Goal: Task Accomplishment & Management: Use online tool/utility

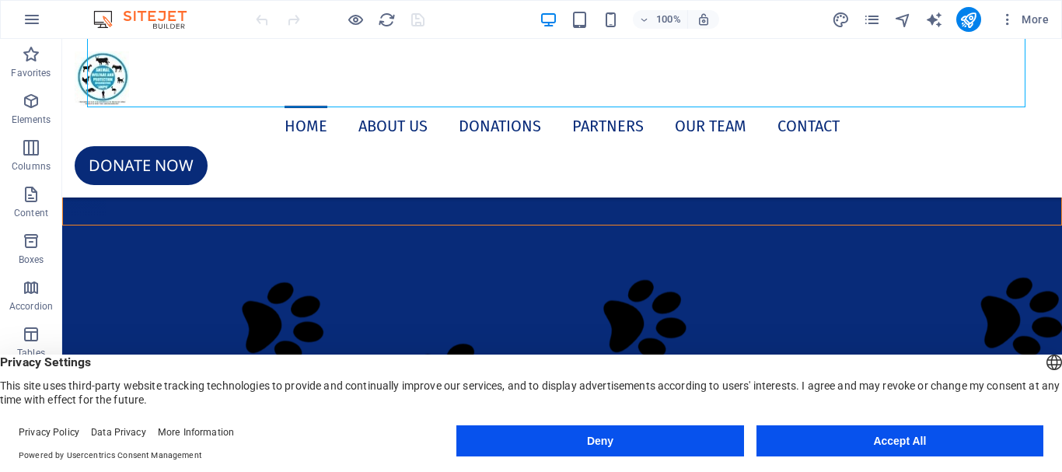
click at [856, 438] on button "Accept All" at bounding box center [899, 440] width 287 height 31
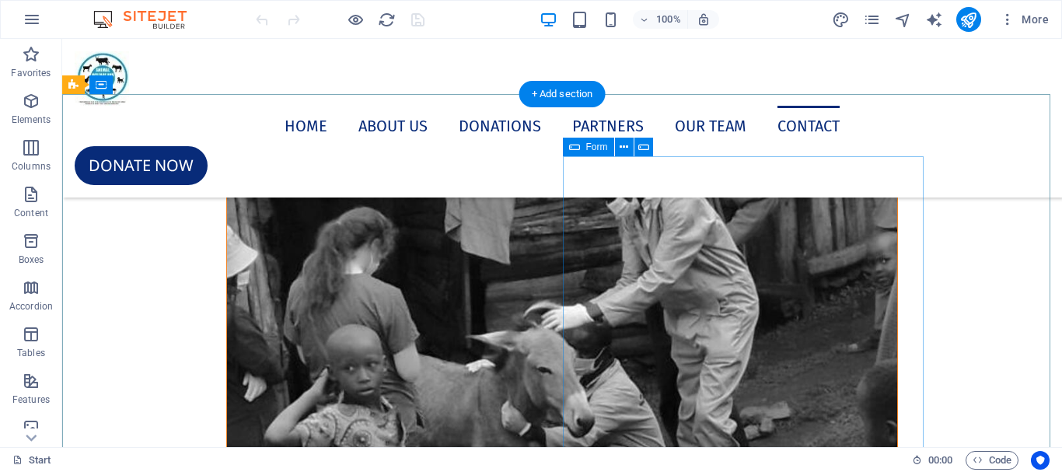
scroll to position [11565, 0]
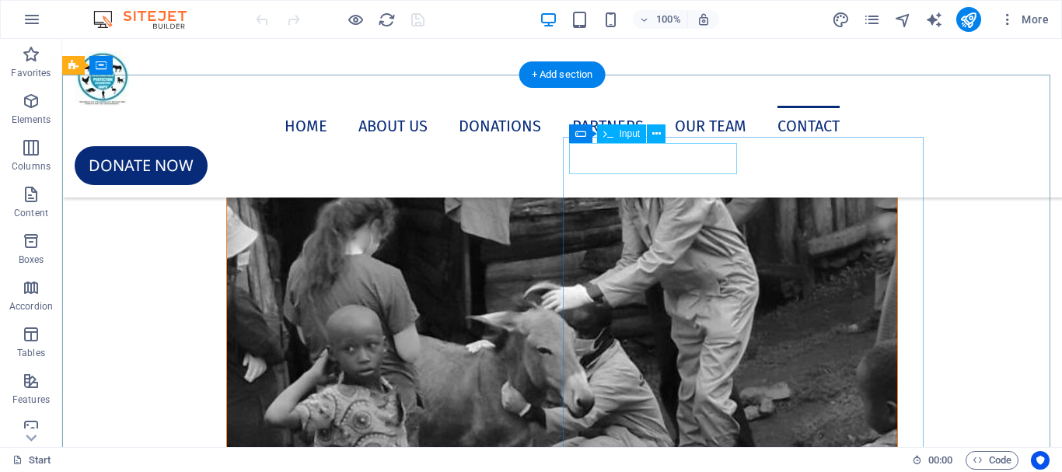
click div
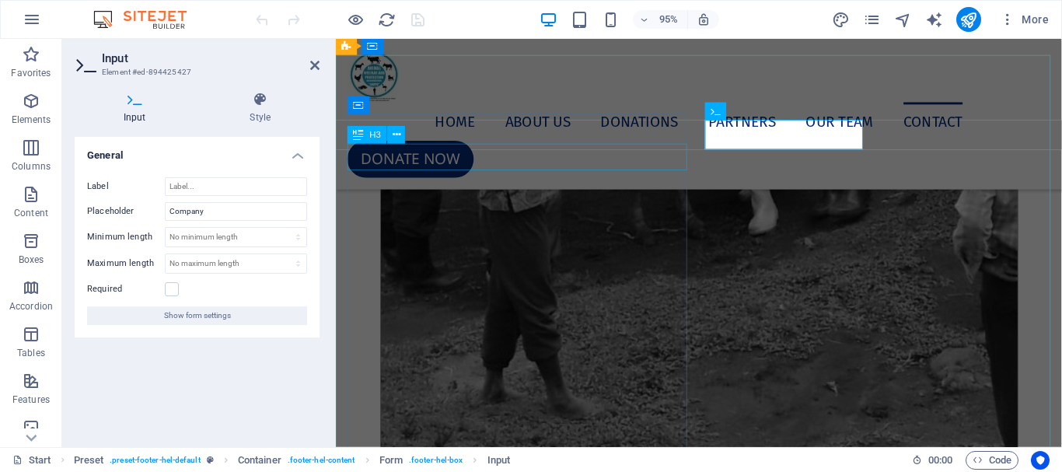
scroll to position [11102, 0]
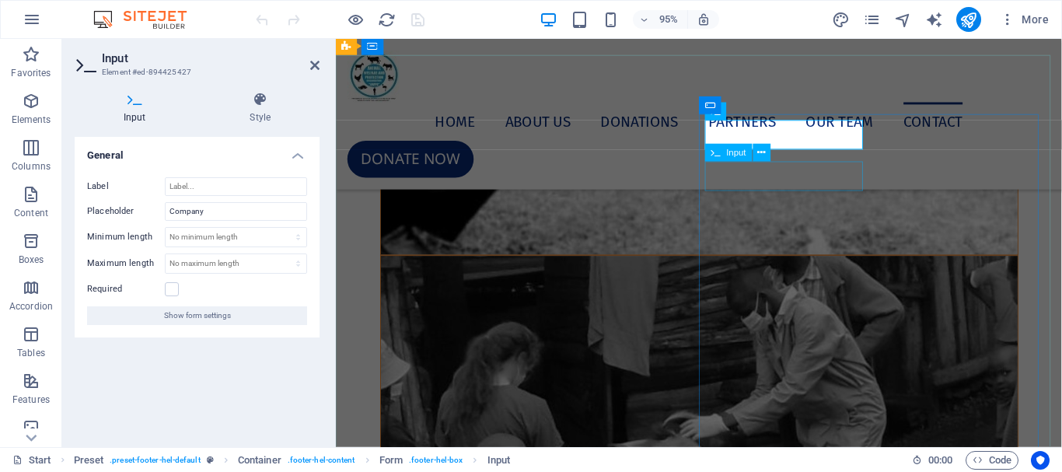
click div
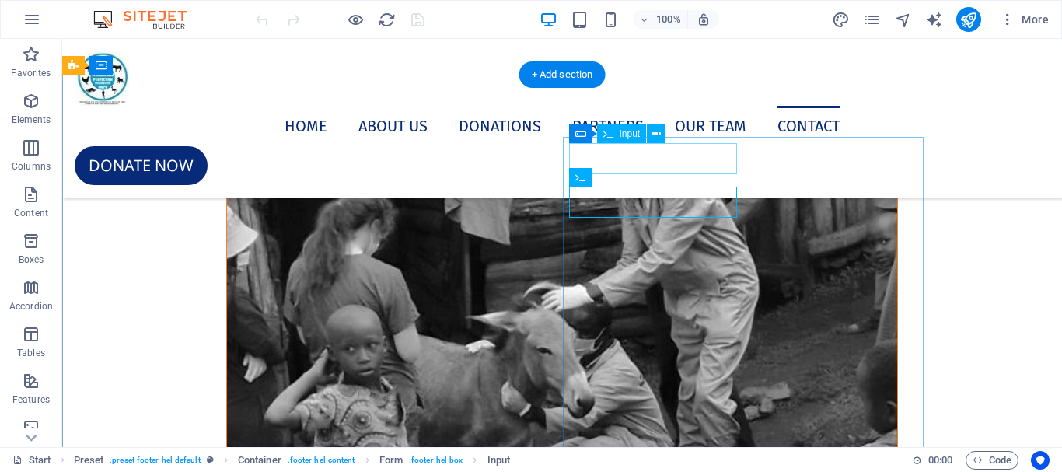
click div
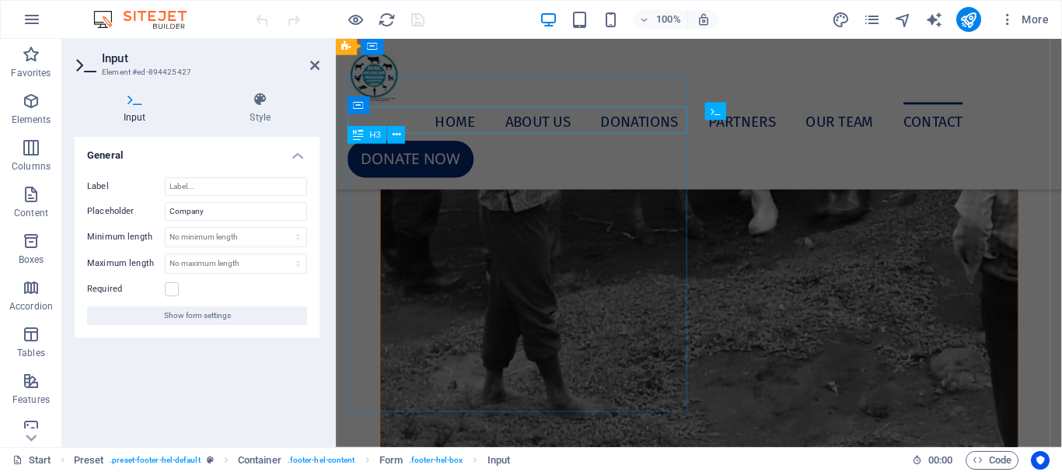
scroll to position [11102, 0]
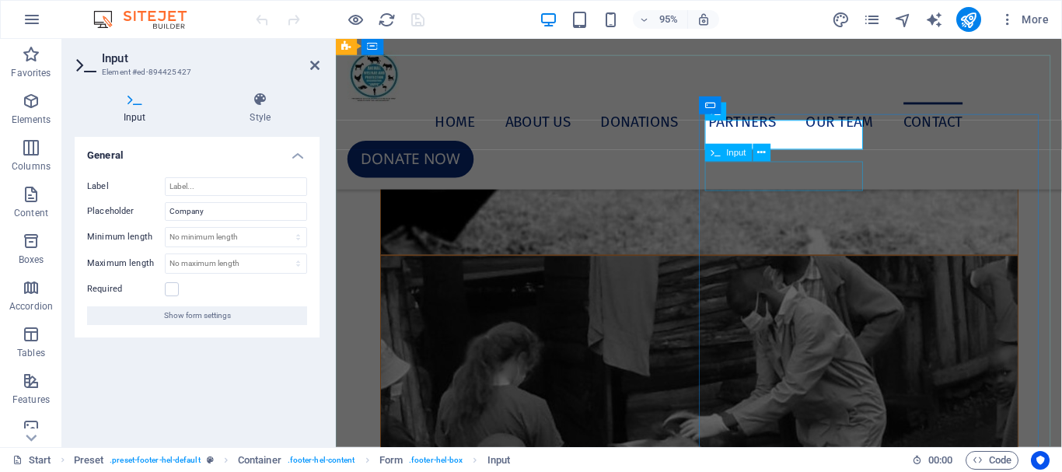
click div
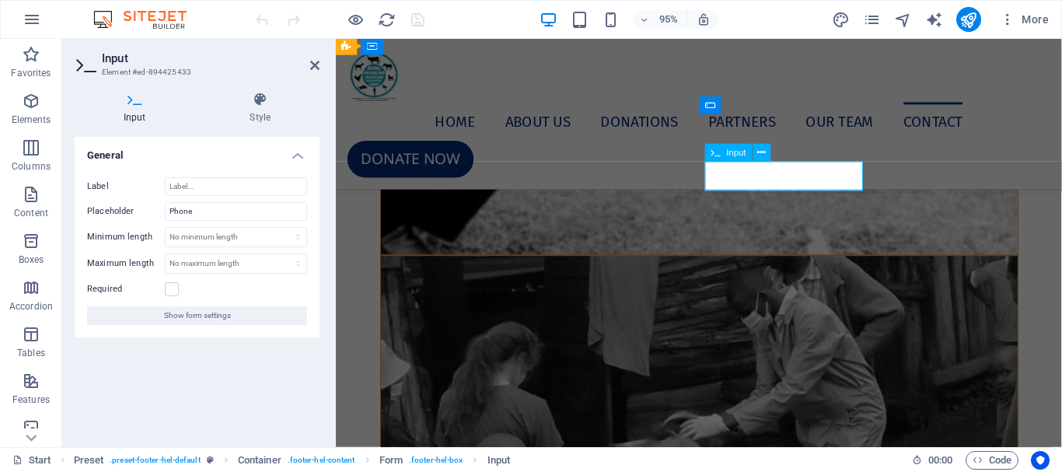
click input "text"
click div
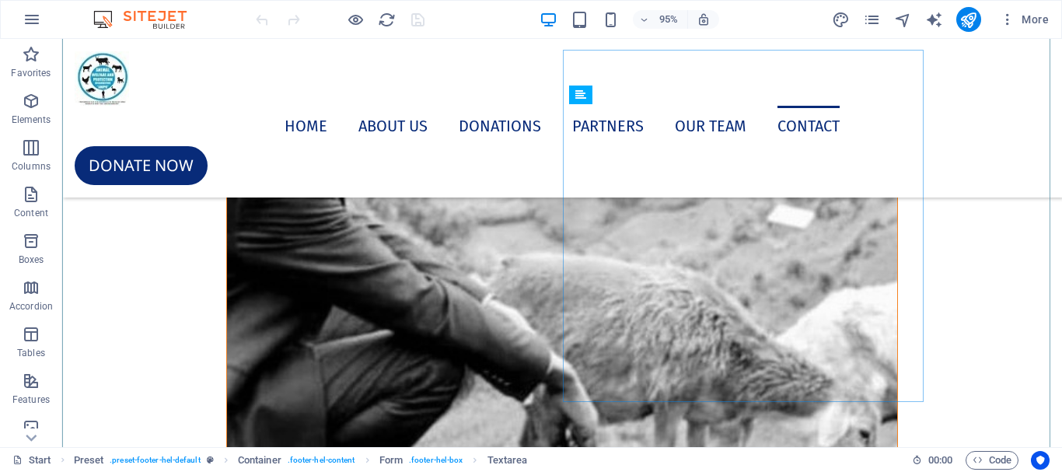
scroll to position [11565, 0]
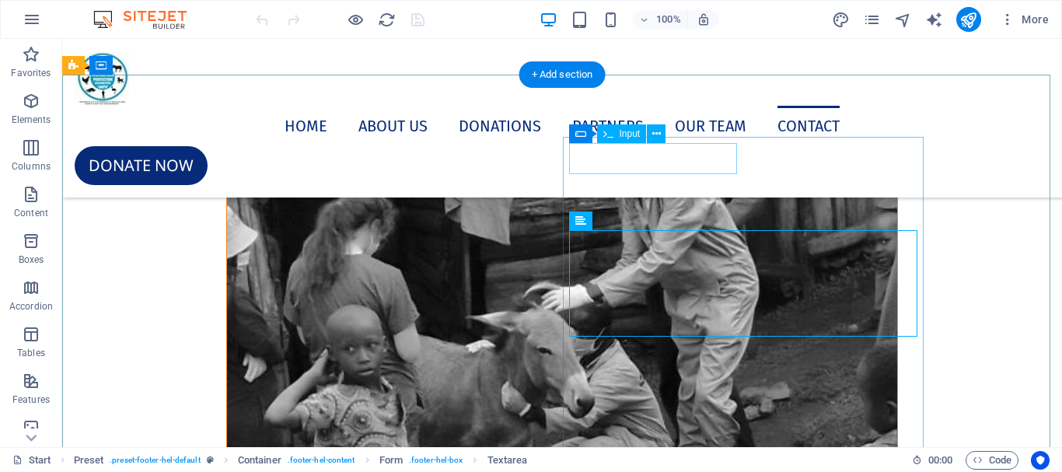
click div
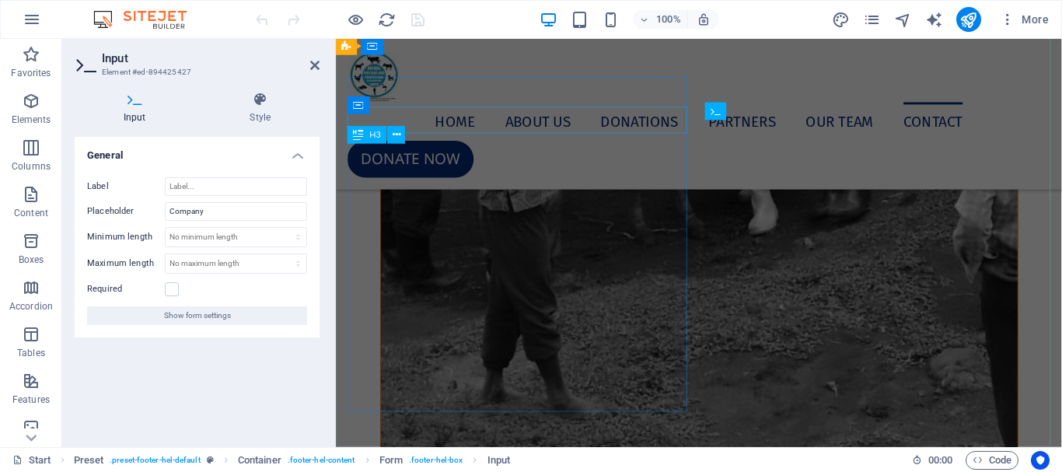
scroll to position [11102, 0]
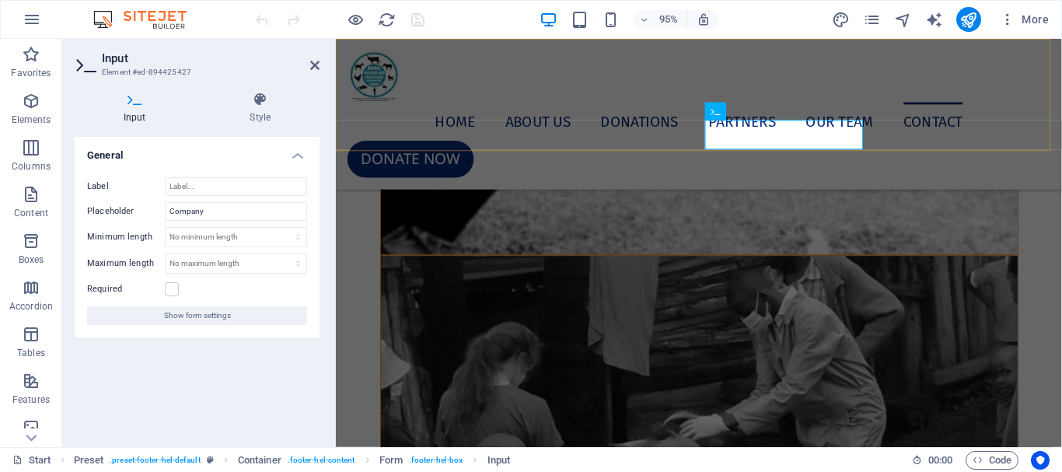
click at [812, 131] on div "Home About us Donations PARTNERS Our Team Contact Donate now" at bounding box center [718, 118] width 764 height 159
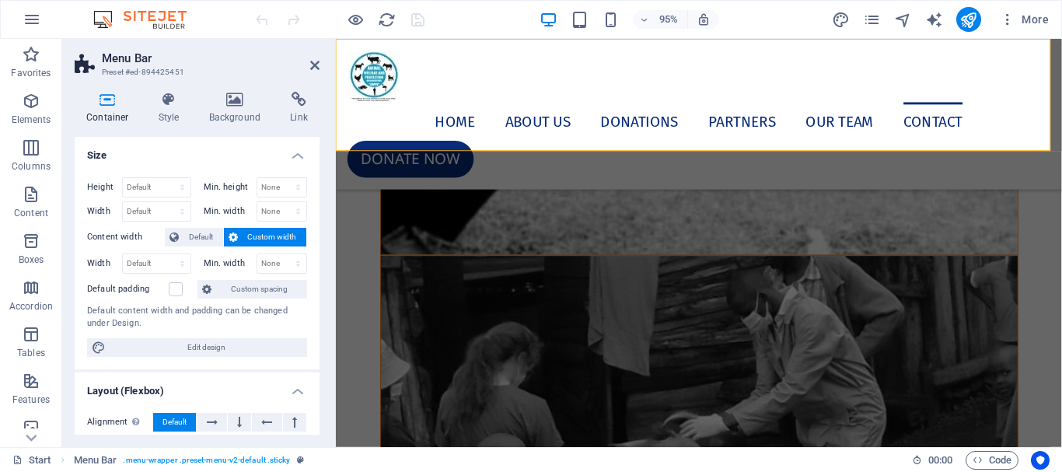
click at [663, 141] on div "Home About us Donations PARTNERS Our Team Contact Donate now" at bounding box center [718, 118] width 764 height 159
click at [319, 67] on icon at bounding box center [314, 65] width 9 height 12
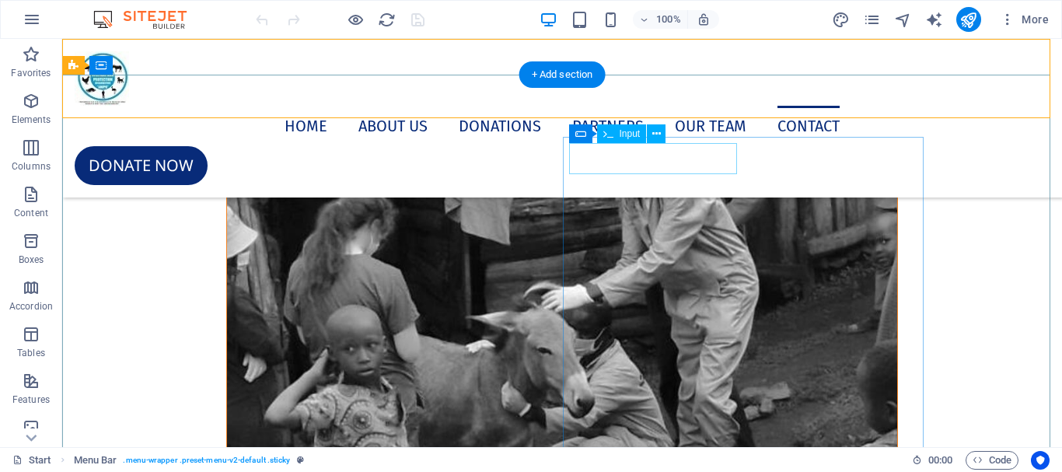
click div
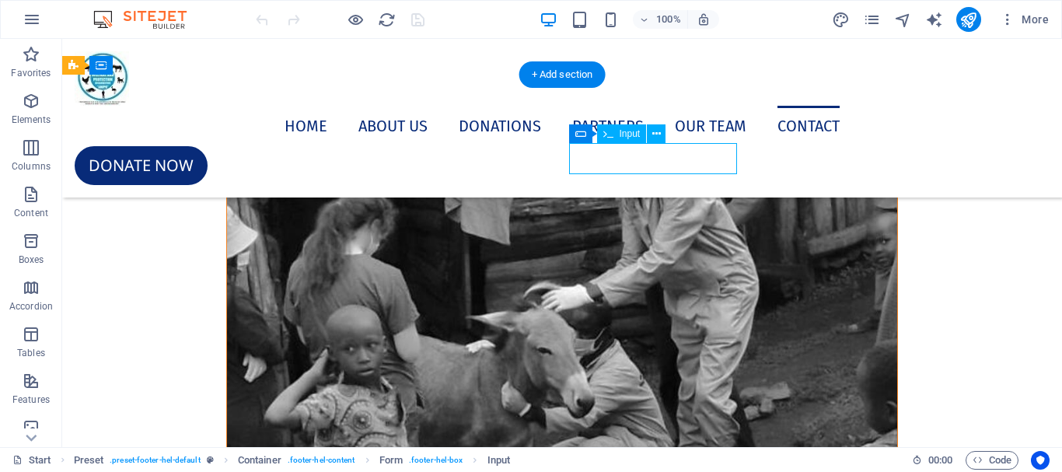
click div
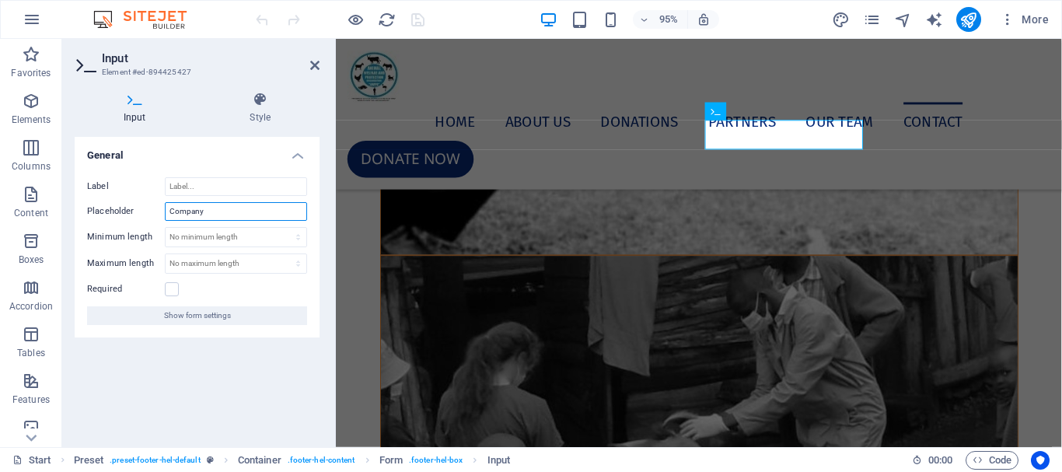
click at [237, 214] on input "Company" at bounding box center [236, 211] width 142 height 19
click at [256, 110] on h4 "Style" at bounding box center [260, 108] width 119 height 33
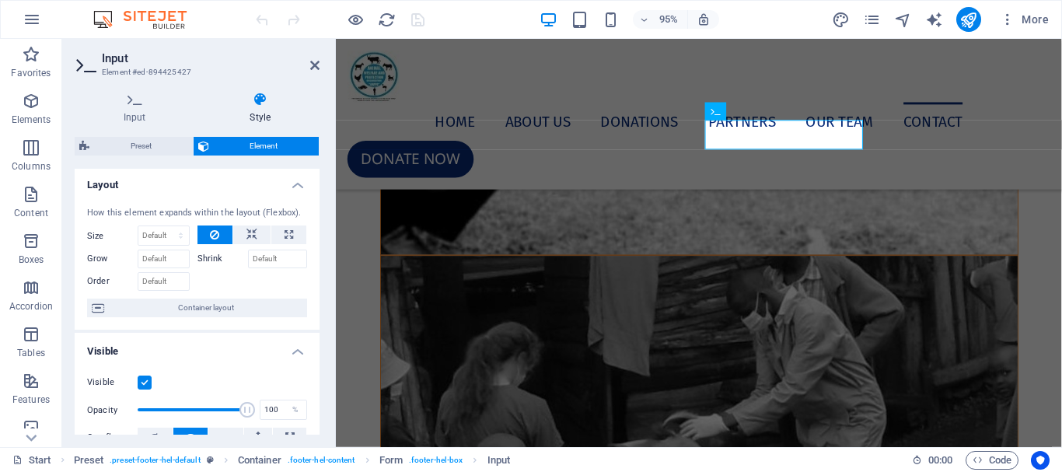
scroll to position [0, 0]
click at [162, 243] on select "Default auto px % 1/1 1/2 1/3 1/4 1/5 1/6 1/7 1/8 1/9 1/10" at bounding box center [163, 238] width 51 height 19
select select "%"
click at [165, 229] on select "Default auto px % 1/1 1/2 1/3 1/4 1/5 1/6 1/7 1/8 1/9 1/10" at bounding box center [163, 238] width 51 height 19
type input "100"
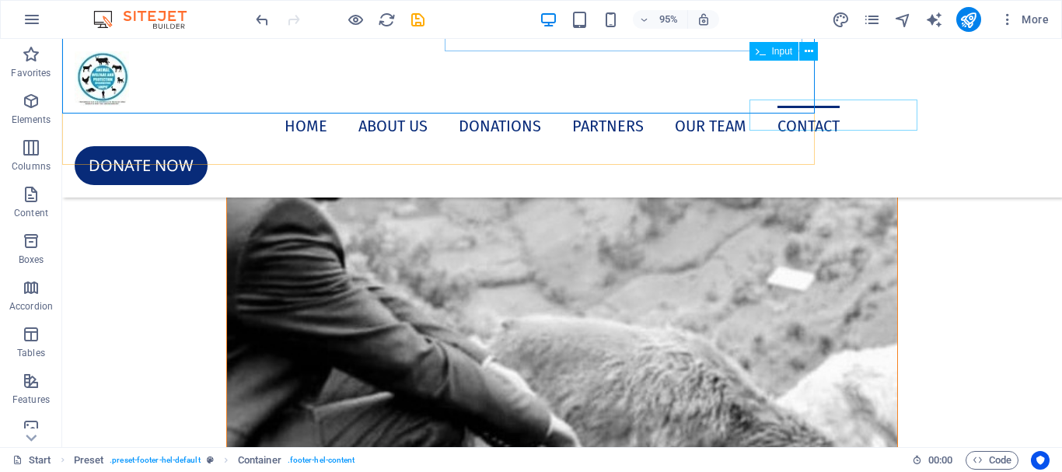
click div
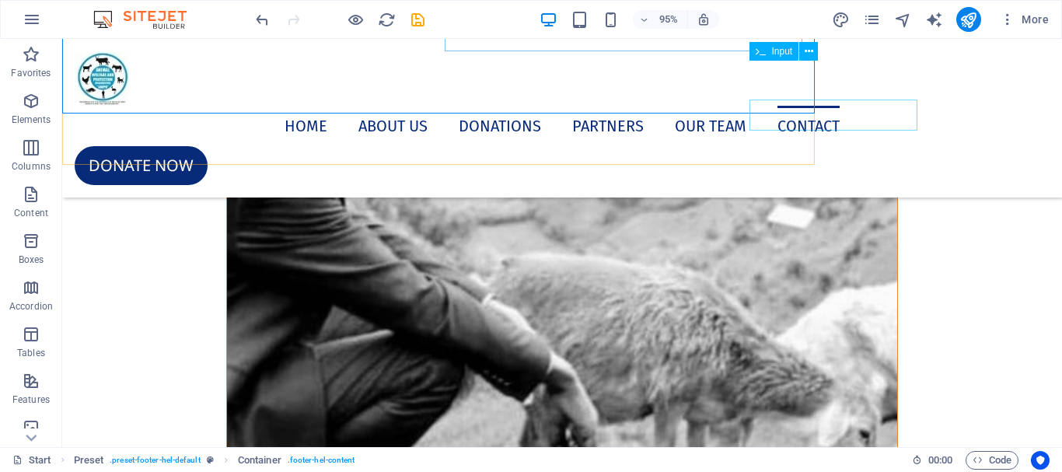
scroll to position [11565, 0]
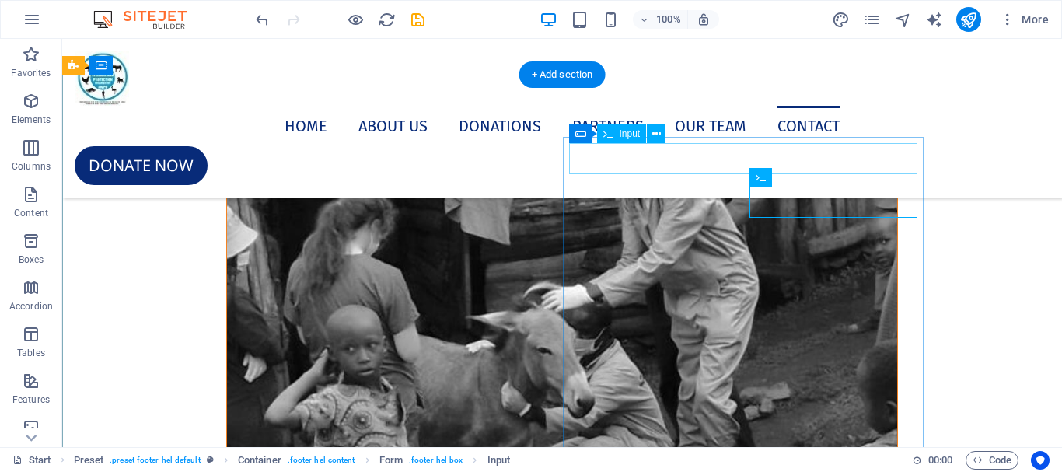
click div
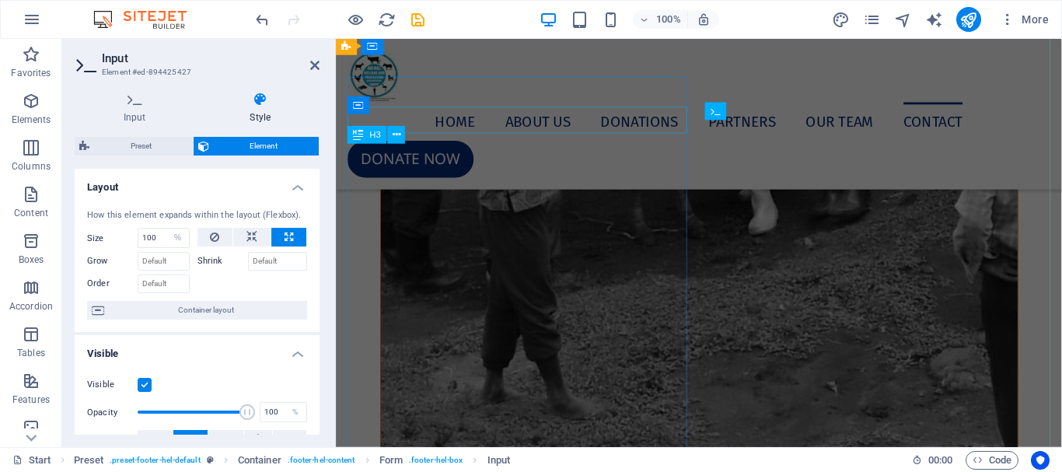
scroll to position [11102, 0]
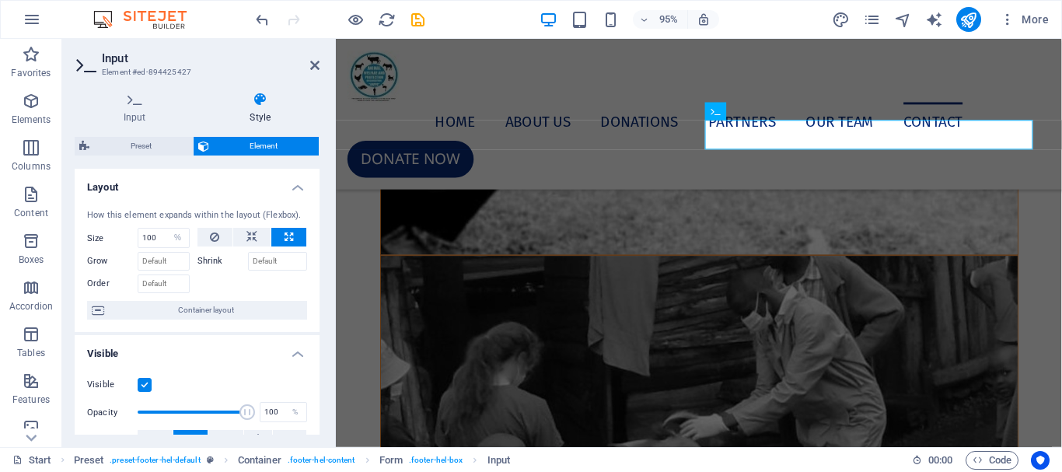
click at [255, 106] on icon at bounding box center [260, 100] width 119 height 16
click at [173, 241] on select "Default auto px % 1/1 1/2 1/3 1/4 1/5 1/6 1/7 1/8 1/9 1/10" at bounding box center [178, 238] width 22 height 19
select select "1/4"
click at [167, 229] on select "Default auto px % 1/1 1/2 1/3 1/4 1/5 1/6 1/7 1/8 1/9 1/10" at bounding box center [178, 238] width 22 height 19
type input "25"
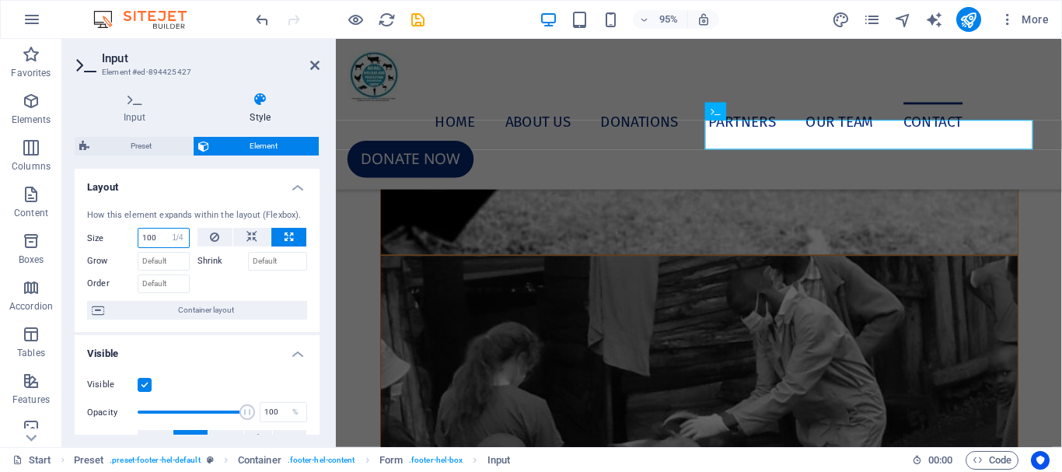
select select "%"
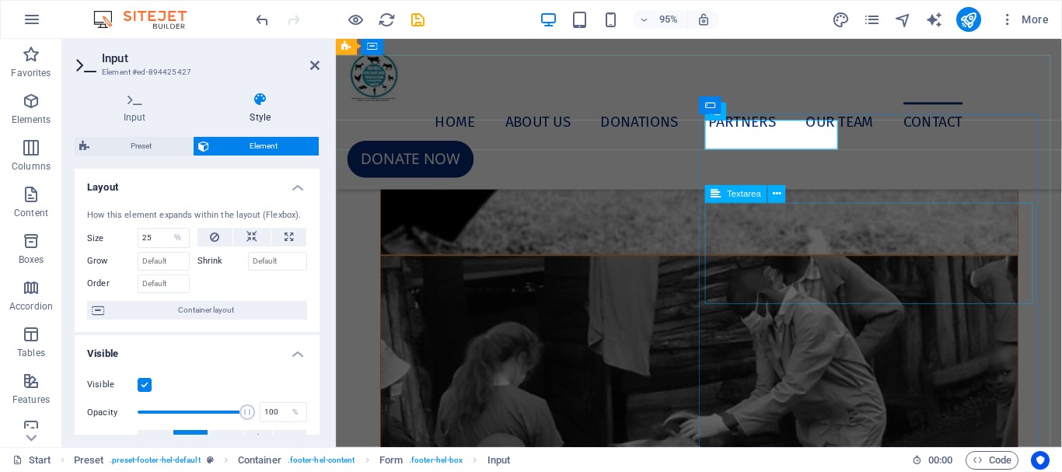
click div
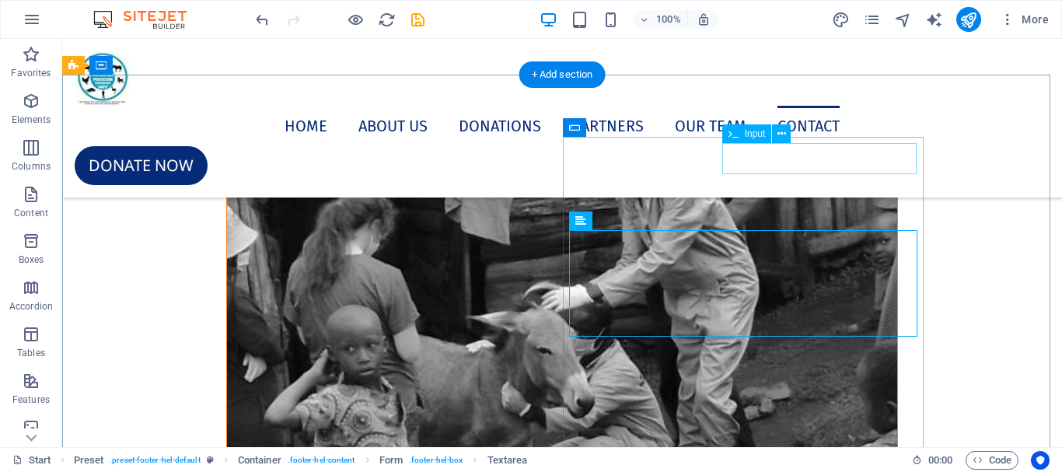
click div
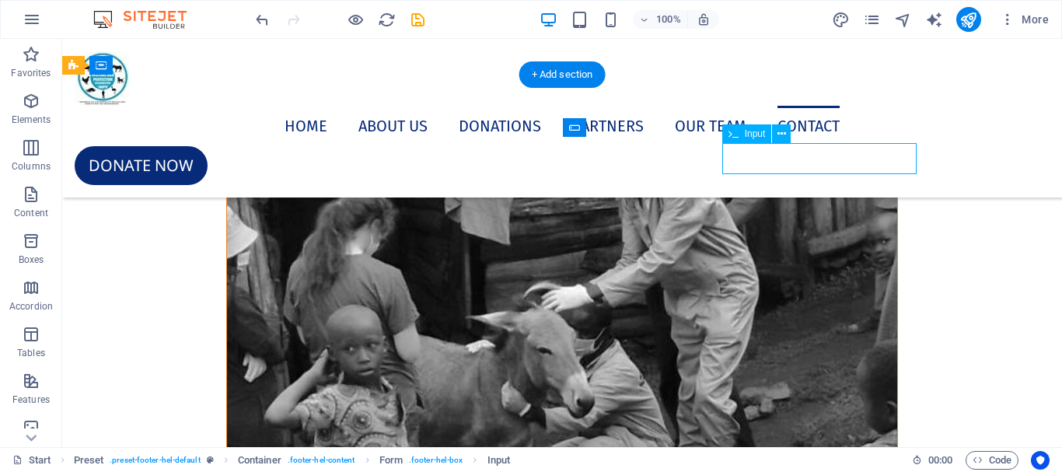
click div
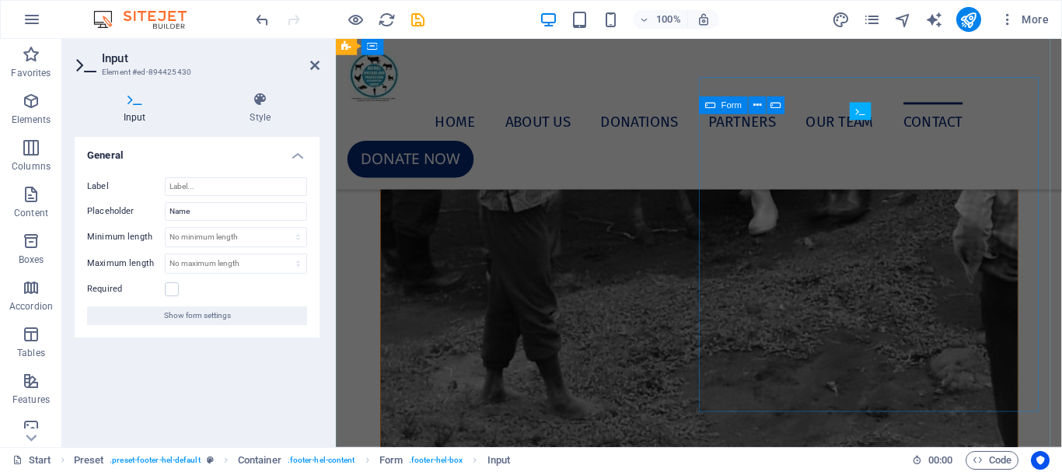
scroll to position [11102, 0]
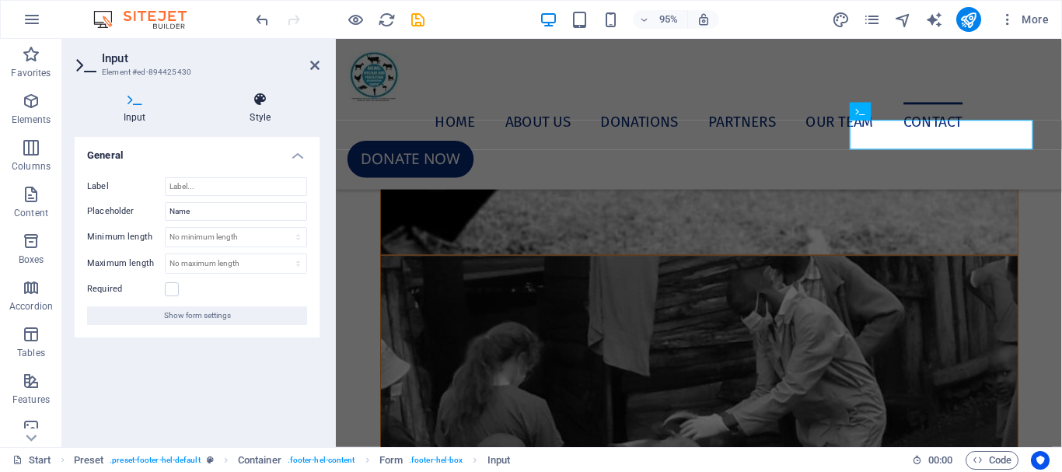
click at [261, 117] on h4 "Style" at bounding box center [260, 108] width 119 height 33
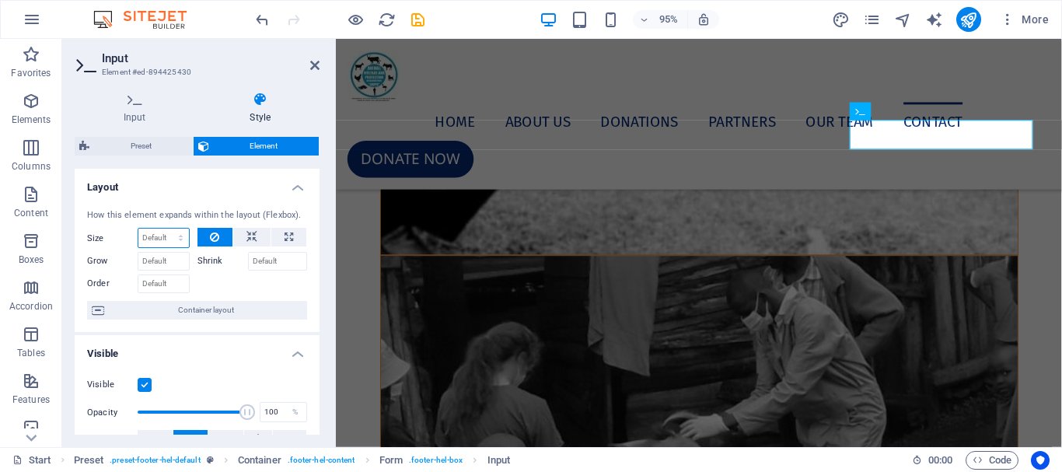
click at [172, 244] on select "Default auto px % 1/1 1/2 1/3 1/4 1/5 1/6 1/7 1/8 1/9 1/10" at bounding box center [163, 238] width 51 height 19
select select "1/3"
click at [165, 229] on select "Default auto px % 1/1 1/2 1/3 1/4 1/5 1/6 1/7 1/8 1/9 1/10" at bounding box center [163, 238] width 51 height 19
type input "33.33"
select select "%"
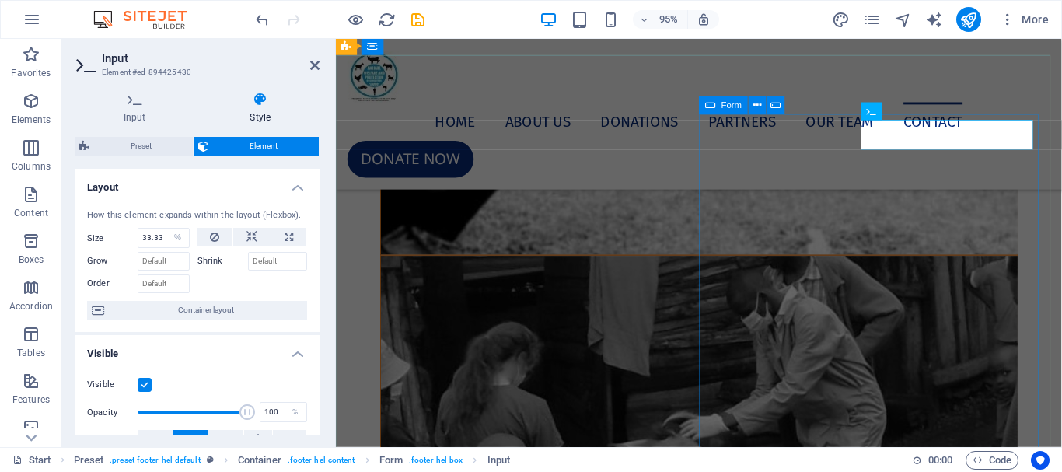
click div "I have read and understand the privacy policy. Unreadable? Regenerate send"
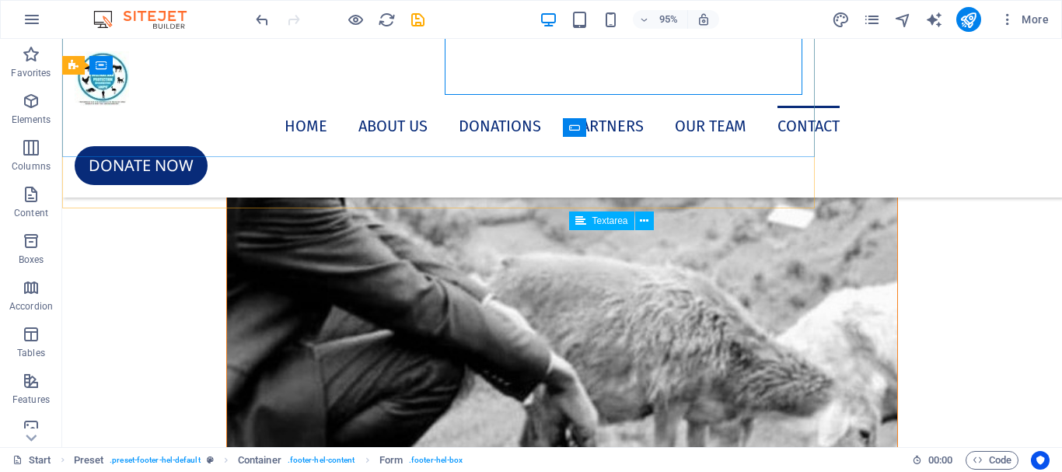
scroll to position [11565, 0]
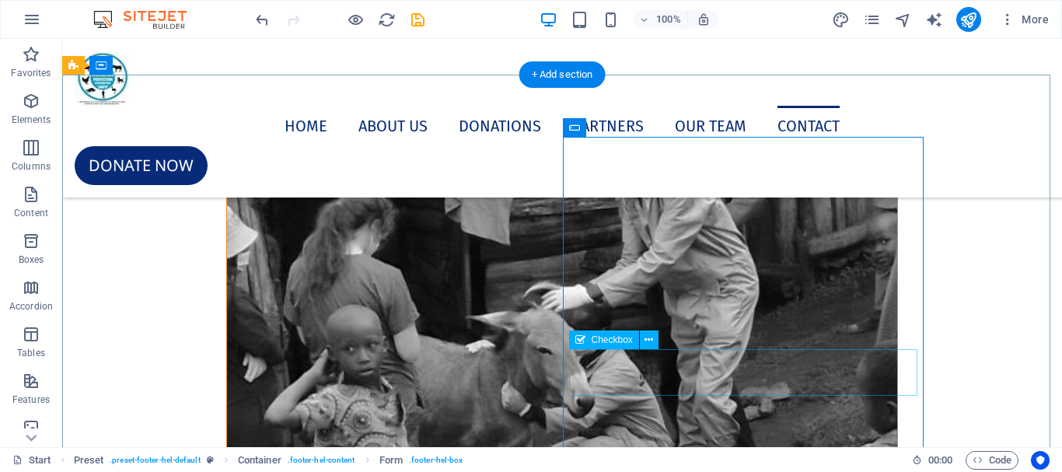
click div "I have read and understand the privacy policy."
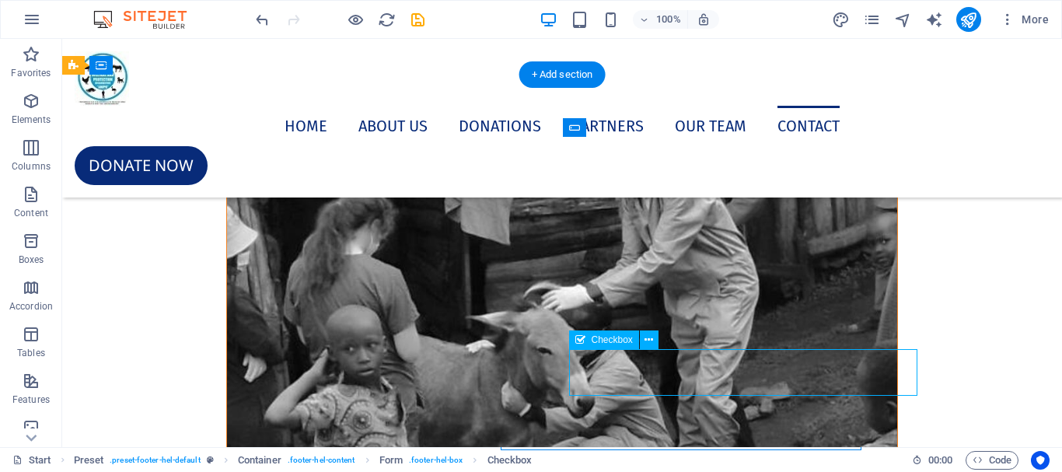
click div "I have read and understand the privacy policy."
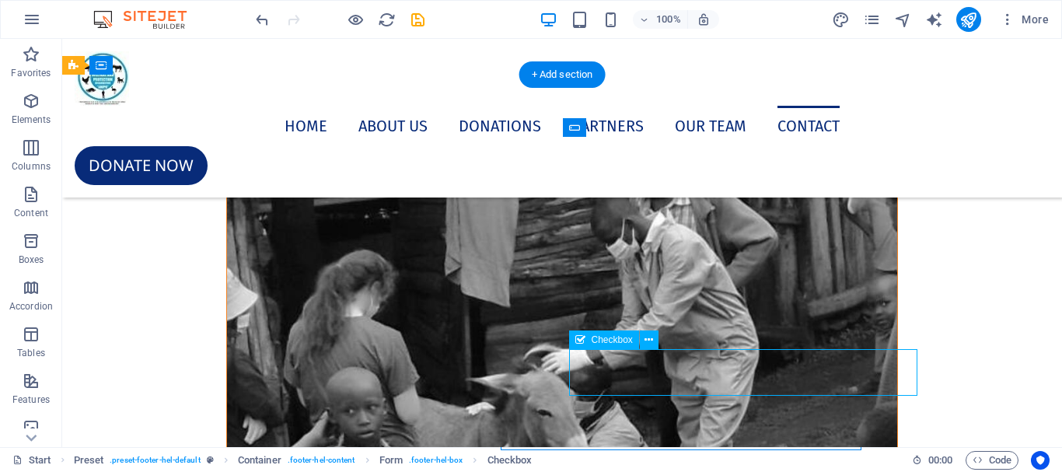
scroll to position [11102, 0]
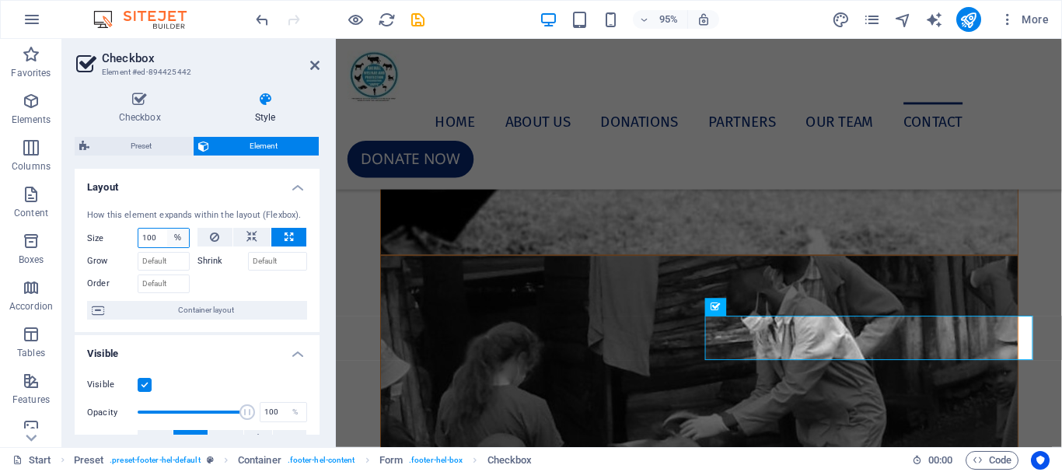
click at [169, 238] on select "Default auto px % 1/1 1/2 1/3 1/4 1/5 1/6 1/7 1/8 1/9 1/10" at bounding box center [178, 238] width 22 height 19
select select "1/3"
click at [167, 229] on select "Default auto px % 1/1 1/2 1/3 1/4 1/5 1/6 1/7 1/8 1/9 1/10" at bounding box center [178, 238] width 22 height 19
type input "33.33"
click at [178, 234] on select "Default auto px % 1/1 1/2 1/3 1/4 1/5 1/6 1/7 1/8 1/9 1/10" at bounding box center [178, 238] width 22 height 19
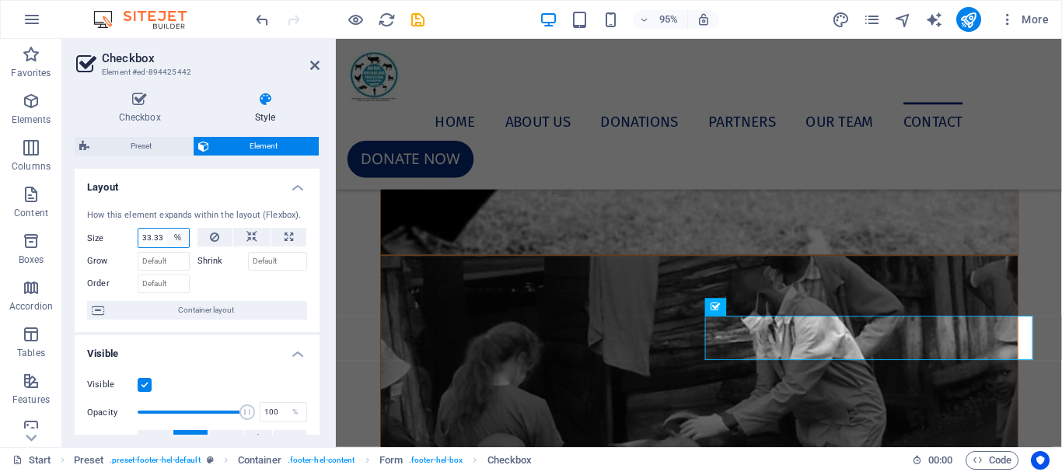
select select "1/2"
click at [167, 229] on select "Default auto px % 1/1 1/2 1/3 1/4 1/5 1/6 1/7 1/8 1/9 1/10" at bounding box center [178, 238] width 22 height 19
type input "50"
select select "%"
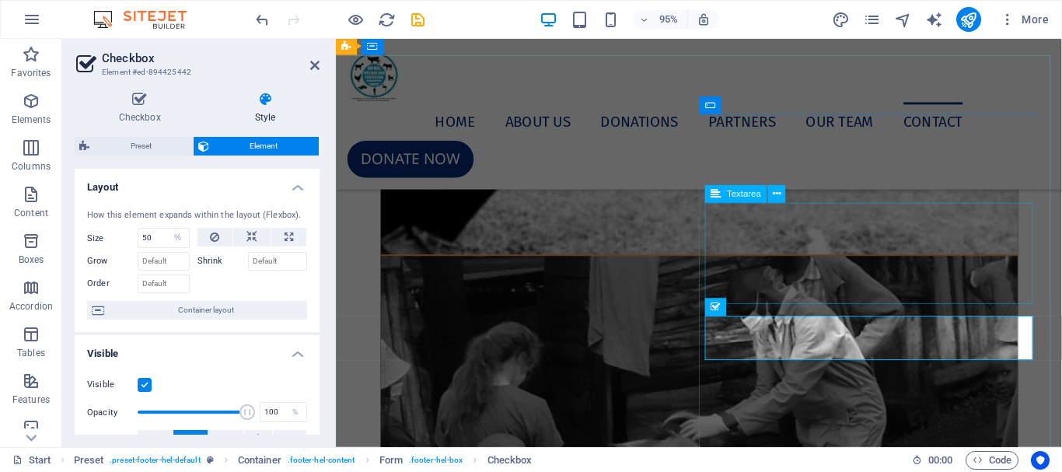
click div
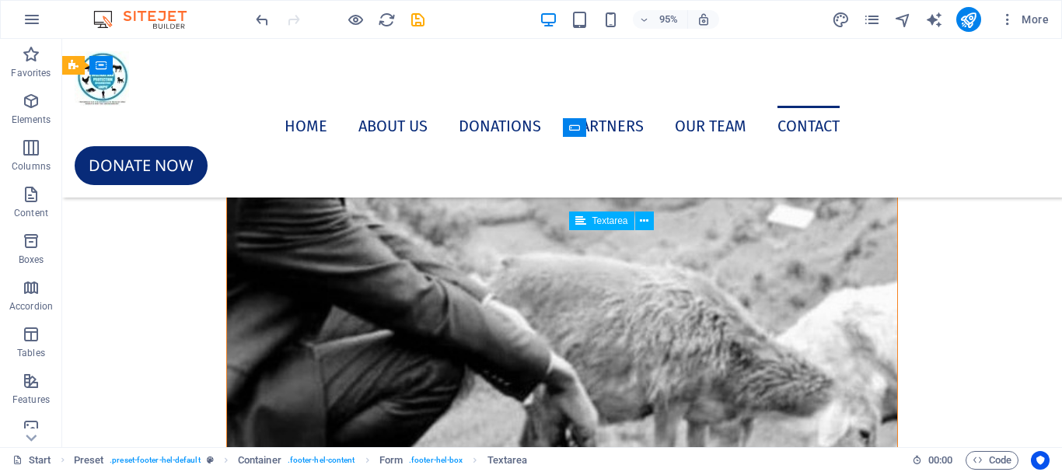
scroll to position [11565, 0]
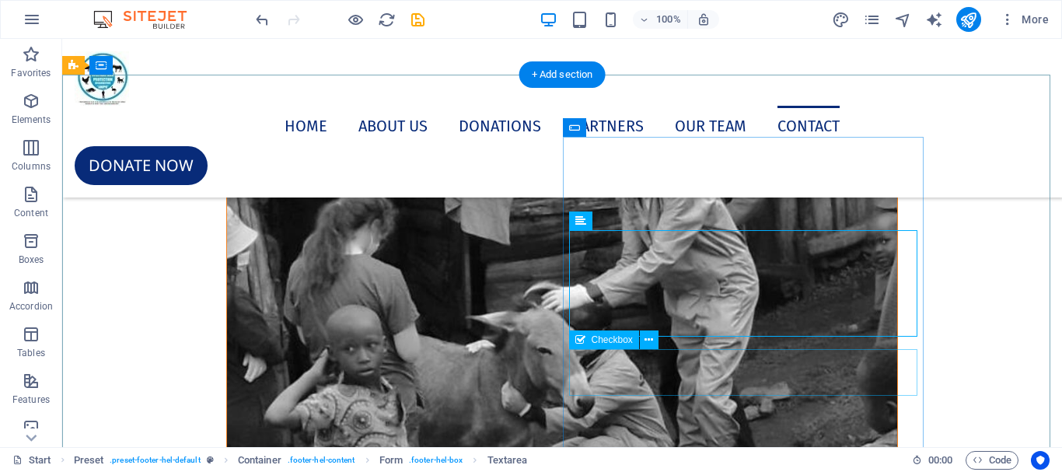
click div "I have read and understand the privacy policy."
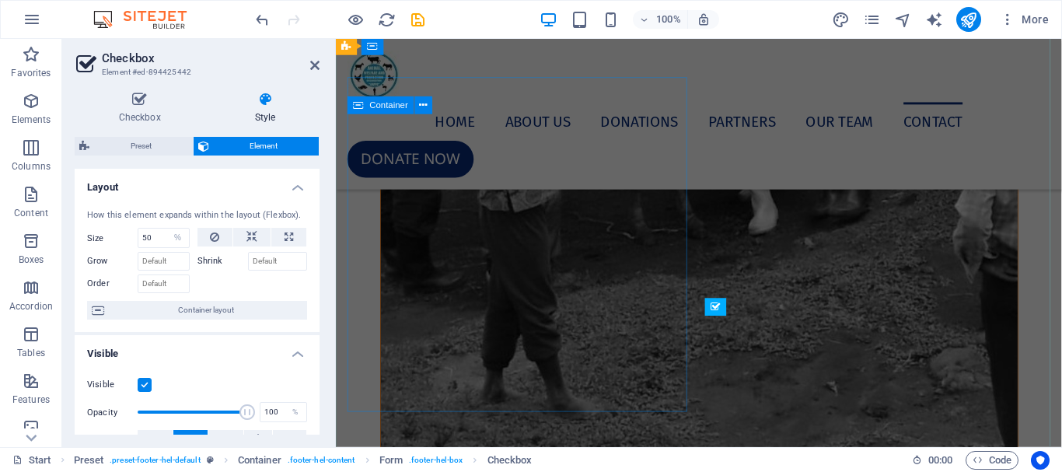
scroll to position [11102, 0]
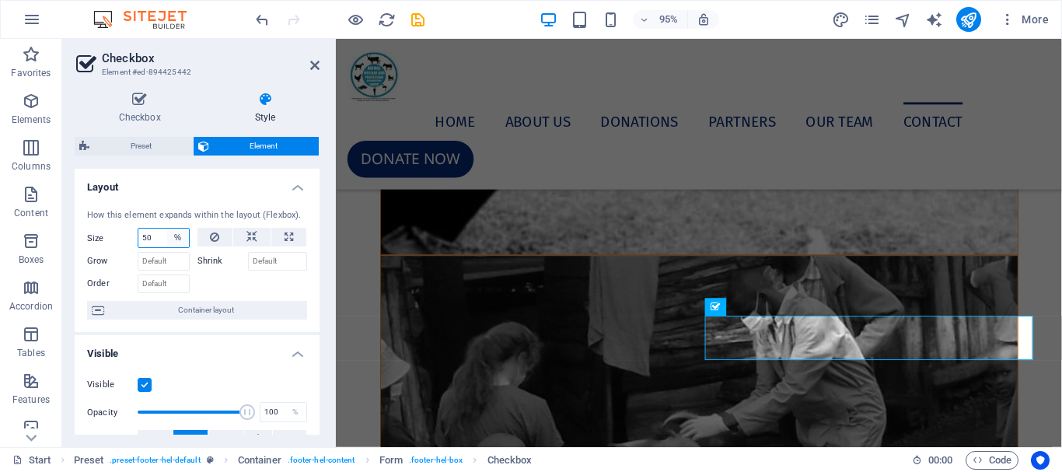
click at [172, 239] on select "Default auto px % 1/1 1/2 1/3 1/4 1/5 1/6 1/7 1/8 1/9 1/10" at bounding box center [178, 238] width 22 height 19
select select "1/1"
click at [167, 229] on select "Default auto px % 1/1 1/2 1/3 1/4 1/5 1/6 1/7 1/8 1/9 1/10" at bounding box center [178, 238] width 22 height 19
type input "100"
click at [172, 236] on select "Default auto px % 1/1 1/2 1/3 1/4 1/5 1/6 1/7 1/8 1/9 1/10" at bounding box center [178, 238] width 22 height 19
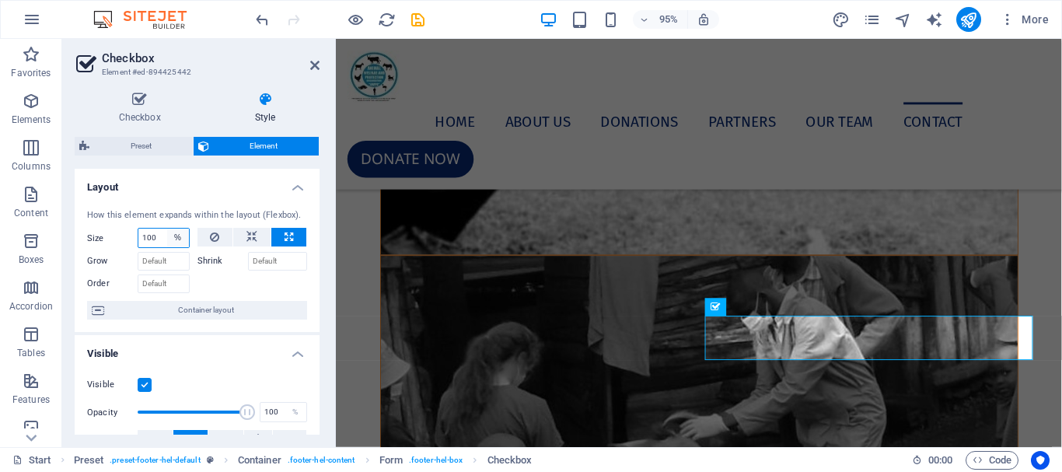
select select "1/2"
click at [167, 229] on select "Default auto px % 1/1 1/2 1/3 1/4 1/5 1/6 1/7 1/8 1/9 1/10" at bounding box center [178, 238] width 22 height 19
type input "50"
click at [173, 236] on select "Default auto px % 1/1 1/2 1/3 1/4 1/5 1/6 1/7 1/8 1/9 1/10" at bounding box center [178, 238] width 22 height 19
select select "1/4"
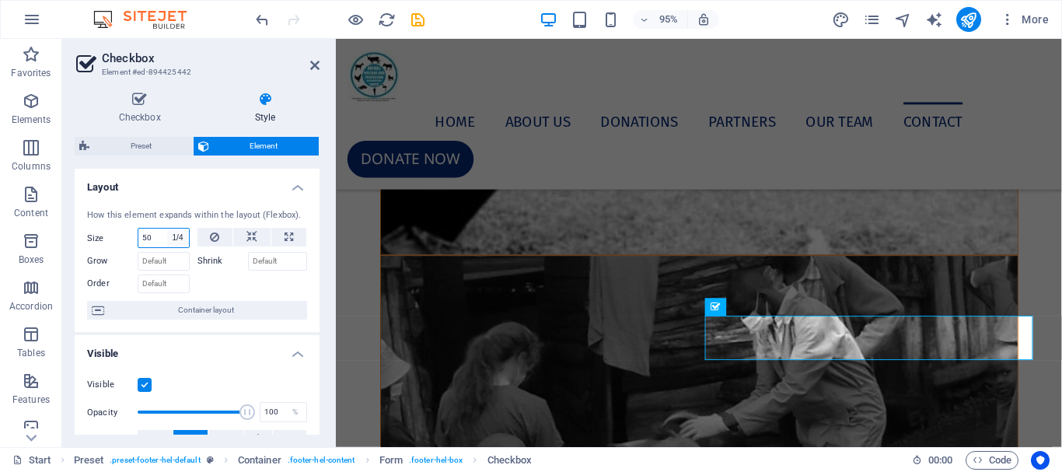
click at [167, 229] on select "Default auto px % 1/1 1/2 1/3 1/4 1/5 1/6 1/7 1/8 1/9 1/10" at bounding box center [178, 238] width 22 height 19
type input "25"
select select "%"
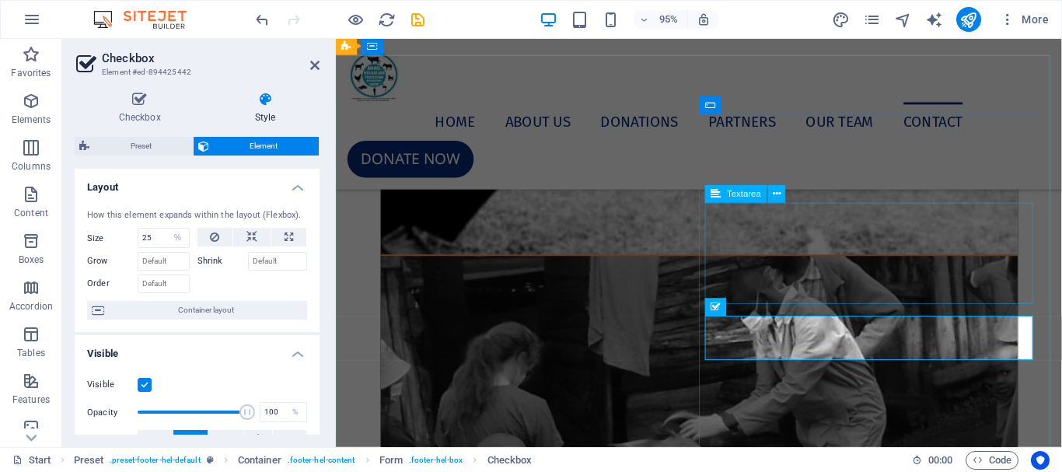
click div
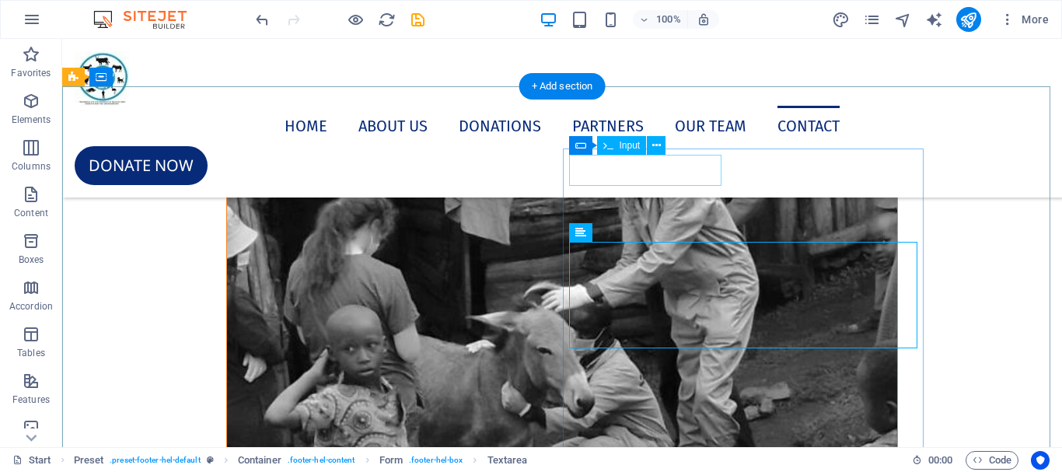
scroll to position [11487, 0]
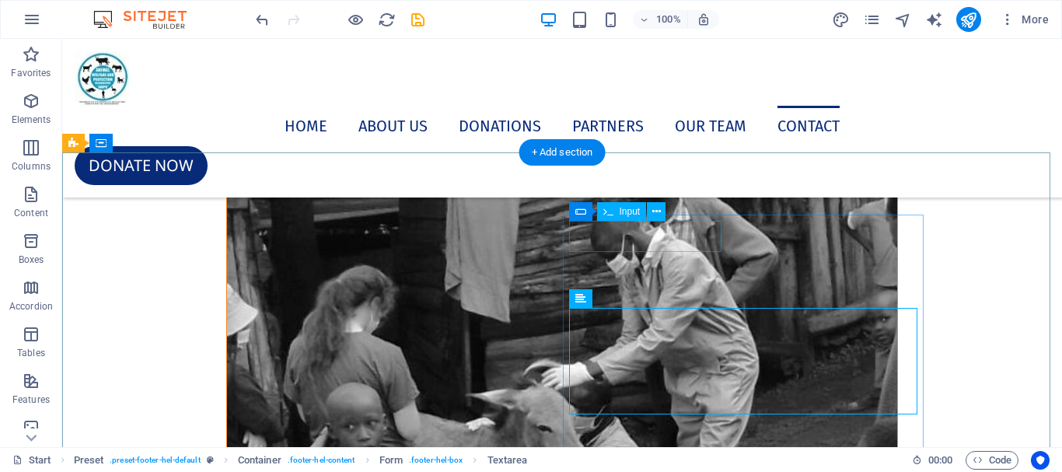
click div
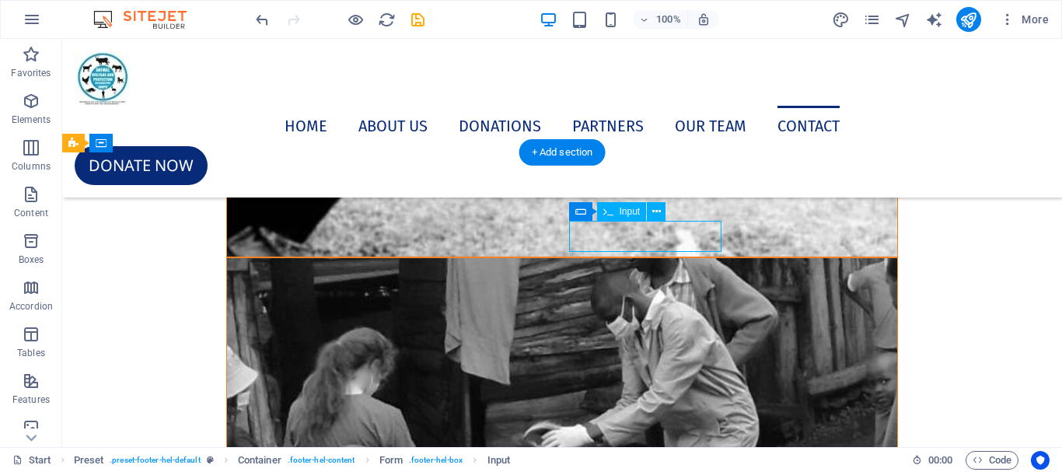
select select "%"
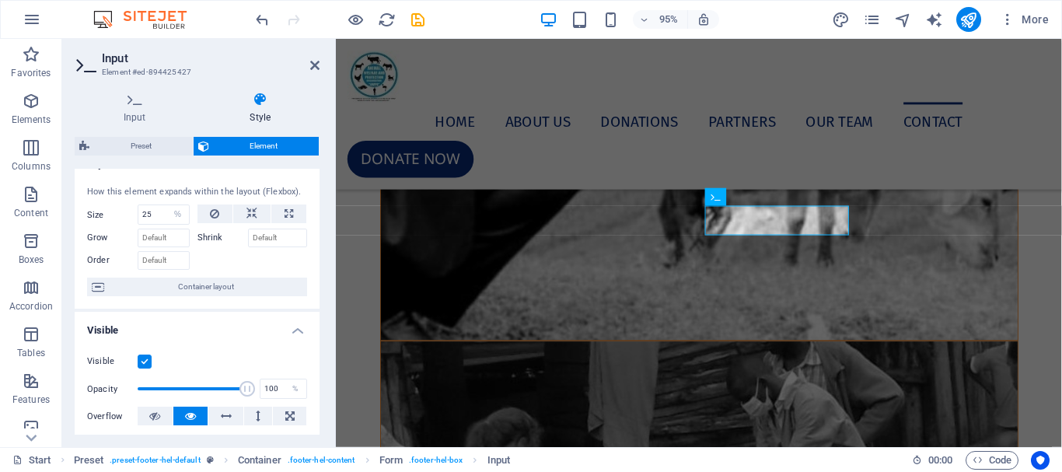
scroll to position [0, 0]
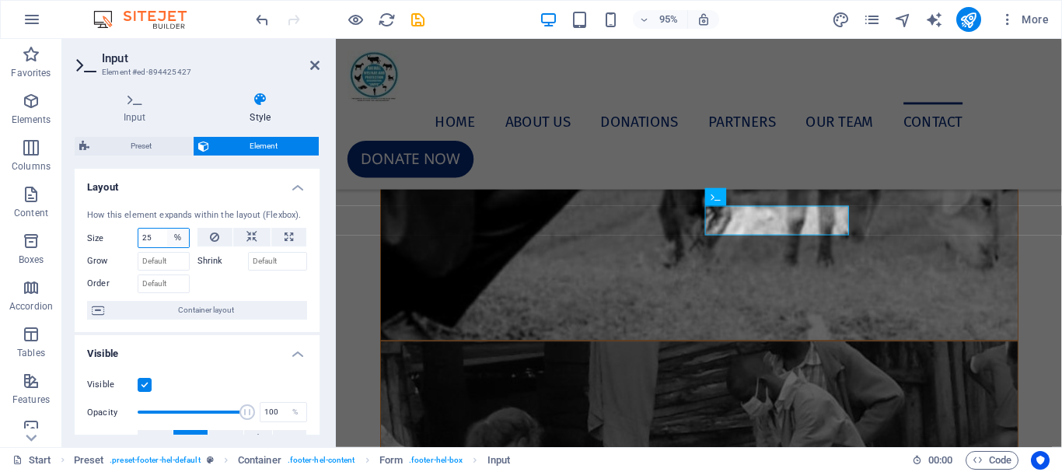
click at [169, 242] on select "Default auto px % 1/1 1/2 1/3 1/4 1/5 1/6 1/7 1/8 1/9 1/10" at bounding box center [178, 238] width 22 height 19
click at [328, 238] on div "Input Style General Label Placeholder Company Minimum length No minimum length …" at bounding box center [197, 263] width 270 height 368
click at [316, 63] on icon at bounding box center [314, 65] width 9 height 12
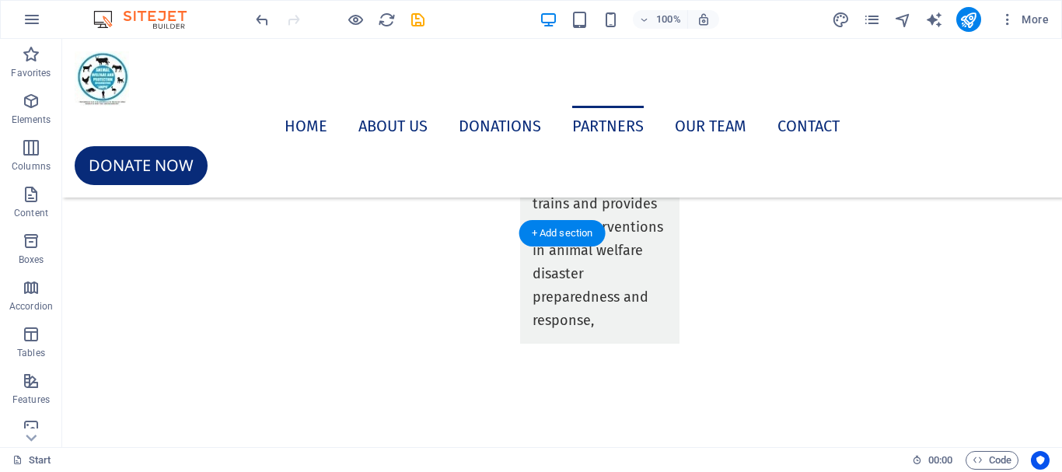
scroll to position [9233, 0]
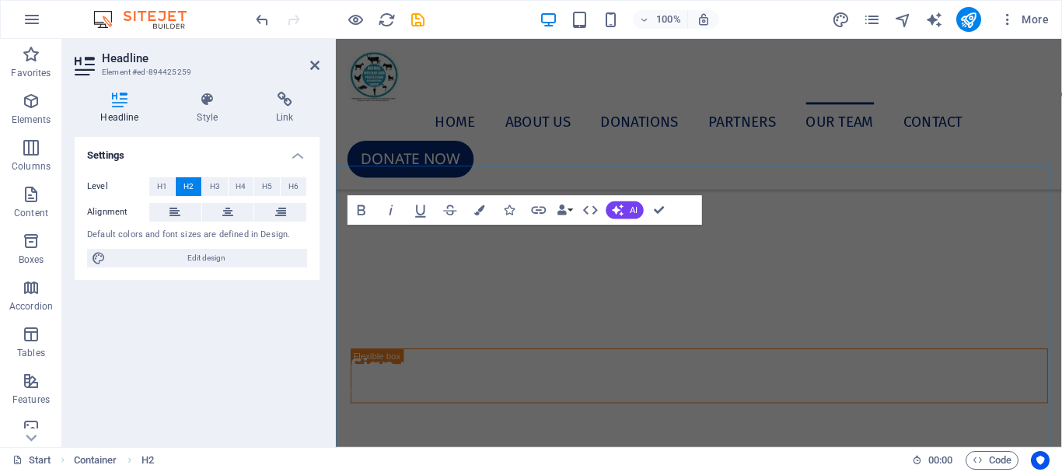
scroll to position [8807, 0]
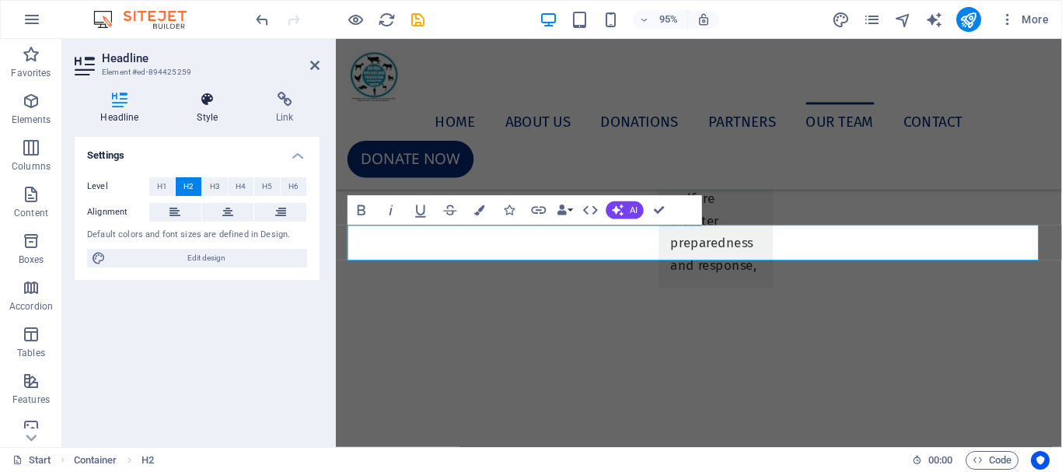
click at [215, 115] on h4 "Style" at bounding box center [210, 108] width 79 height 33
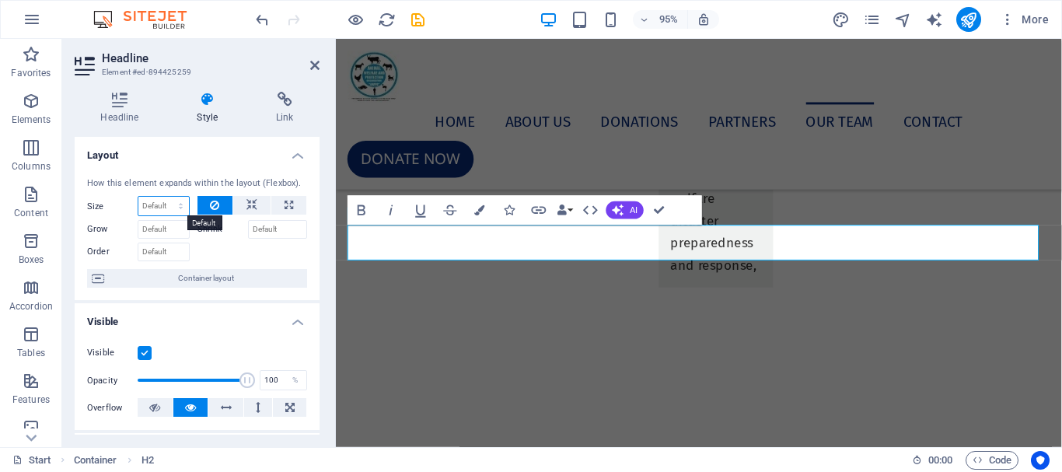
click at [160, 208] on select "Default auto px % 1/1 1/2 1/3 1/4 1/5 1/6 1/7 1/8 1/9 1/10" at bounding box center [163, 206] width 51 height 19
select select "1/4"
click at [165, 197] on select "Default auto px % 1/1 1/2 1/3 1/4 1/5 1/6 1/7 1/8 1/9 1/10" at bounding box center [163, 206] width 51 height 19
type input "25"
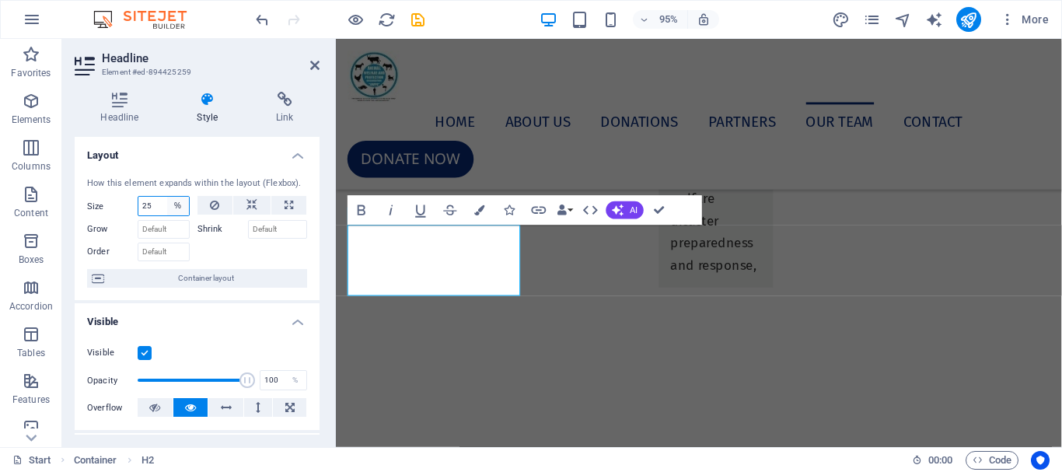
click at [176, 203] on select "Default auto px % 1/1 1/2 1/3 1/4 1/5 1/6 1/7 1/8 1/9 1/10" at bounding box center [178, 206] width 22 height 19
select select "1/1"
click at [167, 197] on select "Default auto px % 1/1 1/2 1/3 1/4 1/5 1/6 1/7 1/8 1/9 1/10" at bounding box center [178, 206] width 22 height 19
type input "100"
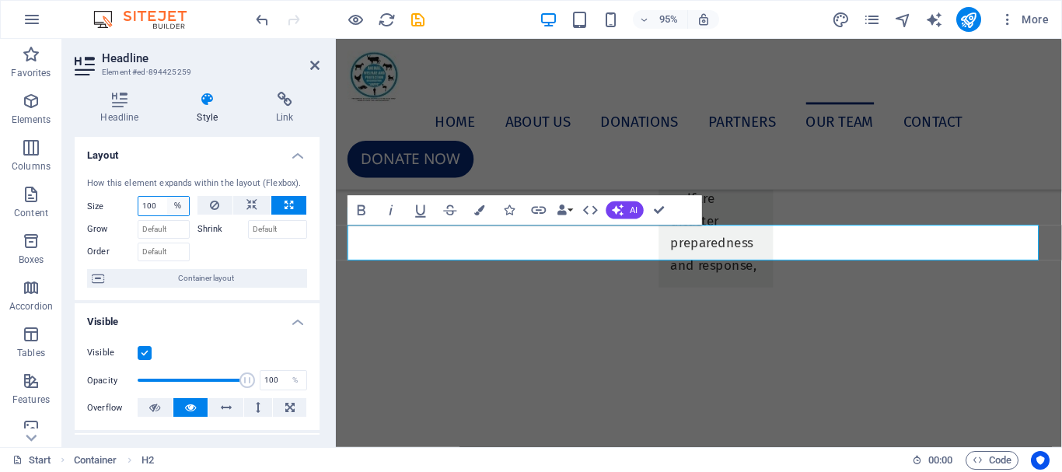
click at [171, 204] on select "Default auto px % 1/1 1/2 1/3 1/4 1/5 1/6 1/7 1/8 1/9 1/10" at bounding box center [178, 206] width 22 height 19
select select "1/3"
click at [167, 197] on select "Default auto px % 1/1 1/2 1/3 1/4 1/5 1/6 1/7 1/8 1/9 1/10" at bounding box center [178, 206] width 22 height 19
type input "33.33"
select select "%"
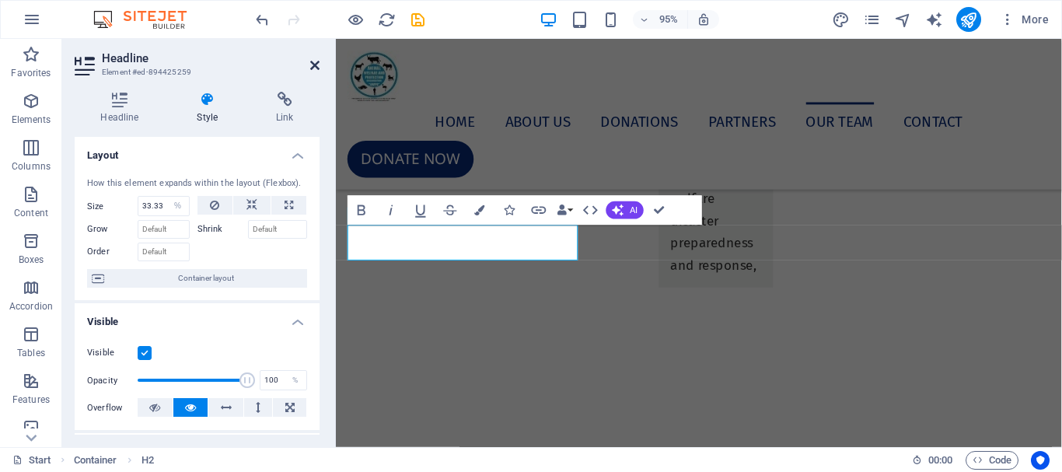
click at [315, 65] on icon at bounding box center [314, 65] width 9 height 12
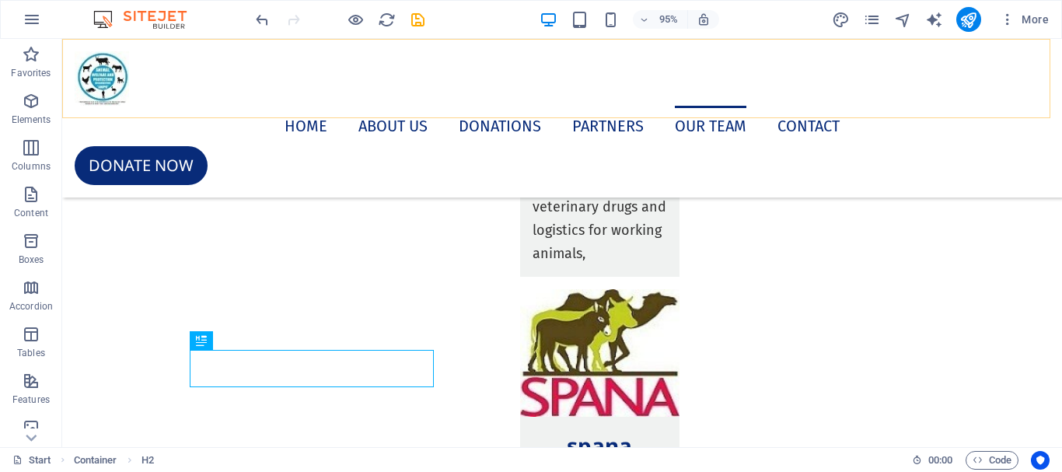
scroll to position [9154, 0]
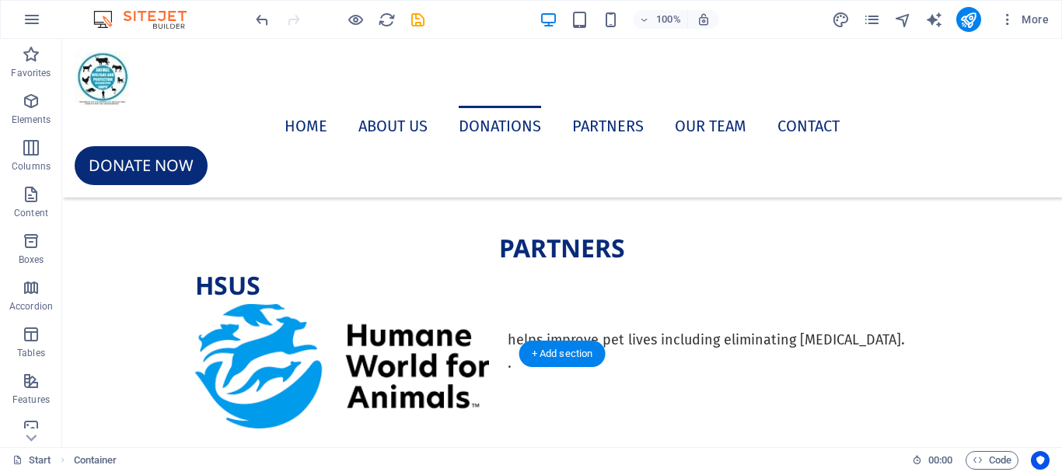
scroll to position [8221, 0]
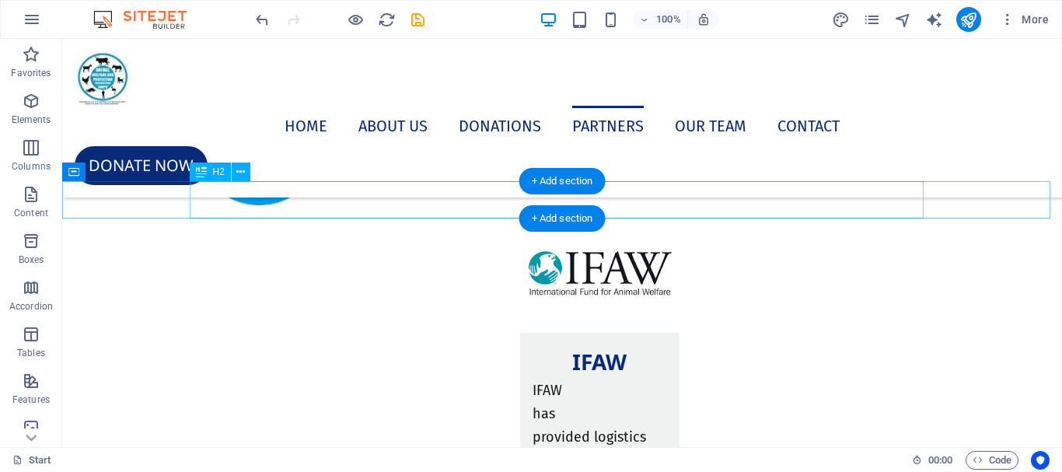
click at [495, 44] on div "PARTNERS" at bounding box center [562, 24] width 734 height 37
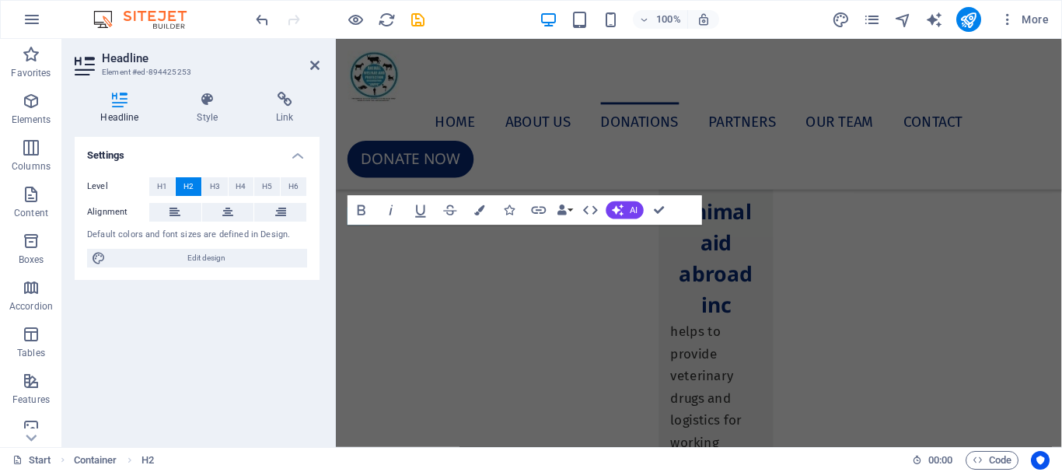
scroll to position [7708, 0]
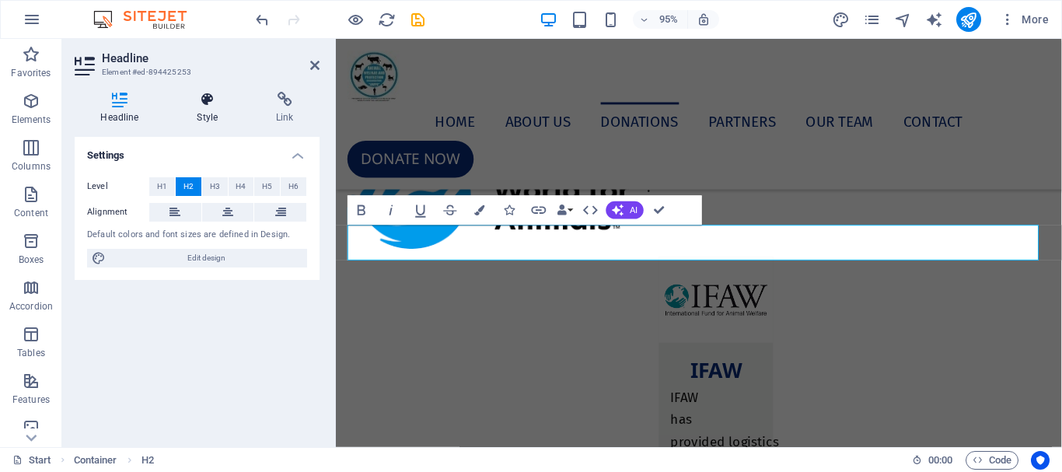
click at [214, 116] on h4 "Style" at bounding box center [210, 108] width 79 height 33
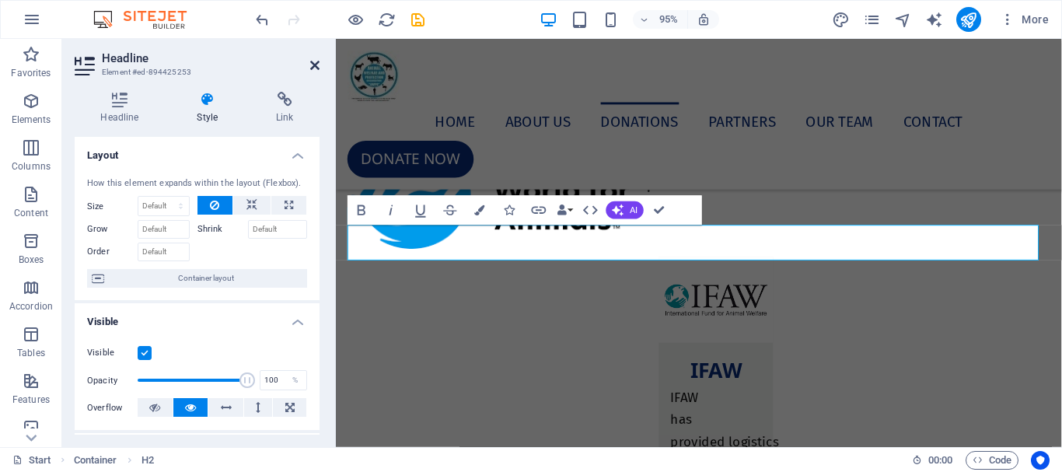
click at [315, 65] on icon at bounding box center [314, 65] width 9 height 12
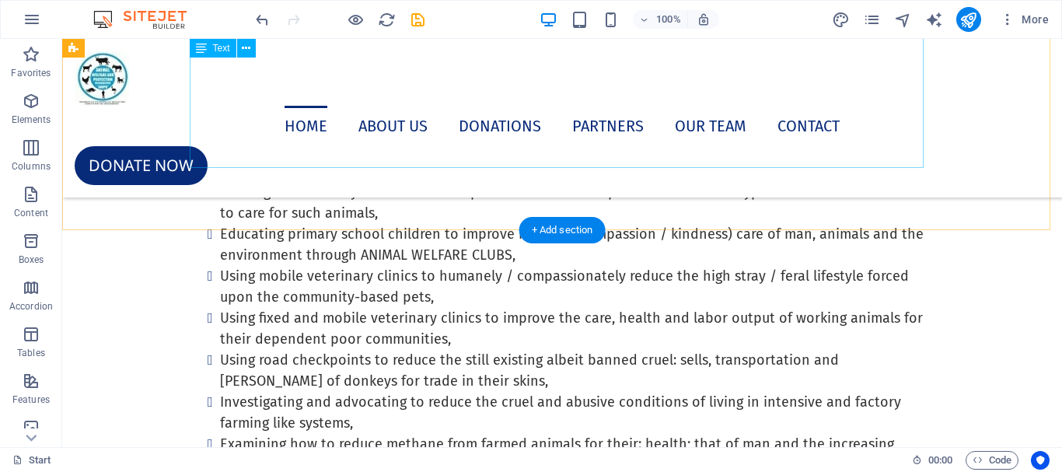
scroll to position [1166, 0]
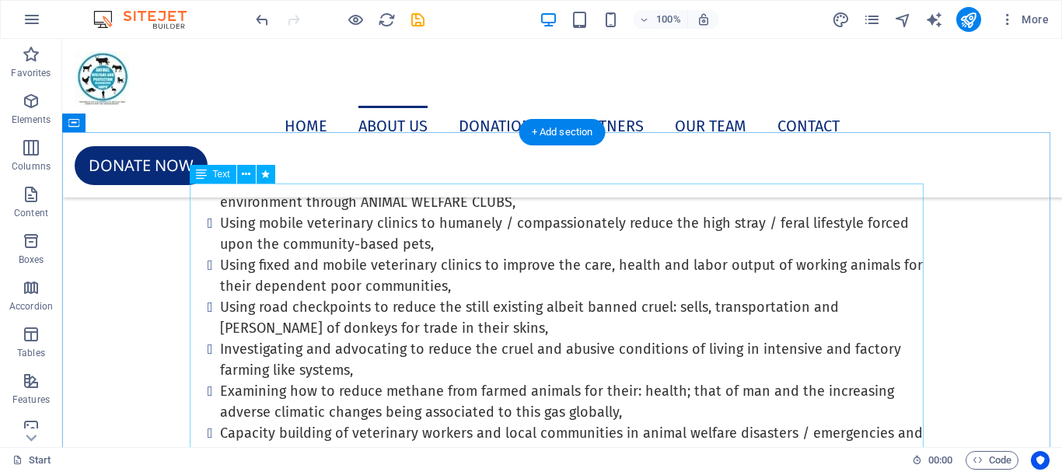
drag, startPoint x: 259, startPoint y: 198, endPoint x: 384, endPoint y: 236, distance: 130.6
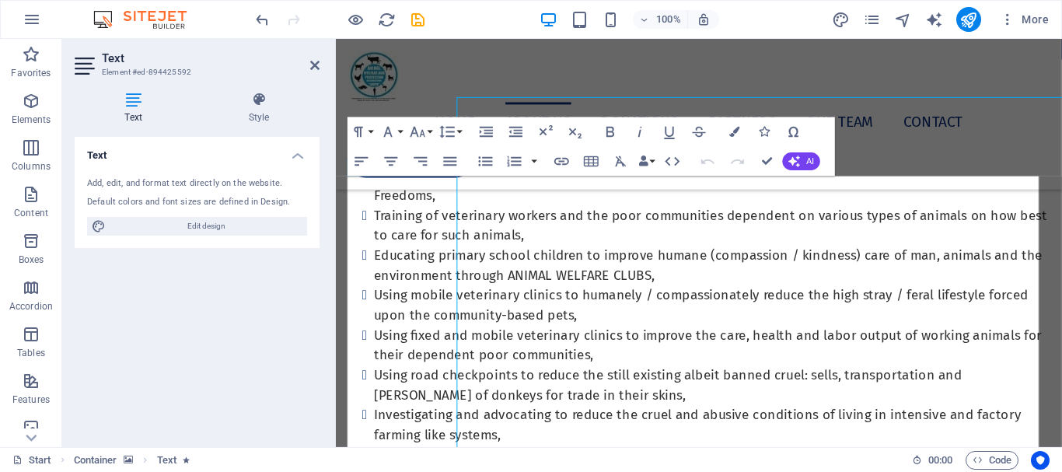
scroll to position [1249, 0]
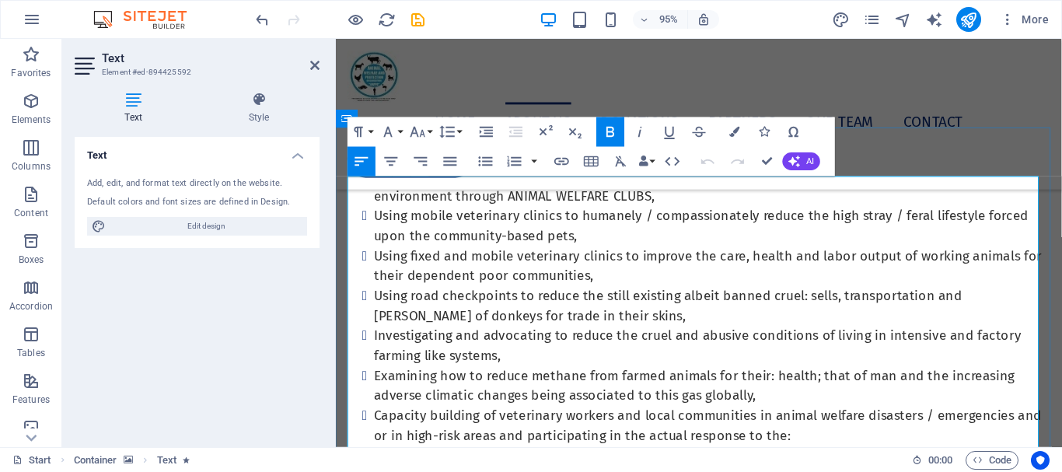
drag, startPoint x: 658, startPoint y: 236, endPoint x: 360, endPoint y: 200, distance: 299.8
drag, startPoint x: 438, startPoint y: 197, endPoint x: 341, endPoint y: 199, distance: 96.4
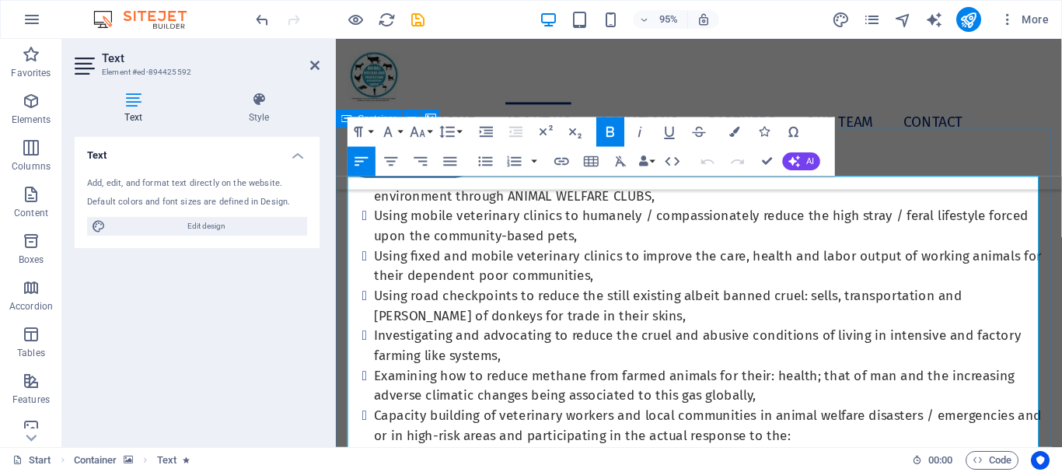
click at [462, 132] on button "Line Height" at bounding box center [450, 132] width 28 height 30
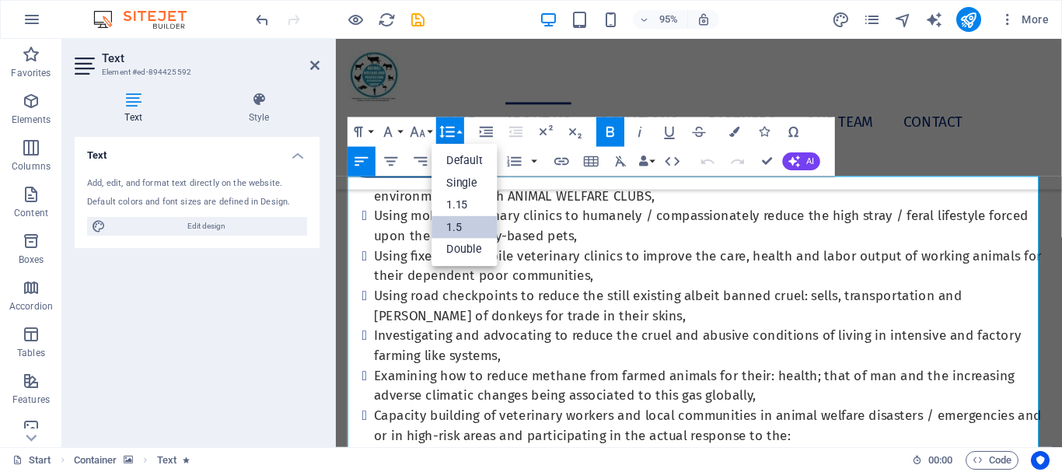
scroll to position [0, 0]
click at [462, 132] on button "Line Height" at bounding box center [450, 132] width 28 height 30
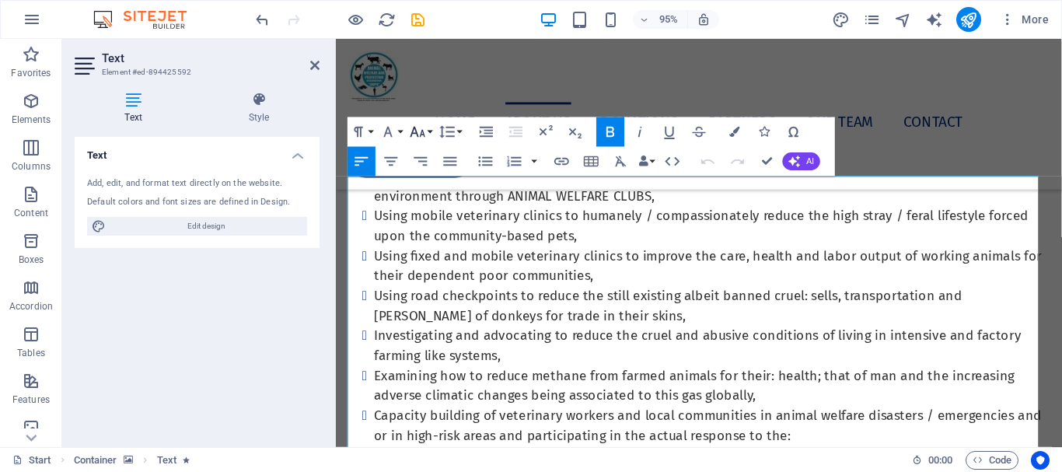
click at [430, 131] on button "Font Size" at bounding box center [421, 132] width 28 height 30
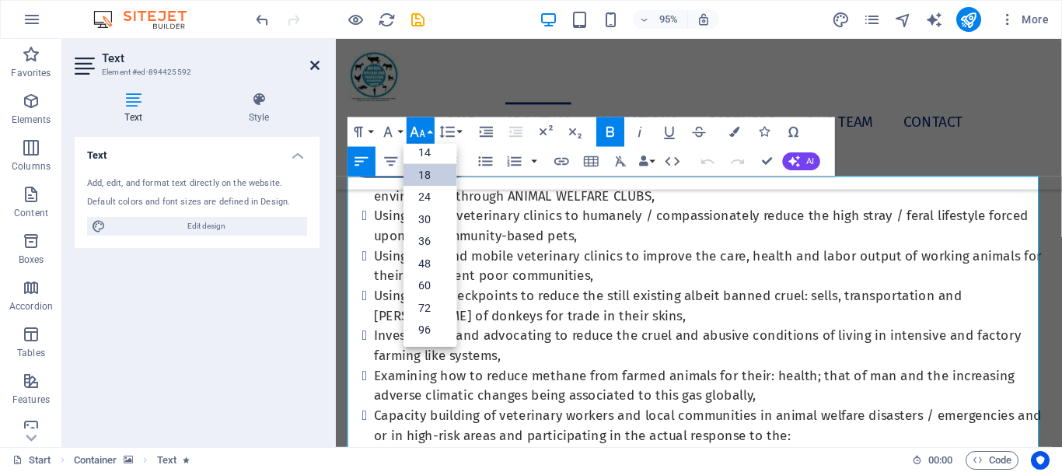
click at [315, 64] on icon at bounding box center [314, 65] width 9 height 12
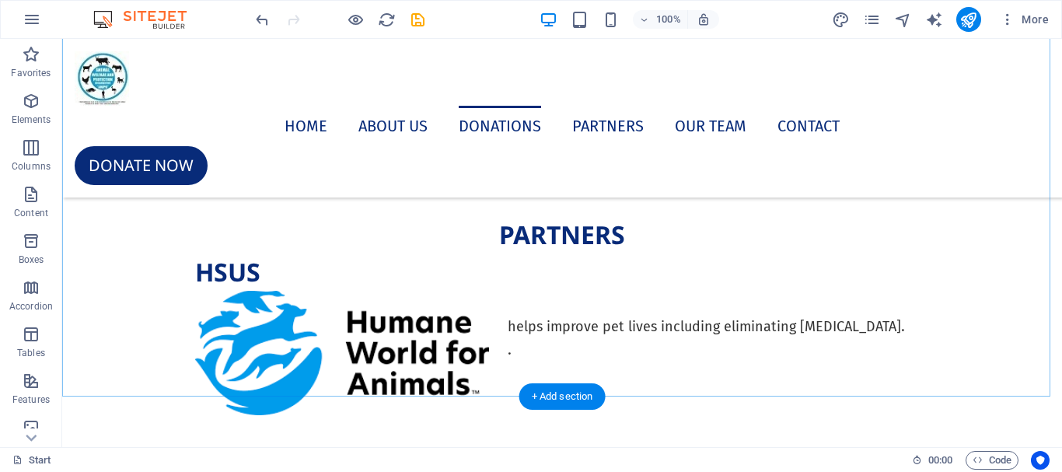
scroll to position [8006, 0]
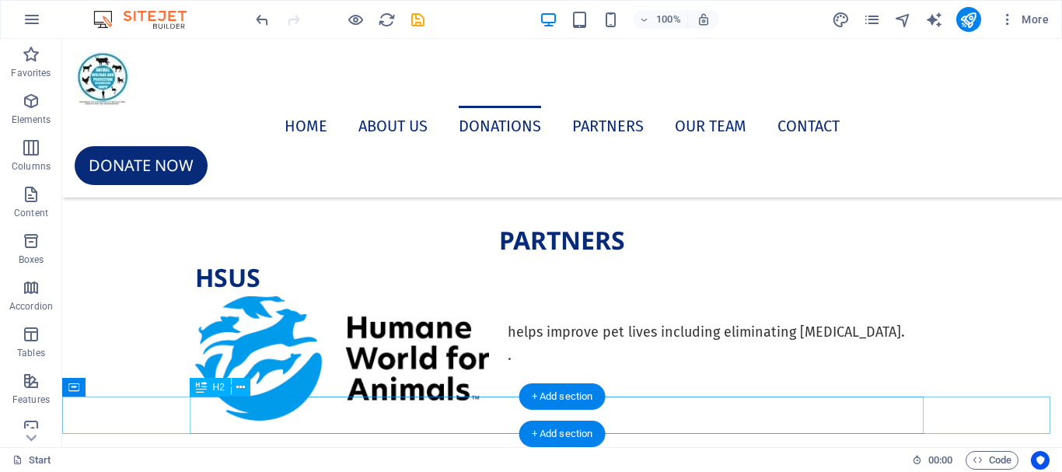
click at [505, 259] on div "PARTNERS" at bounding box center [562, 240] width 734 height 37
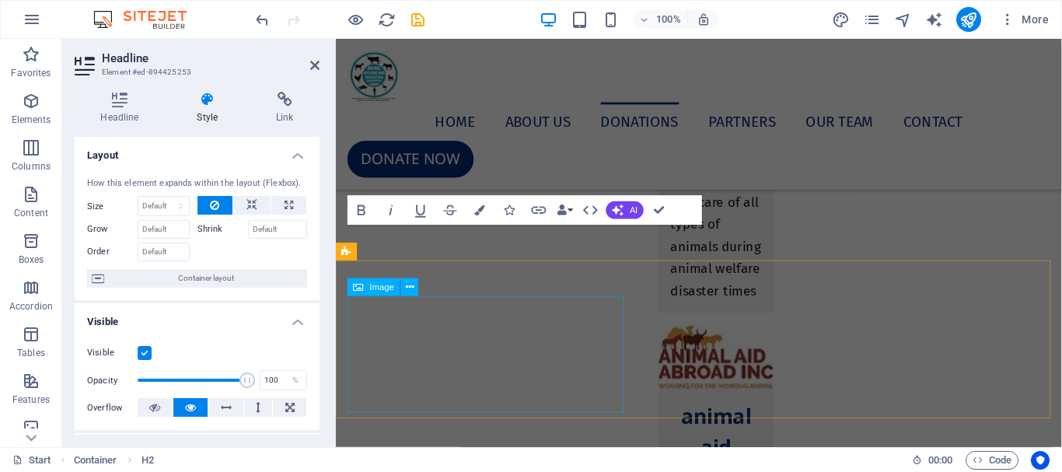
scroll to position [7708, 0]
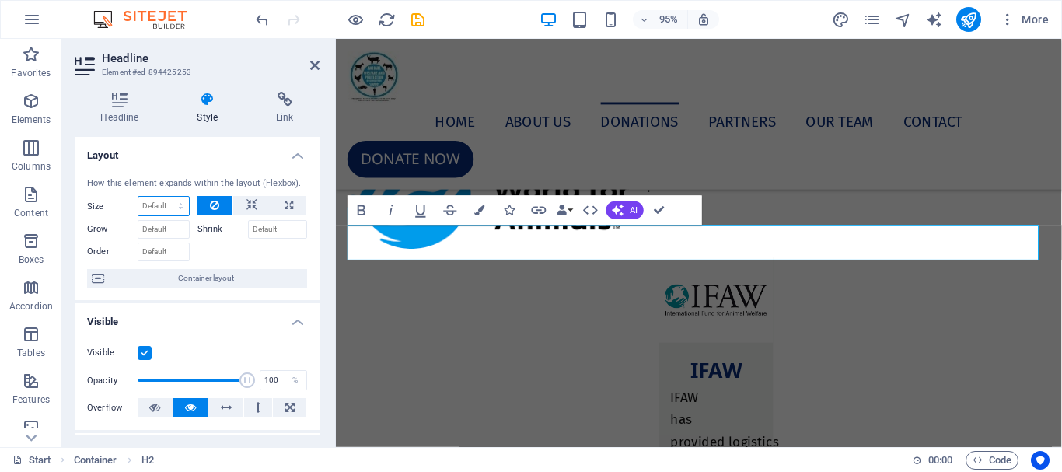
click at [167, 211] on select "Default auto px % 1/1 1/2 1/3 1/4 1/5 1/6 1/7 1/8 1/9 1/10" at bounding box center [163, 206] width 51 height 19
select select "1/3"
click at [165, 197] on select "Default auto px % 1/1 1/2 1/3 1/4 1/5 1/6 1/7 1/8 1/9 1/10" at bounding box center [163, 206] width 51 height 19
type input "33.33"
select select "%"
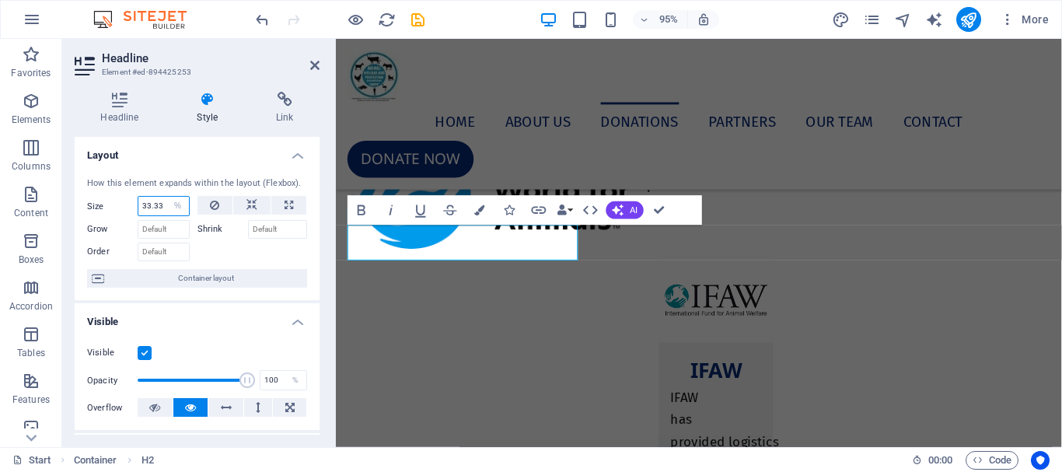
click at [164, 208] on input "33.33" at bounding box center [163, 206] width 51 height 19
click at [155, 205] on input "33.33" at bounding box center [163, 206] width 51 height 19
click at [160, 206] on input "33.33" at bounding box center [163, 206] width 51 height 19
type input "3"
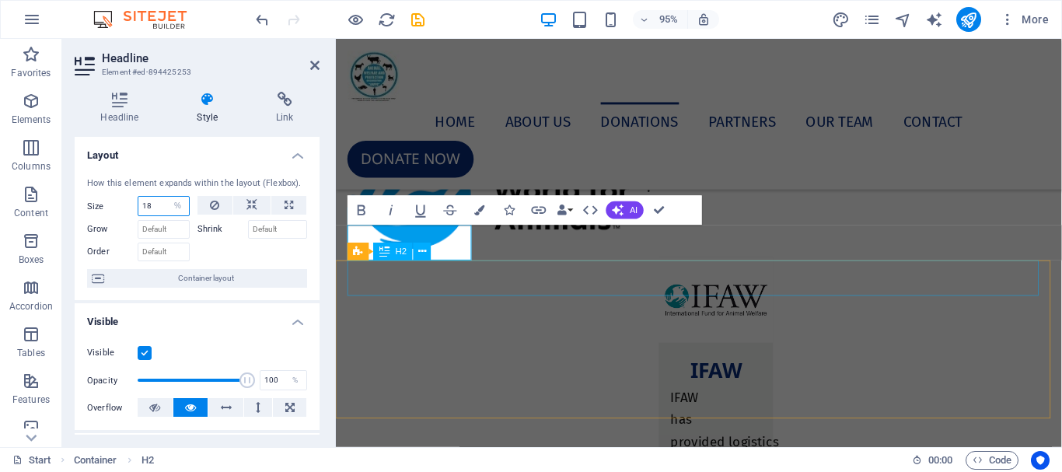
type input "18"
click at [805, 99] on div "PARTNERS" at bounding box center [718, 79] width 764 height 37
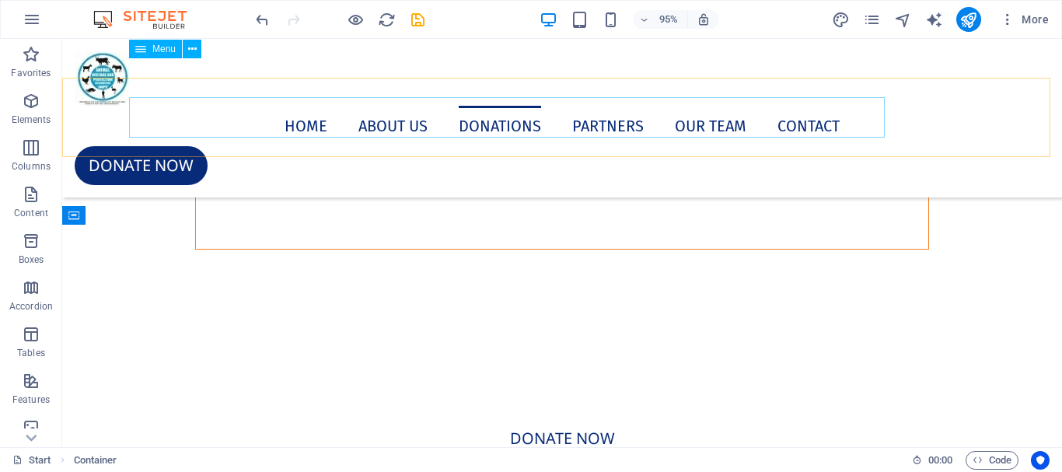
scroll to position [8052, 0]
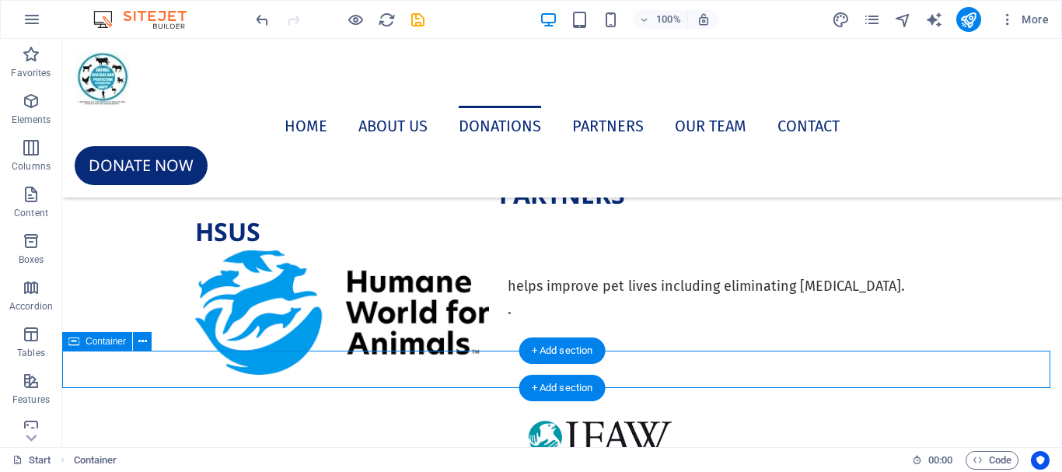
click at [325, 213] on div "PARTNERS" at bounding box center [562, 194] width 1000 height 37
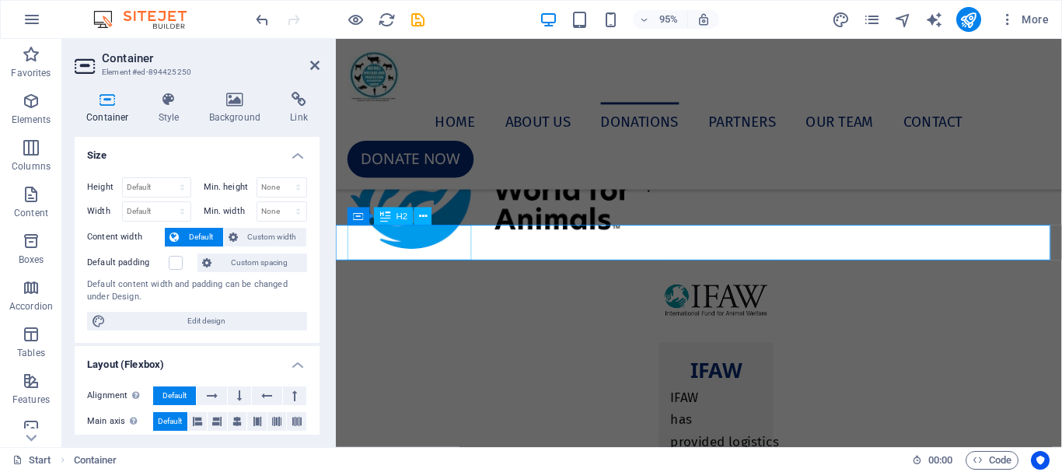
click at [472, 99] on div "PARTNERS" at bounding box center [718, 79] width 734 height 37
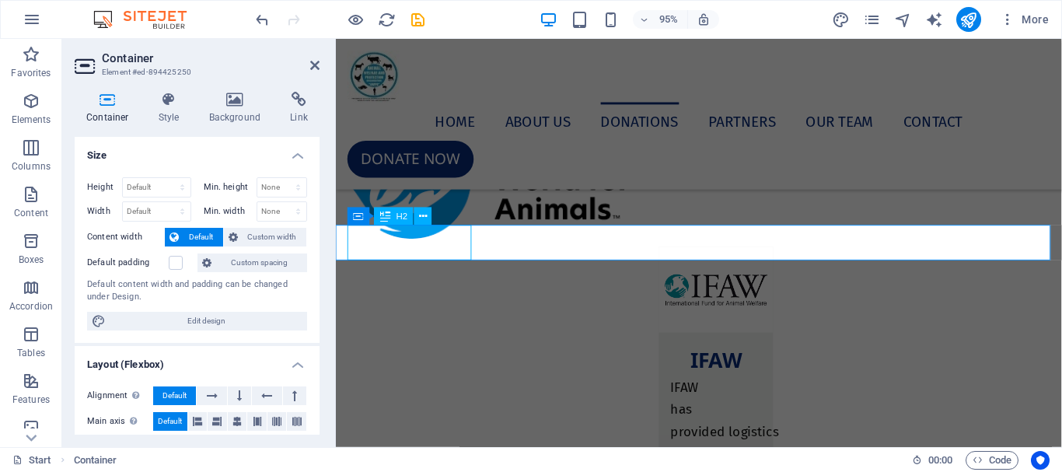
select select "%"
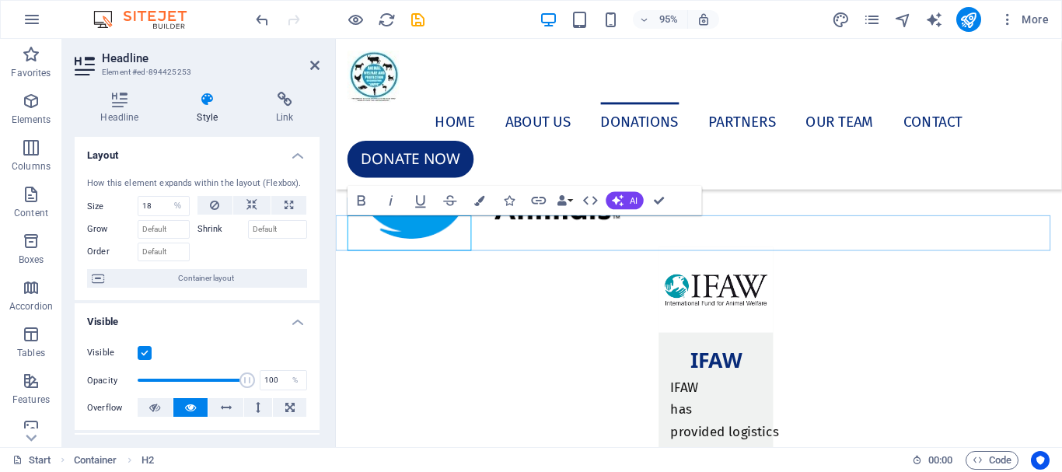
click at [471, 89] on h2 "PARTNERS" at bounding box center [718, 69] width 734 height 37
click at [168, 206] on select "Default auto px % 1/1 1/2 1/3 1/4 1/5 1/6 1/7 1/8 1/9 1/10" at bounding box center [178, 206] width 22 height 19
click at [159, 204] on input "18" at bounding box center [163, 206] width 51 height 19
type input "1"
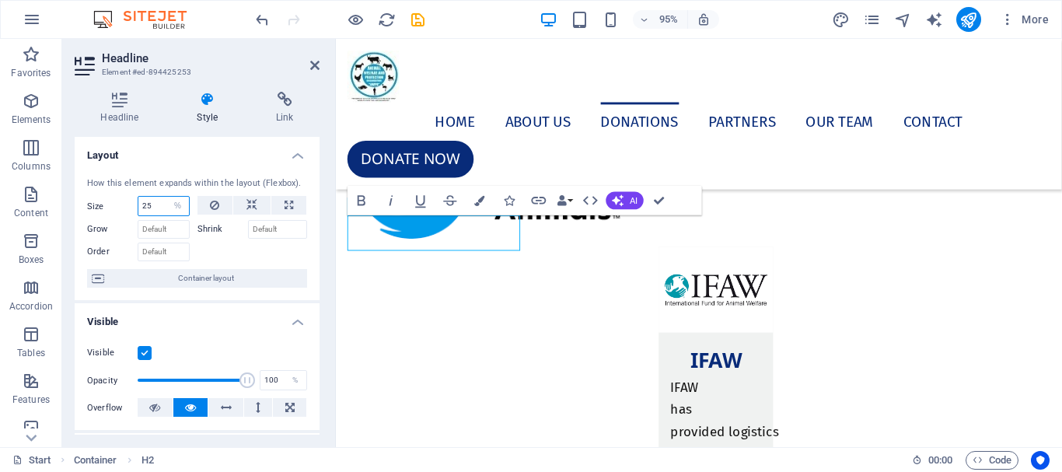
type input "2"
type input "14"
click at [467, 126] on div "HSUS" at bounding box center [718, 107] width 734 height 37
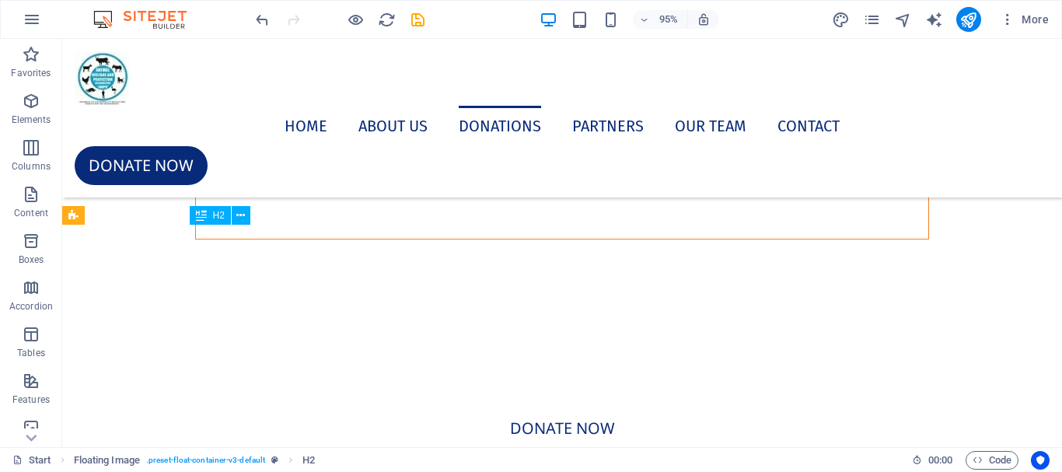
scroll to position [8089, 0]
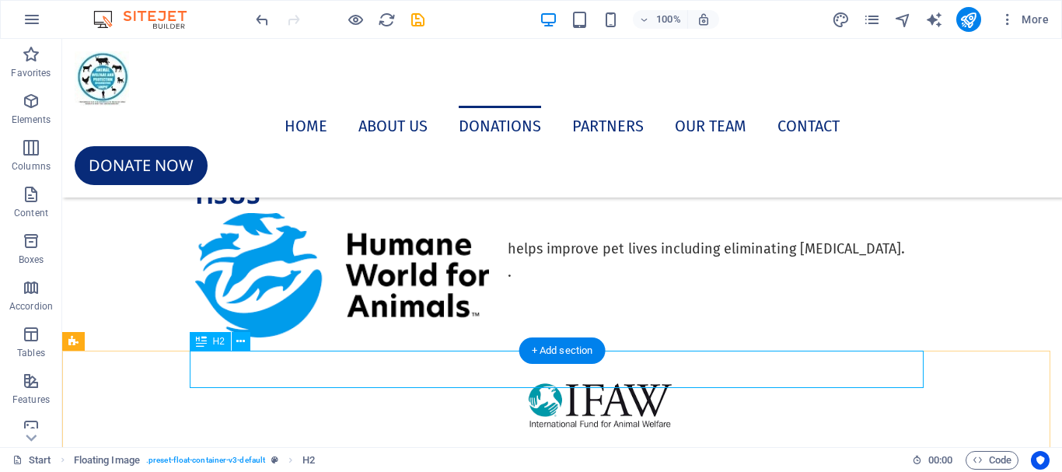
click at [264, 213] on div "HSUS" at bounding box center [562, 194] width 734 height 37
drag, startPoint x: 264, startPoint y: 366, endPoint x: 325, endPoint y: 405, distance: 72.7
click at [264, 213] on div "HSUS" at bounding box center [562, 194] width 734 height 37
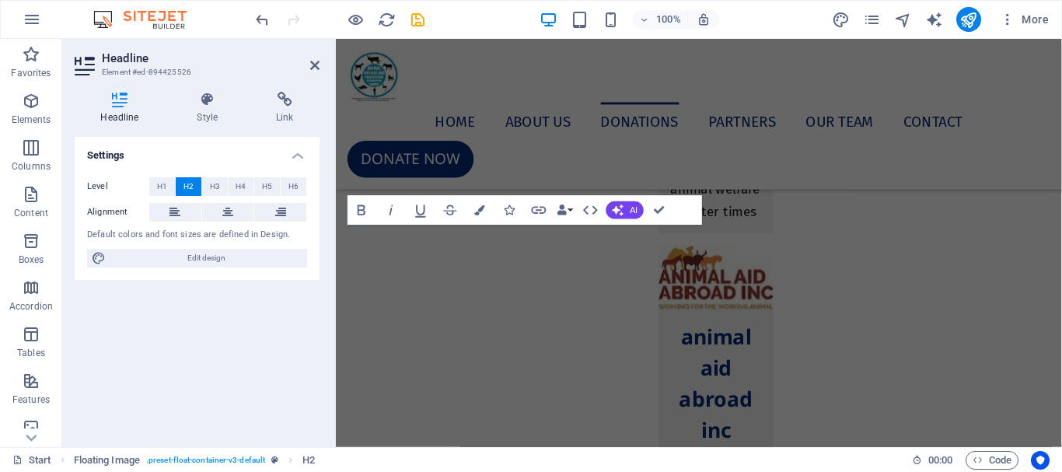
scroll to position [7745, 0]
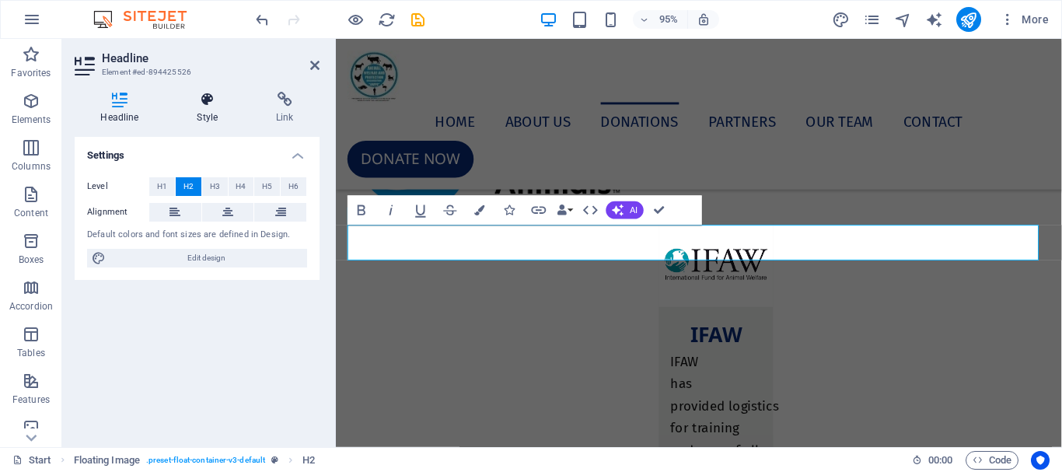
click at [204, 117] on h4 "Style" at bounding box center [210, 108] width 79 height 33
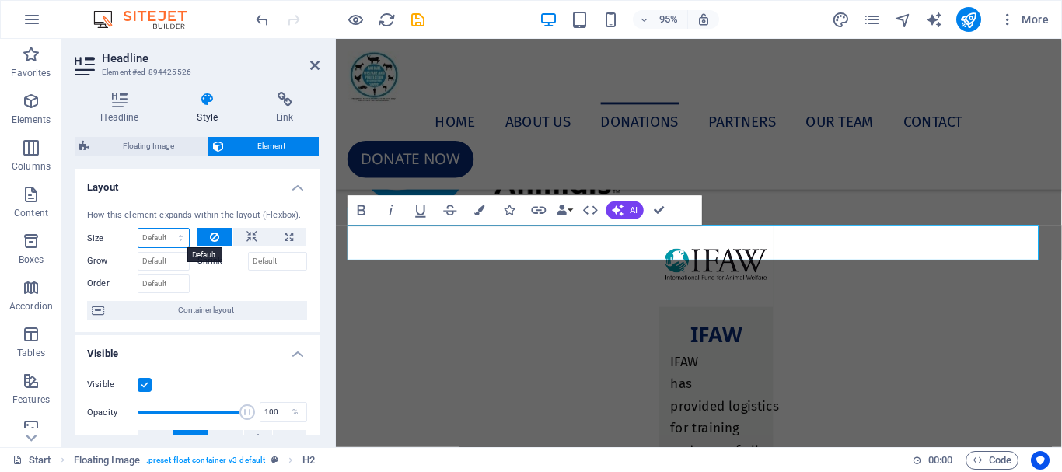
click at [166, 238] on select "Default auto px % 1/1 1/2 1/3 1/4 1/5 1/6 1/7 1/8 1/9 1/10" at bounding box center [163, 238] width 51 height 19
select select "1/3"
click at [165, 229] on select "Default auto px % 1/1 1/2 1/3 1/4 1/5 1/6 1/7 1/8 1/9 1/10" at bounding box center [163, 238] width 51 height 19
type input "33.33"
select select "%"
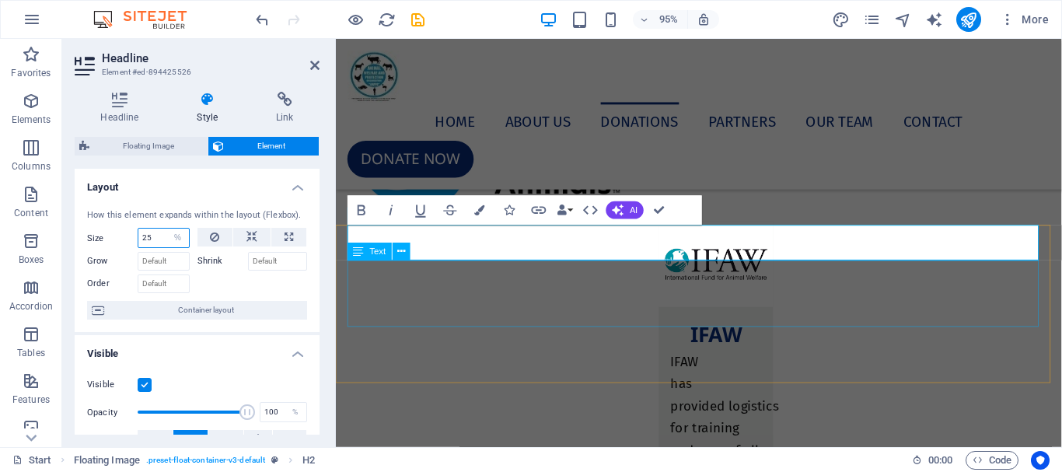
type input "25"
click at [783, 169] on div "helps improve pet lives including eliminating rabies . ." at bounding box center [718, 134] width 734 height 70
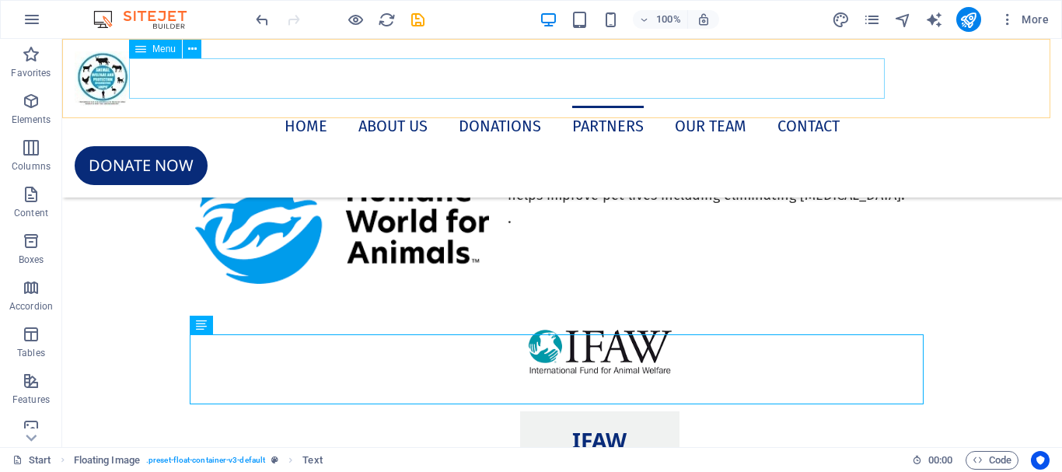
click at [315, 106] on nav "Home About us Donations PARTNERS Our Team Contact" at bounding box center [562, 126] width 975 height 40
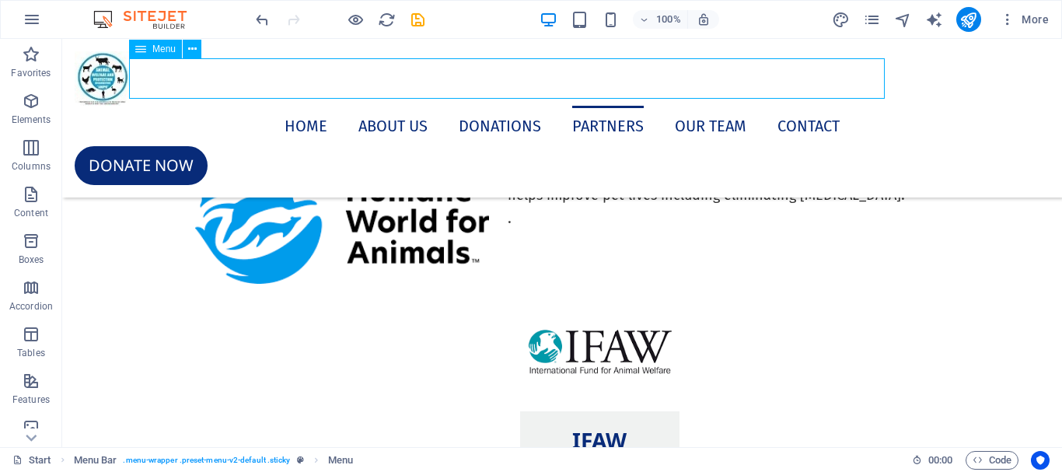
click at [313, 106] on nav "Home About us Donations PARTNERS Our Team Contact" at bounding box center [562, 126] width 975 height 40
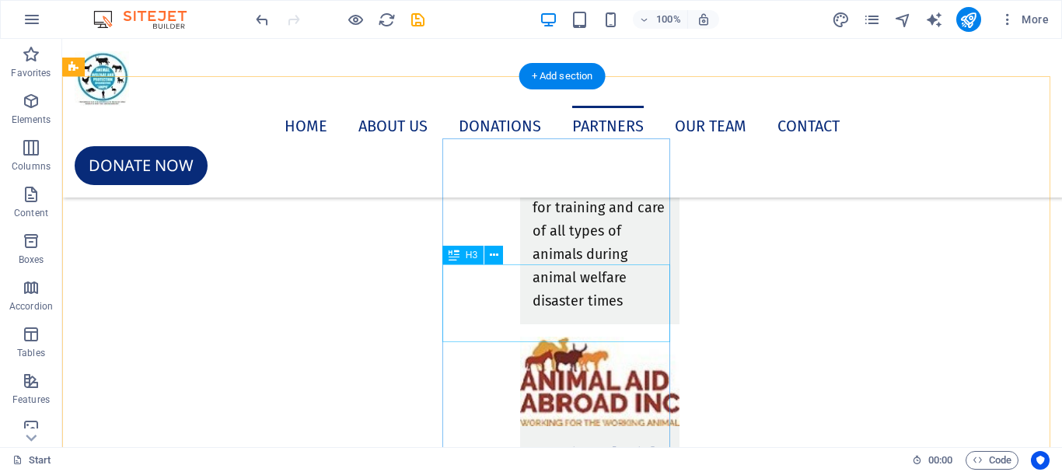
scroll to position [8532, 0]
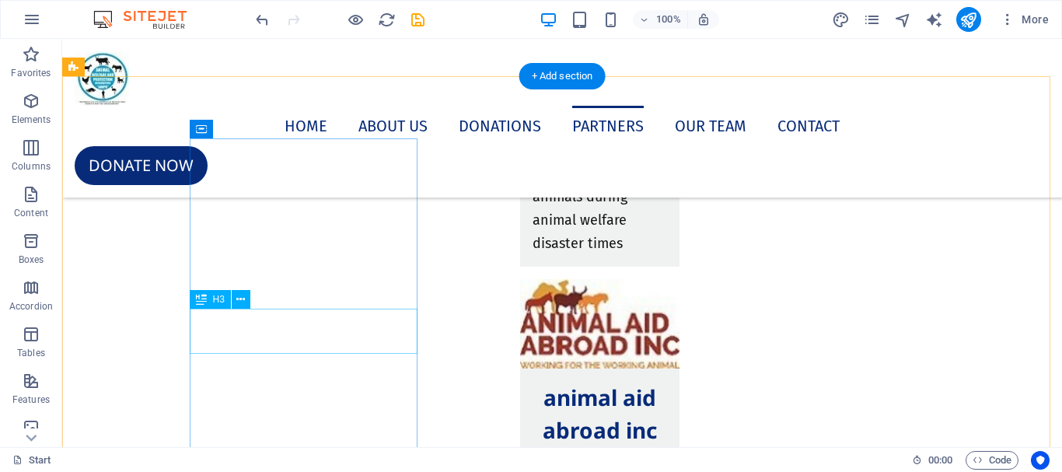
click at [520, 68] on div "IFAW" at bounding box center [600, 45] width 160 height 45
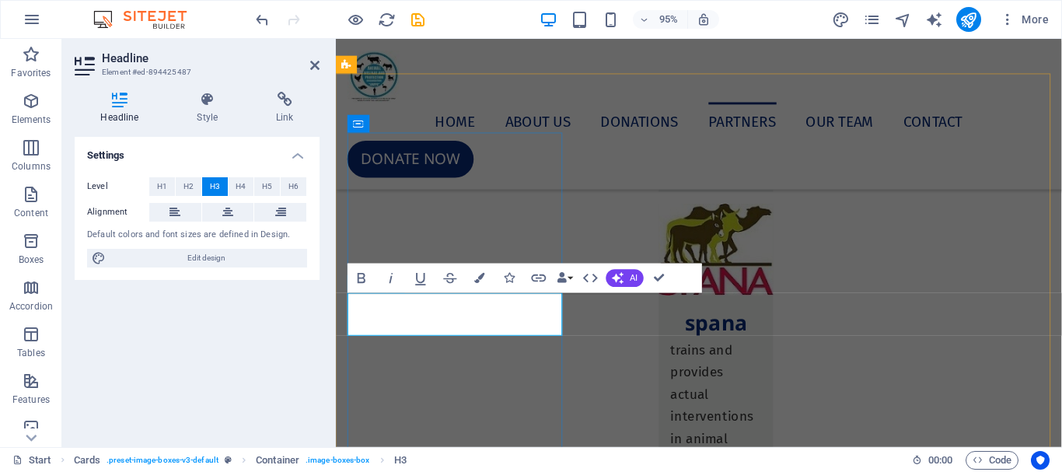
scroll to position [8071, 0]
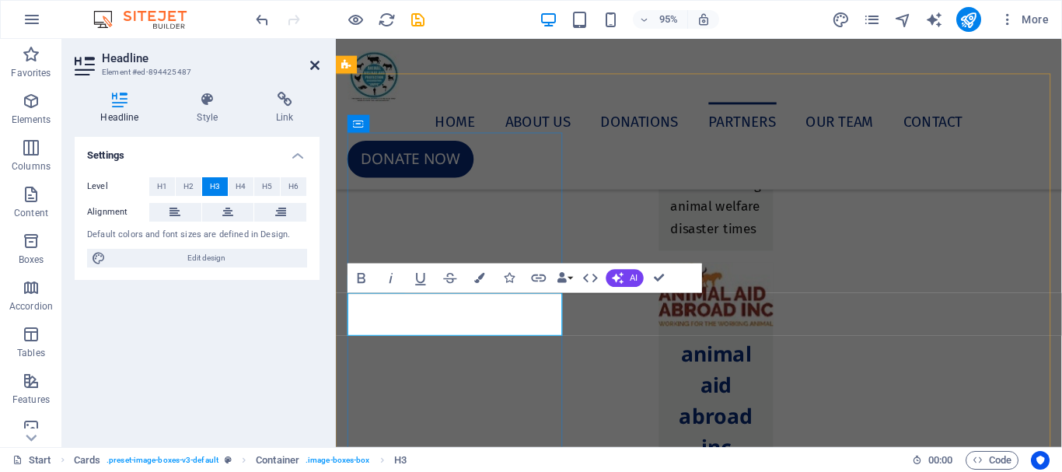
drag, startPoint x: 251, startPoint y: 27, endPoint x: 313, endPoint y: 66, distance: 73.3
click at [313, 66] on icon at bounding box center [314, 65] width 9 height 12
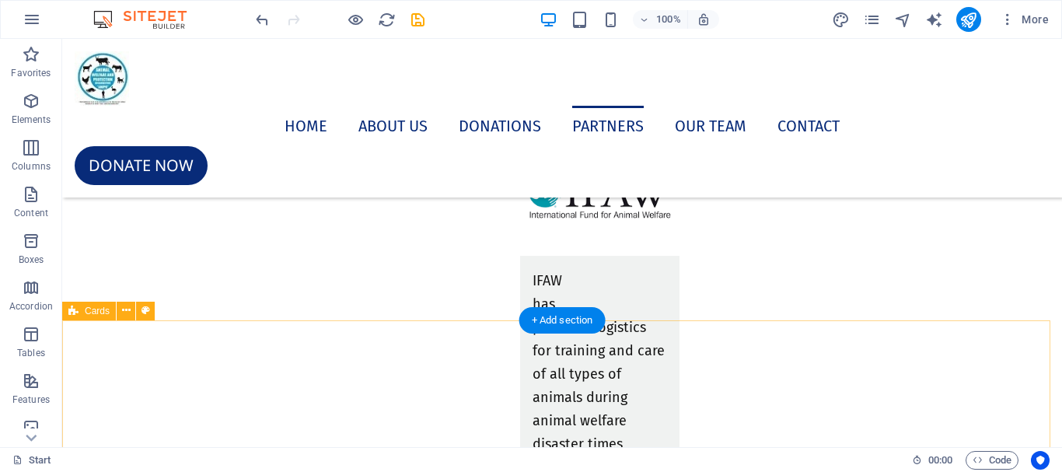
scroll to position [8143, 0]
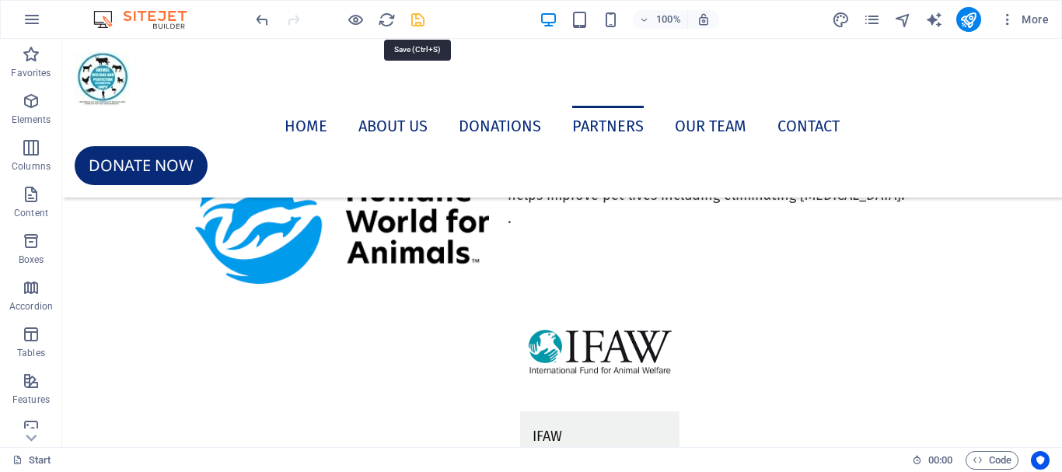
click at [418, 23] on icon "save" at bounding box center [418, 20] width 18 height 18
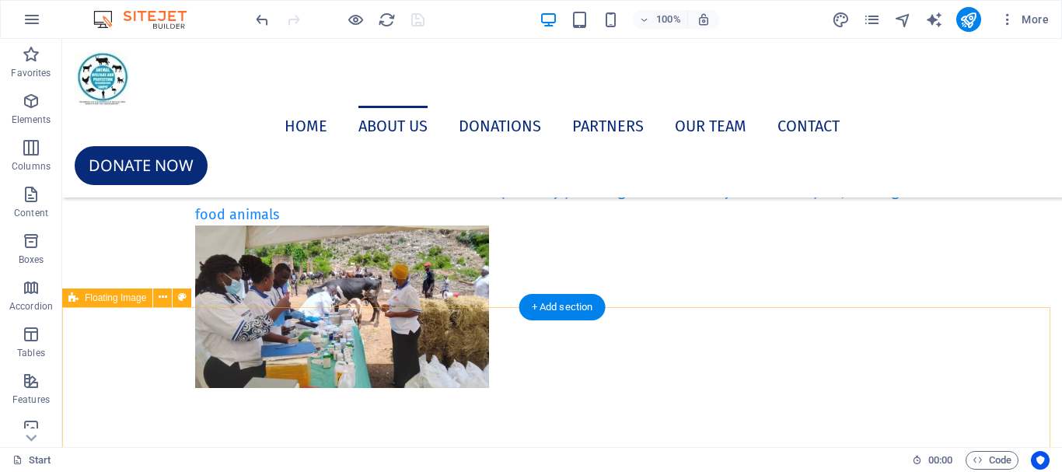
scroll to position [2624, 0]
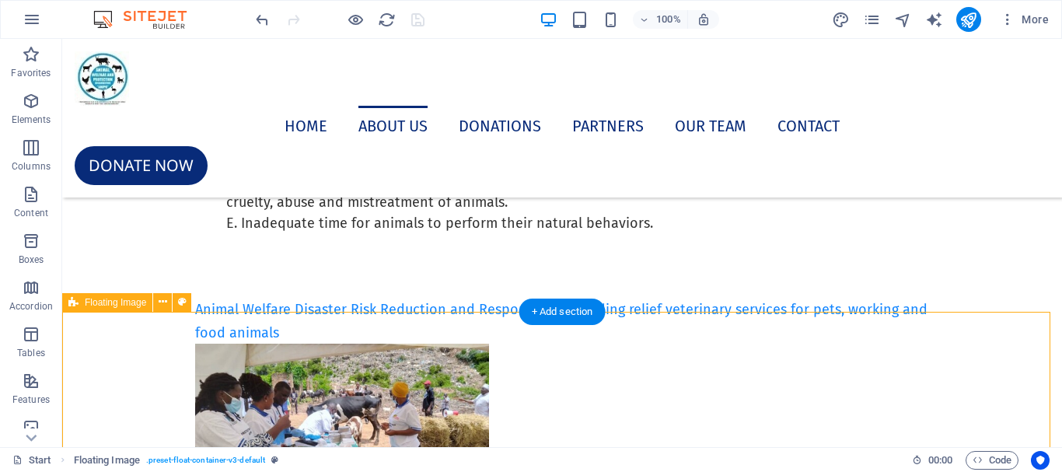
scroll to position [2703, 0]
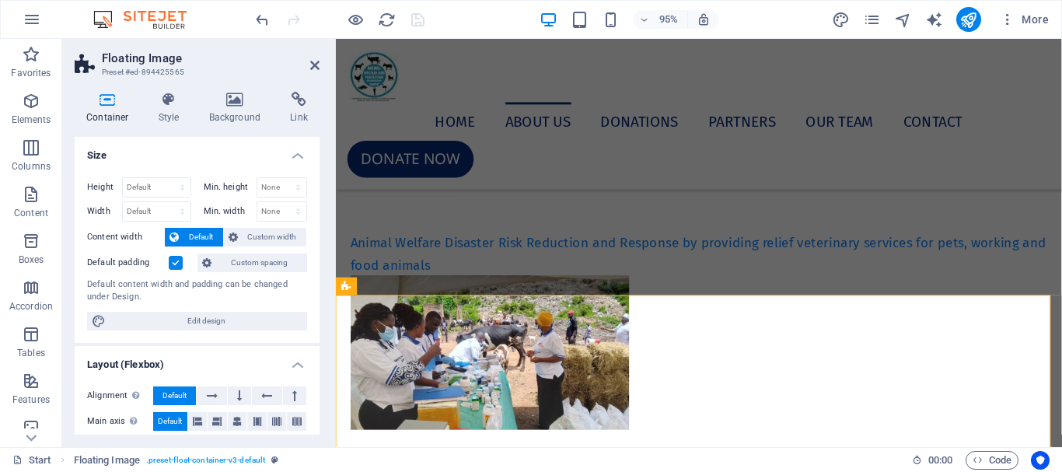
click at [173, 260] on label at bounding box center [176, 263] width 14 height 14
click at [0, 0] on input "Default padding" at bounding box center [0, 0] width 0 height 0
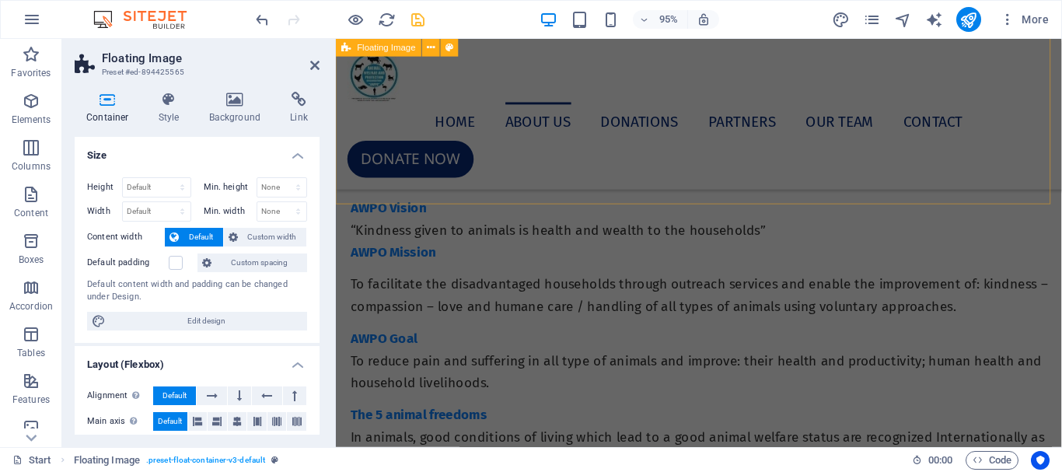
scroll to position [2237, 0]
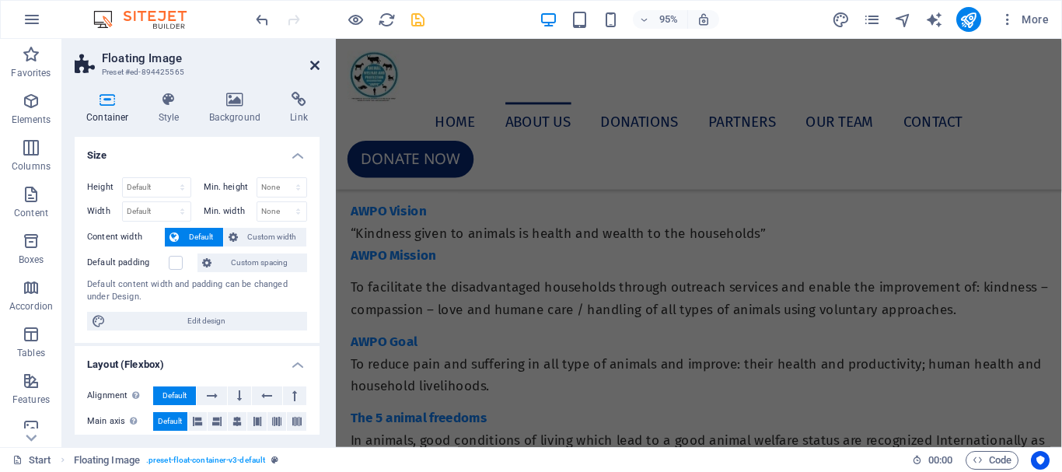
click at [311, 59] on icon at bounding box center [314, 65] width 9 height 12
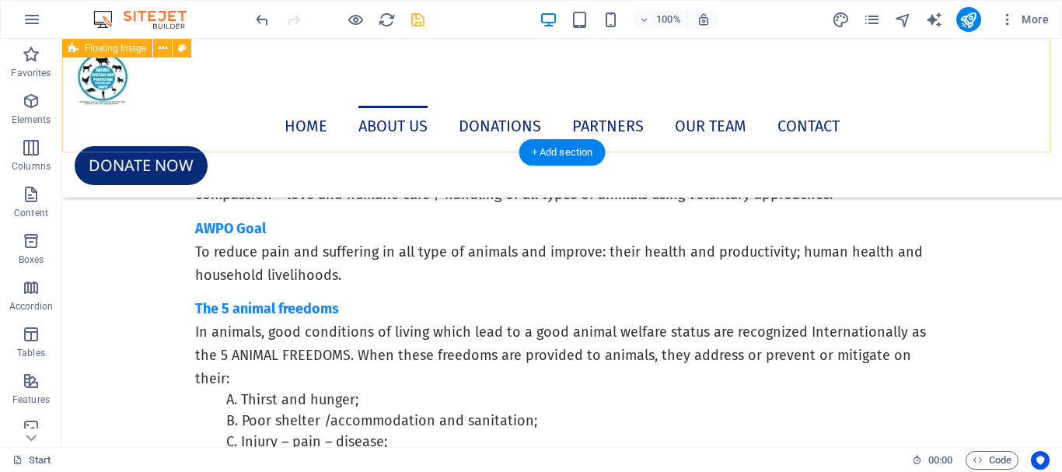
scroll to position [2052, 0]
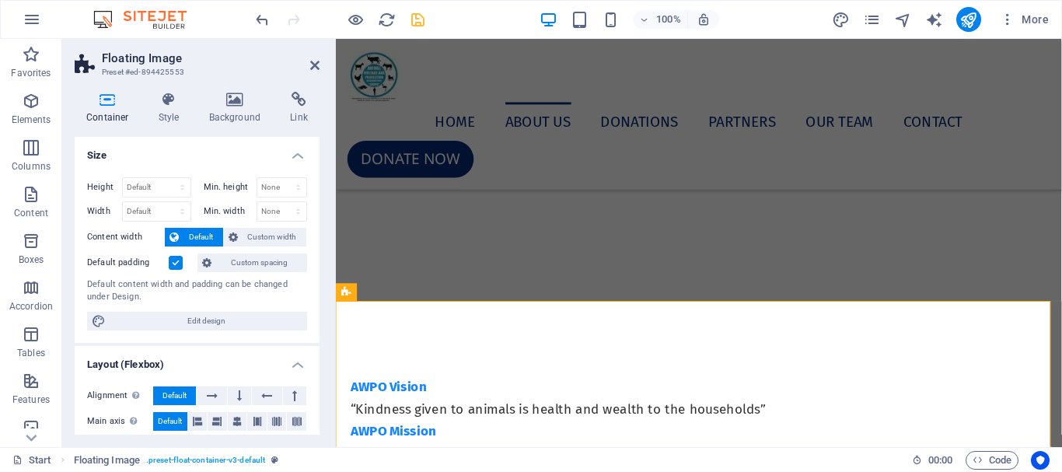
scroll to position [2135, 0]
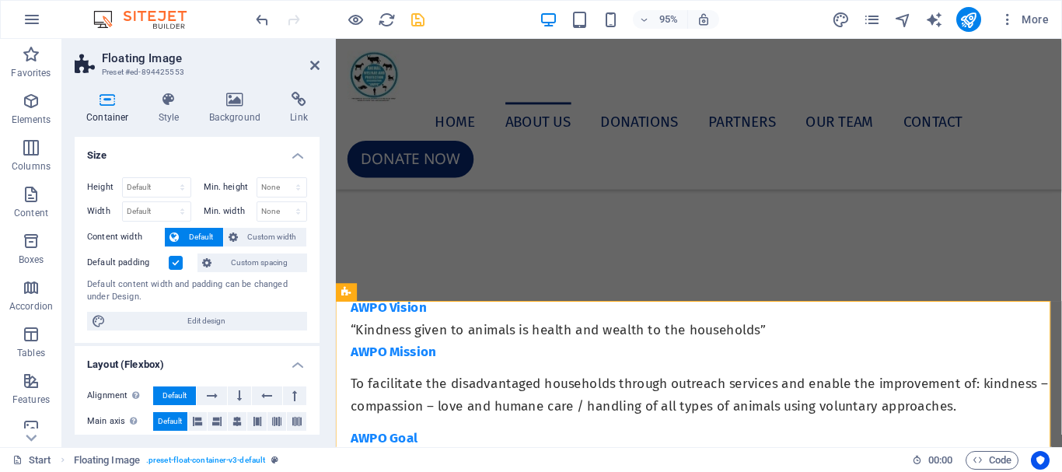
click at [179, 261] on label at bounding box center [176, 263] width 14 height 14
click at [0, 0] on input "Default padding" at bounding box center [0, 0] width 0 height 0
click at [316, 72] on link at bounding box center [314, 65] width 9 height 13
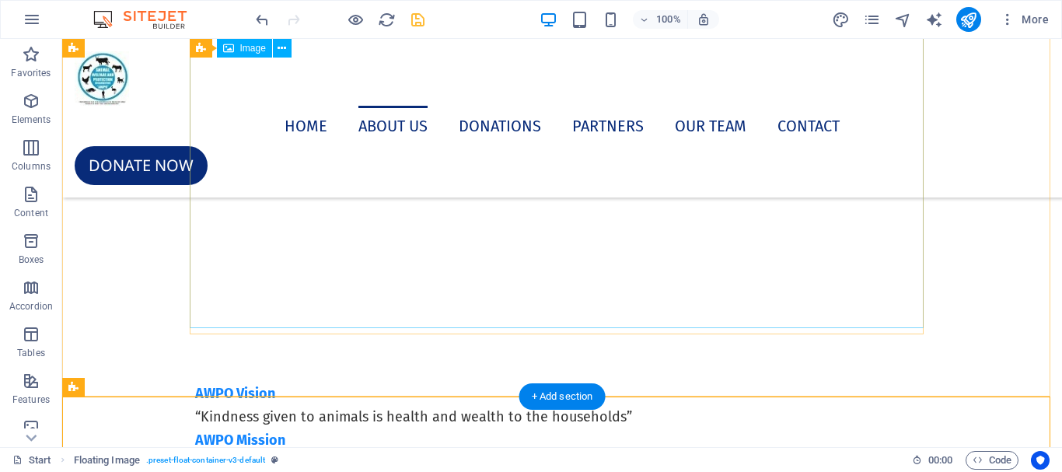
scroll to position [1974, 0]
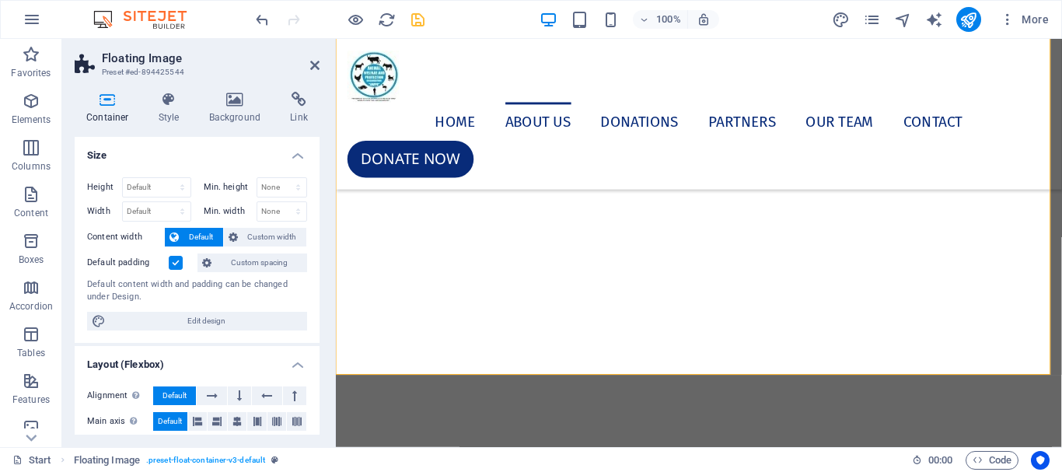
scroll to position [2058, 0]
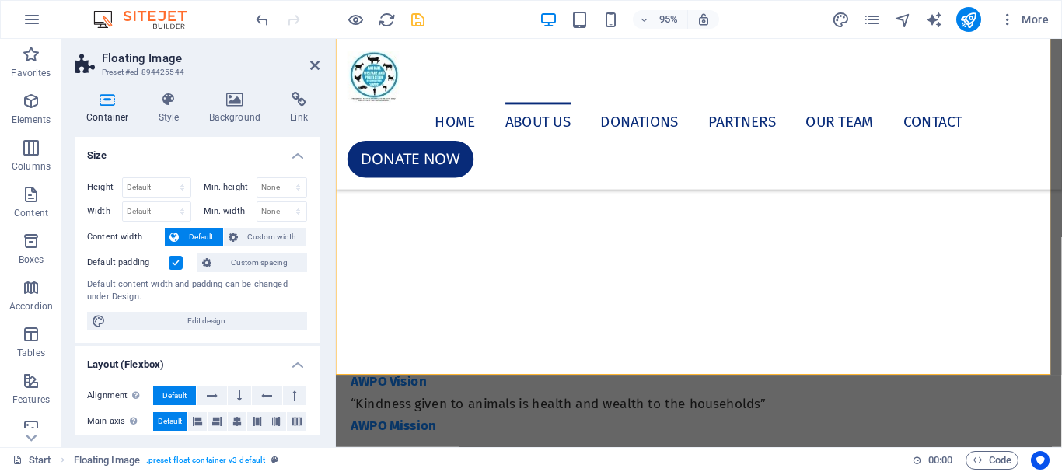
click at [174, 262] on label at bounding box center [176, 263] width 14 height 14
click at [0, 0] on input "Default padding" at bounding box center [0, 0] width 0 height 0
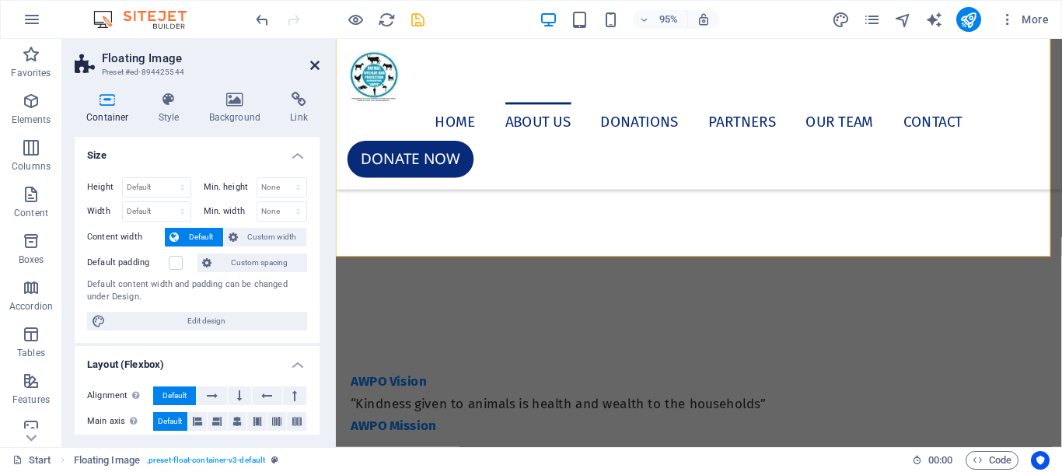
click at [314, 61] on icon at bounding box center [314, 65] width 9 height 12
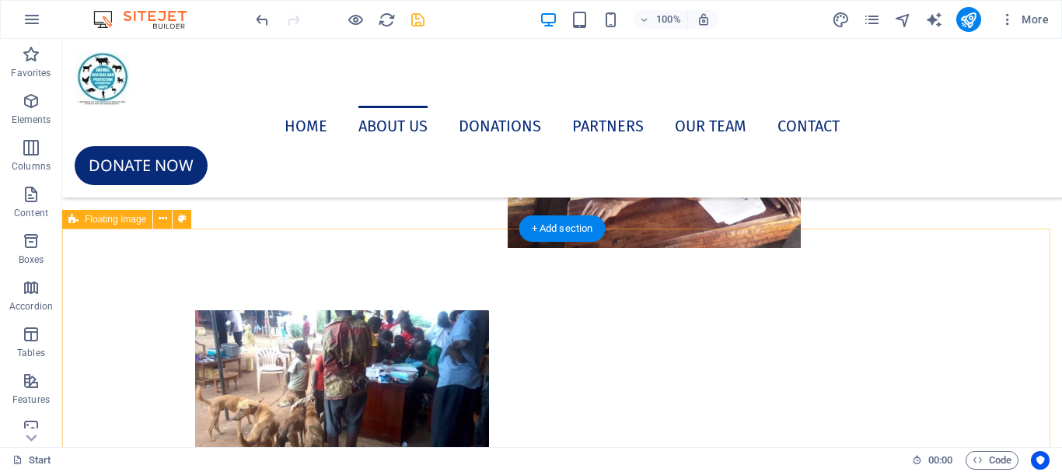
scroll to position [3063, 0]
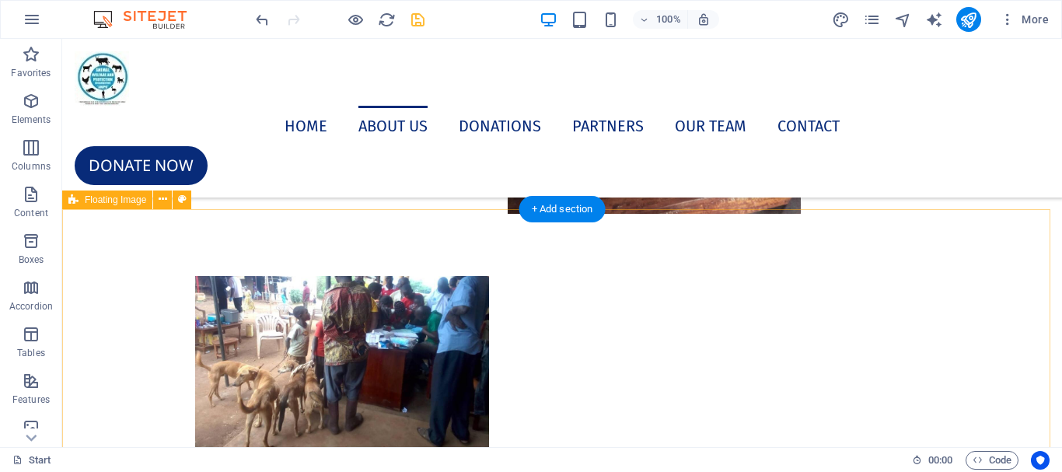
click at [306, 214] on div "Protecting stray and village pets" at bounding box center [562, 109] width 1000 height 208
click at [303, 214] on div "Protecting stray and village pets" at bounding box center [562, 109] width 1000 height 208
drag, startPoint x: 303, startPoint y: 223, endPoint x: 286, endPoint y: 277, distance: 56.3
click at [303, 214] on div "Protecting stray and village pets" at bounding box center [562, 109] width 1000 height 208
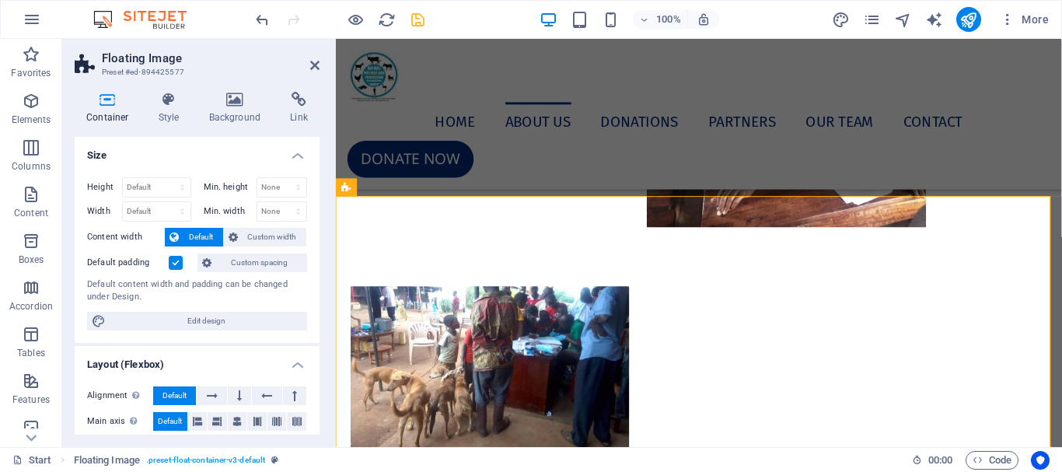
scroll to position [3139, 0]
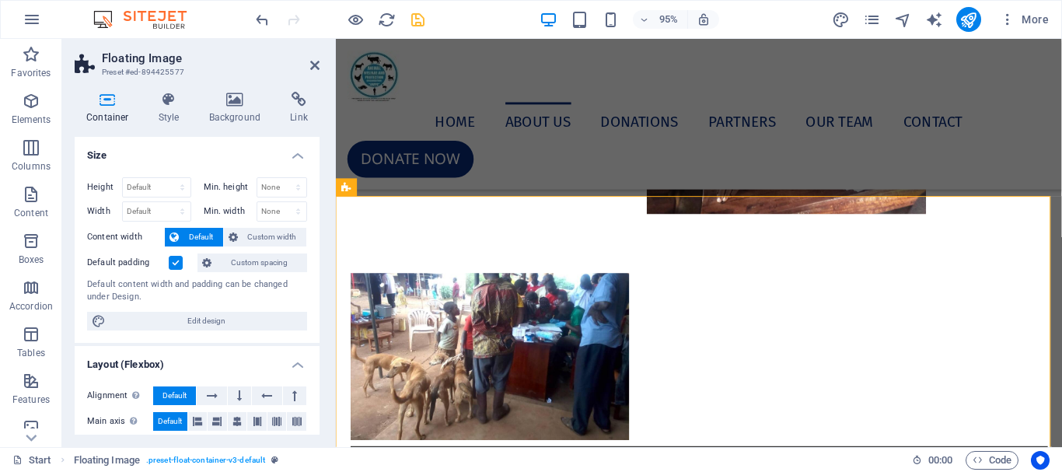
click at [173, 261] on label at bounding box center [176, 263] width 14 height 14
click at [0, 0] on input "Default padding" at bounding box center [0, 0] width 0 height 0
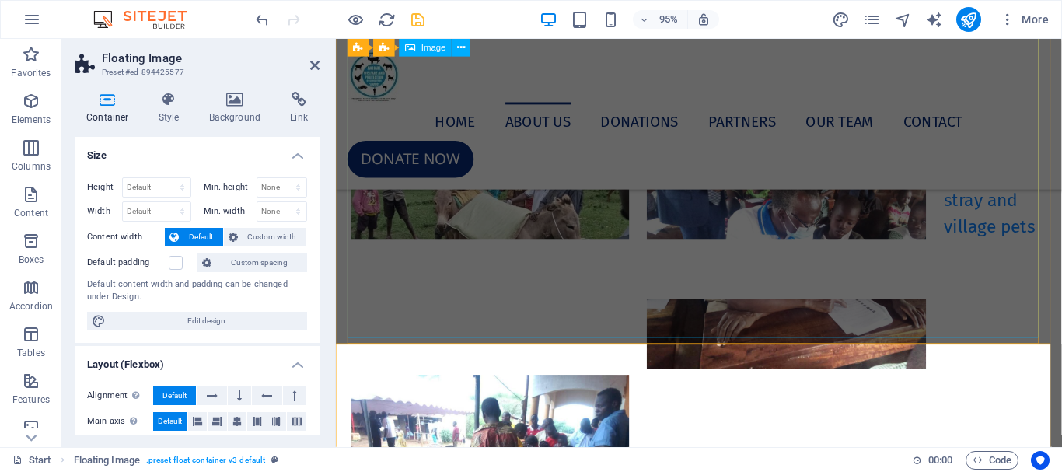
scroll to position [2983, 0]
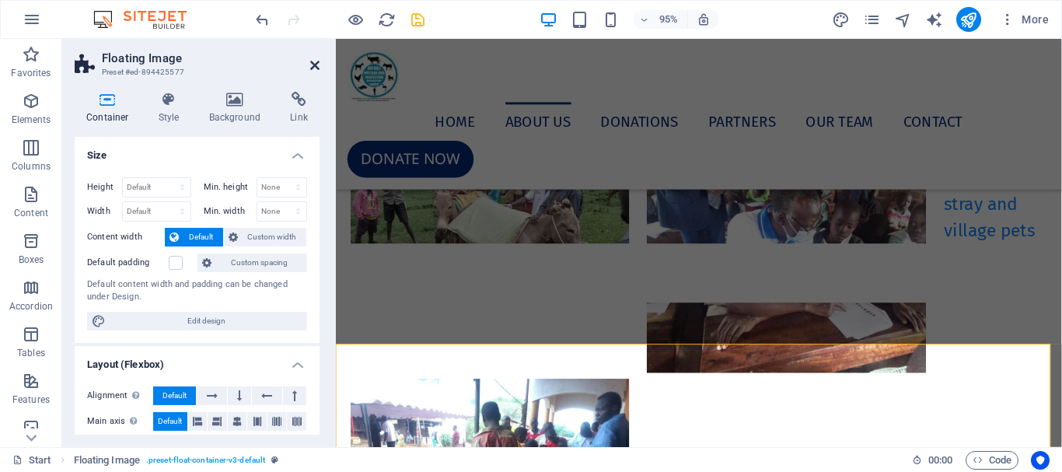
click at [316, 65] on icon at bounding box center [314, 65] width 9 height 12
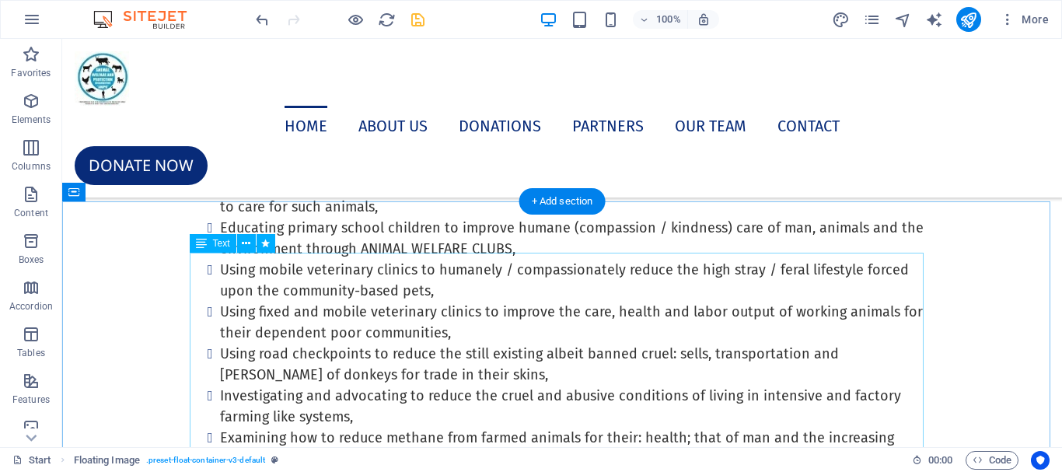
scroll to position [886, 0]
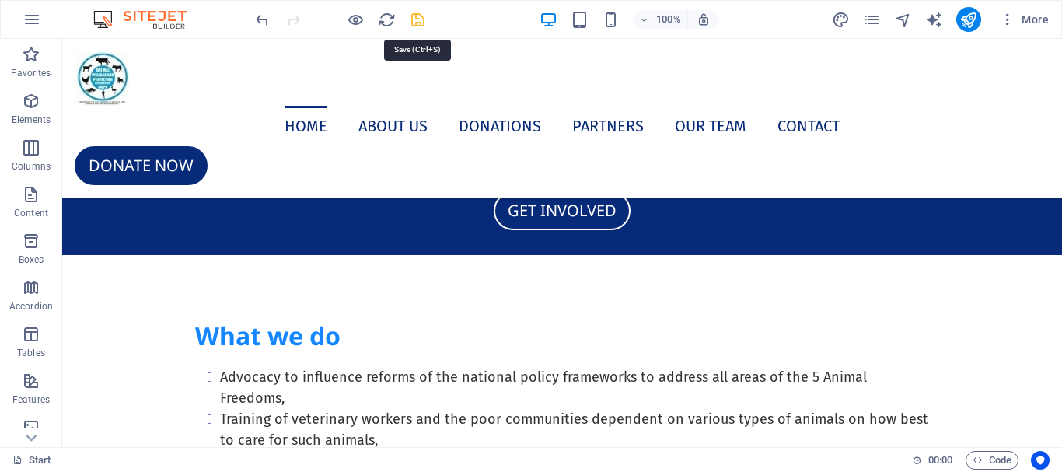
click at [411, 17] on icon "save" at bounding box center [418, 20] width 18 height 18
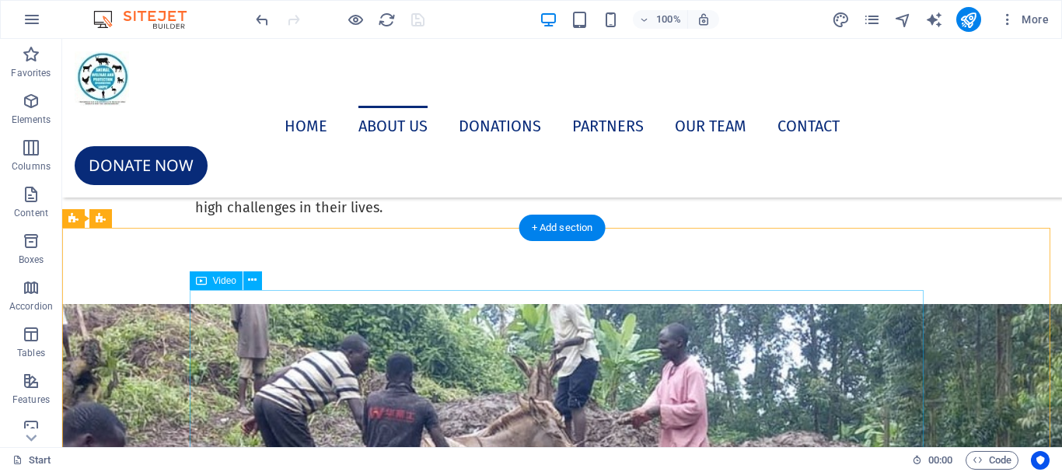
scroll to position [3607, 0]
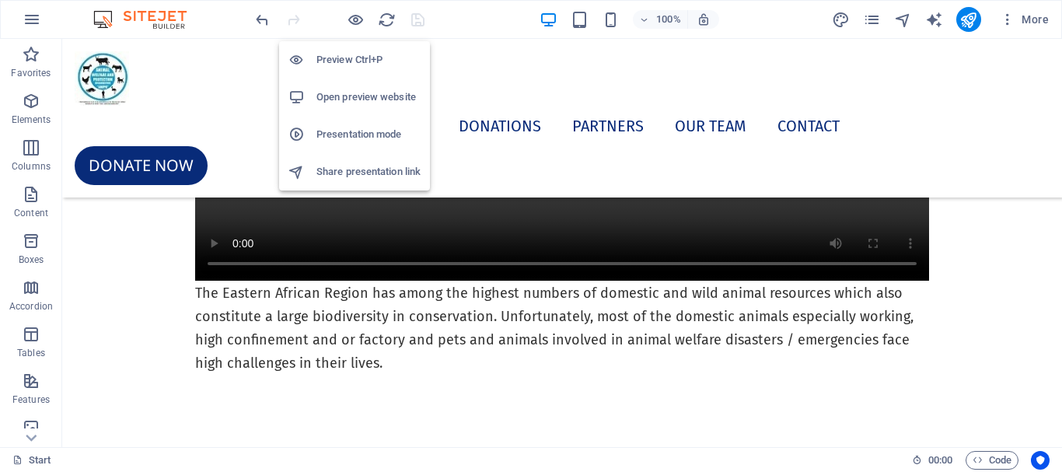
click at [346, 92] on h6 "Open preview website" at bounding box center [368, 97] width 104 height 19
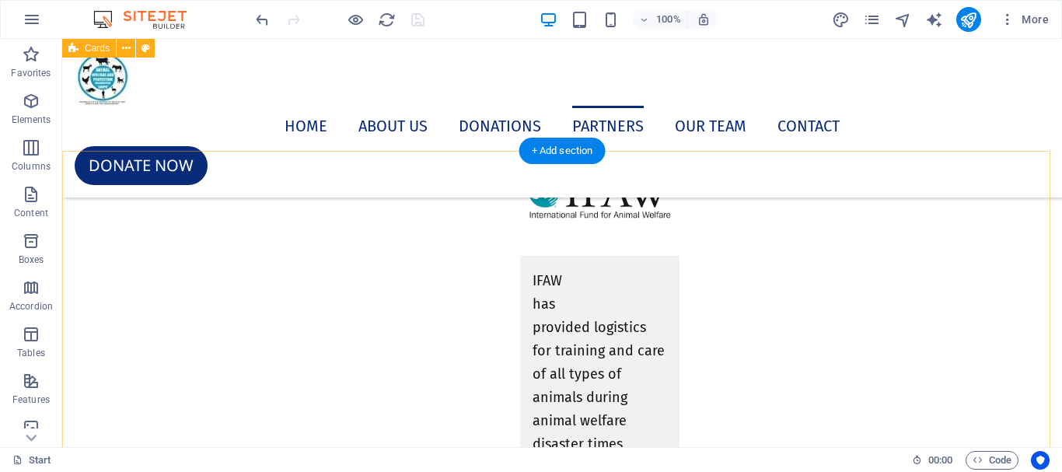
scroll to position [7960, 0]
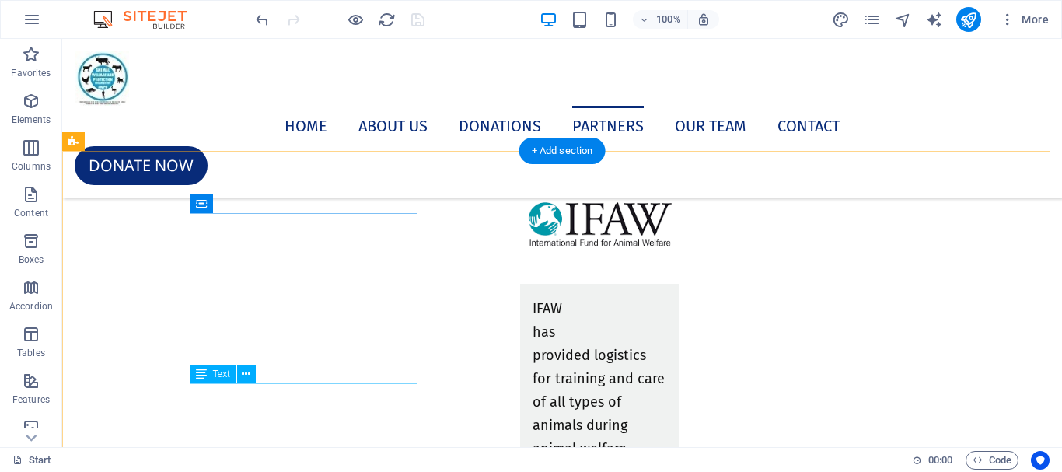
click at [520, 413] on div "IFAW has provided logistics for training and care of all types of animals durin…" at bounding box center [600, 389] width 160 height 211
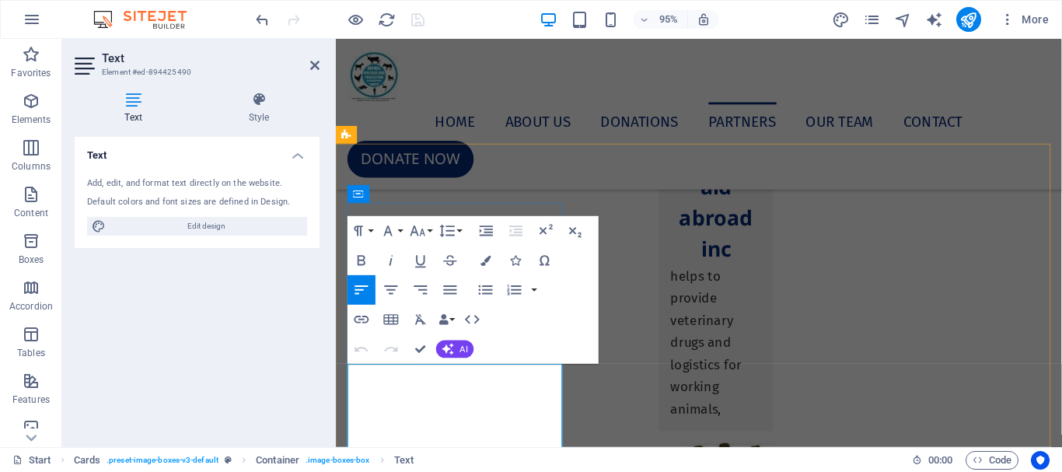
scroll to position [7499, 0]
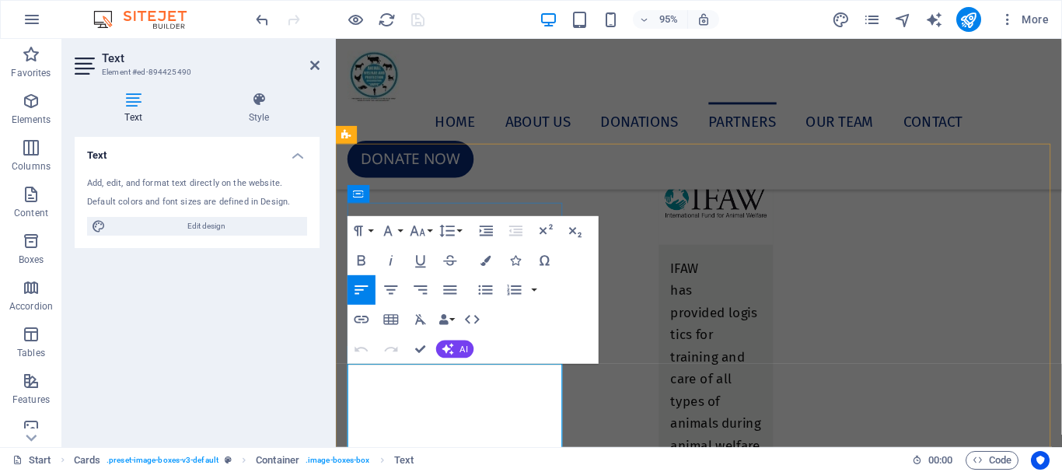
click at [688, 289] on span "IFAW" at bounding box center [703, 280] width 30 height 17
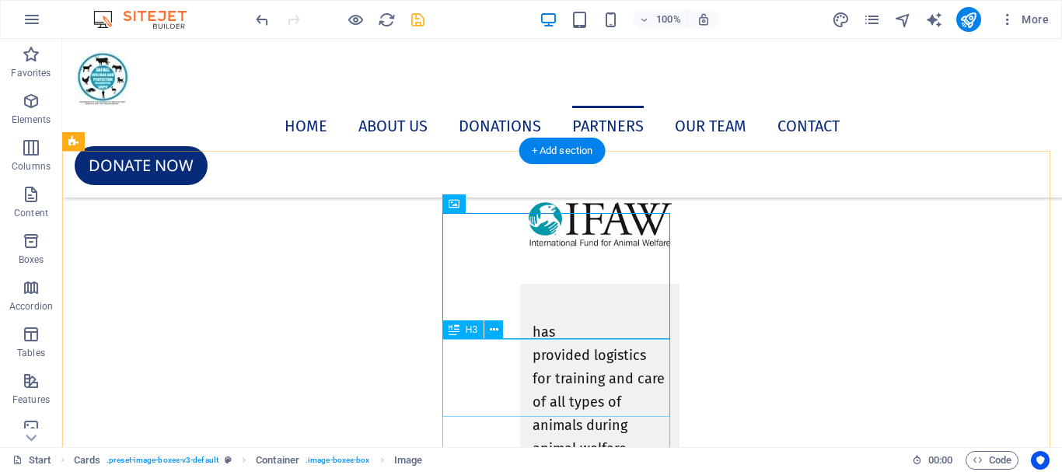
scroll to position [8037, 0]
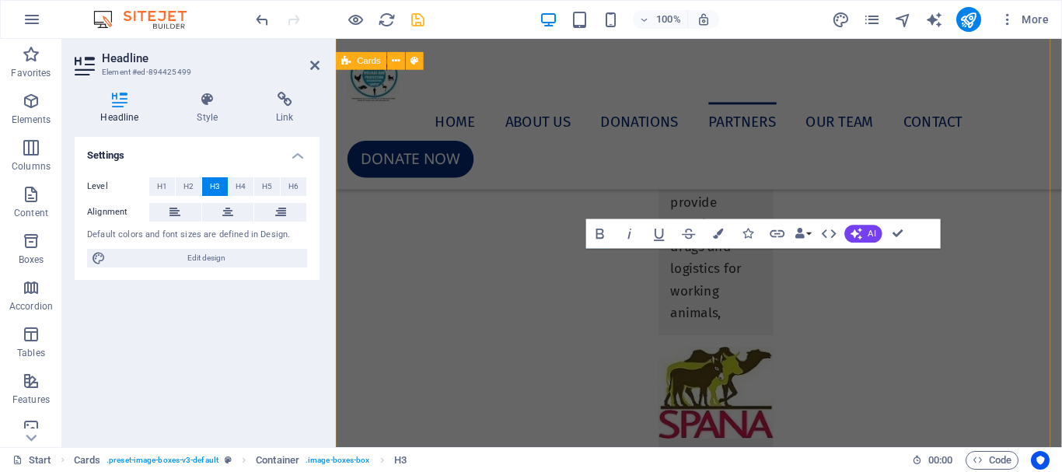
scroll to position [7577, 0]
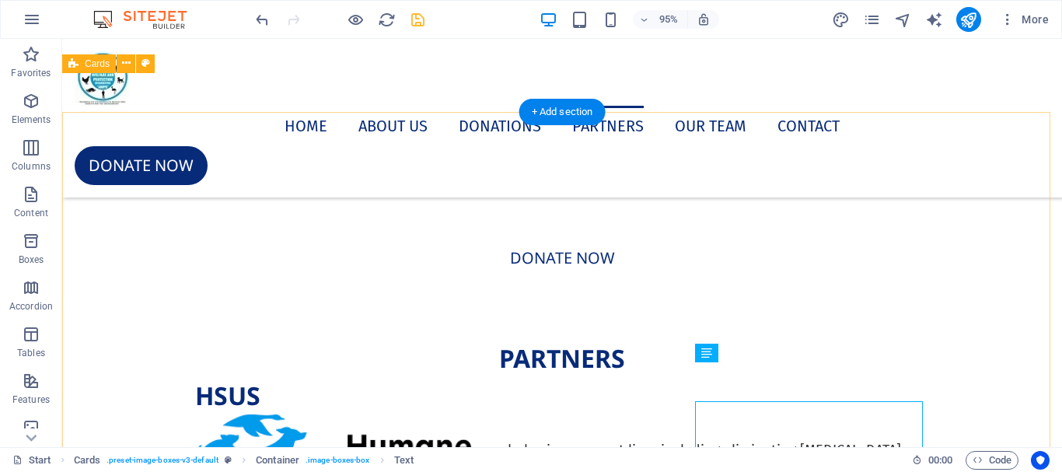
scroll to position [8037, 0]
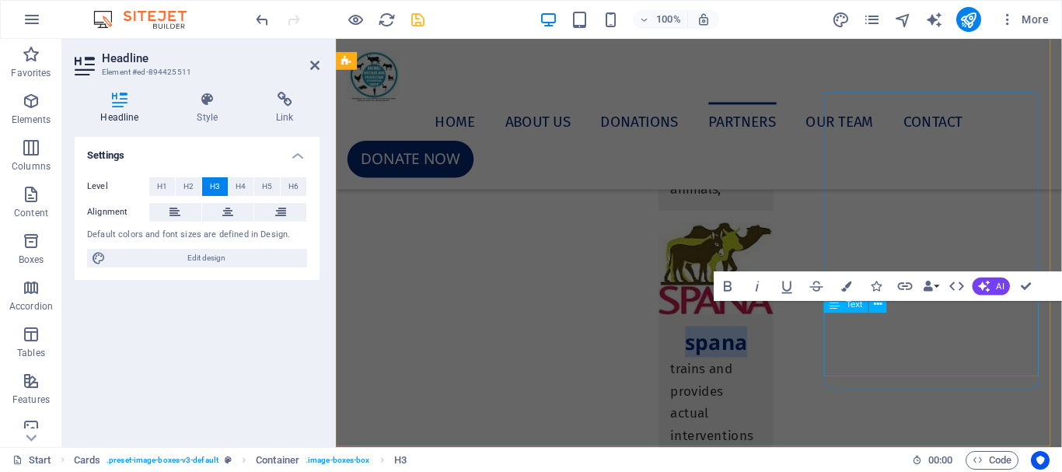
scroll to position [7577, 0]
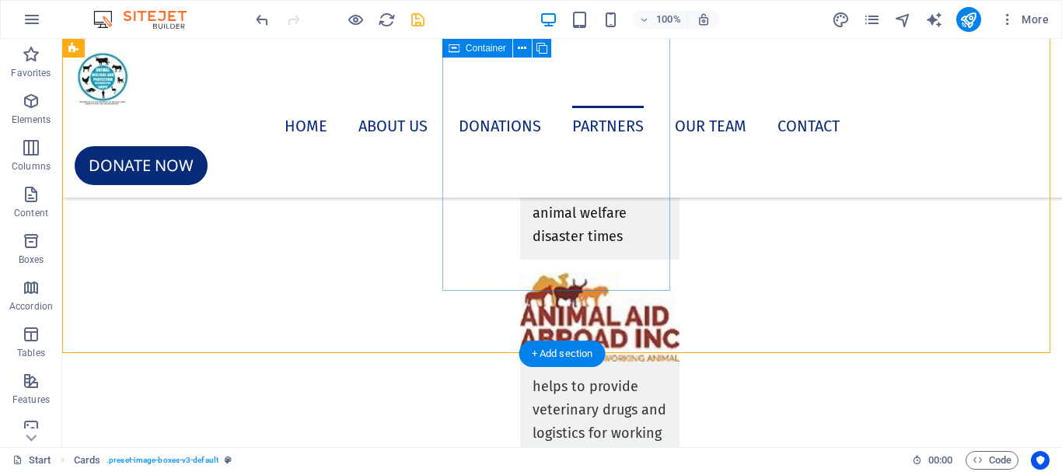
scroll to position [8117, 0]
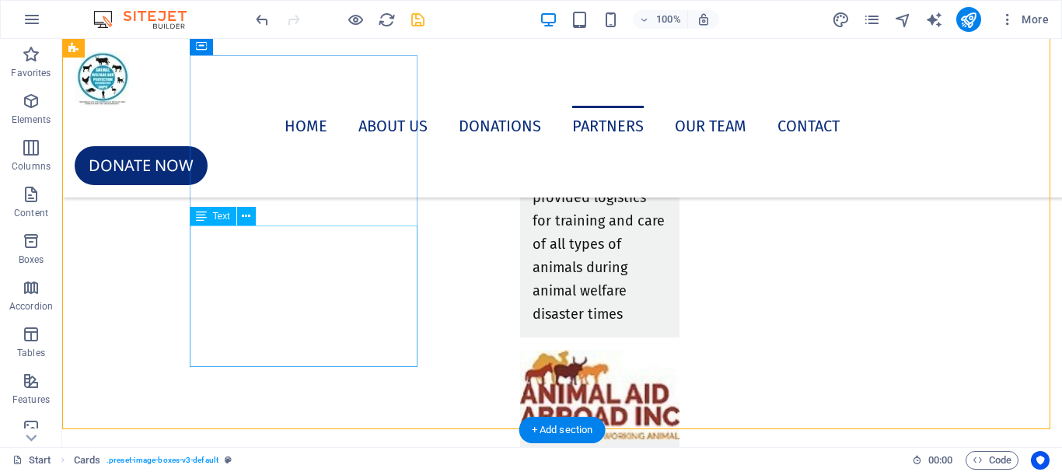
click at [520, 275] on div "has provided logistics for training and care of all types of animals during ani…" at bounding box center [600, 231] width 160 height 211
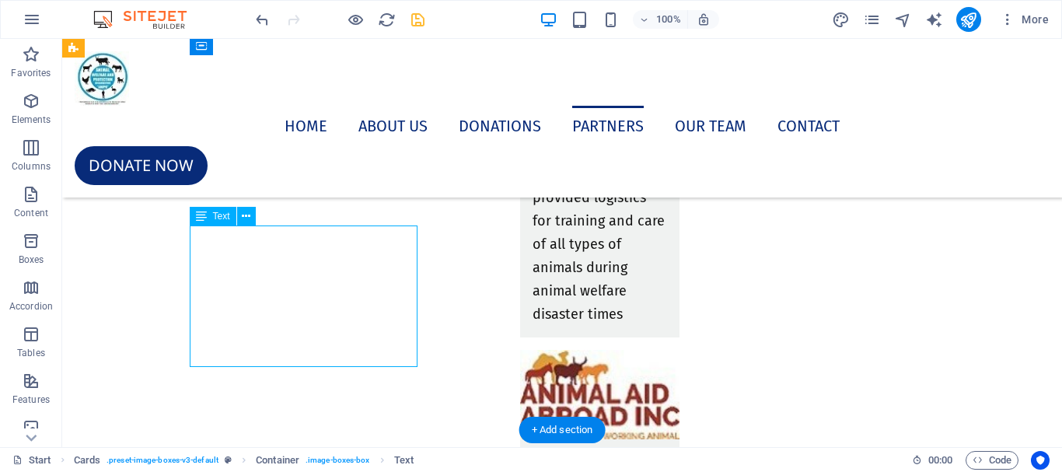
click at [520, 275] on div "has provided logistics for training and care of all types of animals during ani…" at bounding box center [600, 231] width 160 height 211
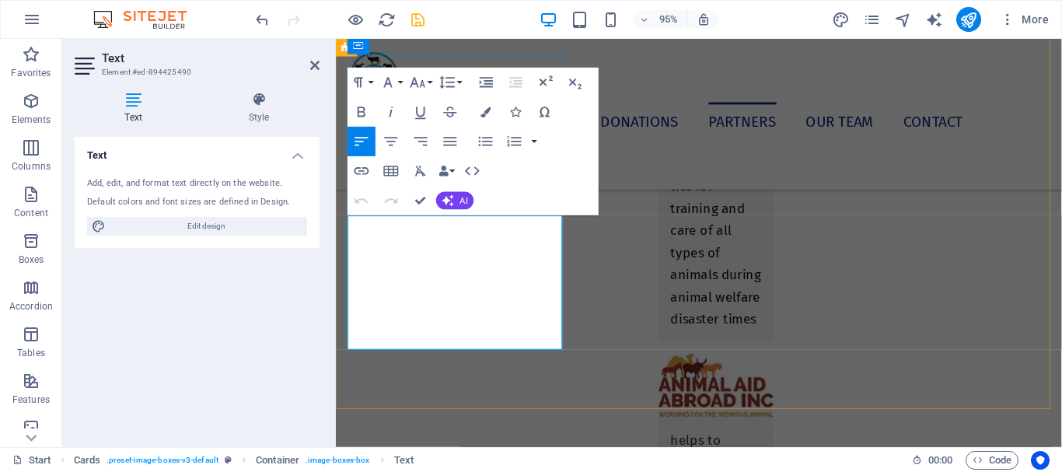
click at [688, 270] on span "has provided logistics for training and care of all types of animals during ani…" at bounding box center [735, 241] width 95 height 204
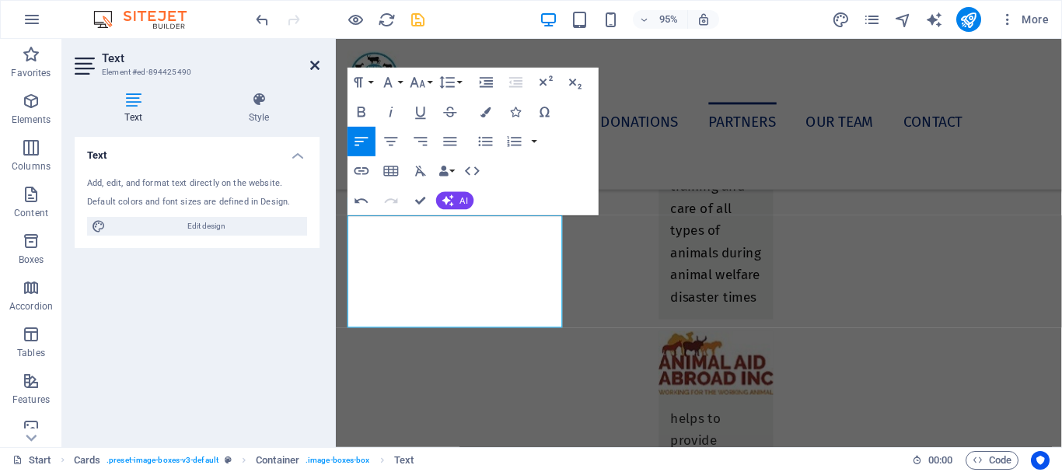
click at [316, 61] on icon at bounding box center [314, 65] width 9 height 12
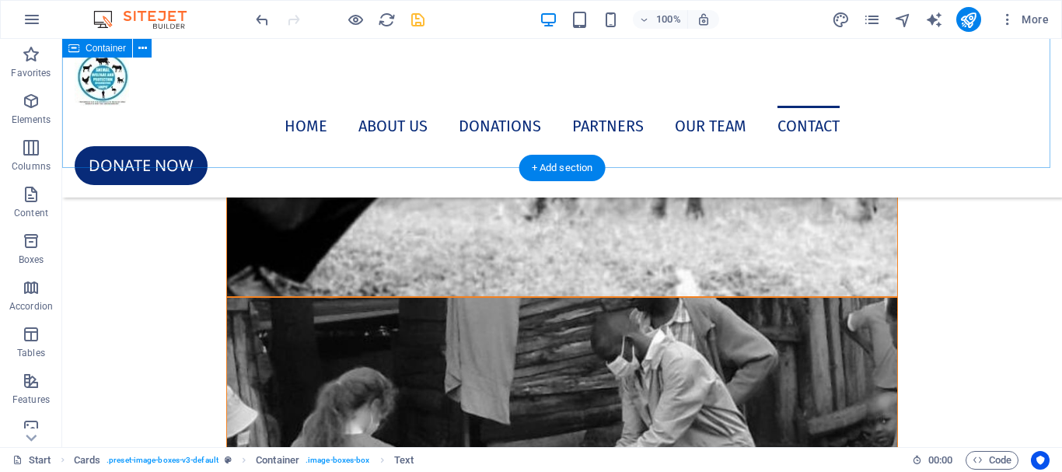
scroll to position [11178, 0]
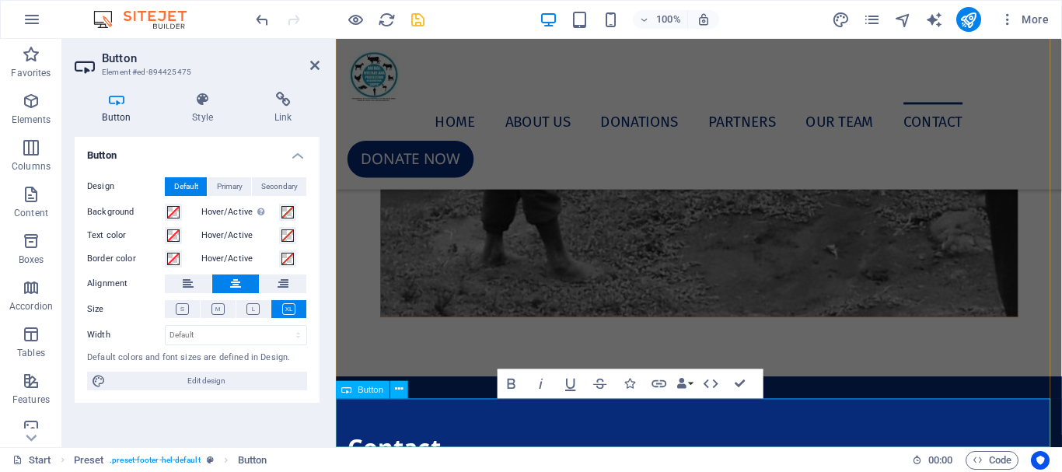
scroll to position [10675, 0]
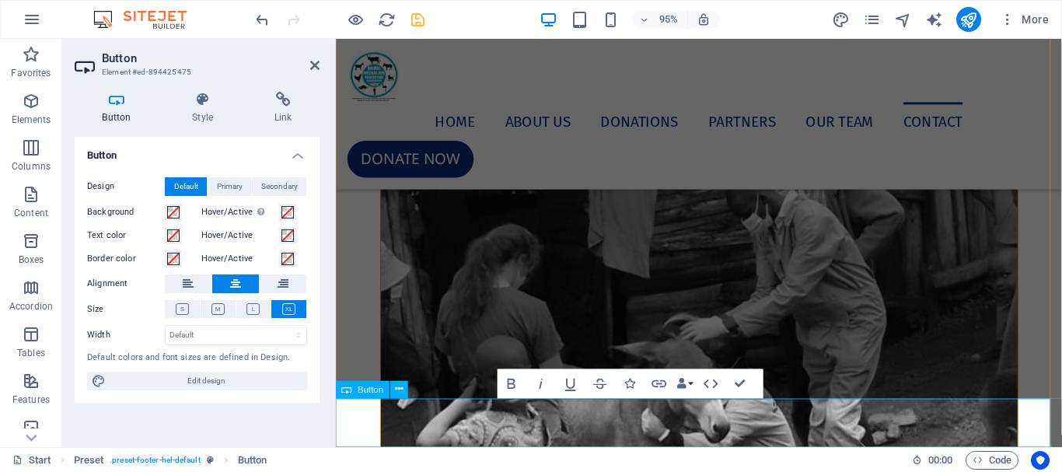
click at [181, 281] on button at bounding box center [188, 283] width 47 height 19
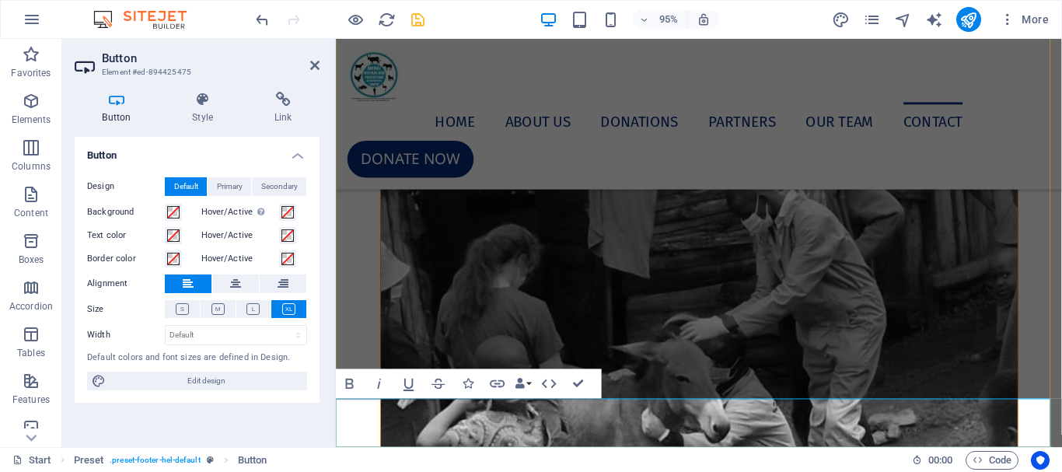
drag, startPoint x: 717, startPoint y: 445, endPoint x: 524, endPoint y: 435, distance: 193.0
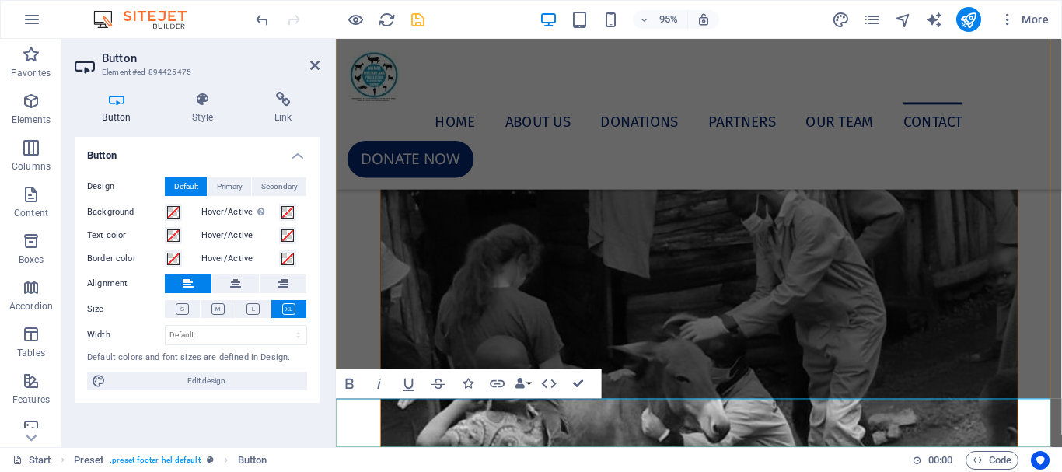
drag, startPoint x: 717, startPoint y: 440, endPoint x: 347, endPoint y: 444, distance: 370.8
click at [183, 309] on icon at bounding box center [182, 309] width 13 height 12
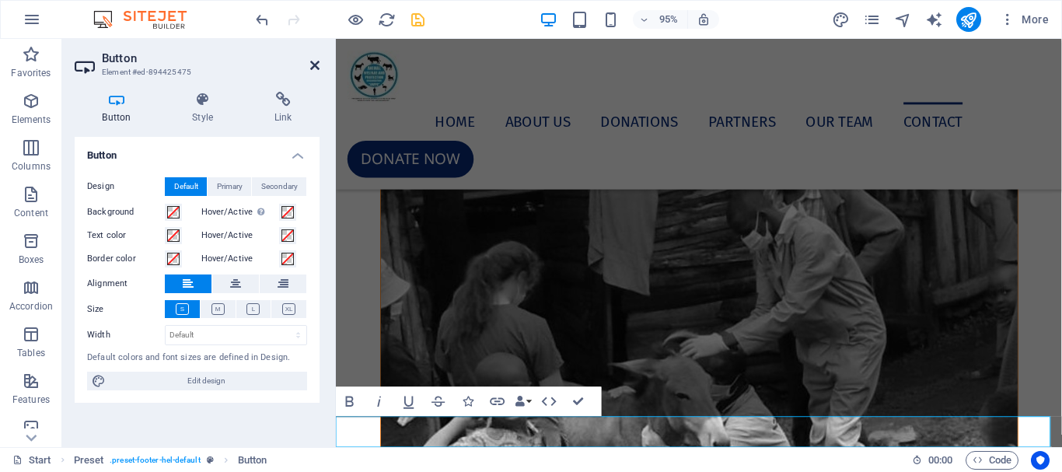
click at [317, 65] on icon at bounding box center [314, 65] width 9 height 12
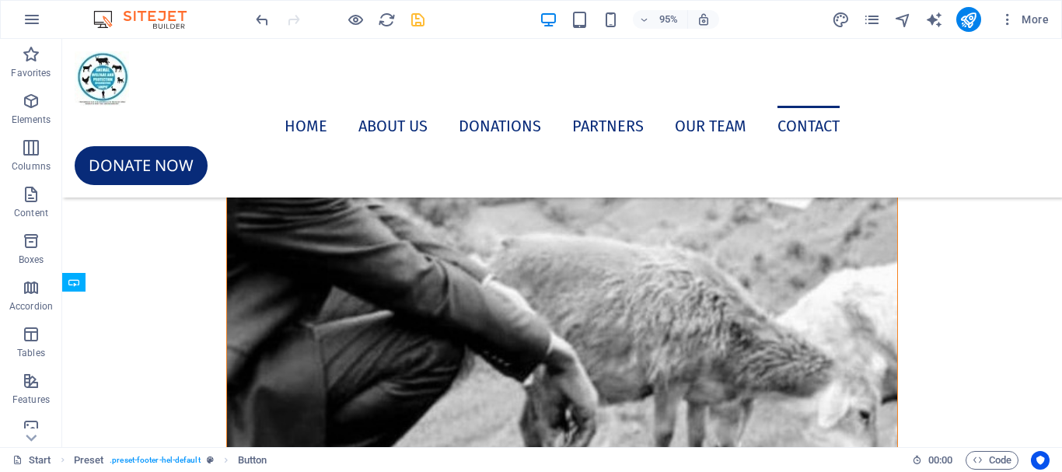
scroll to position [11157, 0]
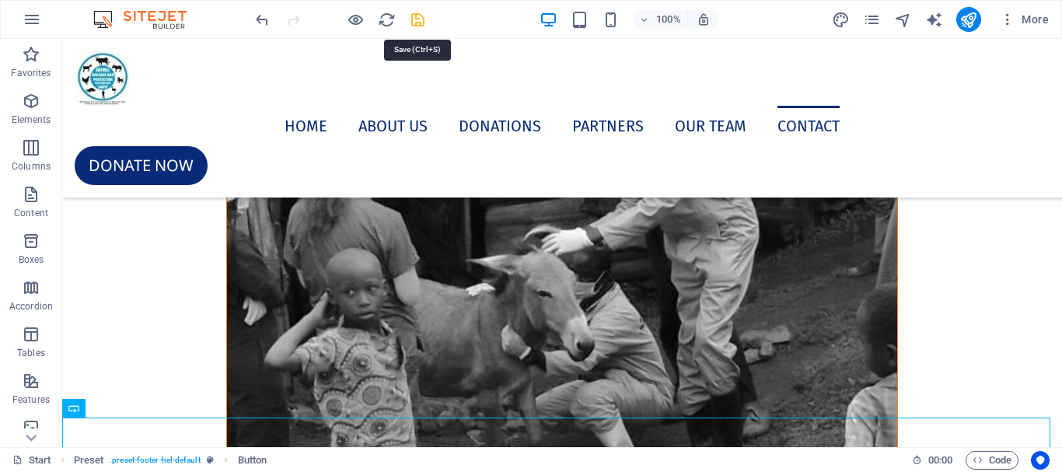
click at [419, 19] on icon "save" at bounding box center [418, 20] width 18 height 18
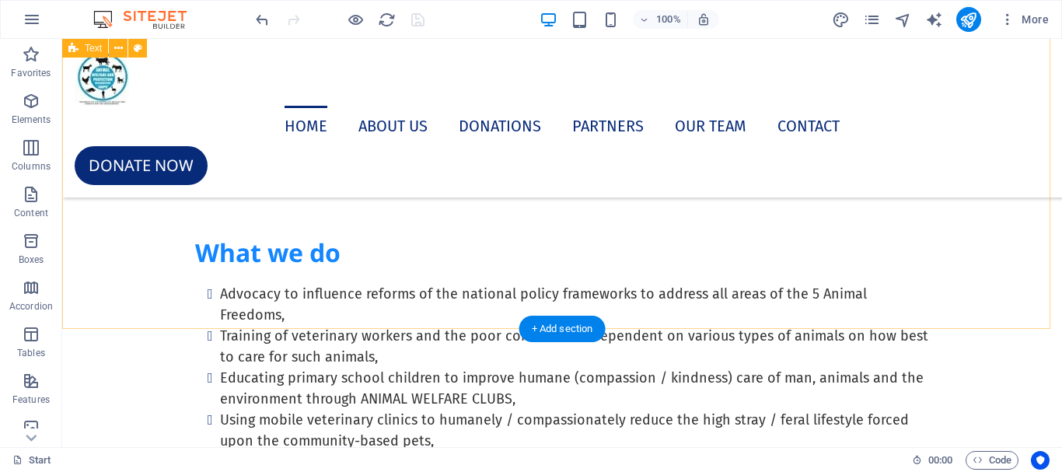
scroll to position [1010, 0]
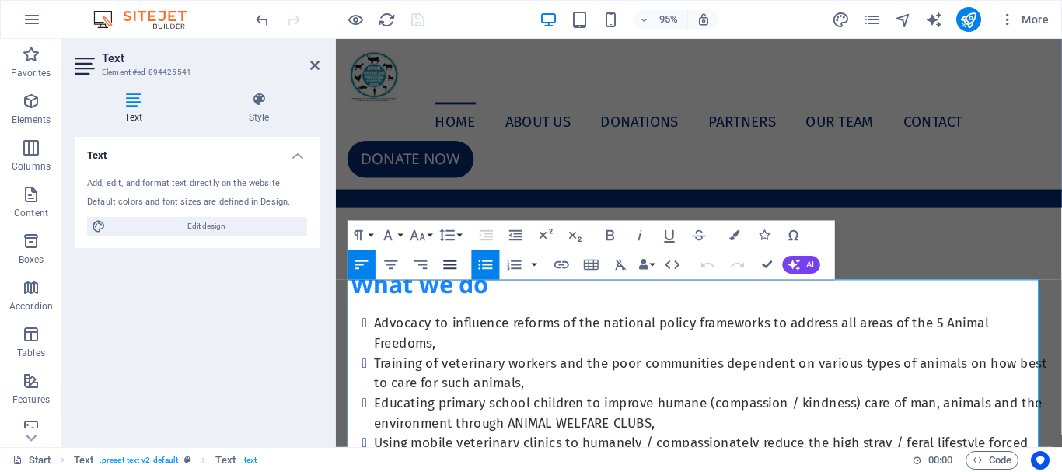
scroll to position [523, 0]
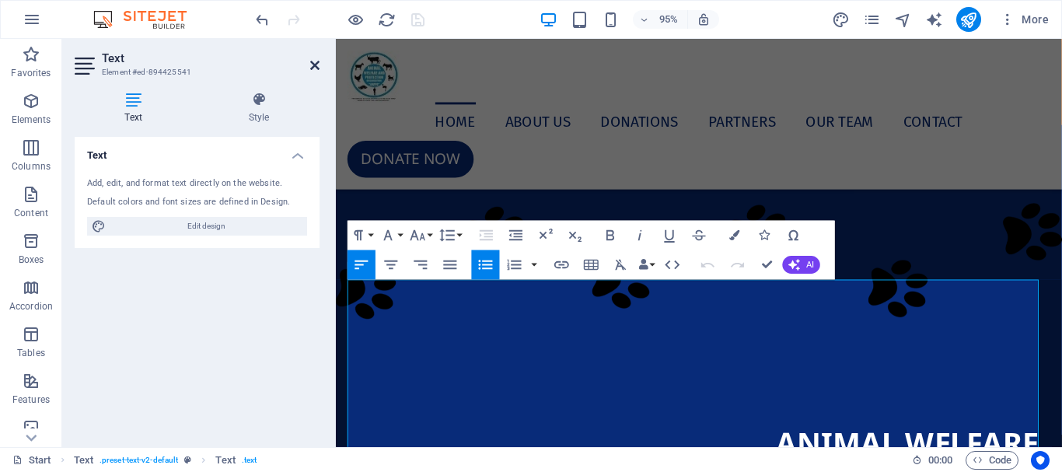
click at [313, 71] on icon at bounding box center [314, 65] width 9 height 12
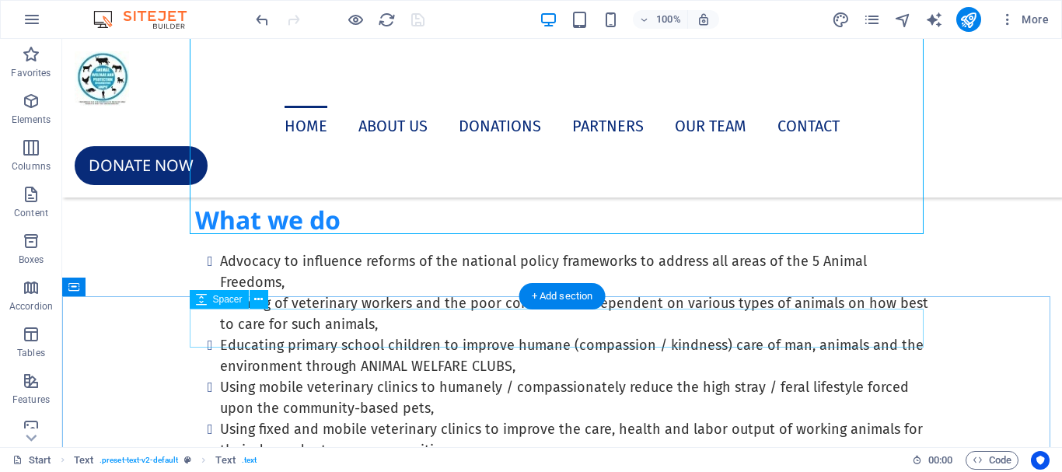
scroll to position [1067, 0]
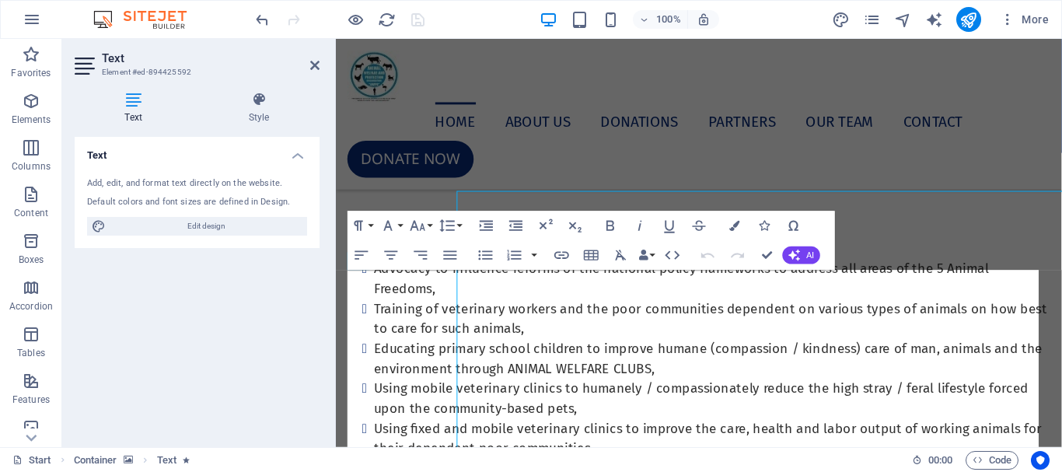
scroll to position [1150, 0]
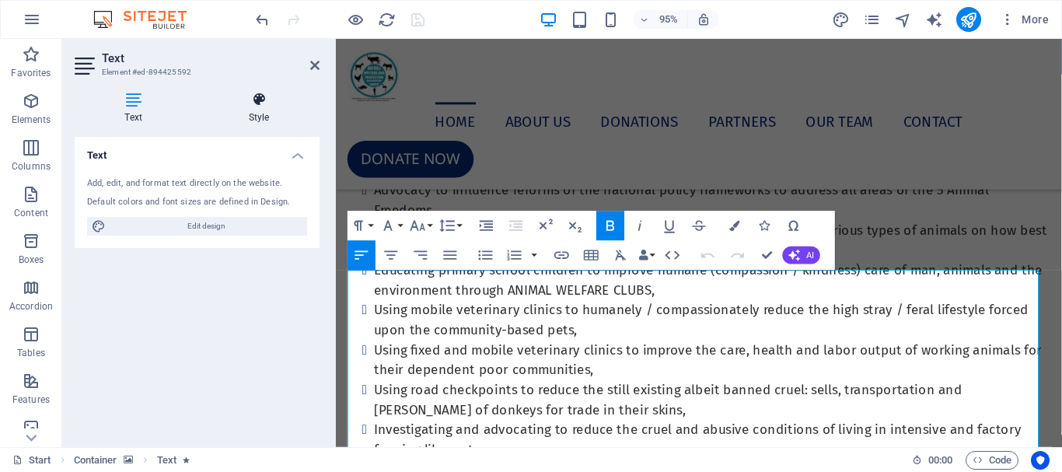
click at [256, 110] on h4 "Style" at bounding box center [258, 108] width 121 height 33
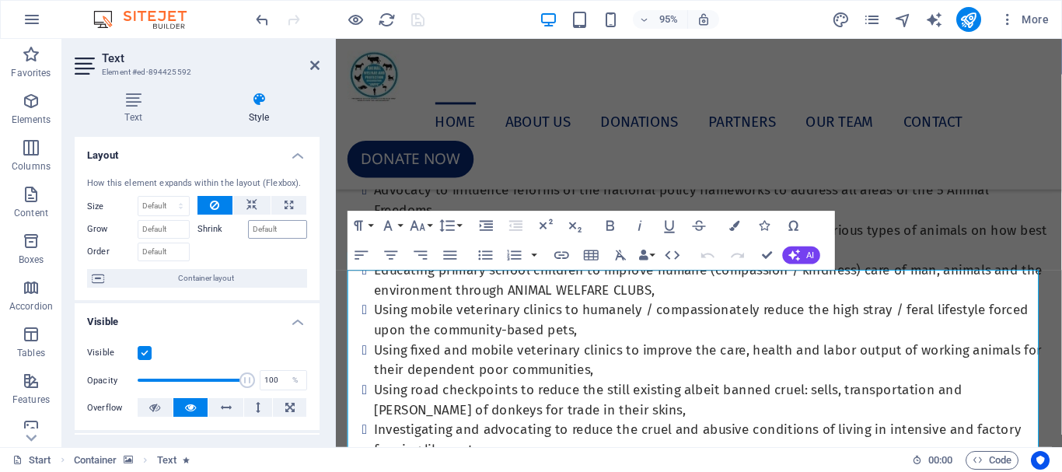
scroll to position [359, 0]
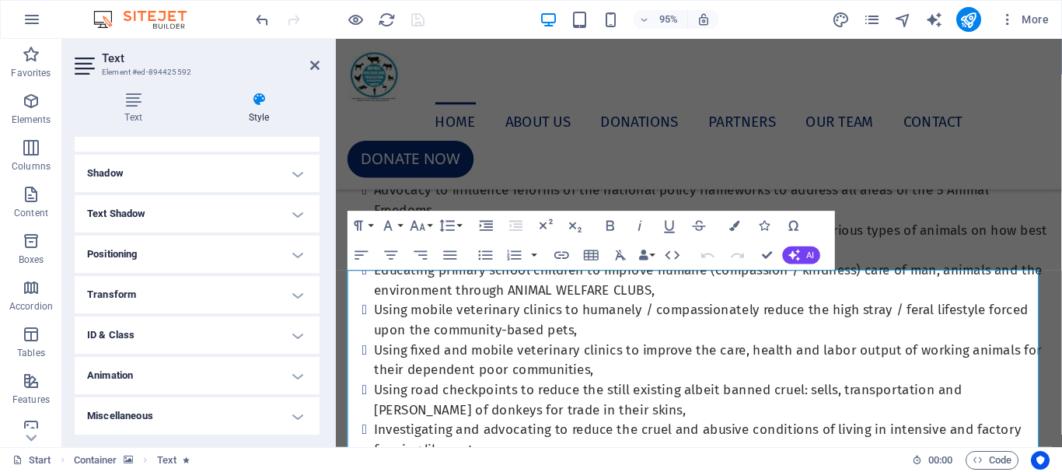
click at [211, 375] on h4 "Animation" at bounding box center [197, 375] width 245 height 37
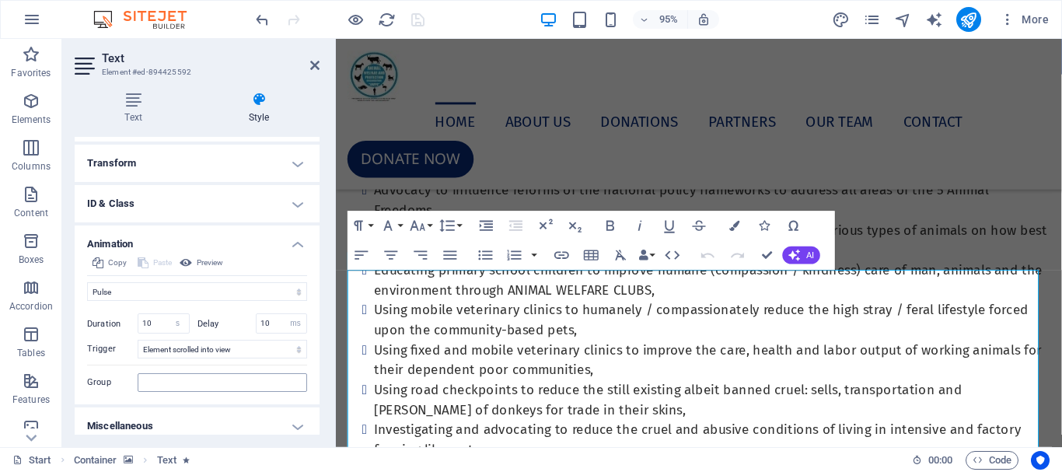
scroll to position [501, 0]
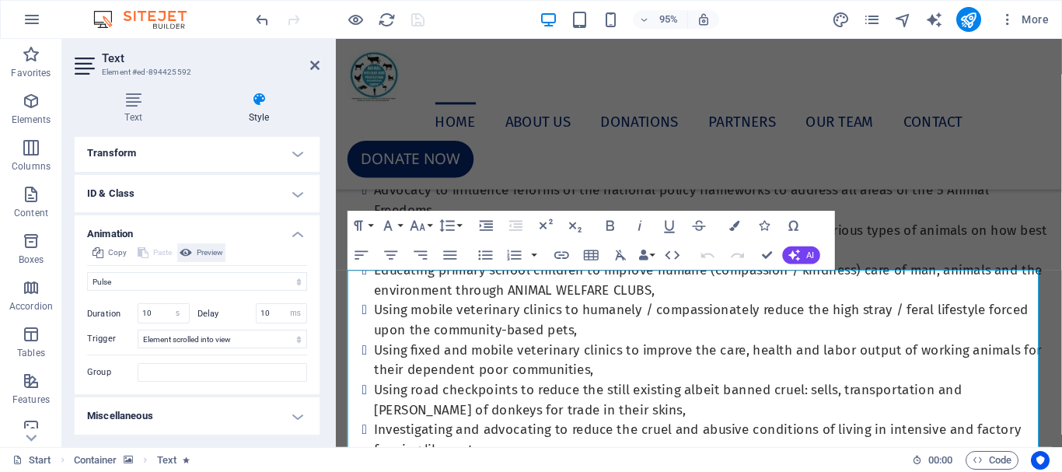
click at [192, 253] on button "Preview" at bounding box center [201, 252] width 48 height 19
click at [214, 250] on span "Preview" at bounding box center [210, 252] width 26 height 19
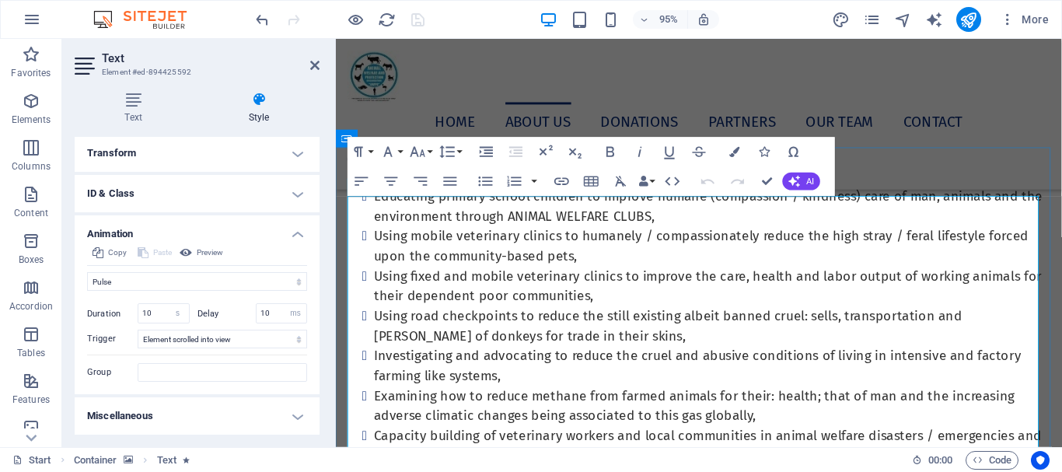
scroll to position [1150, 0]
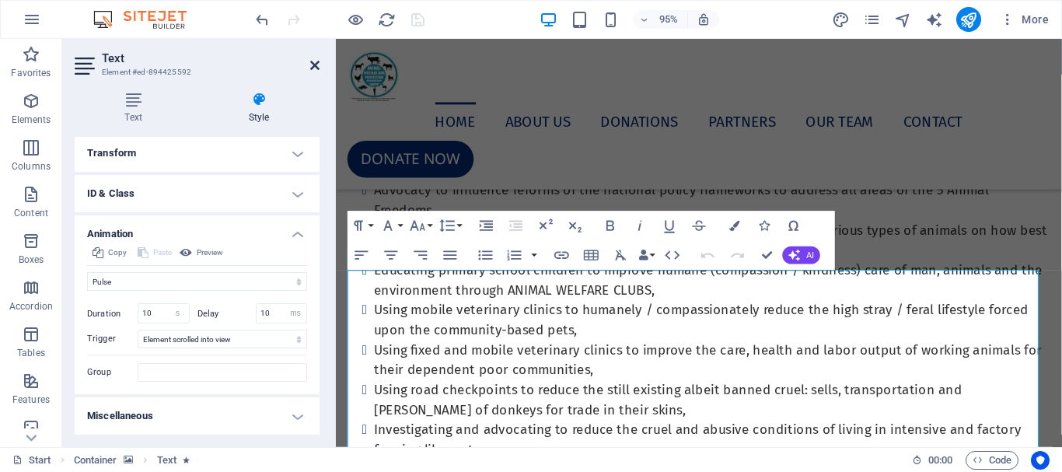
click at [312, 66] on icon at bounding box center [314, 65] width 9 height 12
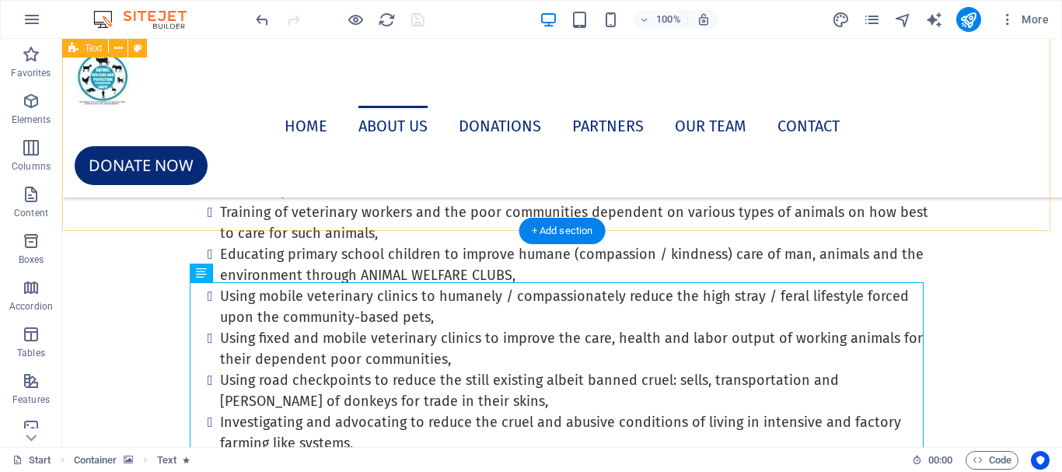
scroll to position [1067, 0]
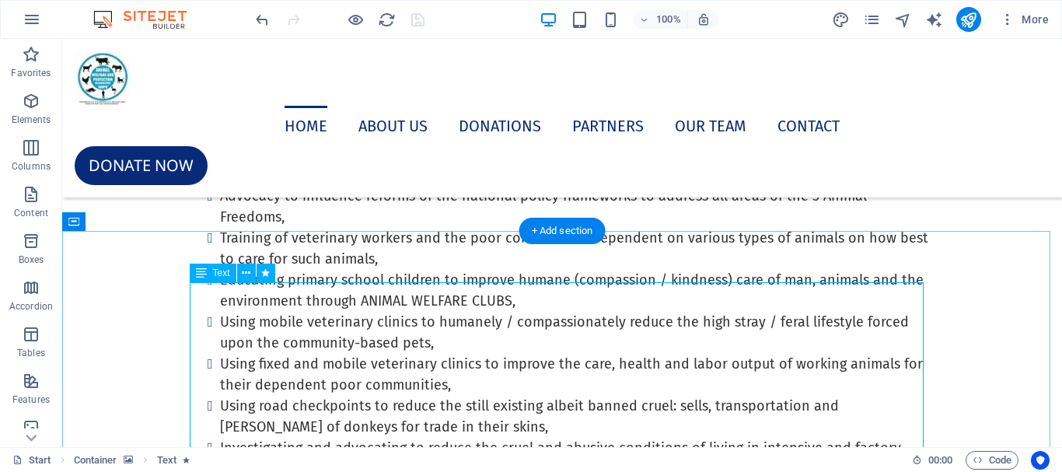
select select "pulse"
select select "s"
select select "ms"
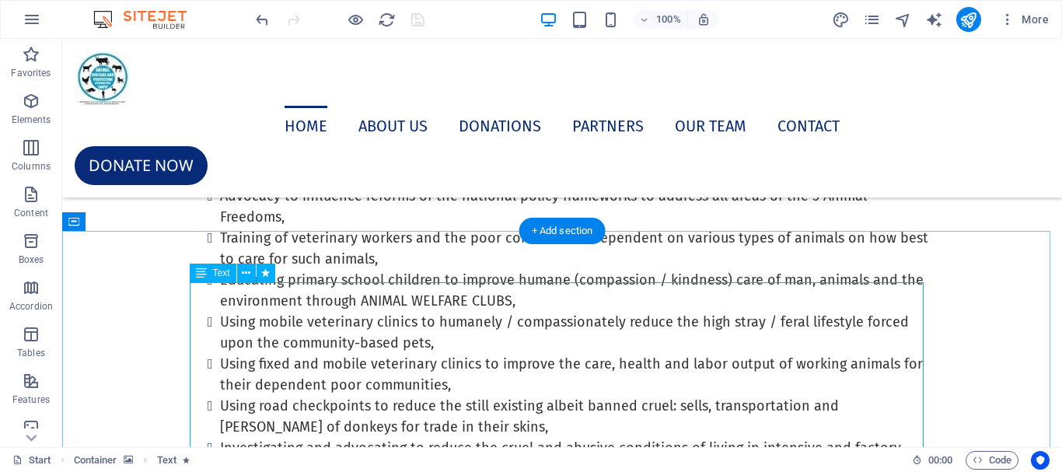
select select "scroll"
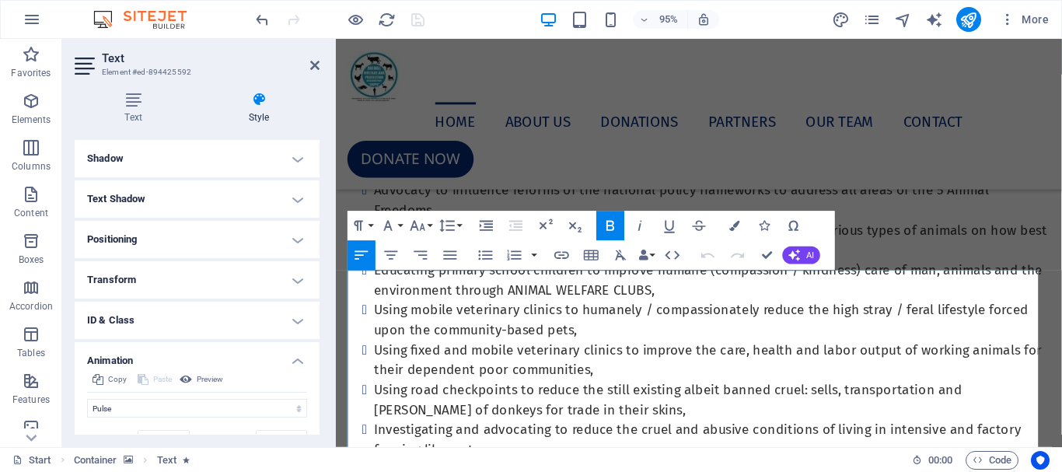
scroll to position [389, 0]
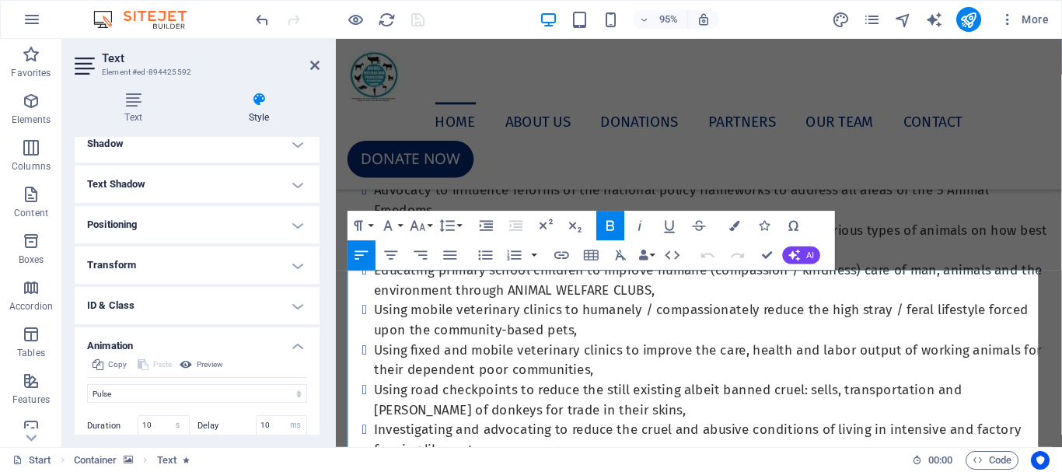
click at [298, 226] on h4 "Positioning" at bounding box center [197, 224] width 245 height 37
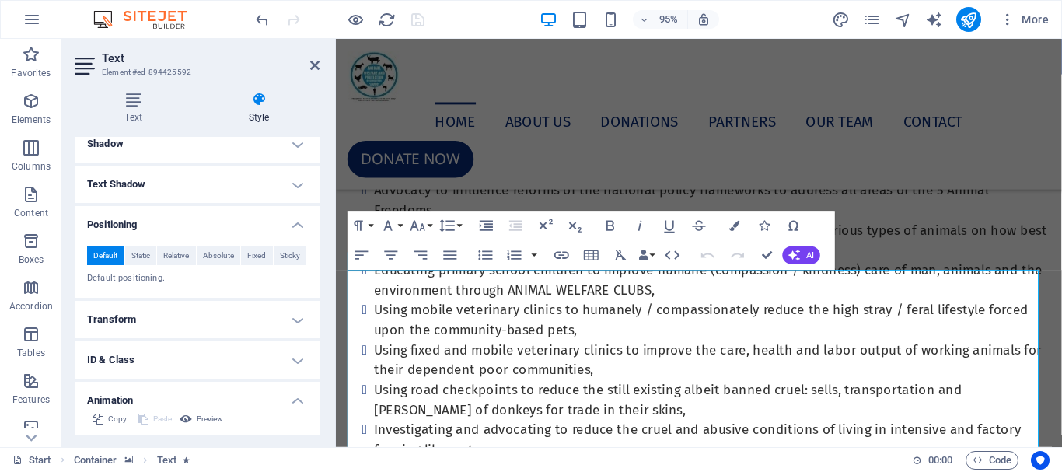
click at [298, 226] on h4 "Positioning" at bounding box center [197, 220] width 245 height 28
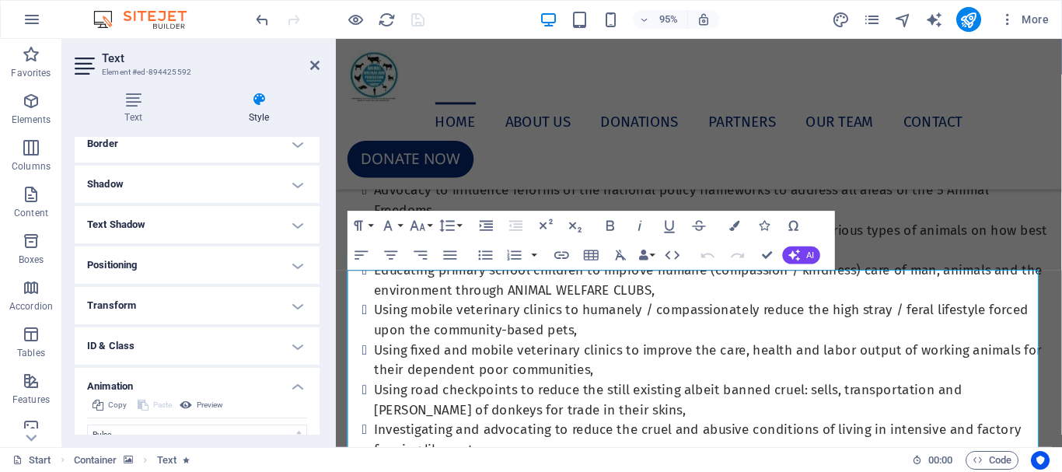
scroll to position [345, 0]
click at [291, 271] on h4 "Positioning" at bounding box center [197, 268] width 245 height 37
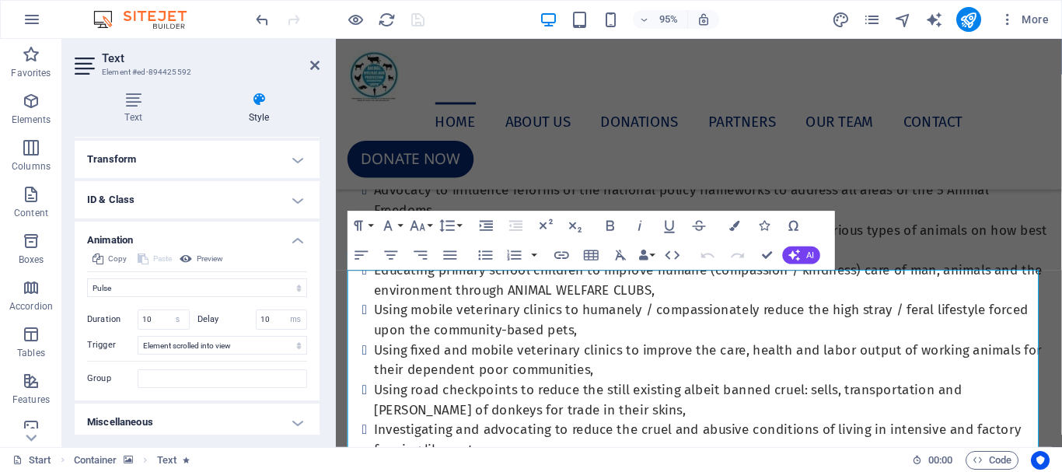
scroll to position [555, 0]
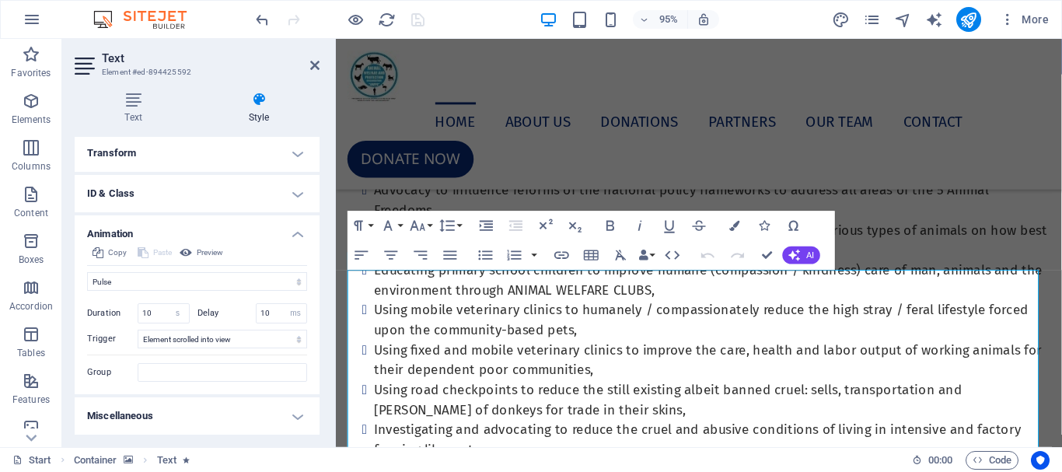
click at [298, 235] on h4 "Animation" at bounding box center [197, 229] width 245 height 28
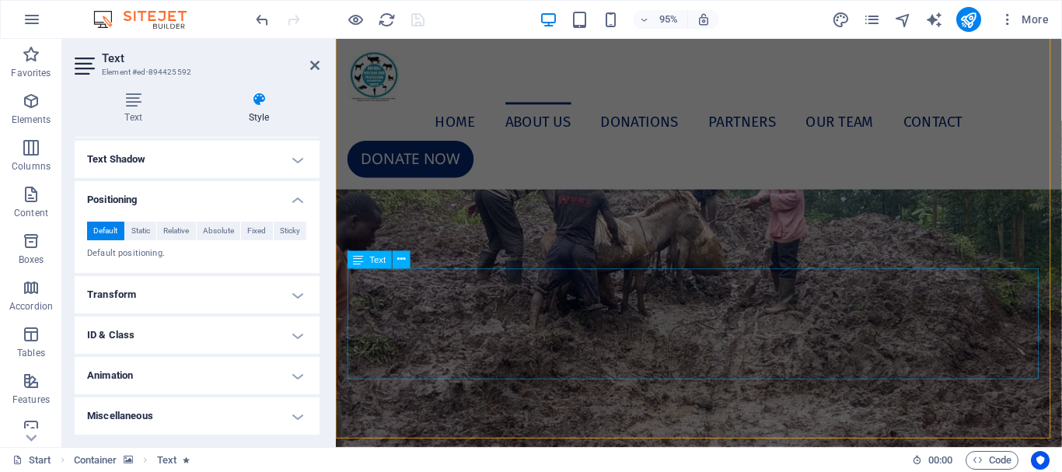
scroll to position [4260, 0]
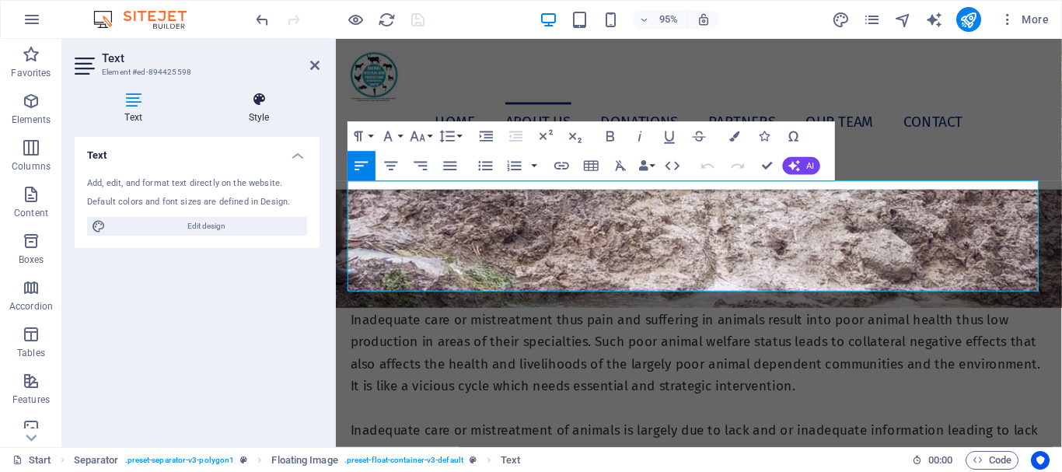
click at [256, 117] on h4 "Style" at bounding box center [258, 108] width 121 height 33
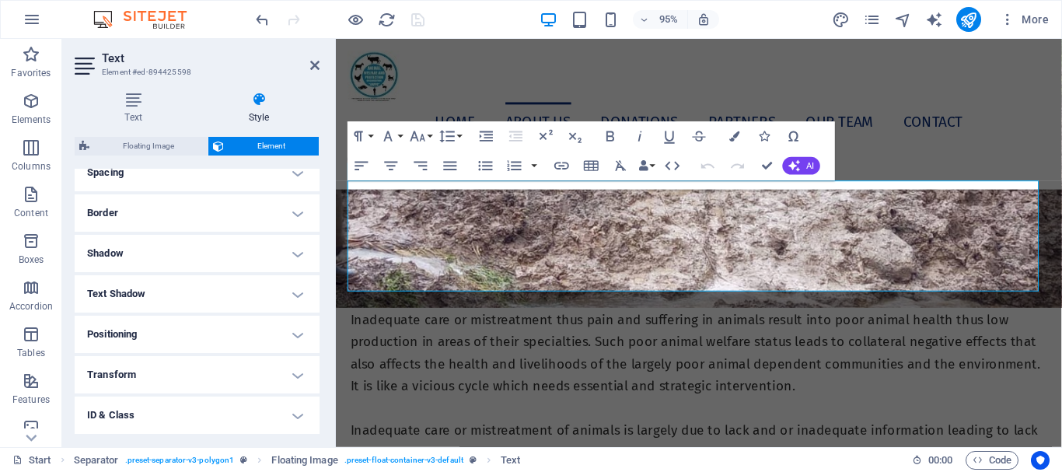
scroll to position [389, 0]
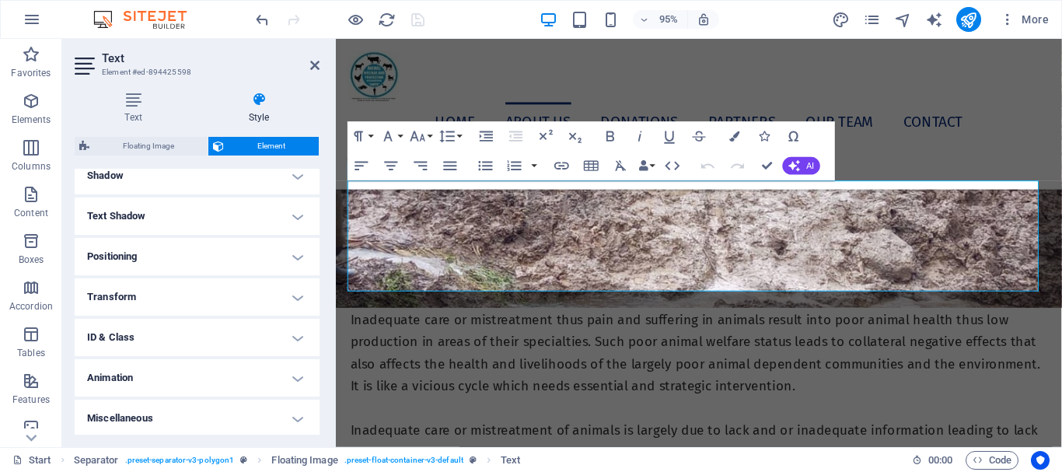
click at [286, 255] on h4 "Positioning" at bounding box center [197, 256] width 245 height 37
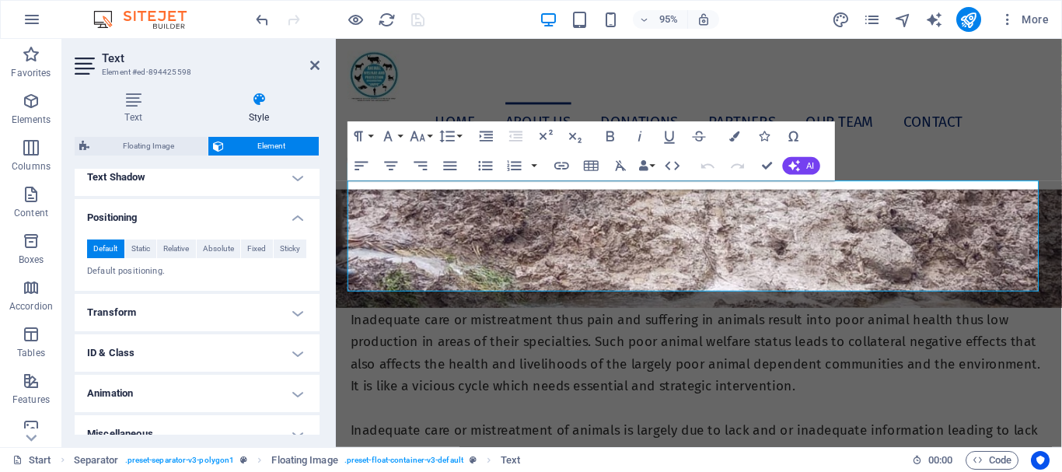
scroll to position [445, 0]
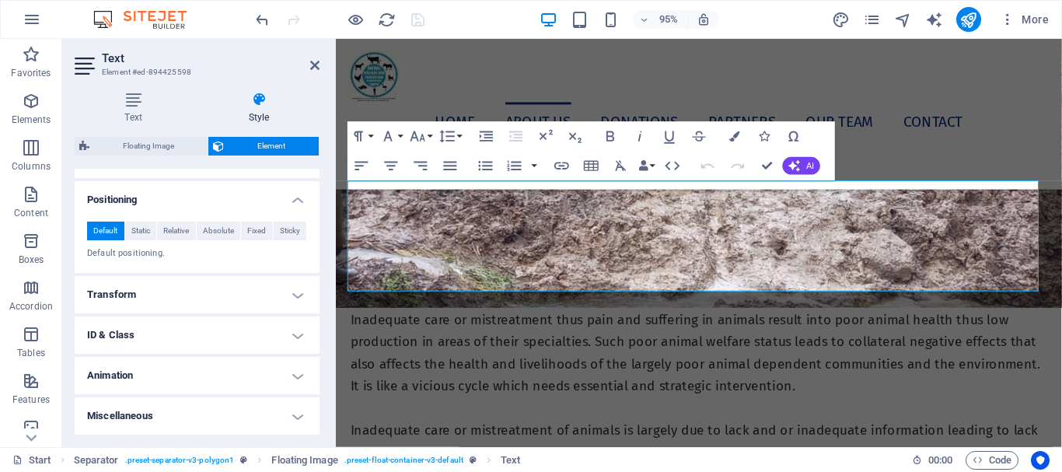
click at [294, 291] on h4 "Transform" at bounding box center [197, 294] width 245 height 37
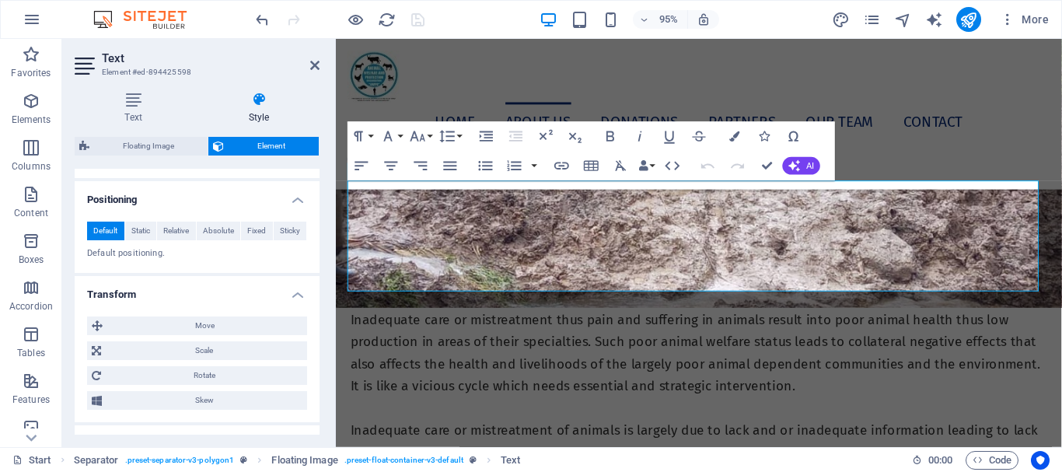
click at [293, 291] on h4 "Transform" at bounding box center [197, 290] width 245 height 28
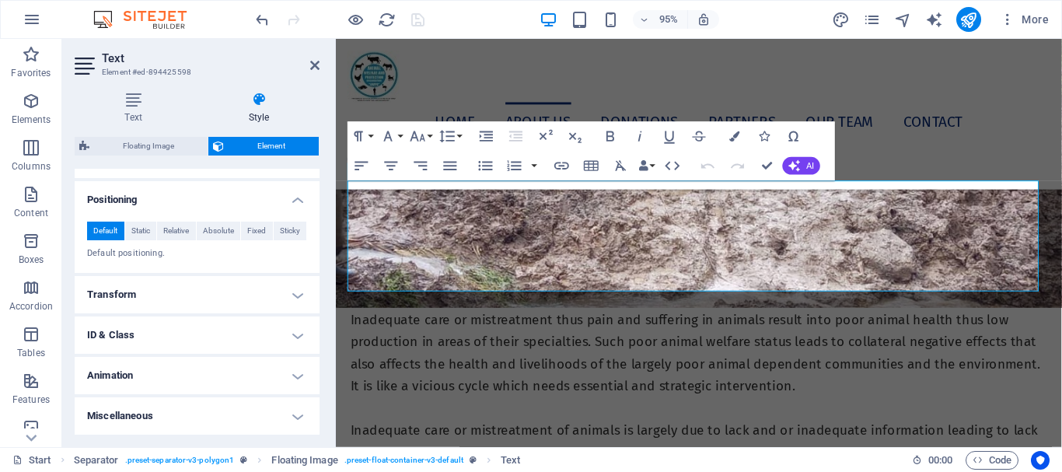
click at [292, 373] on h4 "Animation" at bounding box center [197, 375] width 245 height 37
click at [264, 423] on select "Don't animate Show / Hide Slide up/down Zoom in/out Slide left to right Slide r…" at bounding box center [197, 423] width 220 height 19
click at [327, 311] on div "Text Style Text Add, edit, and format text directly on the website. Default col…" at bounding box center [197, 263] width 270 height 368
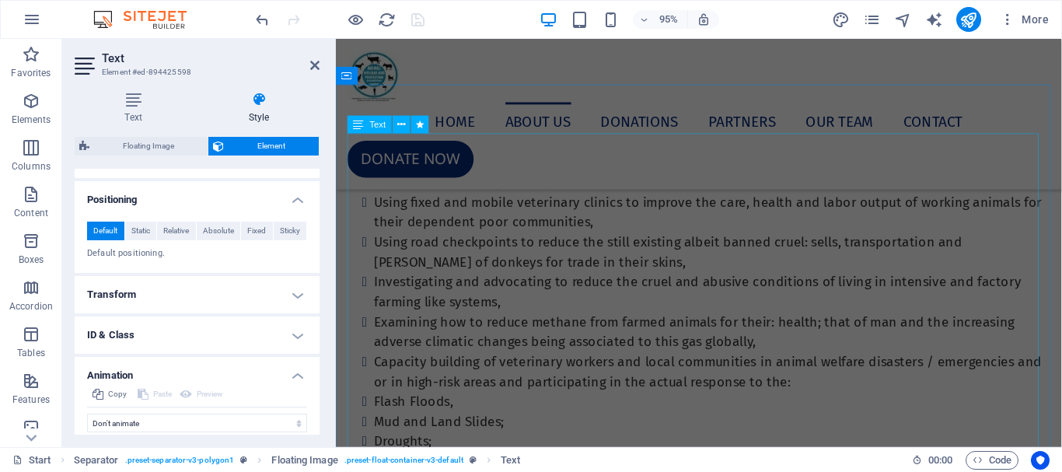
scroll to position [1228, 0]
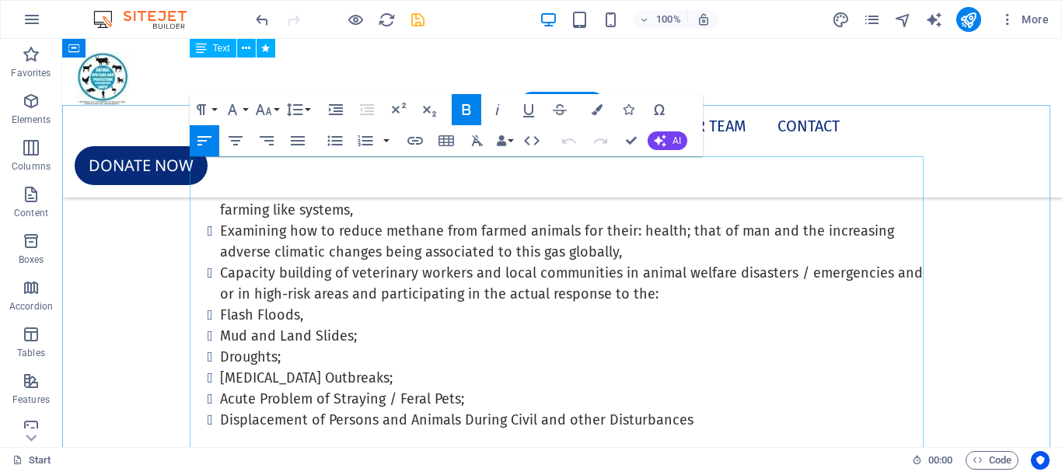
scroll to position [1094, 0]
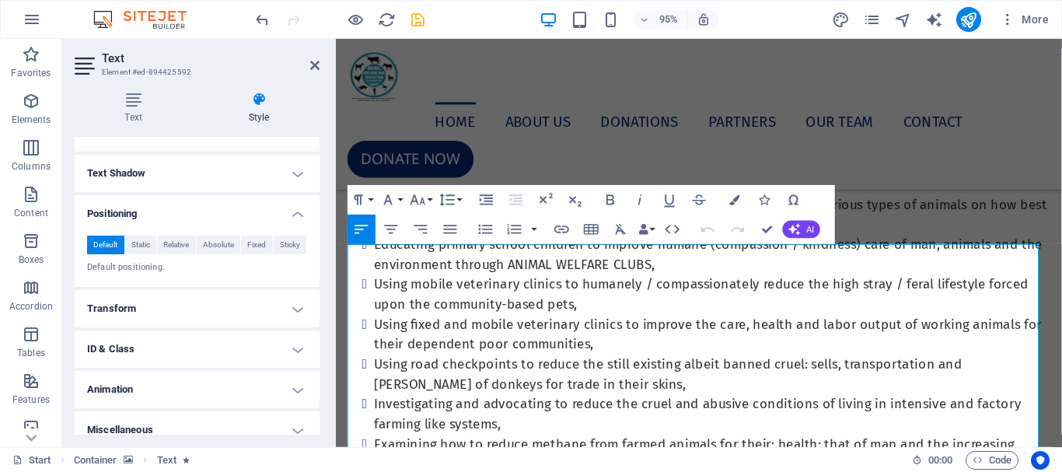
scroll to position [414, 0]
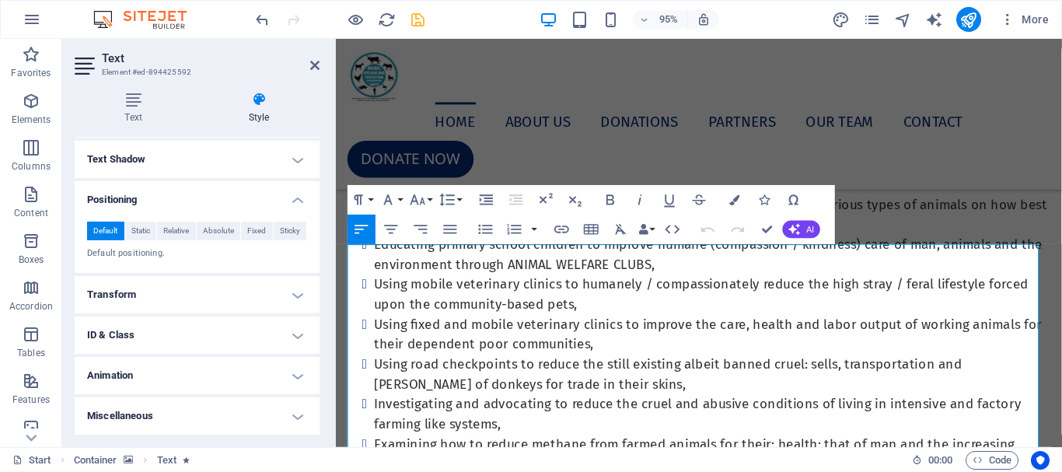
click at [287, 375] on h4 "Animation" at bounding box center [197, 375] width 245 height 37
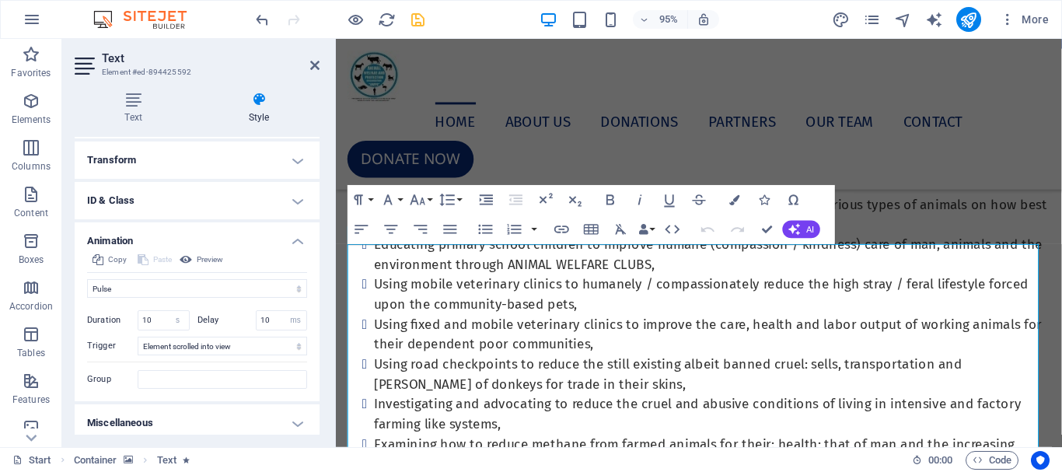
scroll to position [555, 0]
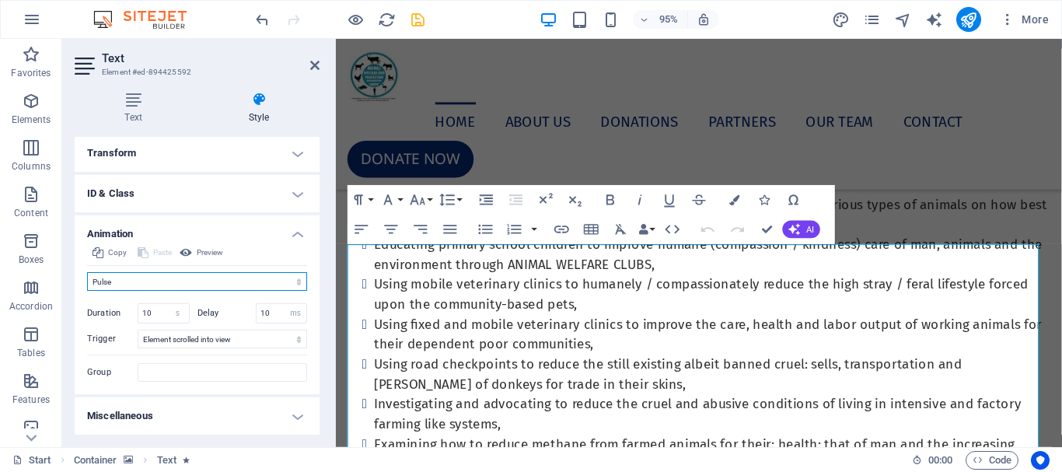
click at [284, 288] on select "Don't animate Show / Hide Slide up/down Zoom in/out Slide left to right Slide r…" at bounding box center [197, 281] width 220 height 19
select select "none"
click at [87, 291] on select "Don't animate Show / Hide Slide up/down Zoom in/out Slide left to right Slide r…" at bounding box center [197, 281] width 220 height 19
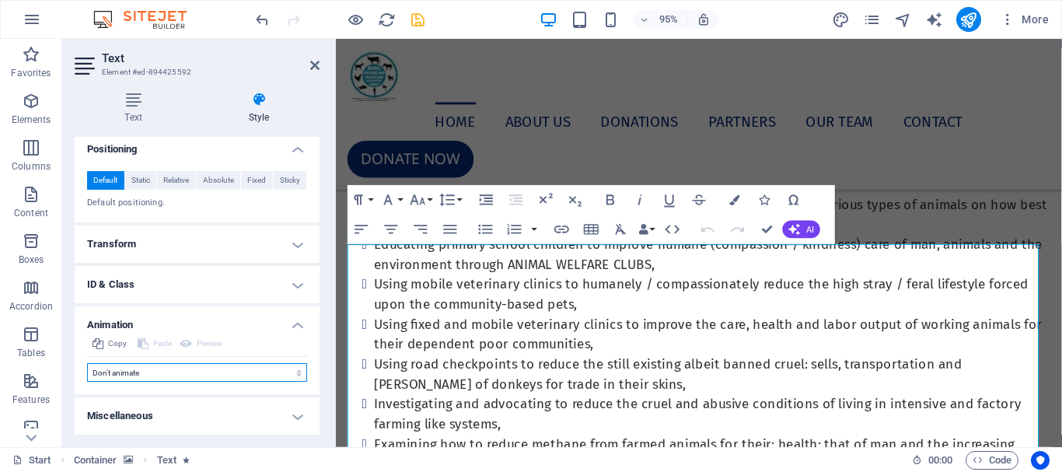
scroll to position [464, 0]
click at [320, 64] on aside "Text Element #ed-894425592 Text Style Text Add, edit, and format text directly …" at bounding box center [199, 243] width 274 height 408
drag, startPoint x: 316, startPoint y: 63, endPoint x: 250, endPoint y: 26, distance: 75.9
click at [316, 63] on icon at bounding box center [314, 65] width 9 height 12
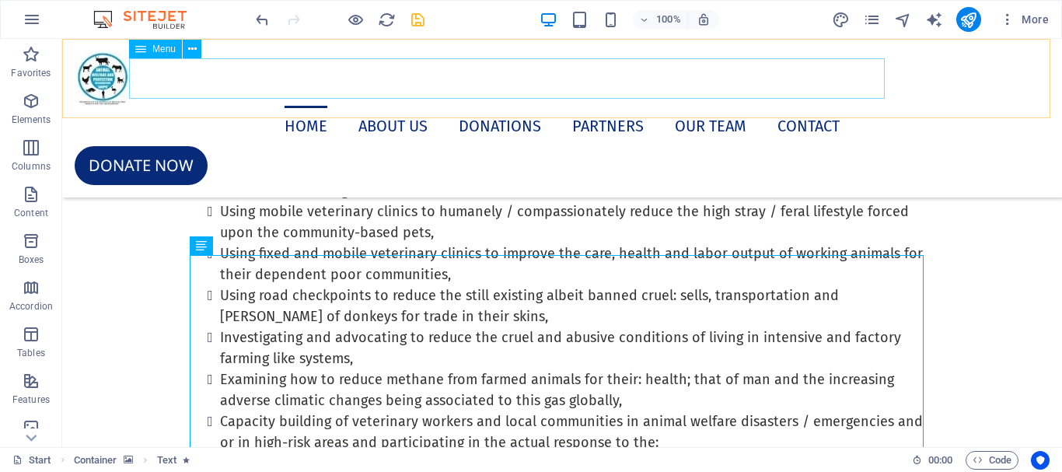
scroll to position [1094, 0]
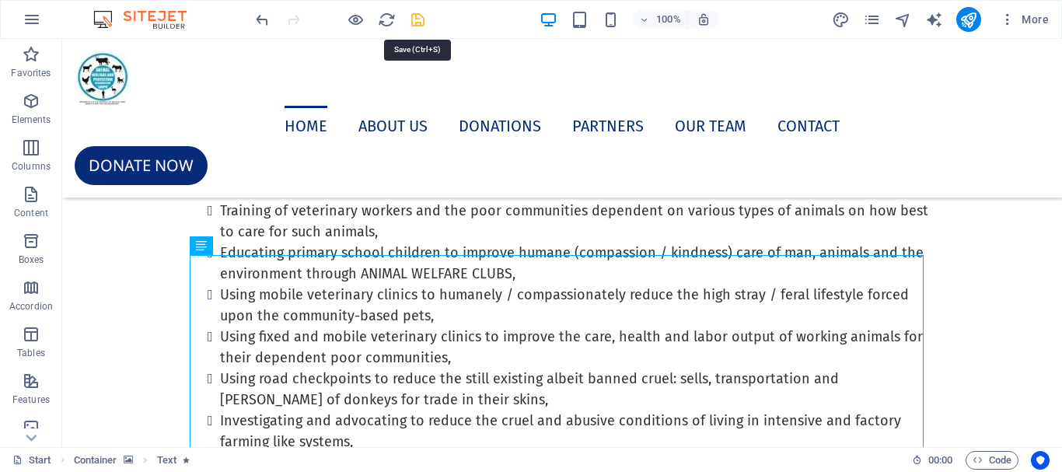
click at [421, 20] on icon "save" at bounding box center [418, 20] width 18 height 18
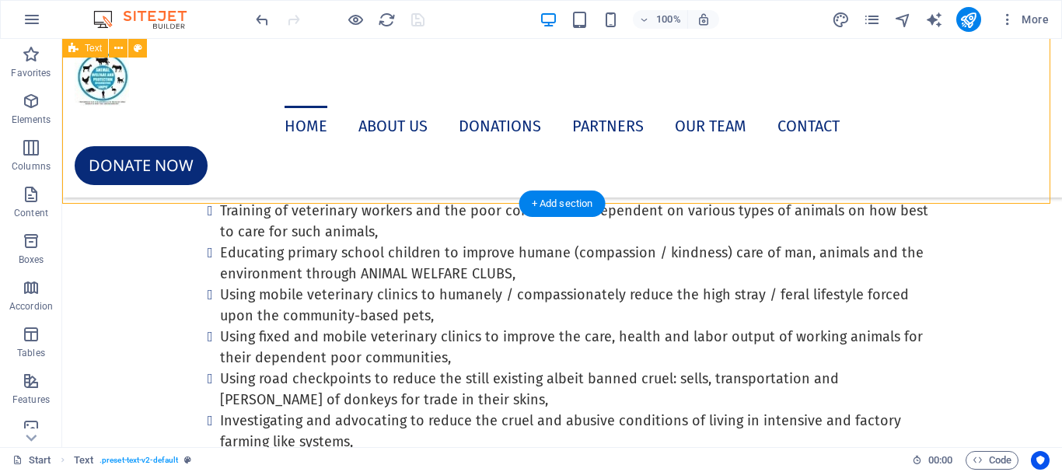
click at [326, 200] on div "What we do Advocacy to influence reforms of the national policy frameworks to a…" at bounding box center [562, 386] width 1000 height 678
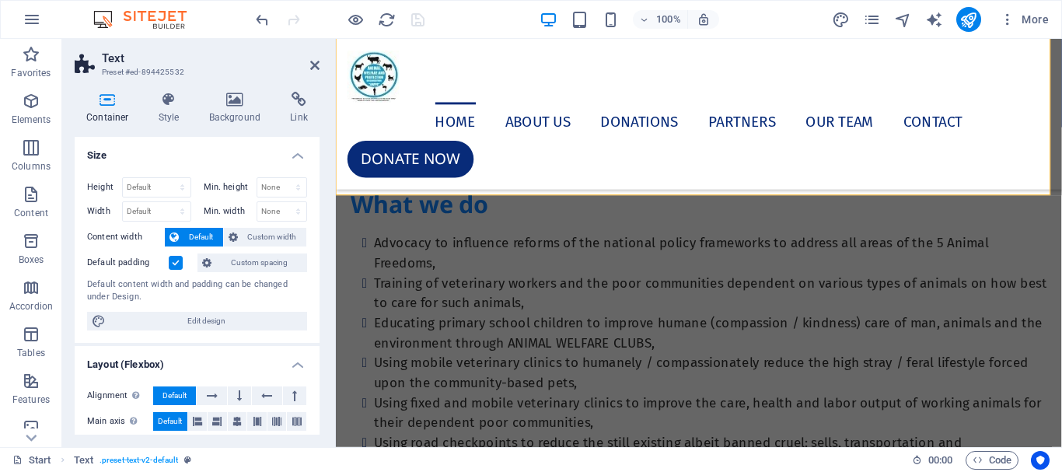
scroll to position [1178, 0]
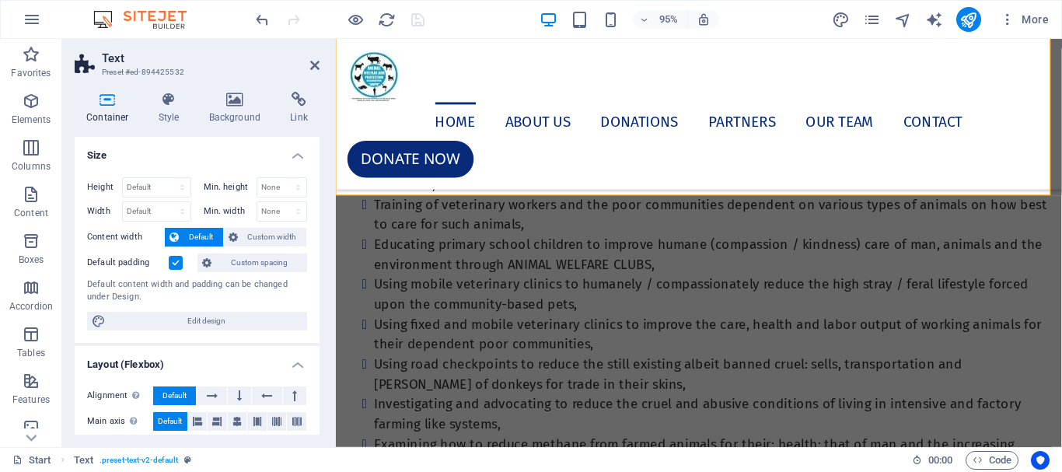
click at [176, 258] on label at bounding box center [176, 263] width 14 height 14
click at [0, 0] on input "Default padding" at bounding box center [0, 0] width 0 height 0
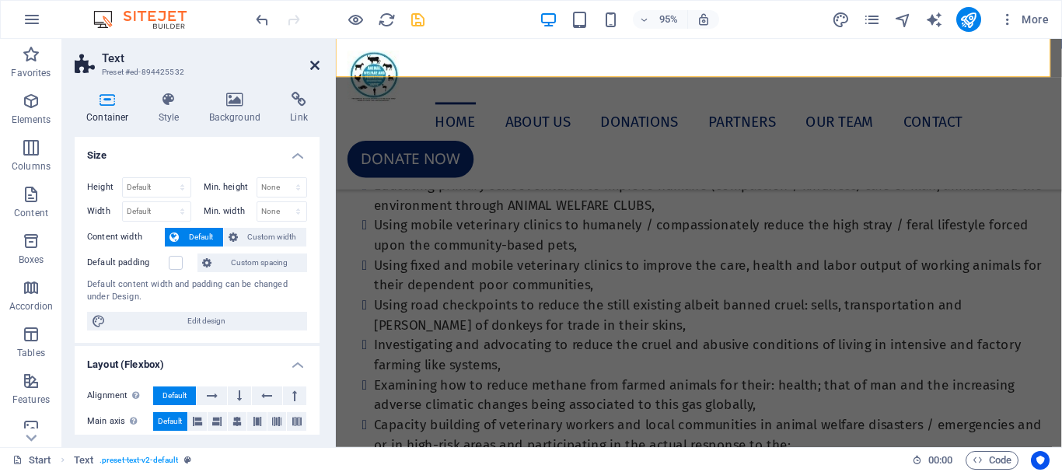
click at [314, 68] on icon at bounding box center [314, 65] width 9 height 12
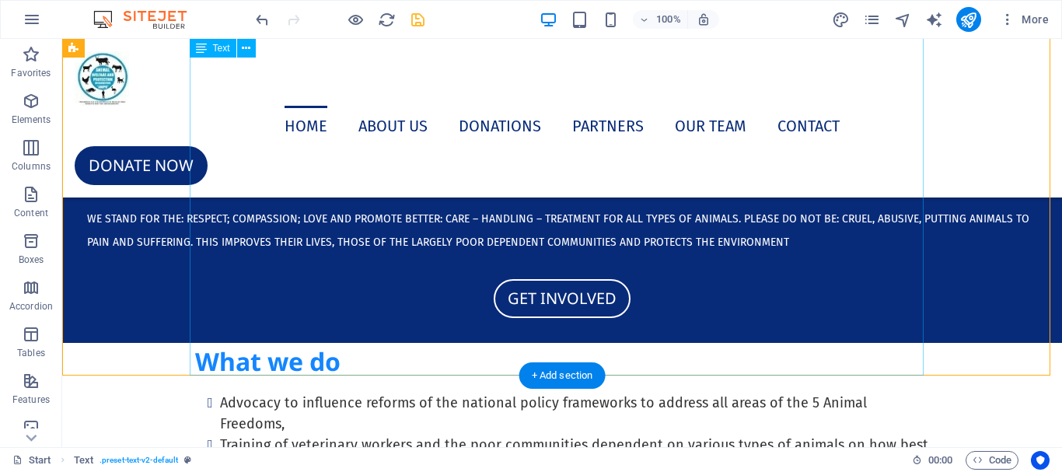
scroll to position [861, 0]
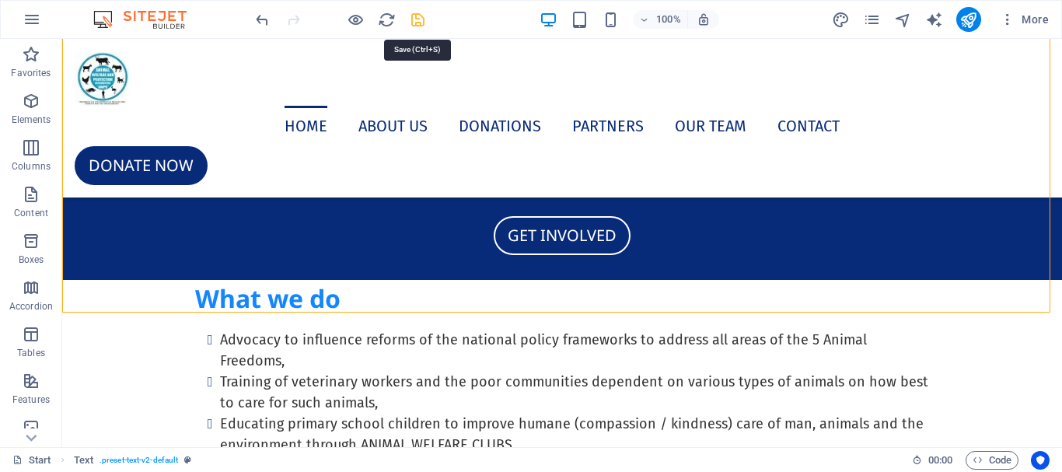
click at [420, 21] on icon "save" at bounding box center [418, 20] width 18 height 18
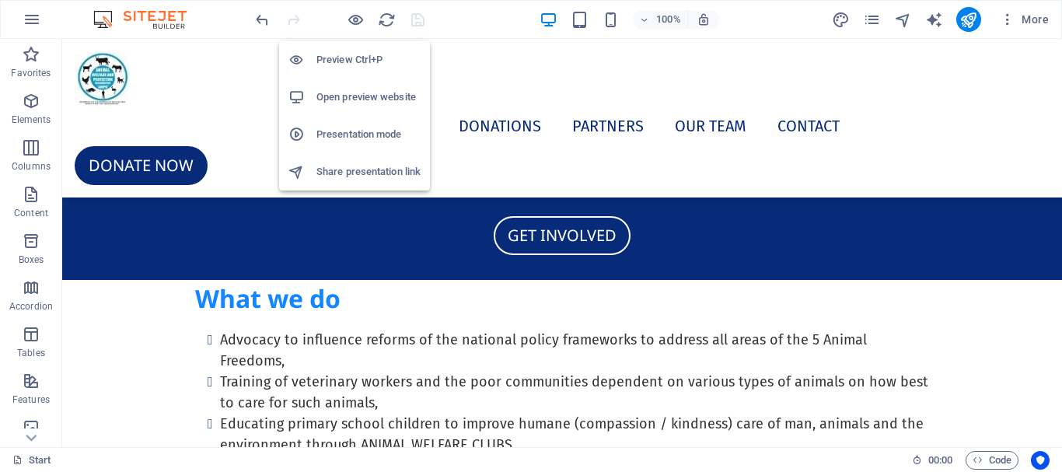
click at [351, 100] on h6 "Open preview website" at bounding box center [368, 97] width 104 height 19
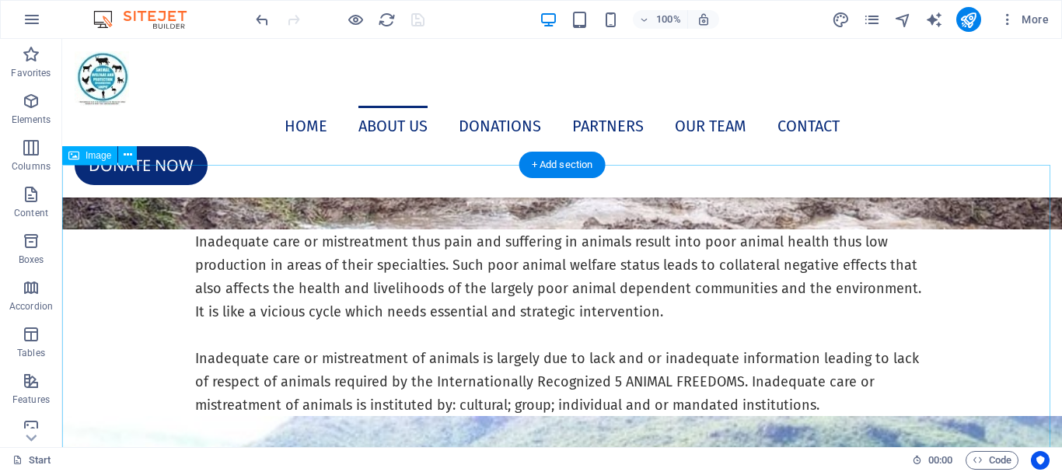
scroll to position [4197, 0]
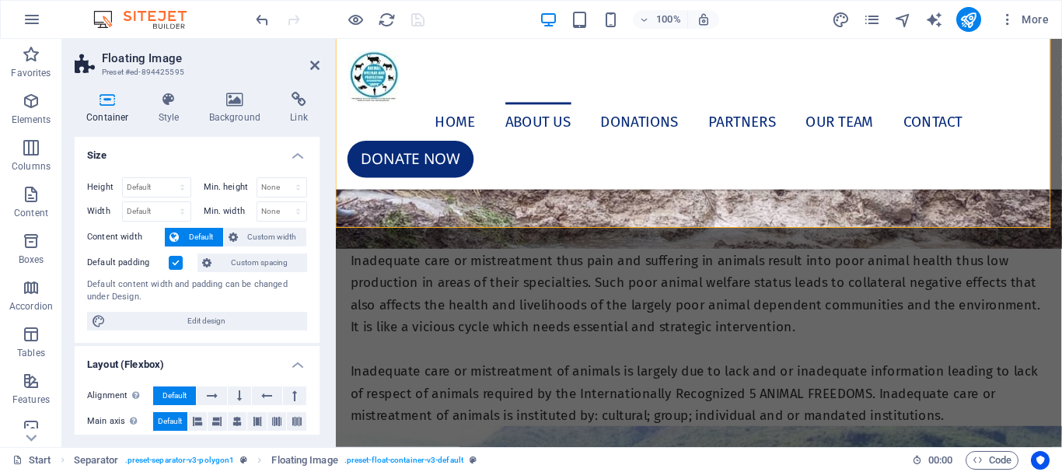
scroll to position [4264, 0]
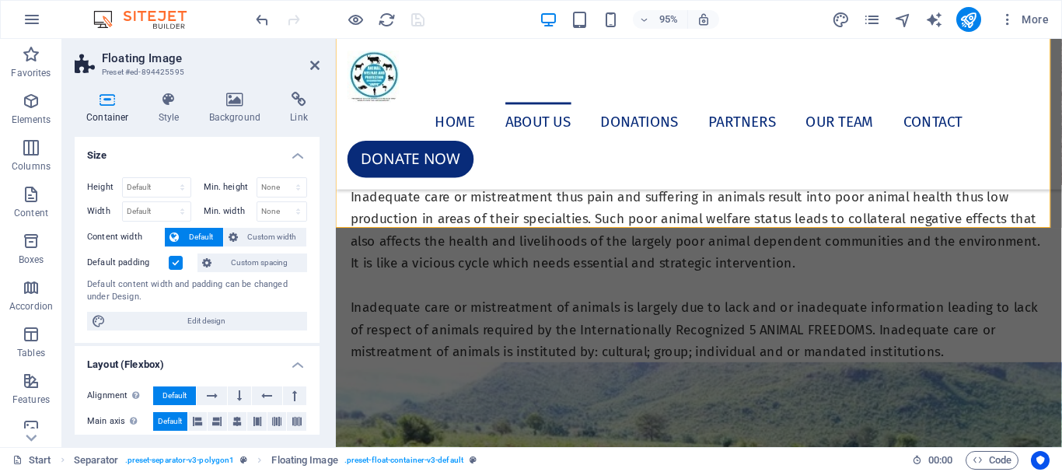
click at [174, 260] on label at bounding box center [176, 263] width 14 height 14
click at [0, 0] on input "Default padding" at bounding box center [0, 0] width 0 height 0
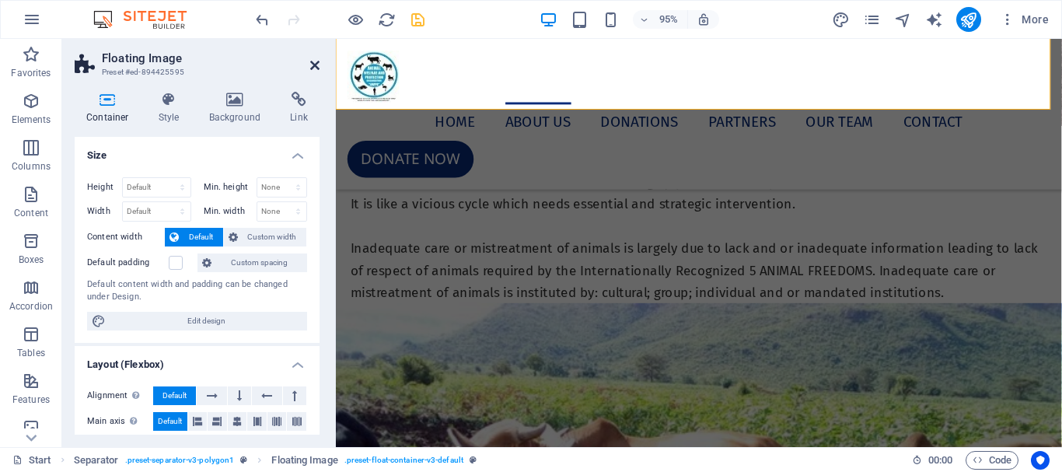
click at [315, 68] on icon at bounding box center [314, 65] width 9 height 12
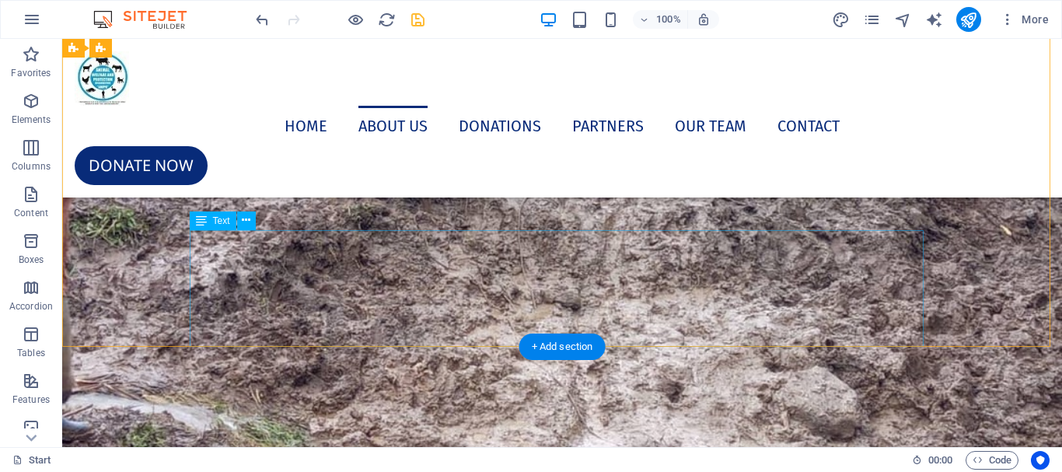
scroll to position [3734, 0]
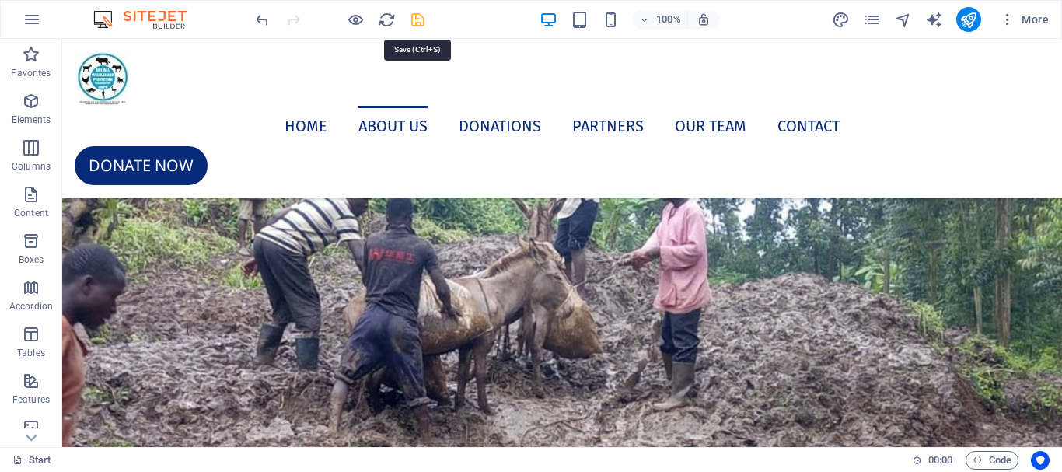
click at [414, 18] on icon "save" at bounding box center [418, 20] width 18 height 18
click at [33, 20] on icon "button" at bounding box center [32, 19] width 19 height 19
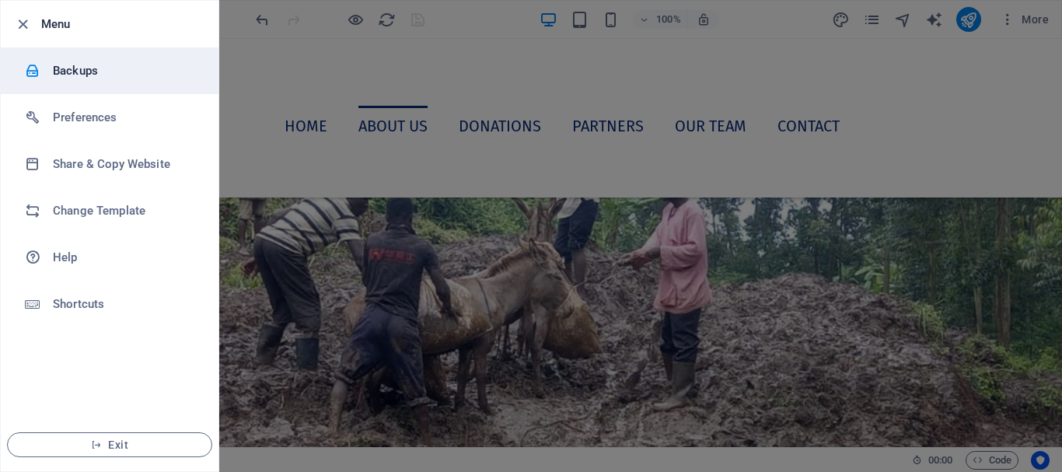
click at [59, 66] on h6 "Backups" at bounding box center [125, 70] width 144 height 19
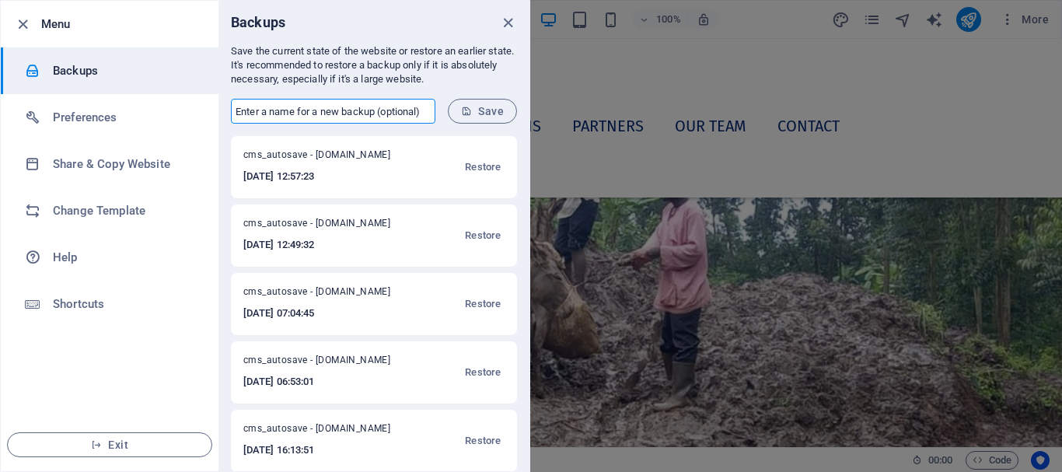
drag, startPoint x: 234, startPoint y: 114, endPoint x: 360, endPoint y: 127, distance: 126.6
click at [360, 127] on form "​ Save" at bounding box center [373, 111] width 311 height 50
drag, startPoint x: 422, startPoint y: 113, endPoint x: 305, endPoint y: 116, distance: 116.6
click at [316, 116] on input "text" at bounding box center [333, 111] width 204 height 25
type input "t"
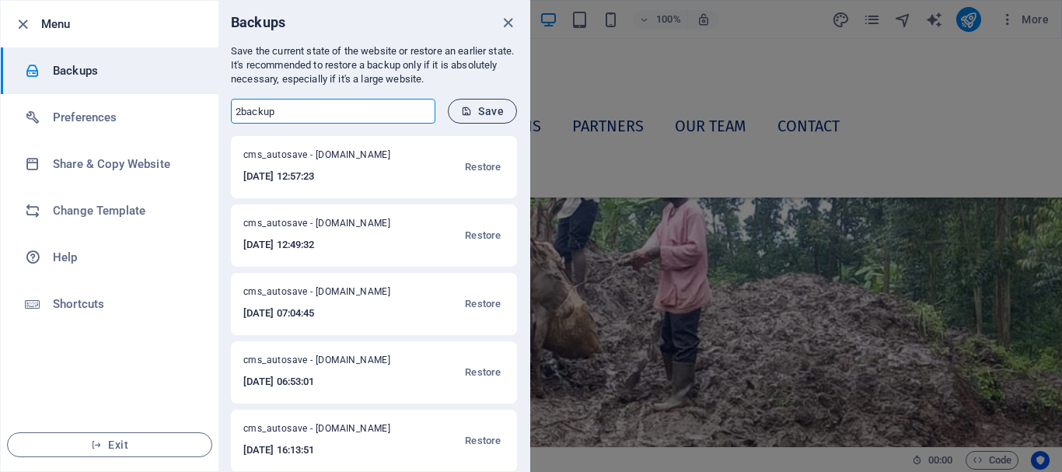
type input "2backup"
click at [469, 105] on span "Save" at bounding box center [482, 111] width 43 height 12
click at [508, 18] on icon "close" at bounding box center [508, 23] width 18 height 18
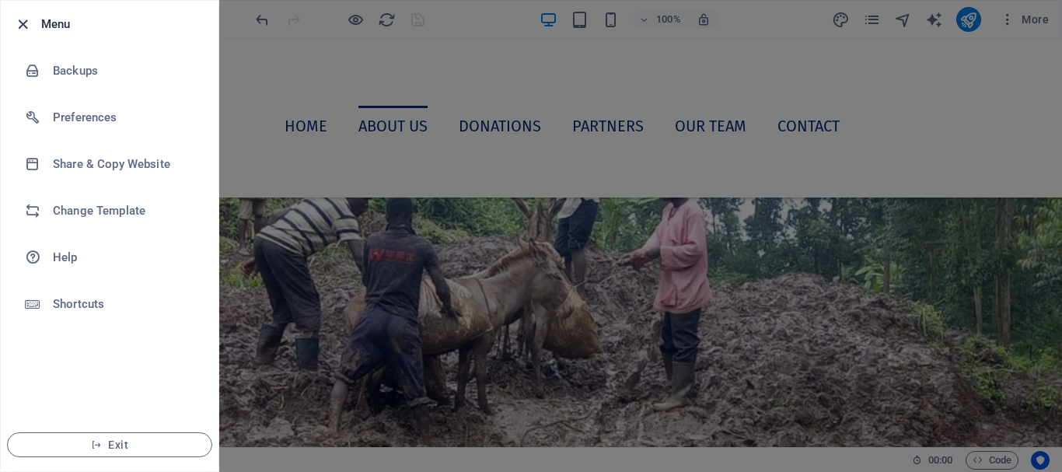
click at [23, 25] on icon "button" at bounding box center [23, 25] width 18 height 18
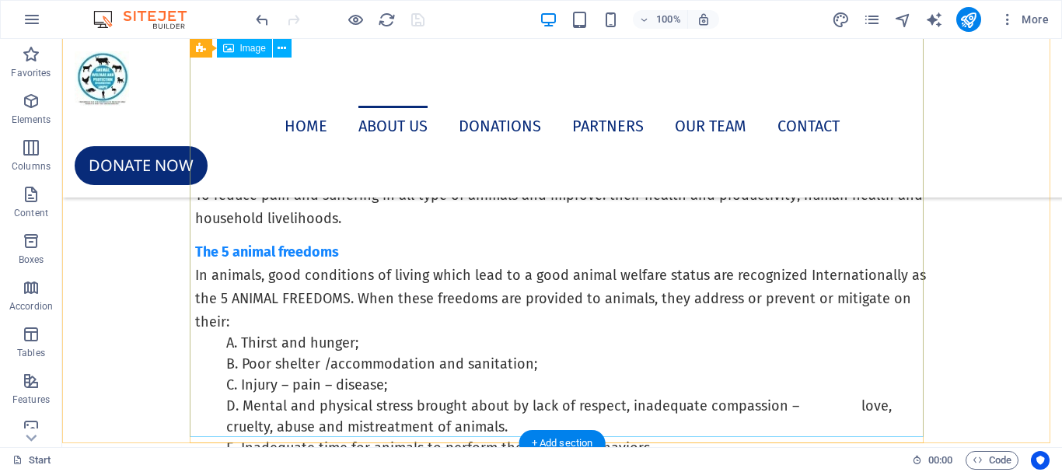
scroll to position [2102, 0]
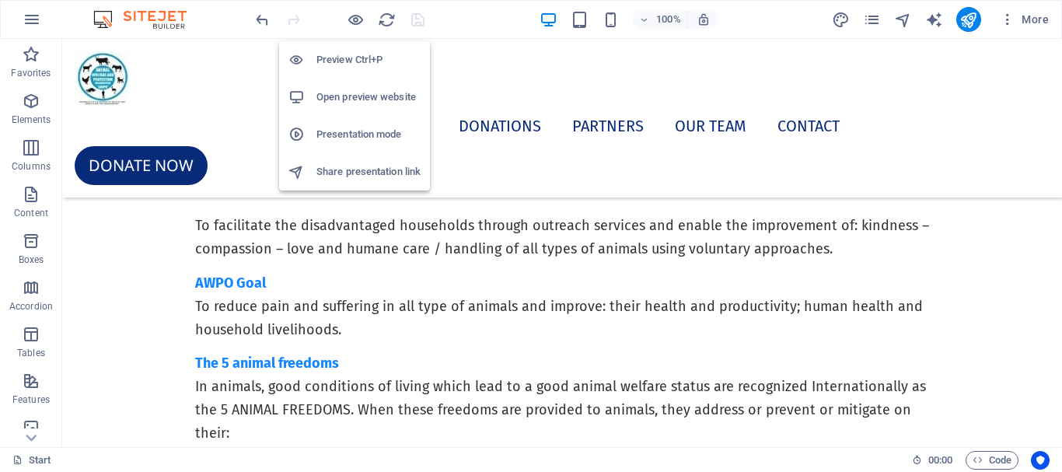
click at [346, 90] on h6 "Open preview website" at bounding box center [368, 97] width 104 height 19
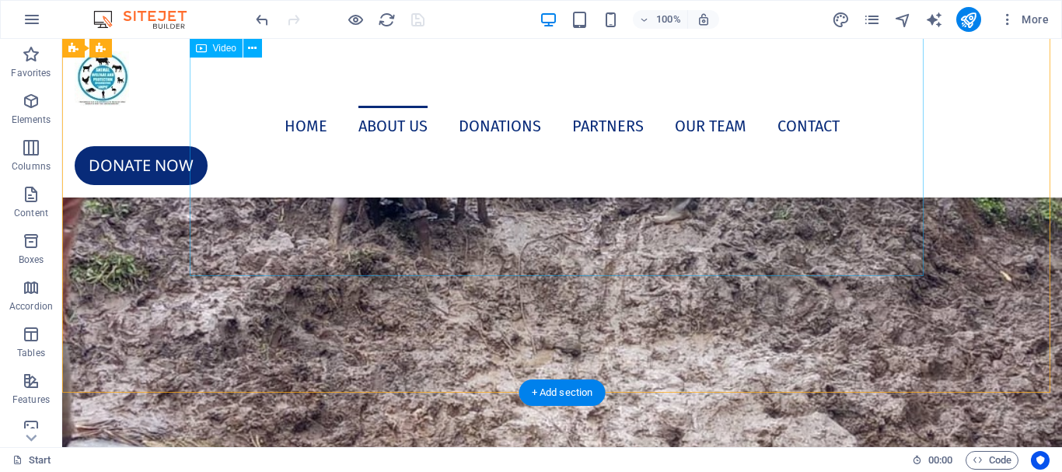
scroll to position [3890, 0]
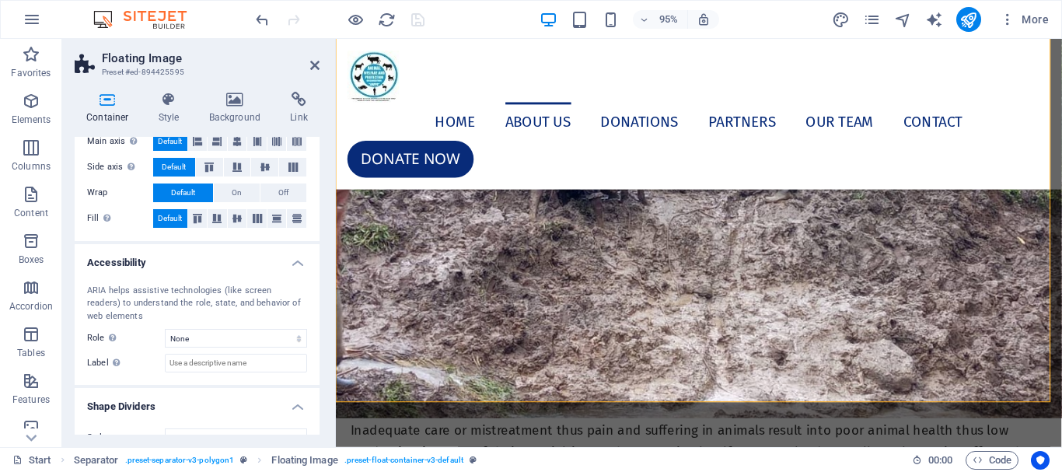
scroll to position [305, 0]
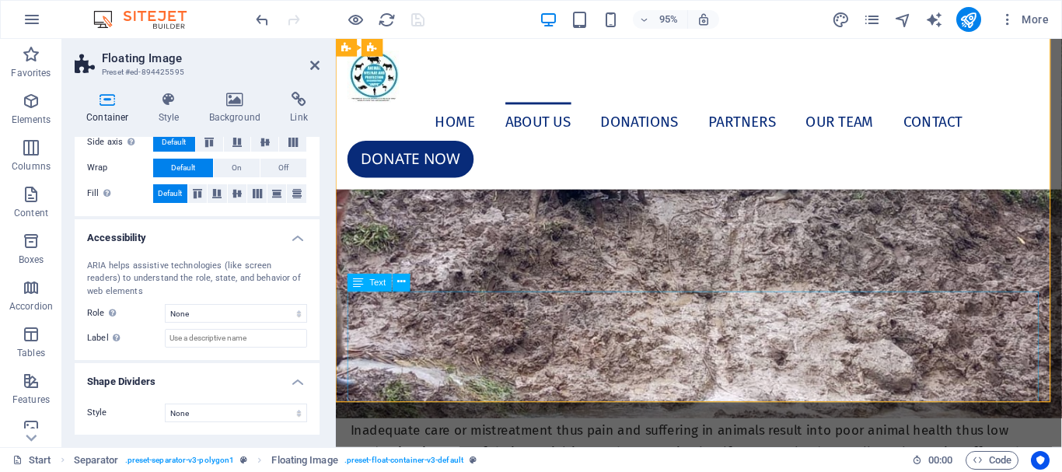
click at [369, 344] on figure at bounding box center [718, 224] width 764 height 430
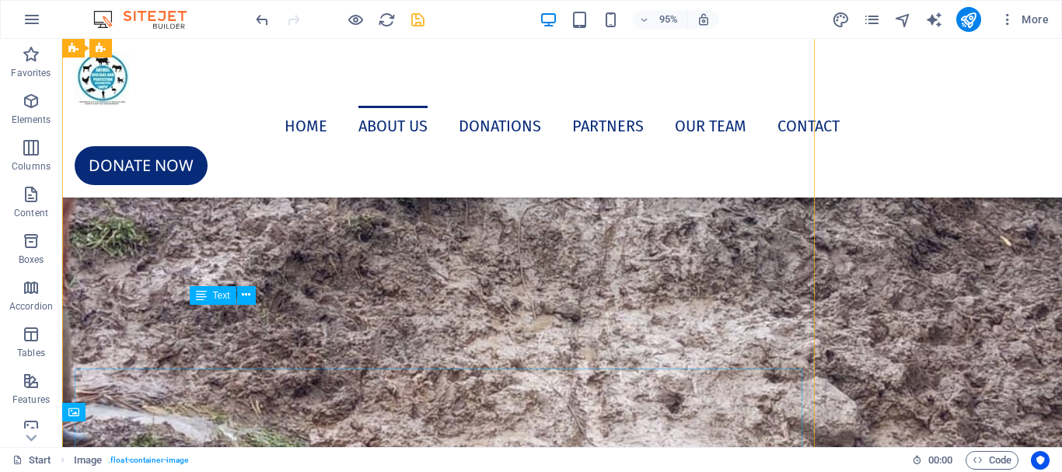
scroll to position [3893, 0]
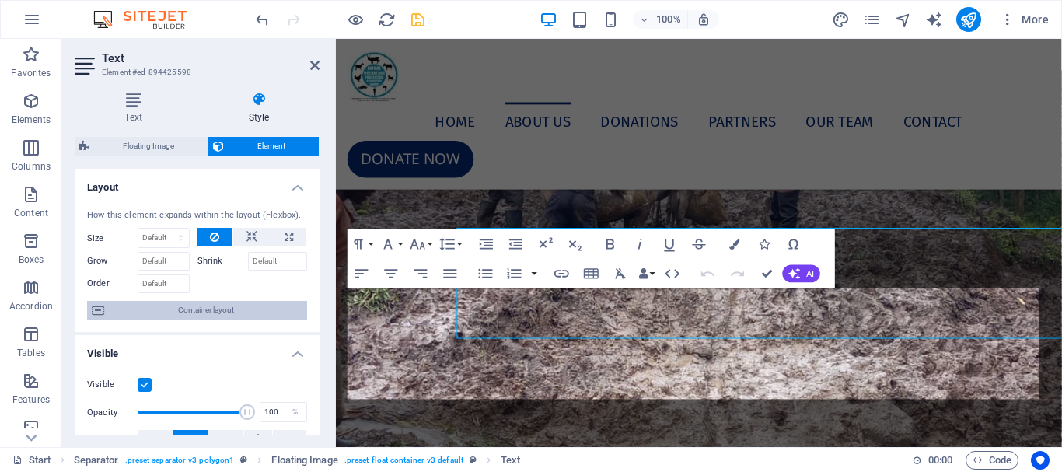
scroll to position [3960, 0]
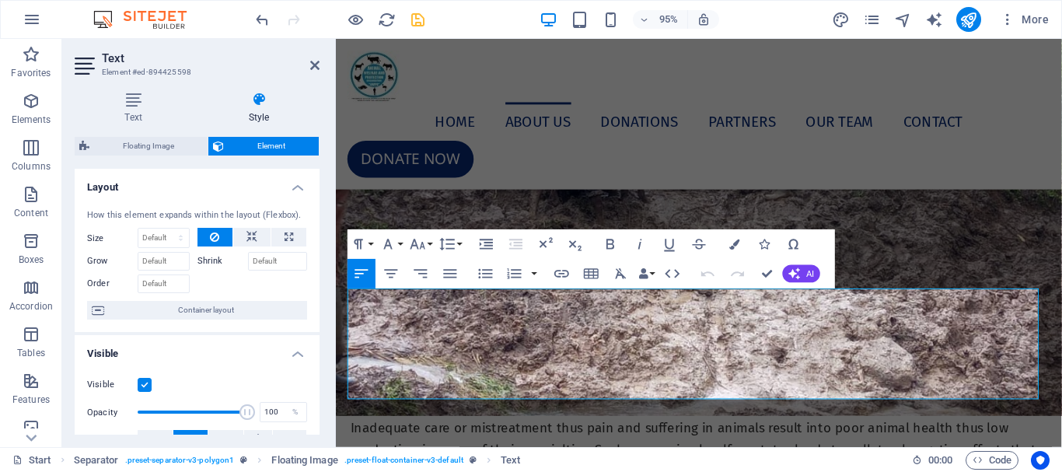
click at [260, 101] on icon at bounding box center [258, 100] width 121 height 16
click at [284, 240] on icon at bounding box center [288, 237] width 9 height 19
type input "100"
select select "%"
click at [284, 240] on icon at bounding box center [288, 237] width 9 height 19
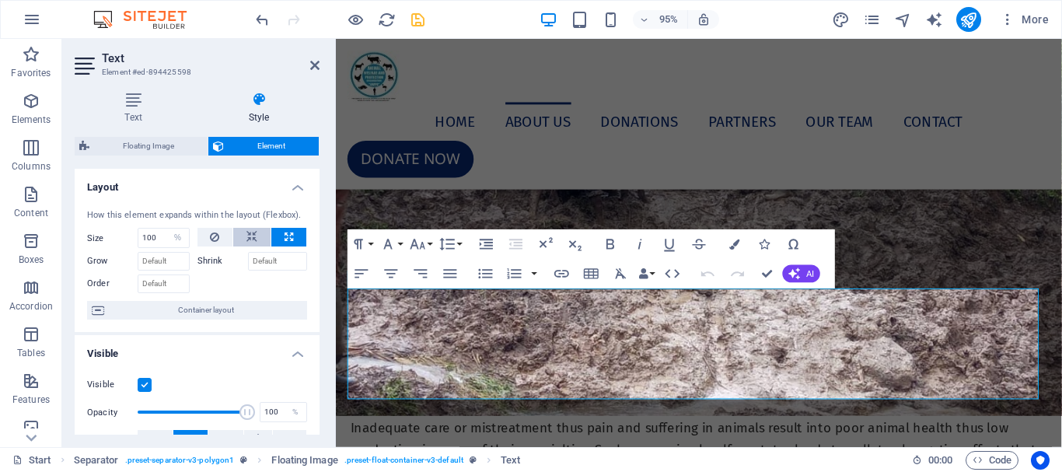
click at [246, 239] on icon at bounding box center [251, 237] width 11 height 19
select select "DISABLED_OPTION_VALUE"
click at [280, 239] on button at bounding box center [288, 237] width 35 height 19
type input "100"
select select "%"
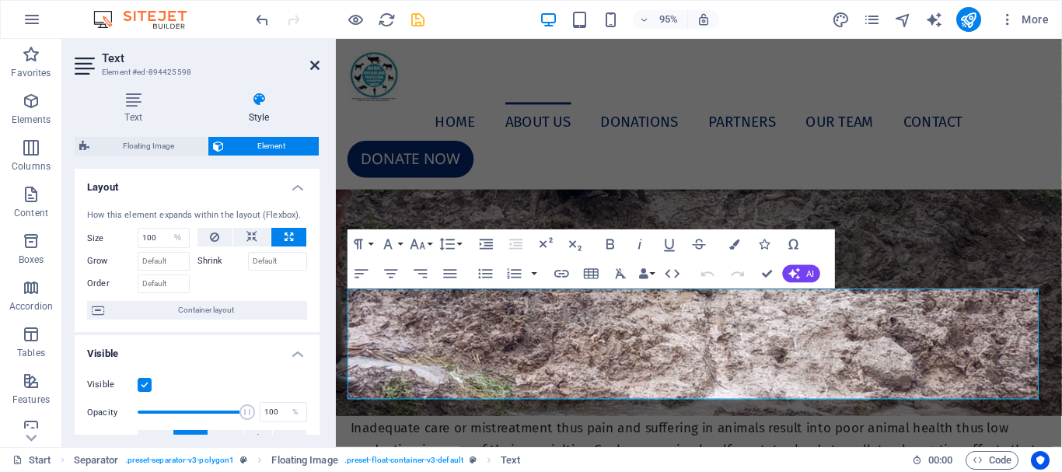
click at [312, 64] on icon at bounding box center [314, 65] width 9 height 12
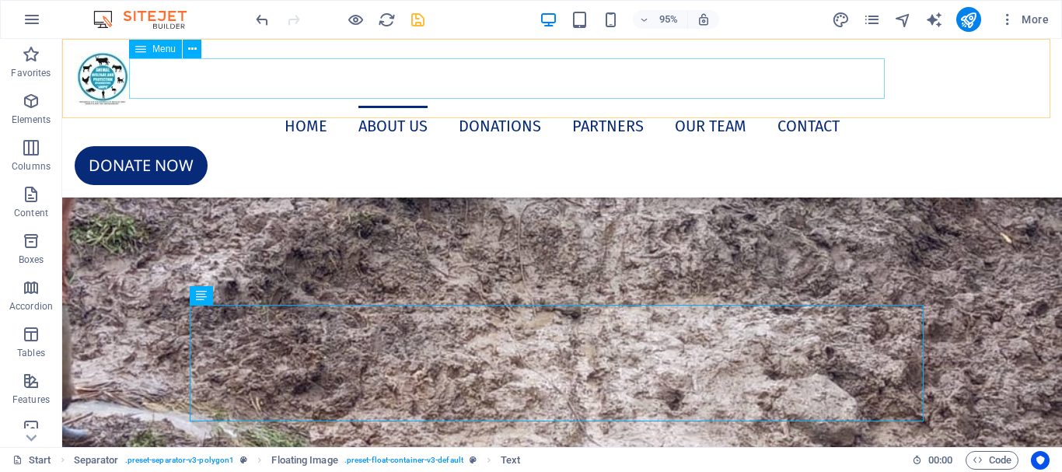
scroll to position [3893, 0]
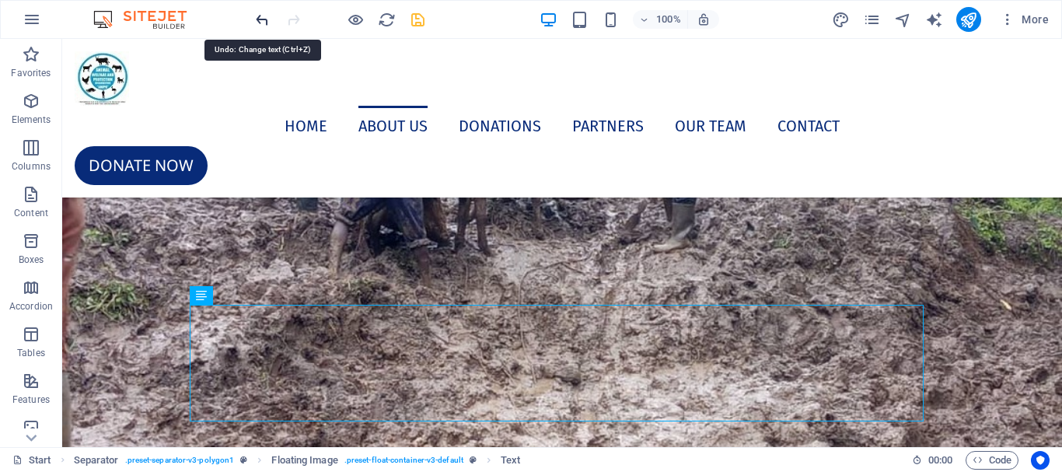
click at [260, 22] on icon "undo" at bounding box center [262, 20] width 18 height 18
click at [262, 21] on icon "undo" at bounding box center [262, 20] width 18 height 18
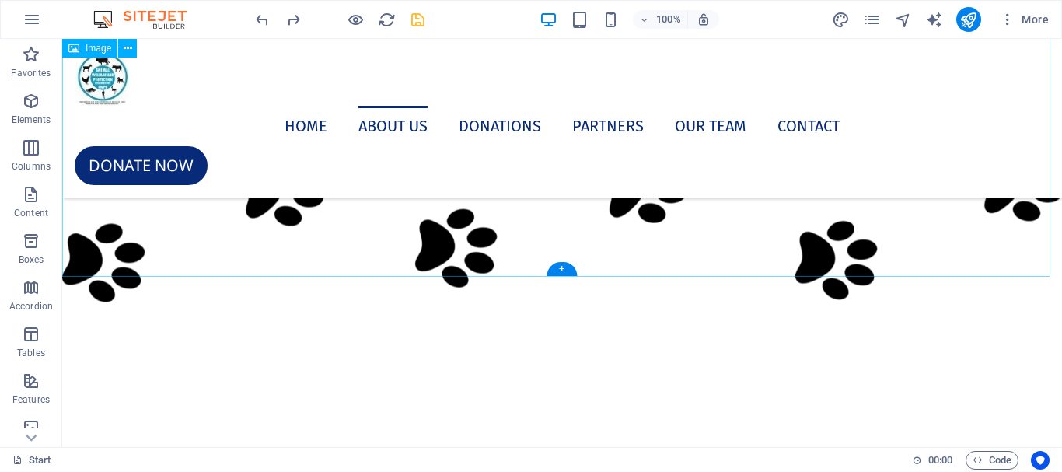
scroll to position [6613, 0]
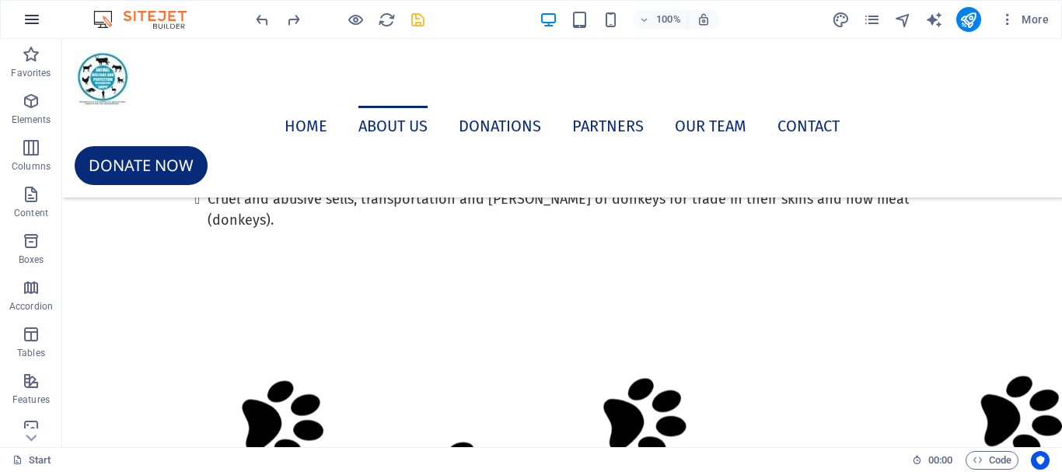
click at [23, 13] on icon "button" at bounding box center [32, 19] width 19 height 19
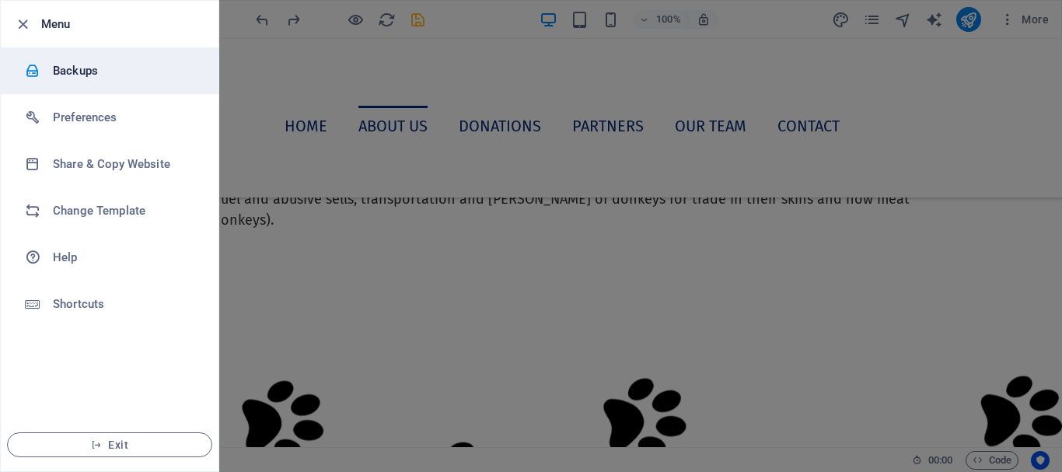
click at [54, 65] on h6 "Backups" at bounding box center [125, 70] width 144 height 19
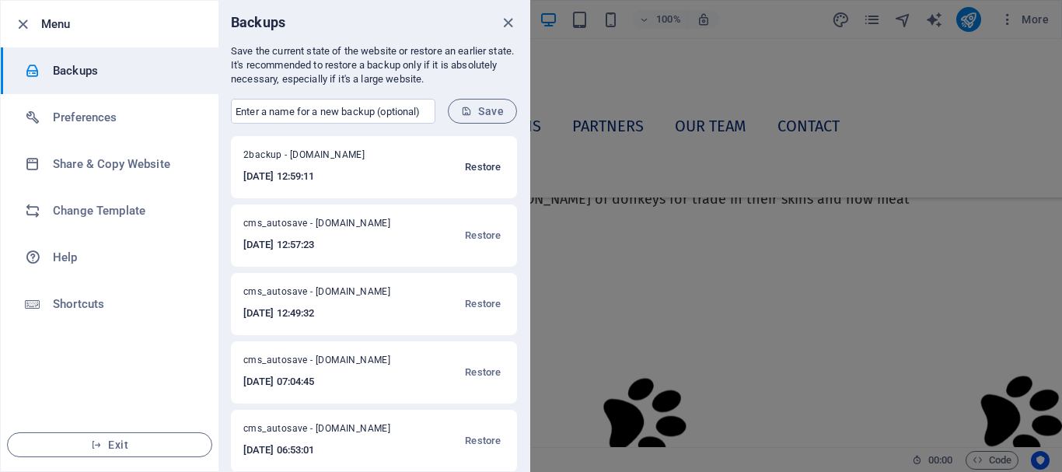
click at [473, 168] on span "Restore" at bounding box center [483, 167] width 36 height 19
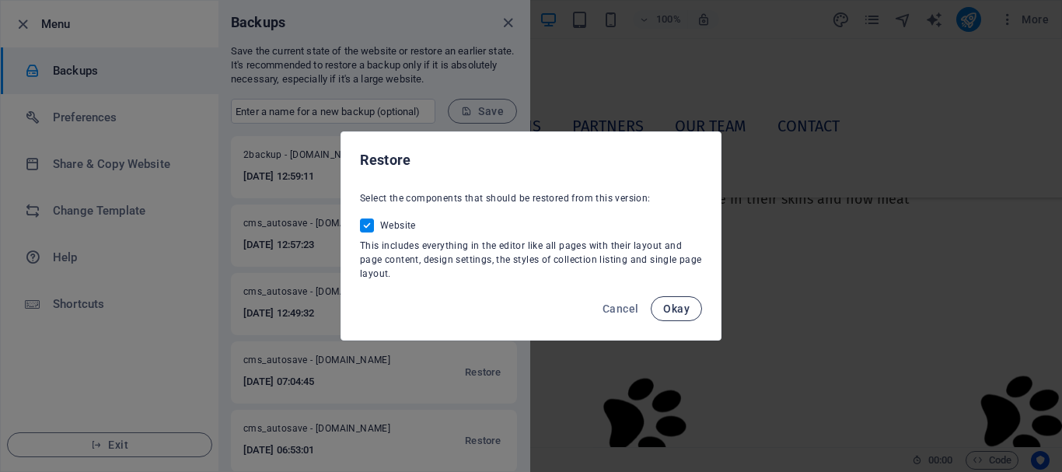
click at [679, 313] on span "Okay" at bounding box center [676, 308] width 26 height 12
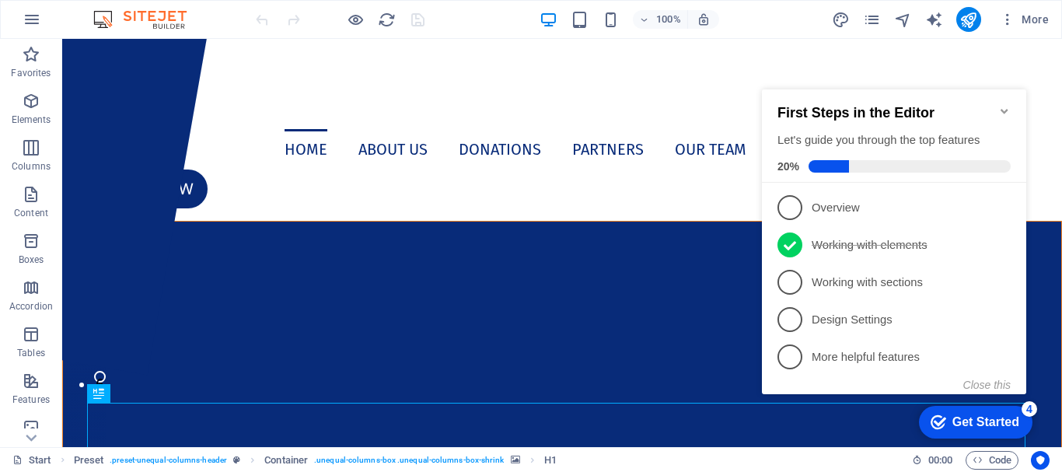
click at [1003, 108] on icon "Minimize checklist" at bounding box center [1004, 111] width 12 height 12
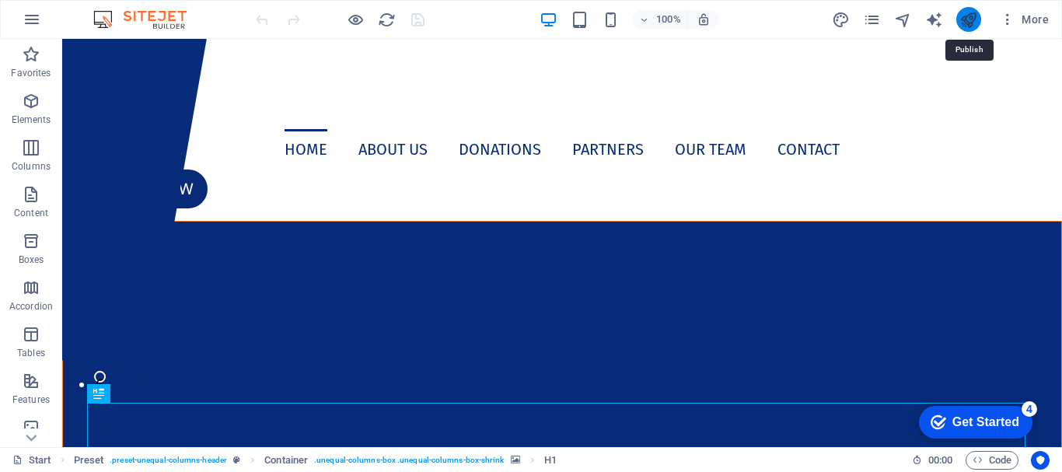
click at [966, 21] on icon "publish" at bounding box center [968, 20] width 18 height 18
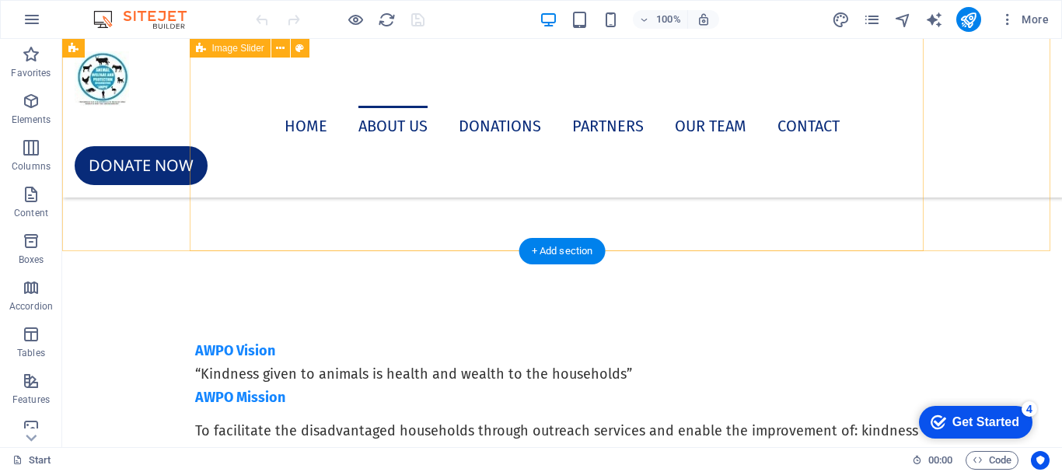
scroll to position [1866, 0]
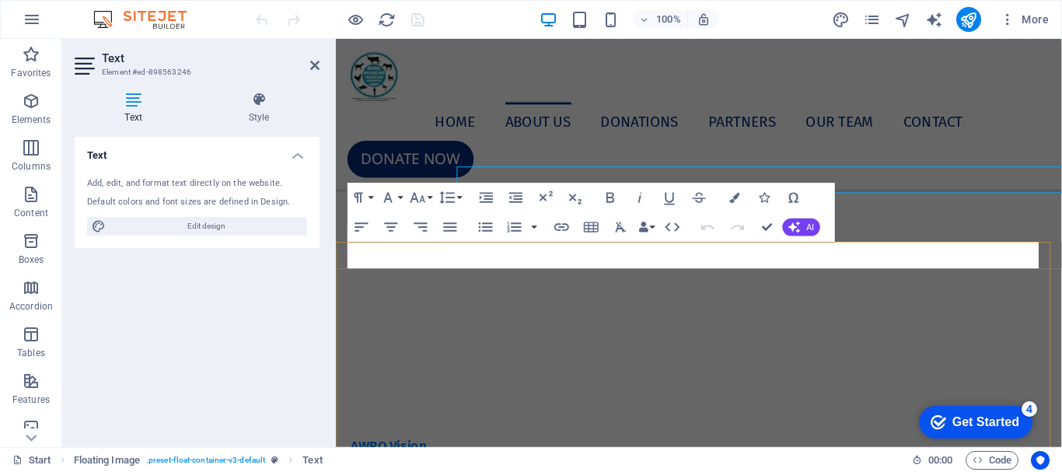
scroll to position [1949, 0]
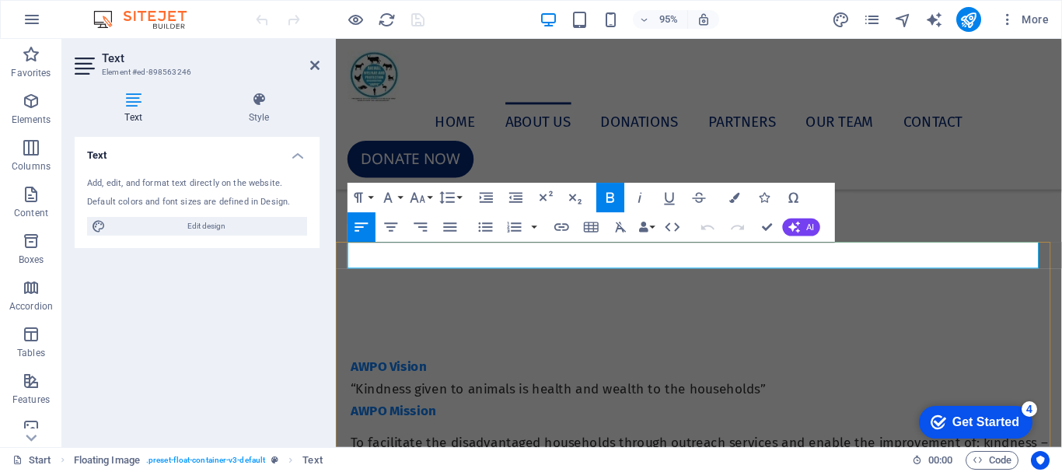
drag, startPoint x: 602, startPoint y: 267, endPoint x: 352, endPoint y: 267, distance: 249.5
click at [614, 198] on icon "button" at bounding box center [611, 198] width 18 height 18
click at [431, 198] on button "Font Size" at bounding box center [421, 198] width 28 height 30
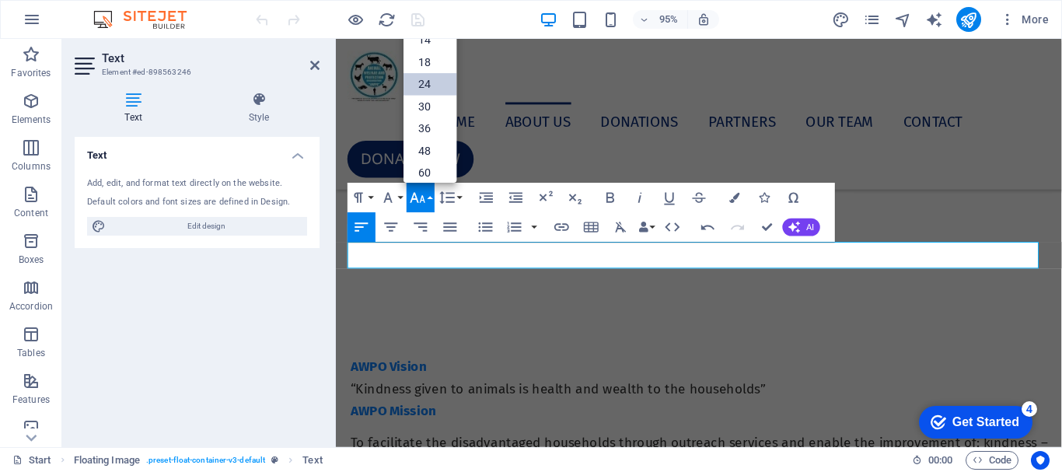
scroll to position [47, 0]
click at [435, 86] on link "18" at bounding box center [429, 85] width 53 height 22
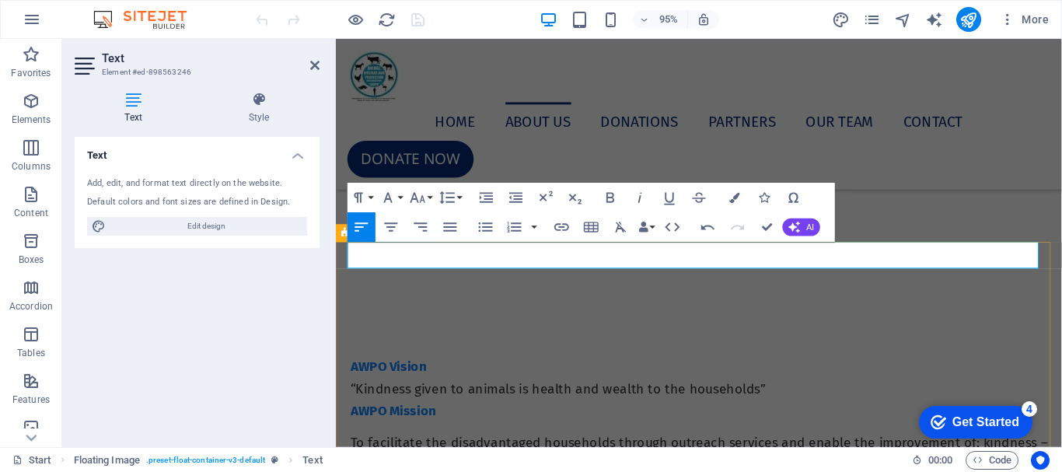
click at [318, 63] on icon at bounding box center [314, 65] width 9 height 12
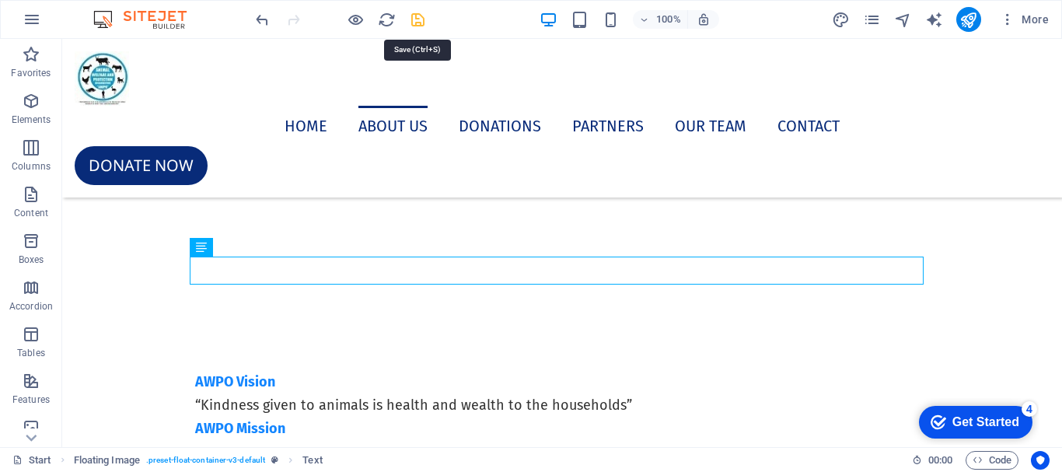
click at [417, 26] on icon "save" at bounding box center [418, 20] width 18 height 18
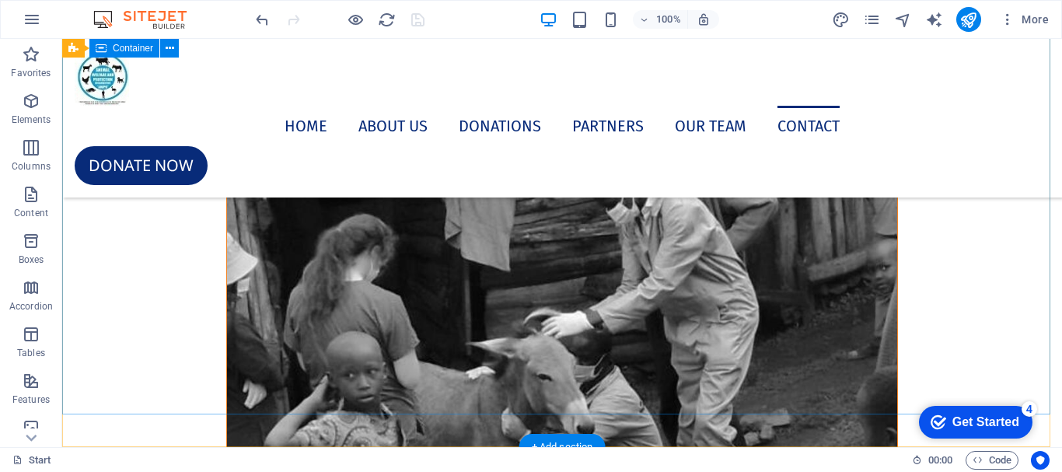
scroll to position [10911, 0]
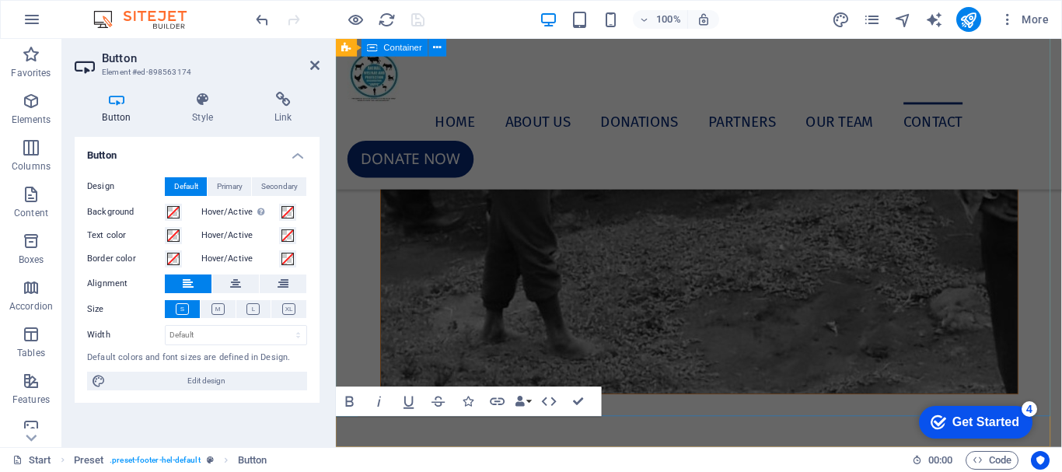
scroll to position [10408, 0]
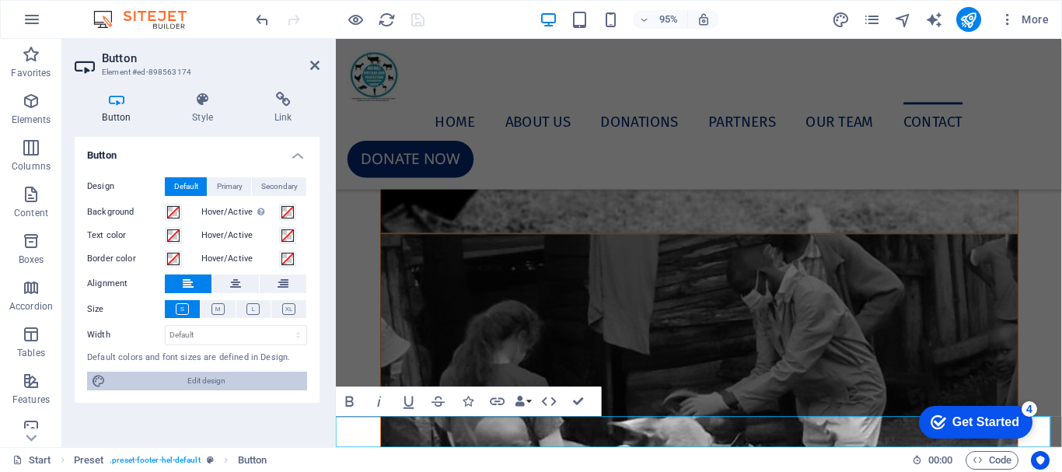
click at [216, 382] on span "Edit design" at bounding box center [206, 381] width 192 height 19
click at [316, 61] on icon at bounding box center [314, 65] width 9 height 12
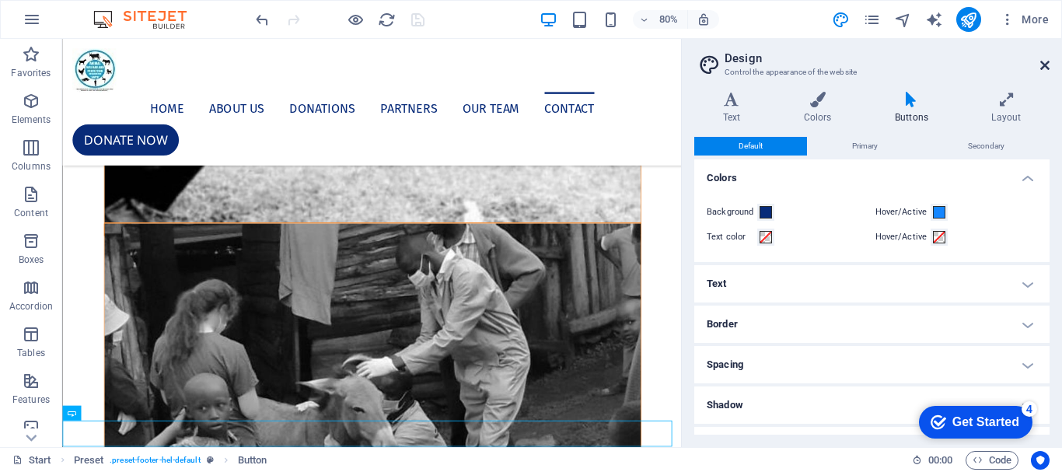
scroll to position [10348, 0]
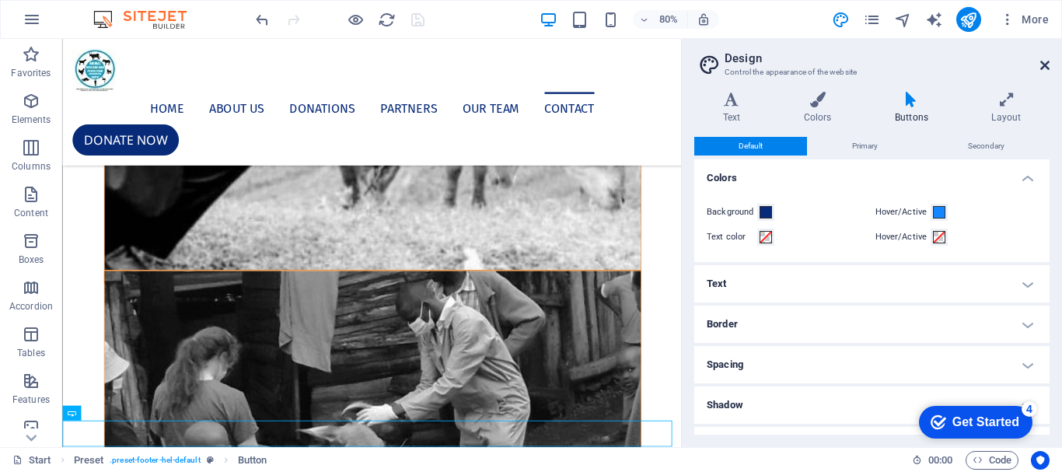
drag, startPoint x: 1047, startPoint y: 65, endPoint x: 467, endPoint y: 355, distance: 648.7
click at [1047, 65] on icon at bounding box center [1044, 65] width 9 height 12
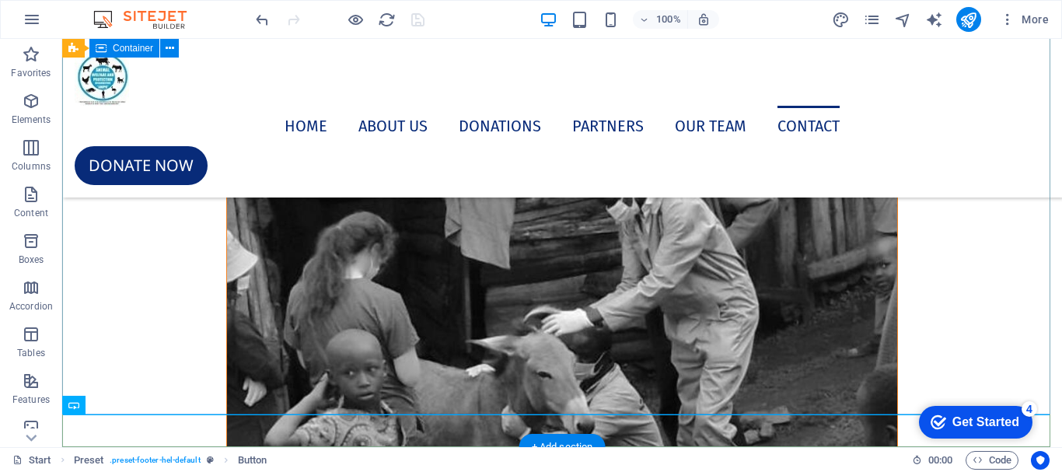
scroll to position [10911, 0]
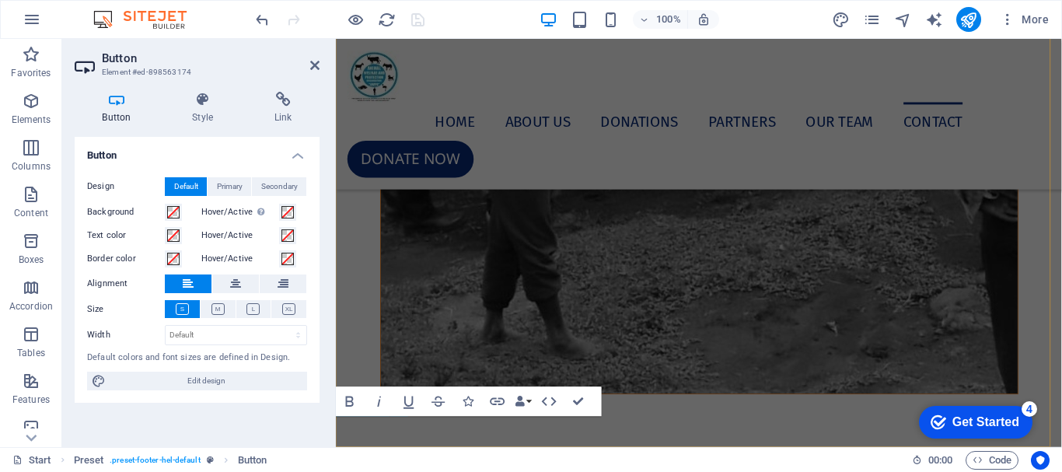
scroll to position [10408, 0]
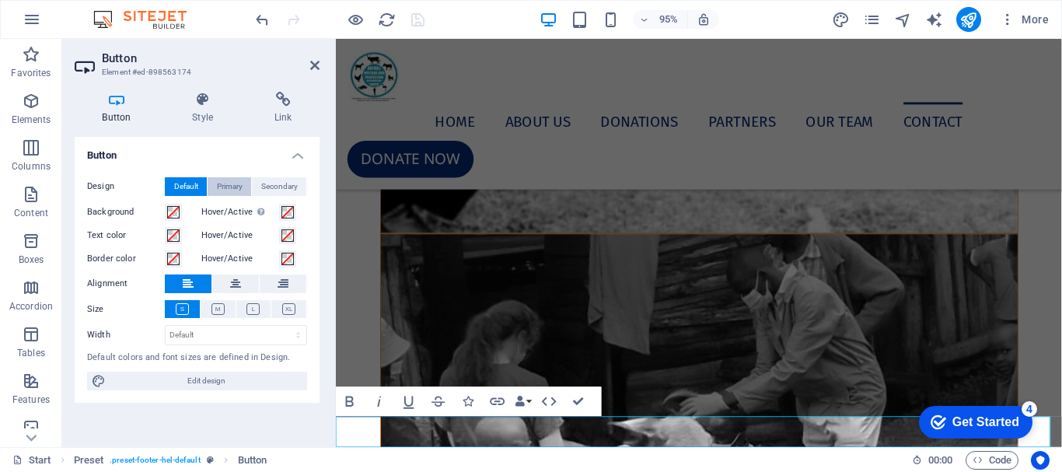
click at [218, 187] on span "Primary" at bounding box center [230, 186] width 26 height 19
click at [272, 185] on span "Secondary" at bounding box center [279, 186] width 37 height 19
click at [174, 189] on span "Default" at bounding box center [186, 186] width 24 height 19
click at [189, 189] on span "Default" at bounding box center [186, 186] width 24 height 19
click at [317, 66] on icon at bounding box center [314, 65] width 9 height 12
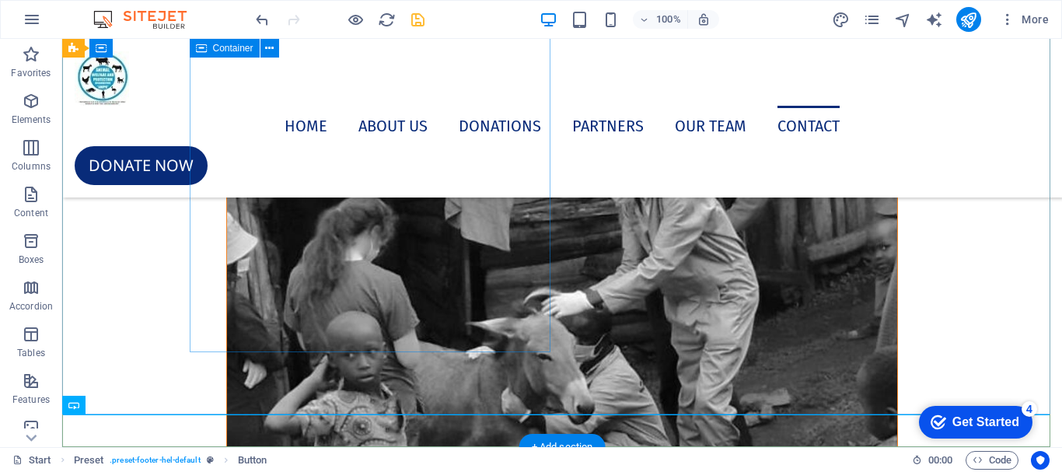
scroll to position [10911, 0]
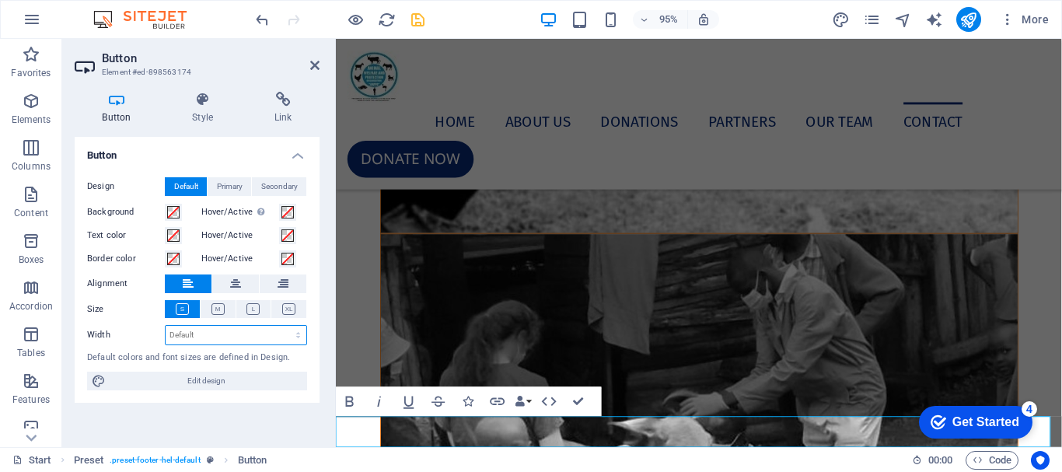
click at [212, 337] on select "Default px rem % em vh vw" at bounding box center [236, 335] width 141 height 19
click at [195, 335] on select "Default px rem % em vh vw" at bounding box center [236, 335] width 141 height 19
select select "px"
click at [284, 326] on select "Default px rem % em vh vw" at bounding box center [236, 335] width 141 height 19
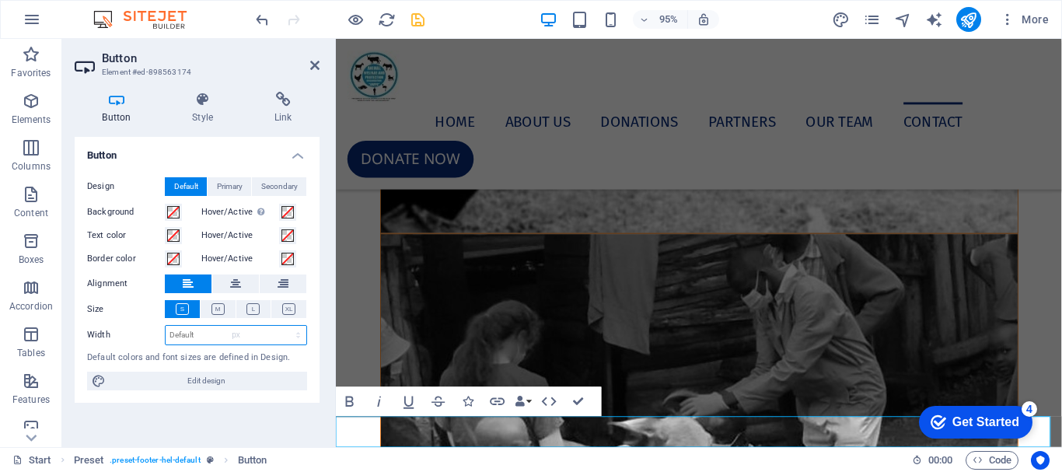
type input "483"
type input "18"
click at [316, 62] on icon at bounding box center [314, 65] width 9 height 12
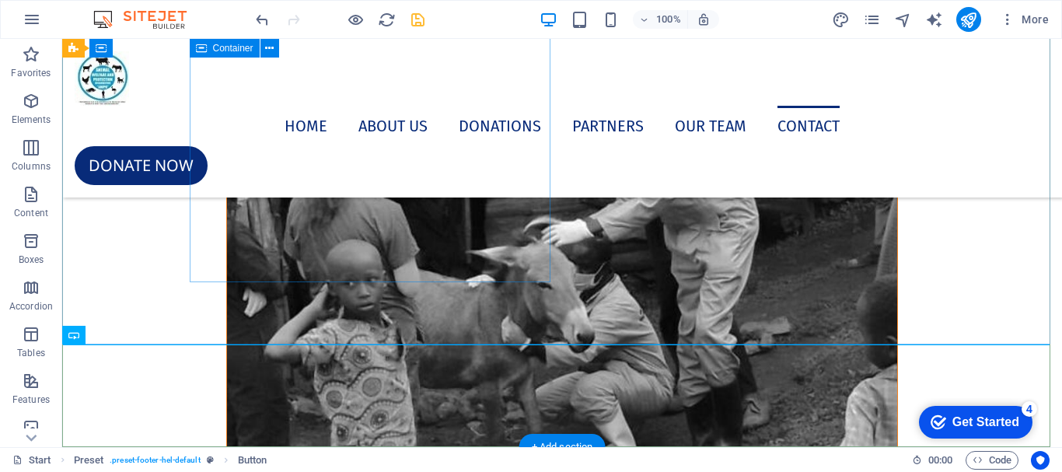
scroll to position [10981, 0]
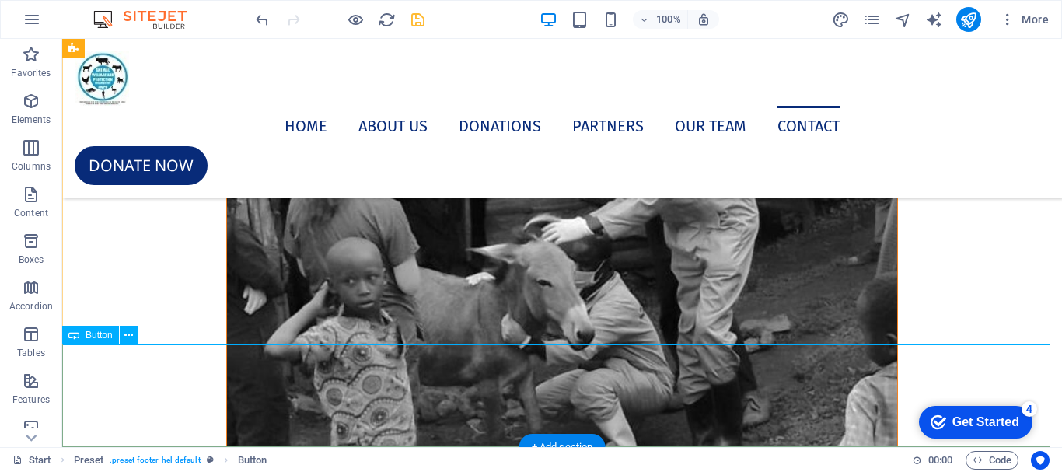
select select "px"
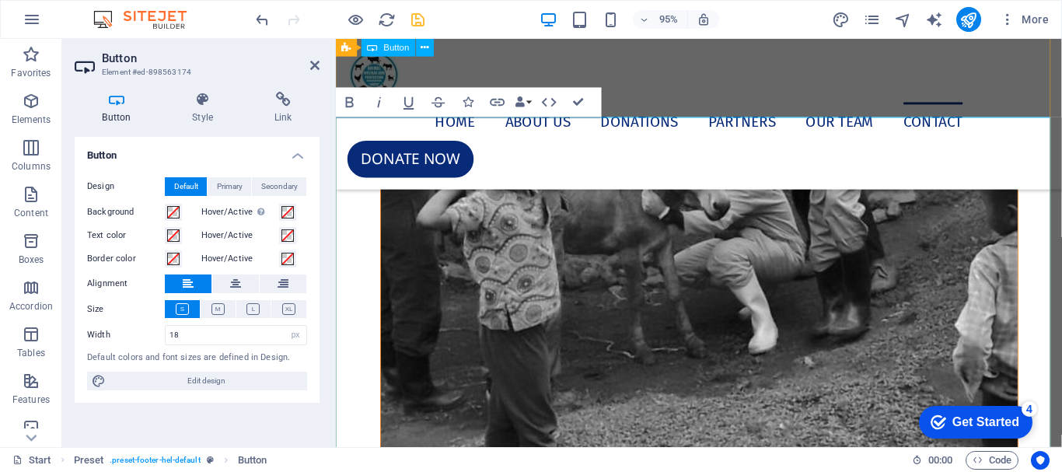
scroll to position [10719, 0]
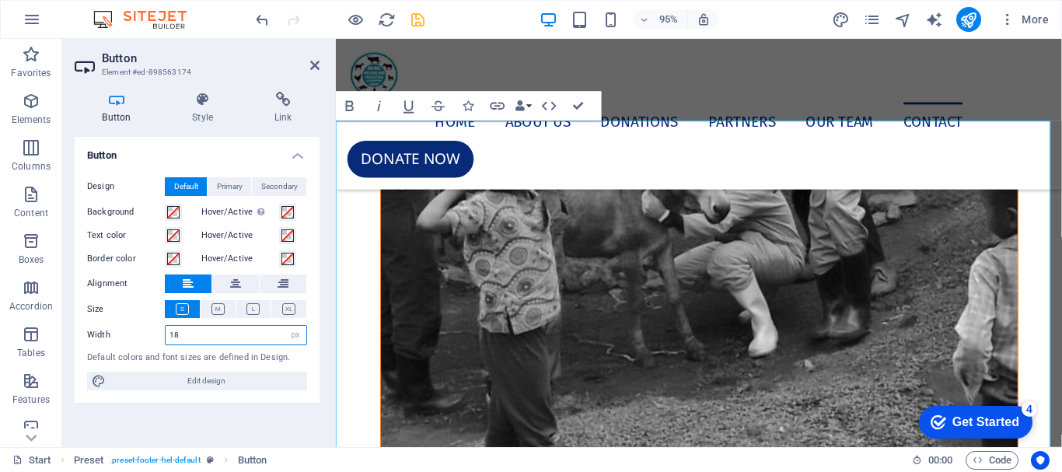
click at [187, 332] on input "18" at bounding box center [236, 335] width 141 height 19
drag, startPoint x: 187, startPoint y: 332, endPoint x: 175, endPoint y: 333, distance: 11.8
click at [175, 333] on input "18" at bounding box center [236, 335] width 141 height 19
type input "1"
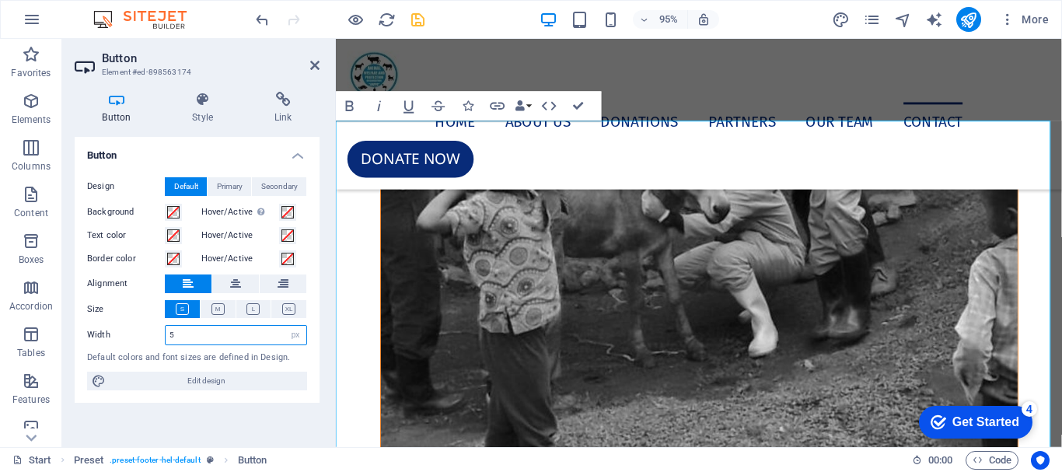
type input "5"
click at [313, 377] on div "Design Default Primary Secondary Background Hover/Active Switch to preview mode…" at bounding box center [197, 284] width 245 height 239
click at [236, 331] on input "5" at bounding box center [236, 335] width 141 height 19
click at [295, 337] on select "Default px rem % em vh vw" at bounding box center [295, 335] width 22 height 19
select select "%"
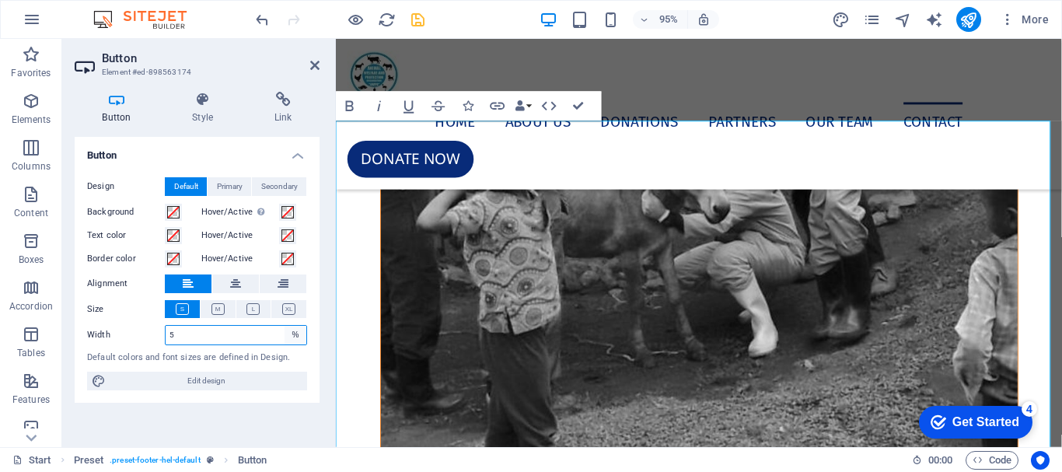
click at [284, 326] on select "Default px rem % em vh vw" at bounding box center [295, 335] width 22 height 19
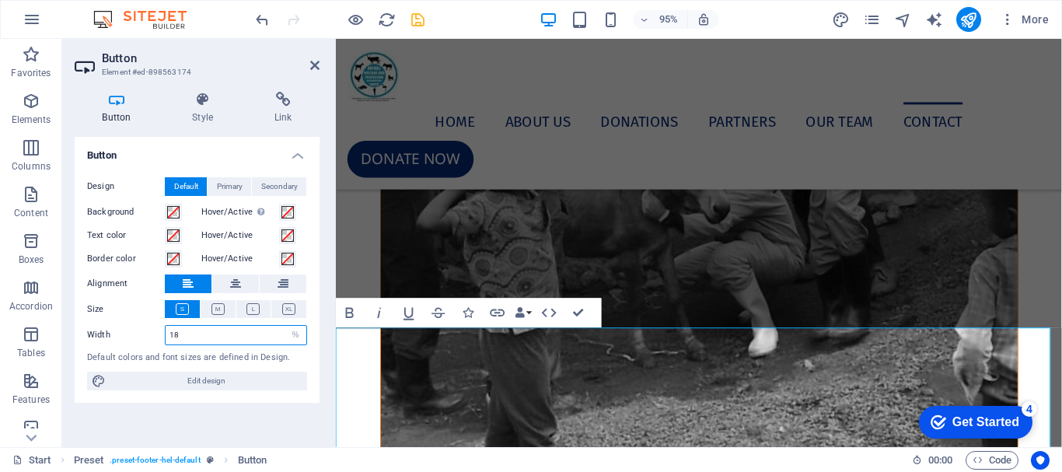
scroll to position [10501, 0]
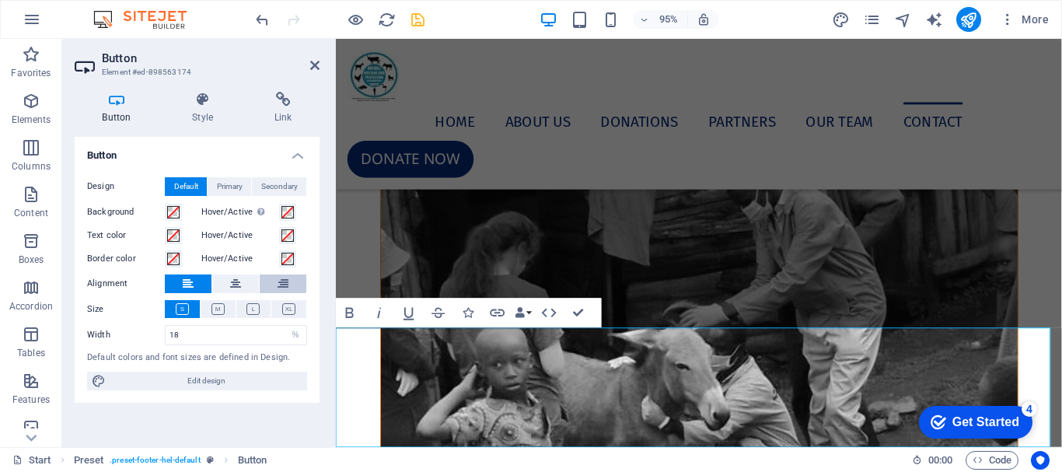
click at [286, 284] on icon at bounding box center [282, 283] width 11 height 19
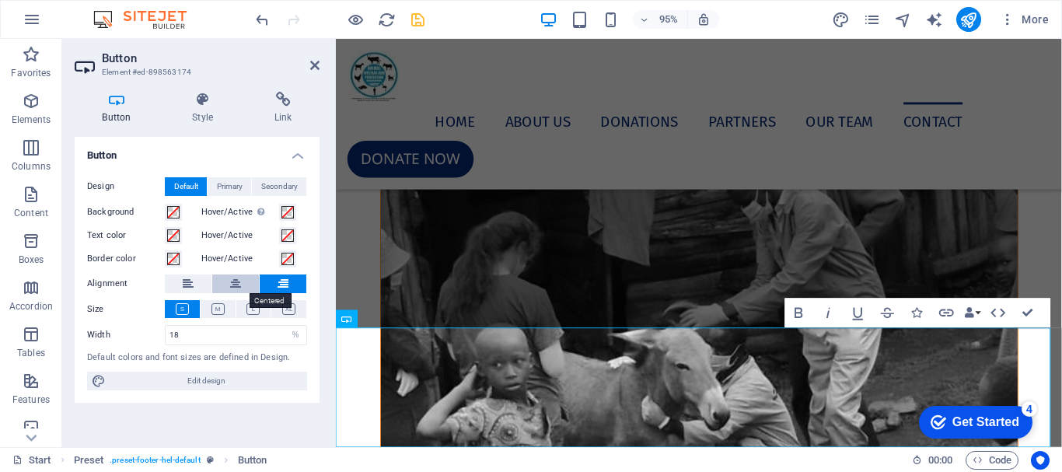
click at [243, 289] on button at bounding box center [235, 283] width 47 height 19
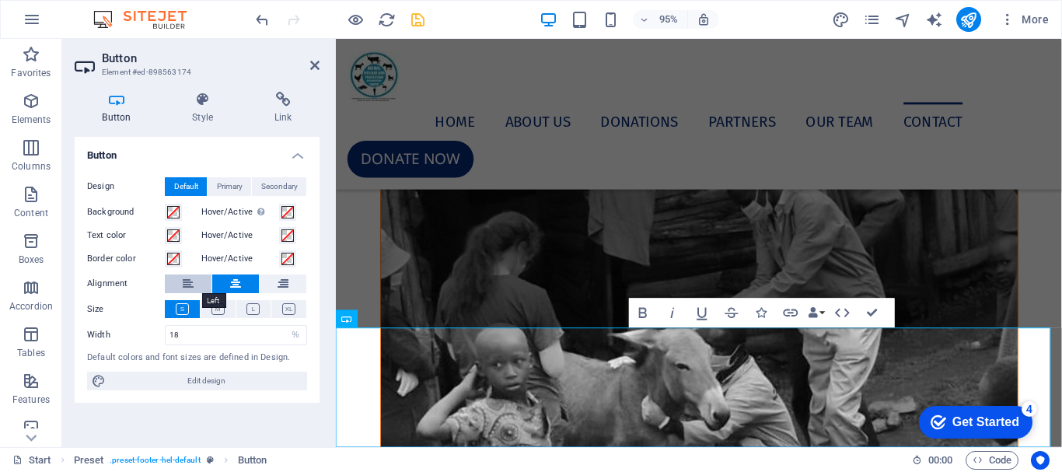
click at [194, 287] on button at bounding box center [188, 283] width 47 height 19
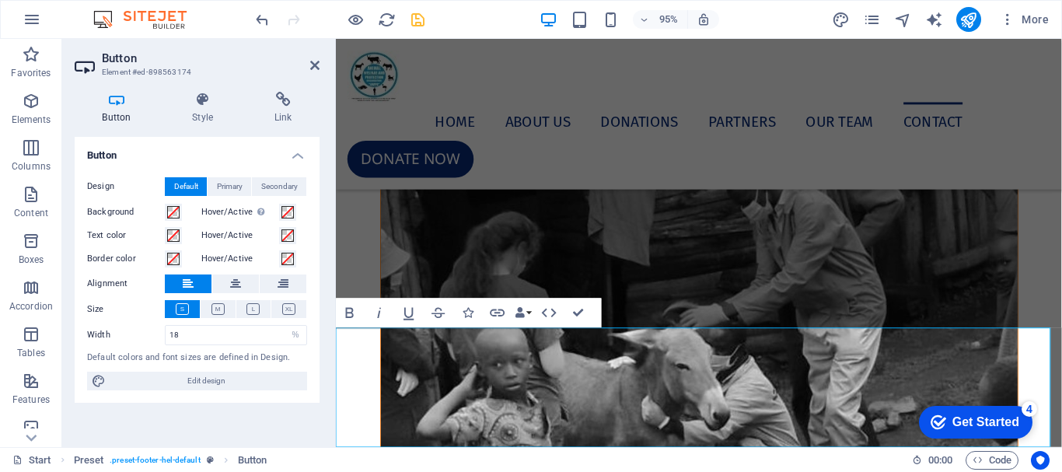
click at [185, 311] on icon at bounding box center [182, 309] width 13 height 12
click at [184, 310] on icon at bounding box center [182, 309] width 13 height 12
click at [190, 338] on input "18" at bounding box center [236, 335] width 141 height 19
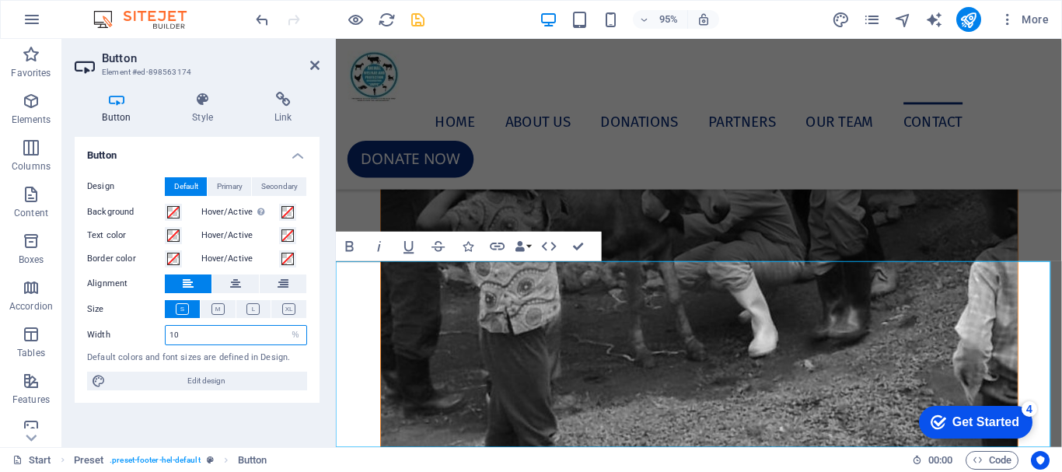
scroll to position [10571, 0]
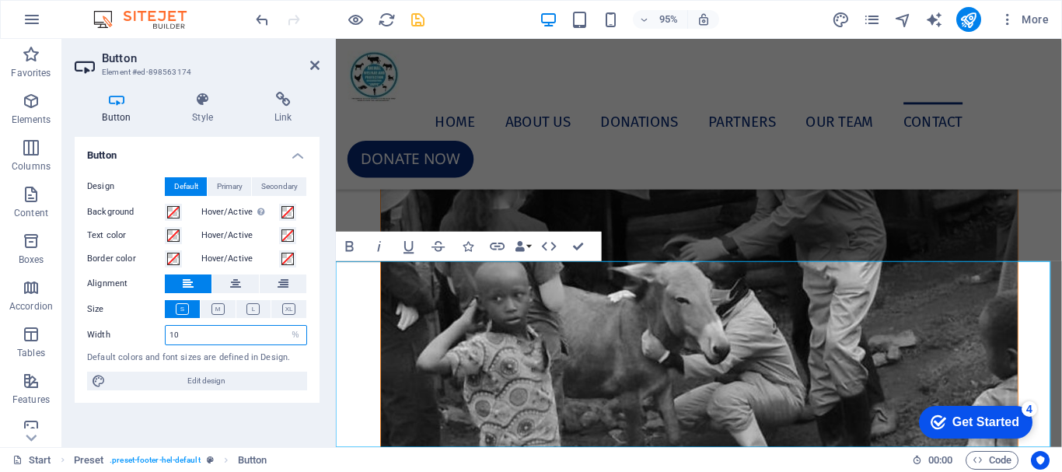
type input "1"
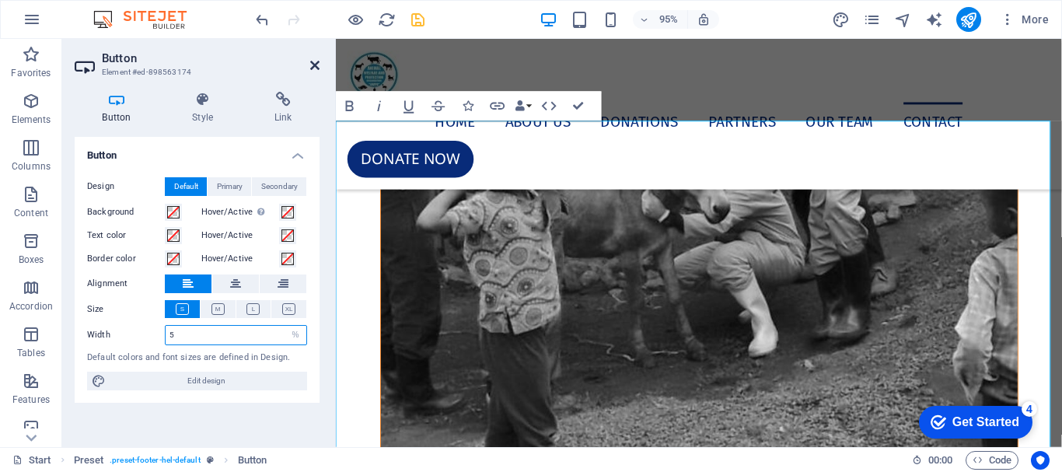
type input "5"
click at [316, 65] on icon at bounding box center [314, 65] width 9 height 12
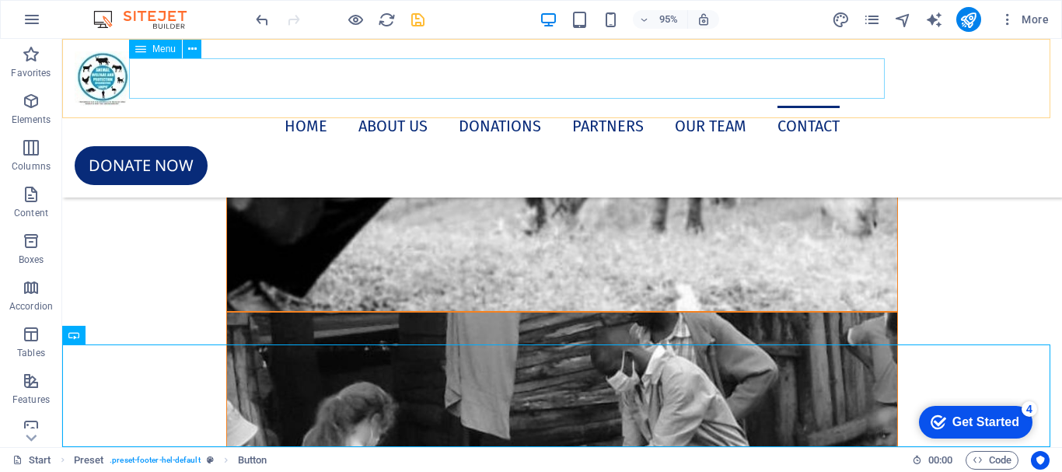
scroll to position [10981, 0]
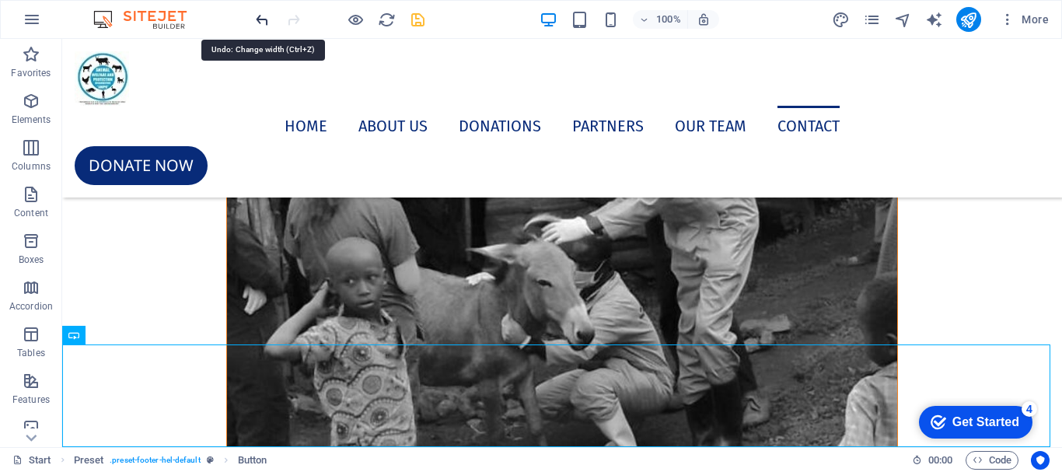
click at [261, 26] on icon "undo" at bounding box center [262, 20] width 18 height 18
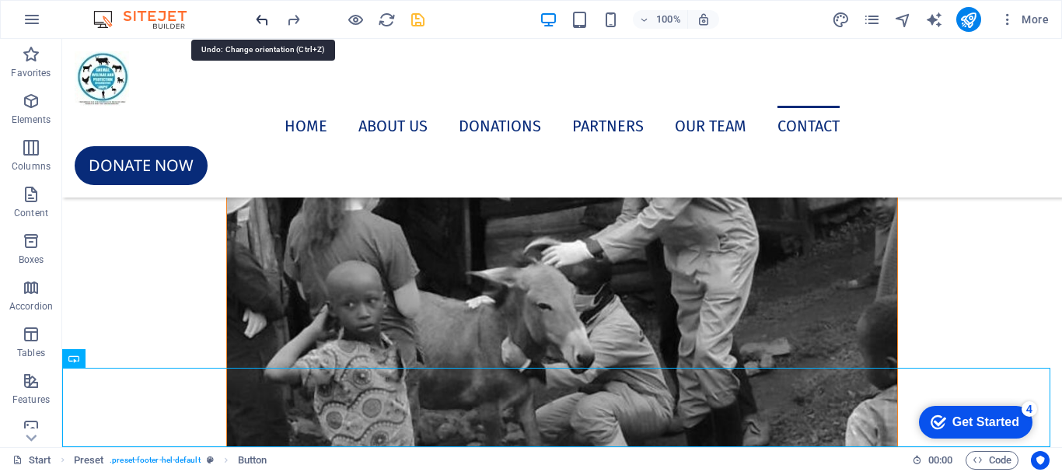
click at [261, 26] on icon "undo" at bounding box center [262, 20] width 18 height 18
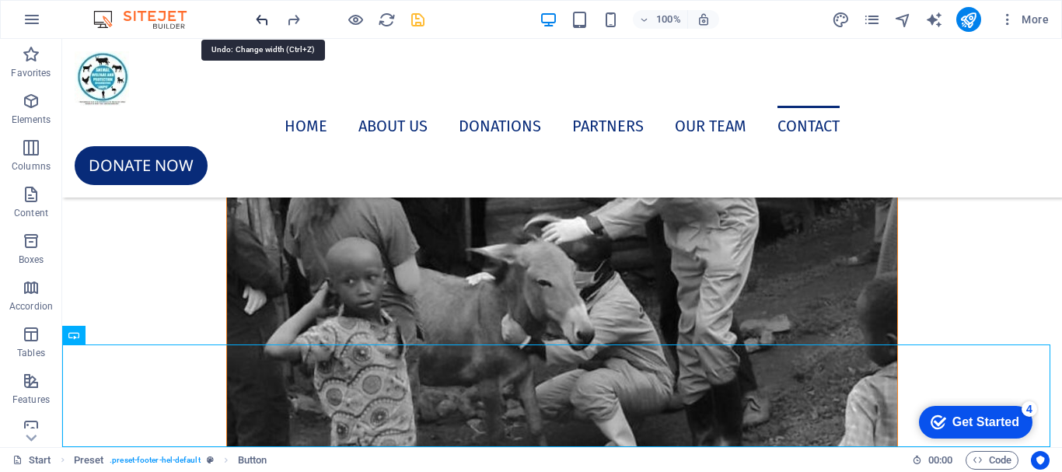
click at [261, 26] on icon "undo" at bounding box center [262, 20] width 18 height 18
click at [267, 22] on icon "undo" at bounding box center [262, 20] width 18 height 18
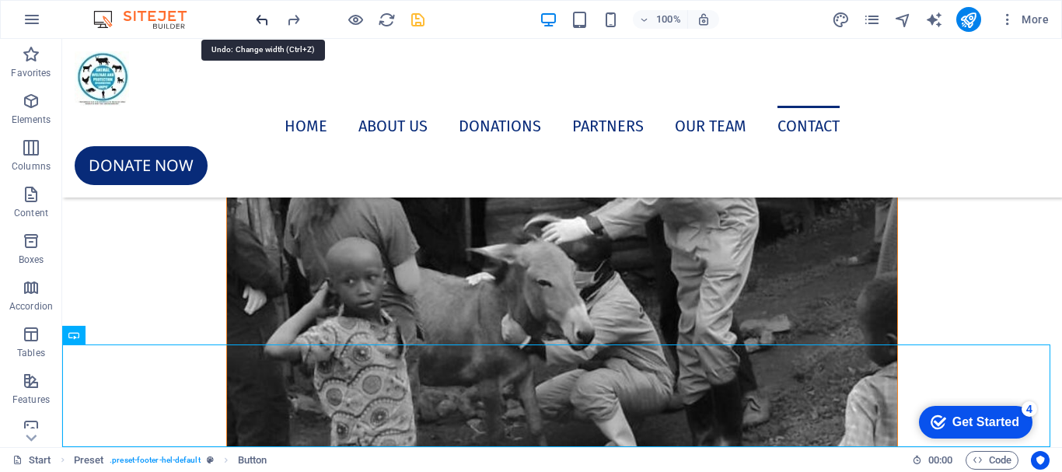
click at [264, 22] on icon "undo" at bounding box center [262, 20] width 18 height 18
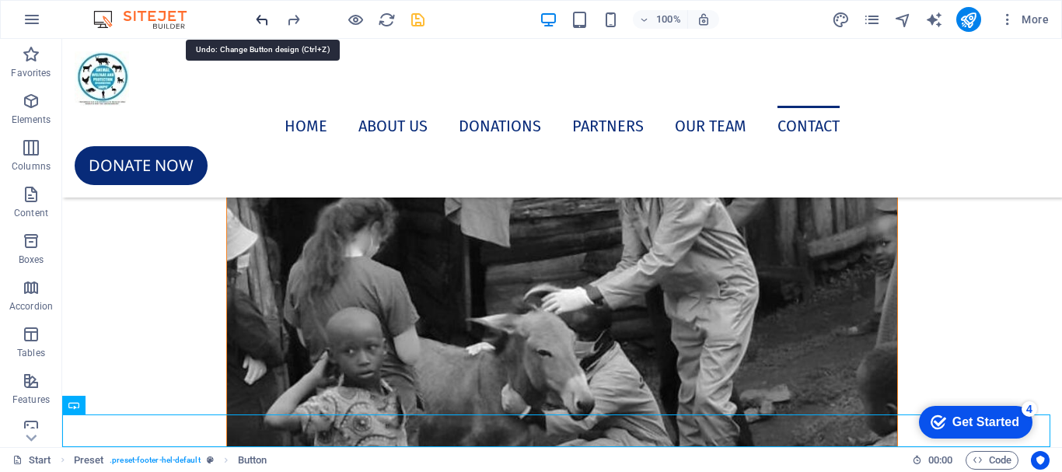
click at [264, 22] on icon "undo" at bounding box center [262, 20] width 18 height 18
click at [296, 23] on icon "redo" at bounding box center [293, 20] width 18 height 18
click at [295, 20] on icon "redo" at bounding box center [293, 20] width 18 height 18
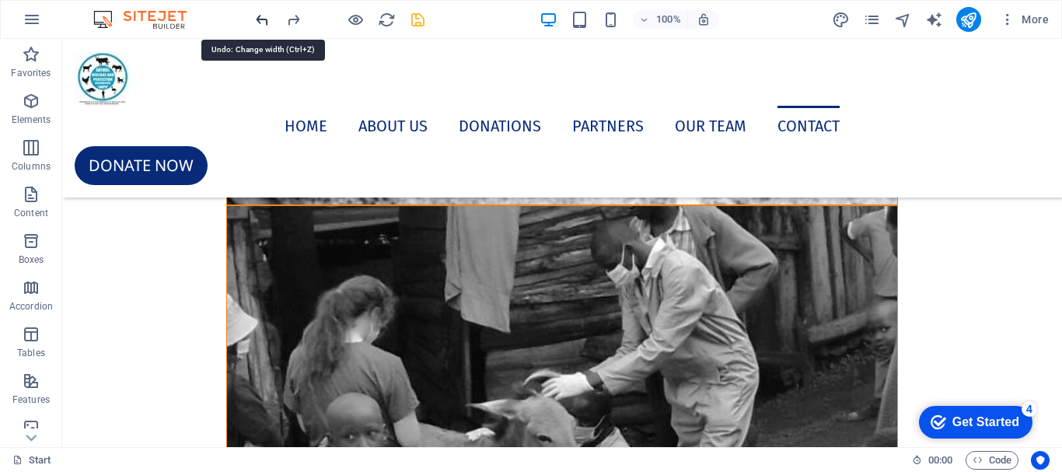
click at [264, 23] on icon "undo" at bounding box center [262, 20] width 18 height 18
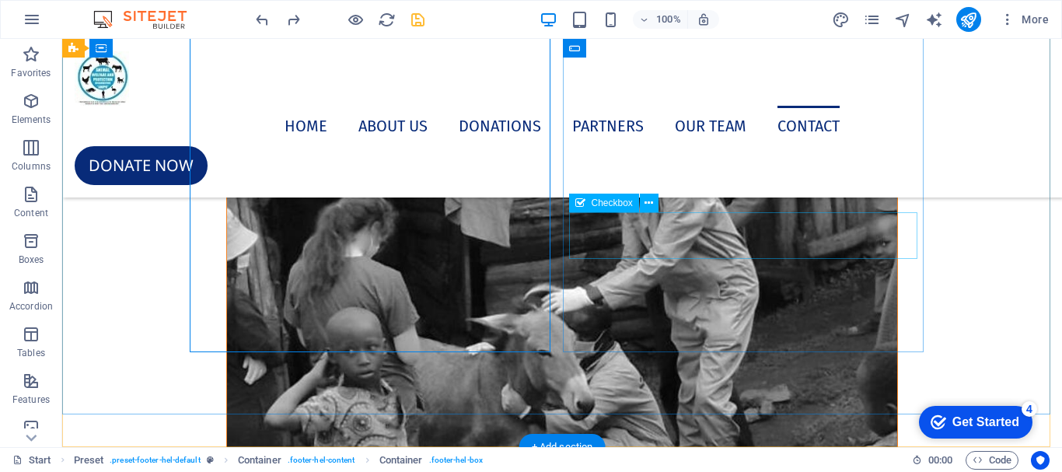
click div "I have read and understand the privacy policy."
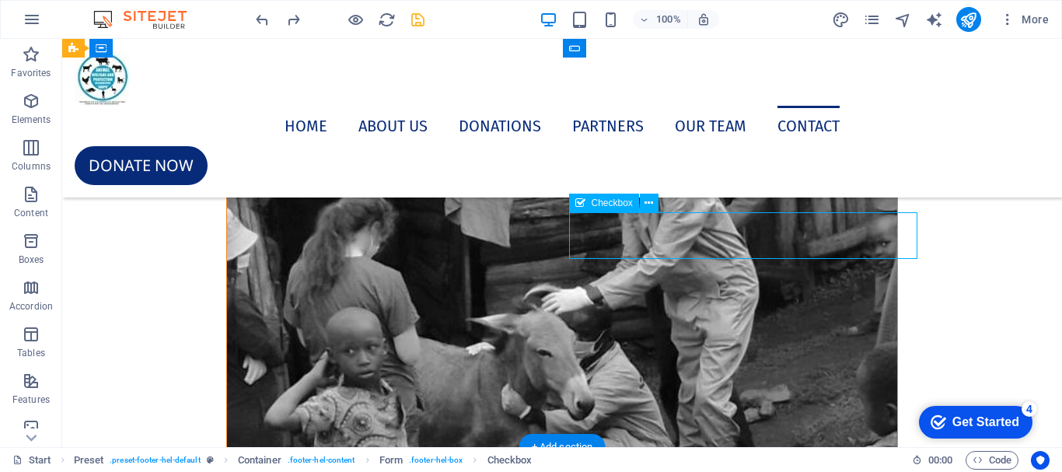
click div "I have read and understand the privacy policy."
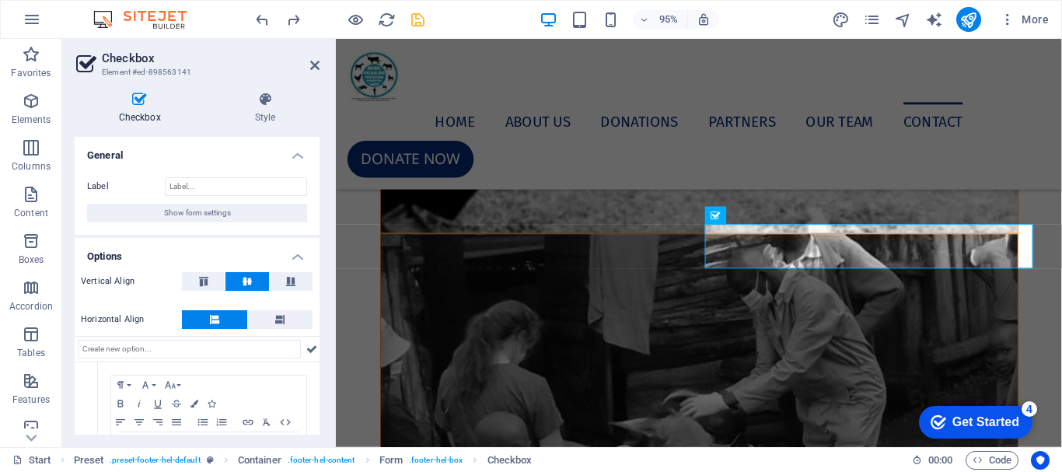
click at [261, 124] on div "Checkbox Style General Label Show form settings Options Vertical Align Horizont…" at bounding box center [197, 263] width 245 height 343
click at [267, 107] on h4 "Style" at bounding box center [265, 108] width 109 height 33
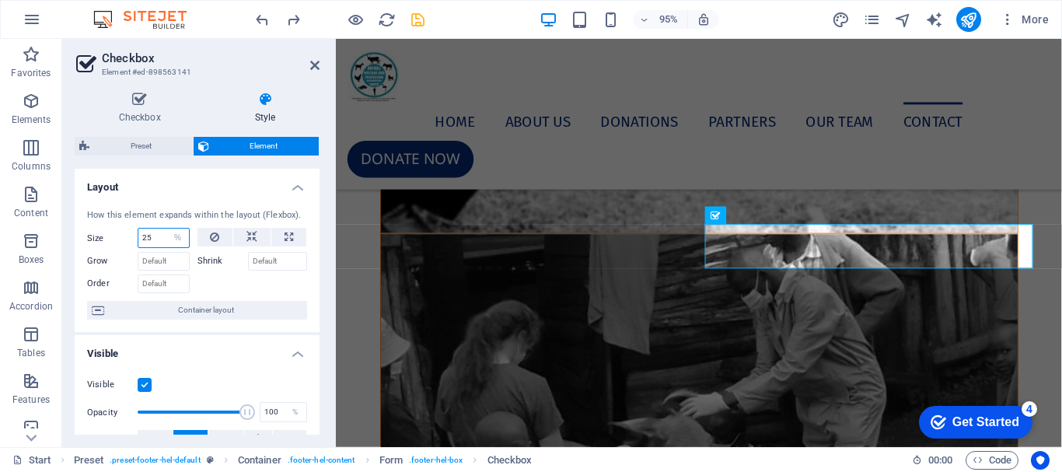
click at [152, 241] on input "25" at bounding box center [163, 238] width 51 height 19
type input "2"
click at [322, 298] on div "Checkbox Style General Label Show form settings Options Vertical Align Horizont…" at bounding box center [197, 263] width 270 height 368
click at [256, 15] on icon "undo" at bounding box center [262, 20] width 18 height 18
click at [257, 15] on icon "undo" at bounding box center [262, 20] width 18 height 18
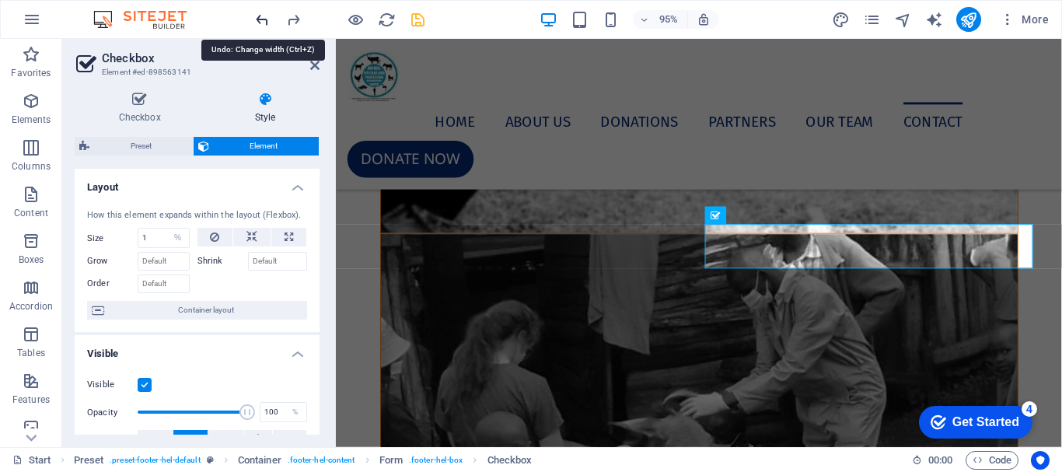
type input "25"
click at [316, 65] on icon at bounding box center [314, 65] width 9 height 12
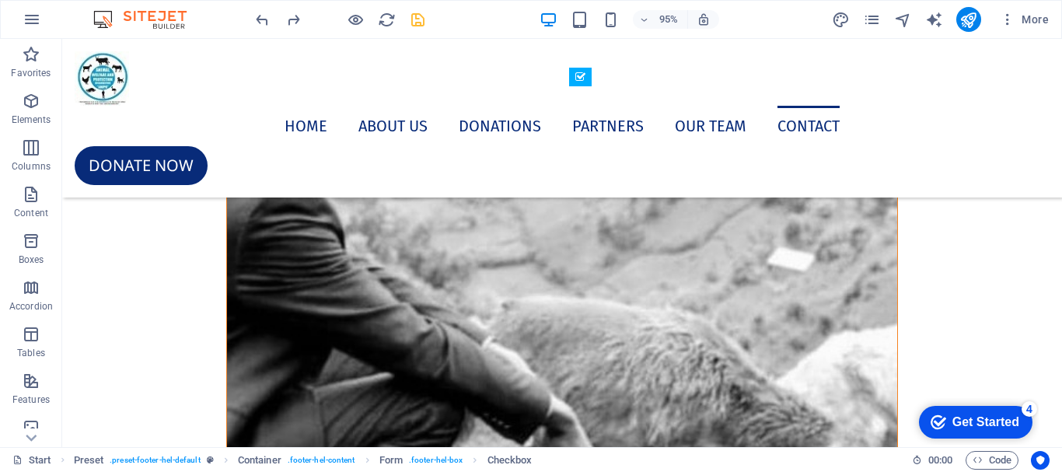
scroll to position [10911, 0]
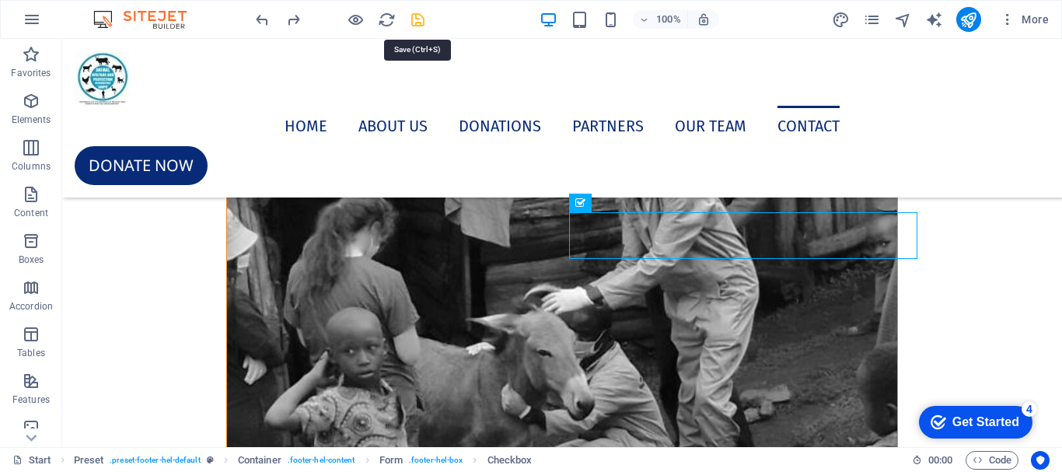
click at [414, 22] on icon "save" at bounding box center [418, 20] width 18 height 18
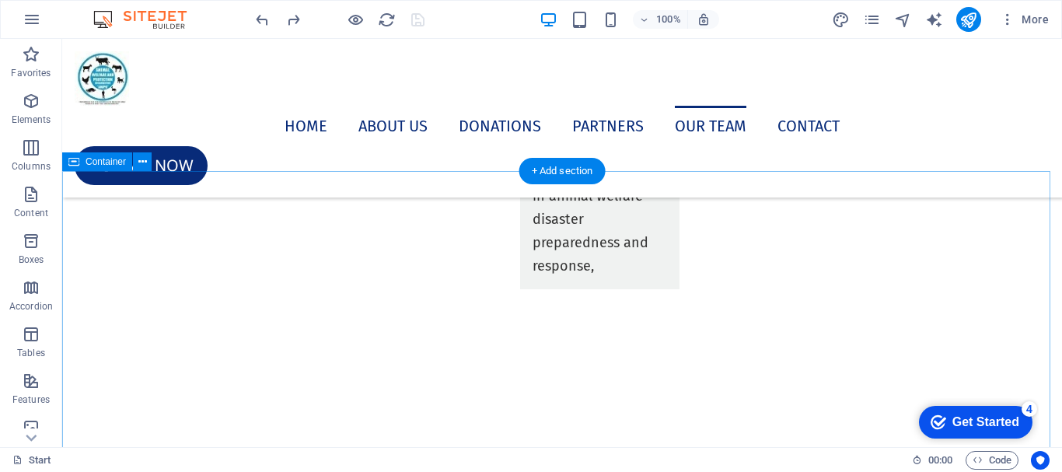
scroll to position [8501, 0]
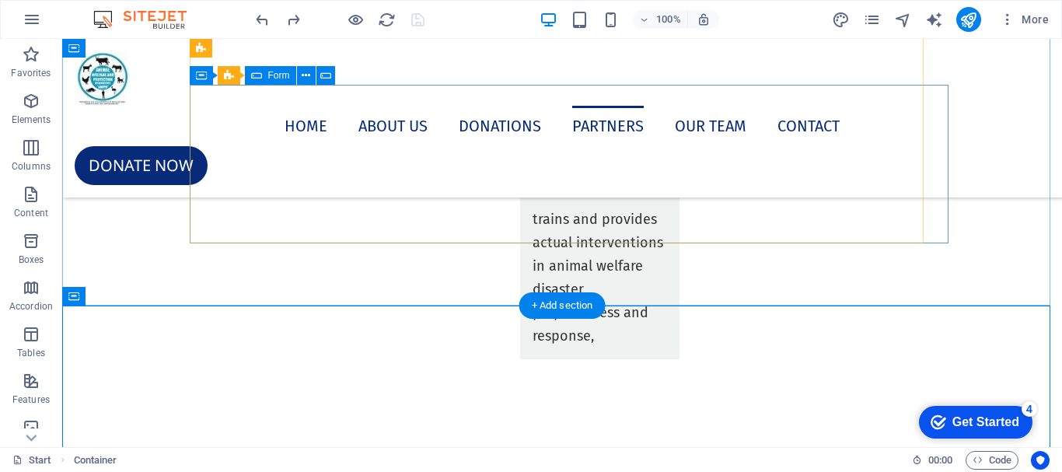
scroll to position [8346, 0]
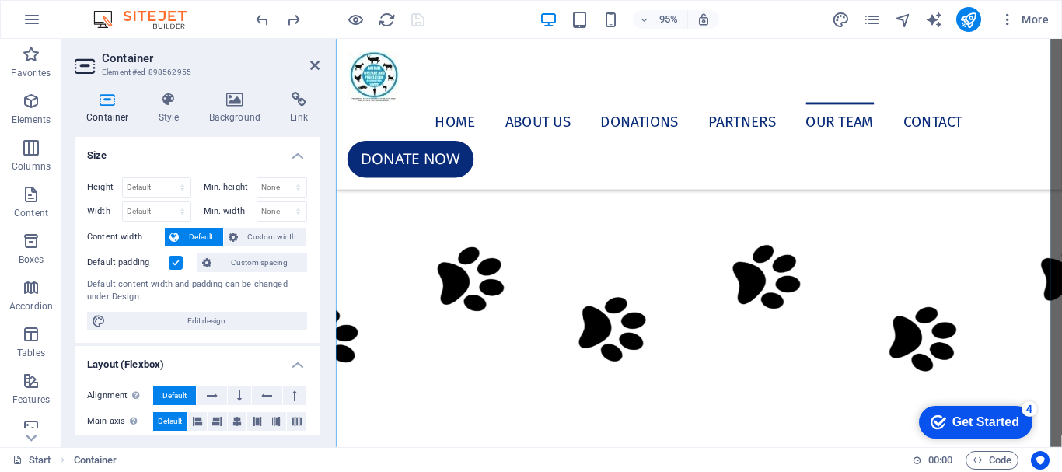
scroll to position [8385, 0]
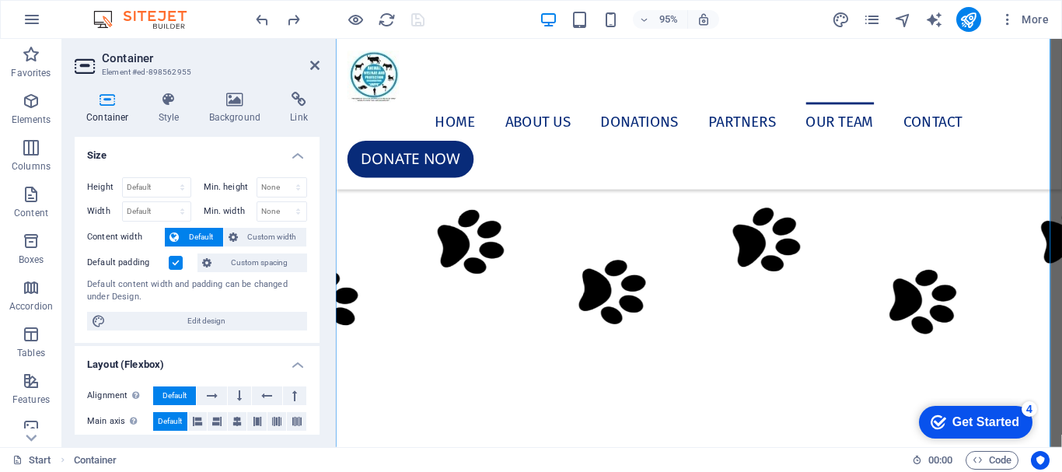
click at [177, 267] on label at bounding box center [176, 263] width 14 height 14
click at [0, 0] on input "Default padding" at bounding box center [0, 0] width 0 height 0
click at [314, 65] on icon at bounding box center [314, 65] width 9 height 12
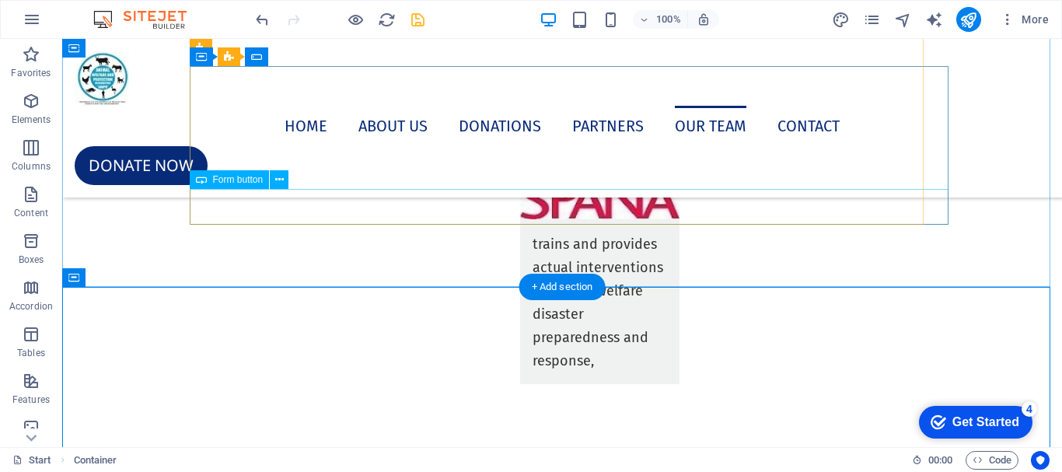
scroll to position [8303, 0]
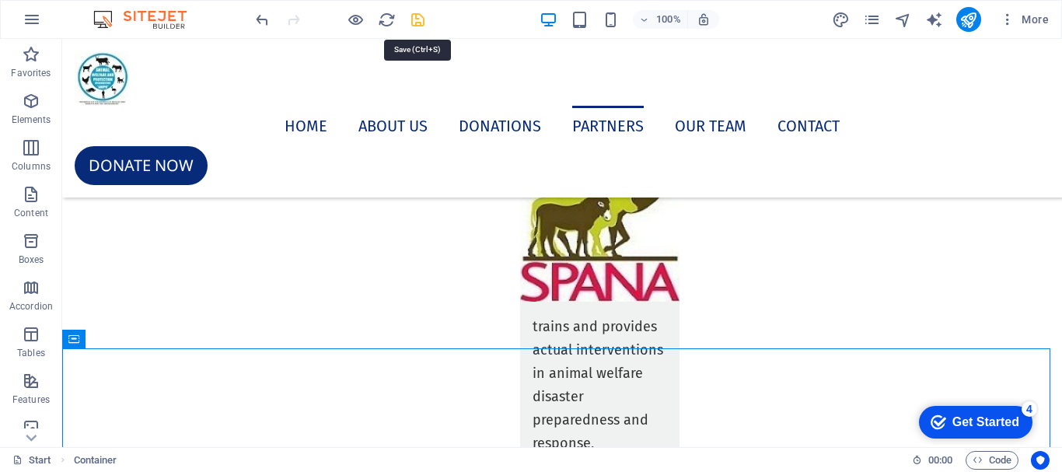
click at [412, 23] on icon "save" at bounding box center [418, 20] width 18 height 18
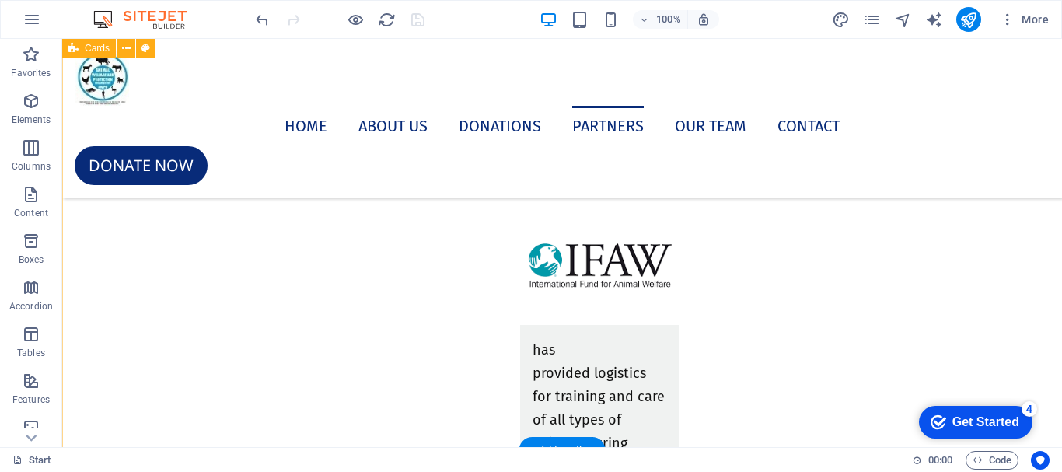
scroll to position [7837, 0]
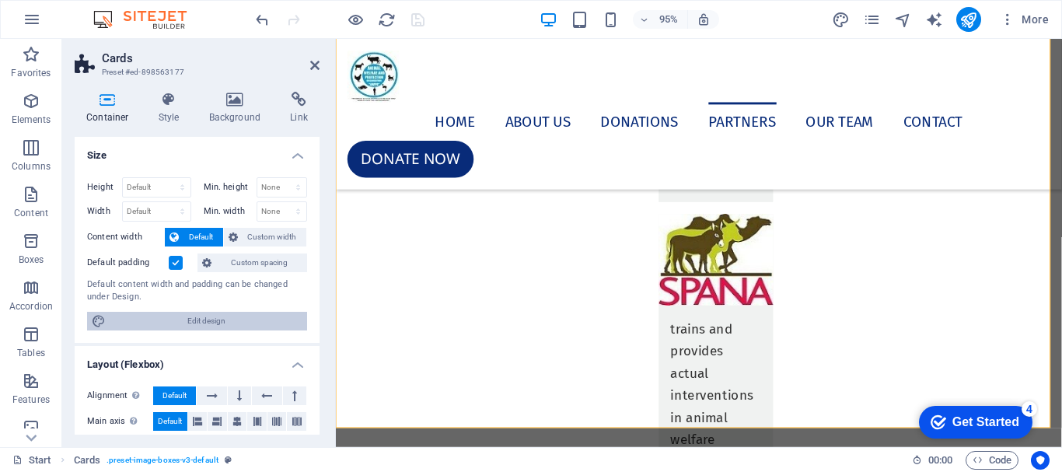
scroll to position [7375, 0]
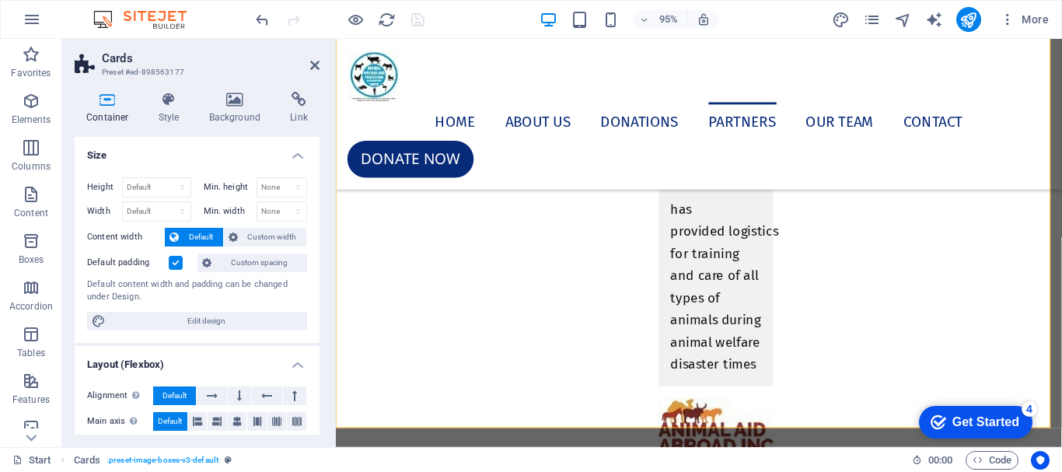
click at [176, 264] on label at bounding box center [176, 263] width 14 height 14
click at [0, 0] on input "Default padding" at bounding box center [0, 0] width 0 height 0
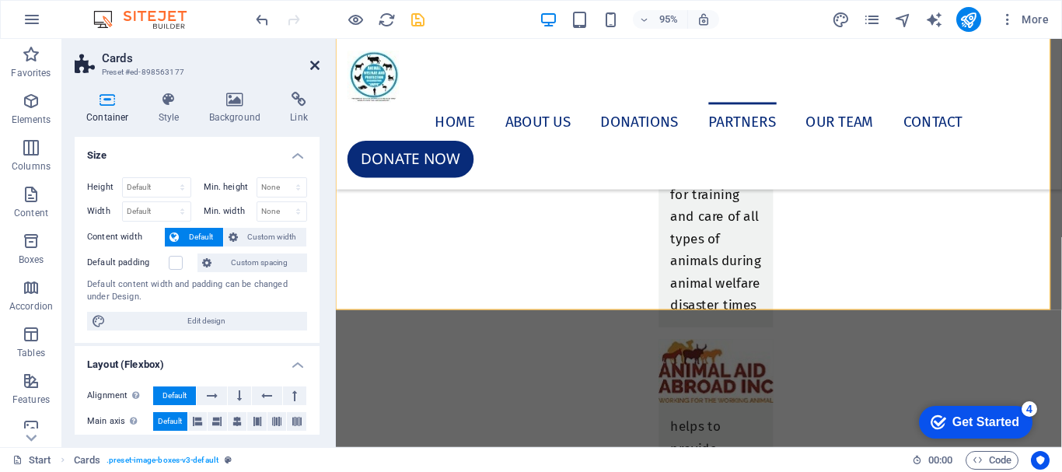
click at [316, 68] on icon at bounding box center [314, 65] width 9 height 12
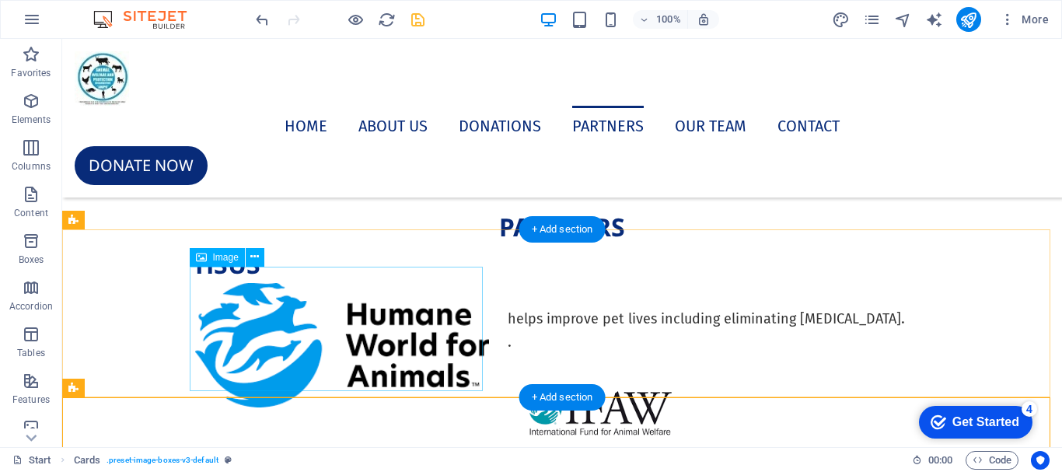
scroll to position [7448, 0]
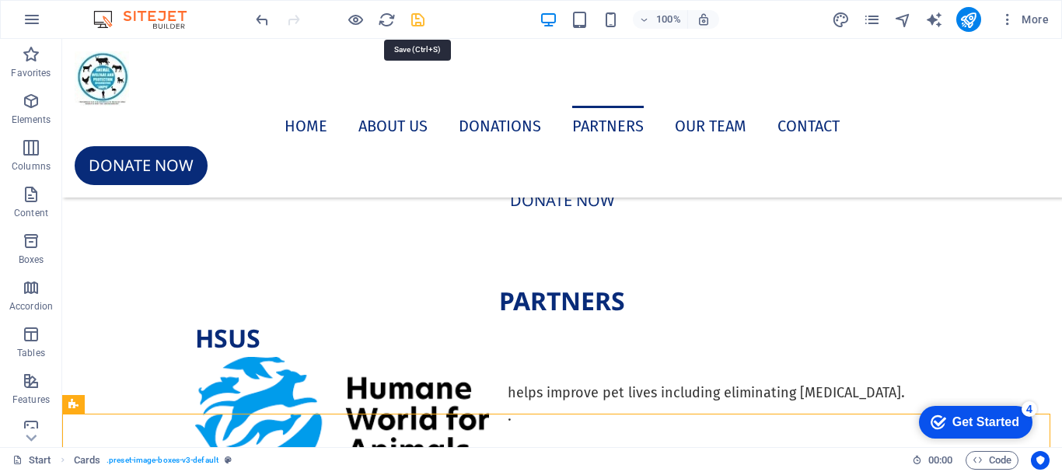
click at [417, 11] on icon "save" at bounding box center [418, 20] width 18 height 18
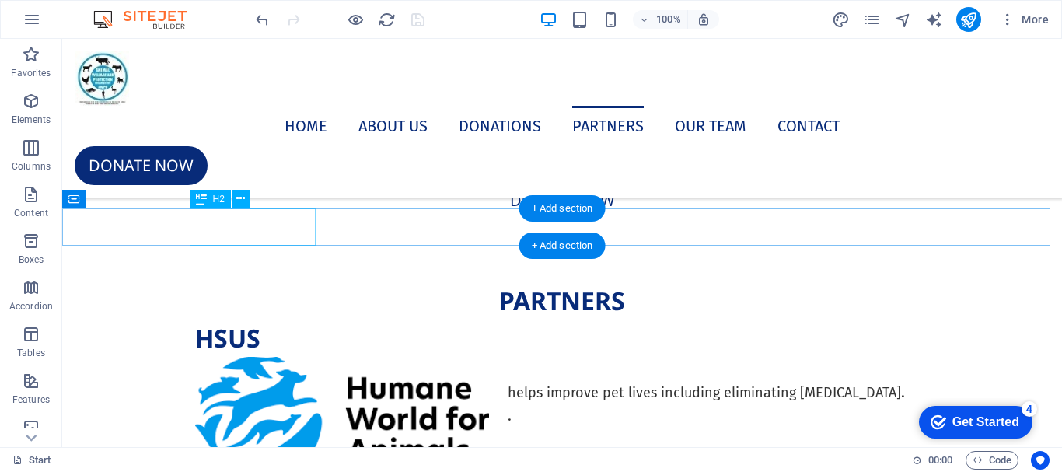
click at [301, 282] on div "PARTNERS" at bounding box center [562, 300] width 734 height 37
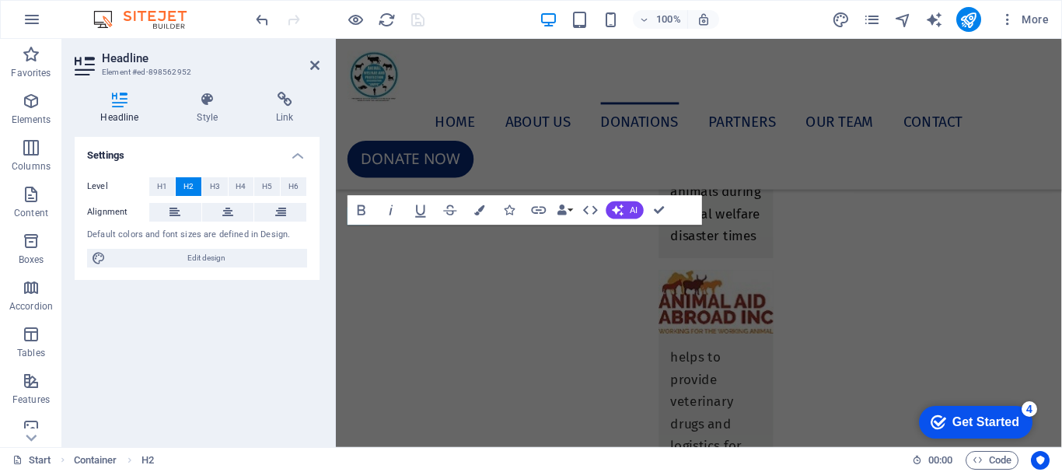
scroll to position [6961, 0]
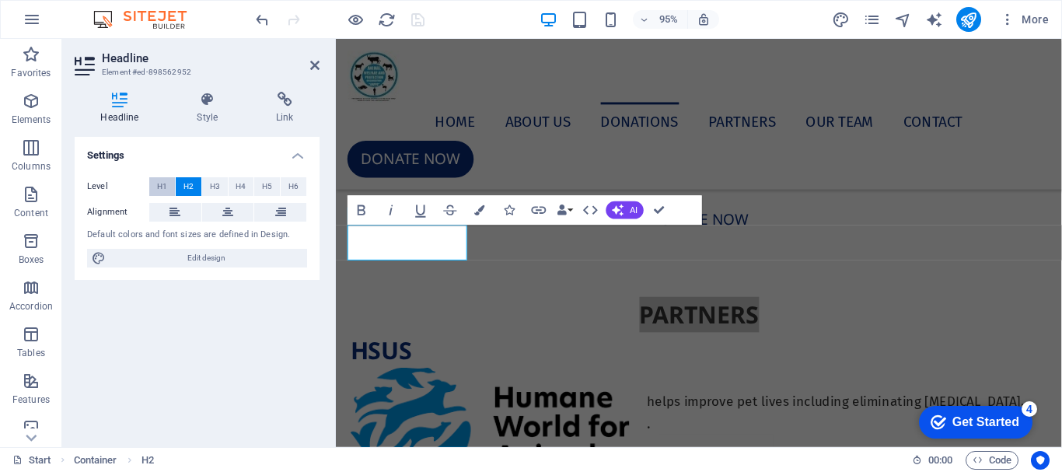
click at [165, 183] on span "H1" at bounding box center [162, 186] width 10 height 19
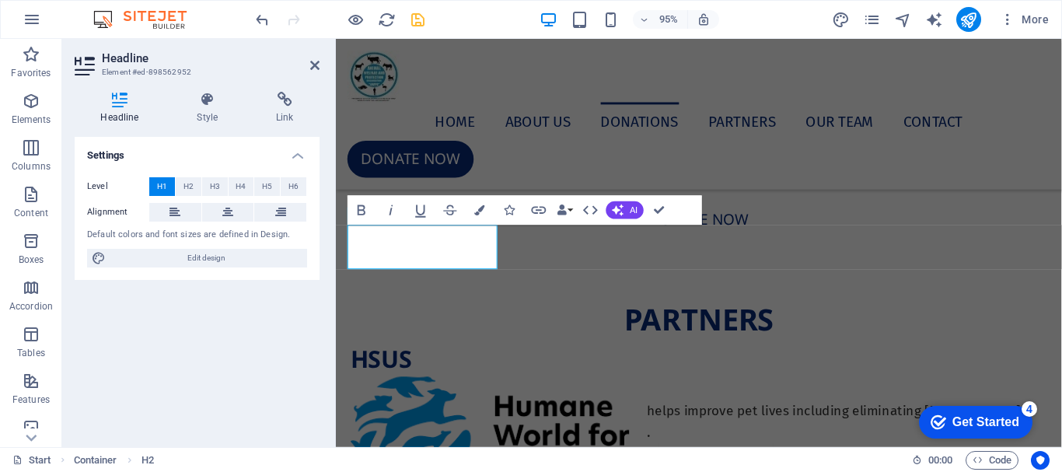
click at [165, 183] on span "H1" at bounding box center [162, 186] width 10 height 19
click at [195, 183] on button "H2" at bounding box center [189, 186] width 26 height 19
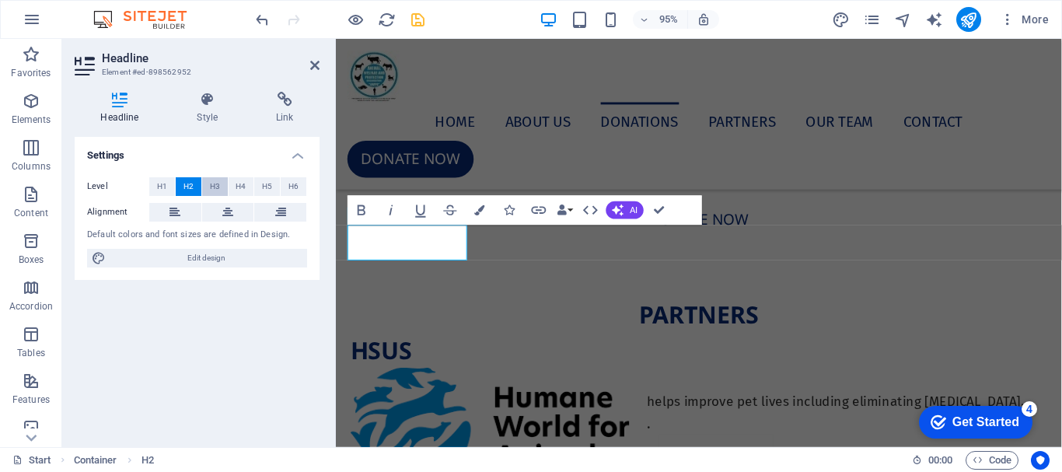
click at [223, 187] on button "H3" at bounding box center [215, 186] width 26 height 19
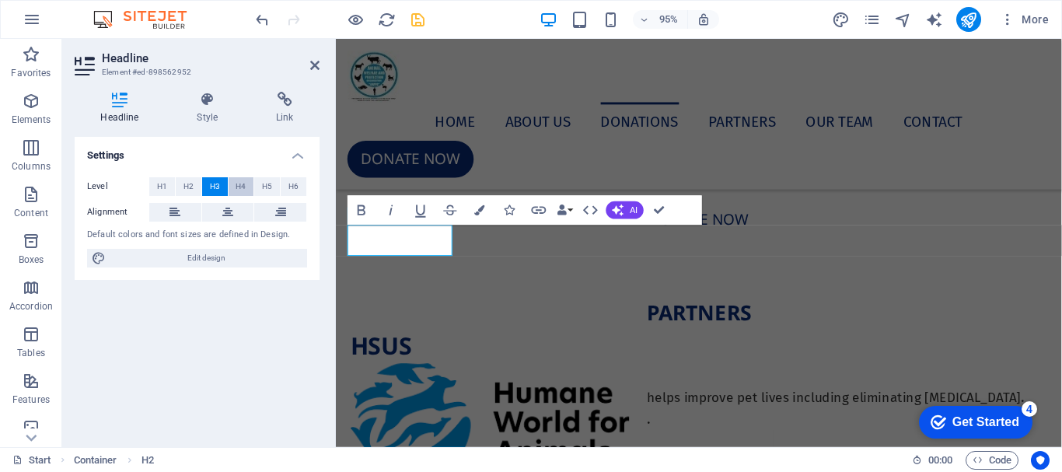
click at [243, 187] on span "H4" at bounding box center [241, 186] width 10 height 19
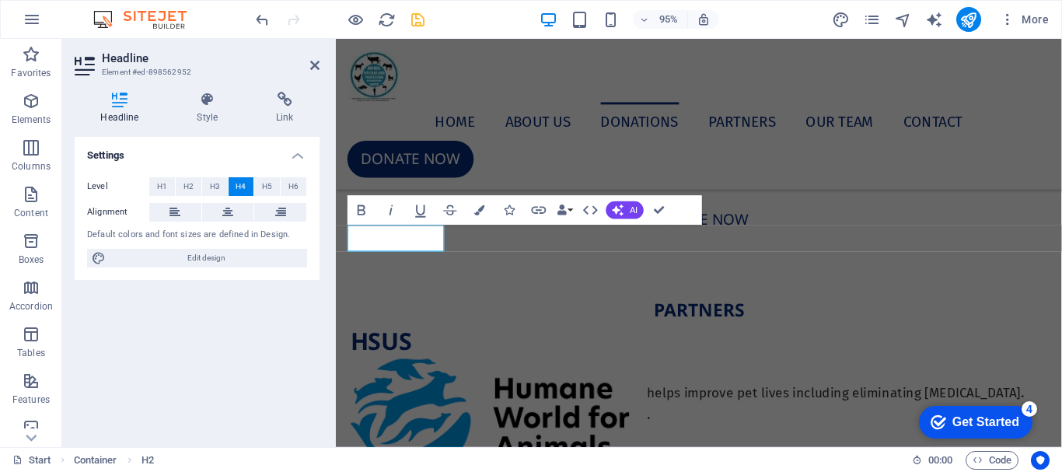
click at [319, 65] on aside "Headline Element #ed-898562952 Headline Style Link Settings Level H1 H2 H3 H4 H…" at bounding box center [199, 243] width 274 height 408
click at [314, 65] on icon at bounding box center [314, 65] width 9 height 12
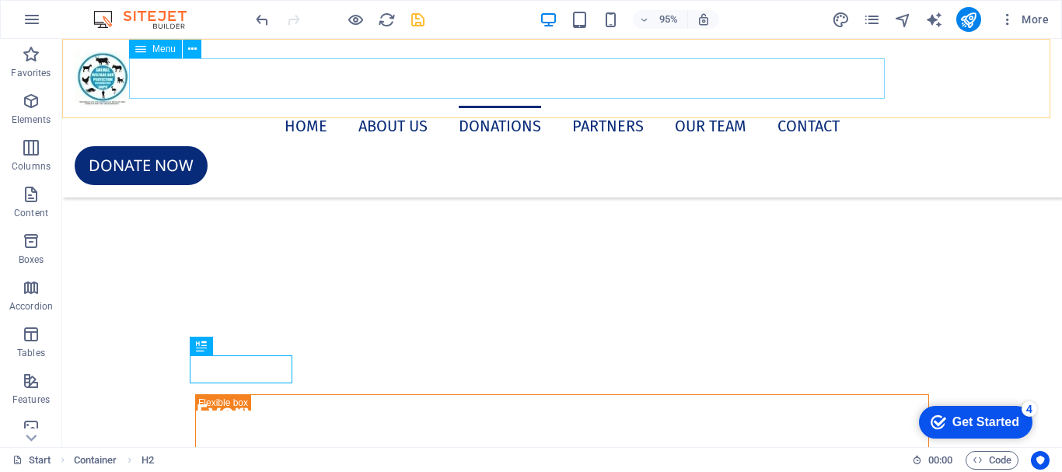
scroll to position [7301, 0]
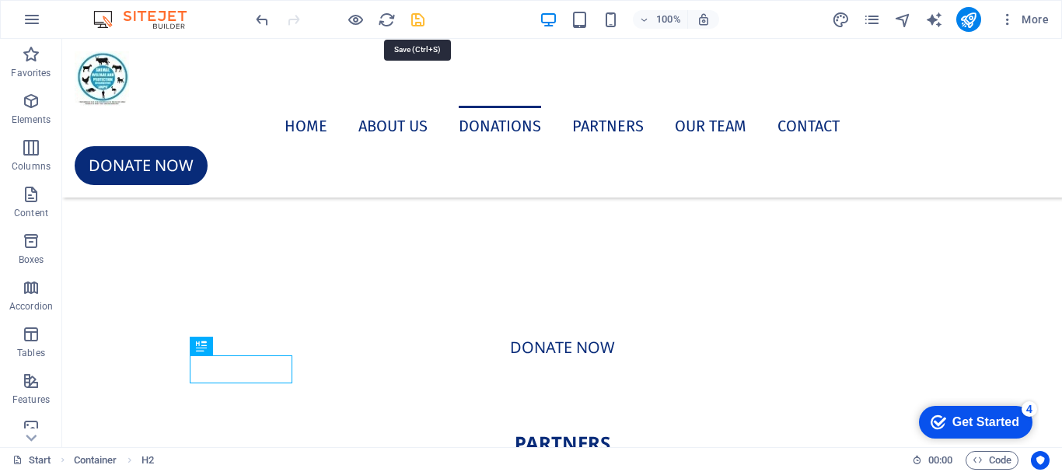
click at [418, 23] on icon "save" at bounding box center [418, 20] width 18 height 18
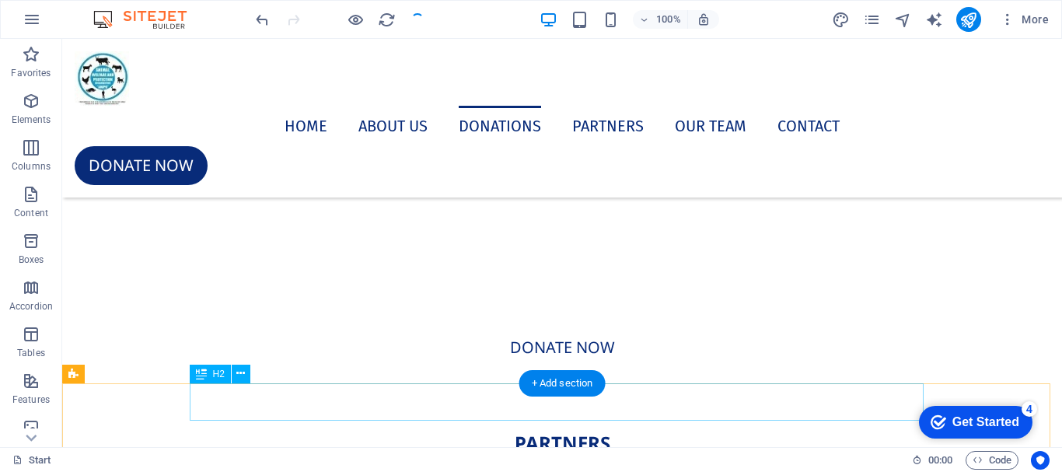
click at [233, 457] on div "HSUS" at bounding box center [562, 475] width 734 height 37
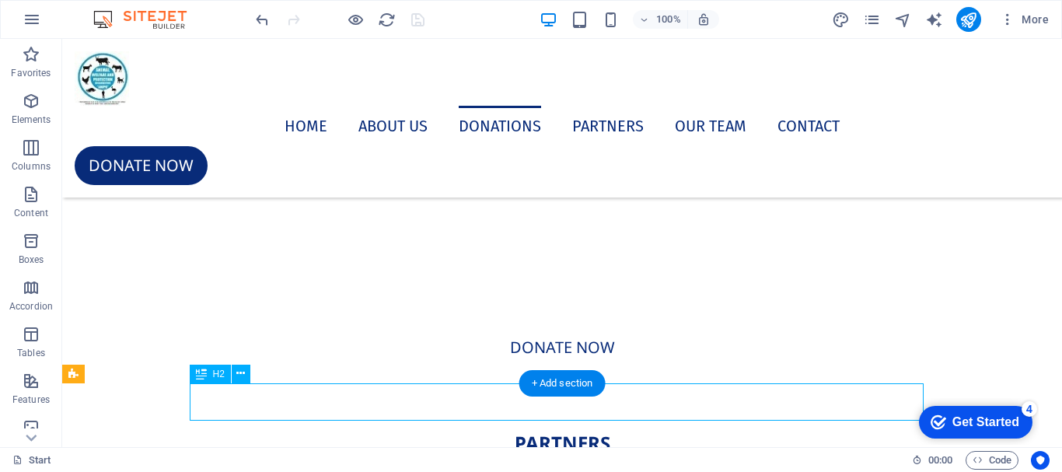
click at [233, 457] on div "HSUS" at bounding box center [562, 475] width 734 height 37
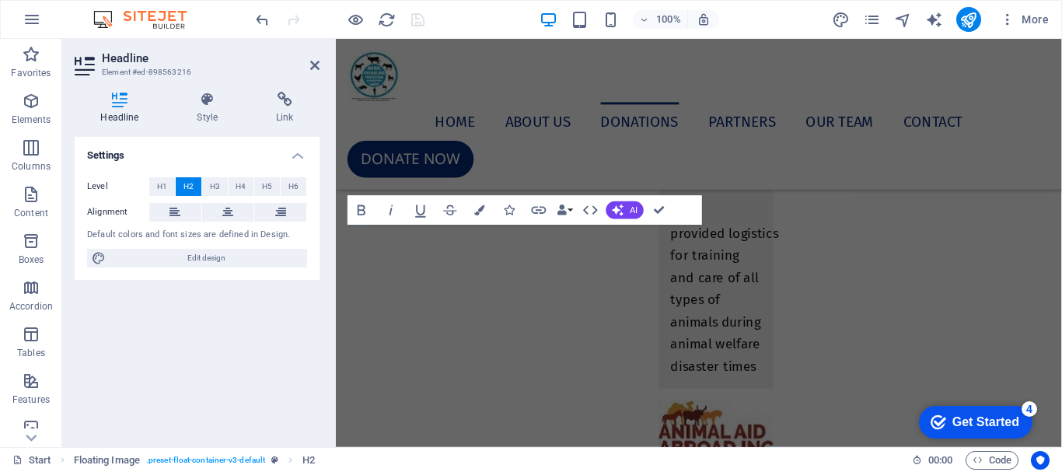
scroll to position [6989, 0]
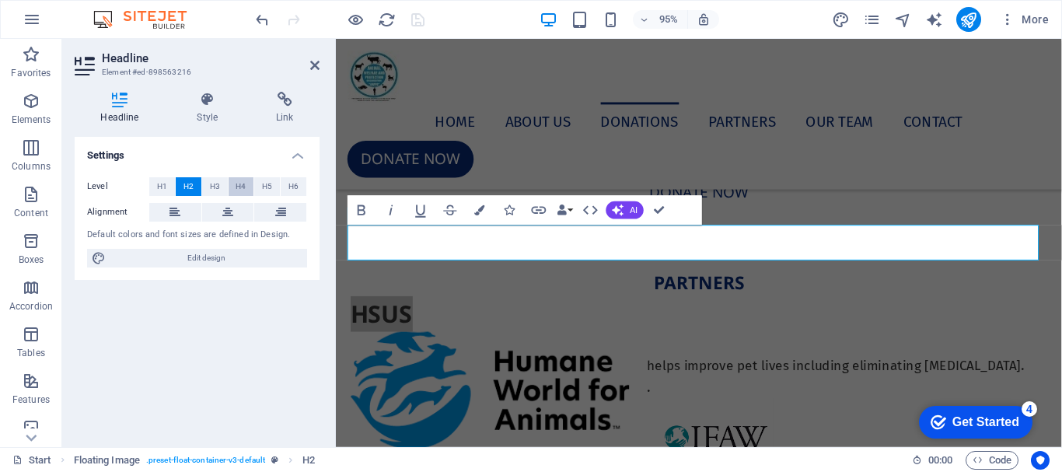
click at [236, 190] on span "H4" at bounding box center [241, 186] width 10 height 19
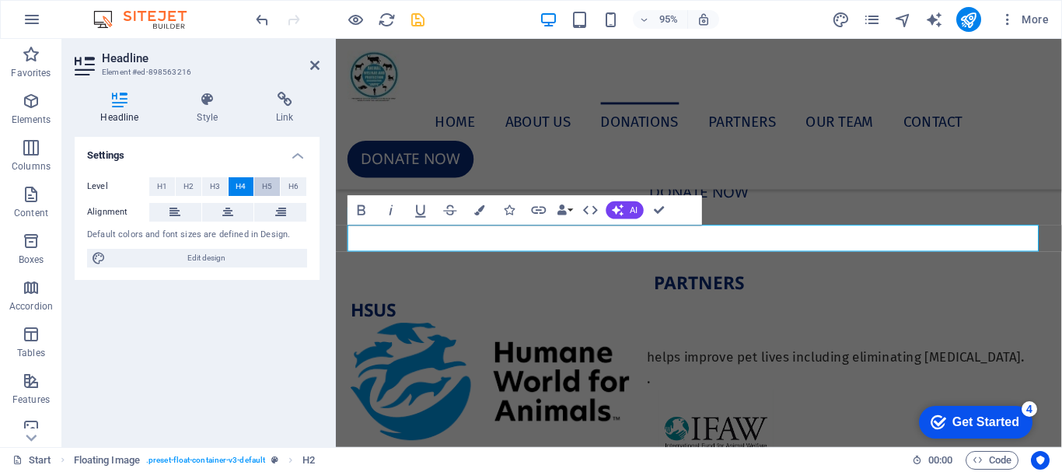
click at [266, 188] on span "H5" at bounding box center [267, 186] width 10 height 19
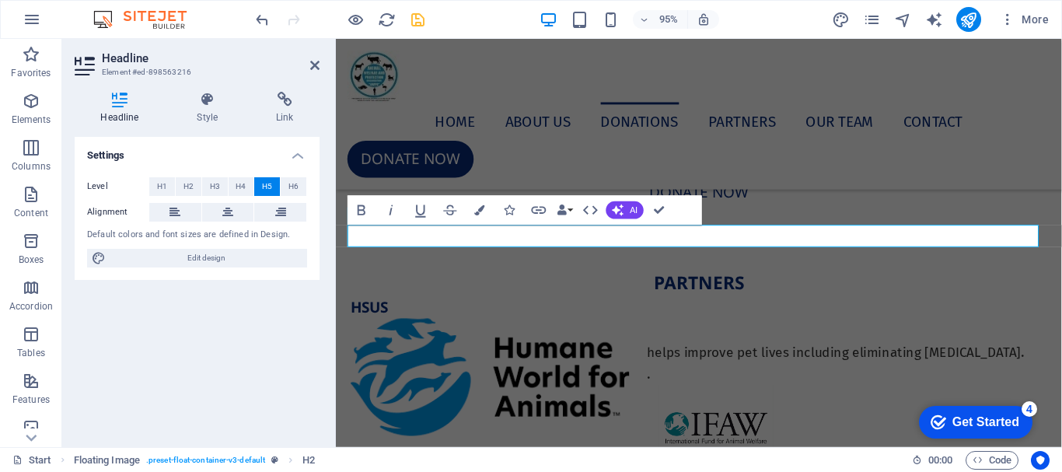
click at [320, 62] on aside "Headline Element #ed-898563216 Headline Style Link Settings Level H1 H2 H3 H4 H…" at bounding box center [199, 243] width 274 height 408
click at [316, 65] on icon at bounding box center [314, 65] width 9 height 12
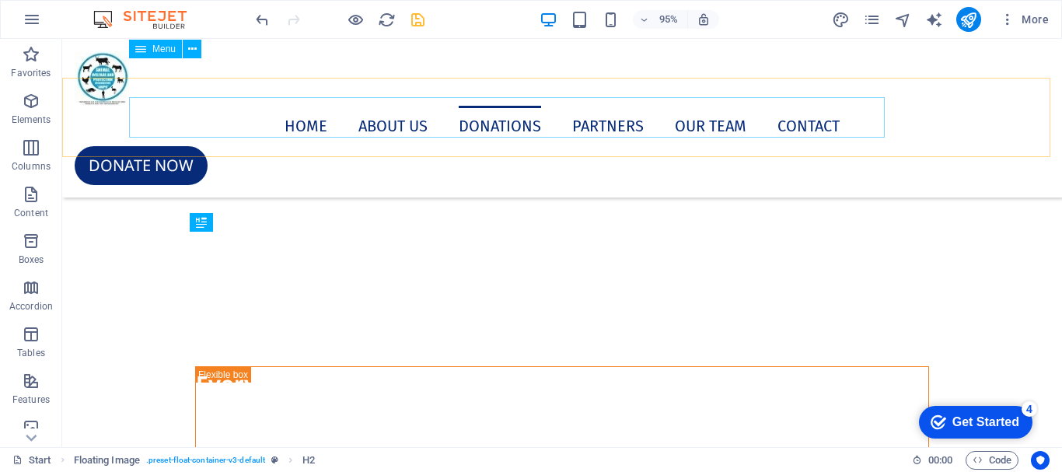
scroll to position [7327, 0]
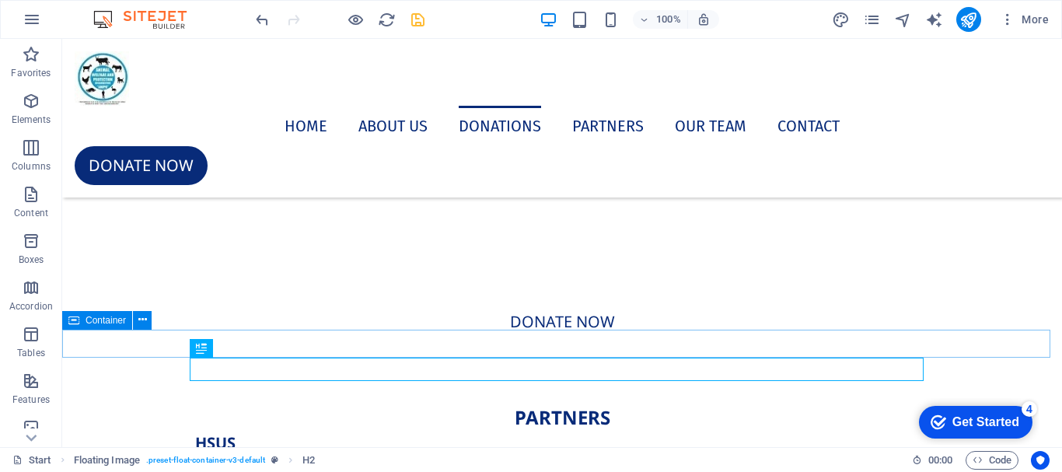
click at [299, 403] on div "PARTNERS" at bounding box center [562, 417] width 1000 height 28
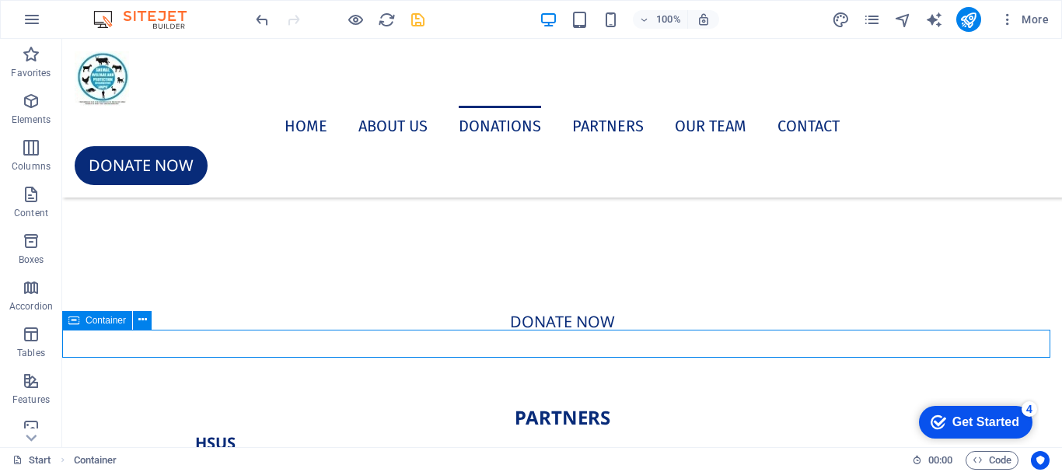
drag, startPoint x: 299, startPoint y: 340, endPoint x: 501, endPoint y: 300, distance: 205.2
click at [299, 403] on div "PARTNERS" at bounding box center [562, 417] width 1000 height 28
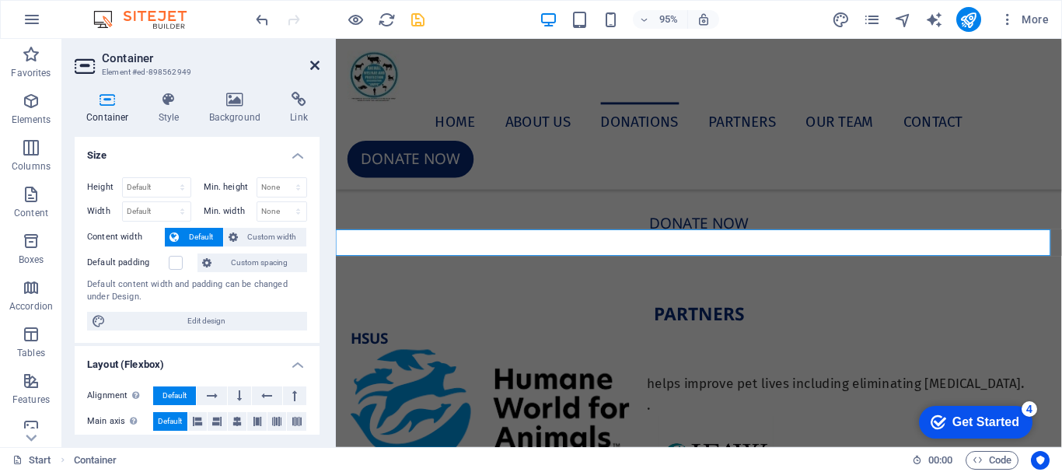
click at [314, 60] on icon at bounding box center [314, 65] width 9 height 12
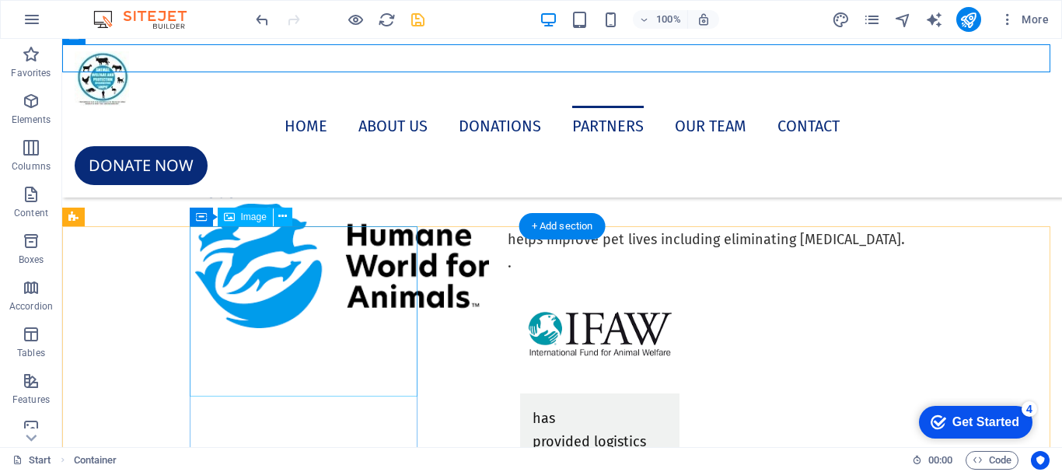
scroll to position [7612, 0]
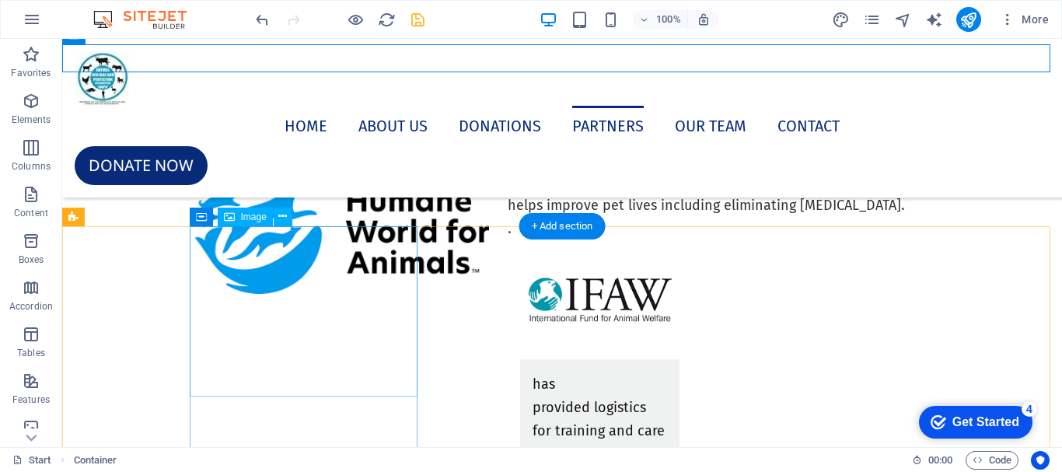
click at [520, 312] on figure at bounding box center [600, 299] width 160 height 120
select select "%"
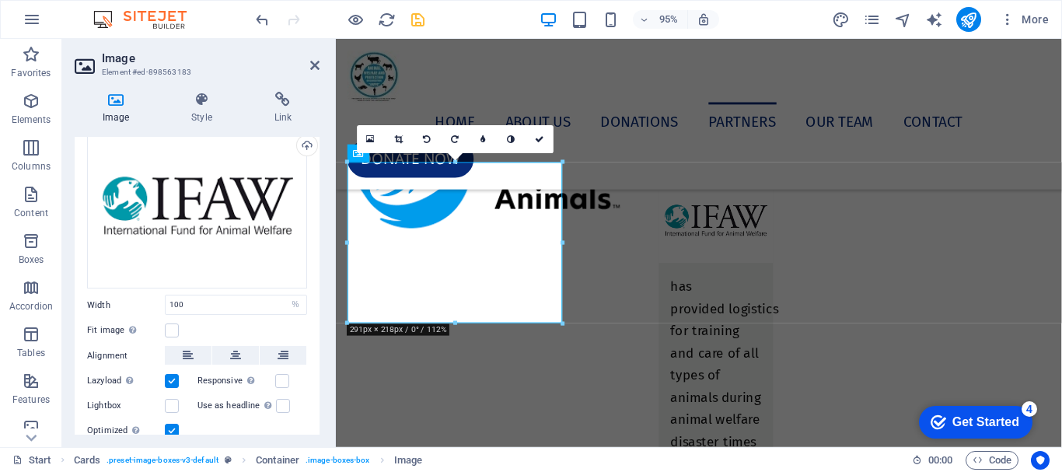
scroll to position [78, 0]
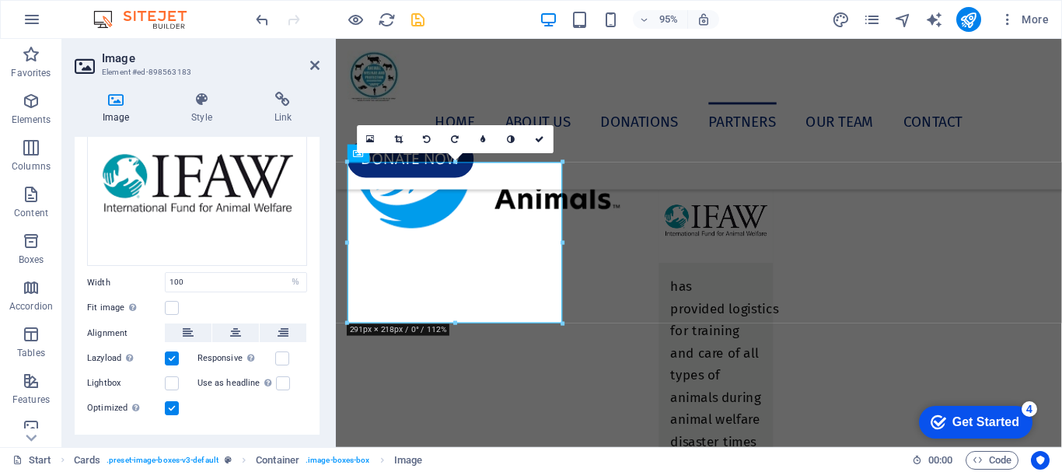
click at [170, 359] on label at bounding box center [172, 358] width 14 height 14
click at [0, 0] on input "Lazyload Loading images after the page loads improves page speed." at bounding box center [0, 0] width 0 height 0
click at [170, 359] on label at bounding box center [172, 358] width 14 height 14
click at [0, 0] on input "Lazyload Loading images after the page loads improves page speed." at bounding box center [0, 0] width 0 height 0
click at [168, 405] on label at bounding box center [172, 408] width 14 height 14
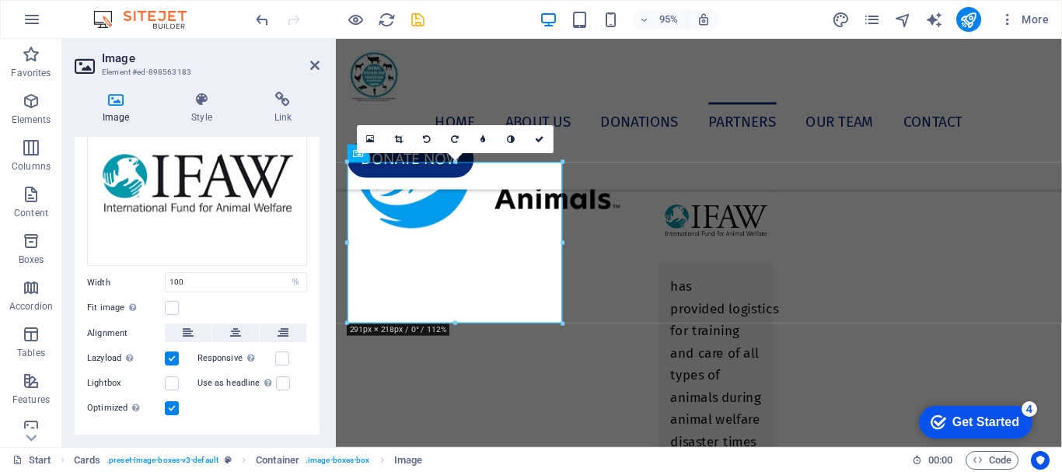
click at [0, 0] on input "Optimized Images are compressed to improve page speed." at bounding box center [0, 0] width 0 height 0
click at [168, 405] on label at bounding box center [172, 408] width 14 height 14
click at [0, 0] on input "Optimized Images are compressed to improve page speed." at bounding box center [0, 0] width 0 height 0
click at [314, 60] on icon at bounding box center [314, 65] width 9 height 12
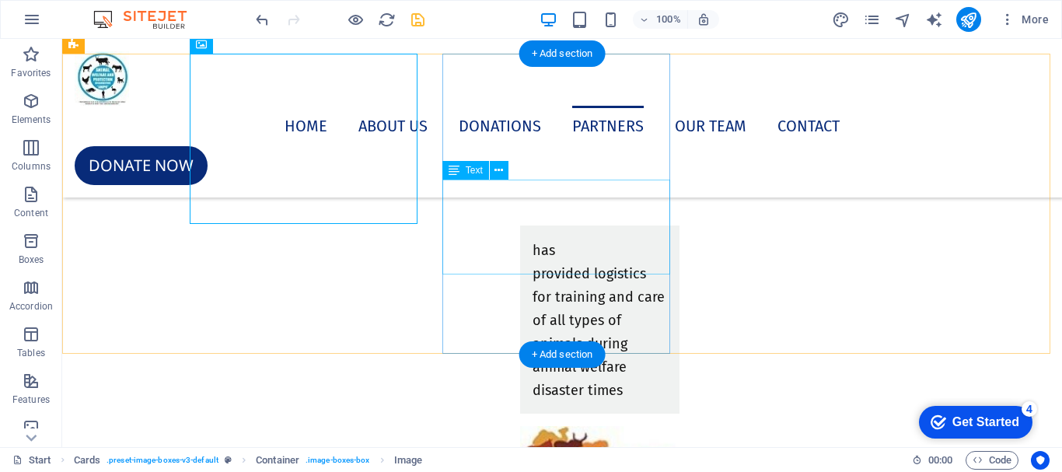
scroll to position [7901, 0]
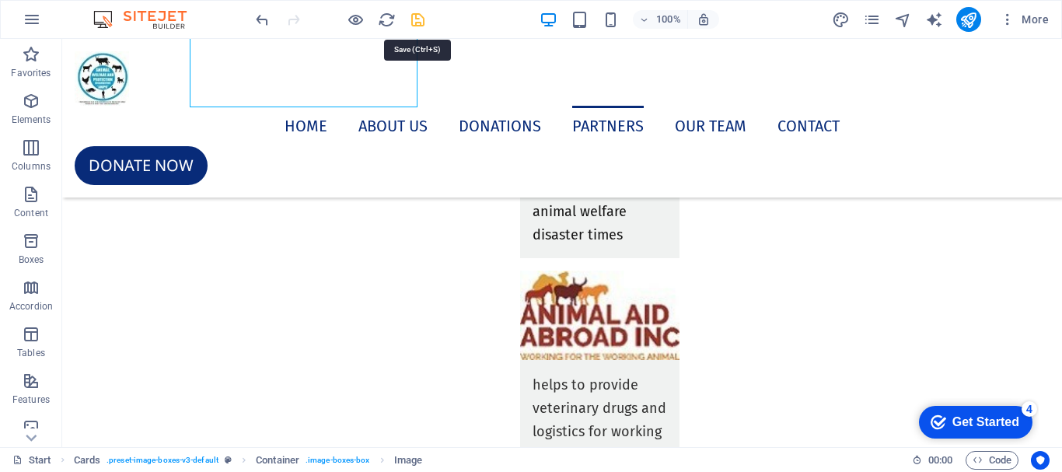
click at [421, 23] on icon "save" at bounding box center [418, 20] width 18 height 18
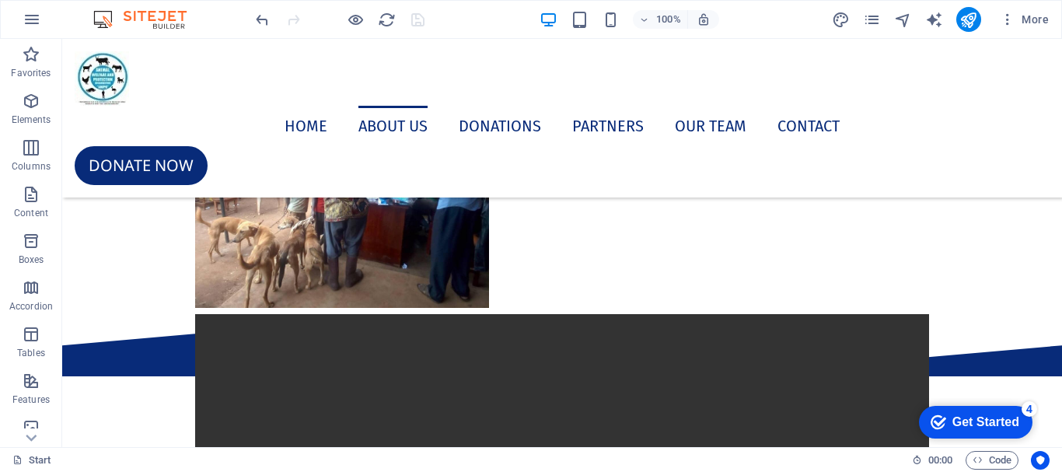
scroll to position [2849, 0]
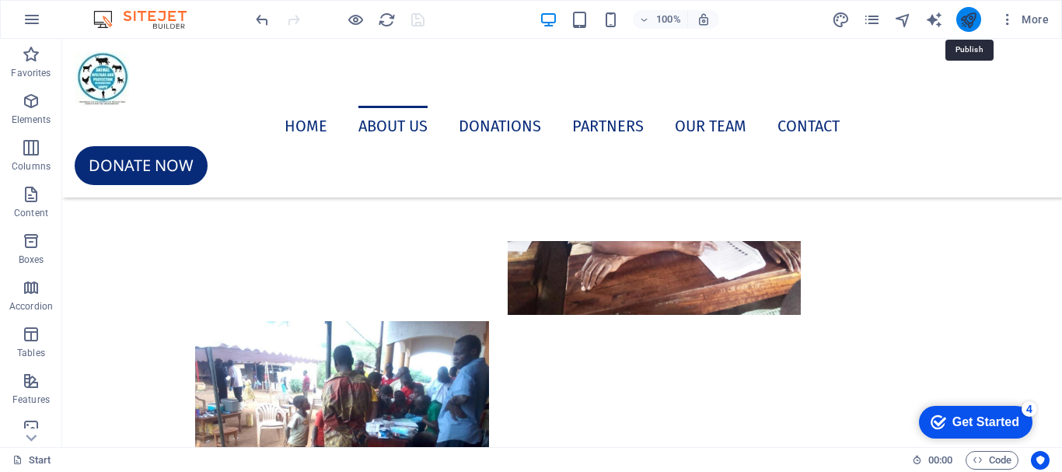
click at [968, 23] on icon "publish" at bounding box center [968, 20] width 18 height 18
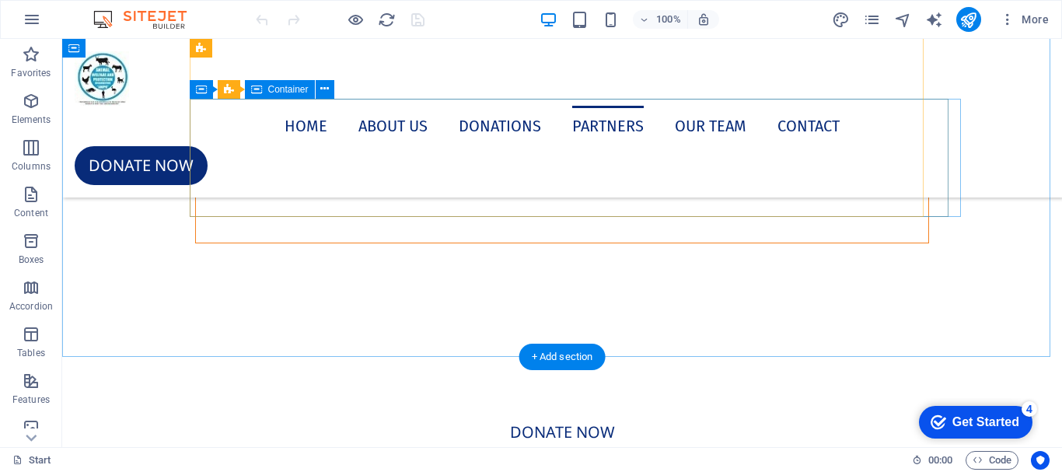
scroll to position [7168, 0]
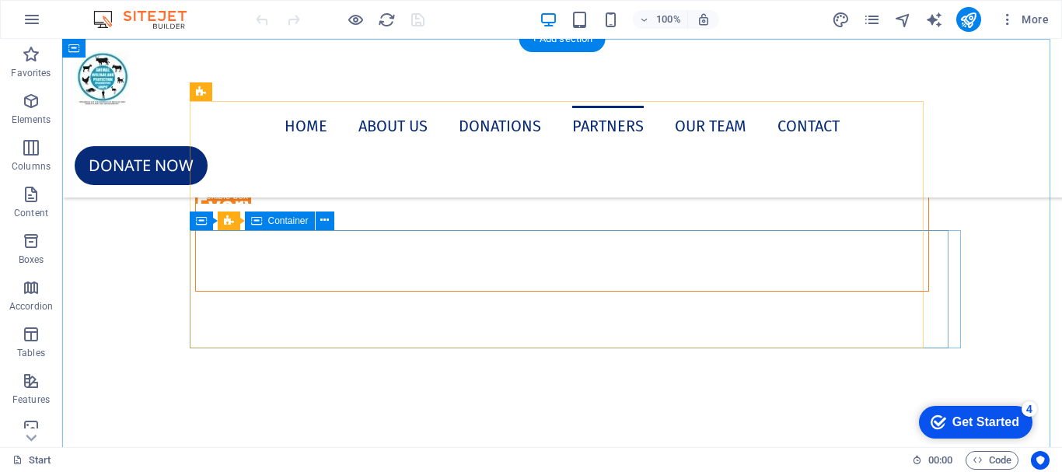
click at [581, 304] on div "279 Donated" at bounding box center [562, 363] width 734 height 118
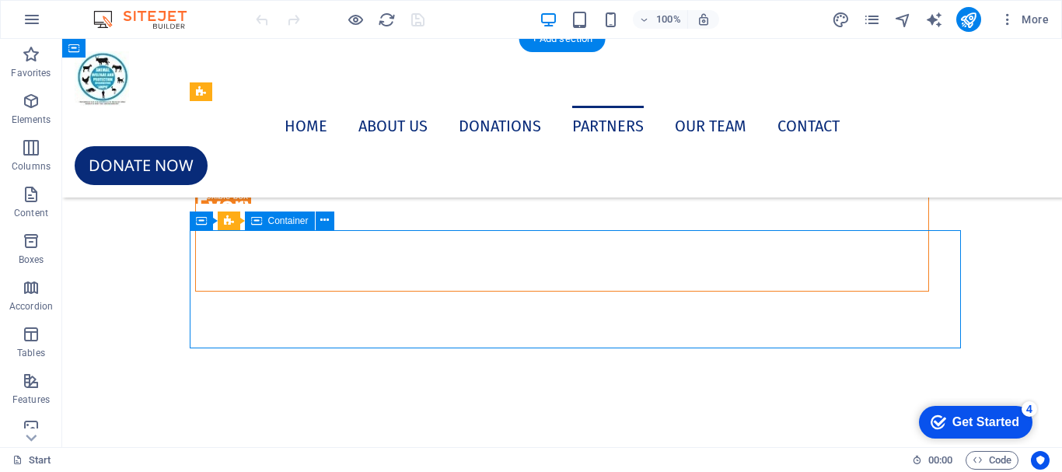
click at [581, 304] on div "279 Donated" at bounding box center [562, 363] width 734 height 118
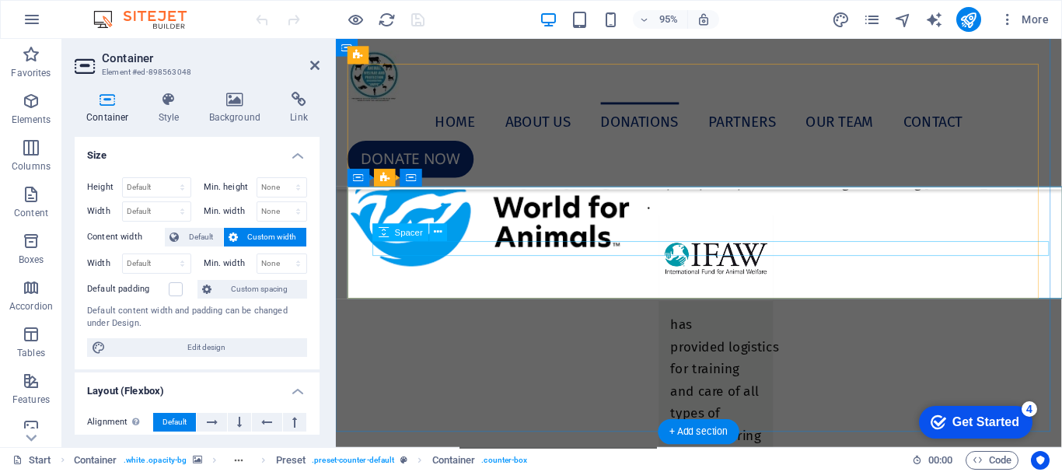
scroll to position [6744, 0]
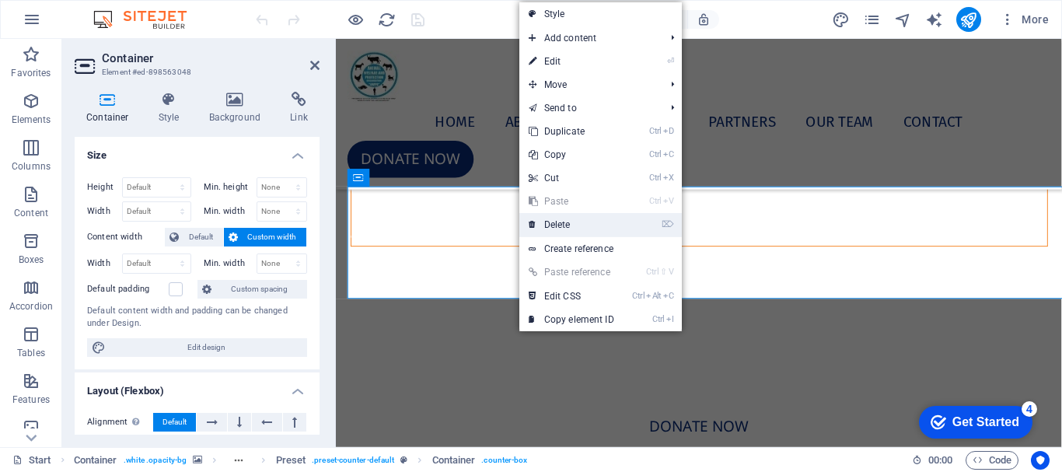
click at [560, 231] on link "⌦ Delete" at bounding box center [571, 224] width 104 height 23
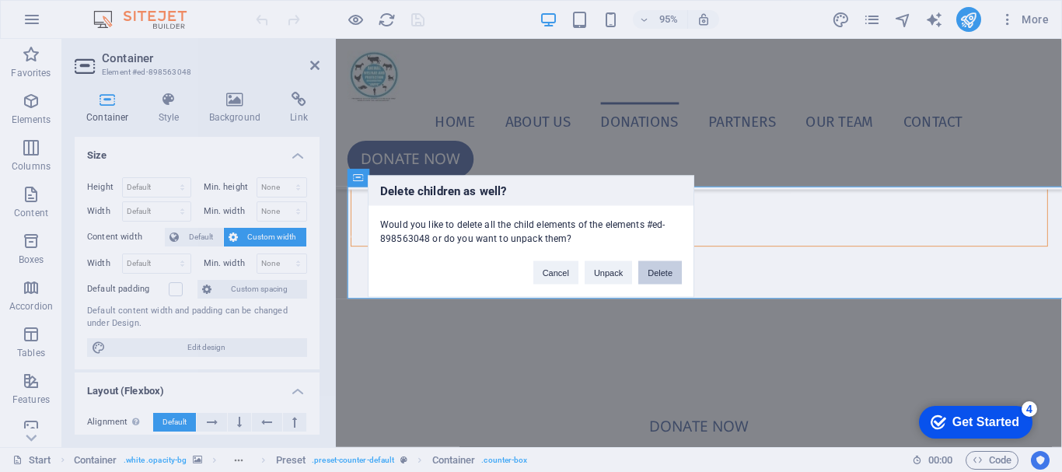
click at [650, 275] on button "Delete" at bounding box center [660, 271] width 44 height 23
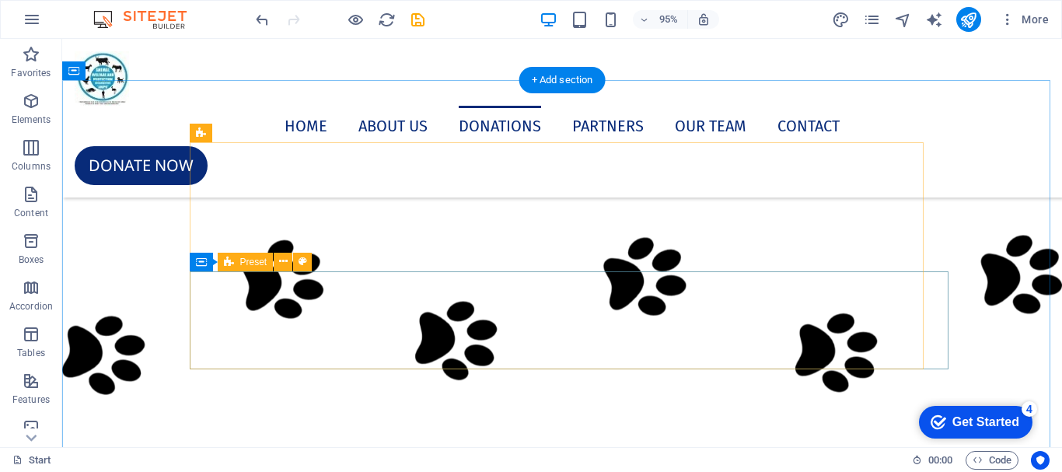
scroll to position [7127, 0]
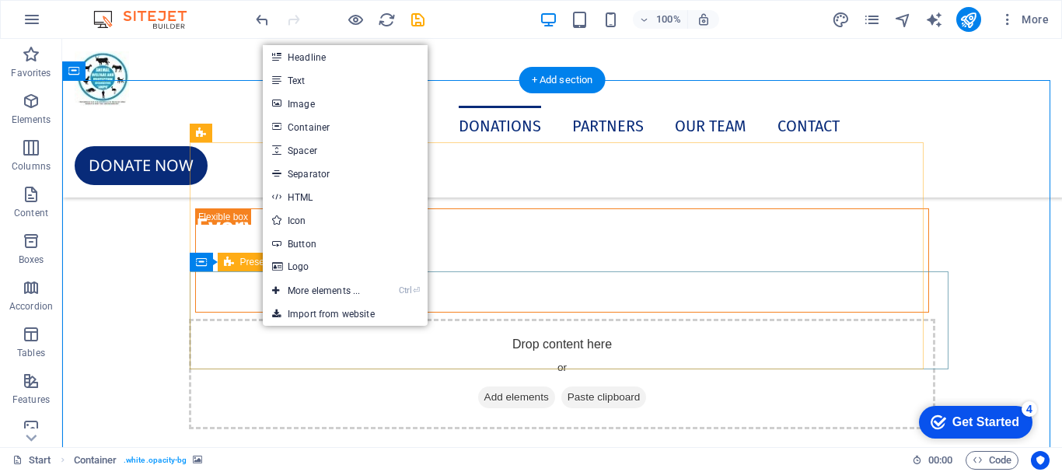
click at [224, 323] on div "Drop content here or Add elements Paste clipboard" at bounding box center [562, 374] width 746 height 110
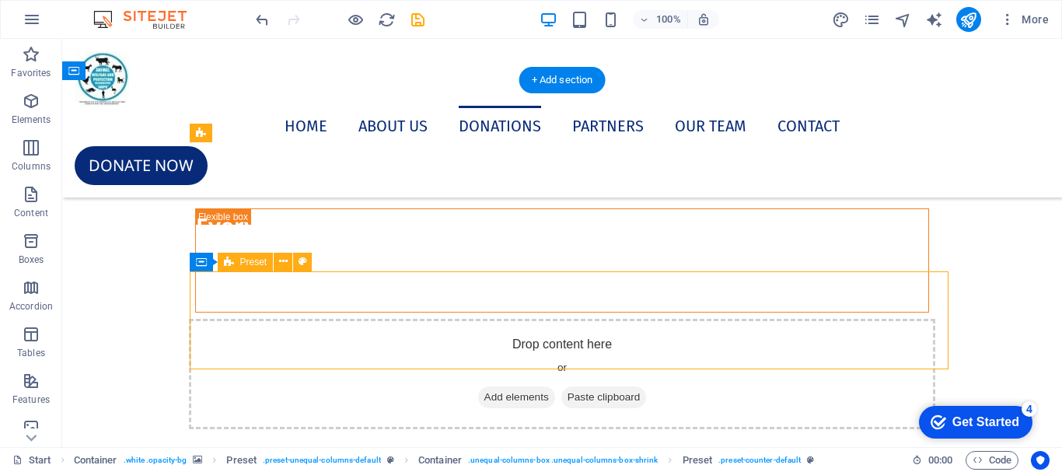
click at [224, 323] on div "Drop content here or Add elements Paste clipboard" at bounding box center [562, 374] width 746 height 110
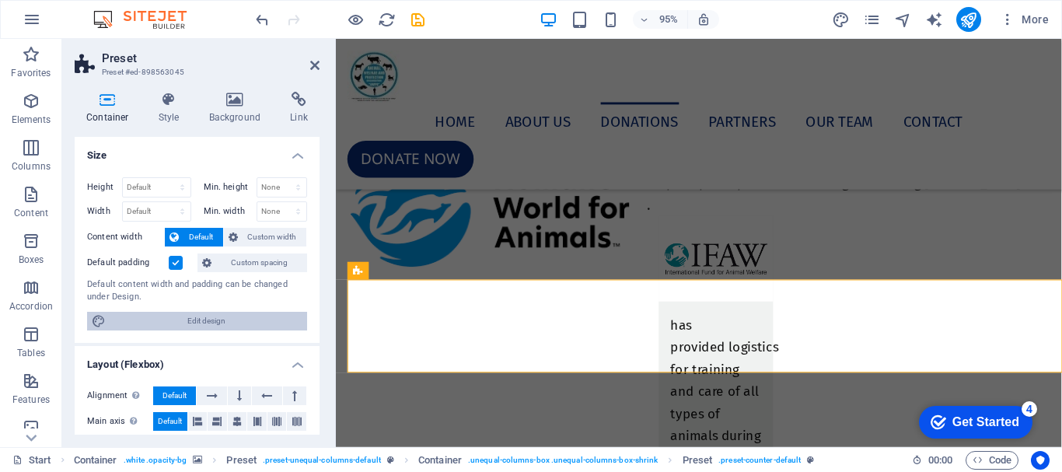
scroll to position [6646, 0]
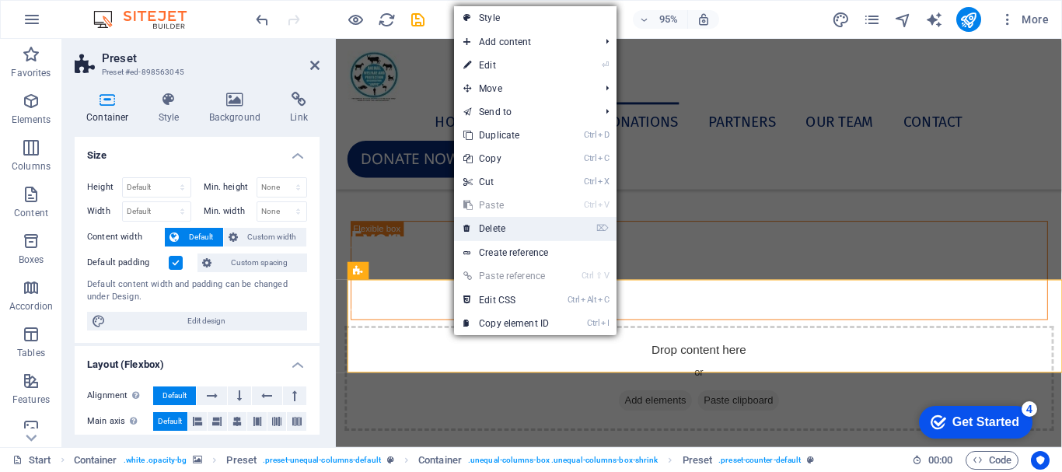
click at [491, 231] on link "⌦ Delete" at bounding box center [506, 228] width 104 height 23
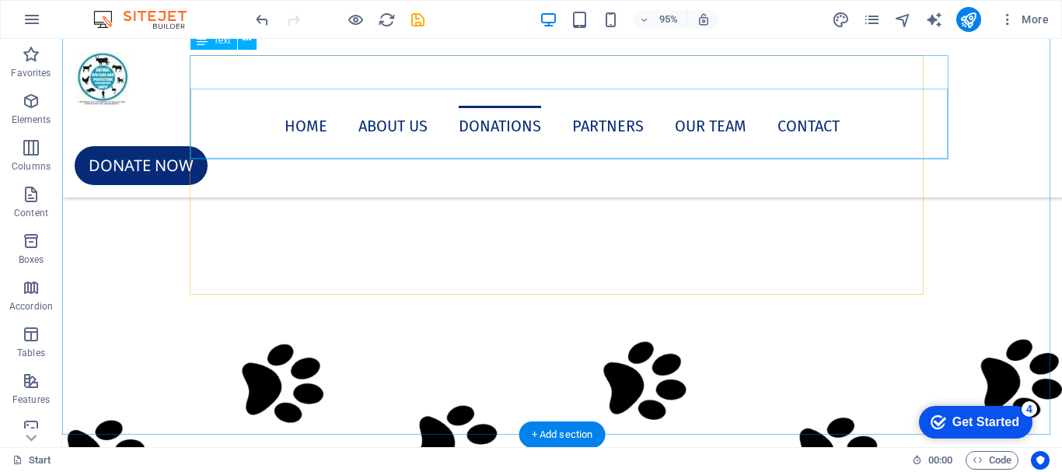
scroll to position [7127, 0]
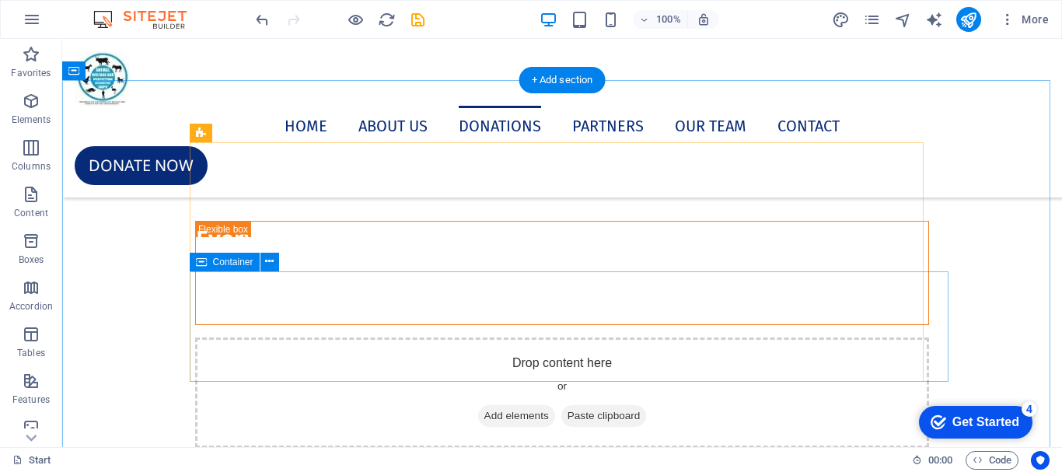
click at [203, 337] on div "Drop content here or Add elements Paste clipboard" at bounding box center [562, 392] width 734 height 110
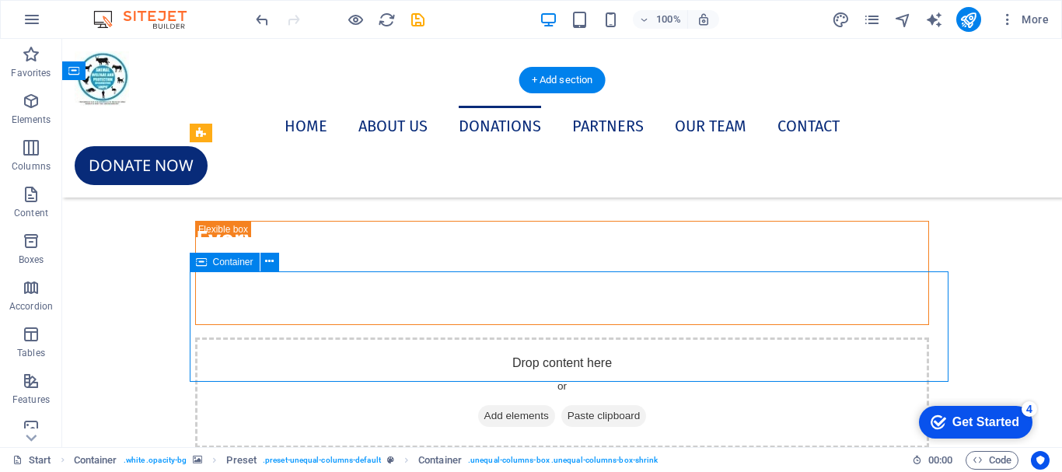
click at [204, 337] on div "Drop content here or Add elements Paste clipboard" at bounding box center [562, 392] width 734 height 110
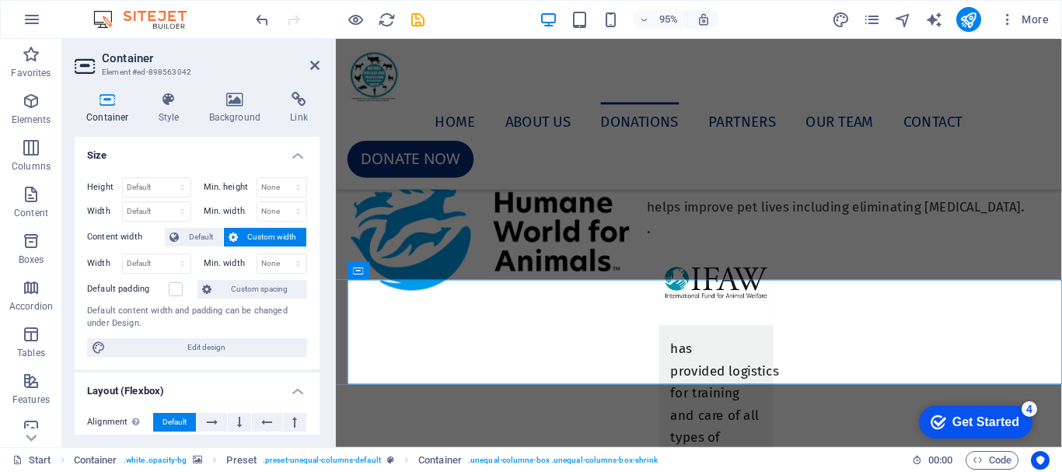
scroll to position [6646, 0]
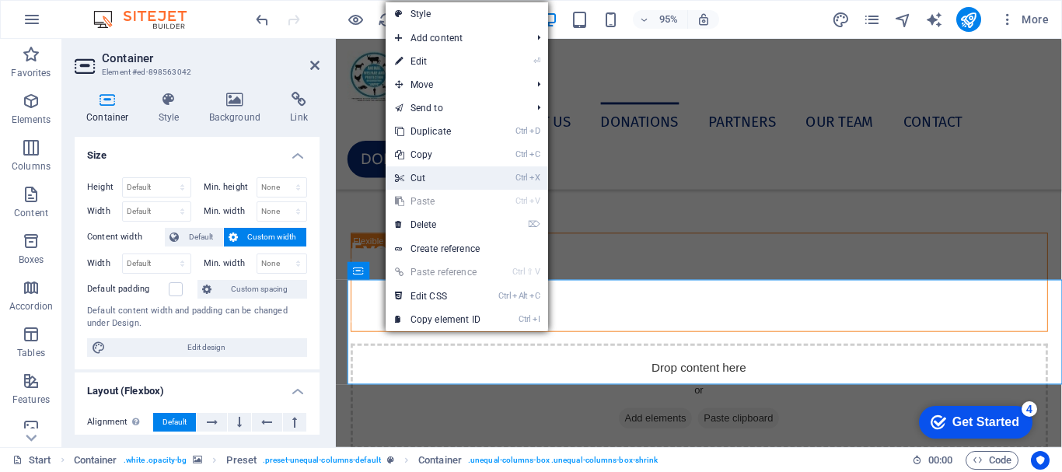
click at [426, 174] on link "Ctrl X Cut" at bounding box center [438, 177] width 104 height 23
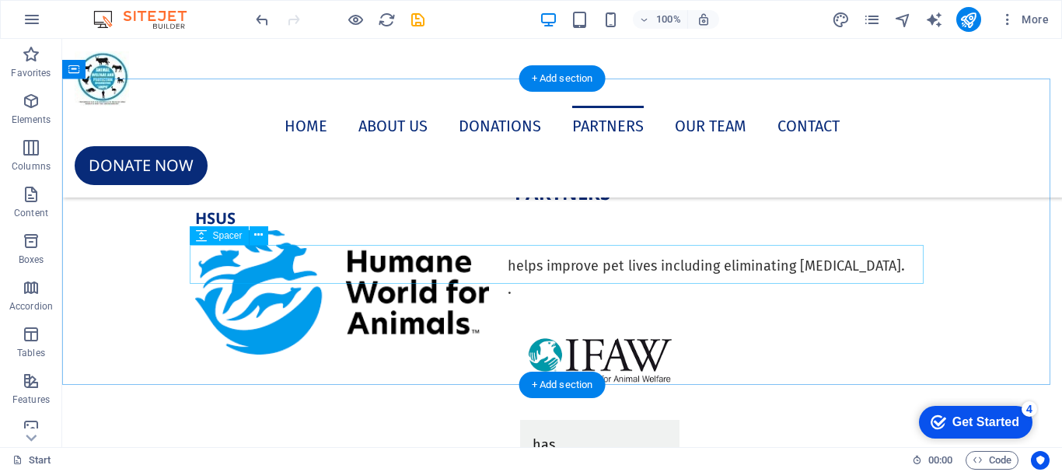
scroll to position [7360, 0]
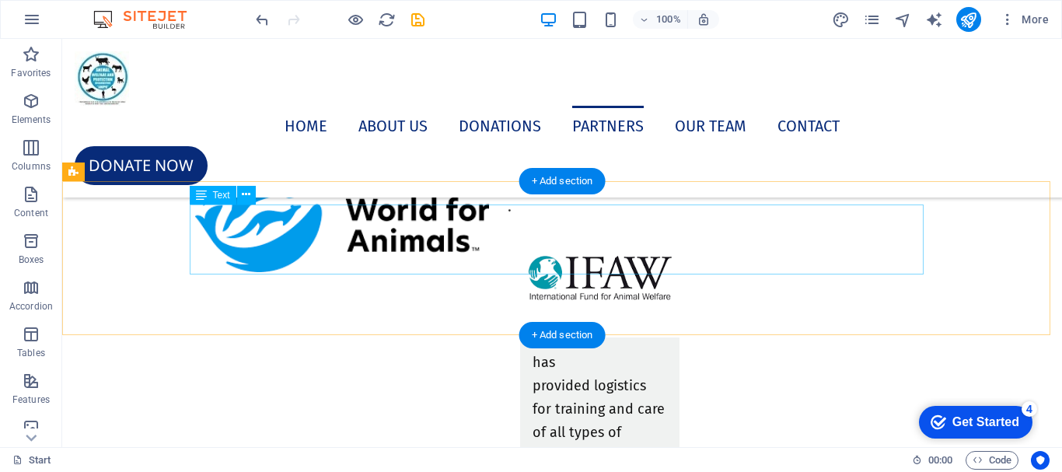
click at [825, 218] on div "helps improve pet lives including eliminating rabies . ." at bounding box center [562, 183] width 734 height 70
click at [848, 218] on div "helps improve pet lives including eliminating rabies . ." at bounding box center [562, 183] width 734 height 70
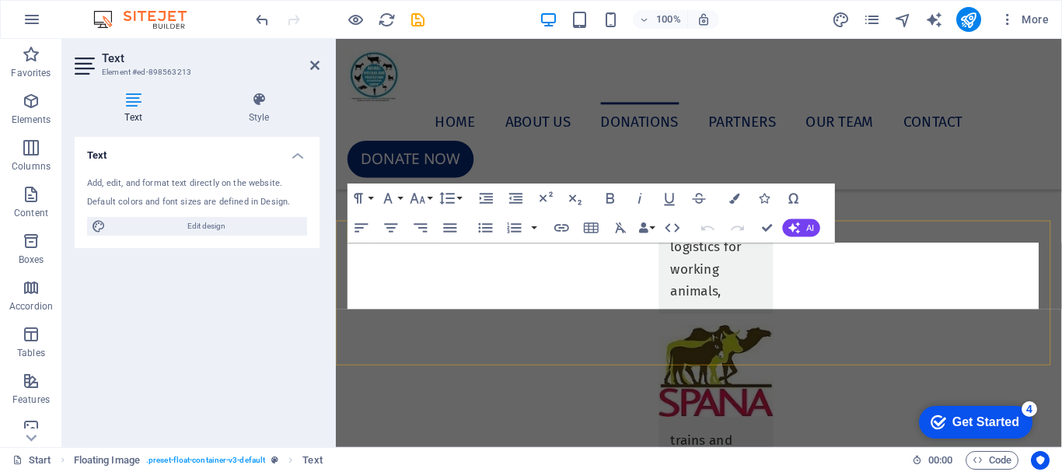
scroll to position [6851, 0]
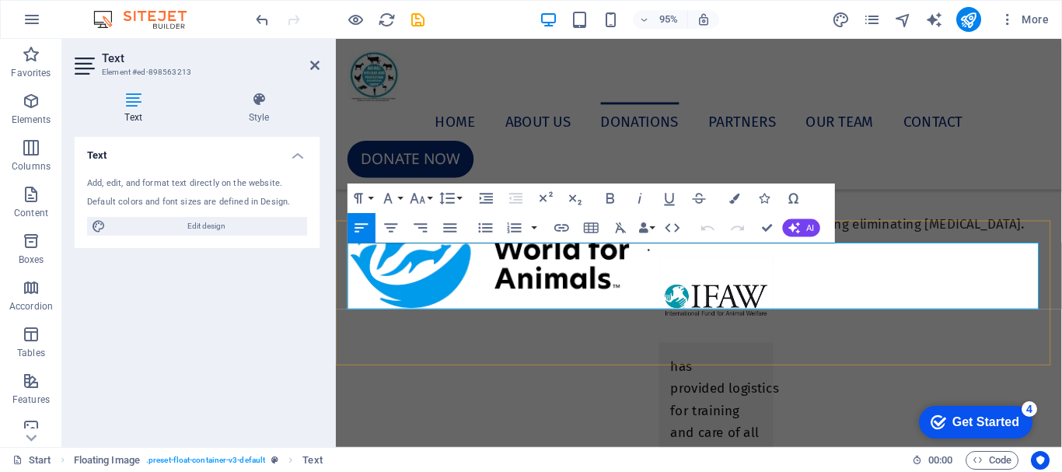
click at [992, 245] on p "helps improve pet lives including eliminating rabies ." at bounding box center [718, 233] width 734 height 23
click at [311, 65] on icon at bounding box center [314, 65] width 9 height 12
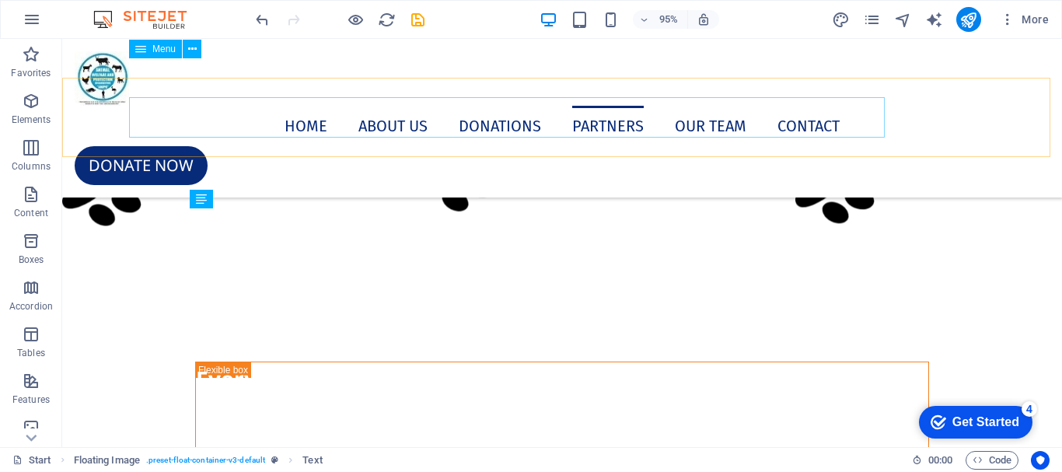
scroll to position [7230, 0]
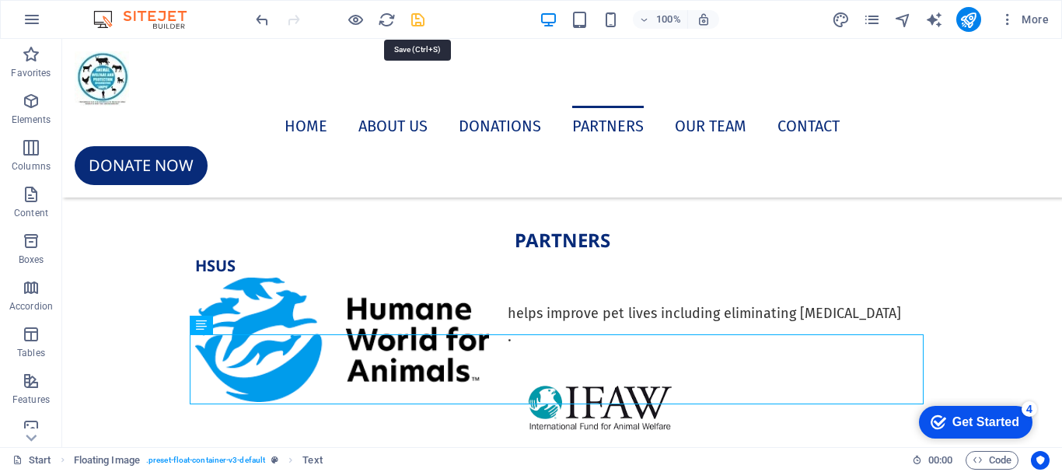
click at [415, 21] on icon "save" at bounding box center [418, 20] width 18 height 18
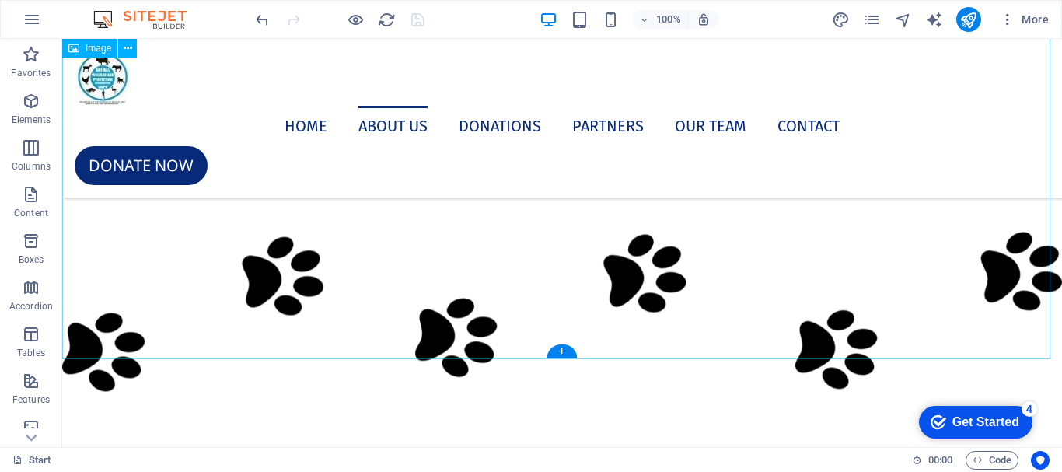
scroll to position [6686, 0]
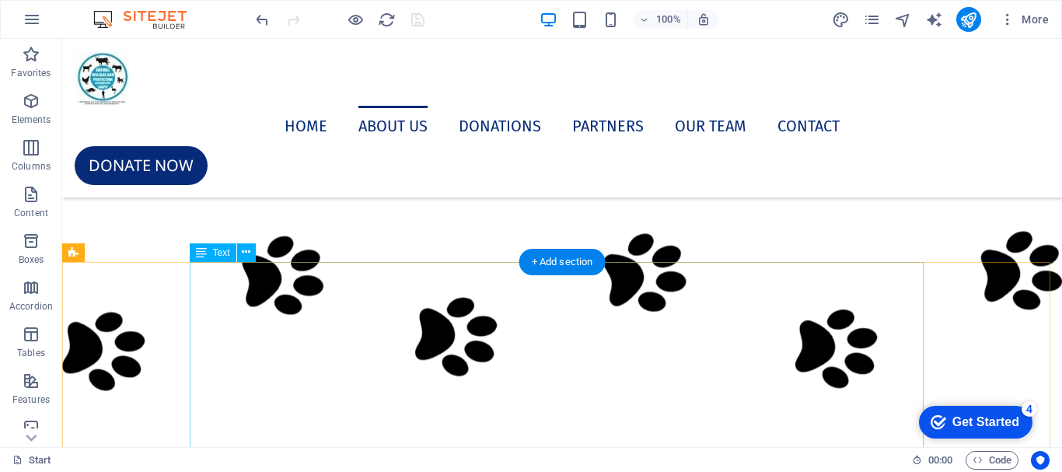
click at [288, 158] on div "The following areas of high risk where animals are bound to face life threateni…" at bounding box center [562, 18] width 734 height 280
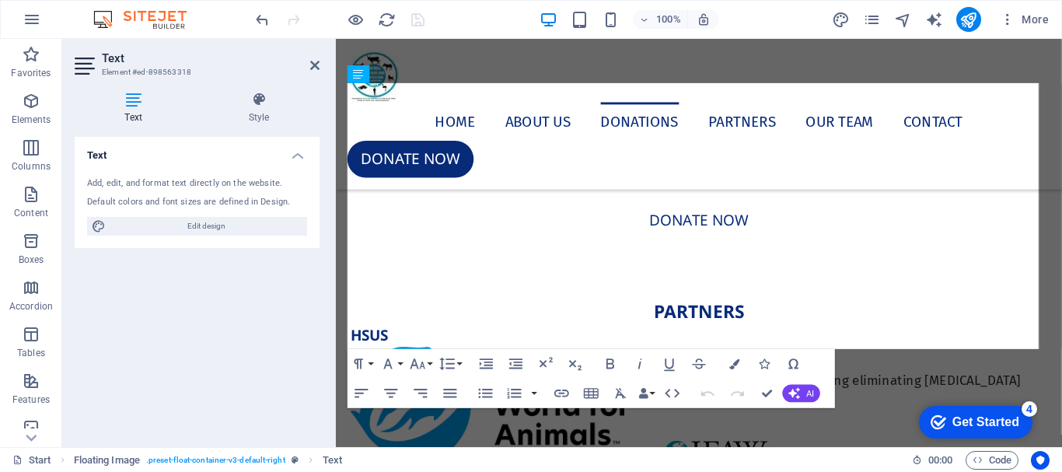
scroll to position [6382, 0]
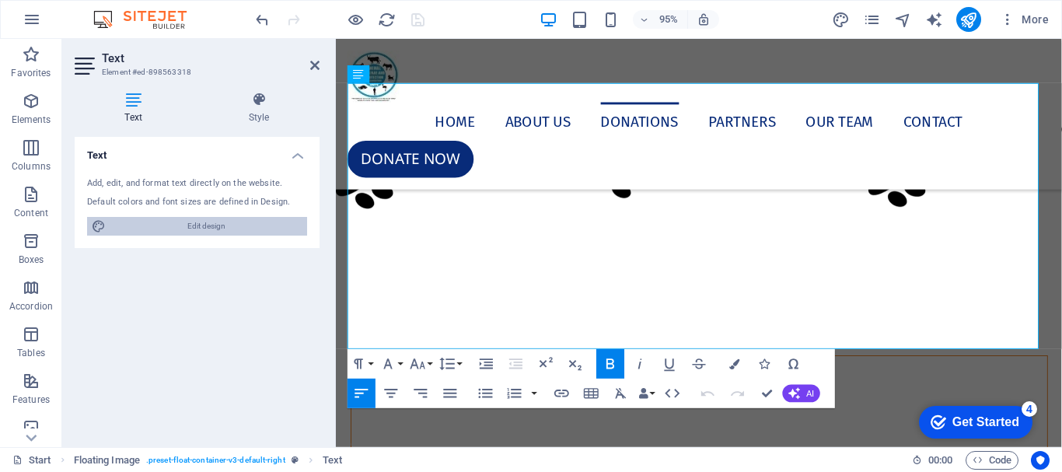
click at [223, 227] on span "Edit design" at bounding box center [206, 226] width 192 height 19
select select "px"
select select "400"
select select "px"
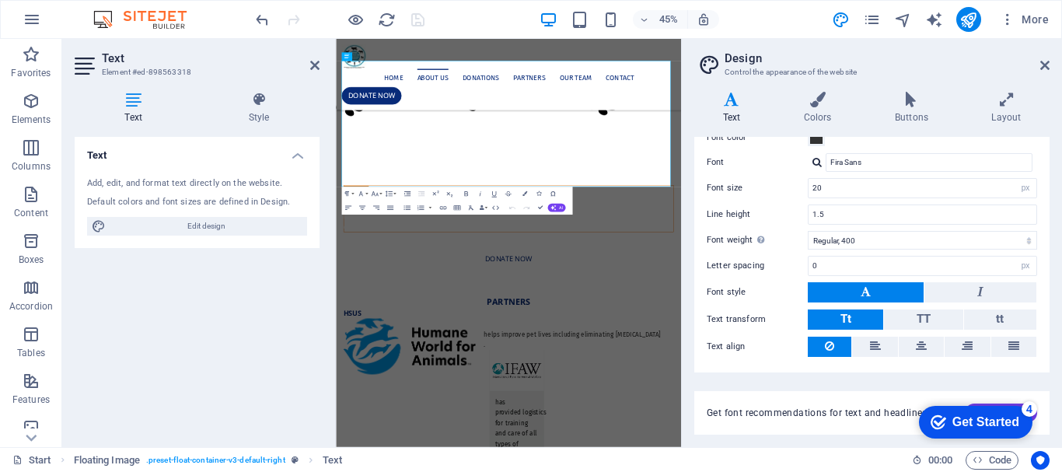
scroll to position [119, 0]
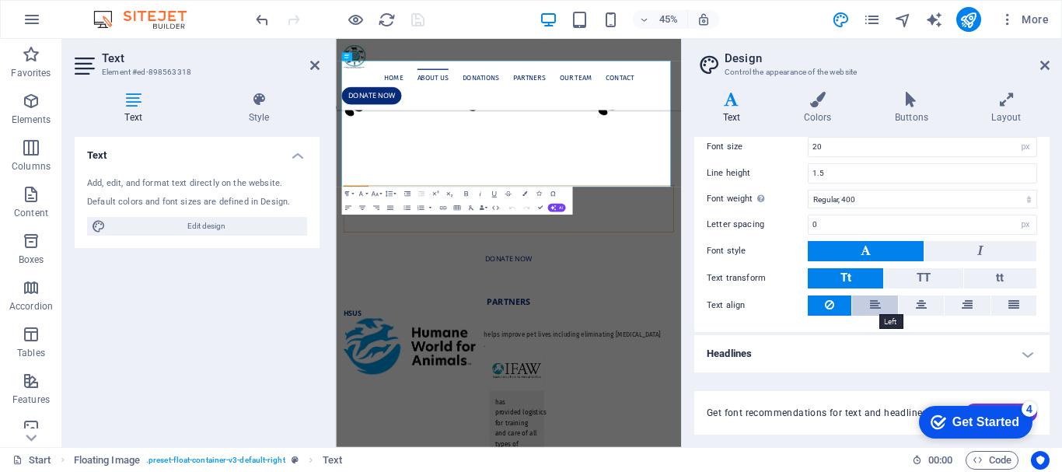
click at [879, 309] on icon at bounding box center [875, 304] width 11 height 19
click at [311, 65] on icon at bounding box center [314, 65] width 9 height 12
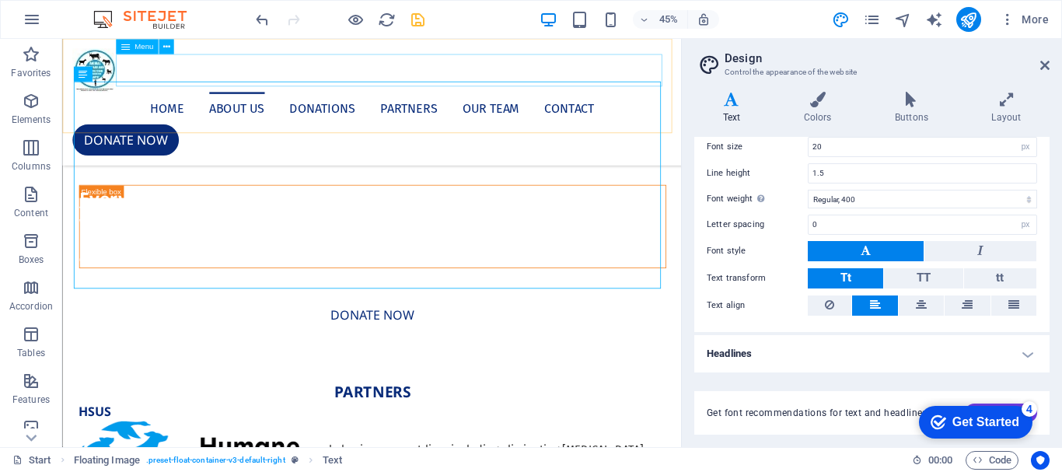
scroll to position [6395, 0]
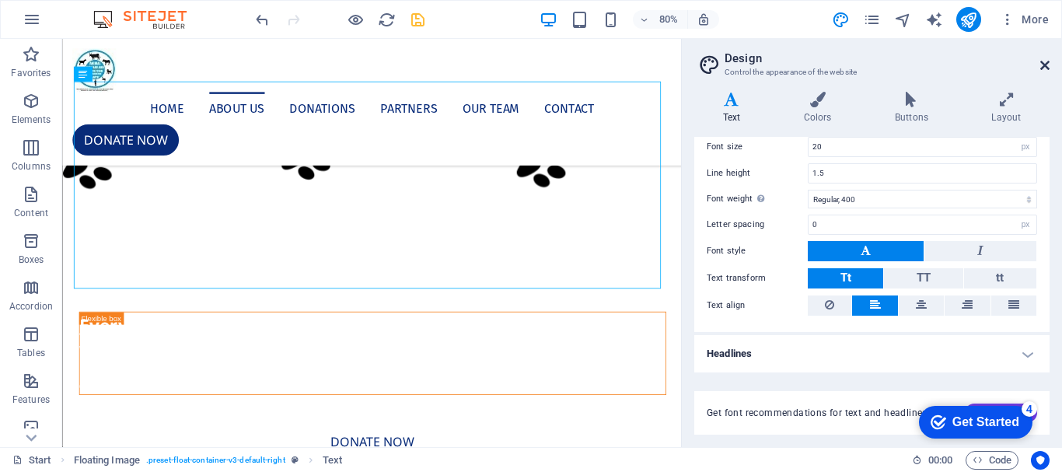
click at [1047, 67] on icon at bounding box center [1044, 65] width 9 height 12
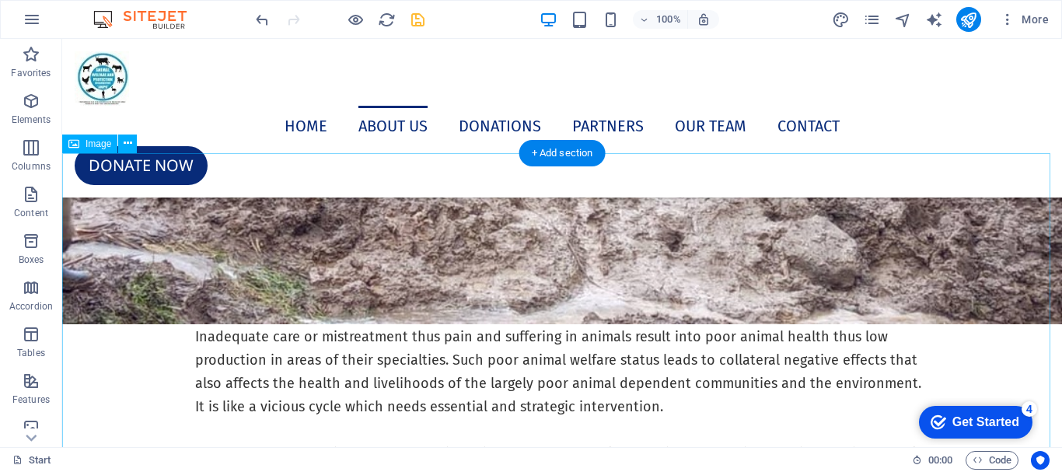
scroll to position [4043, 0]
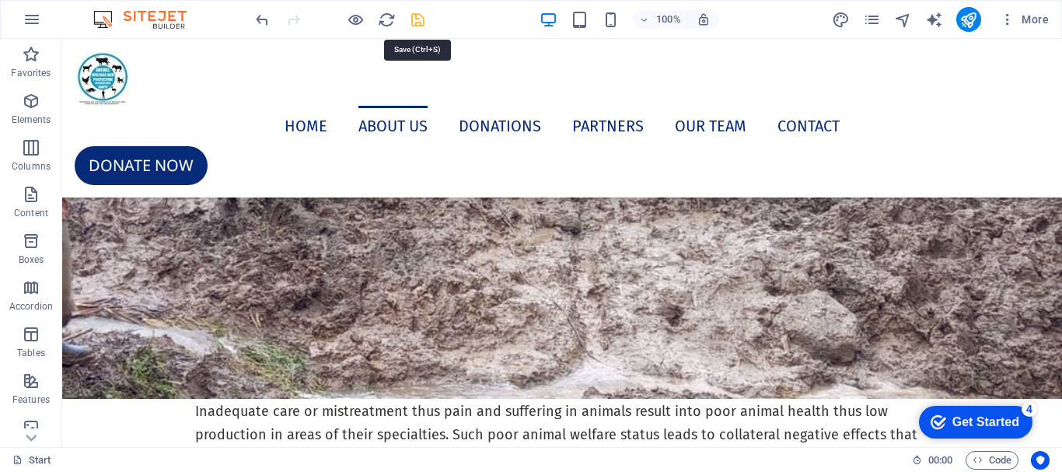
click at [416, 19] on icon "save" at bounding box center [418, 20] width 18 height 18
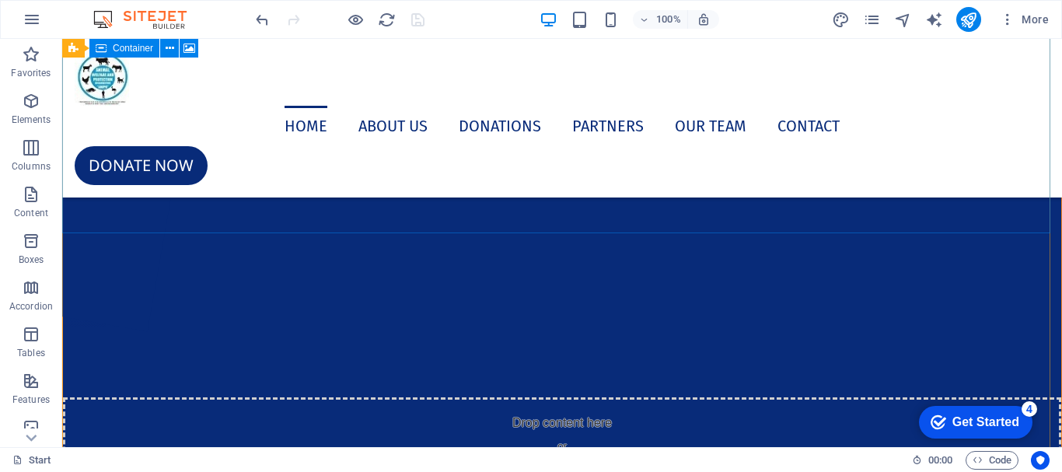
scroll to position [0, 0]
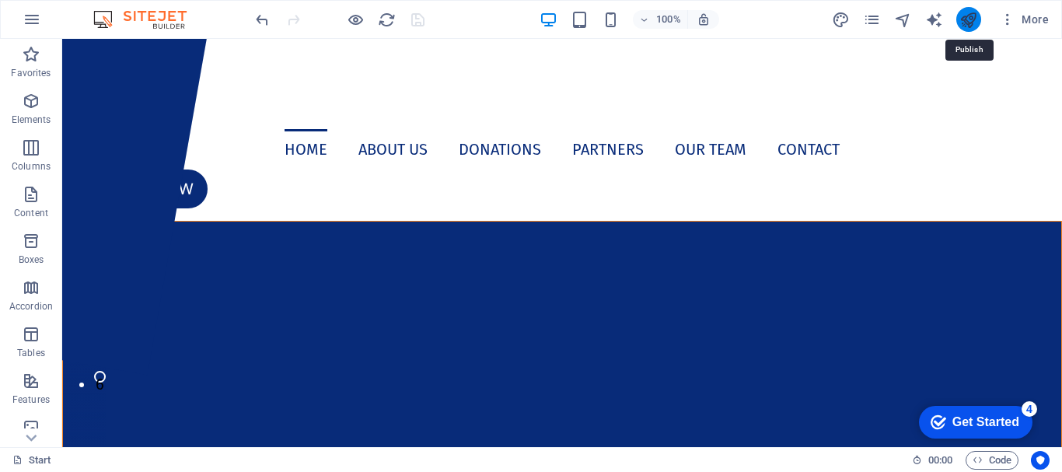
click at [968, 19] on icon "publish" at bounding box center [968, 20] width 18 height 18
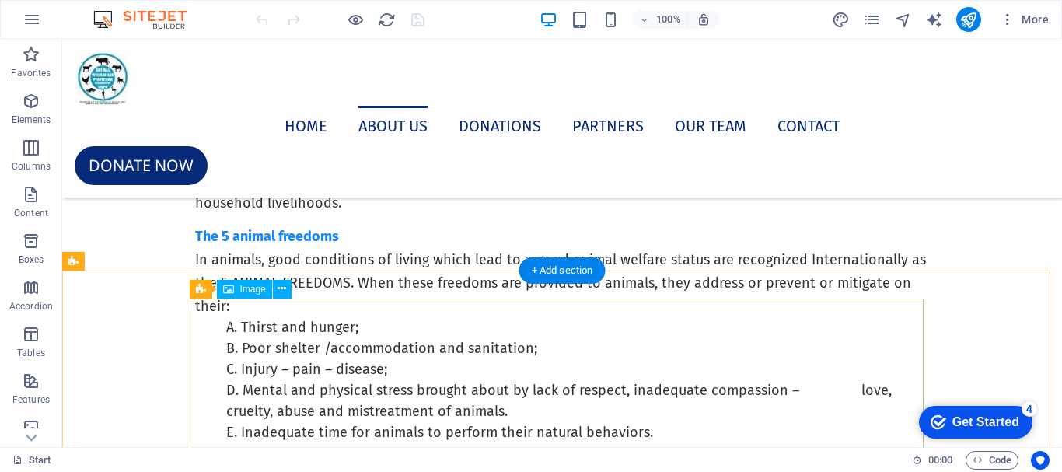
scroll to position [2176, 0]
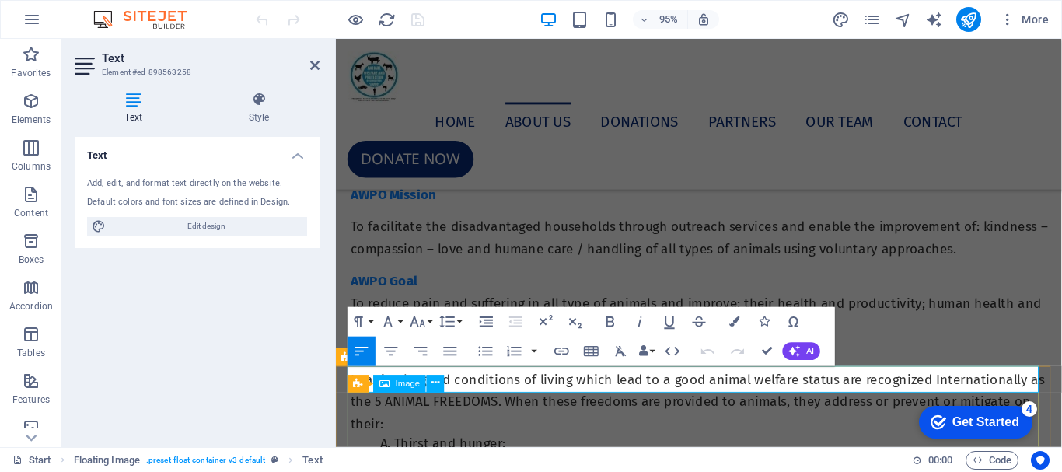
scroll to position [2256, 0]
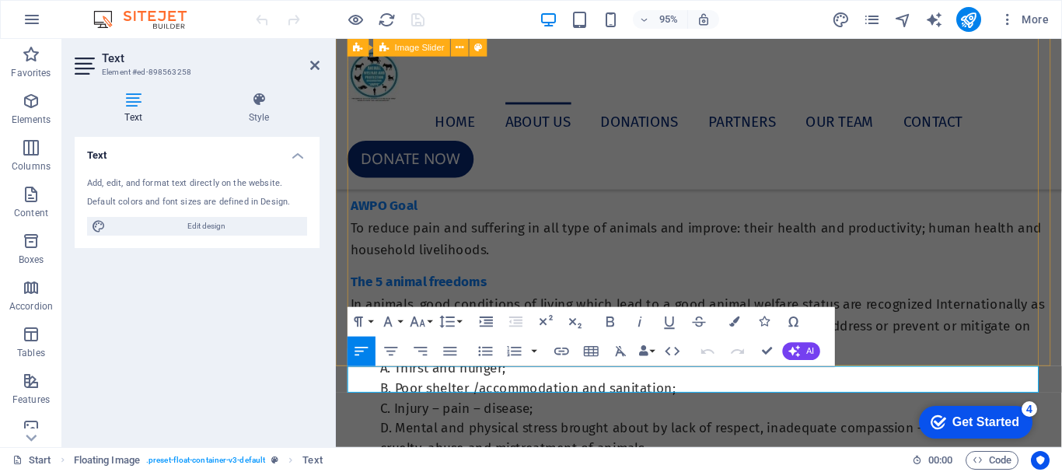
drag, startPoint x: 708, startPoint y: 395, endPoint x: 358, endPoint y: 380, distance: 350.1
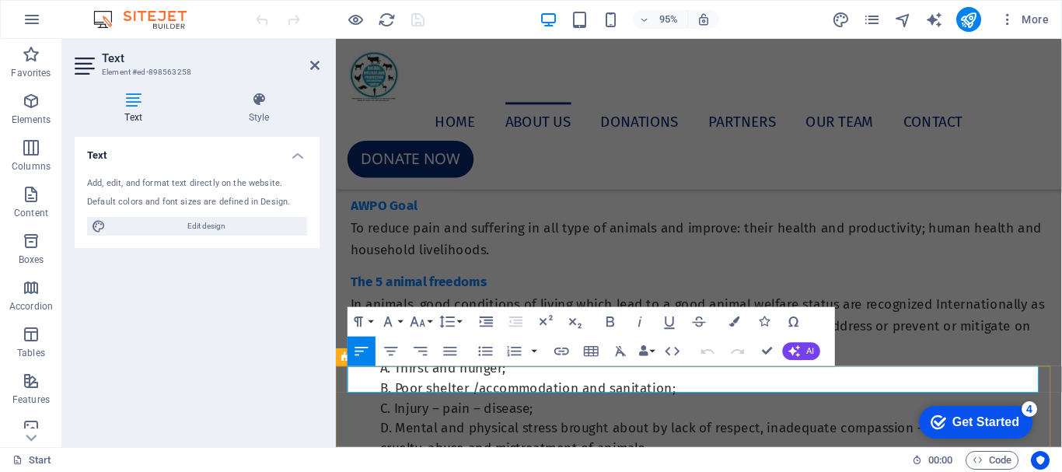
drag, startPoint x: 691, startPoint y: 393, endPoint x: 346, endPoint y: 387, distance: 345.2
click at [429, 323] on button "Font Size" at bounding box center [421, 322] width 28 height 30
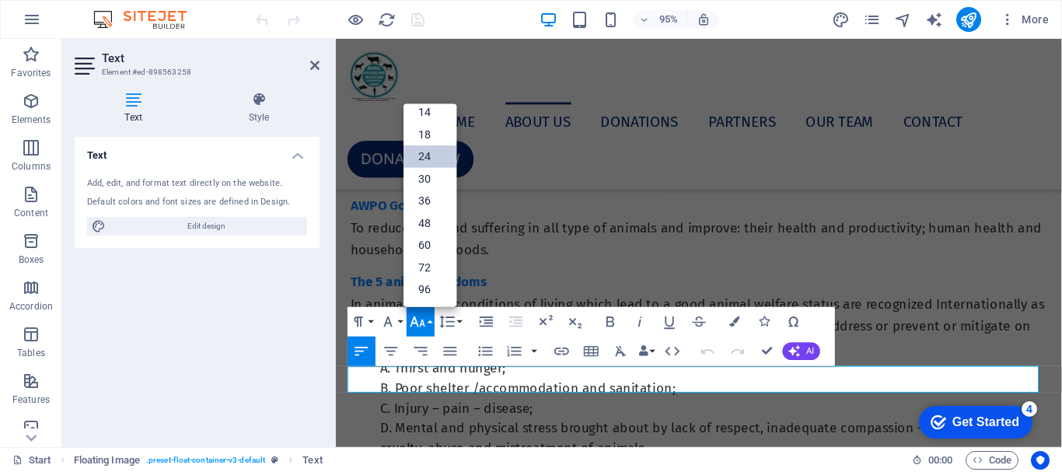
scroll to position [125, 0]
click at [420, 134] on link "18" at bounding box center [429, 135] width 53 height 22
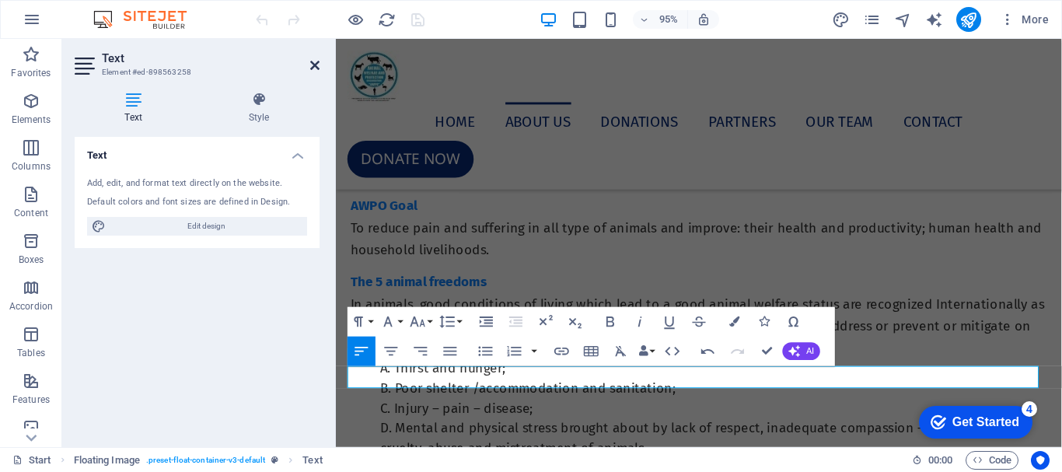
click at [310, 62] on icon at bounding box center [314, 65] width 9 height 12
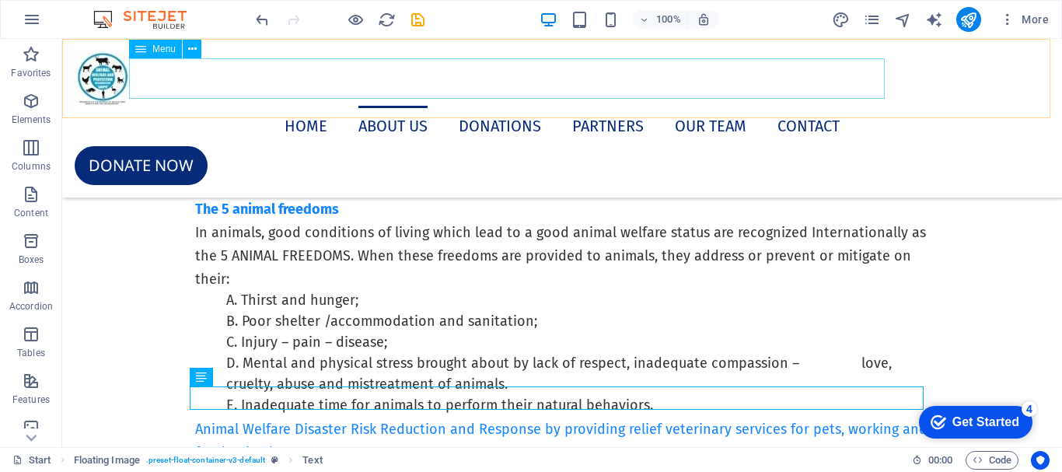
scroll to position [2176, 0]
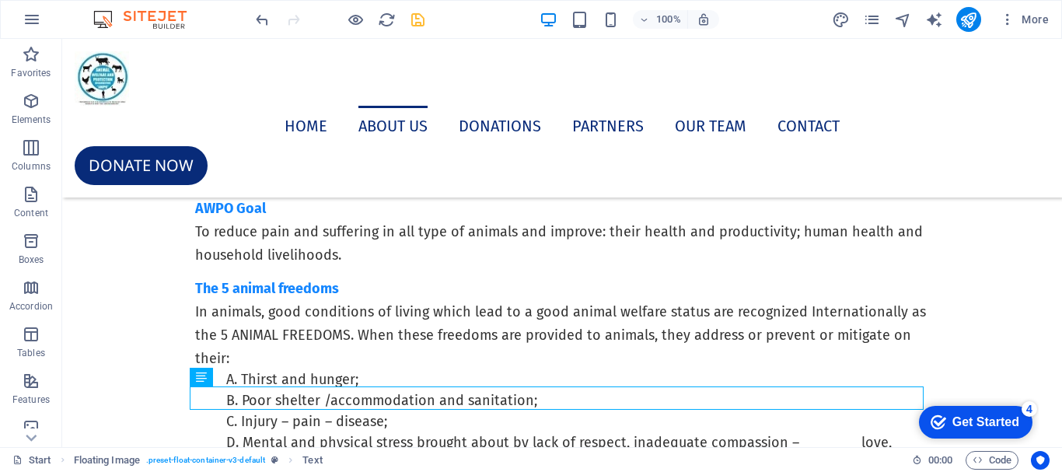
click at [420, 19] on icon "save" at bounding box center [418, 20] width 18 height 18
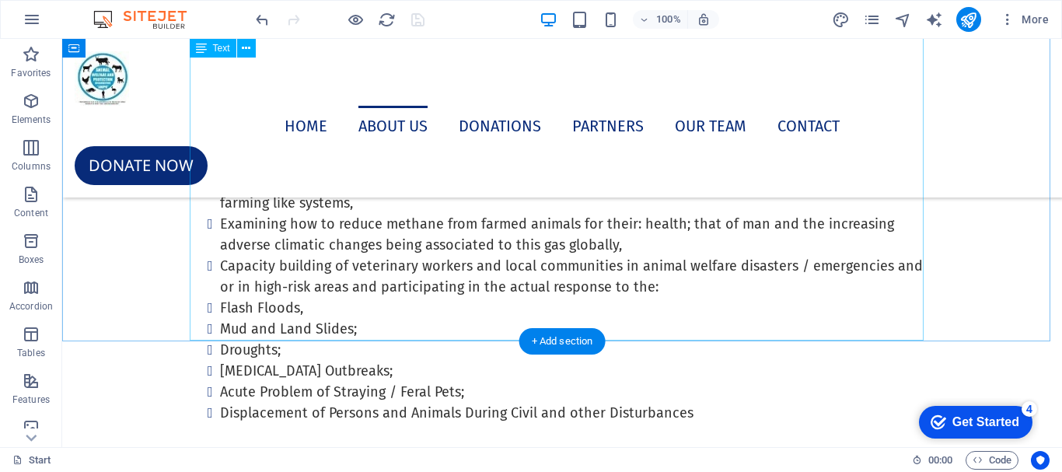
scroll to position [1244, 0]
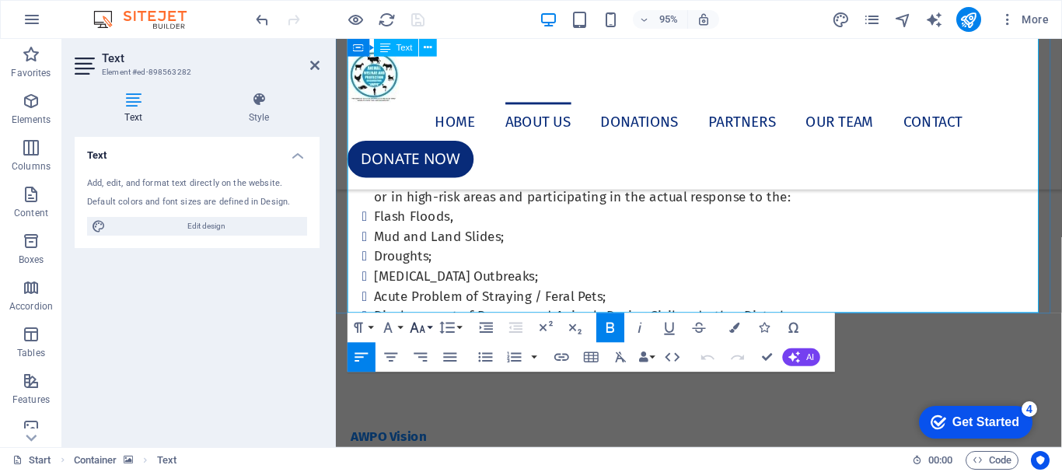
scroll to position [1443, 0]
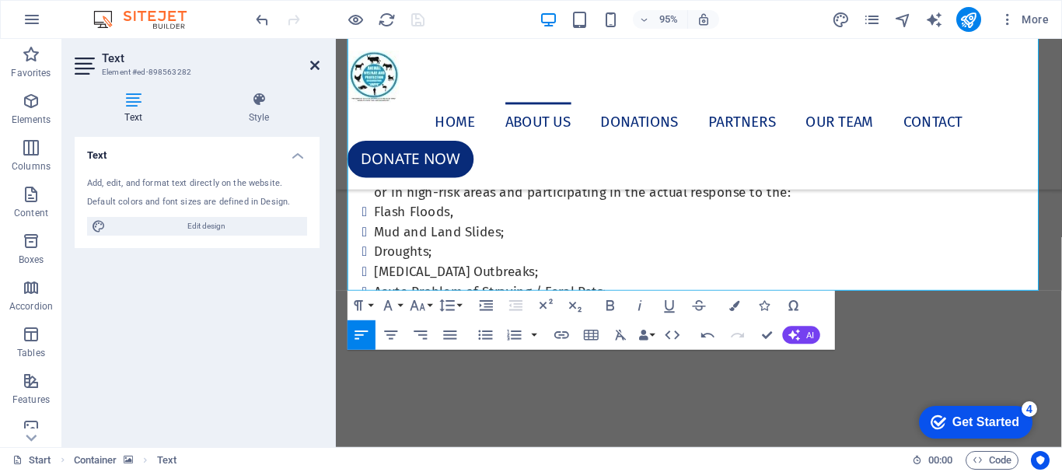
click at [312, 68] on icon at bounding box center [314, 65] width 9 height 12
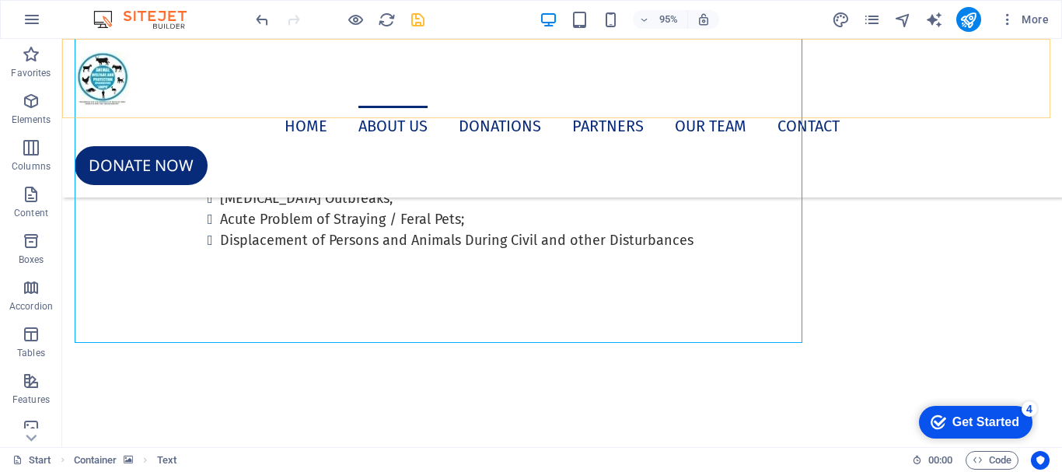
scroll to position [1405, 0]
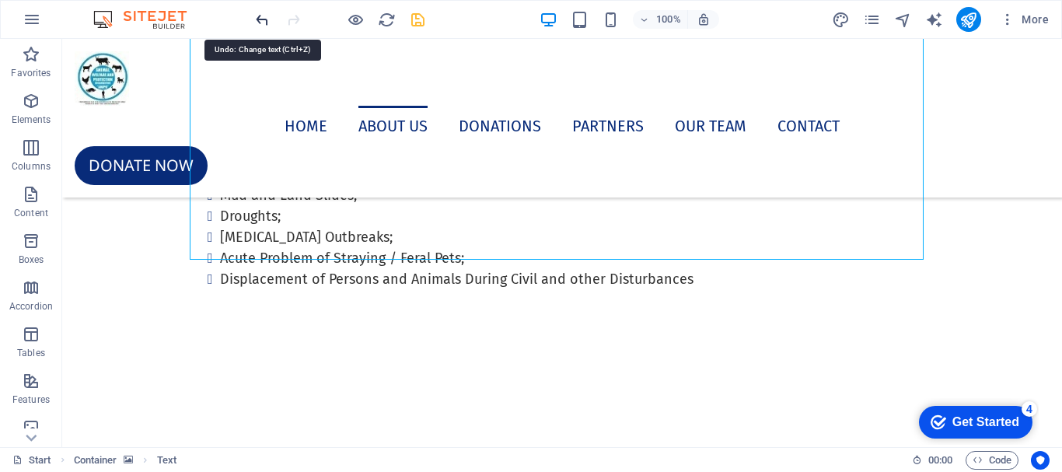
click at [260, 24] on icon "undo" at bounding box center [262, 20] width 18 height 18
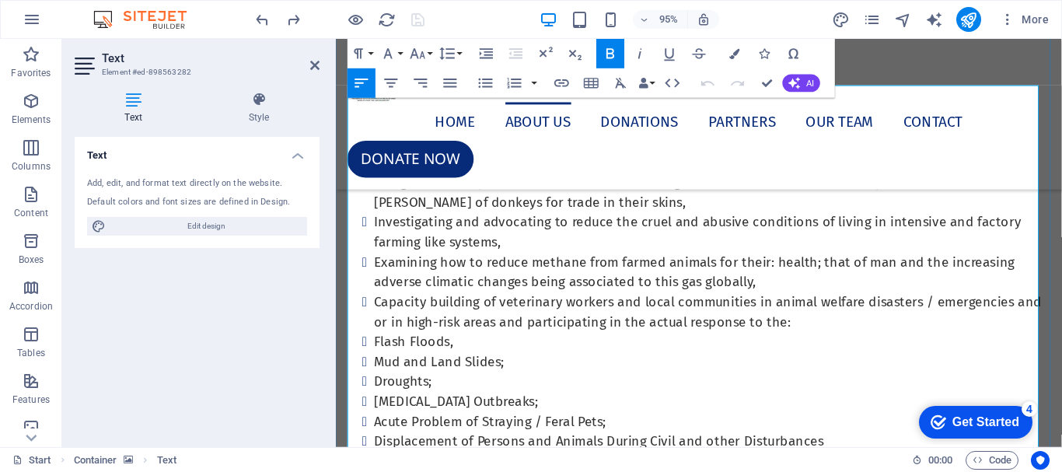
scroll to position [1366, 0]
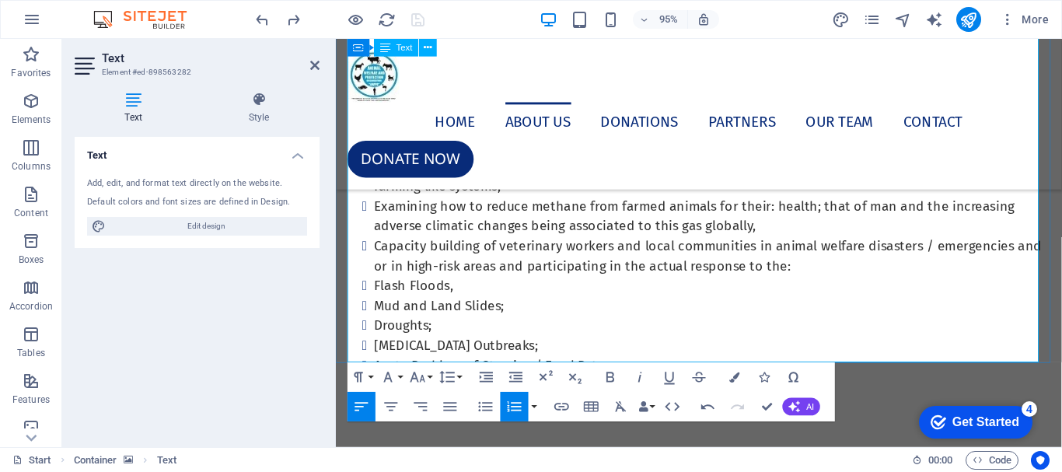
click at [315, 65] on icon at bounding box center [314, 65] width 9 height 12
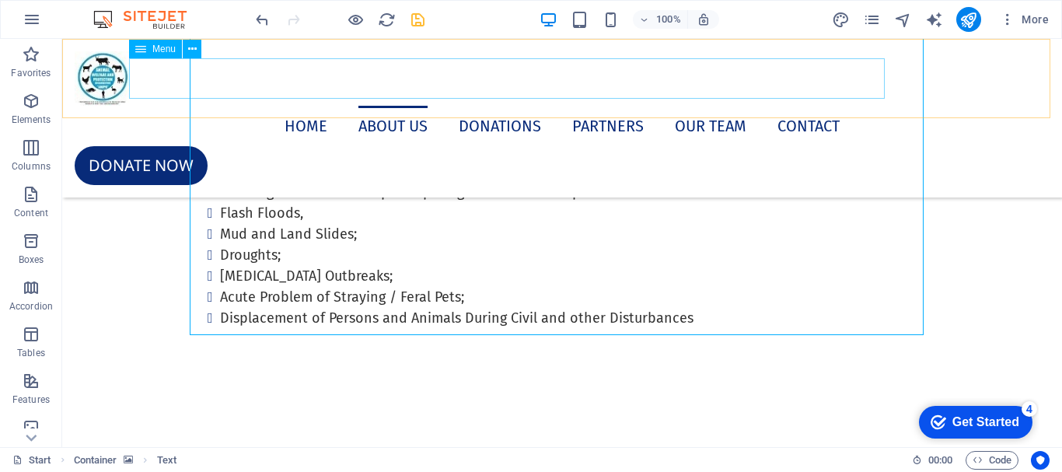
scroll to position [1327, 0]
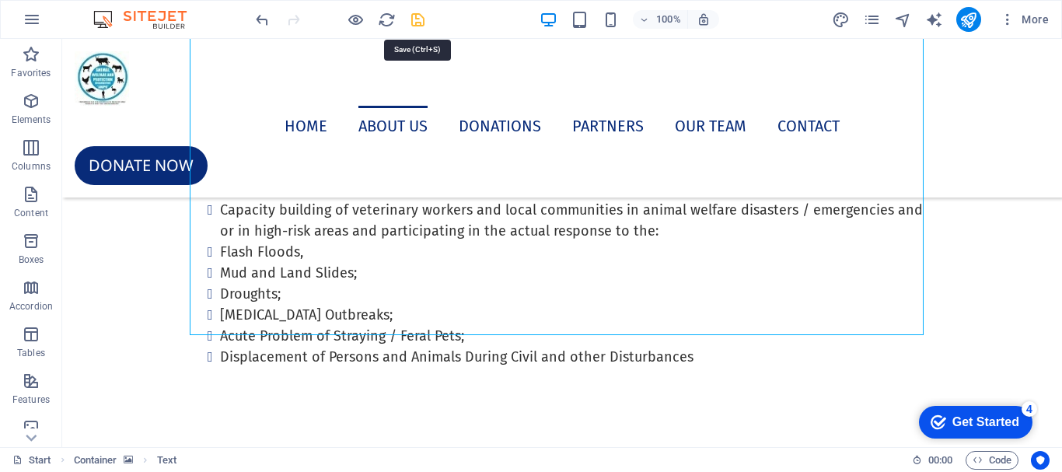
click at [418, 23] on icon "save" at bounding box center [418, 20] width 18 height 18
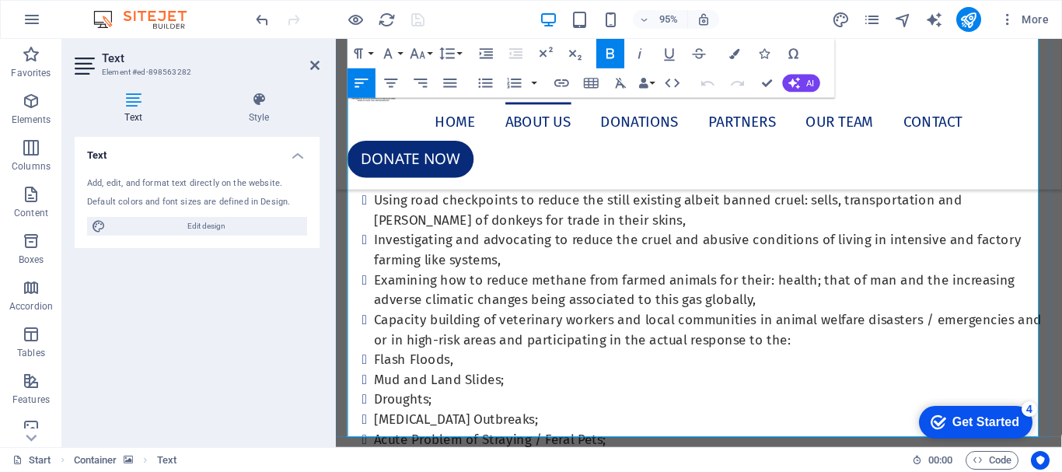
scroll to position [1443, 0]
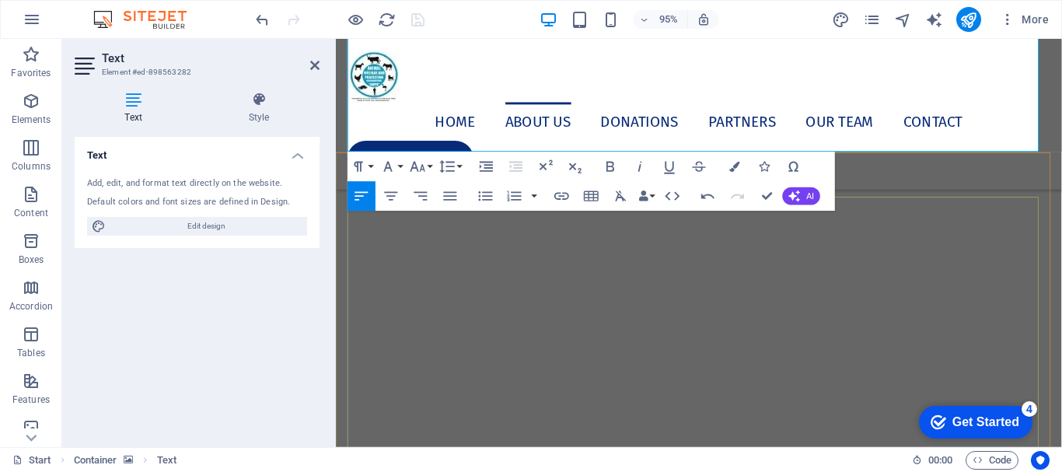
scroll to position [1521, 0]
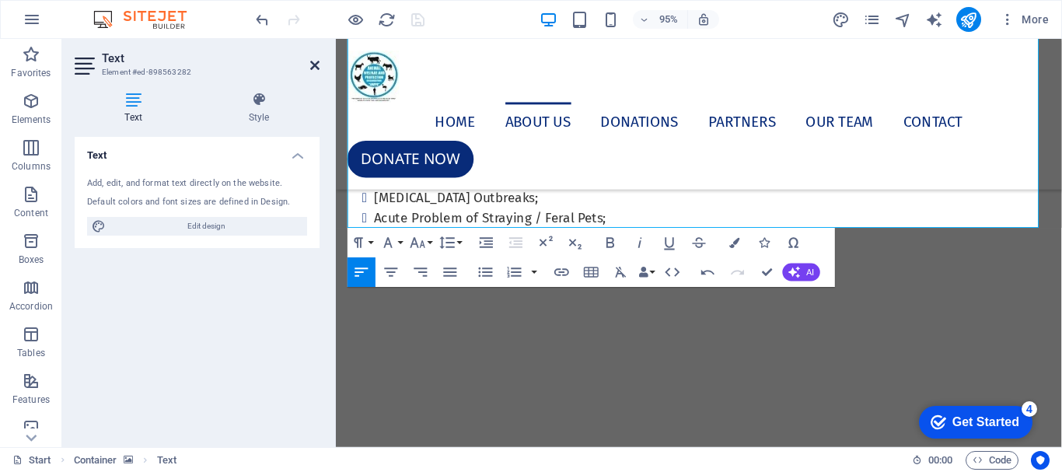
click at [316, 60] on icon at bounding box center [314, 65] width 9 height 12
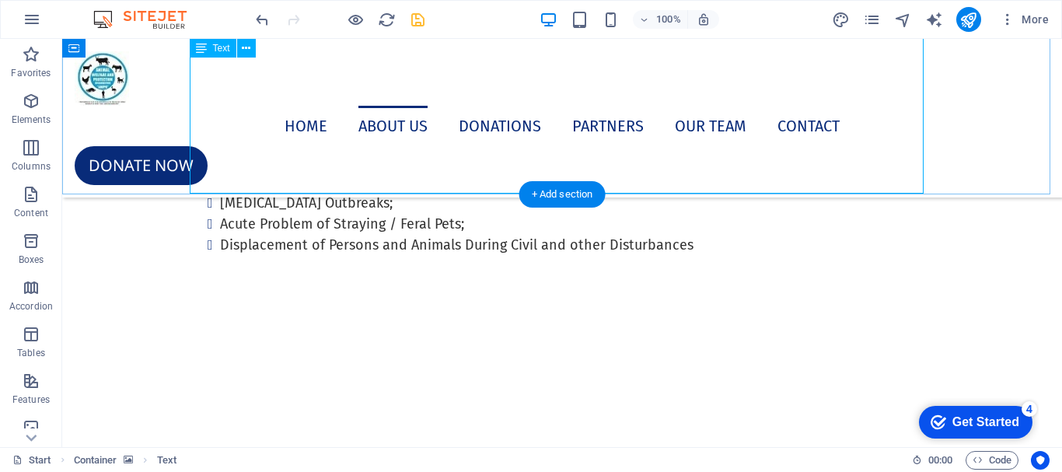
scroll to position [1405, 0]
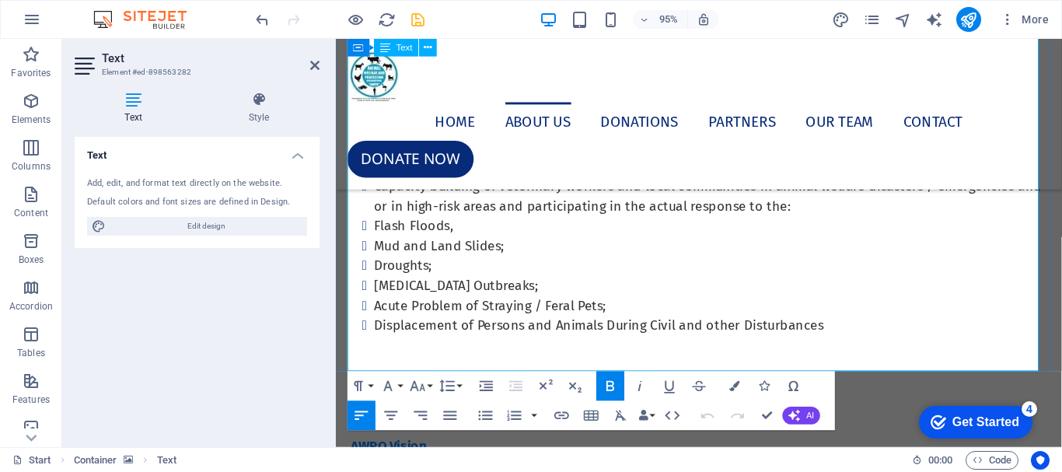
scroll to position [1443, 0]
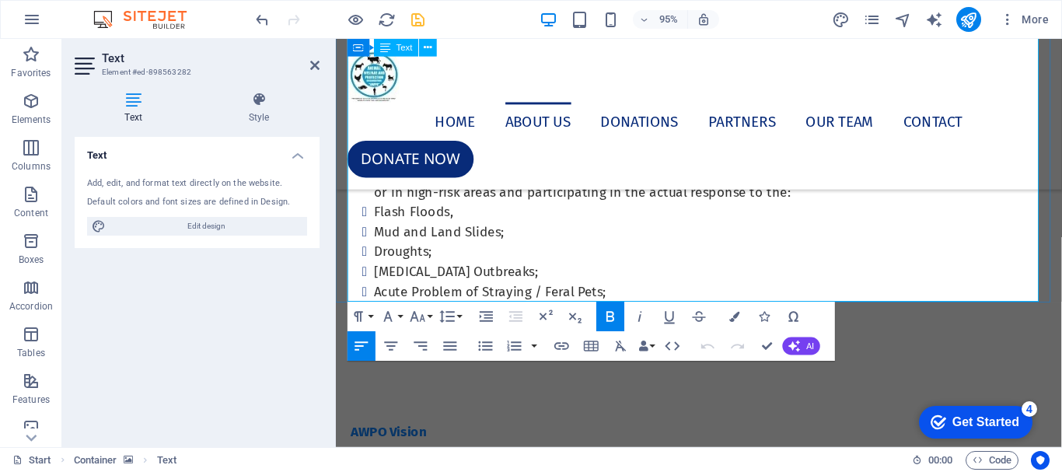
click at [315, 63] on icon at bounding box center [314, 65] width 9 height 12
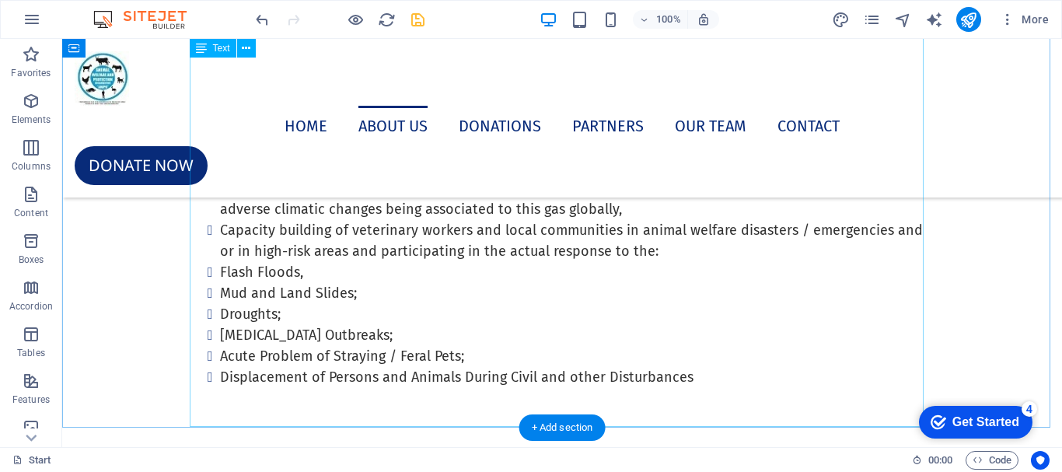
scroll to position [1249, 0]
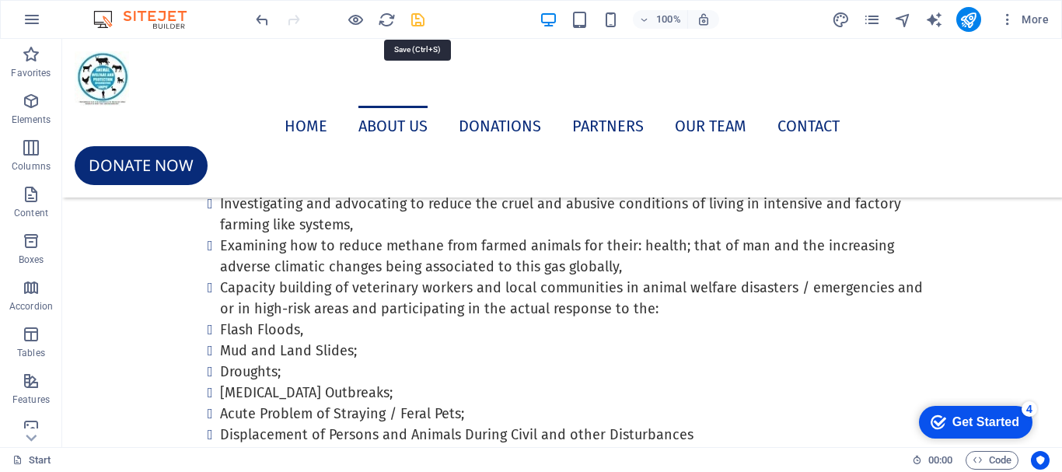
click at [416, 23] on icon "save" at bounding box center [418, 20] width 18 height 18
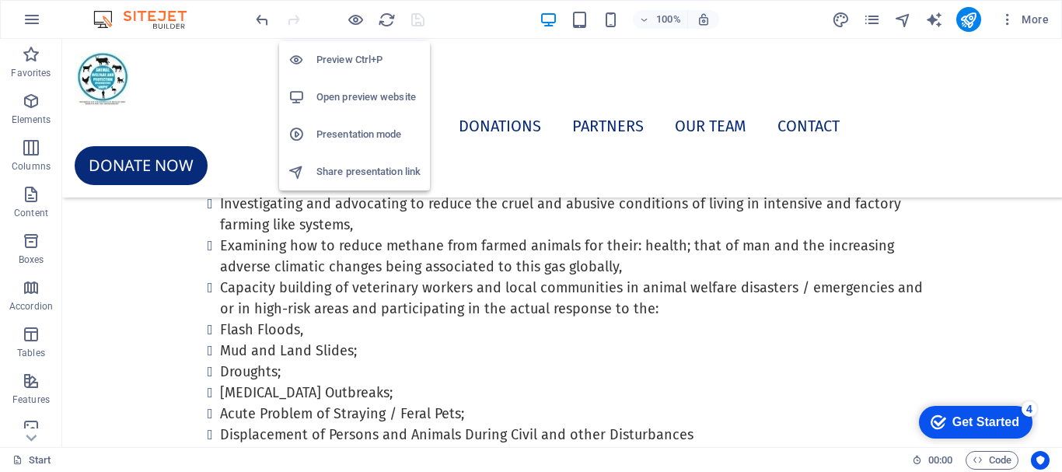
click at [344, 99] on h6 "Open preview website" at bounding box center [368, 97] width 104 height 19
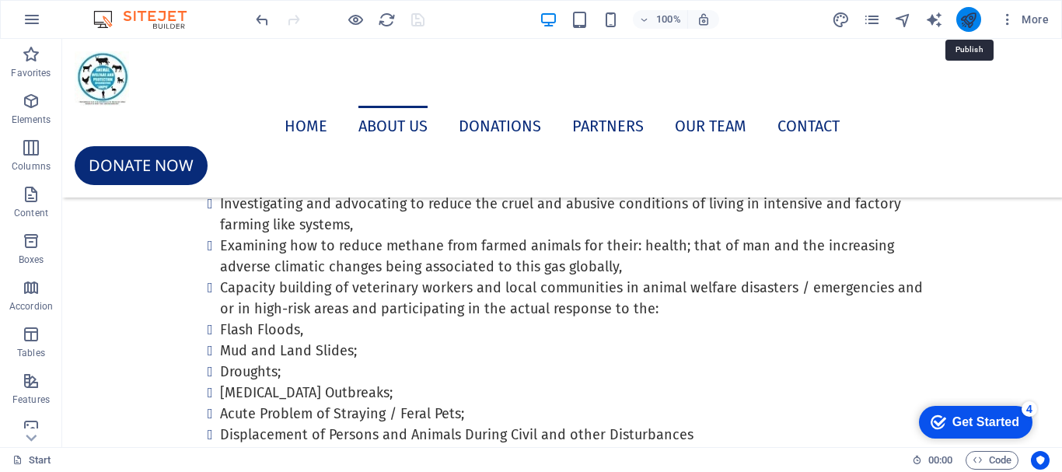
click at [964, 25] on icon "publish" at bounding box center [968, 20] width 18 height 18
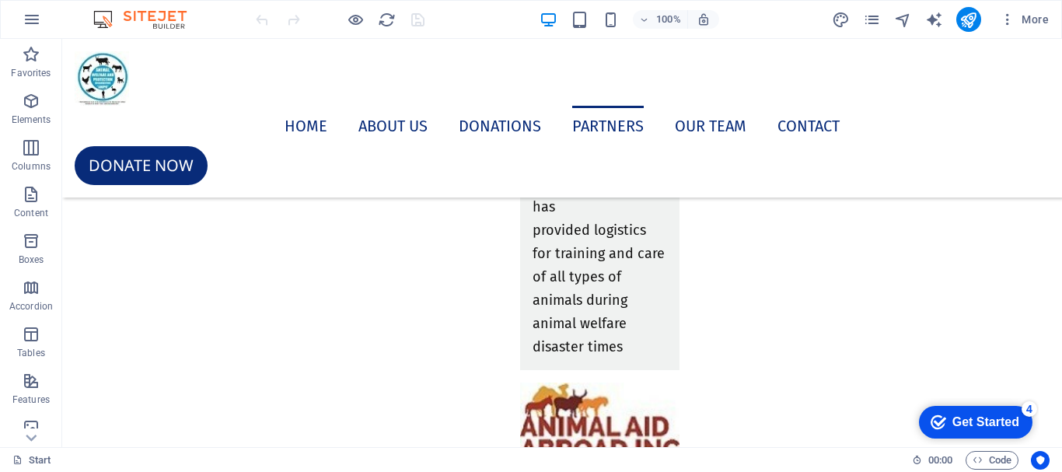
scroll to position [7427, 0]
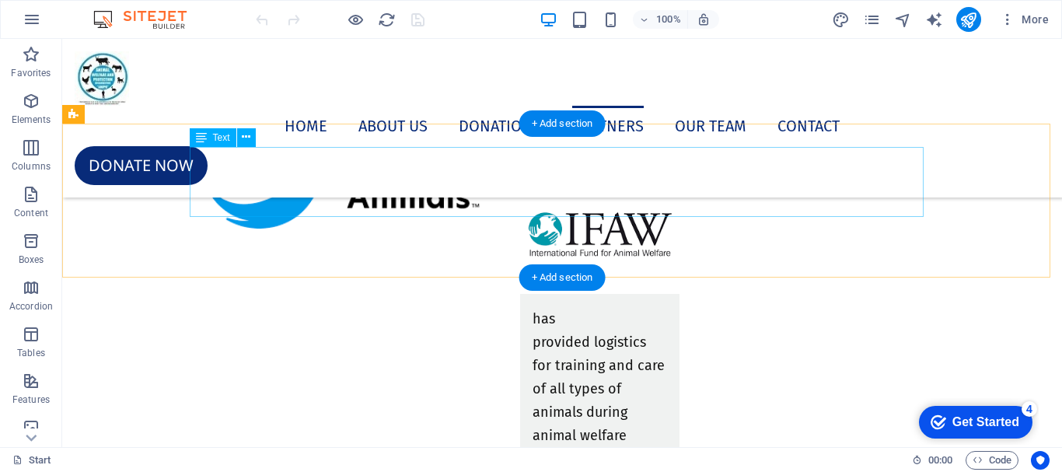
click at [552, 174] on div "helps improve pet lives including eliminating [MEDICAL_DATA] ." at bounding box center [562, 139] width 734 height 70
click at [552, 174] on div "helps improve pet lives including eliminating rabies ." at bounding box center [562, 139] width 734 height 70
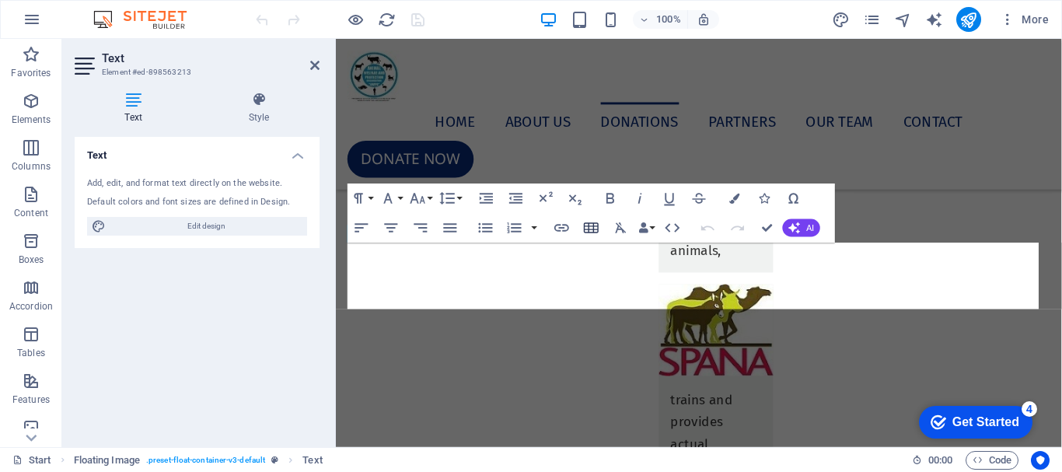
scroll to position [6860, 0]
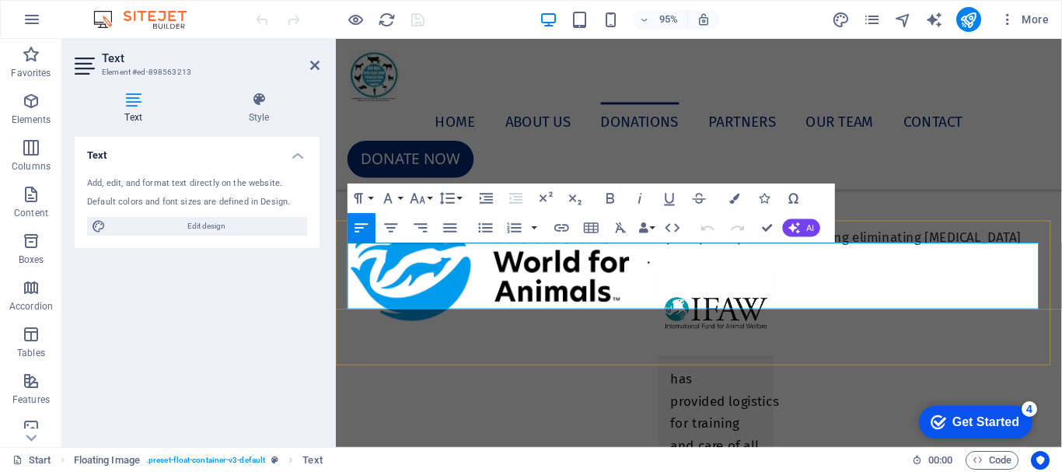
click at [696, 282] on p "." at bounding box center [718, 270] width 734 height 23
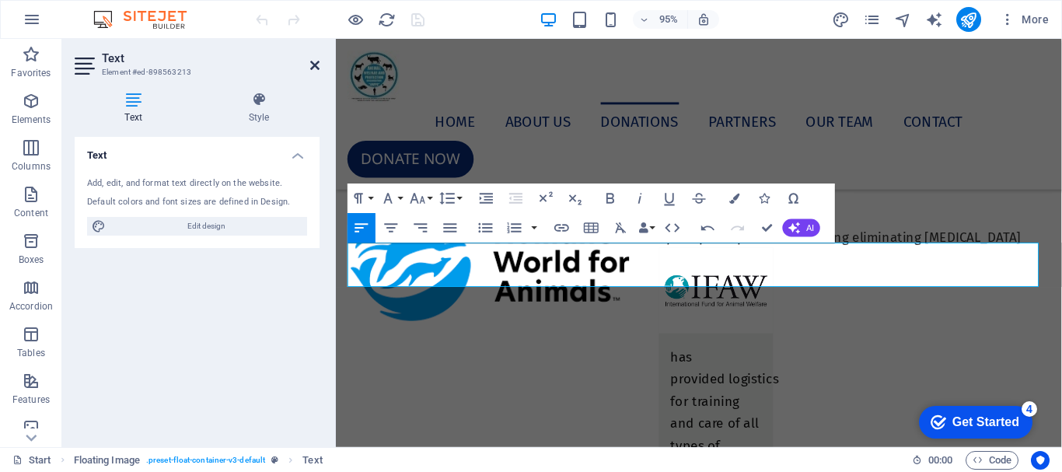
click at [317, 65] on icon at bounding box center [314, 65] width 9 height 12
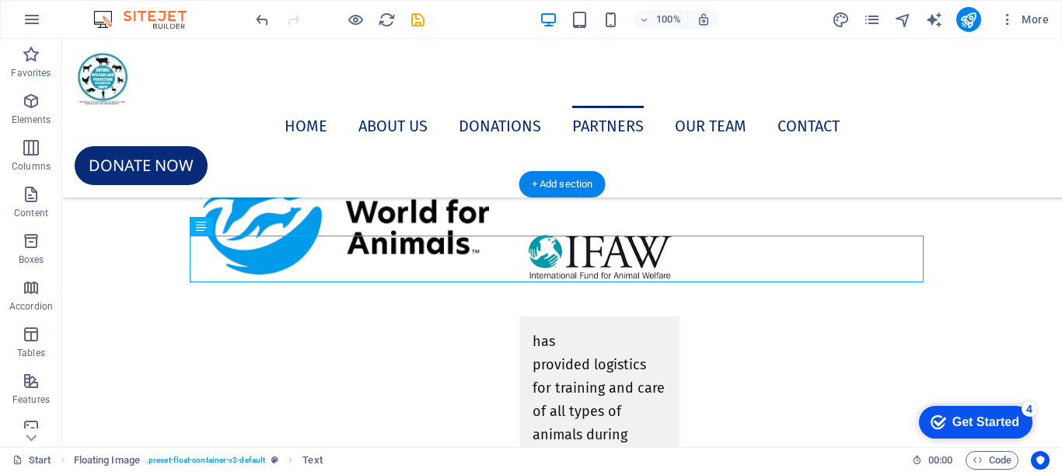
scroll to position [7306, 0]
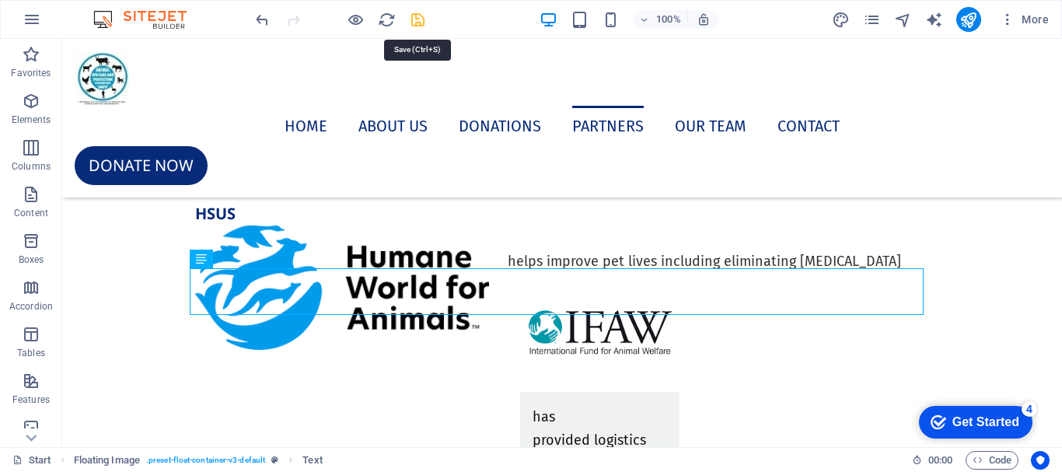
click at [417, 23] on icon "save" at bounding box center [418, 20] width 18 height 18
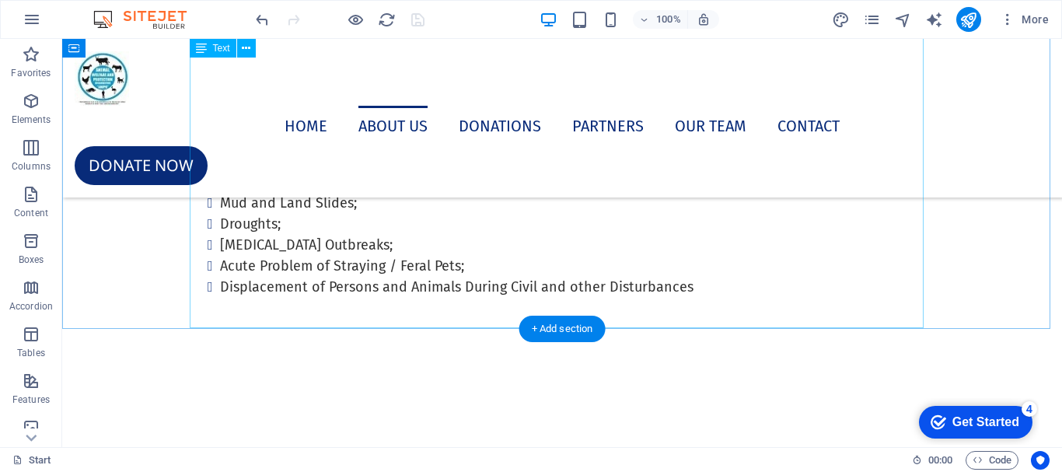
scroll to position [1398, 0]
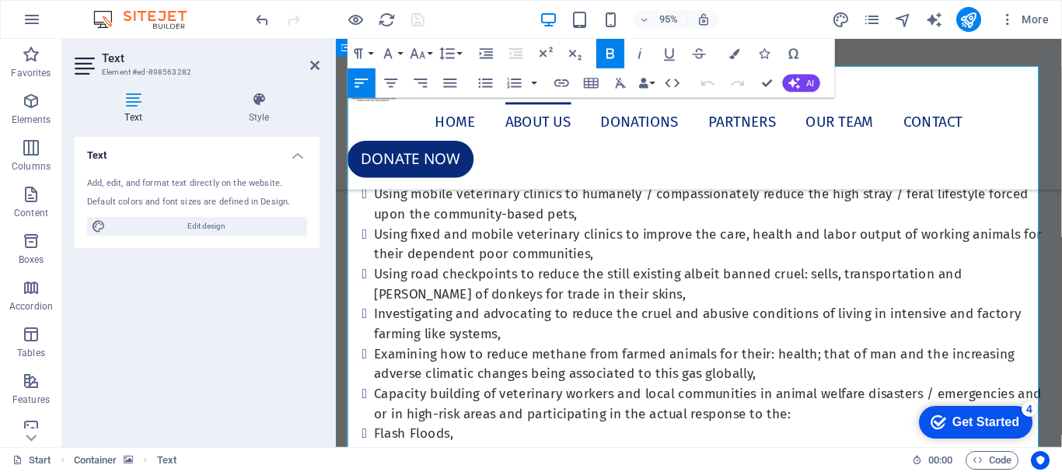
scroll to position [1288, 0]
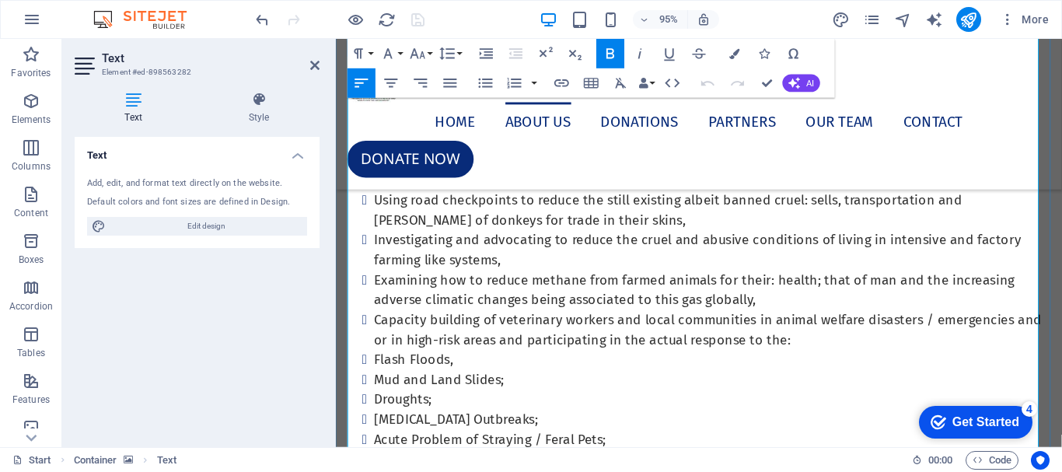
drag, startPoint x: 399, startPoint y: 340, endPoint x: 860, endPoint y: 459, distance: 476.2
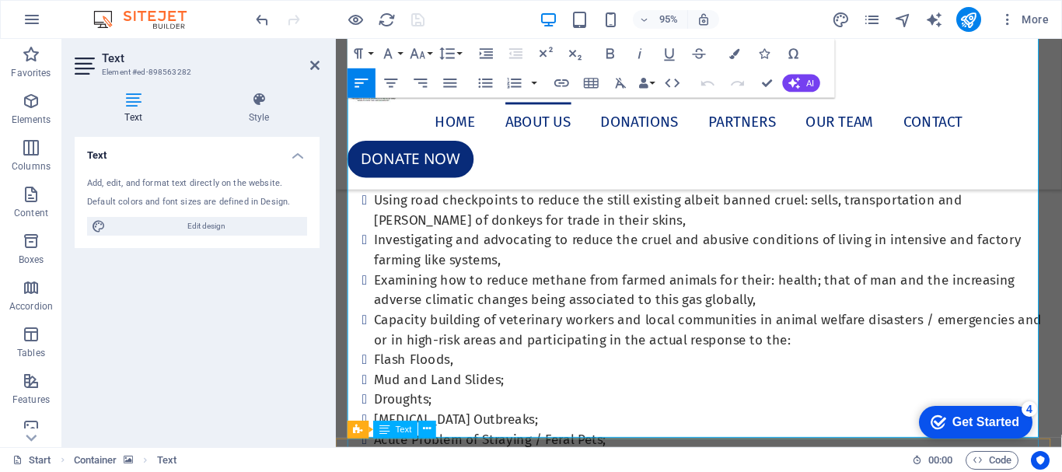
scroll to position [1300, 0]
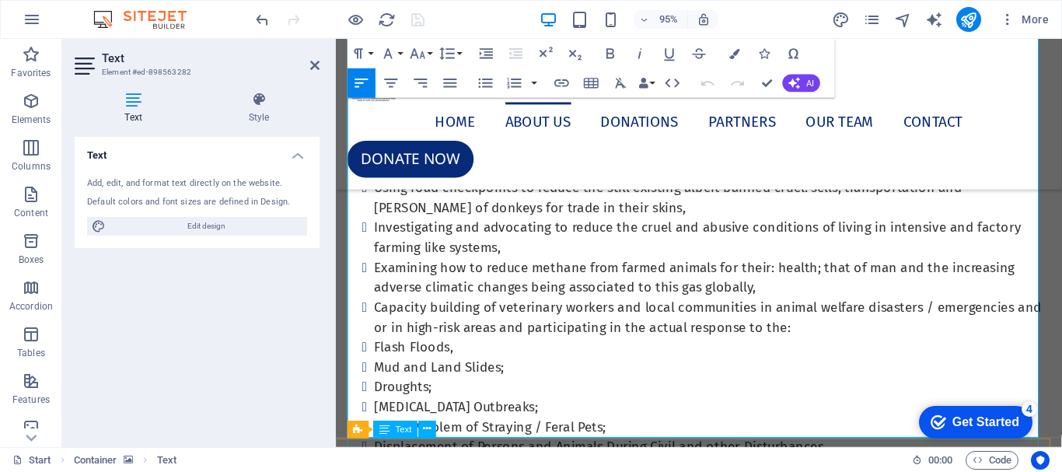
drag, startPoint x: 401, startPoint y: 340, endPoint x: 856, endPoint y: 459, distance: 470.2
click at [457, 55] on button "Line Height" at bounding box center [450, 54] width 28 height 30
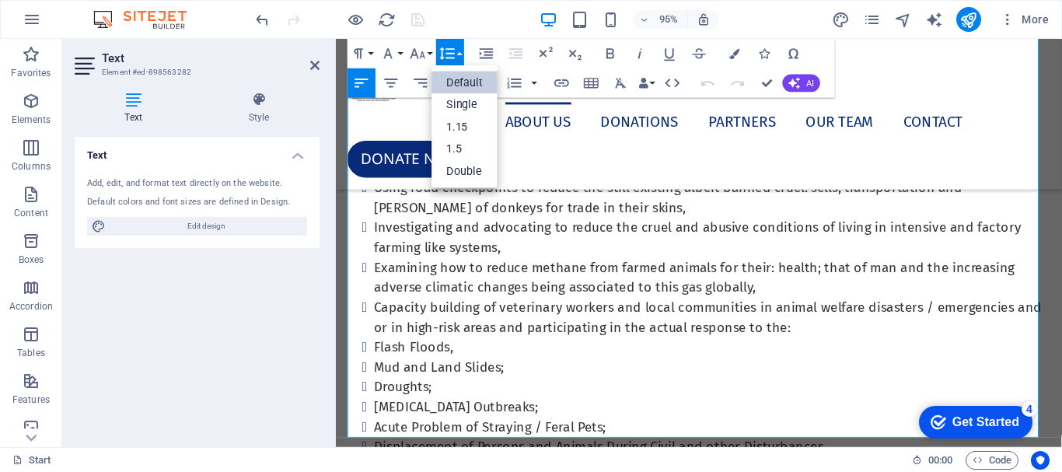
scroll to position [0, 0]
click at [467, 149] on link "1.5" at bounding box center [465, 149] width 66 height 23
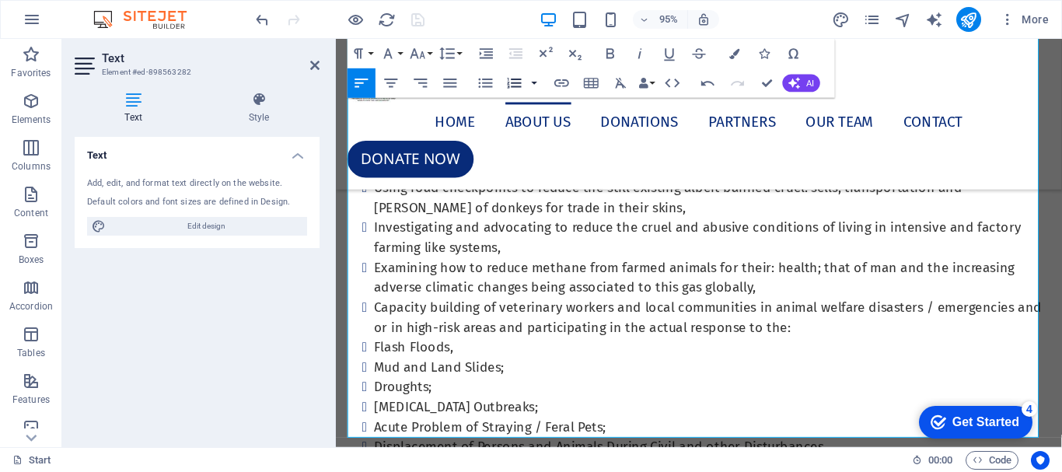
click at [532, 84] on button "button" at bounding box center [535, 83] width 12 height 30
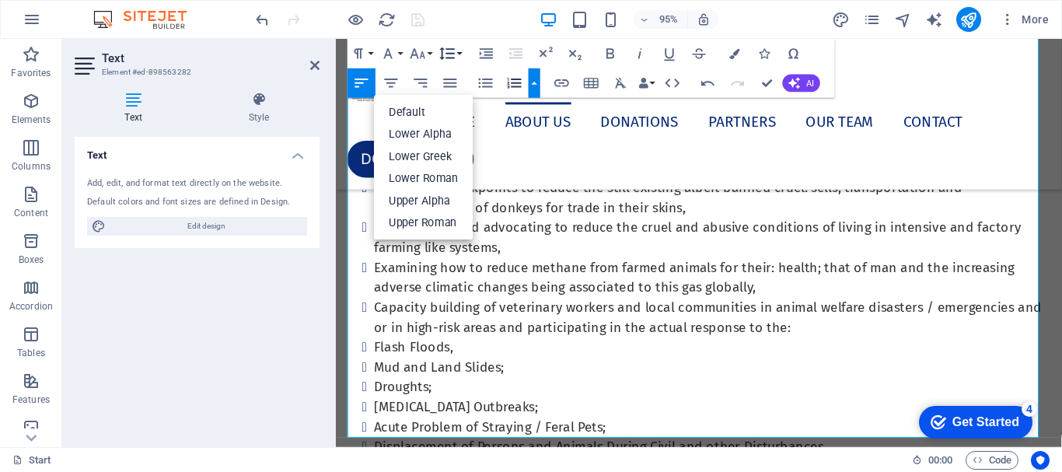
click at [460, 52] on button "Line Height" at bounding box center [450, 54] width 28 height 30
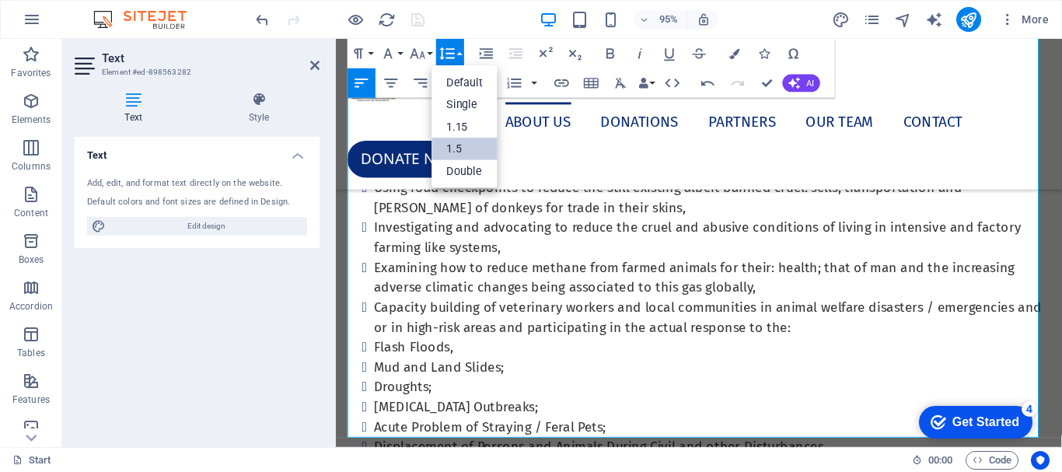
click at [458, 146] on link "1.5" at bounding box center [465, 149] width 66 height 23
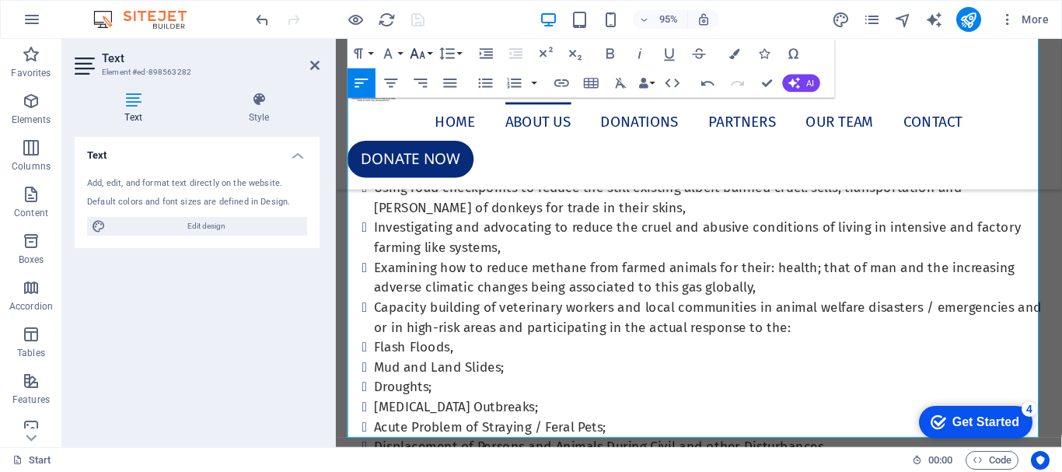
click at [428, 50] on button "Font Size" at bounding box center [421, 54] width 28 height 30
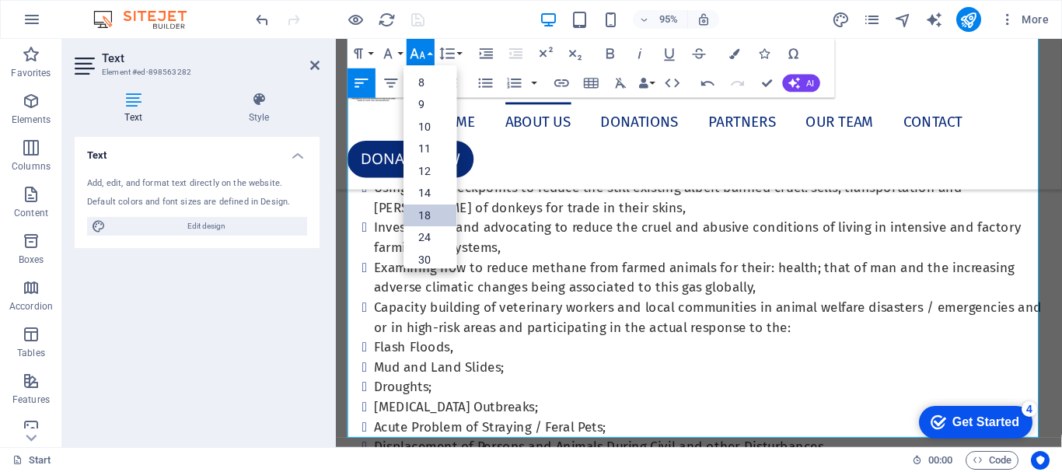
click at [431, 214] on link "18" at bounding box center [429, 215] width 53 height 23
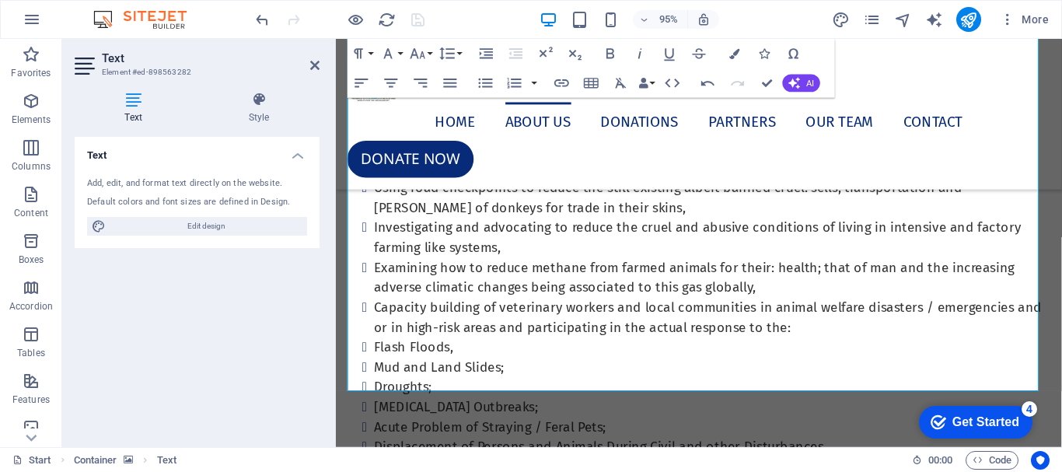
scroll to position [1456, 0]
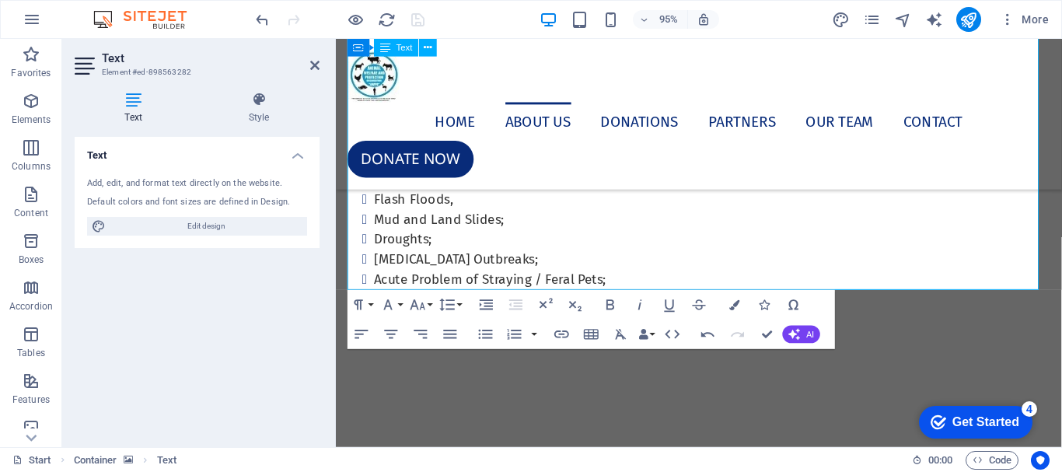
click at [316, 68] on icon at bounding box center [314, 65] width 9 height 12
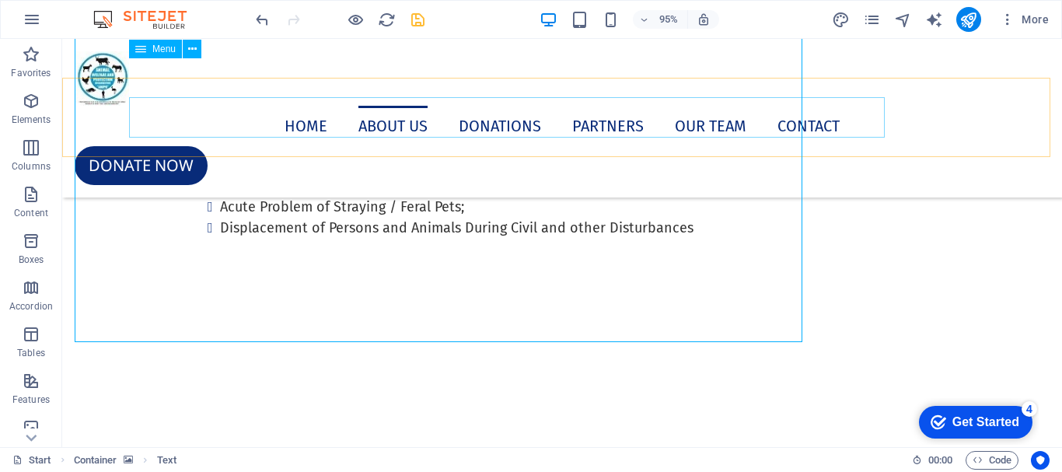
scroll to position [1417, 0]
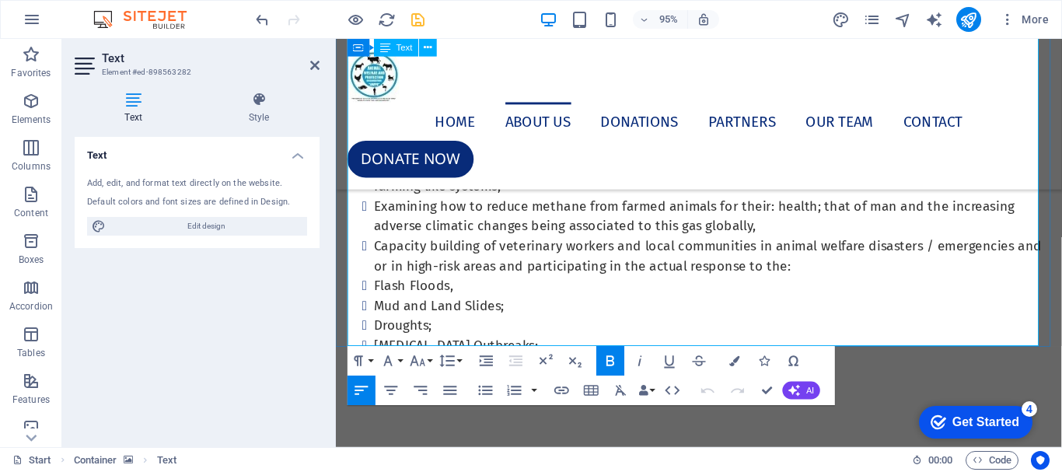
scroll to position [1443, 0]
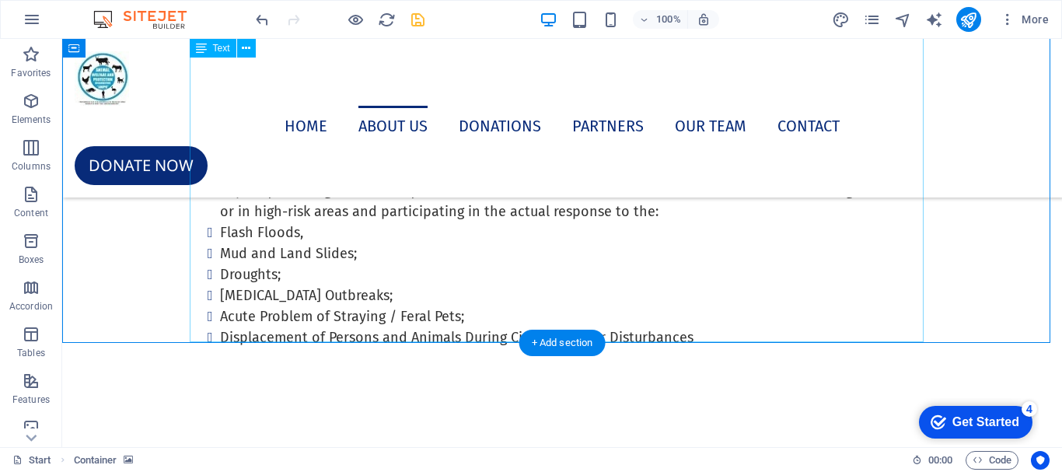
scroll to position [1360, 0]
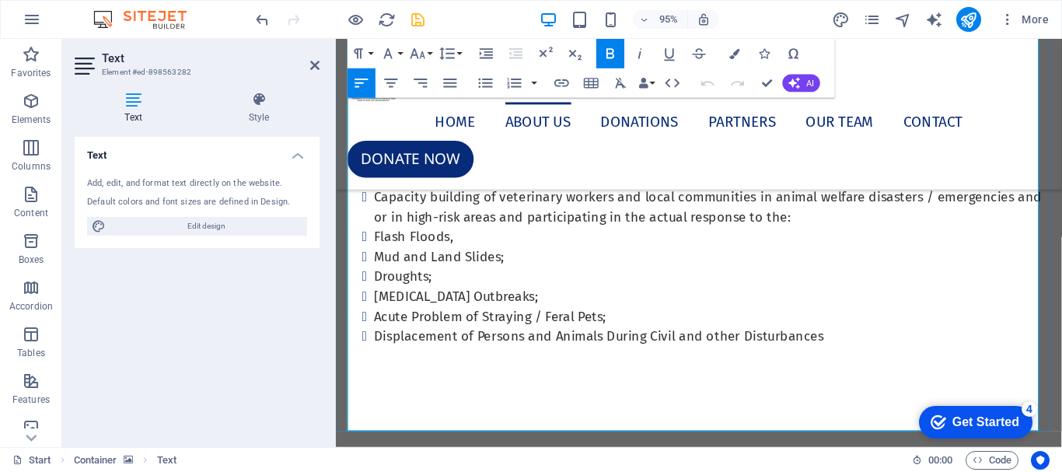
scroll to position [1443, 0]
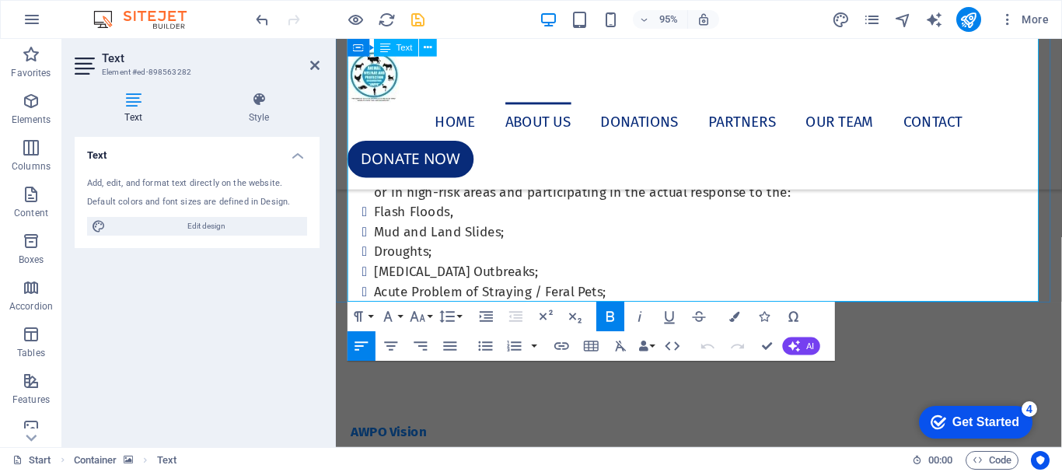
click at [315, 62] on icon at bounding box center [314, 65] width 9 height 12
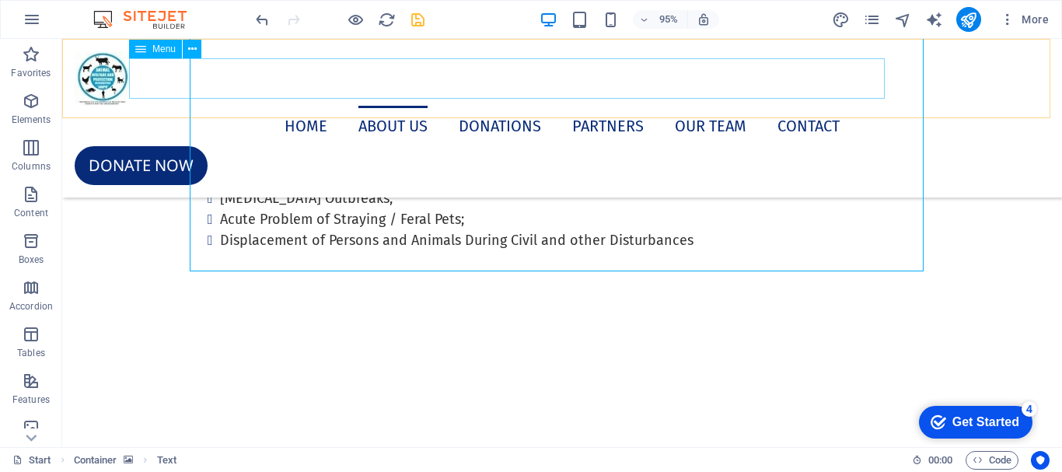
scroll to position [1405, 0]
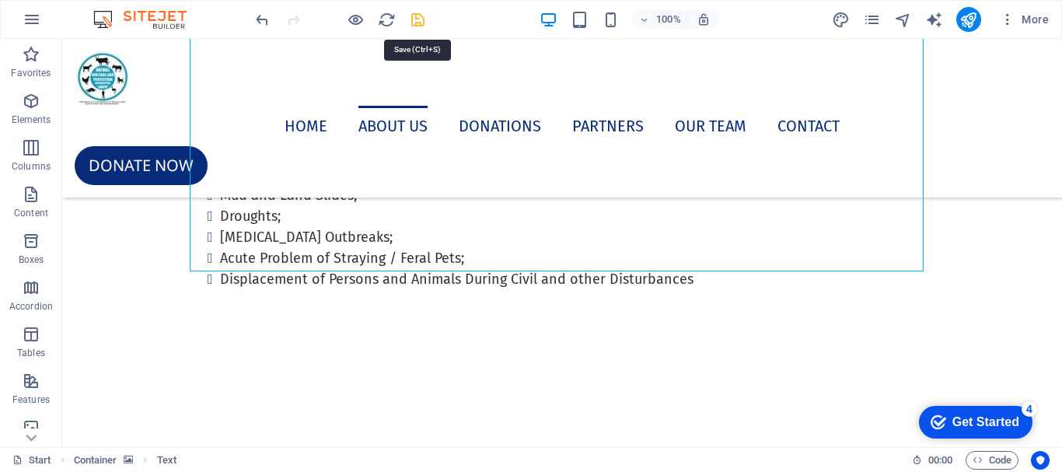
click at [420, 18] on icon "save" at bounding box center [418, 20] width 18 height 18
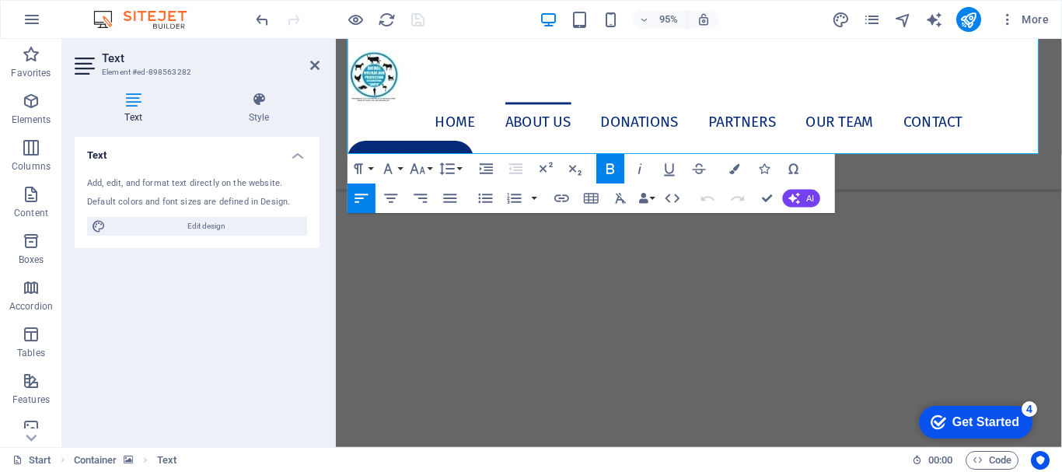
scroll to position [1873, 0]
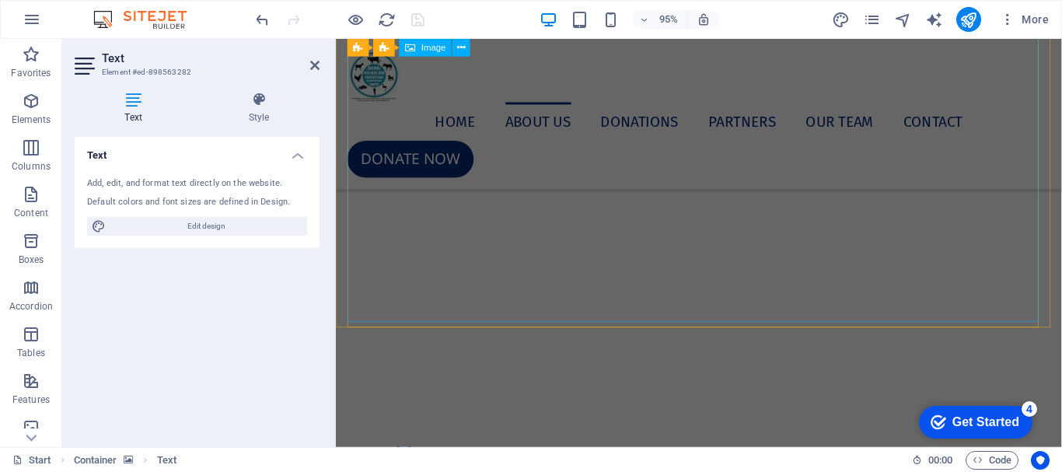
drag, startPoint x: 394, startPoint y: 342, endPoint x: 836, endPoint y: 158, distance: 479.1
click at [320, 62] on aside "Text Element #ed-898563282 Text Style Text Add, edit, and format text directly …" at bounding box center [199, 243] width 274 height 408
drag, startPoint x: 316, startPoint y: 65, endPoint x: 254, endPoint y: 27, distance: 72.3
click at [316, 65] on icon at bounding box center [314, 65] width 9 height 12
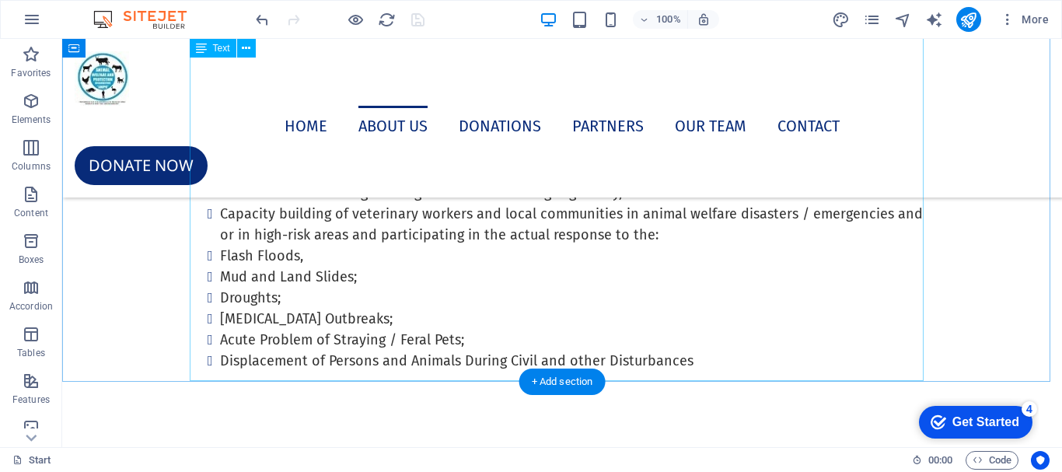
scroll to position [1245, 0]
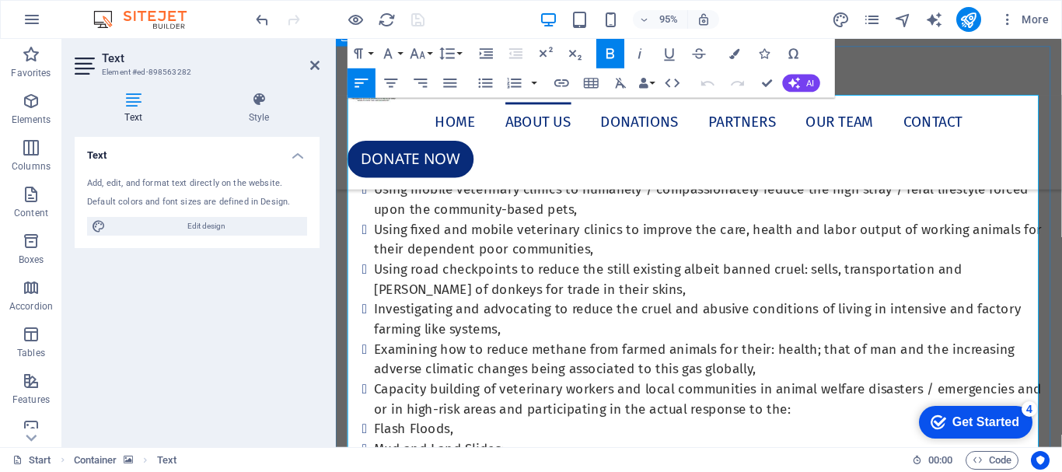
scroll to position [1366, 0]
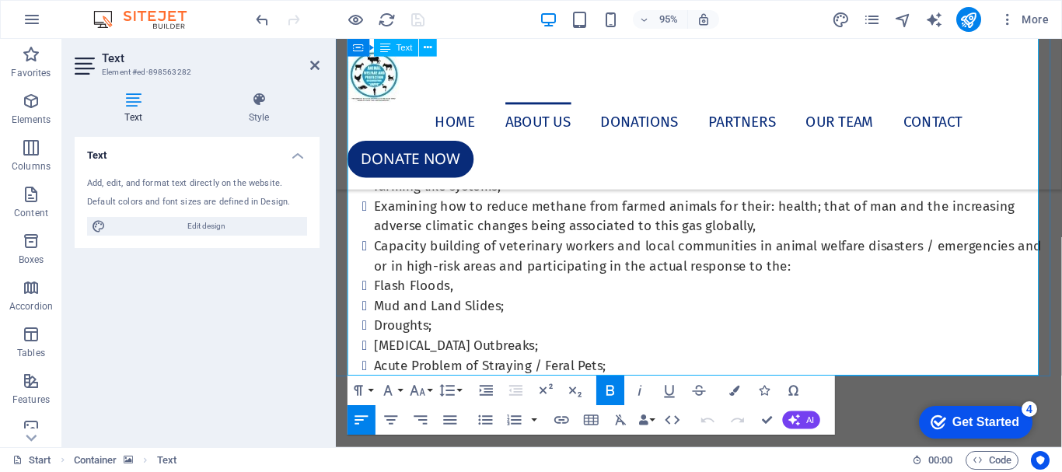
drag, startPoint x: 396, startPoint y: 258, endPoint x: 817, endPoint y: 382, distance: 439.3
click at [361, 419] on icon "button" at bounding box center [362, 420] width 18 height 18
click at [316, 65] on icon at bounding box center [314, 65] width 9 height 12
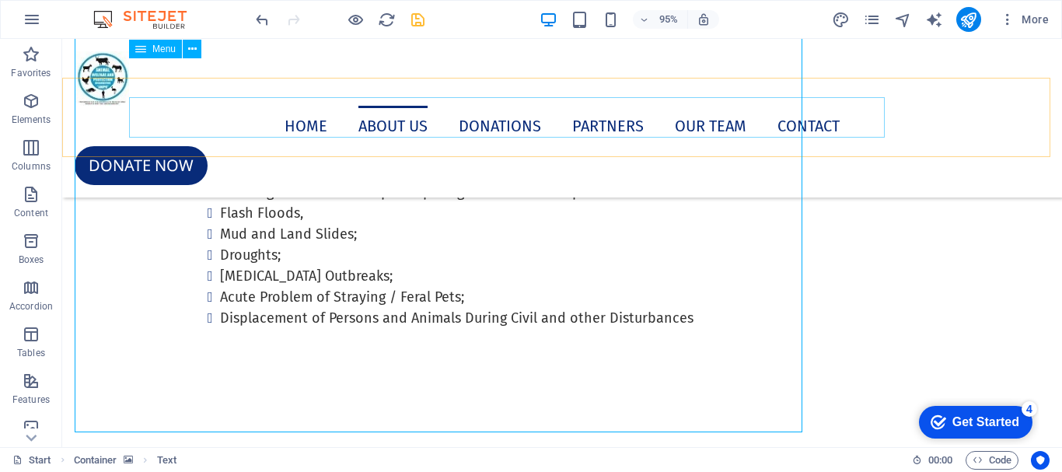
scroll to position [1327, 0]
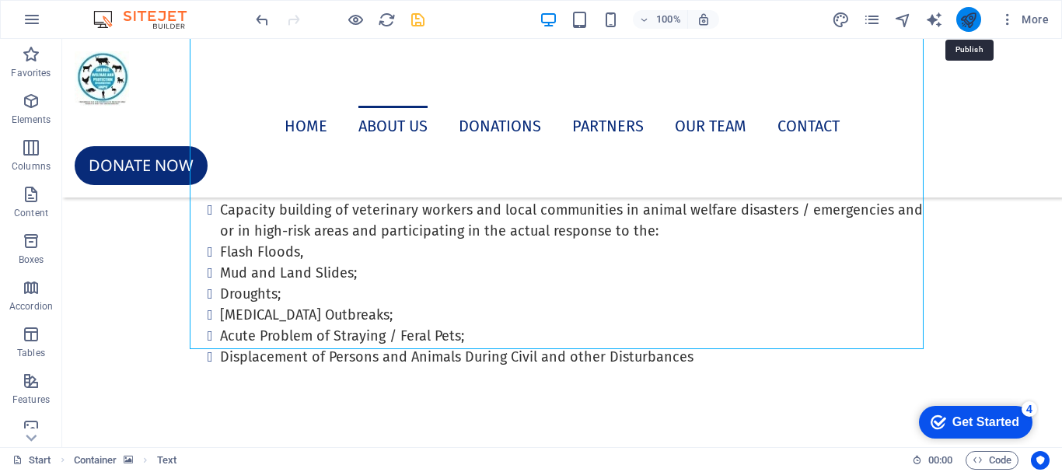
click at [968, 20] on icon "publish" at bounding box center [968, 20] width 18 height 18
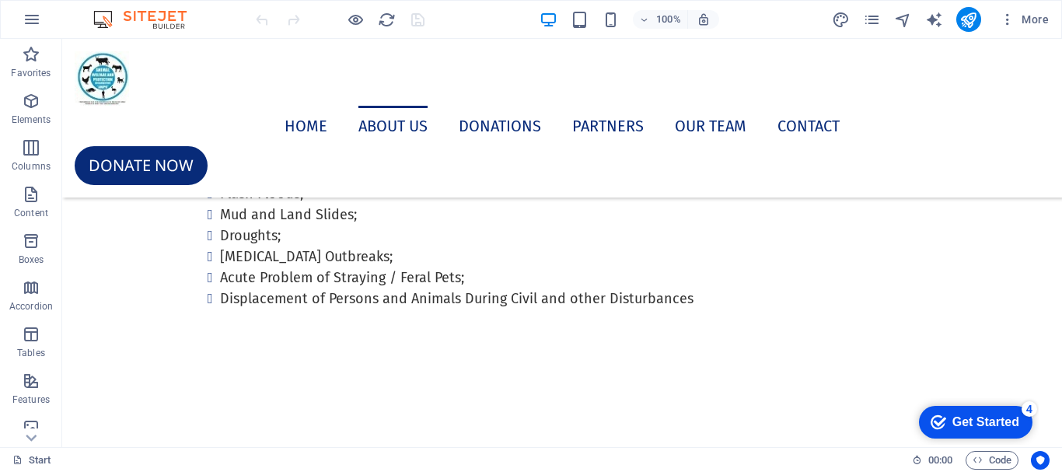
scroll to position [1363, 0]
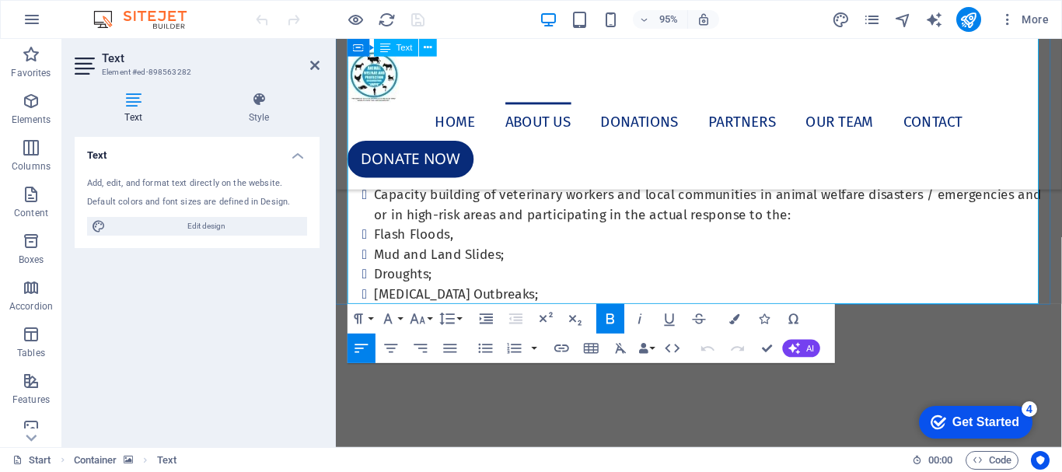
scroll to position [1443, 0]
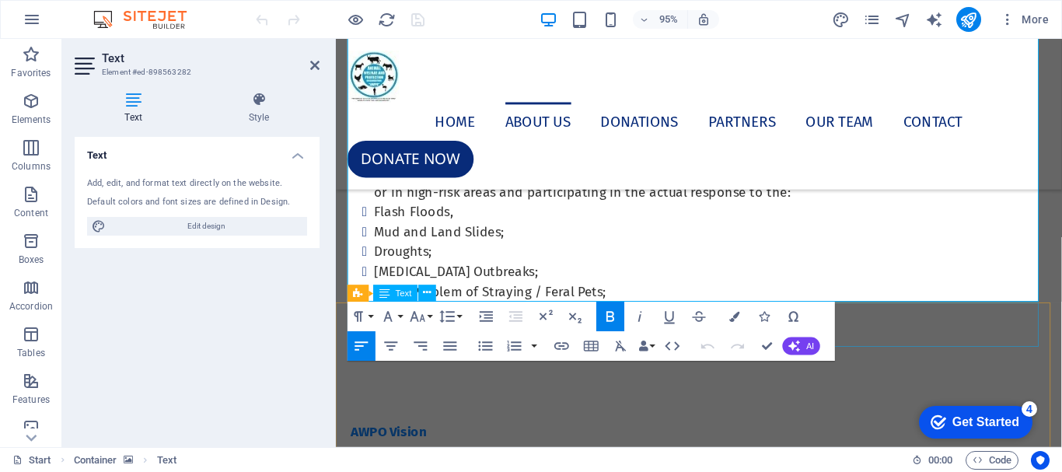
drag, startPoint x: 393, startPoint y: 189, endPoint x: 804, endPoint y: 326, distance: 433.4
click at [428, 317] on button "Font Size" at bounding box center [421, 317] width 28 height 30
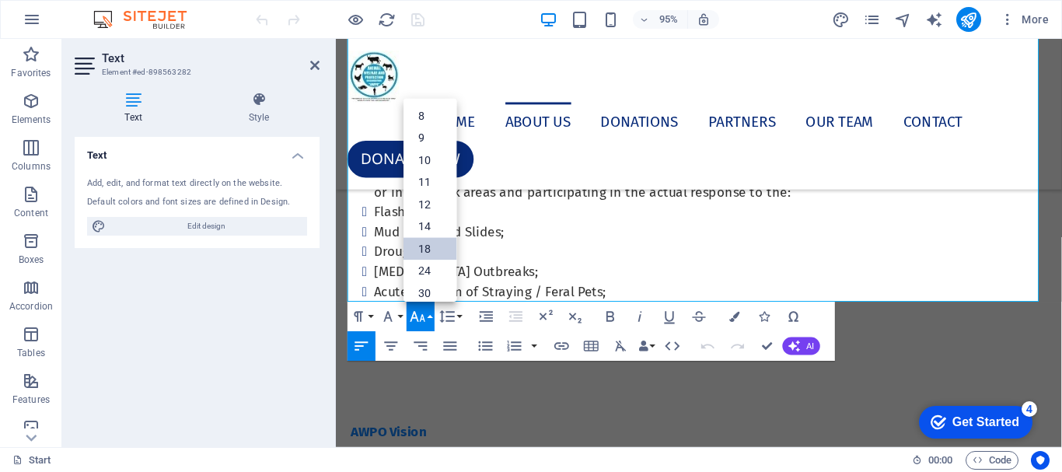
scroll to position [125, 0]
click at [456, 318] on button "Line Height" at bounding box center [450, 317] width 28 height 30
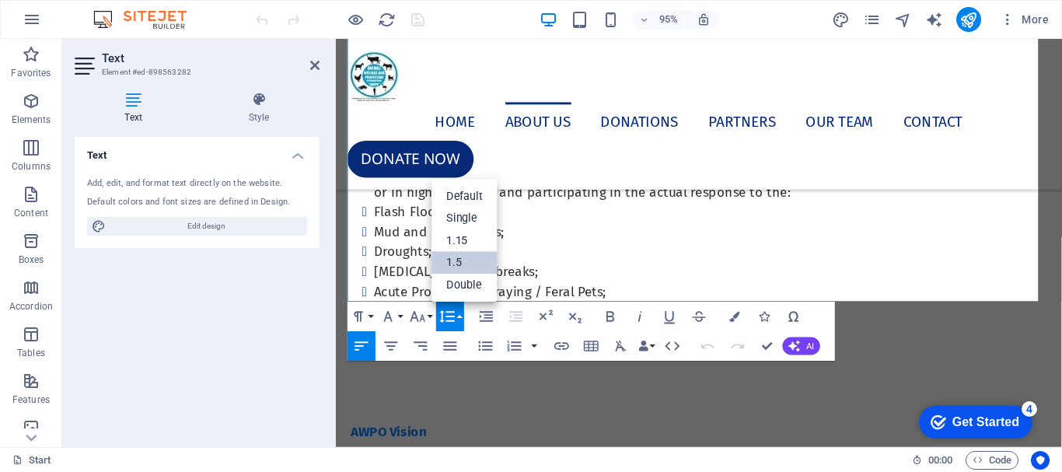
scroll to position [0, 0]
click at [457, 264] on link "1.5" at bounding box center [465, 263] width 66 height 23
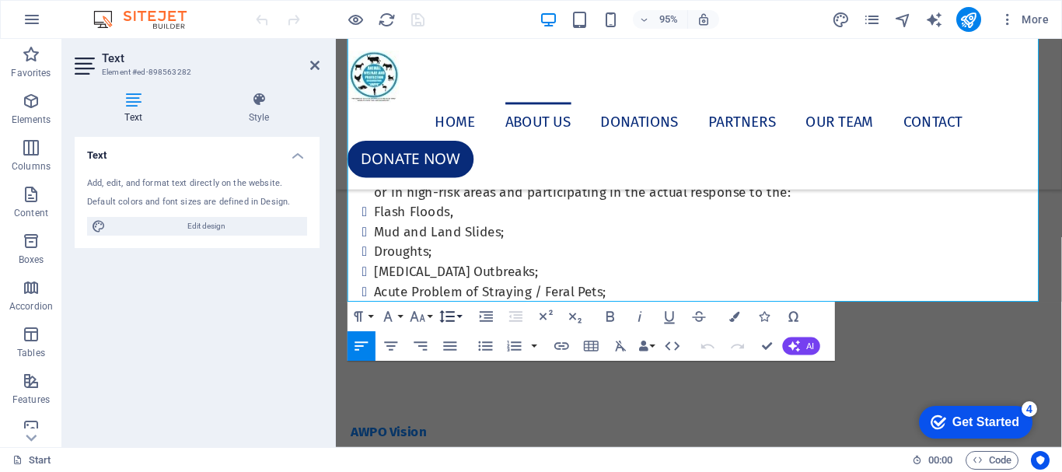
click at [459, 316] on button "Line Height" at bounding box center [450, 317] width 28 height 30
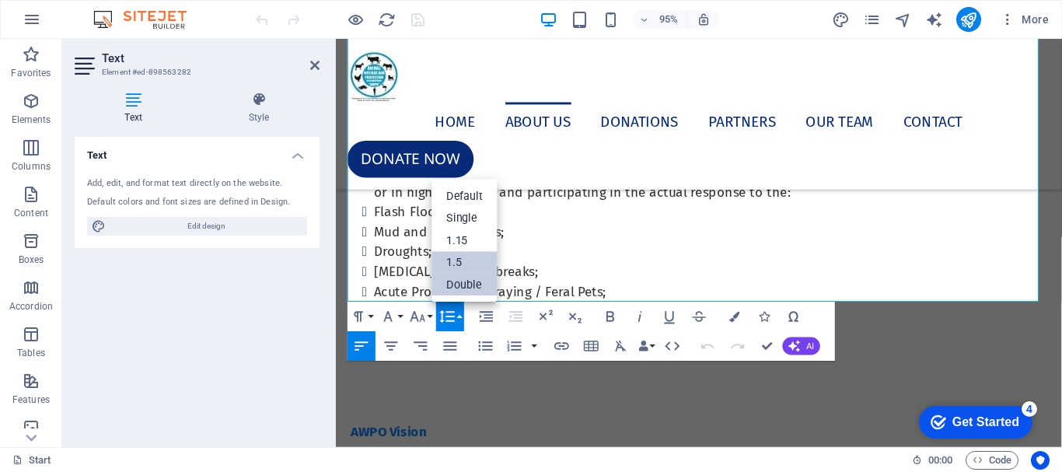
click at [460, 288] on link "Double" at bounding box center [465, 285] width 66 height 23
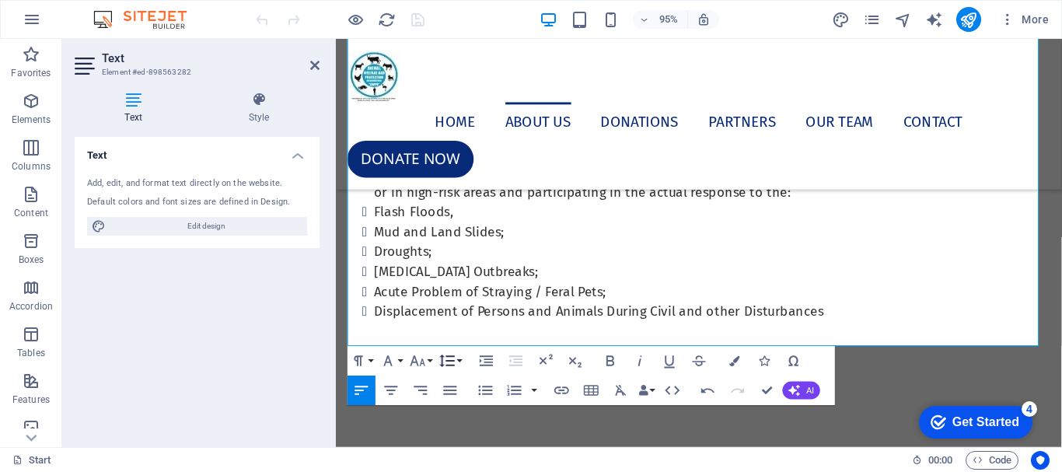
click at [460, 361] on button "Line Height" at bounding box center [450, 361] width 28 height 30
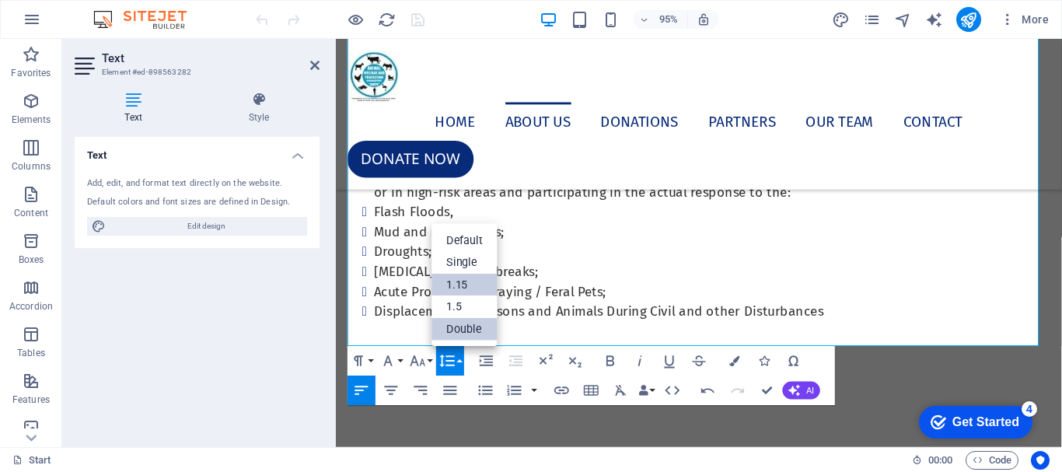
click at [459, 287] on link "1.15" at bounding box center [465, 285] width 66 height 23
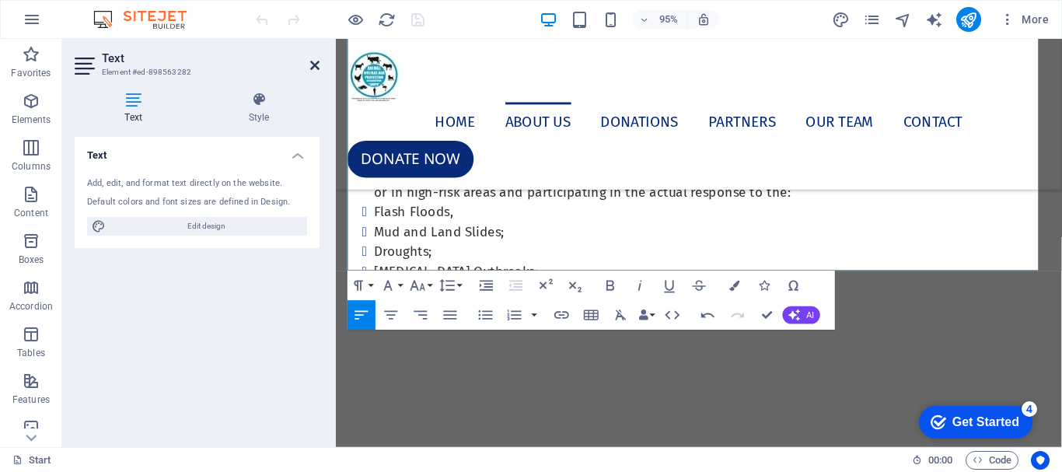
click at [316, 66] on icon at bounding box center [314, 65] width 9 height 12
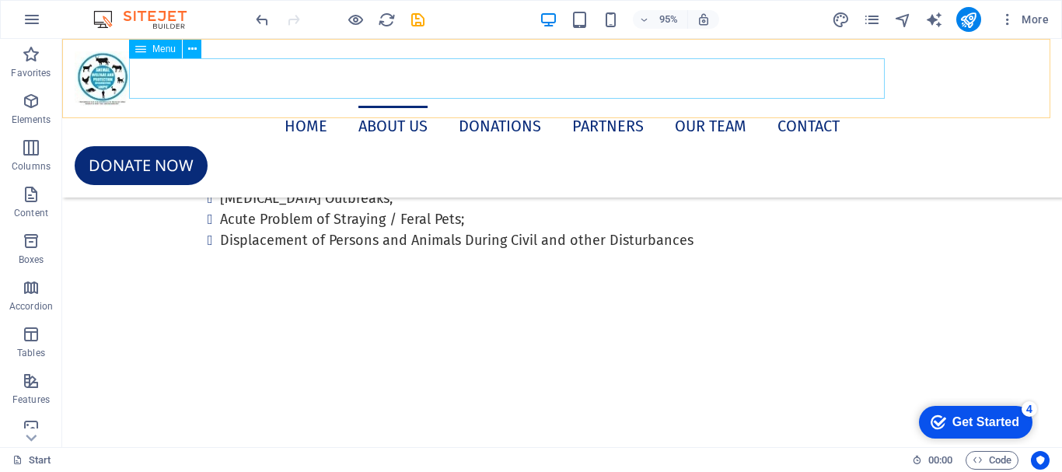
scroll to position [1405, 0]
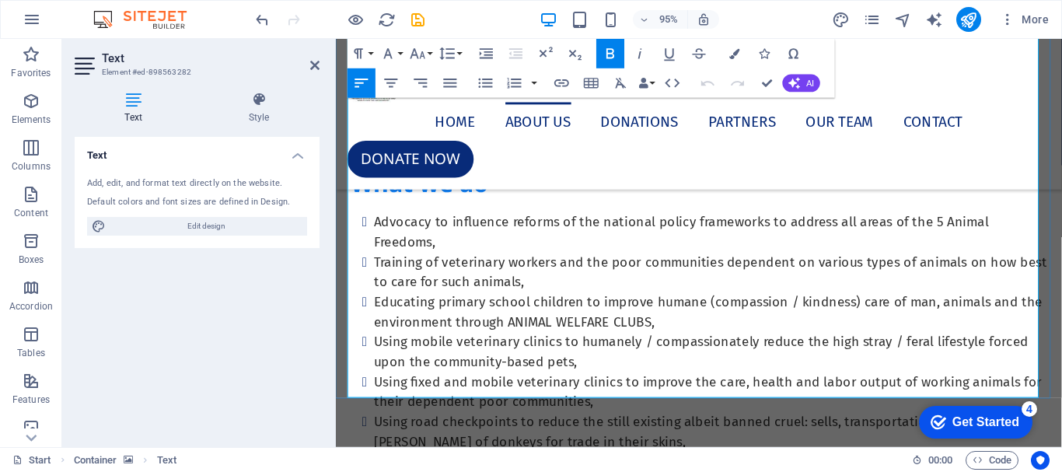
scroll to position [1366, 0]
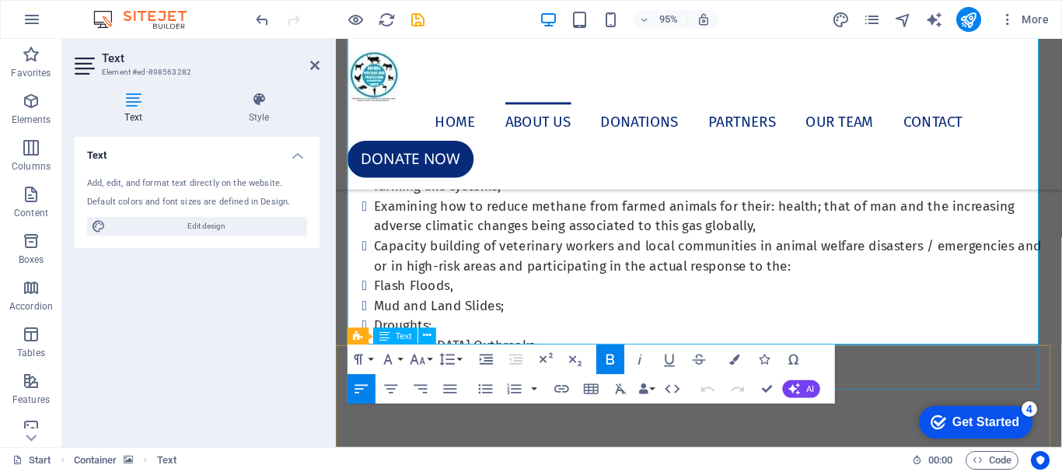
drag, startPoint x: 394, startPoint y: 262, endPoint x: 801, endPoint y: 374, distance: 421.7
click at [431, 361] on button "Font Size" at bounding box center [421, 359] width 28 height 30
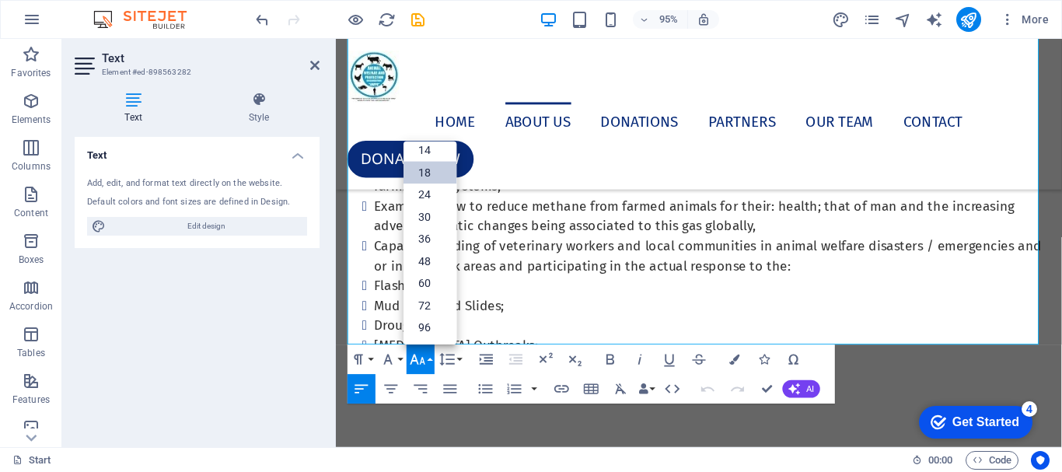
scroll to position [125, 0]
click at [403, 360] on button "Font Family" at bounding box center [391, 359] width 28 height 30
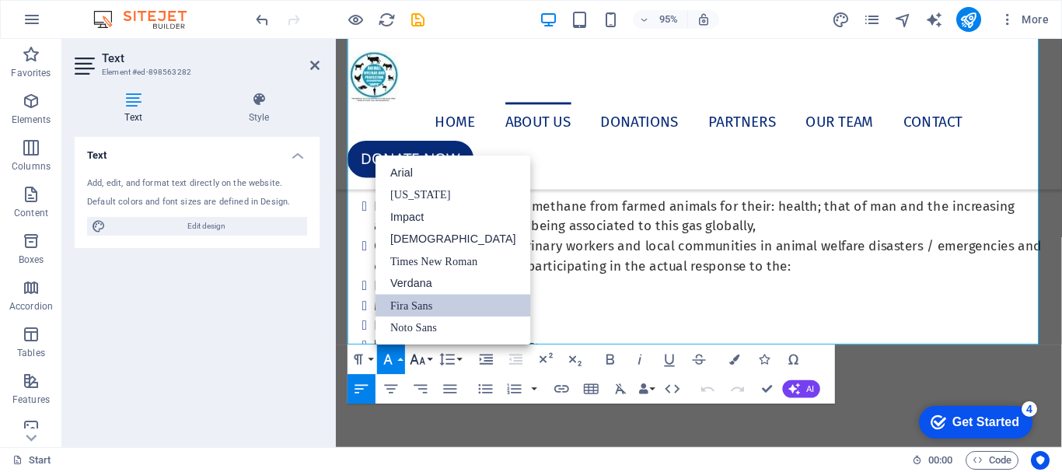
scroll to position [0, 0]
click at [462, 361] on button "Line Height" at bounding box center [450, 359] width 28 height 30
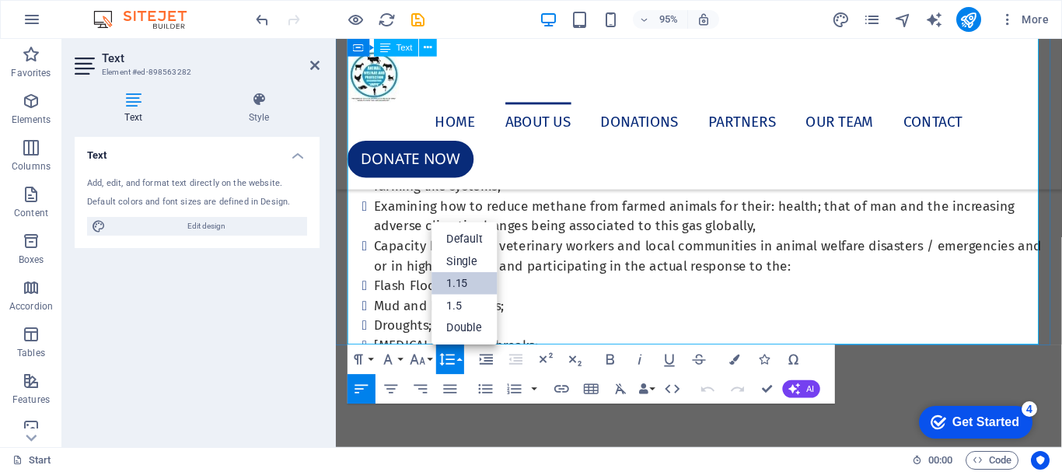
drag, startPoint x: 315, startPoint y: 66, endPoint x: 255, endPoint y: 30, distance: 70.1
click at [315, 66] on icon at bounding box center [314, 65] width 9 height 12
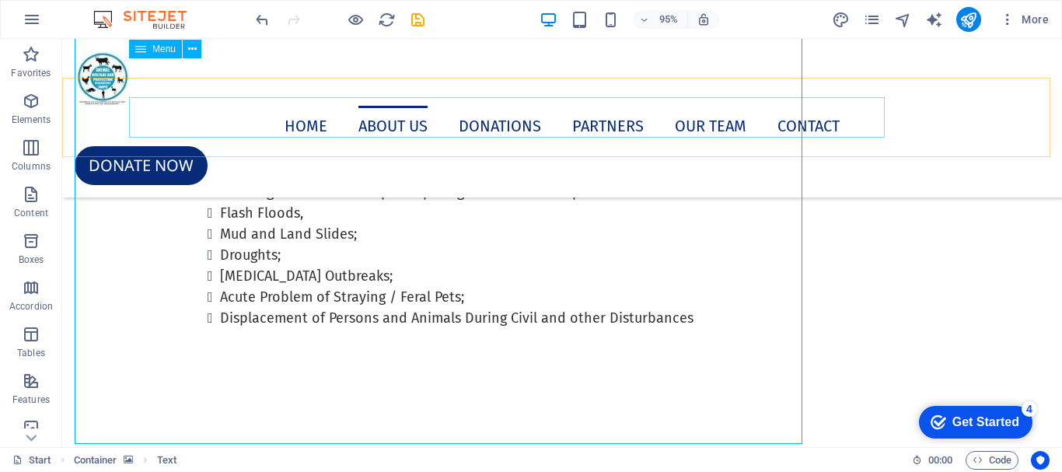
scroll to position [1283, 0]
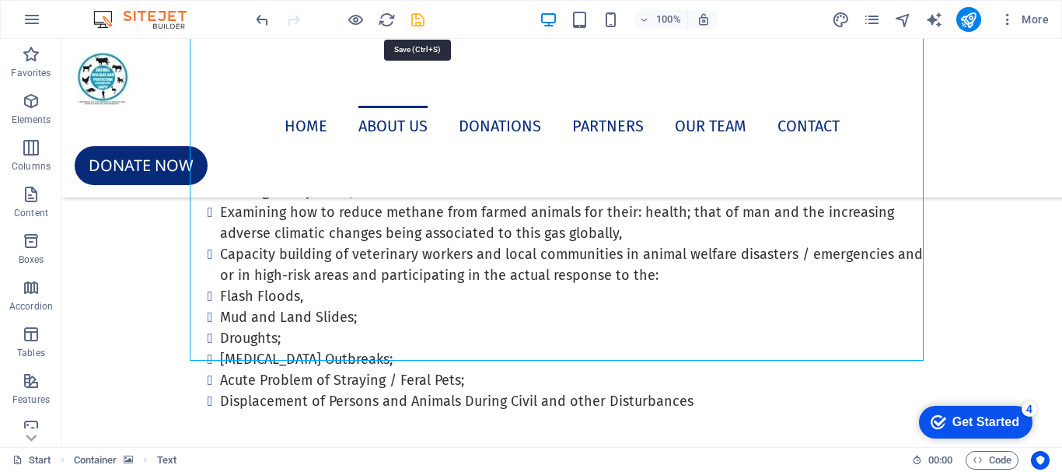
click at [418, 19] on icon "save" at bounding box center [418, 20] width 18 height 18
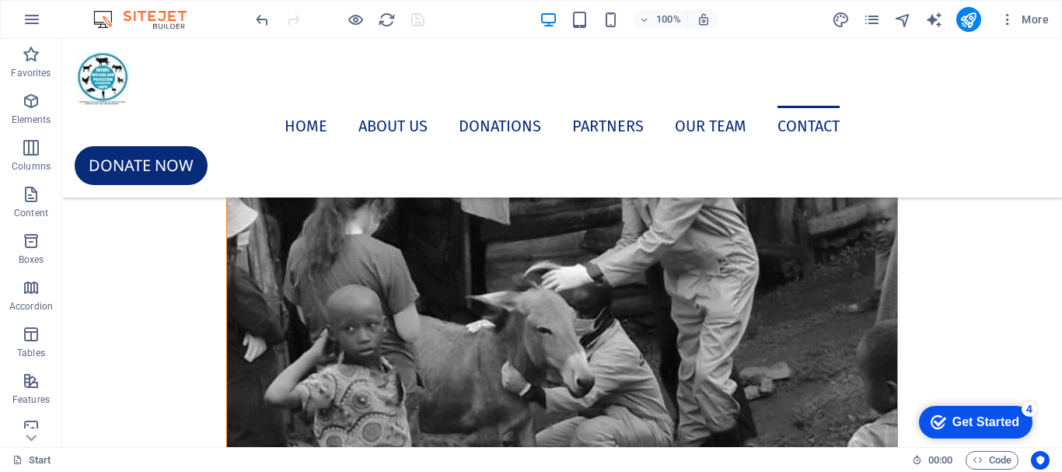
scroll to position [10473, 0]
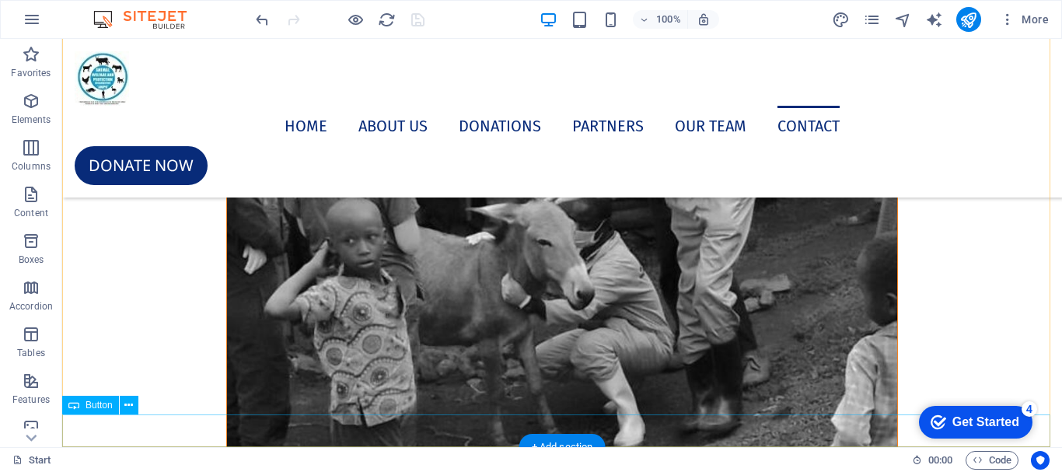
drag, startPoint x: 425, startPoint y: 423, endPoint x: 471, endPoint y: 489, distance: 80.4
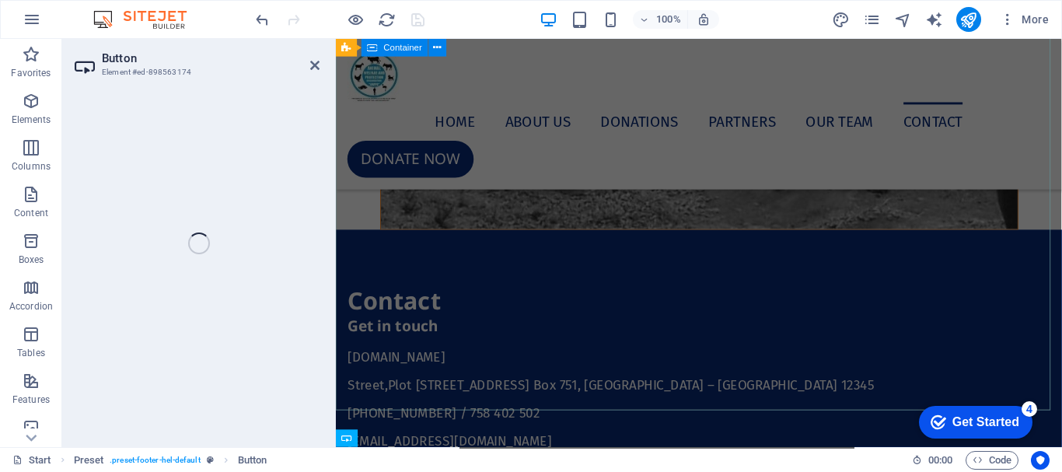
select select "px"
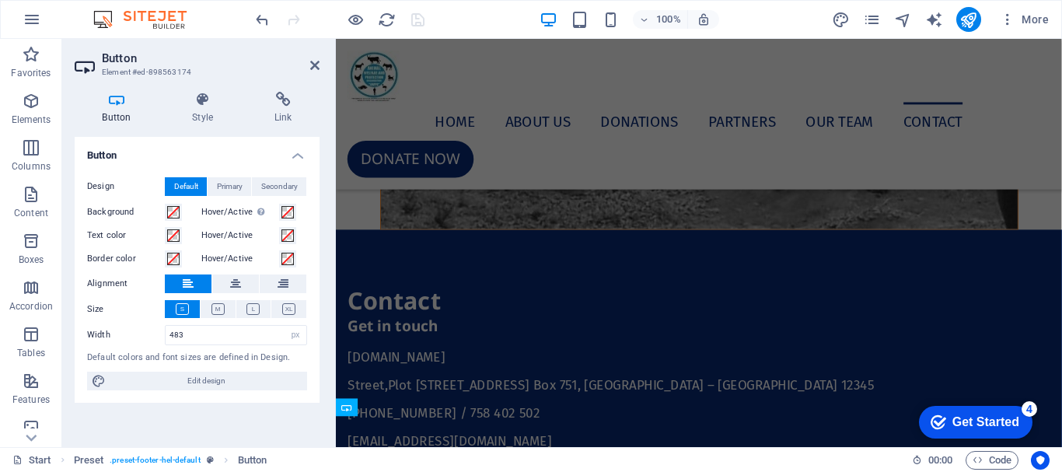
scroll to position [9970, 0]
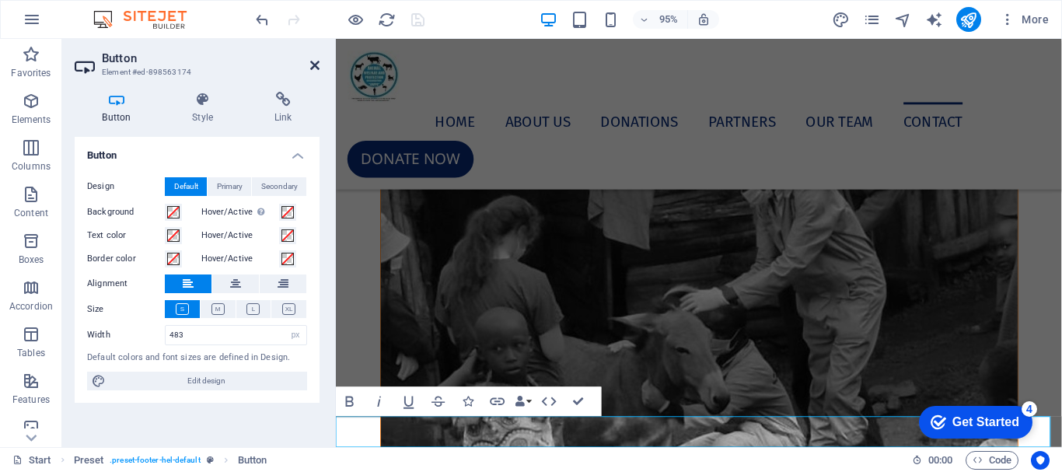
click at [316, 61] on icon at bounding box center [314, 65] width 9 height 12
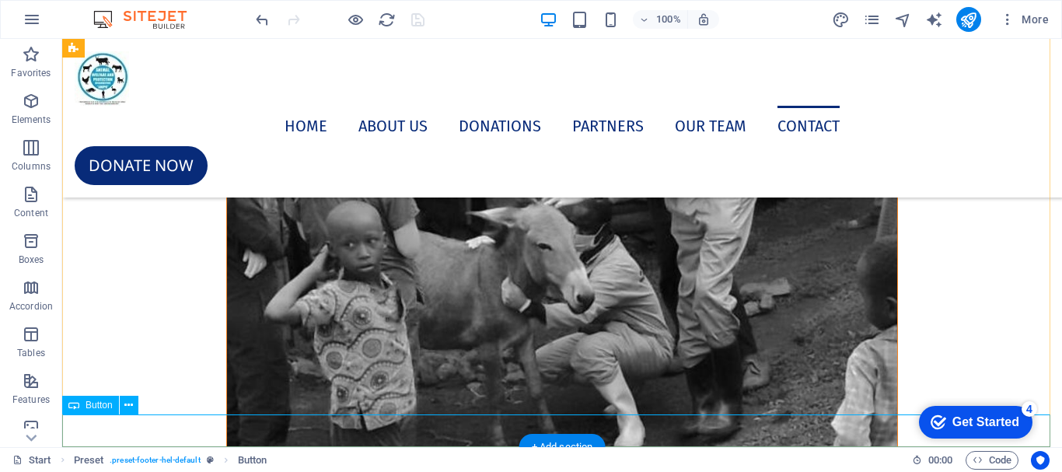
scroll to position [10473, 0]
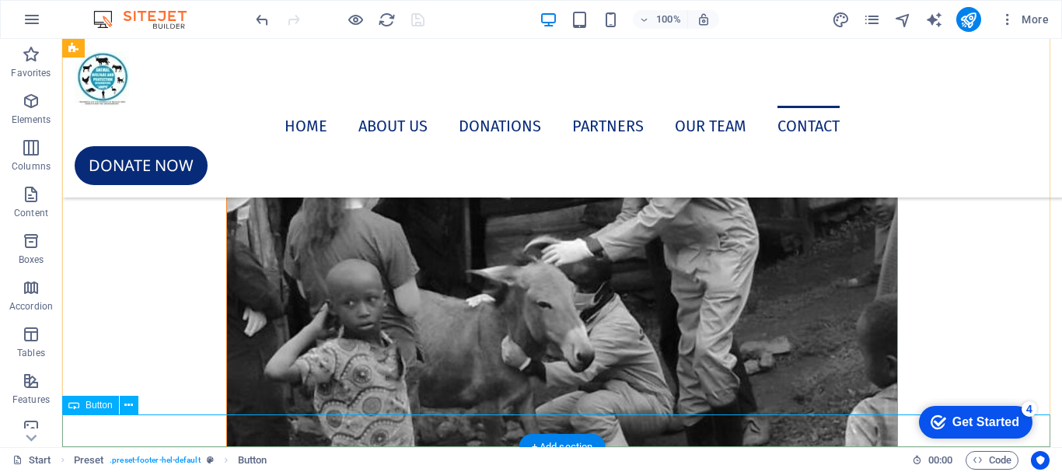
select select "px"
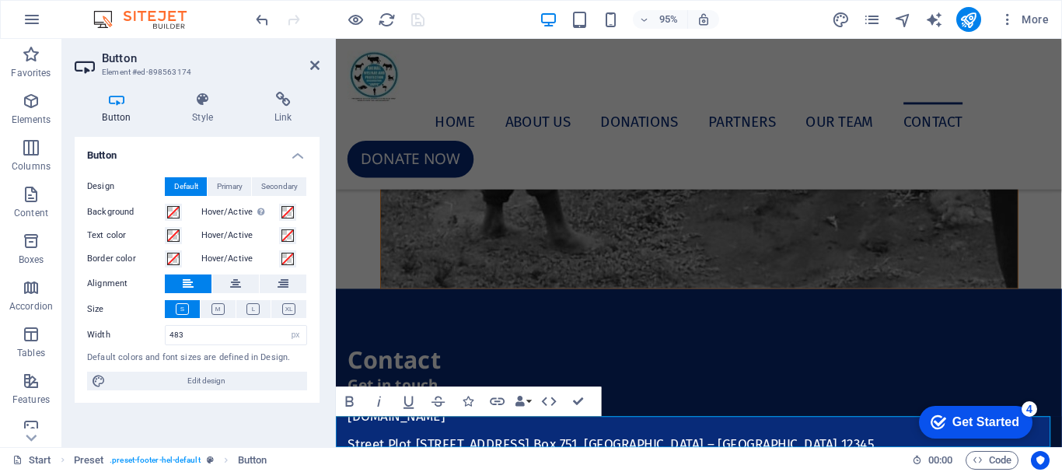
scroll to position [9970, 0]
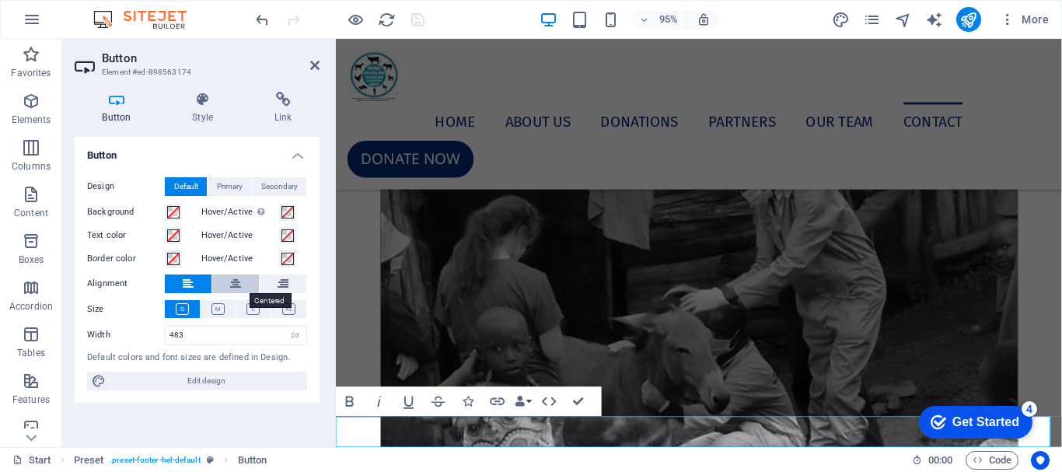
click at [225, 282] on button at bounding box center [235, 283] width 47 height 19
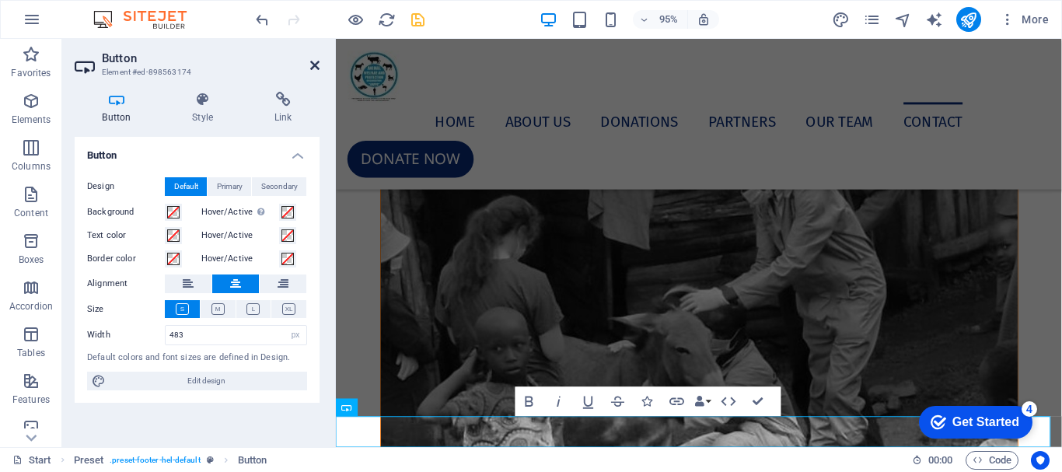
click at [313, 64] on icon at bounding box center [314, 65] width 9 height 12
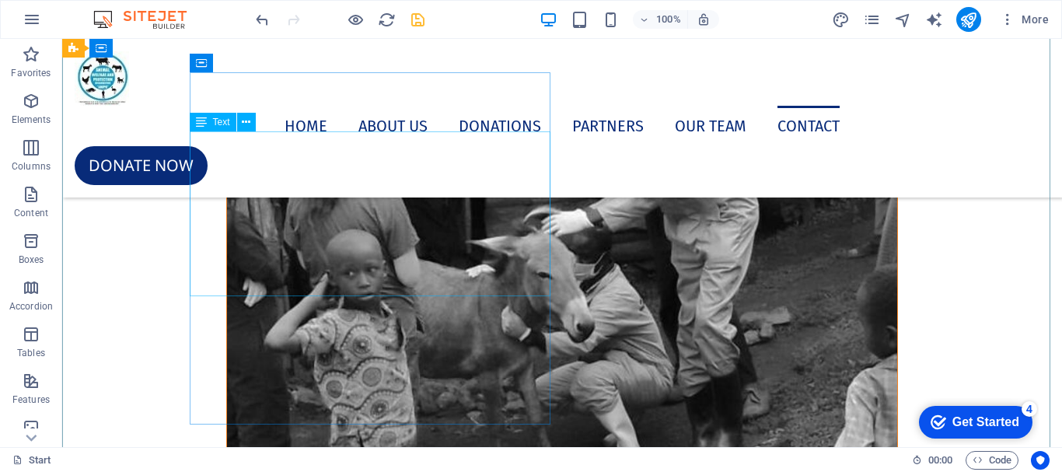
scroll to position [10473, 0]
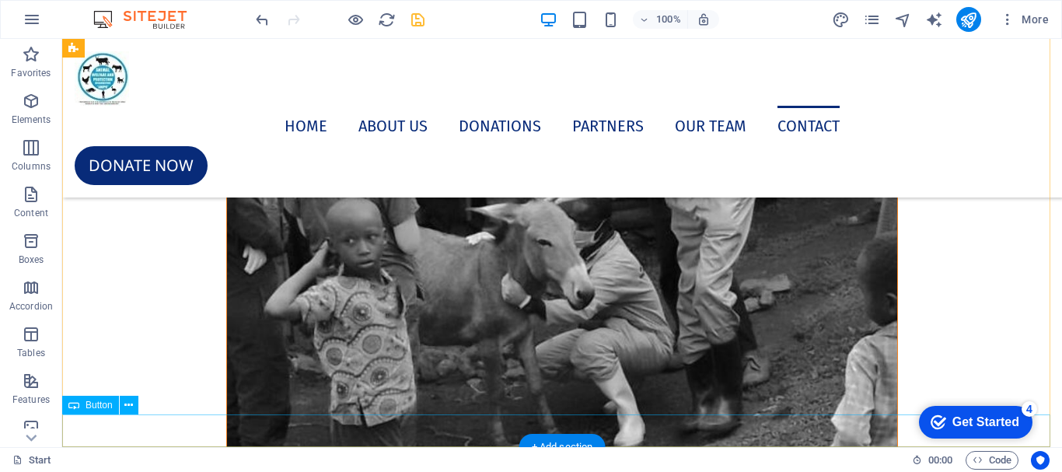
select select "px"
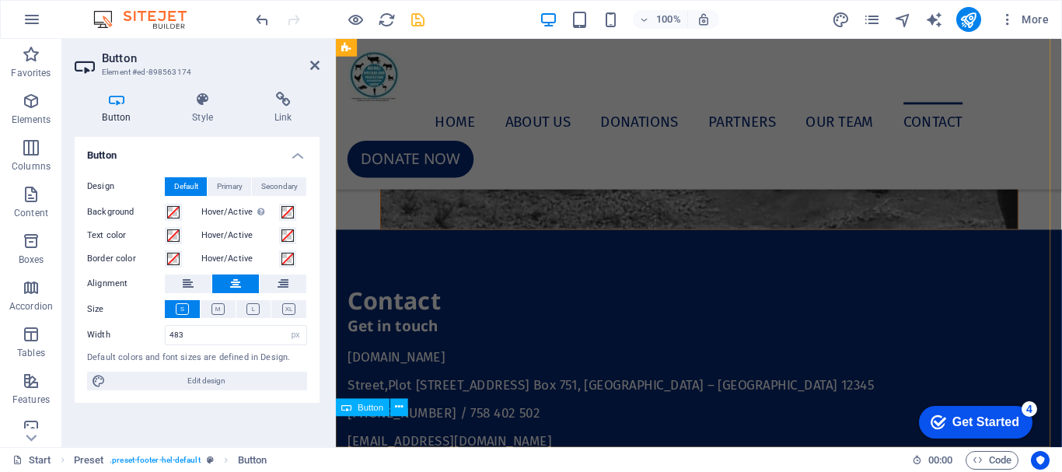
scroll to position [9970, 0]
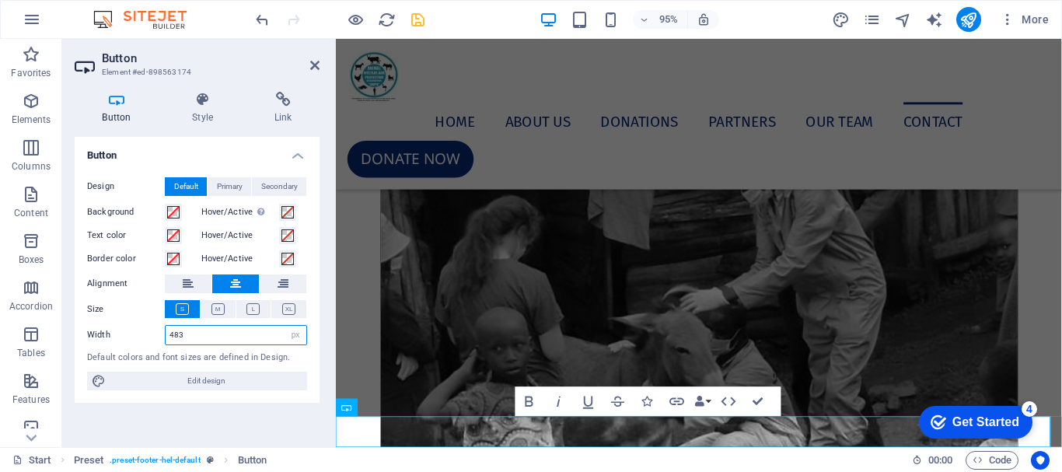
click at [209, 338] on input "483" at bounding box center [236, 335] width 141 height 19
type input "4"
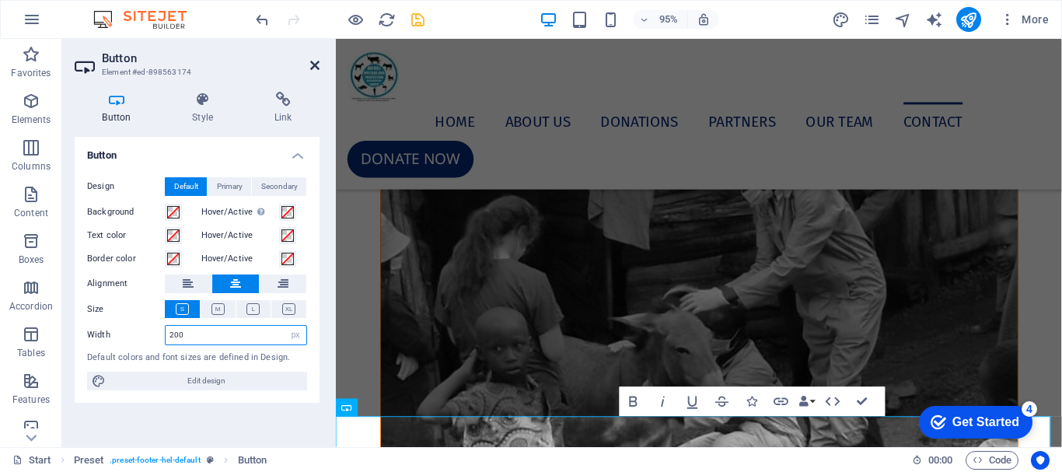
type input "200"
click at [314, 66] on icon at bounding box center [314, 65] width 9 height 12
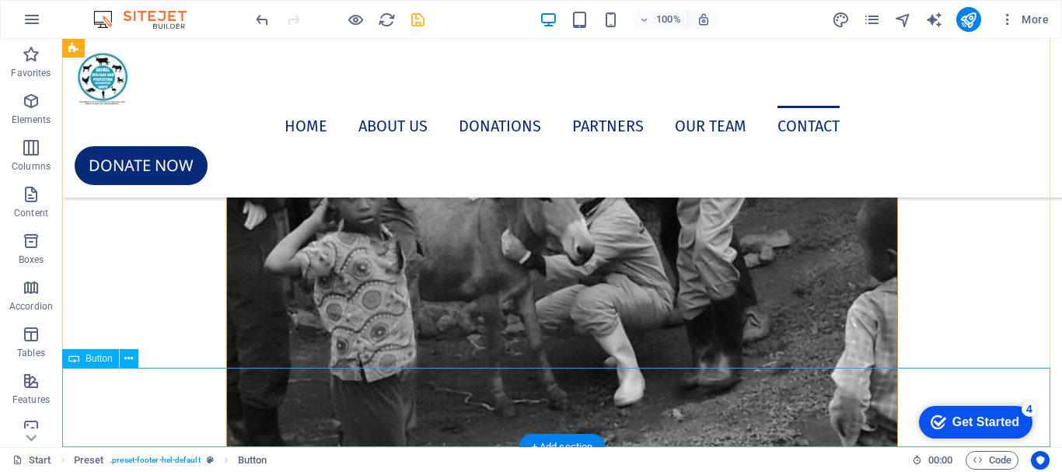
scroll to position [10519, 0]
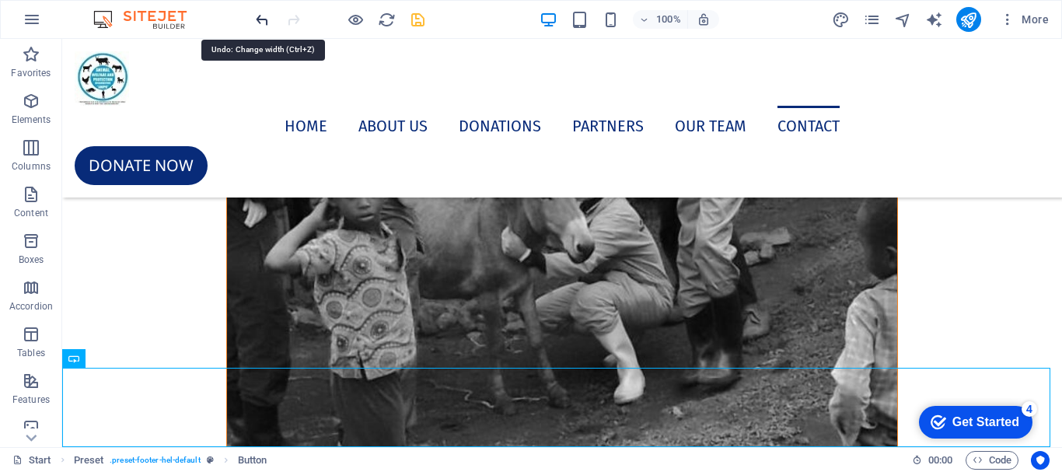
click at [264, 19] on icon "undo" at bounding box center [262, 20] width 18 height 18
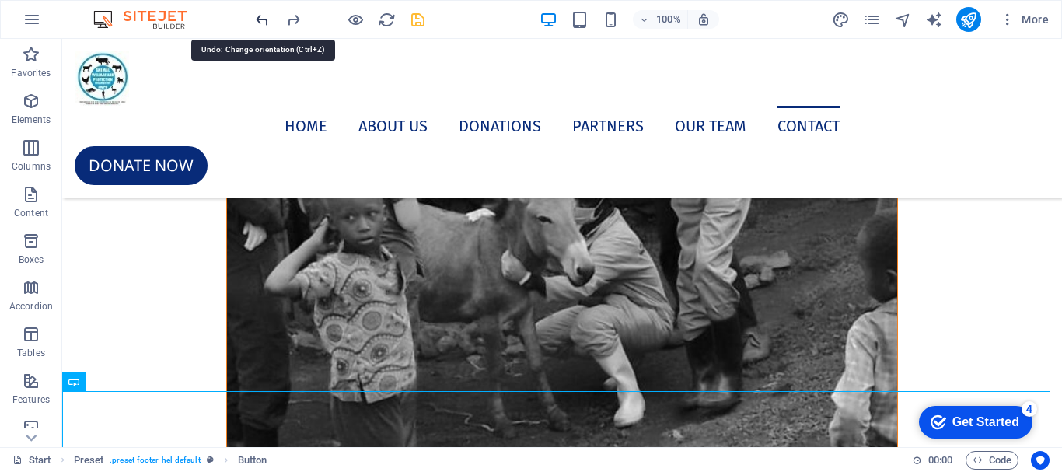
scroll to position [10473, 0]
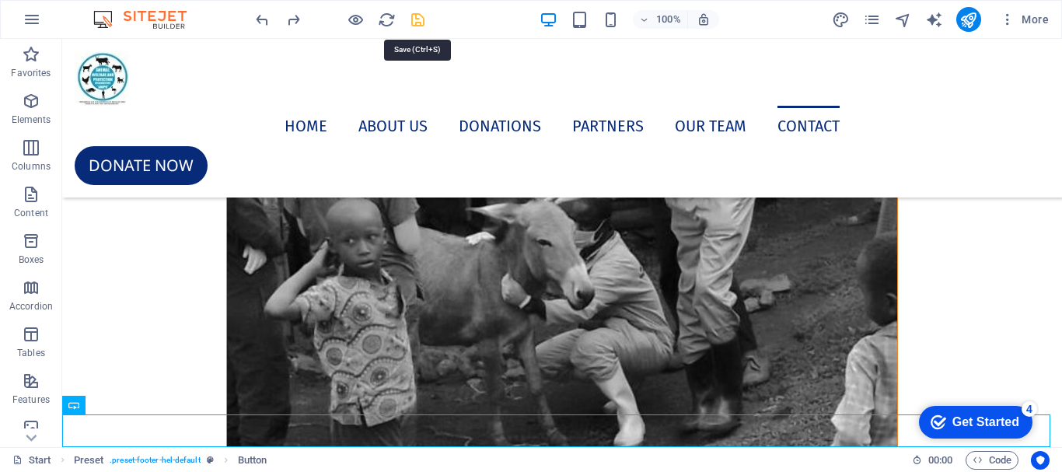
click at [418, 22] on icon "save" at bounding box center [418, 20] width 18 height 18
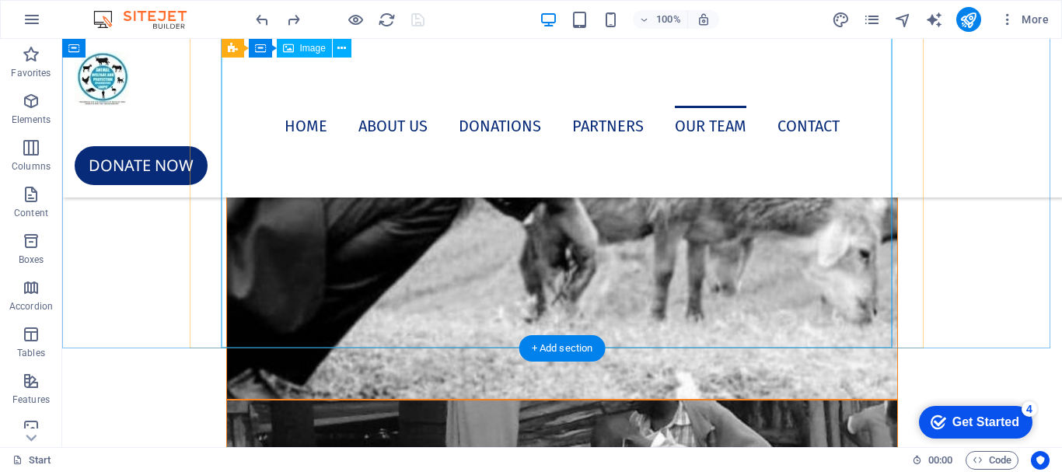
scroll to position [9851, 0]
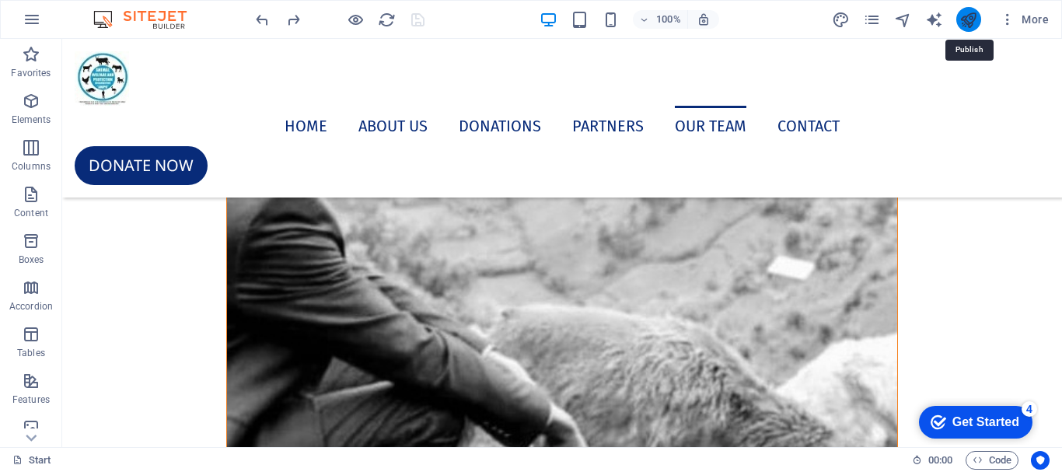
click at [971, 26] on icon "publish" at bounding box center [968, 20] width 18 height 18
click at [969, 20] on icon "publish" at bounding box center [968, 20] width 18 height 18
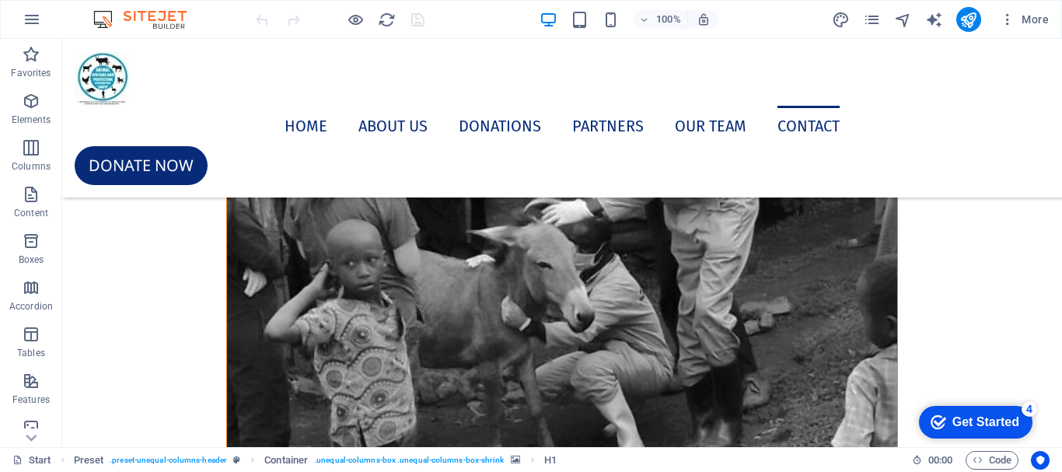
scroll to position [10473, 0]
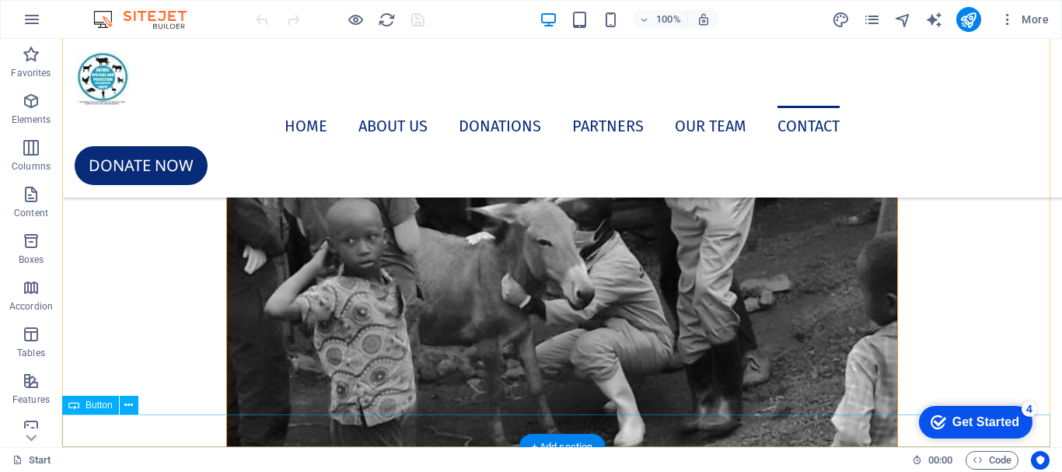
select select "px"
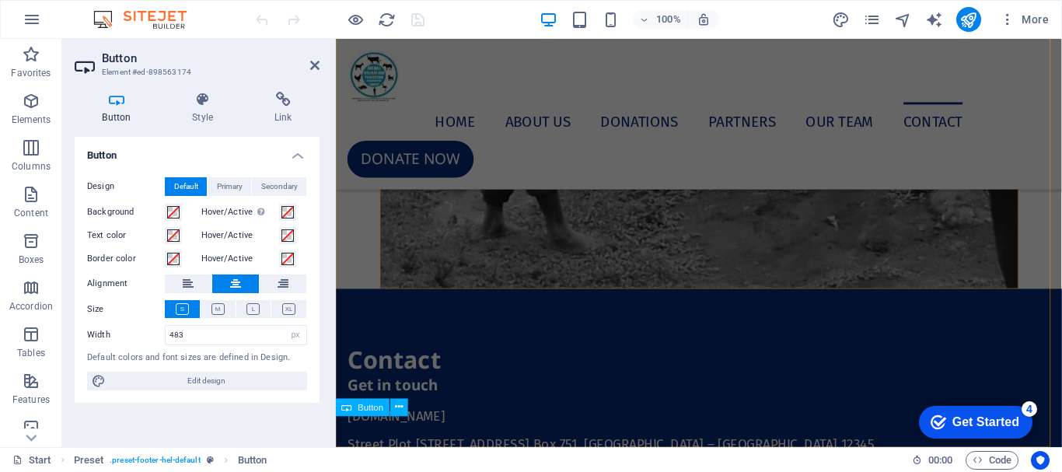
scroll to position [9970, 0]
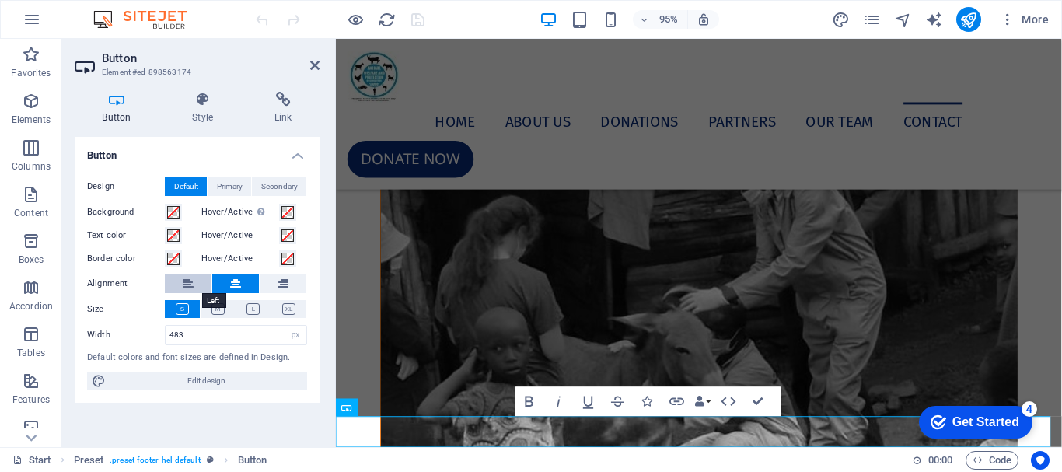
click at [189, 288] on icon at bounding box center [188, 283] width 11 height 19
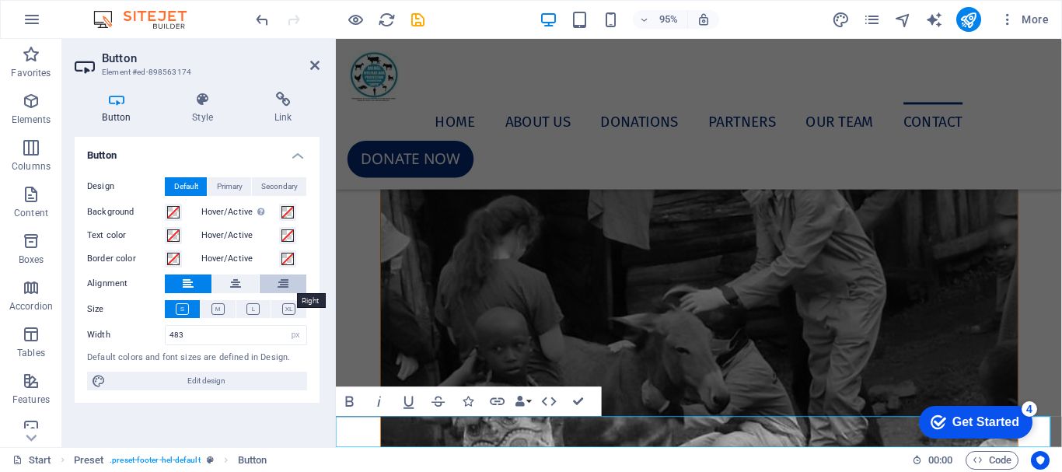
click at [287, 284] on icon at bounding box center [282, 283] width 11 height 19
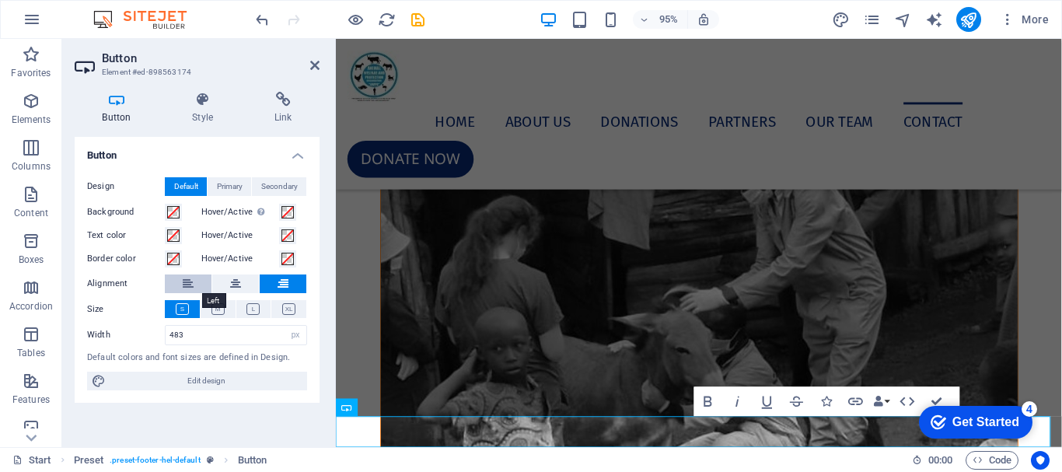
click at [190, 287] on icon at bounding box center [188, 283] width 11 height 19
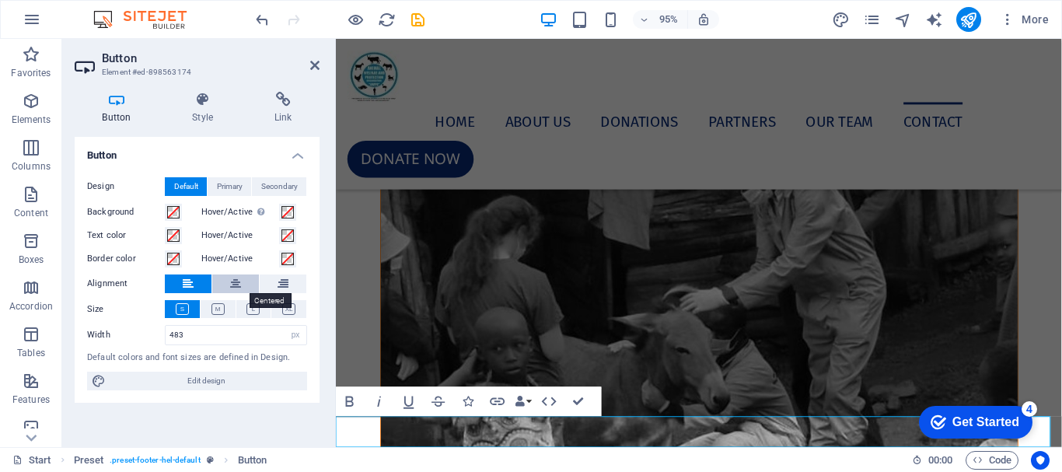
click at [227, 279] on button at bounding box center [235, 283] width 47 height 19
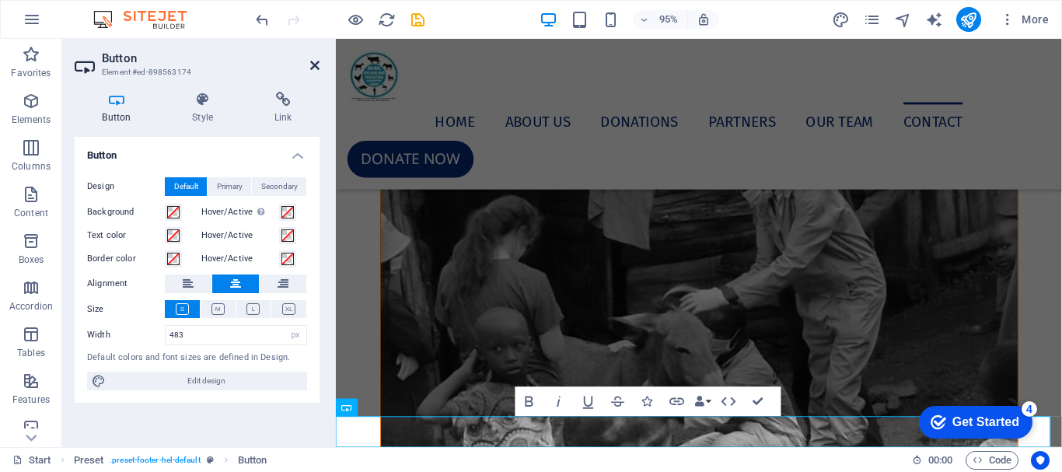
click at [313, 66] on icon at bounding box center [314, 65] width 9 height 12
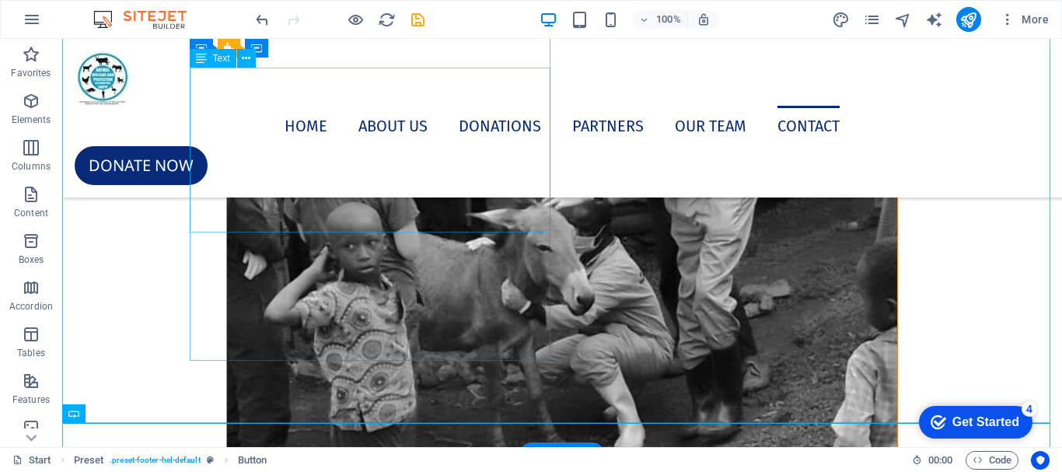
scroll to position [10473, 0]
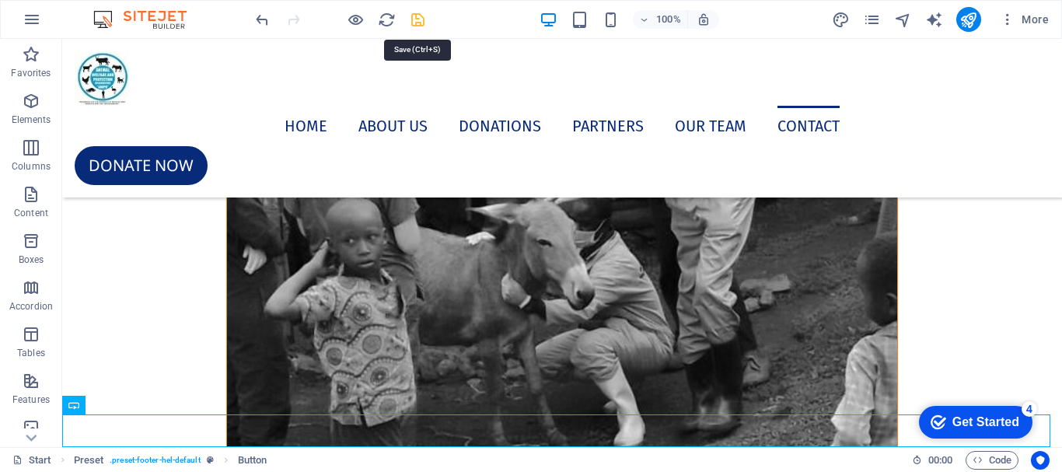
click at [419, 22] on icon "save" at bounding box center [418, 20] width 18 height 18
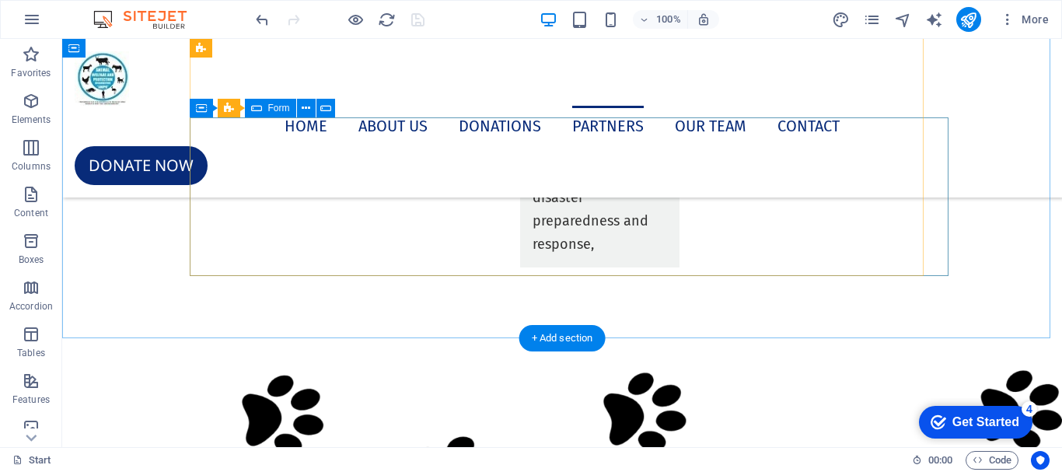
scroll to position [7985, 0]
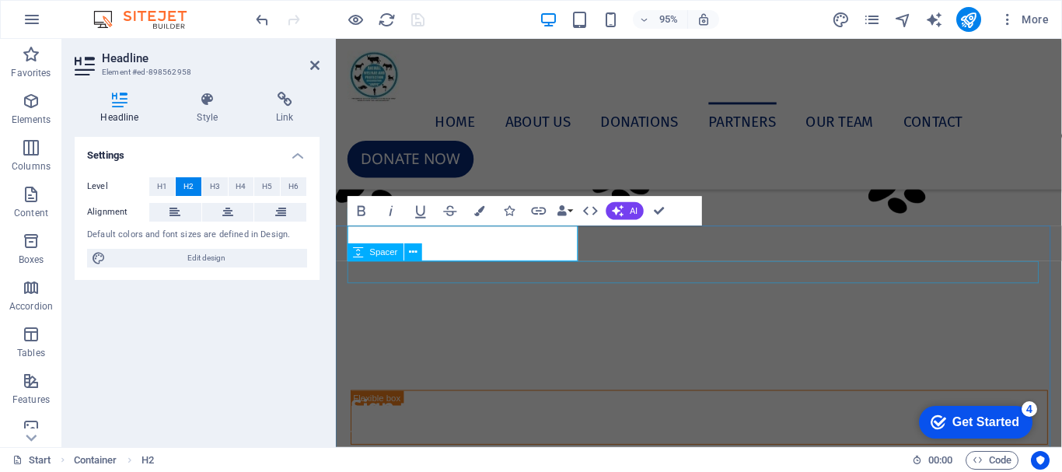
scroll to position [7639, 0]
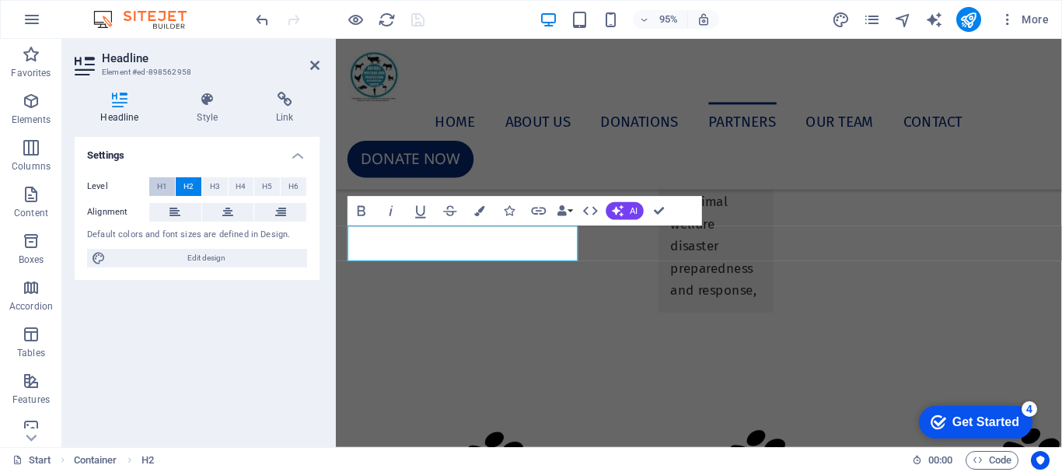
click at [162, 188] on span "H1" at bounding box center [162, 186] width 10 height 19
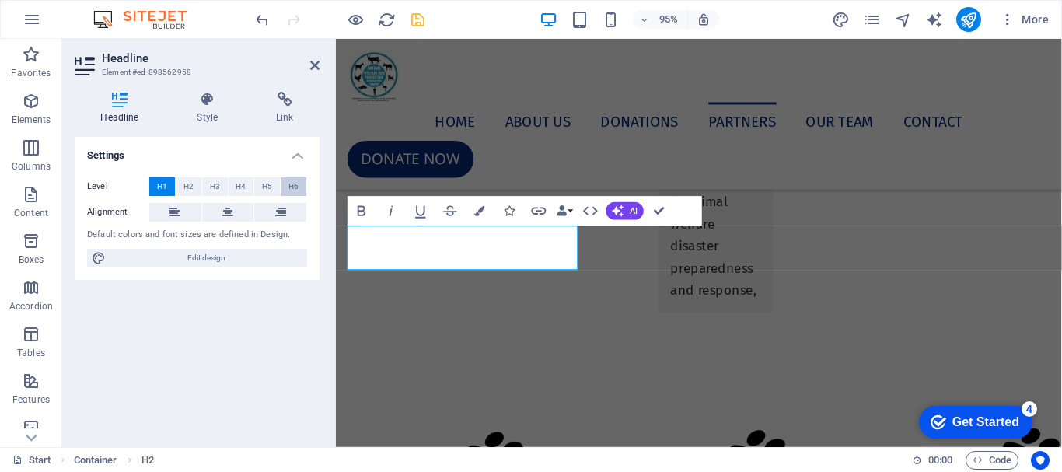
click at [295, 184] on span "H6" at bounding box center [293, 186] width 10 height 19
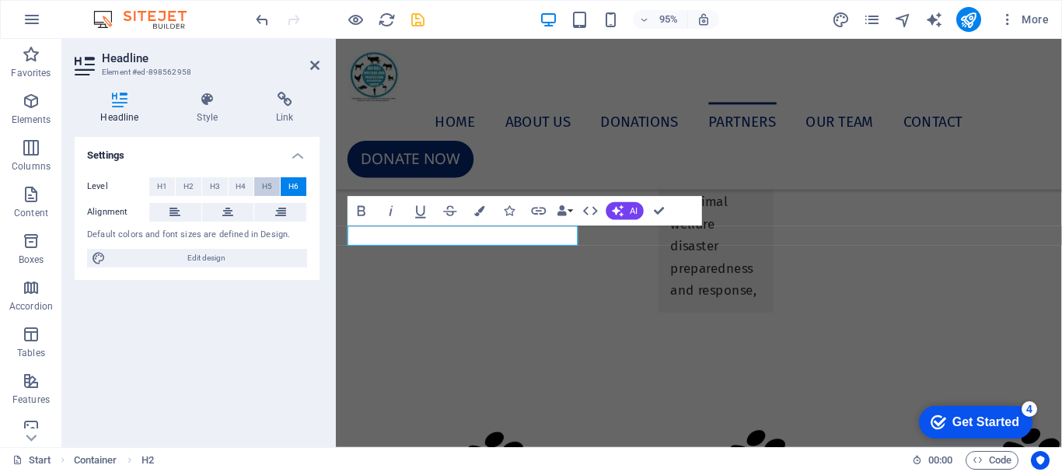
click at [260, 184] on button "H5" at bounding box center [267, 186] width 26 height 19
click at [316, 65] on icon at bounding box center [314, 65] width 9 height 12
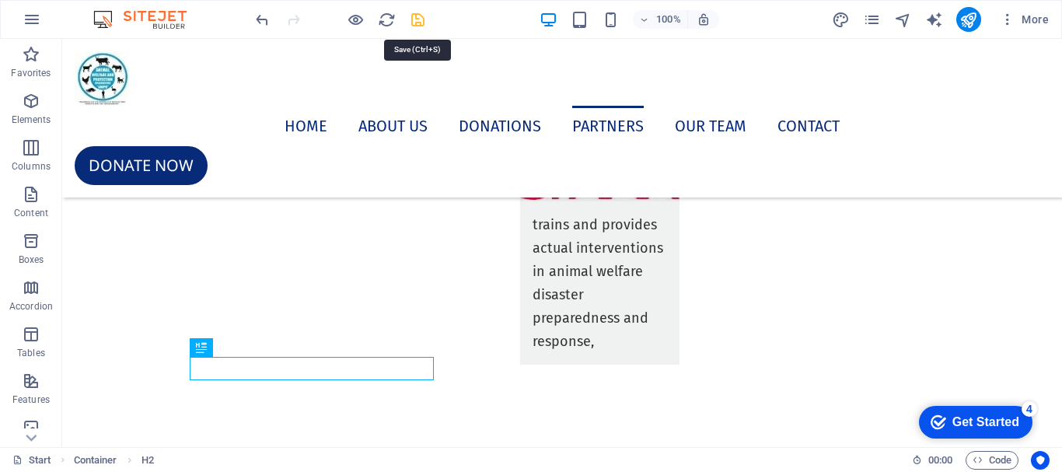
click at [414, 22] on icon "save" at bounding box center [418, 20] width 18 height 18
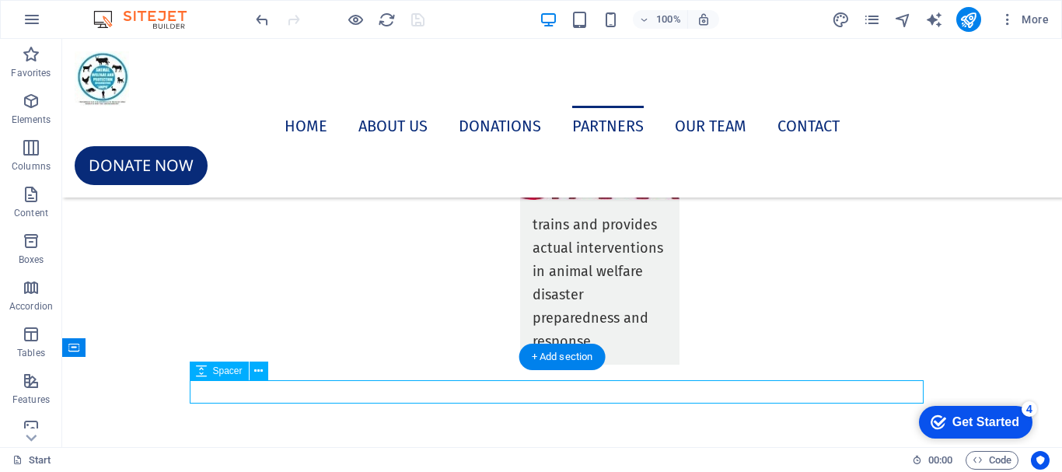
select select "px"
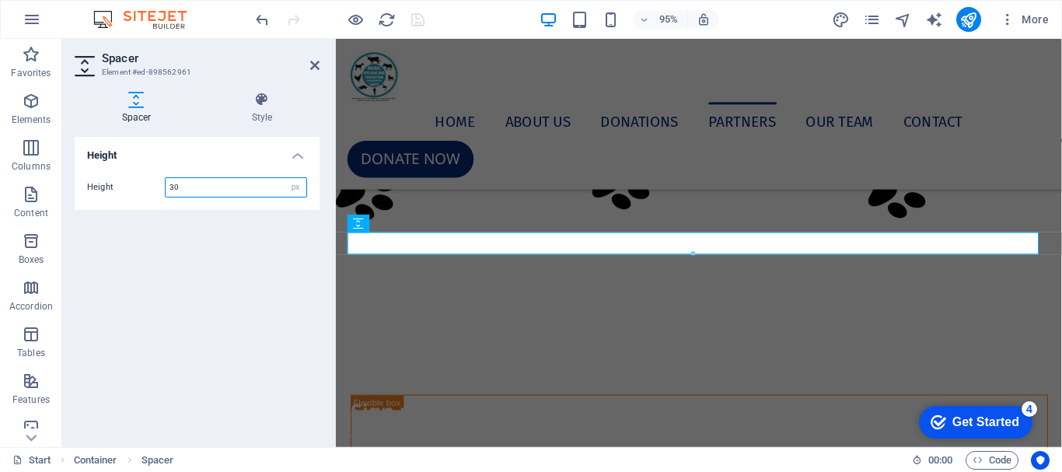
scroll to position [7656, 0]
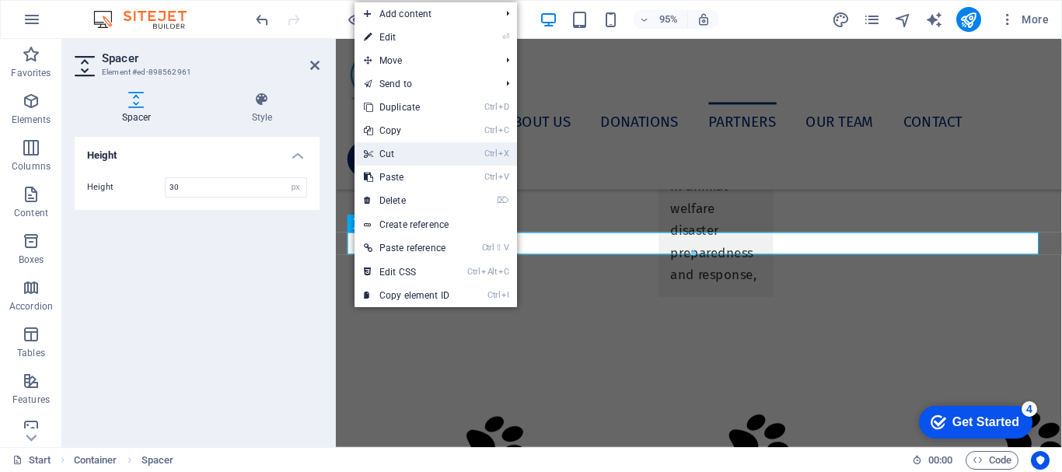
click at [393, 157] on link "Ctrl X Cut" at bounding box center [406, 153] width 104 height 23
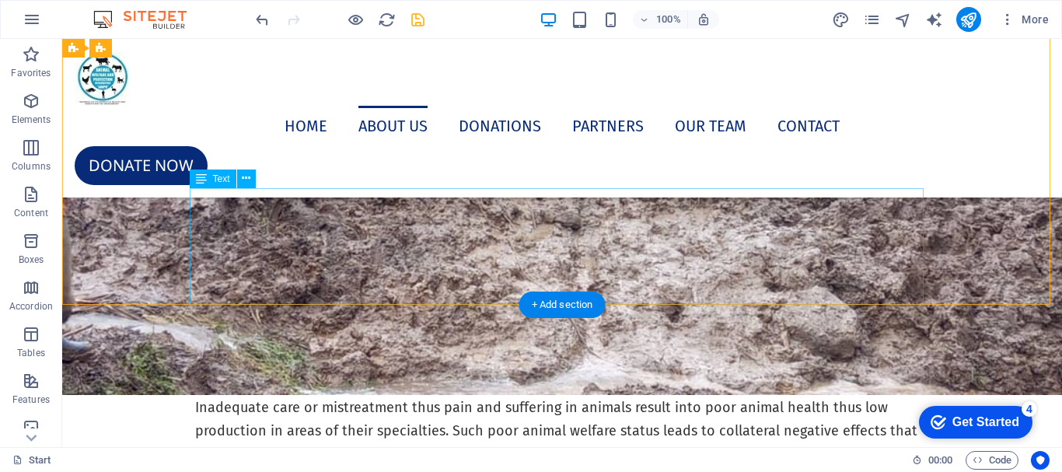
scroll to position [4078, 0]
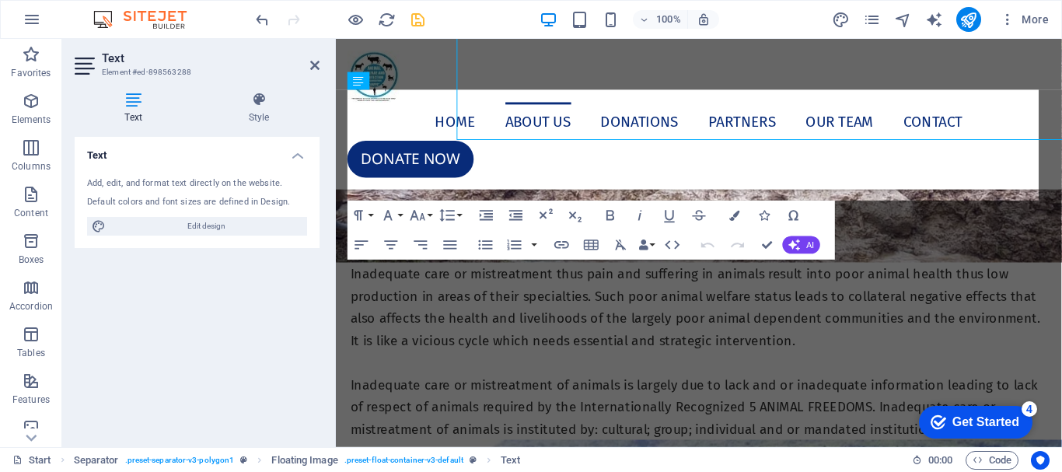
scroll to position [4145, 0]
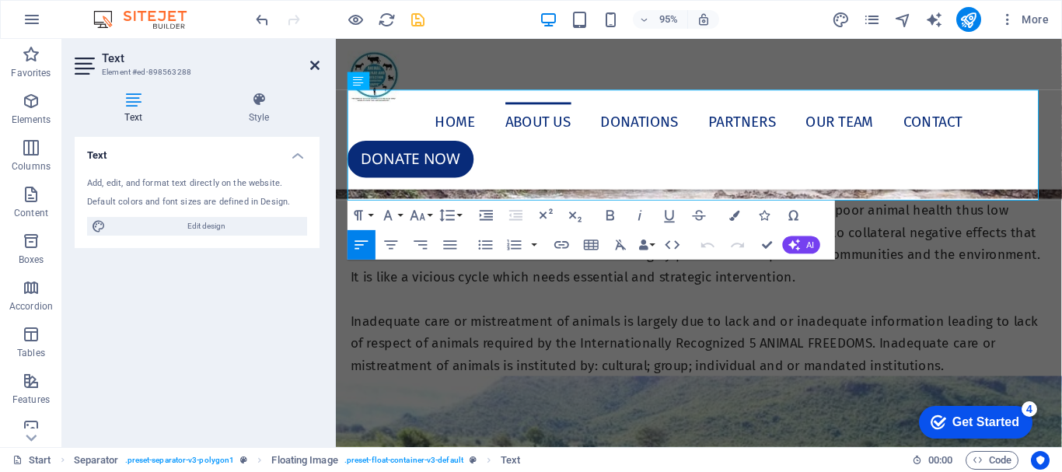
click at [315, 67] on icon at bounding box center [314, 65] width 9 height 12
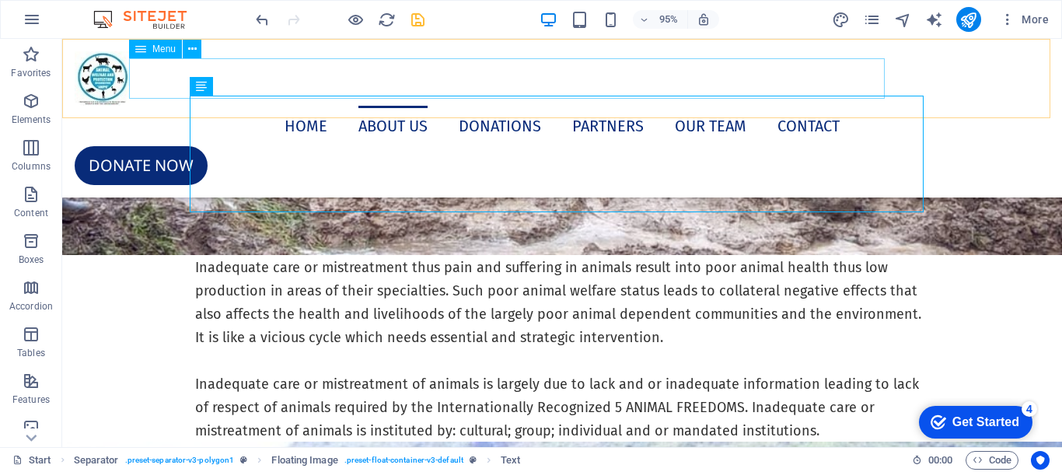
scroll to position [4078, 0]
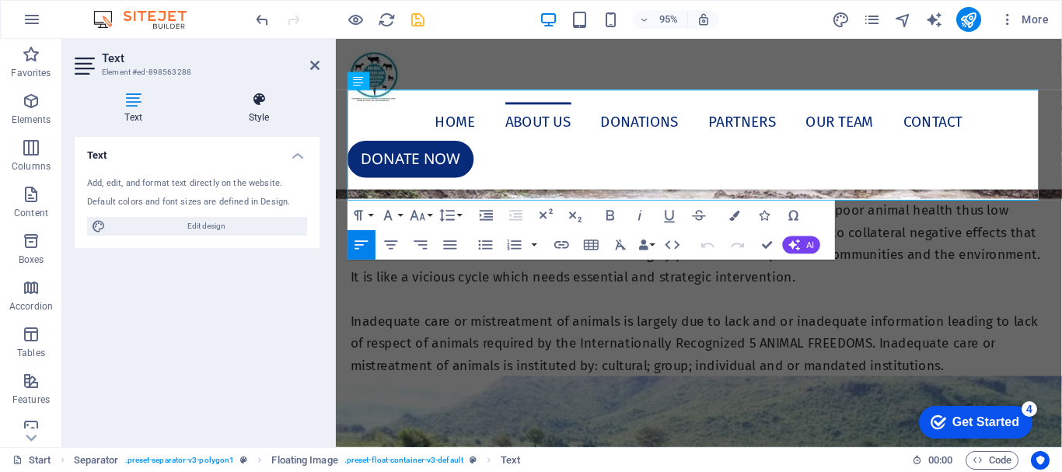
click at [263, 104] on icon at bounding box center [258, 100] width 121 height 16
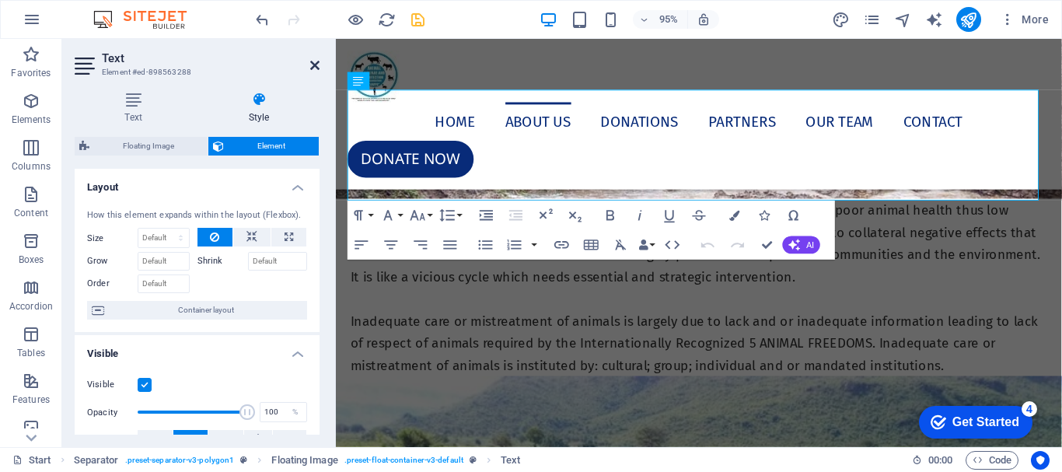
click at [313, 67] on icon at bounding box center [314, 65] width 9 height 12
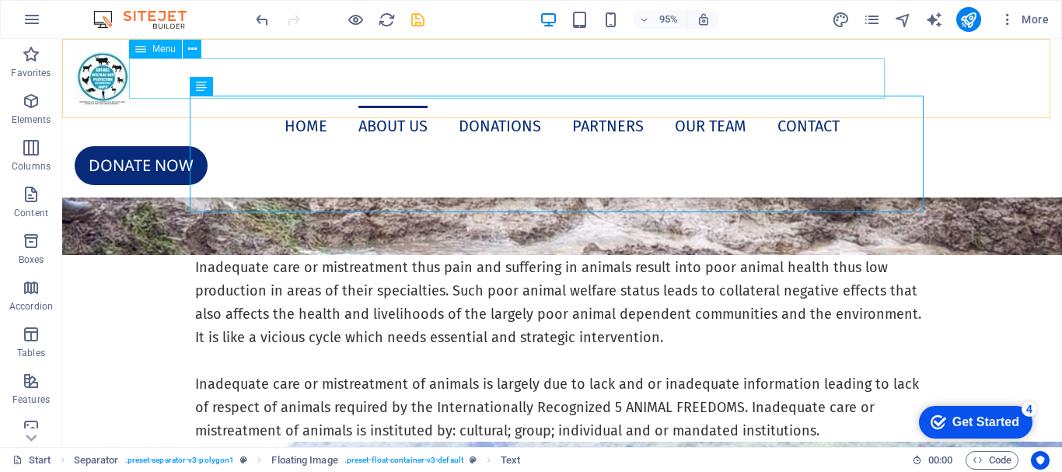
scroll to position [4078, 0]
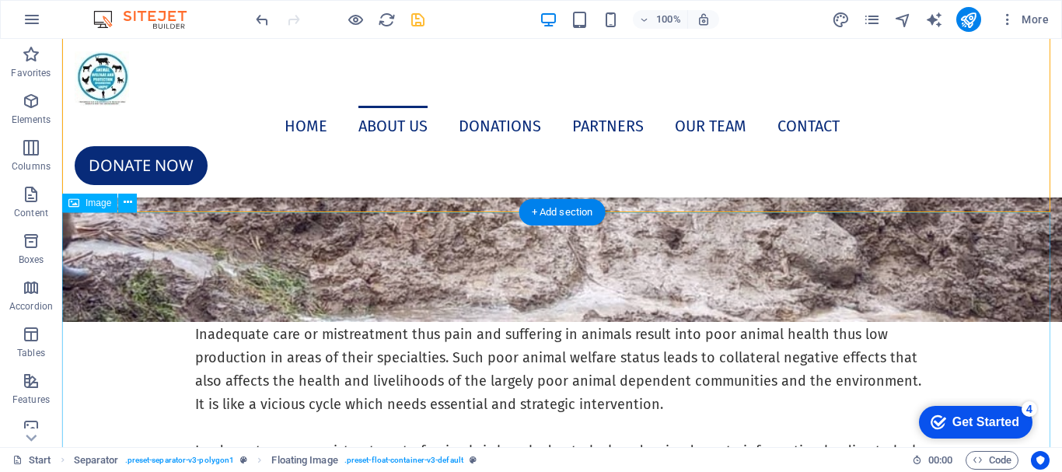
click at [163, 240] on figure at bounding box center [562, 40] width 1000 height 562
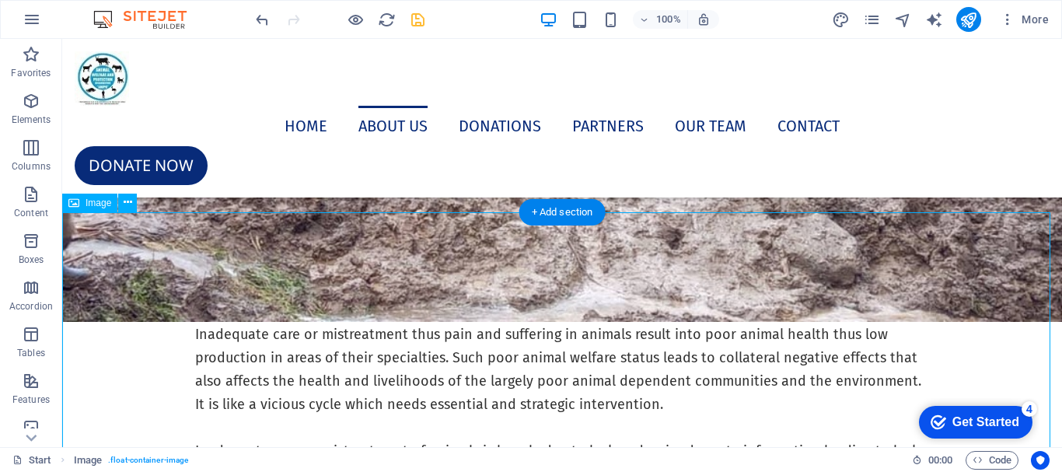
click at [163, 240] on figure at bounding box center [562, 40] width 1000 height 562
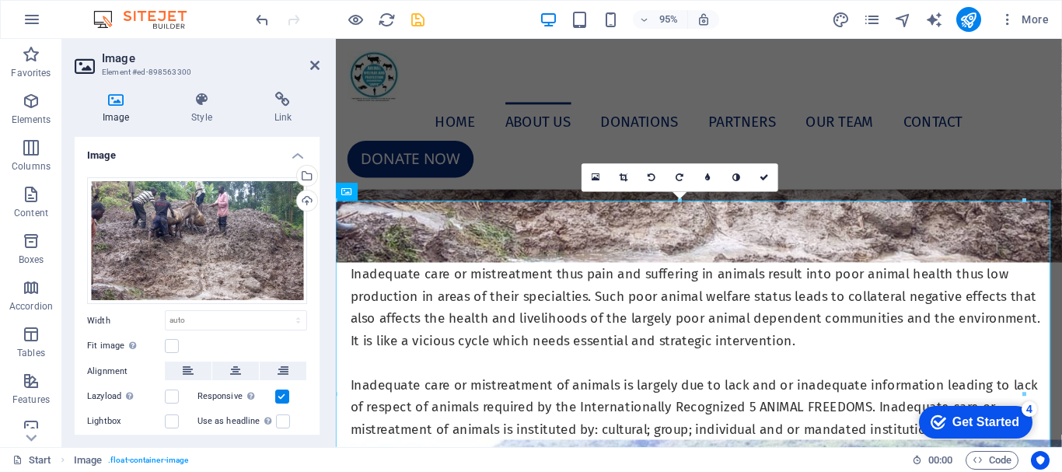
scroll to position [4145, 0]
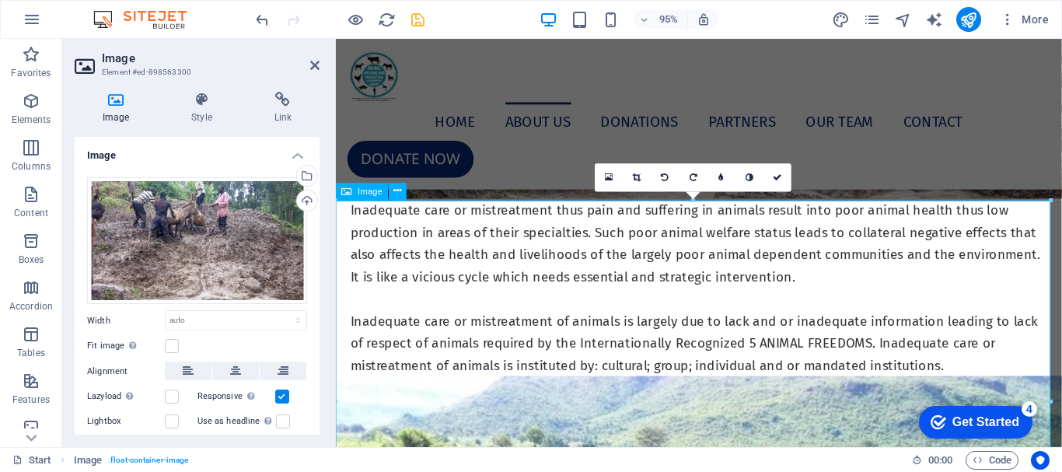
click at [312, 63] on icon at bounding box center [314, 65] width 9 height 12
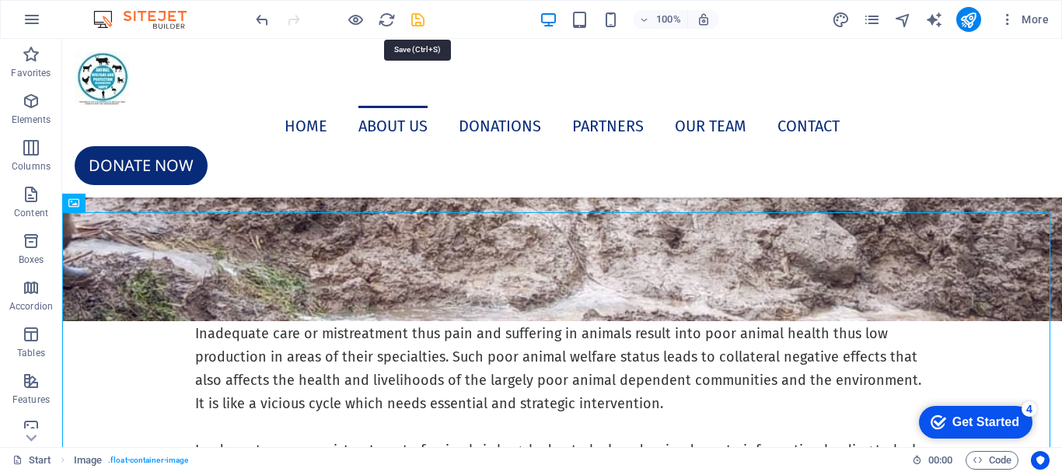
click at [414, 19] on icon "save" at bounding box center [418, 20] width 18 height 18
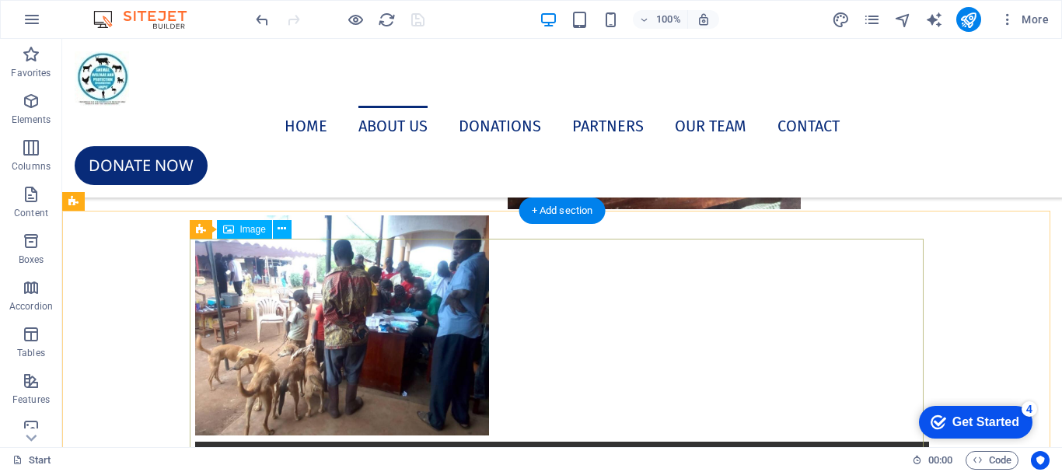
scroll to position [2990, 0]
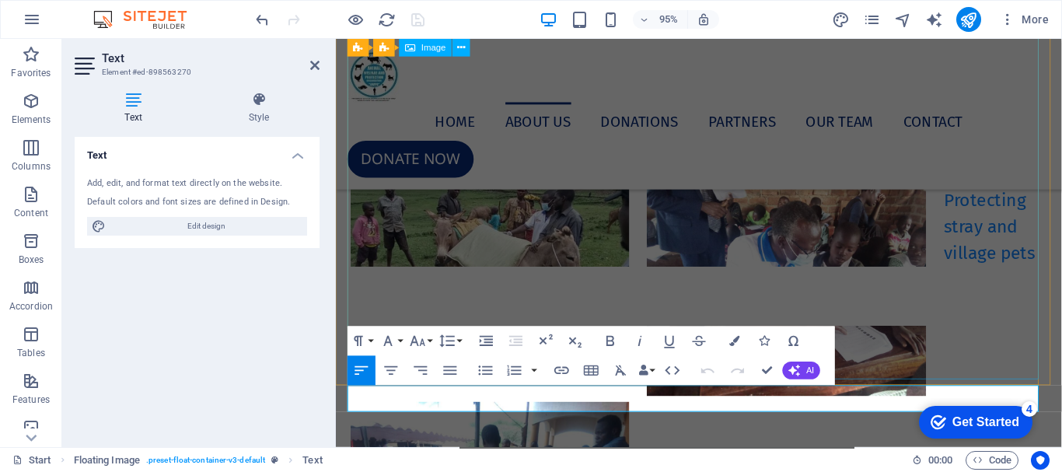
scroll to position [2833, 0]
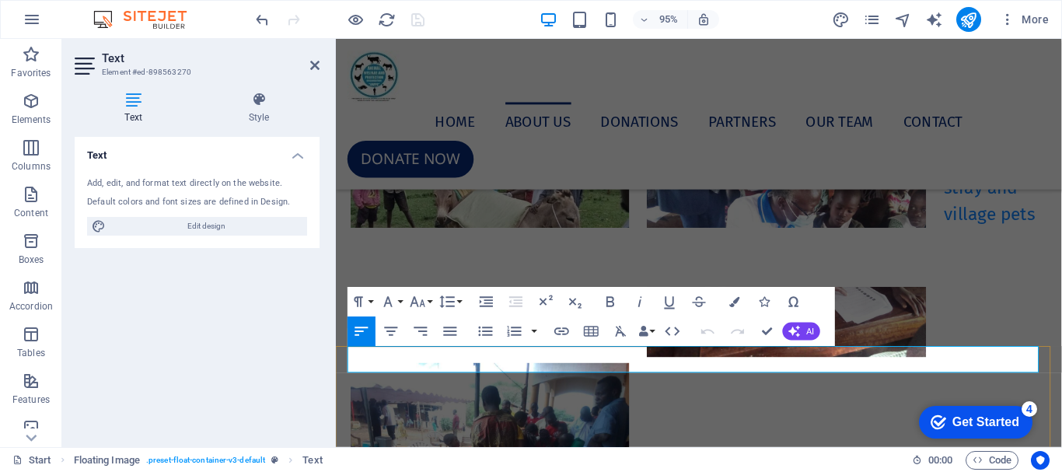
click at [624, 238] on p "Protecting stray and village pets" at bounding box center [718, 196] width 734 height 84
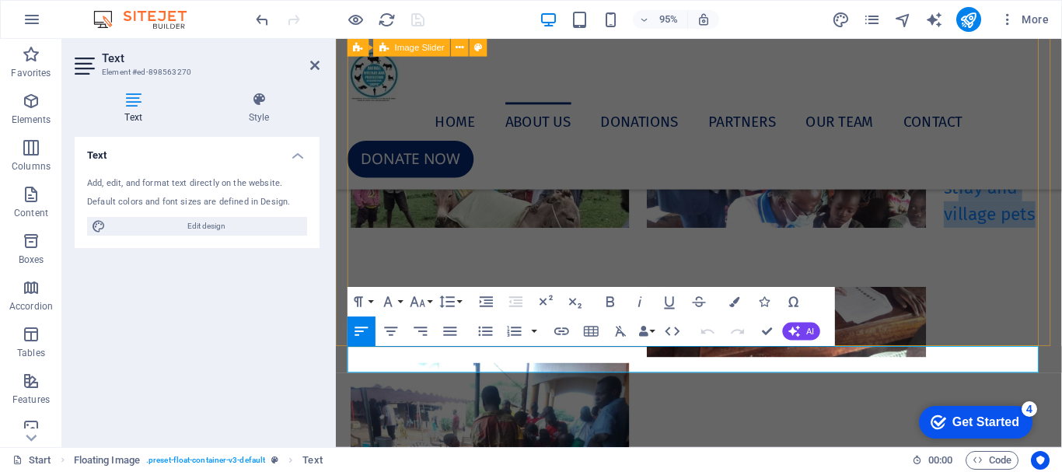
drag, startPoint x: 620, startPoint y: 375, endPoint x: 782, endPoint y: 380, distance: 161.7
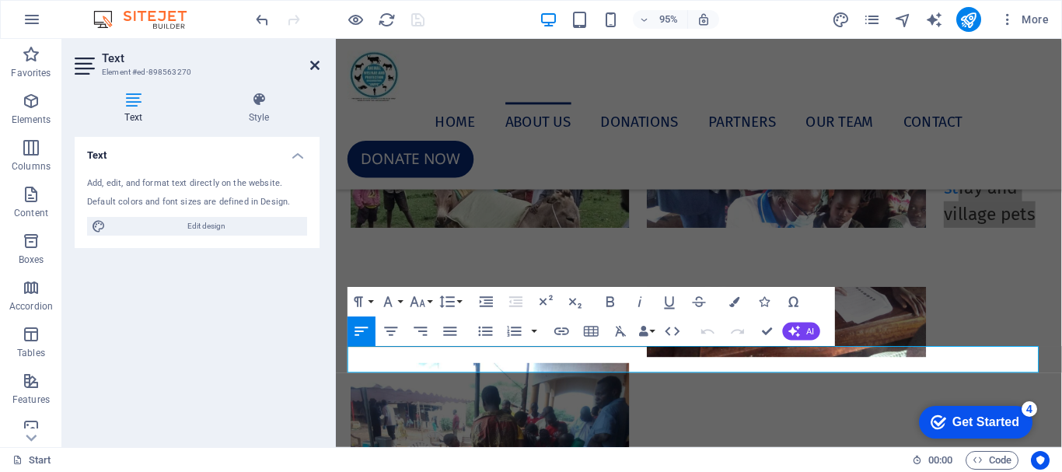
click at [319, 66] on icon at bounding box center [314, 65] width 9 height 12
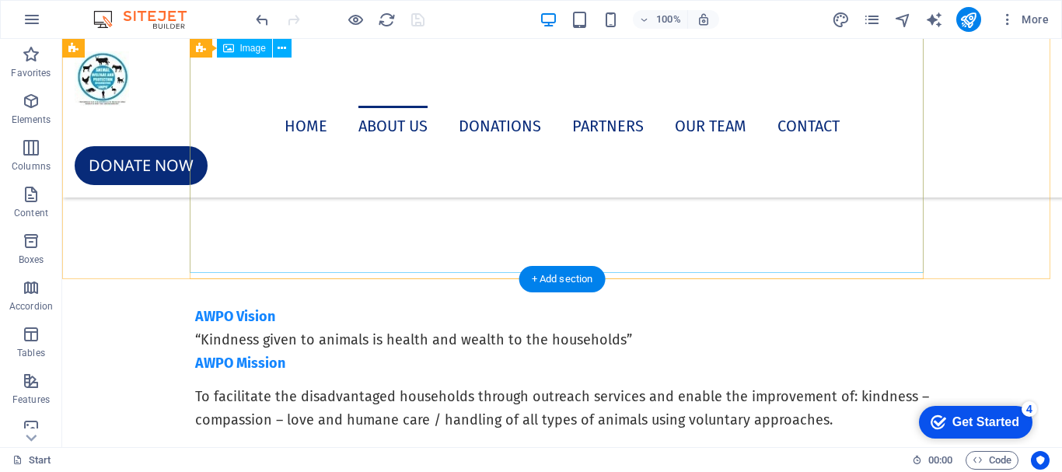
scroll to position [1824, 0]
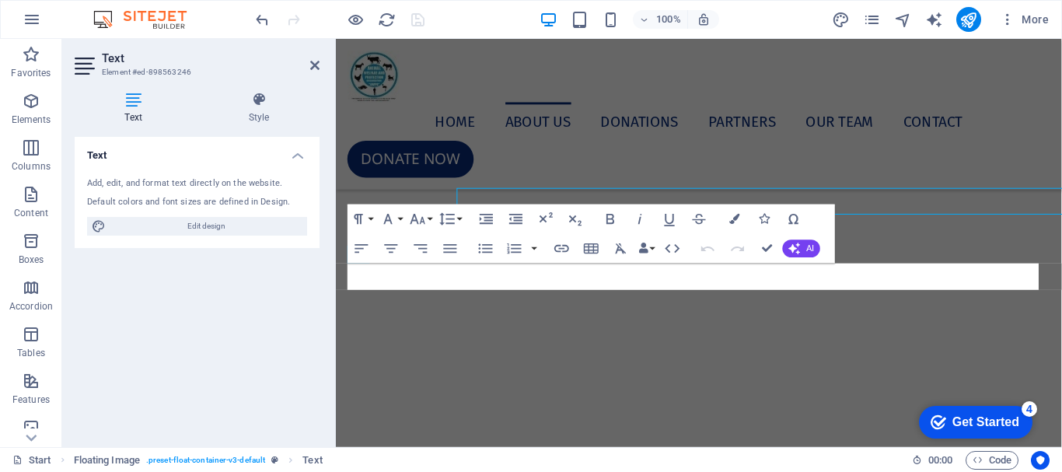
scroll to position [1907, 0]
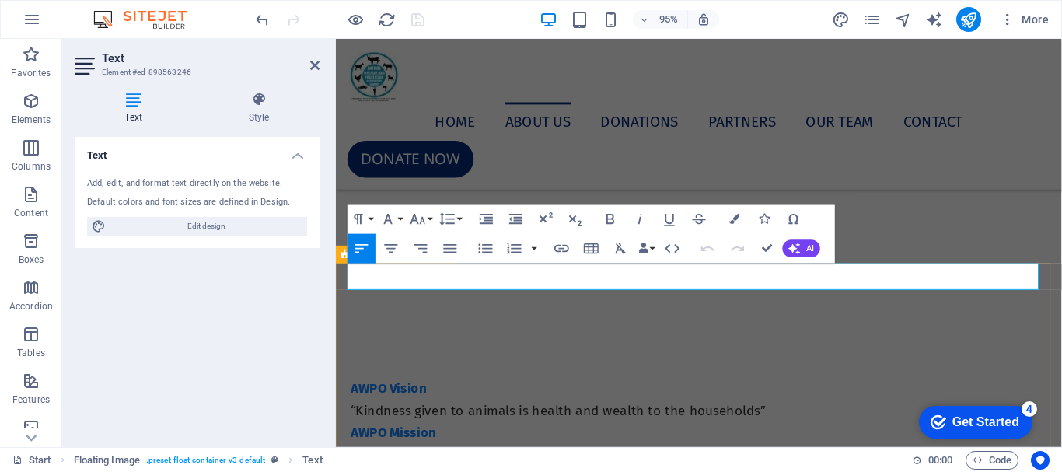
drag, startPoint x: 539, startPoint y: 291, endPoint x: 670, endPoint y: 304, distance: 131.3
click at [459, 218] on button "Line Height" at bounding box center [450, 219] width 28 height 30
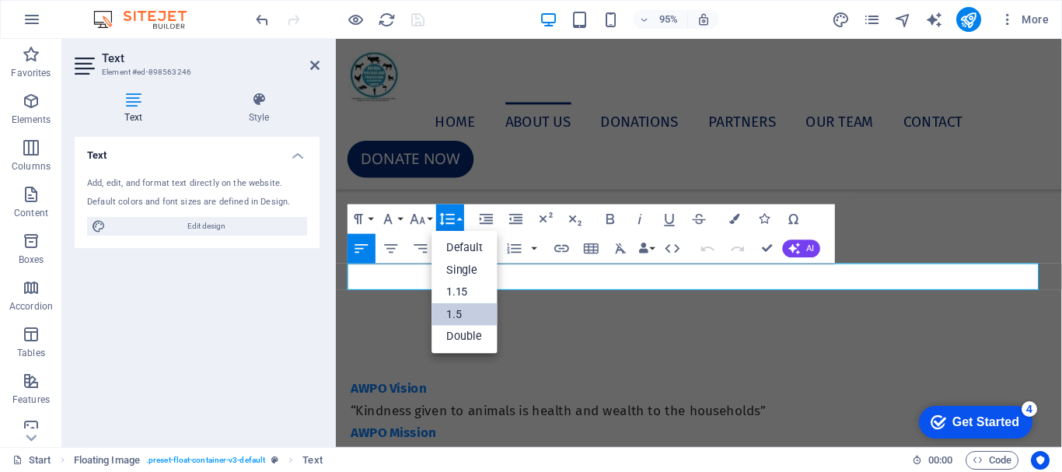
scroll to position [0, 0]
click at [431, 218] on button "Font Size" at bounding box center [421, 219] width 28 height 30
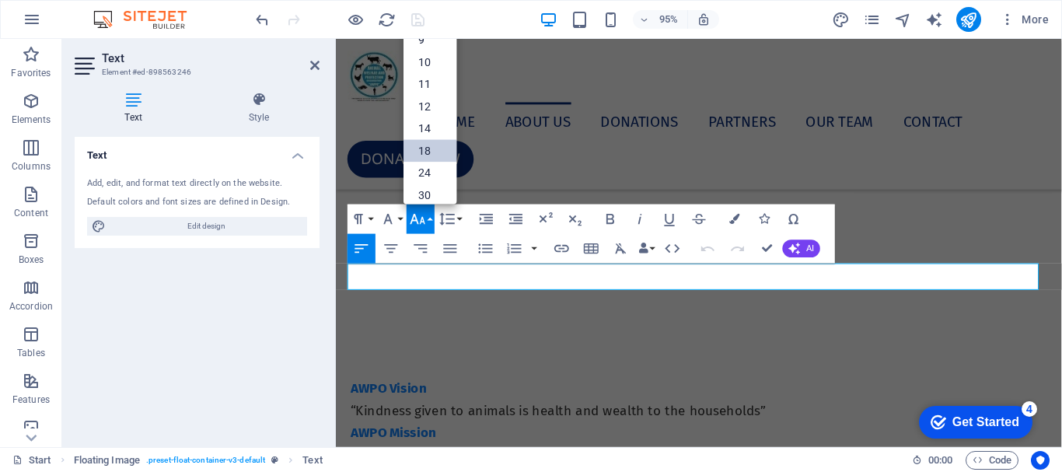
click at [430, 151] on link "18" at bounding box center [429, 151] width 53 height 23
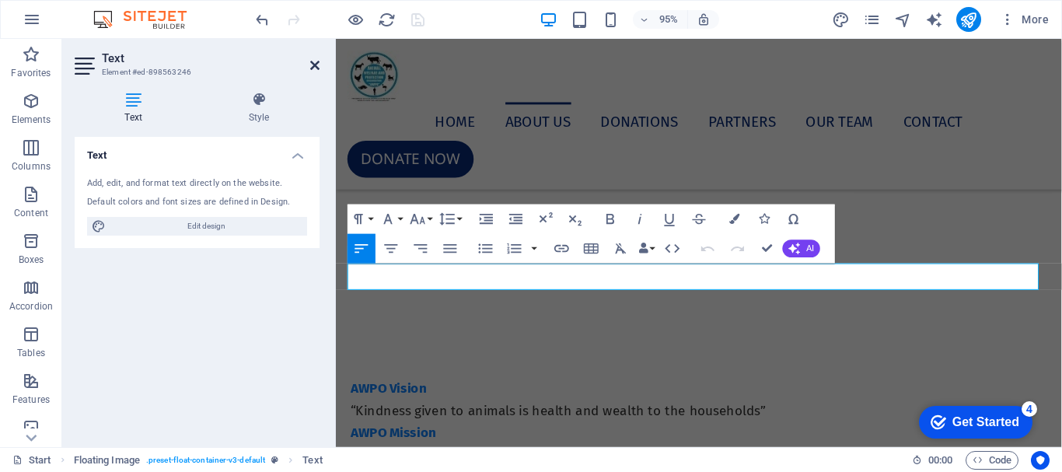
click at [315, 63] on icon at bounding box center [314, 65] width 9 height 12
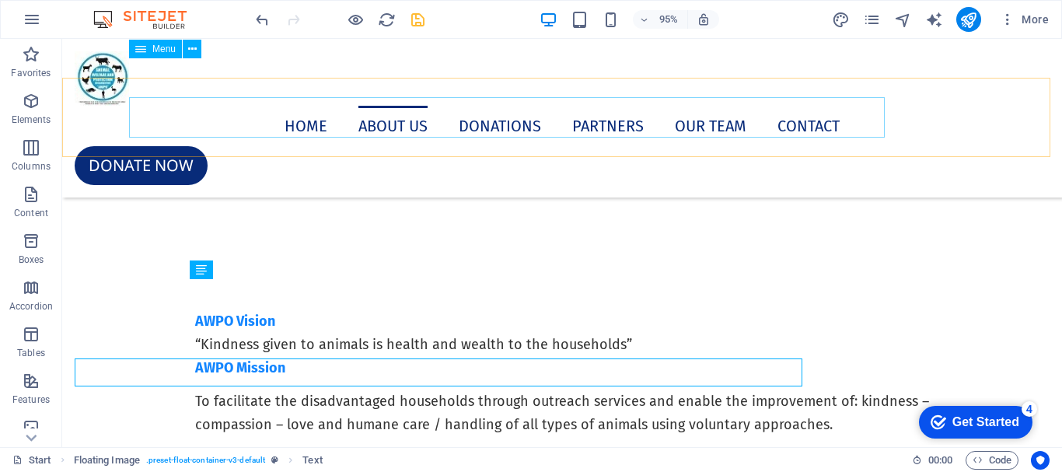
scroll to position [1824, 0]
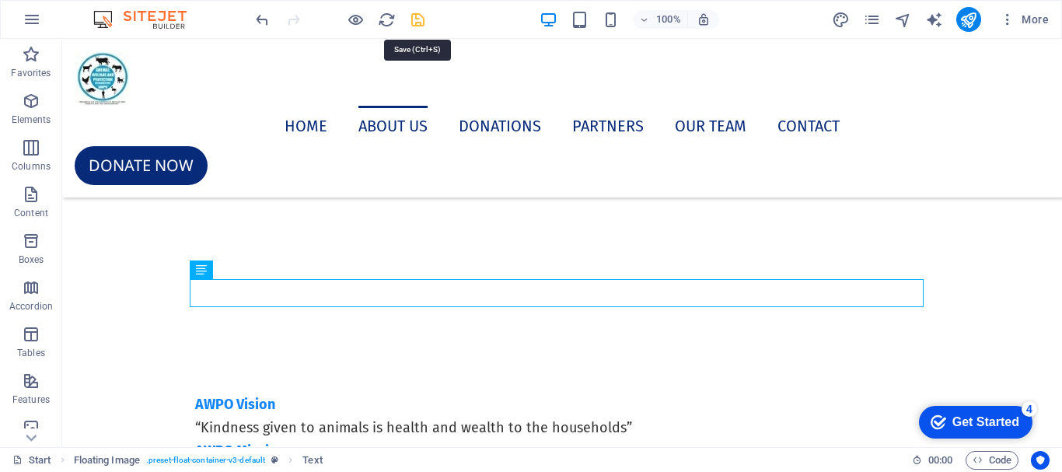
click at [416, 23] on icon "save" at bounding box center [418, 20] width 18 height 18
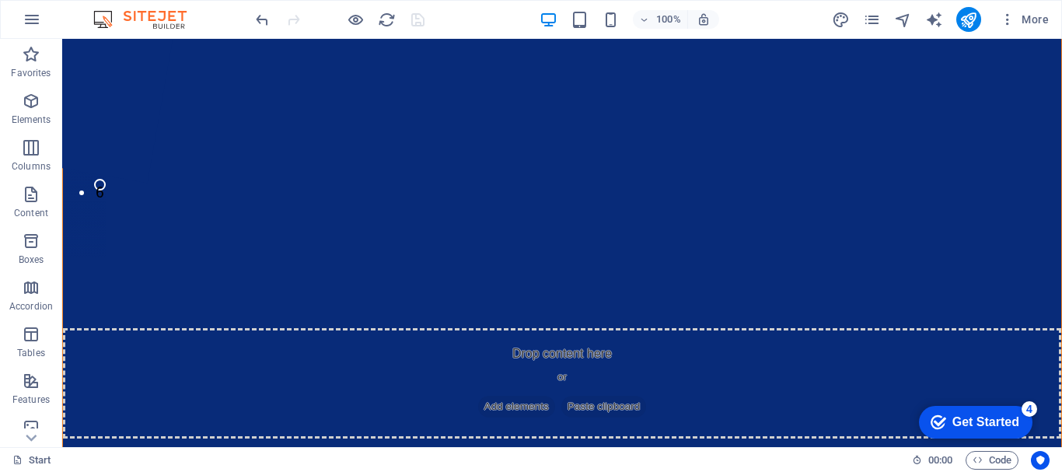
scroll to position [0, 0]
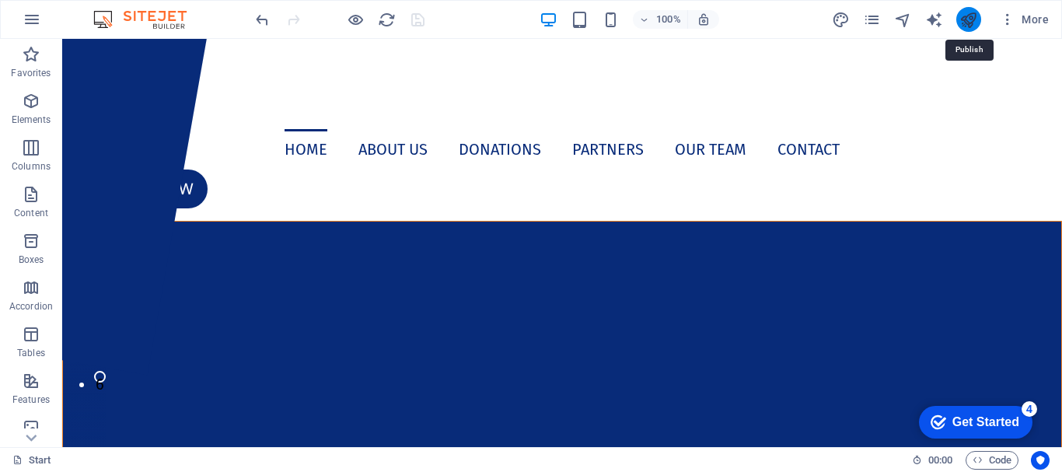
click at [972, 24] on icon "publish" at bounding box center [968, 20] width 18 height 18
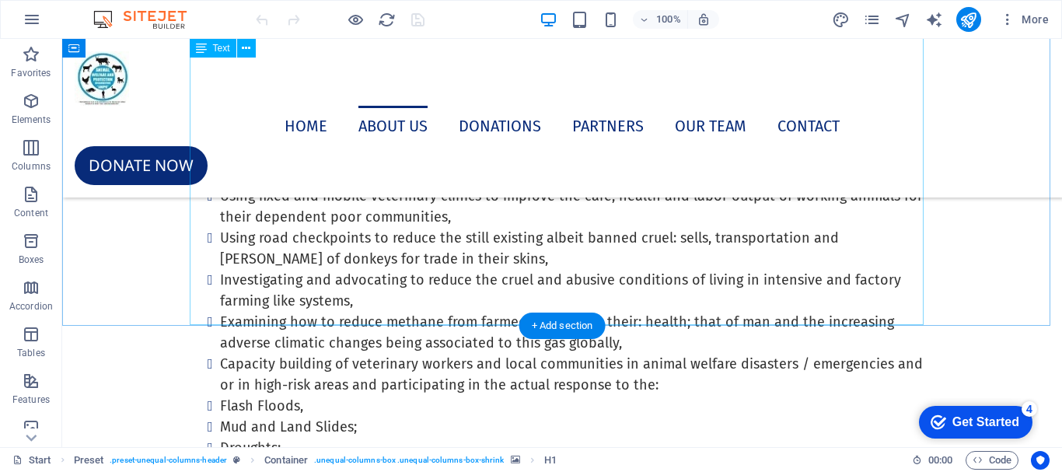
scroll to position [1321, 0]
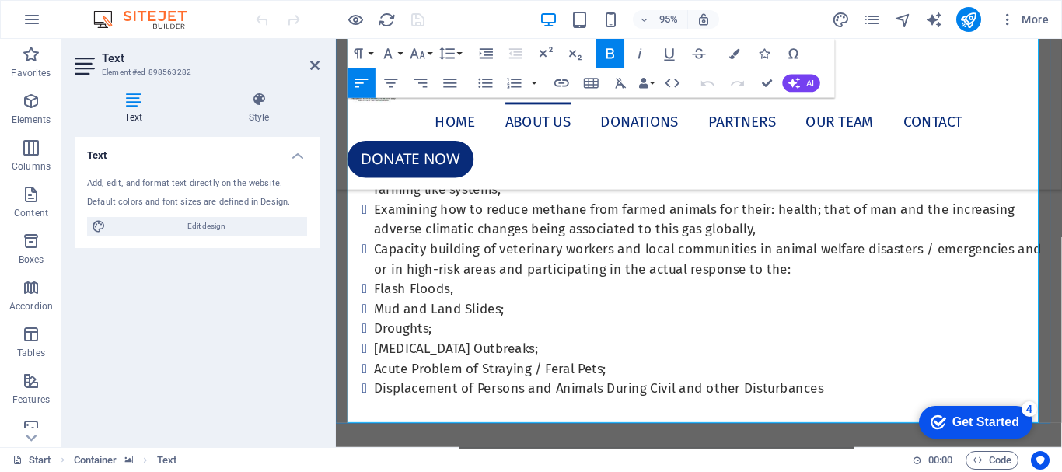
scroll to position [1366, 0]
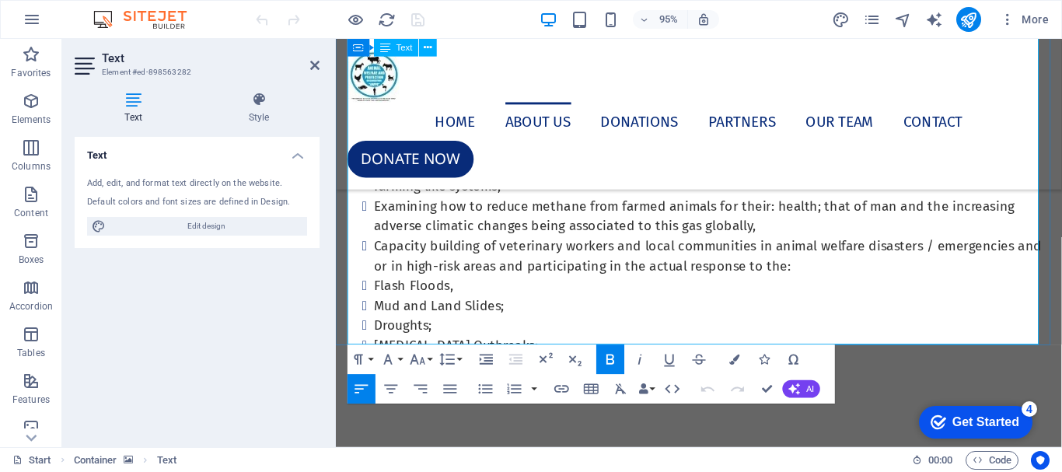
drag, startPoint x: 388, startPoint y: 262, endPoint x: 821, endPoint y: 359, distance: 443.7
click at [252, 108] on h4 "Style" at bounding box center [258, 108] width 121 height 33
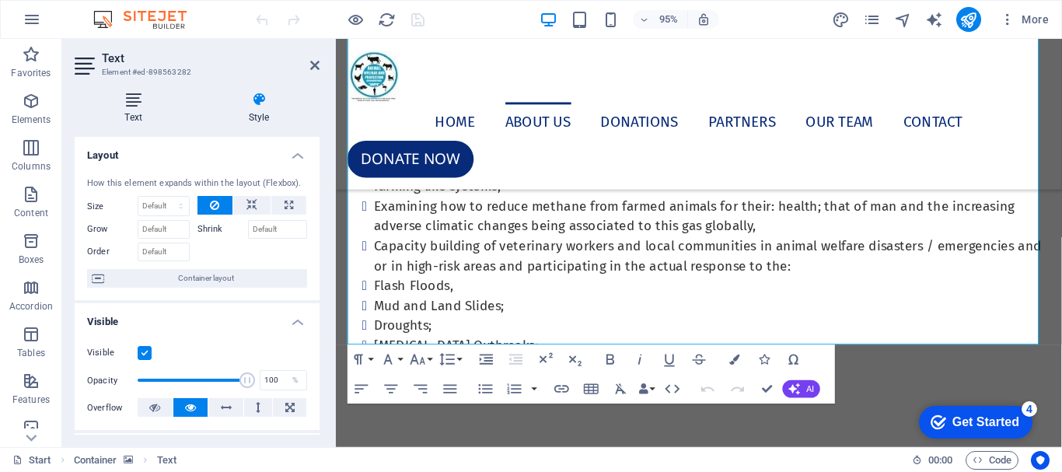
click at [131, 115] on h4 "Text" at bounding box center [137, 108] width 124 height 33
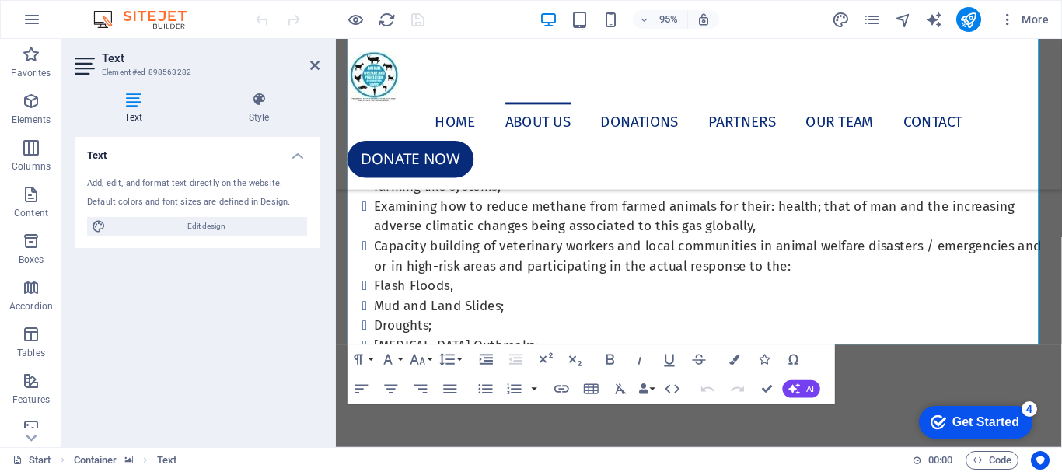
click at [292, 157] on h4 "Text" at bounding box center [197, 151] width 245 height 28
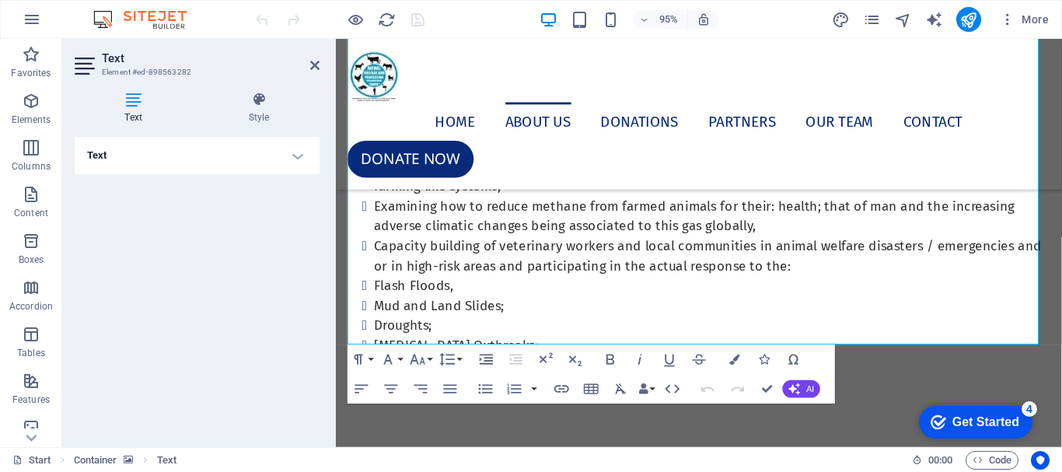
click at [292, 157] on h4 "Text" at bounding box center [197, 155] width 245 height 37
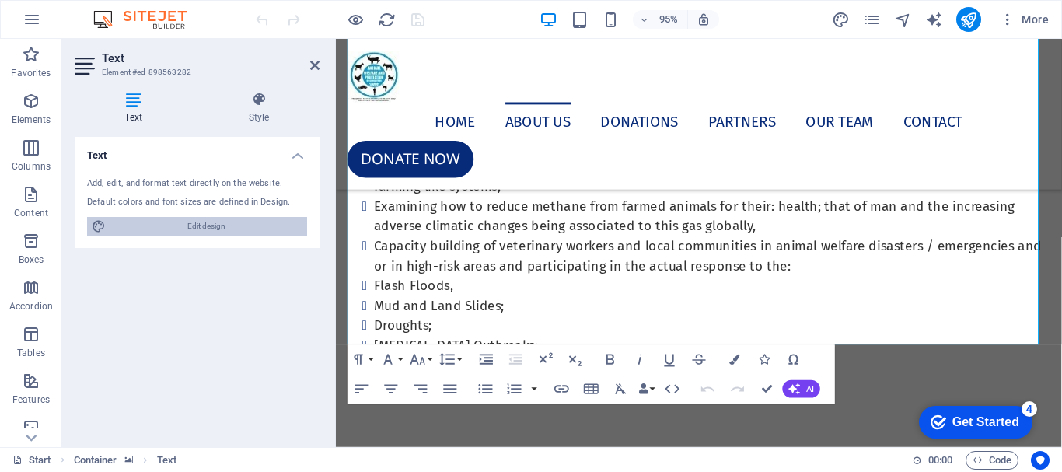
drag, startPoint x: 205, startPoint y: 228, endPoint x: 508, endPoint y: 471, distance: 388.1
click at [205, 228] on span "Edit design" at bounding box center [206, 226] width 192 height 19
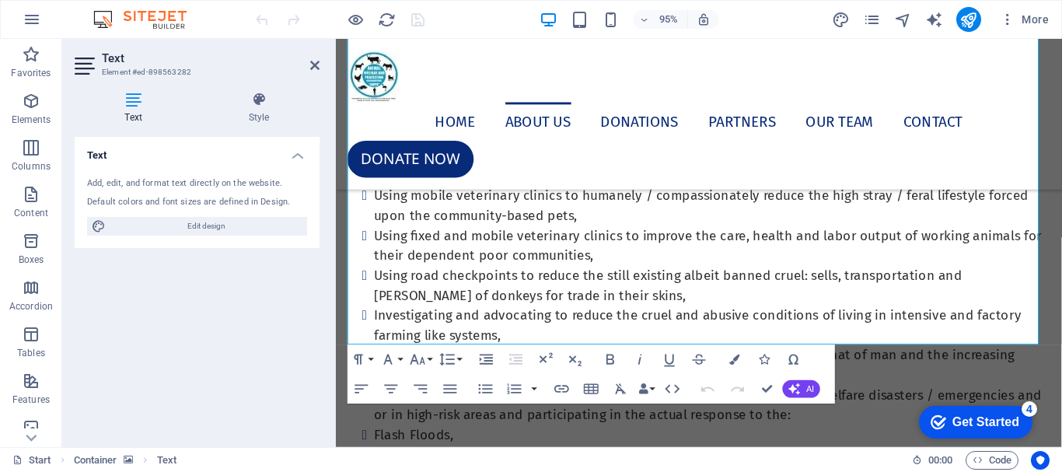
select select "px"
select select "400"
select select "px"
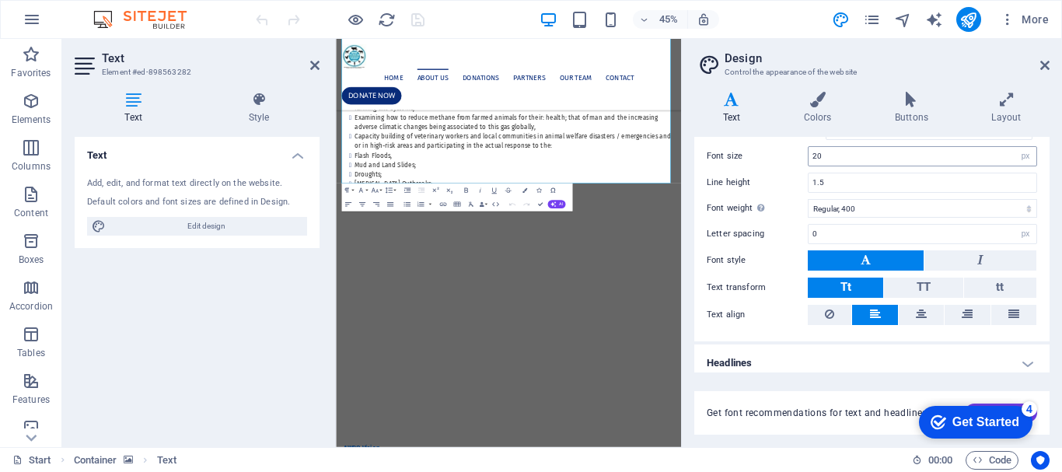
scroll to position [119, 0]
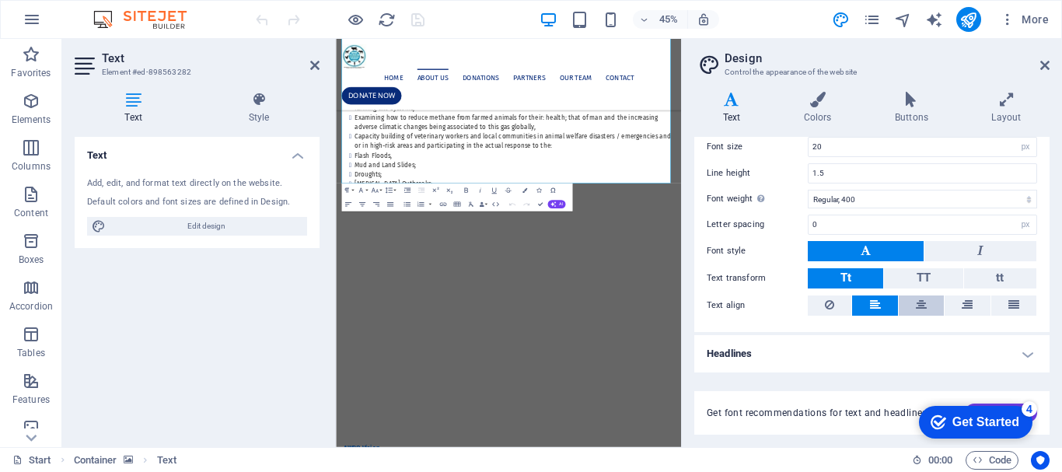
click at [920, 304] on icon at bounding box center [921, 304] width 11 height 19
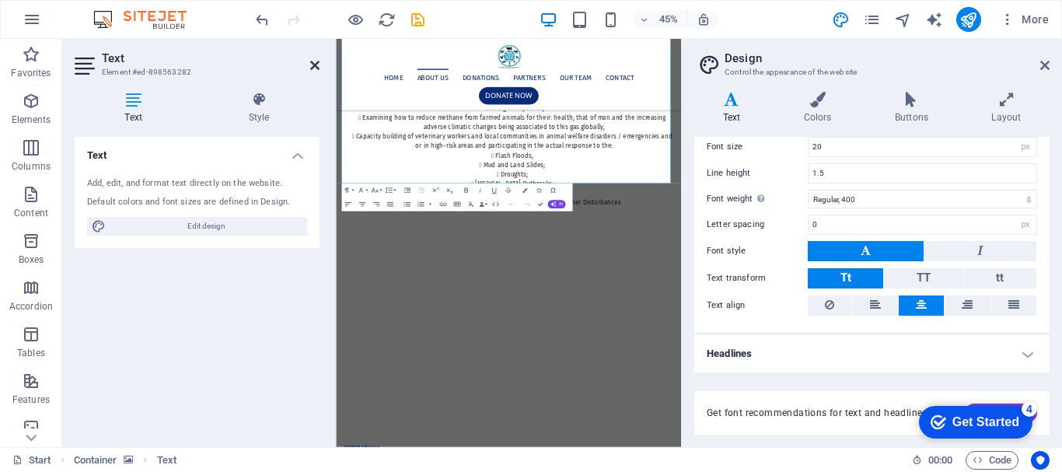
click at [312, 62] on icon at bounding box center [314, 65] width 9 height 12
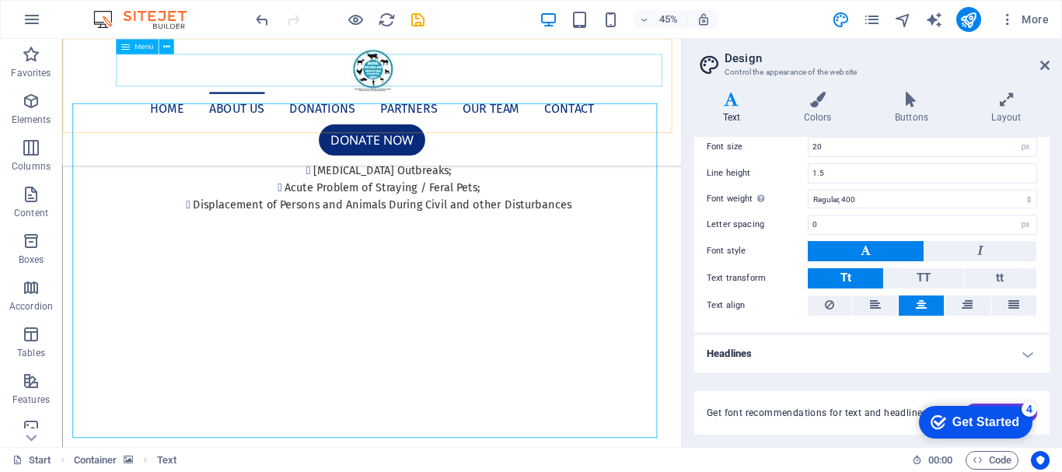
scroll to position [1346, 0]
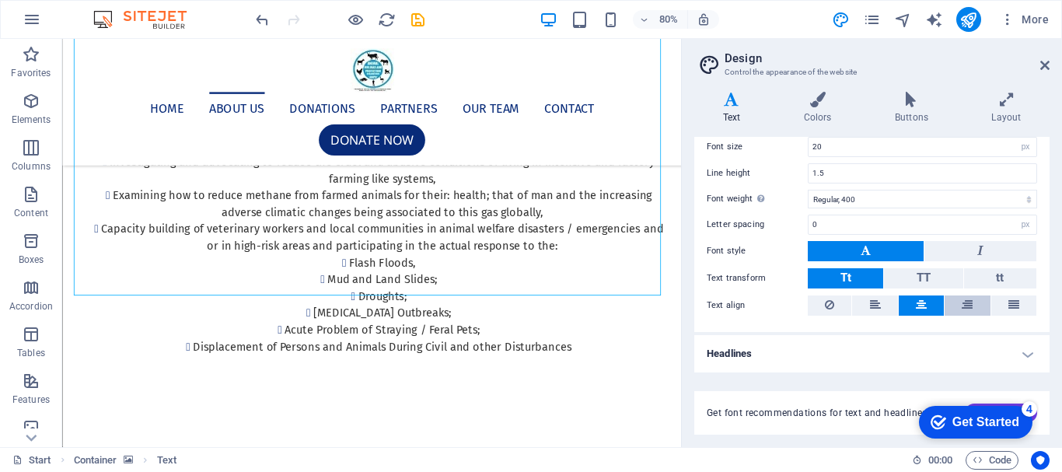
click at [966, 306] on icon at bounding box center [967, 304] width 11 height 19
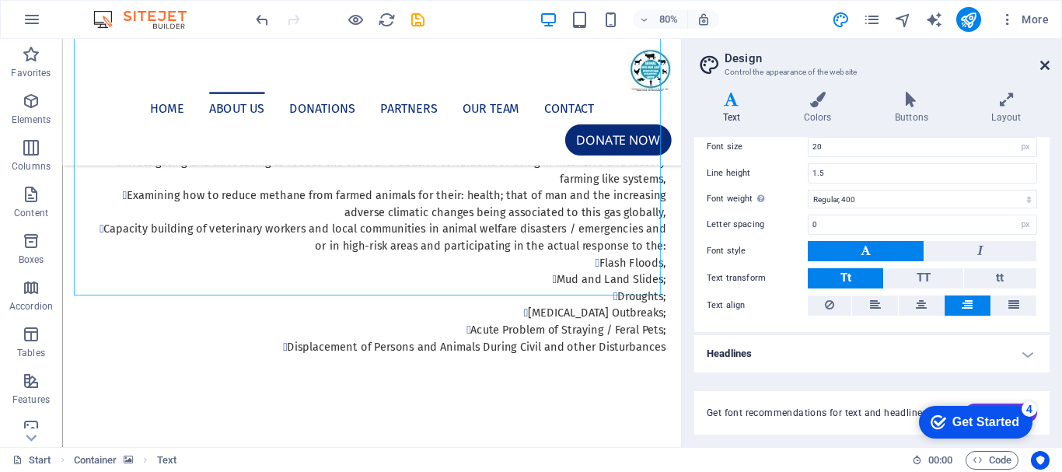
click at [1046, 65] on icon at bounding box center [1044, 65] width 9 height 12
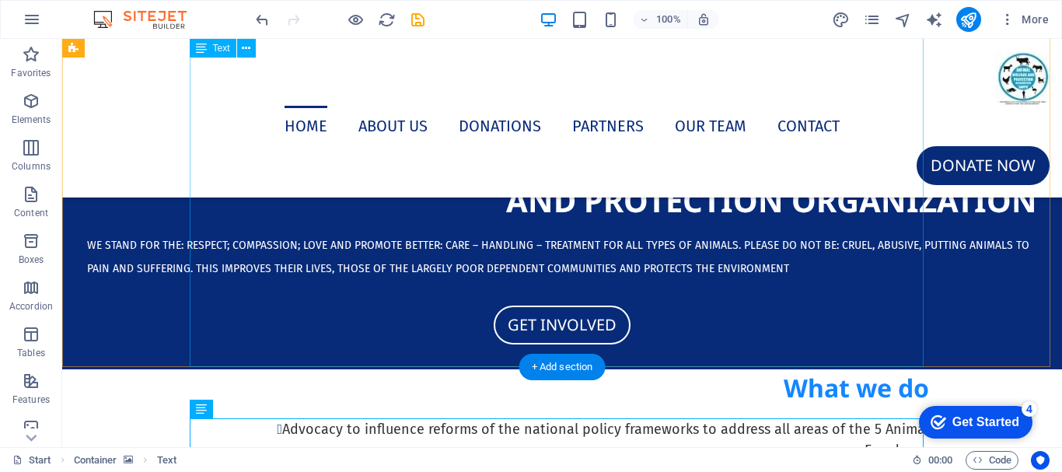
scroll to position [685, 0]
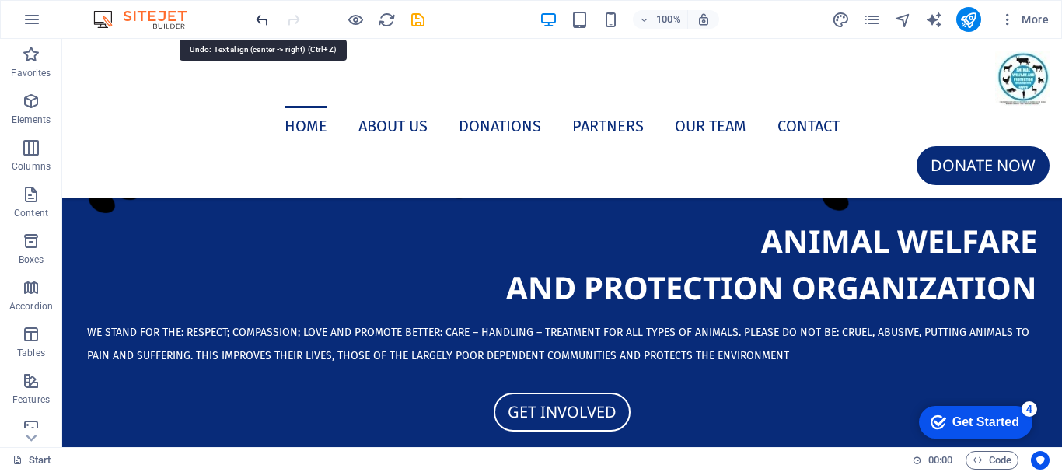
click at [253, 16] on icon "undo" at bounding box center [262, 20] width 18 height 18
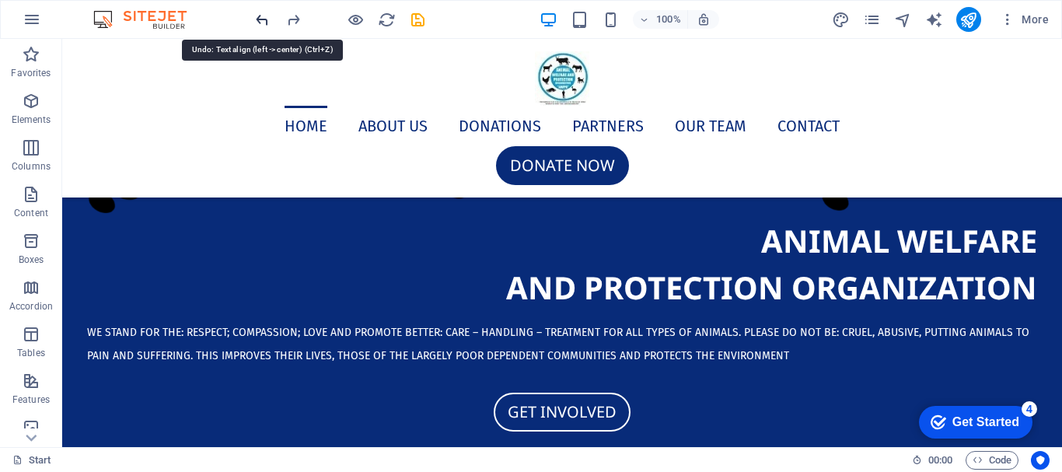
click at [253, 16] on icon "undo" at bounding box center [262, 20] width 18 height 18
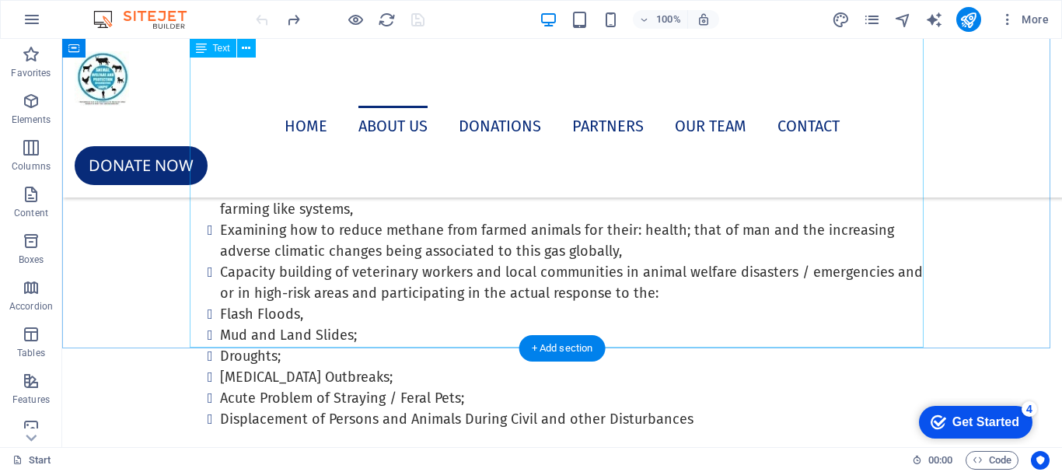
scroll to position [1229, 0]
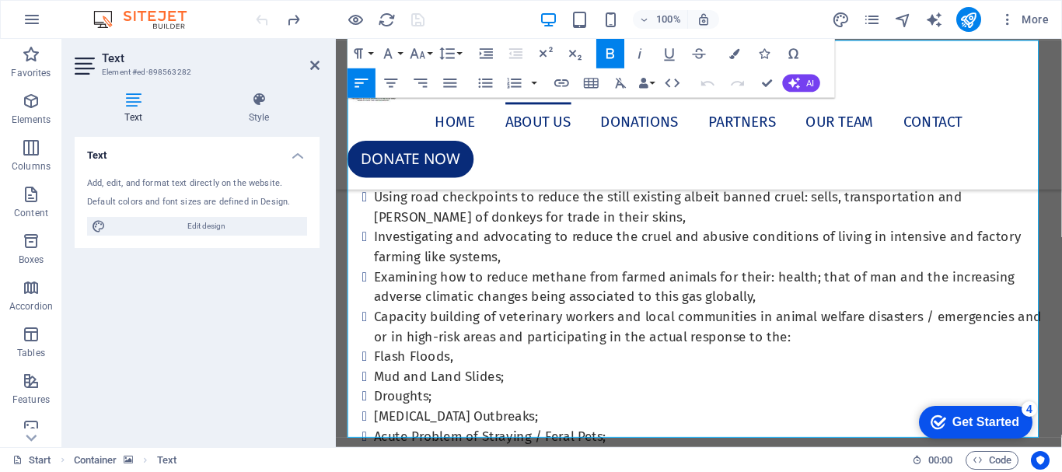
scroll to position [1268, 0]
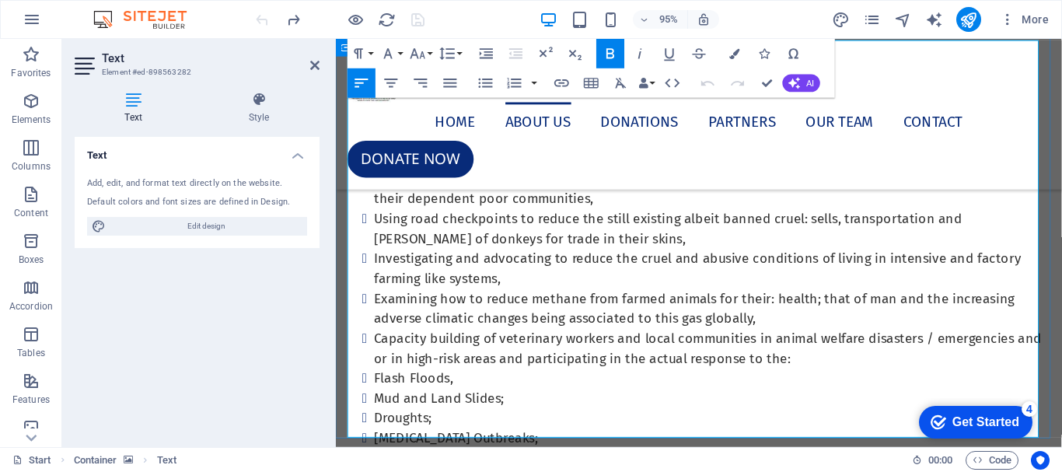
drag, startPoint x: 393, startPoint y: 356, endPoint x: 822, endPoint y: 455, distance: 440.5
click at [394, 79] on icon "button" at bounding box center [391, 84] width 18 height 18
click at [454, 83] on icon "button" at bounding box center [450, 83] width 13 height 9
click at [396, 78] on icon "button" at bounding box center [391, 84] width 18 height 18
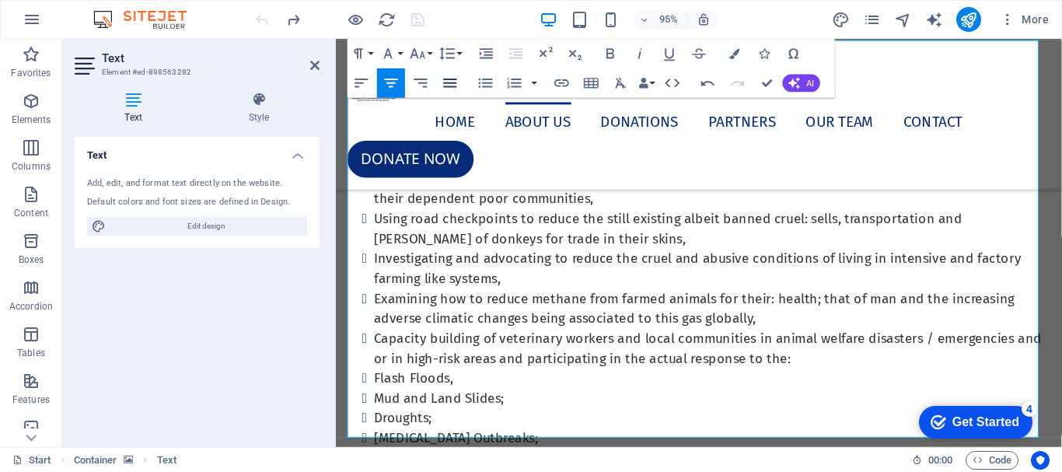
click at [445, 85] on icon "button" at bounding box center [451, 84] width 18 height 18
click at [387, 82] on icon "button" at bounding box center [391, 83] width 13 height 9
click at [365, 82] on icon "button" at bounding box center [362, 84] width 18 height 18
click at [446, 84] on icon "button" at bounding box center [451, 84] width 18 height 18
click at [315, 64] on icon at bounding box center [314, 65] width 9 height 12
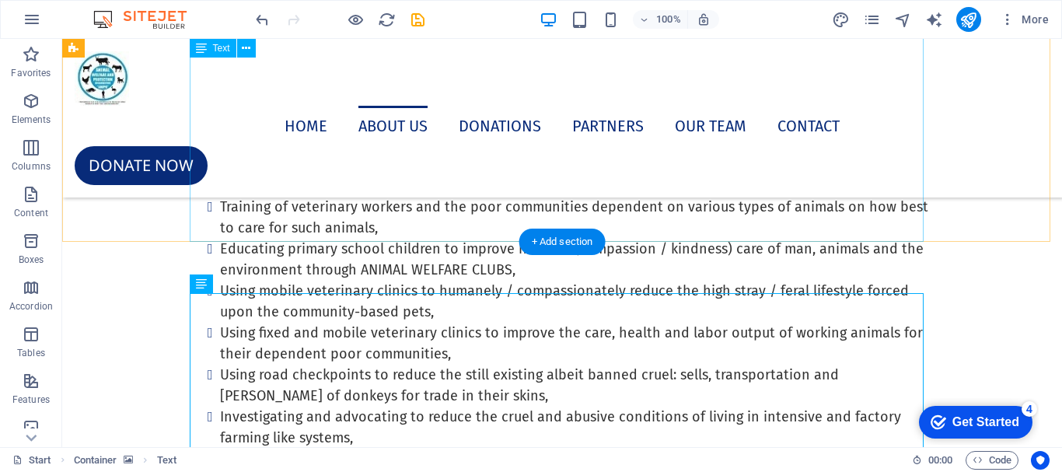
scroll to position [1151, 0]
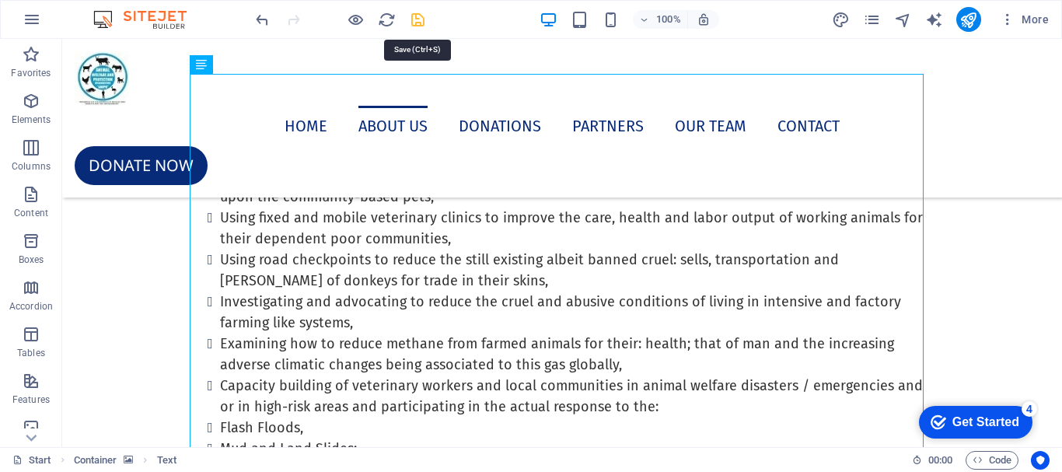
click at [414, 19] on icon "save" at bounding box center [418, 20] width 18 height 18
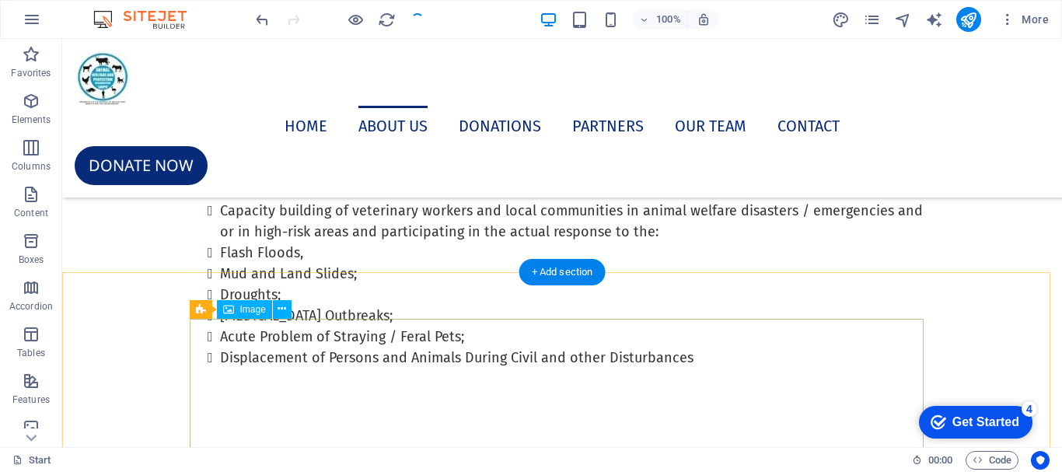
scroll to position [1307, 0]
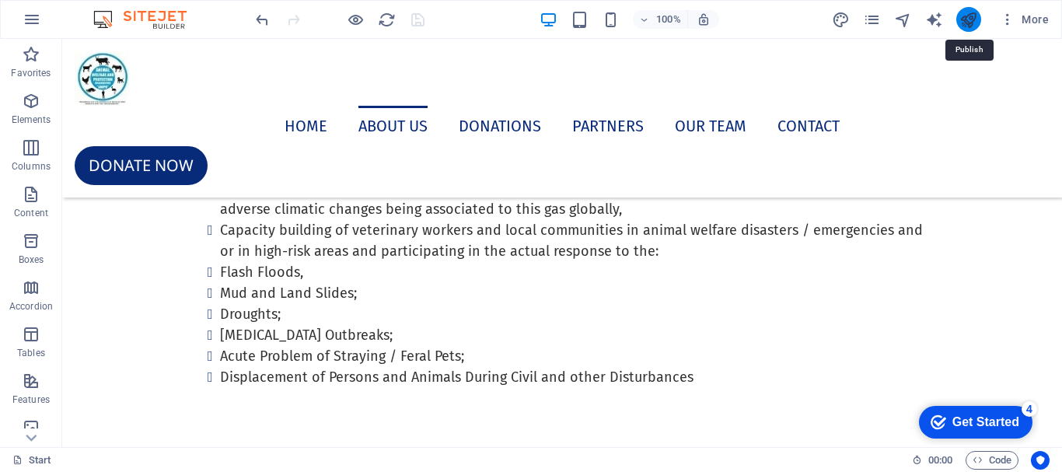
click at [961, 23] on icon "publish" at bounding box center [968, 20] width 18 height 18
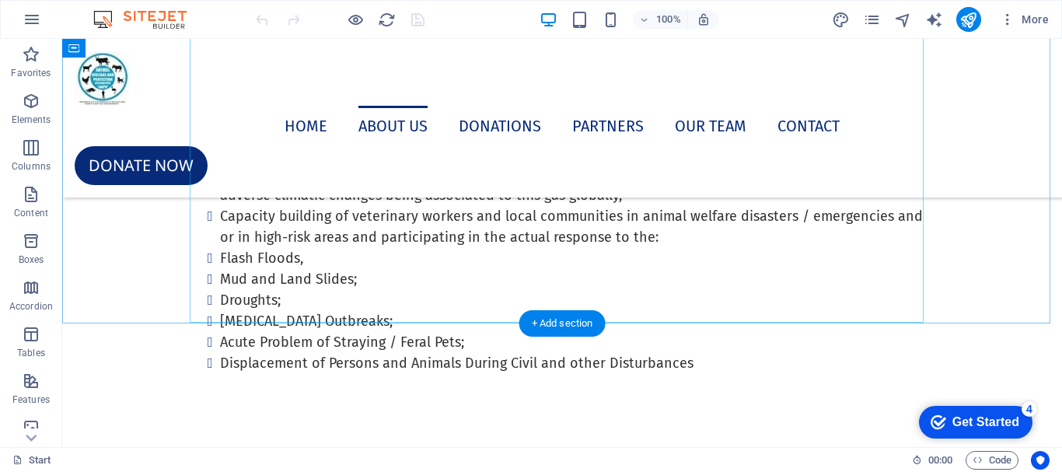
scroll to position [1321, 0]
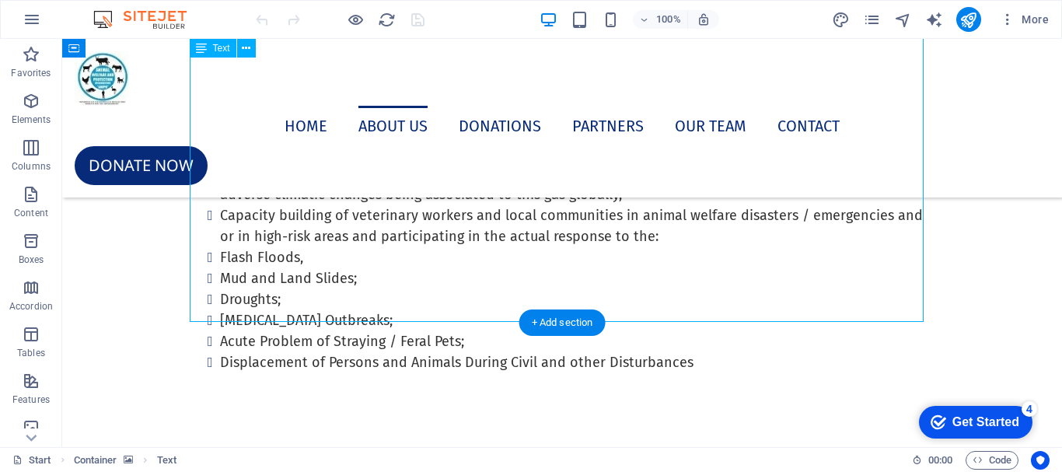
drag, startPoint x: 232, startPoint y: 223, endPoint x: 379, endPoint y: 276, distance: 155.4
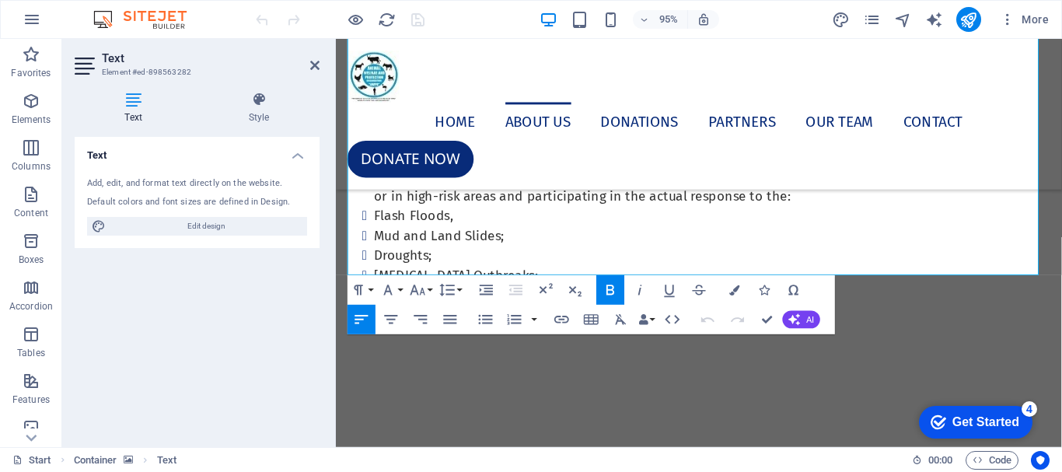
scroll to position [1366, 0]
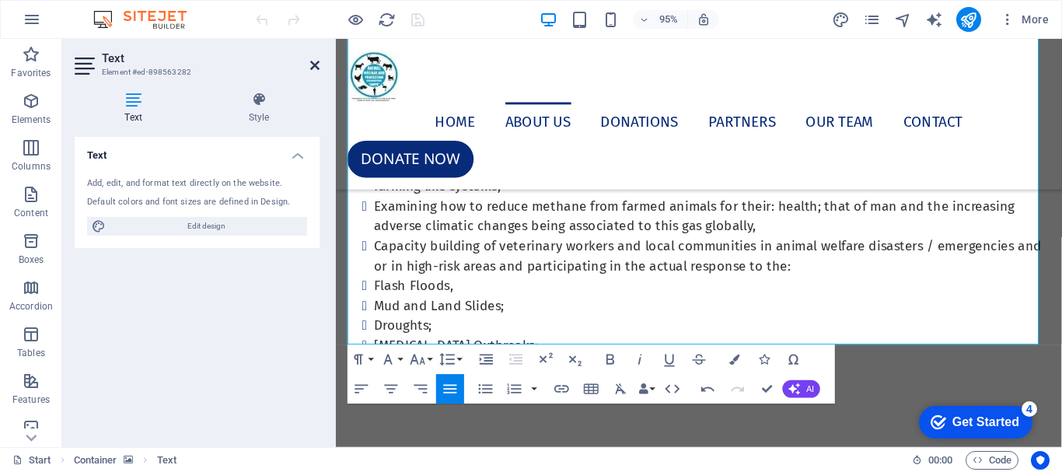
click at [314, 67] on icon at bounding box center [314, 65] width 9 height 12
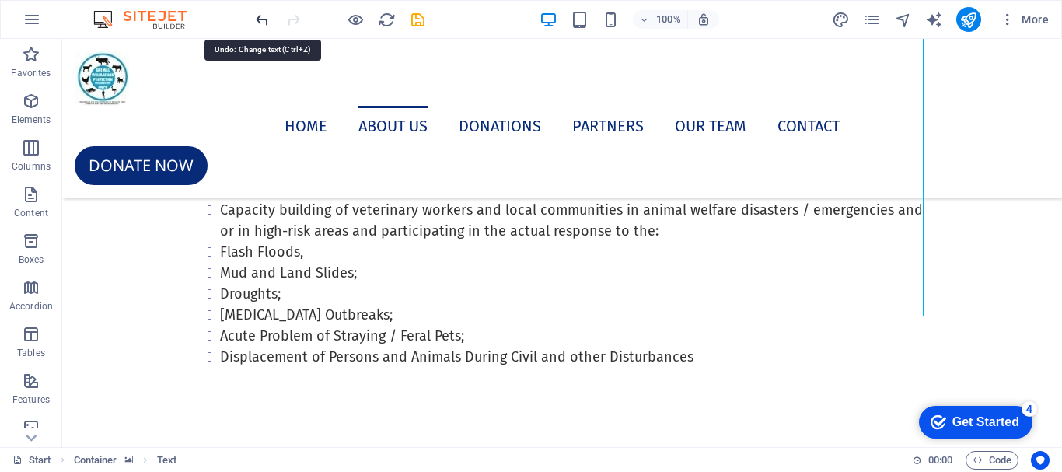
click at [265, 19] on icon "undo" at bounding box center [262, 20] width 18 height 18
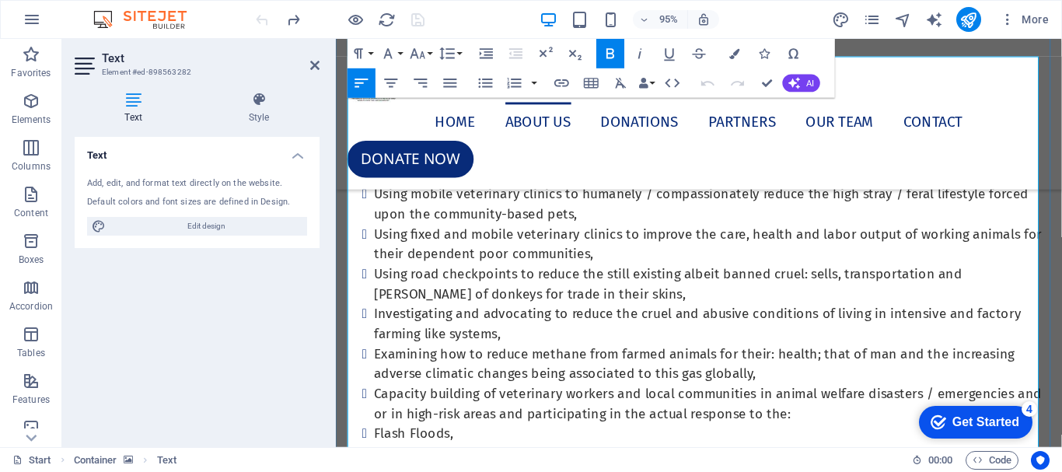
scroll to position [1288, 0]
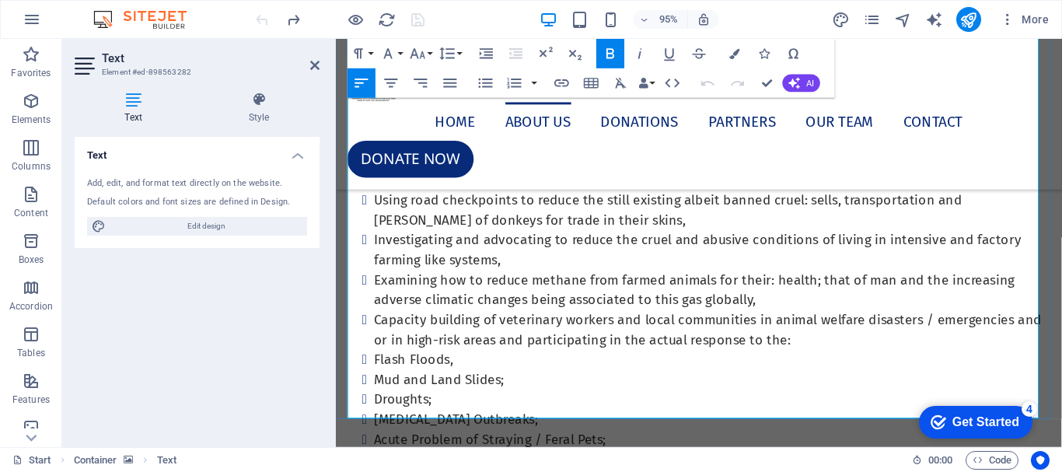
drag, startPoint x: 389, startPoint y: 337, endPoint x: 401, endPoint y: 340, distance: 12.8
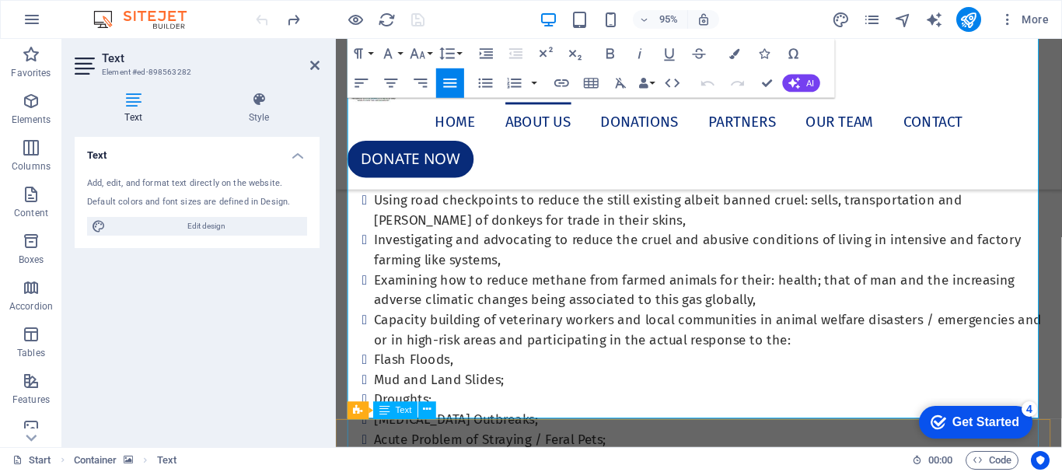
drag, startPoint x: 396, startPoint y: 339, endPoint x: 800, endPoint y: 442, distance: 417.0
drag, startPoint x: 386, startPoint y: 338, endPoint x: 811, endPoint y: 442, distance: 437.8
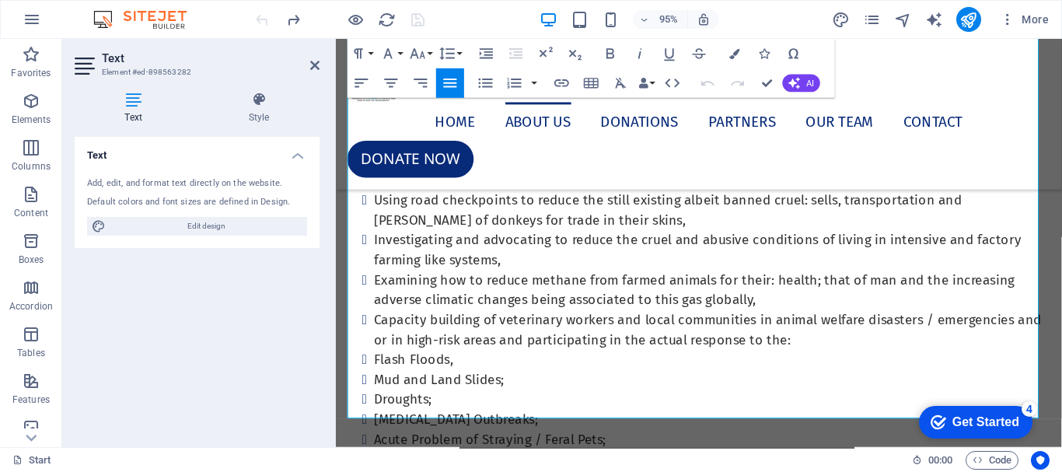
click at [445, 82] on icon "button" at bounding box center [450, 83] width 13 height 9
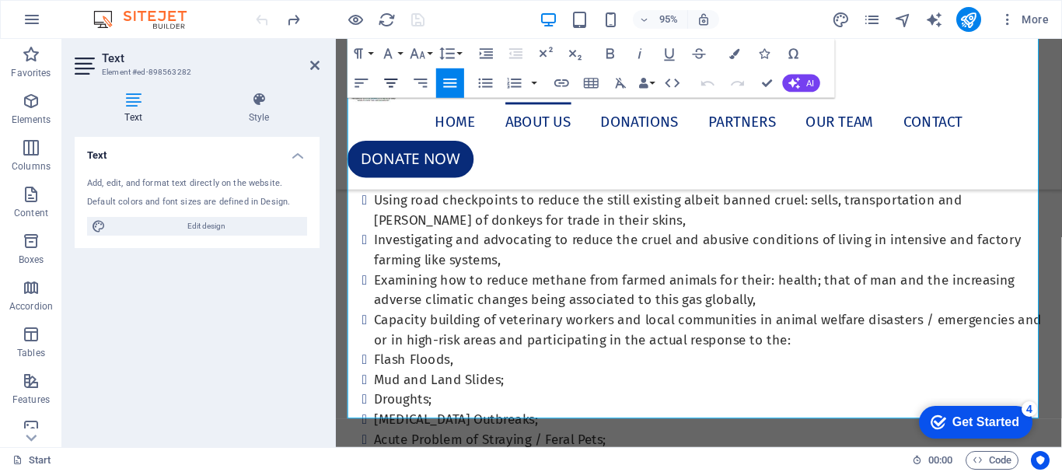
click at [398, 79] on icon "button" at bounding box center [391, 84] width 18 height 18
click at [356, 81] on icon "button" at bounding box center [362, 84] width 18 height 18
click at [424, 83] on icon "button" at bounding box center [420, 83] width 13 height 9
click at [457, 86] on icon "button" at bounding box center [451, 84] width 18 height 18
click at [316, 68] on icon at bounding box center [314, 65] width 9 height 12
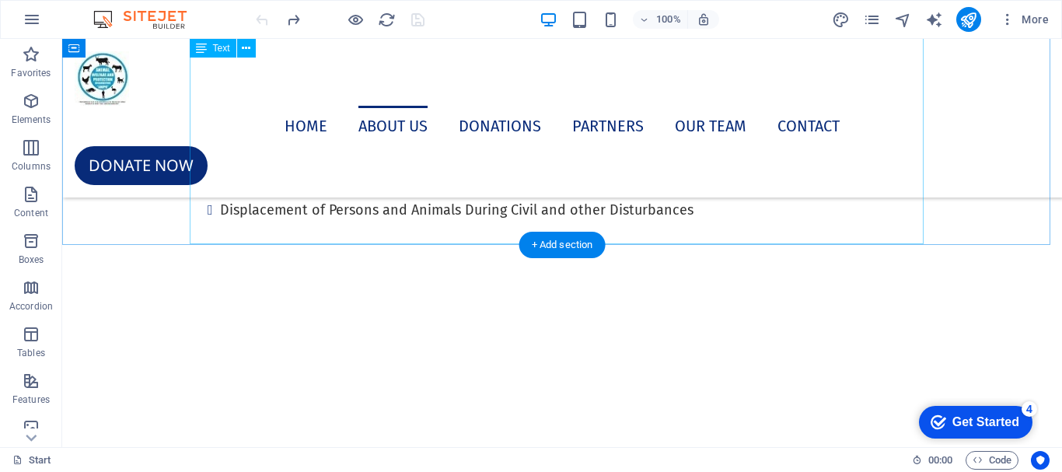
scroll to position [1399, 0]
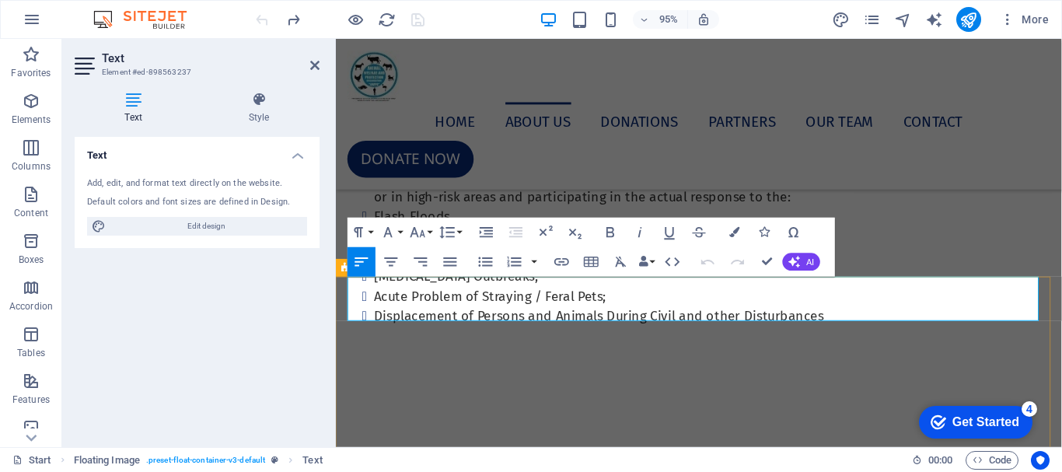
drag, startPoint x: 428, startPoint y: 324, endPoint x: 341, endPoint y: 298, distance: 90.8
click at [455, 235] on icon "button" at bounding box center [447, 232] width 18 height 18
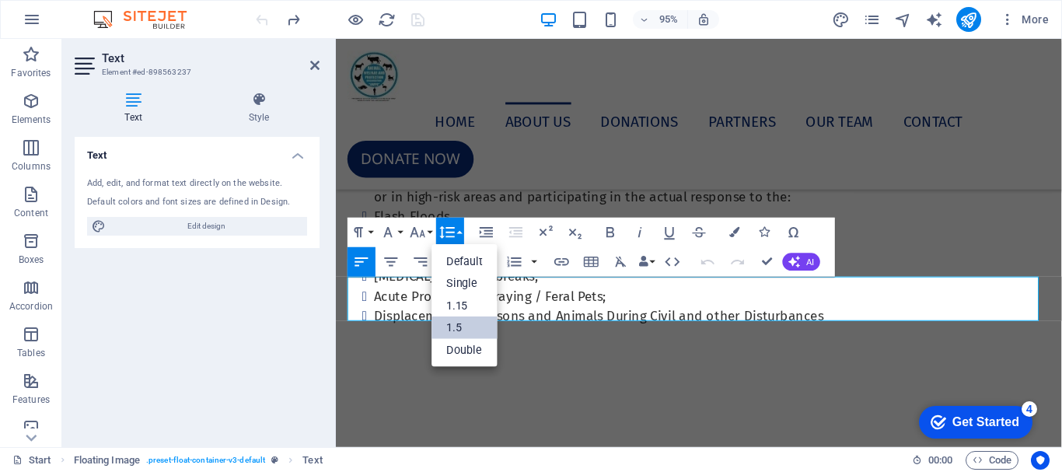
scroll to position [0, 0]
click at [449, 323] on link "1.5" at bounding box center [465, 327] width 66 height 23
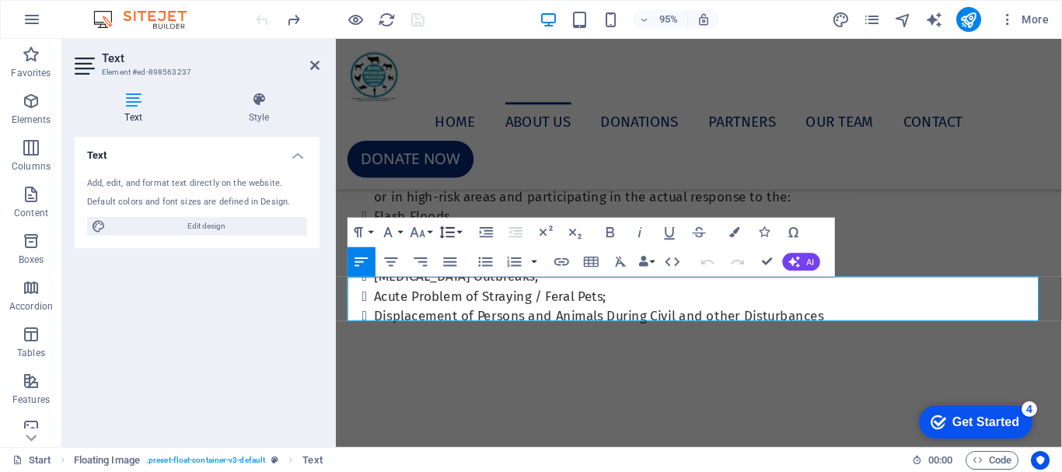
click at [457, 234] on button "Line Height" at bounding box center [450, 233] width 28 height 30
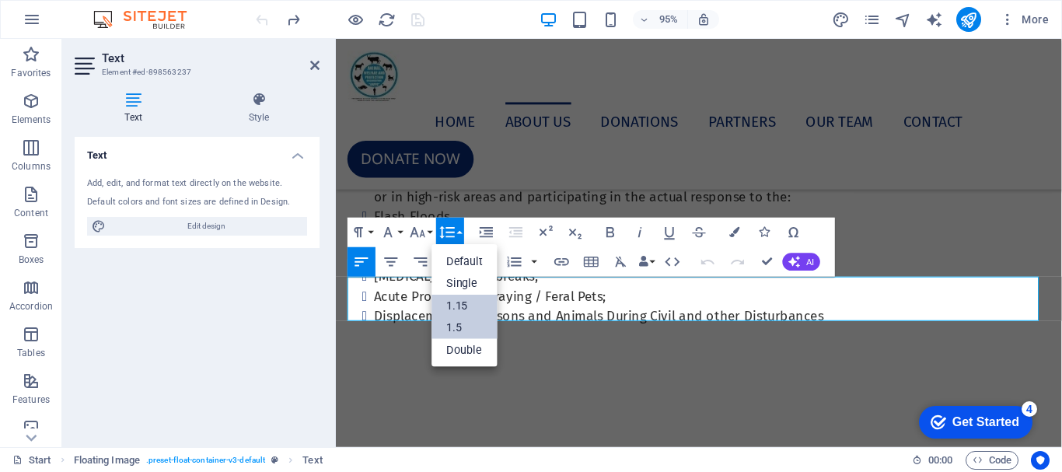
click at [452, 298] on link "1.15" at bounding box center [465, 306] width 66 height 23
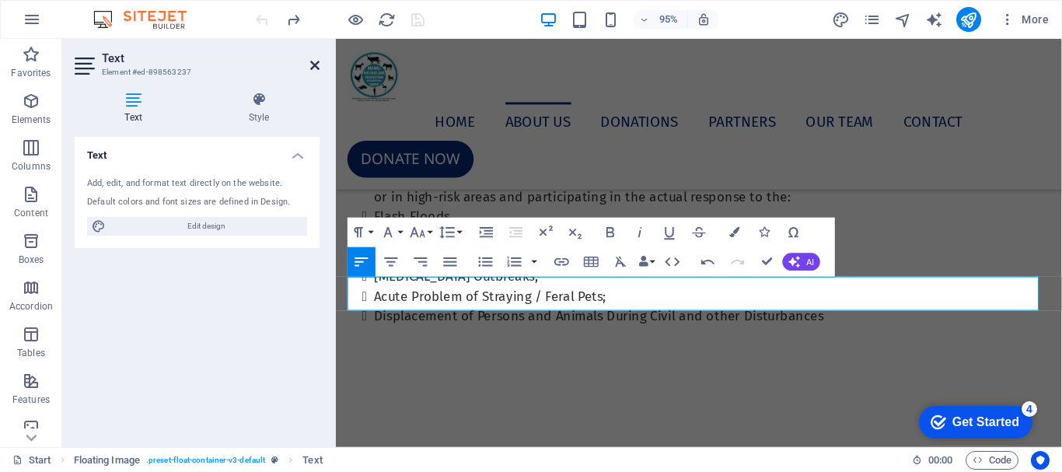
click at [314, 59] on icon at bounding box center [314, 65] width 9 height 12
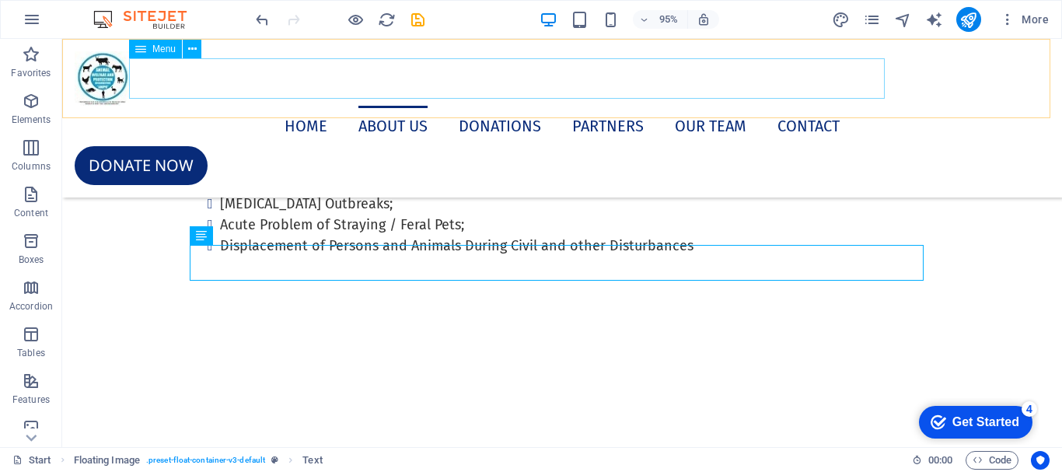
scroll to position [1399, 0]
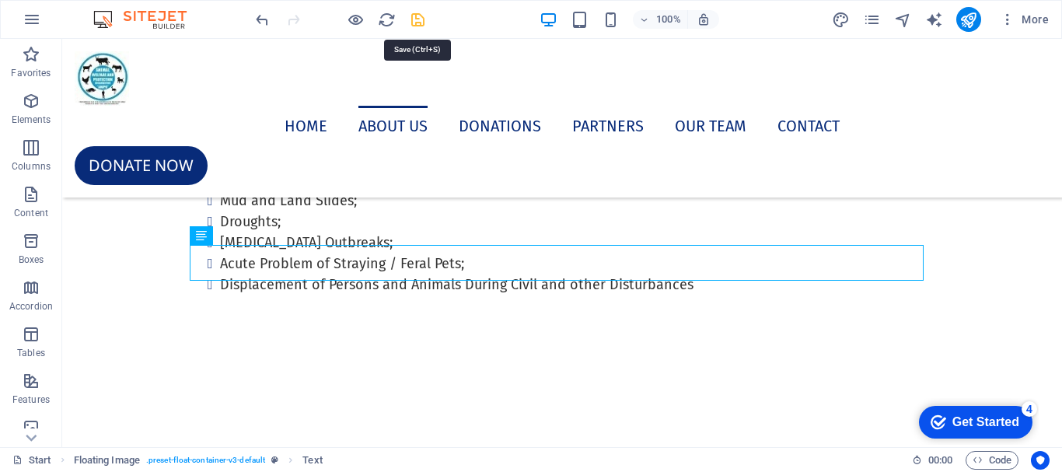
click at [421, 21] on icon "save" at bounding box center [418, 20] width 18 height 18
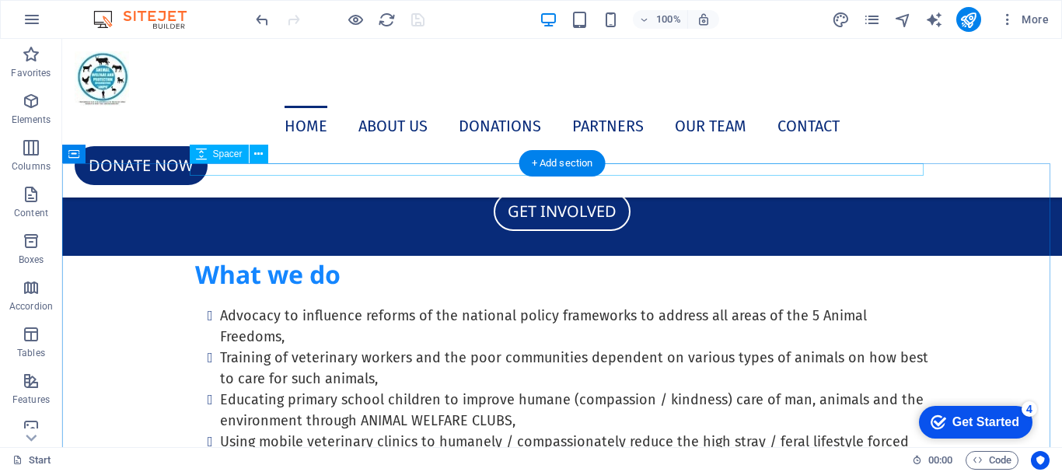
scroll to position [1010, 0]
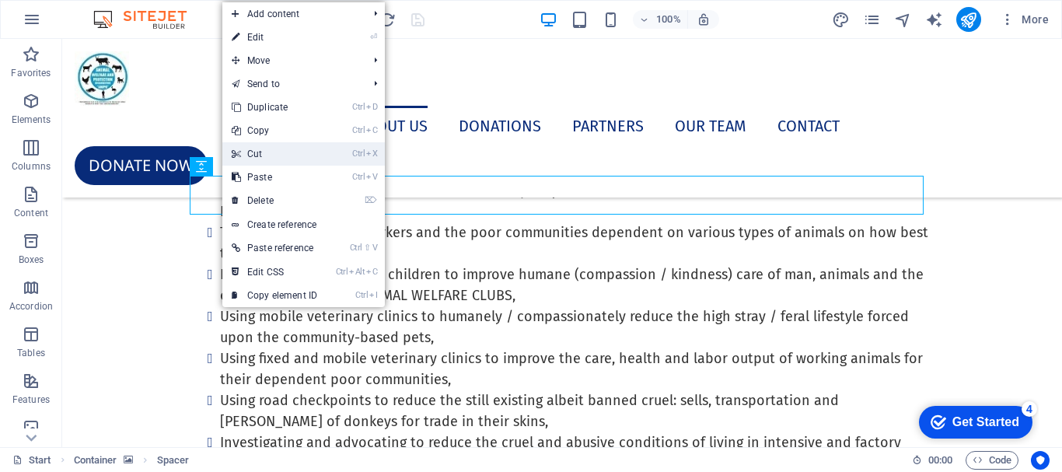
click at [259, 157] on link "Ctrl X Cut" at bounding box center [274, 153] width 104 height 23
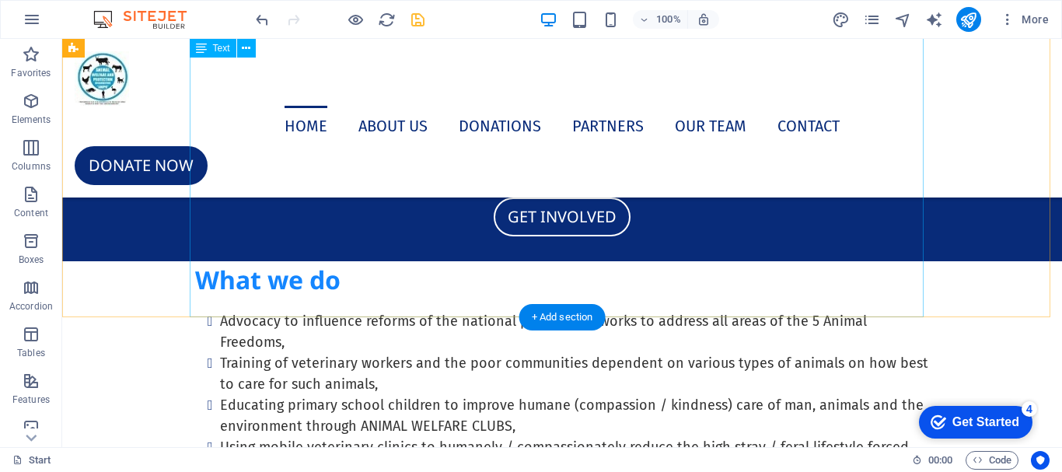
scroll to position [855, 0]
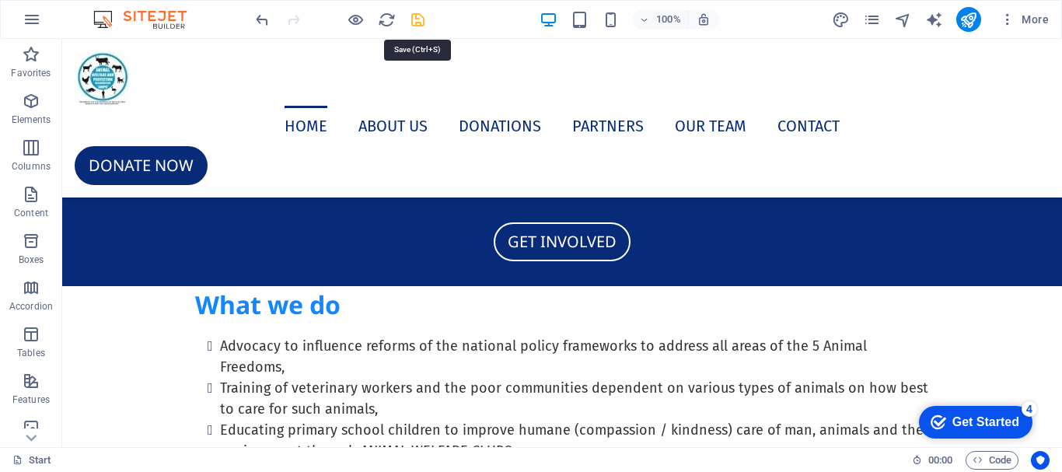
click at [421, 16] on icon "save" at bounding box center [418, 20] width 18 height 18
click at [963, 17] on icon "publish" at bounding box center [968, 20] width 18 height 18
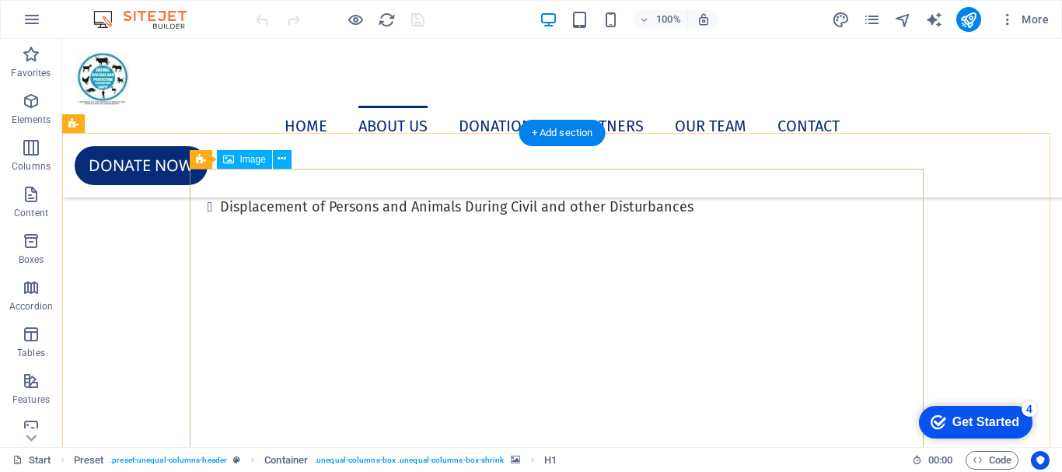
scroll to position [1321, 0]
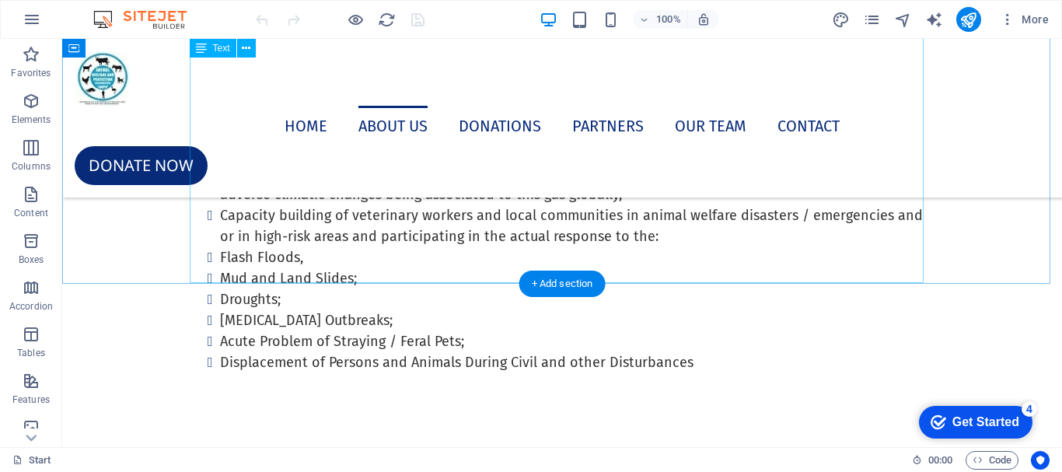
click at [235, 180] on div "Drag here to replace the existing content. Press “Ctrl” if you want to create a…" at bounding box center [562, 243] width 1000 height 408
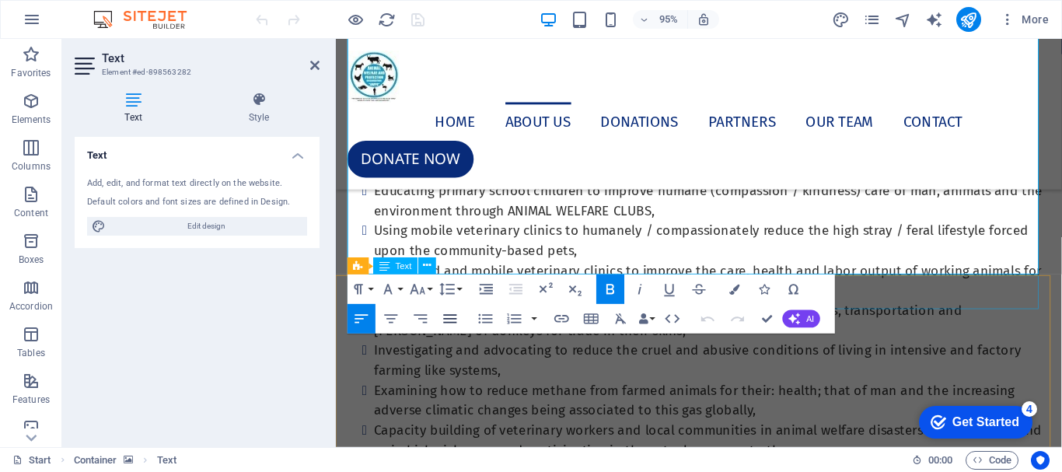
scroll to position [1405, 0]
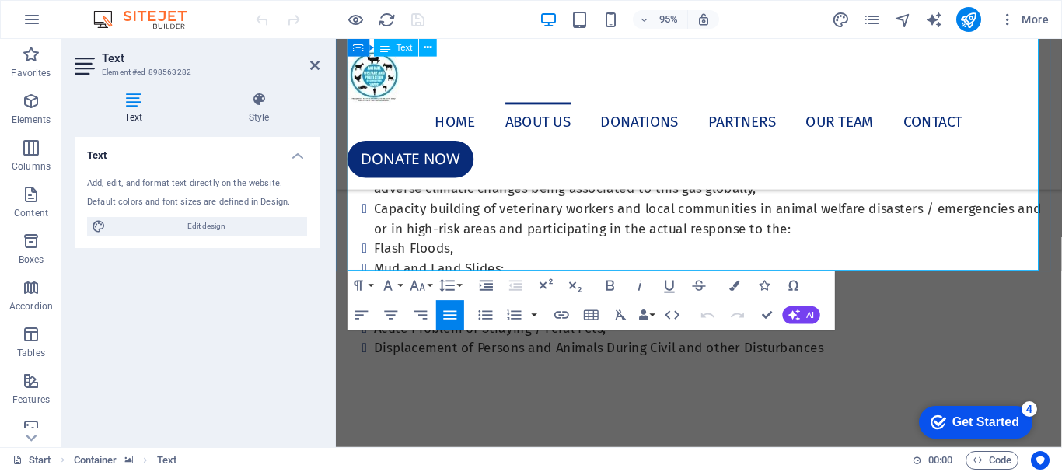
drag, startPoint x: 386, startPoint y: 185, endPoint x: 806, endPoint y: 278, distance: 430.7
click at [362, 311] on icon "button" at bounding box center [361, 315] width 13 height 9
click at [314, 65] on icon at bounding box center [314, 65] width 9 height 12
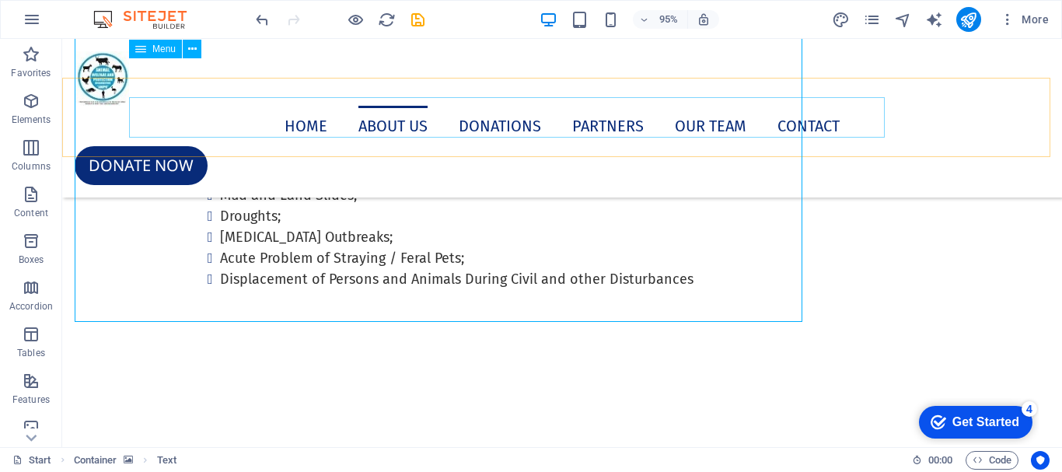
scroll to position [1366, 0]
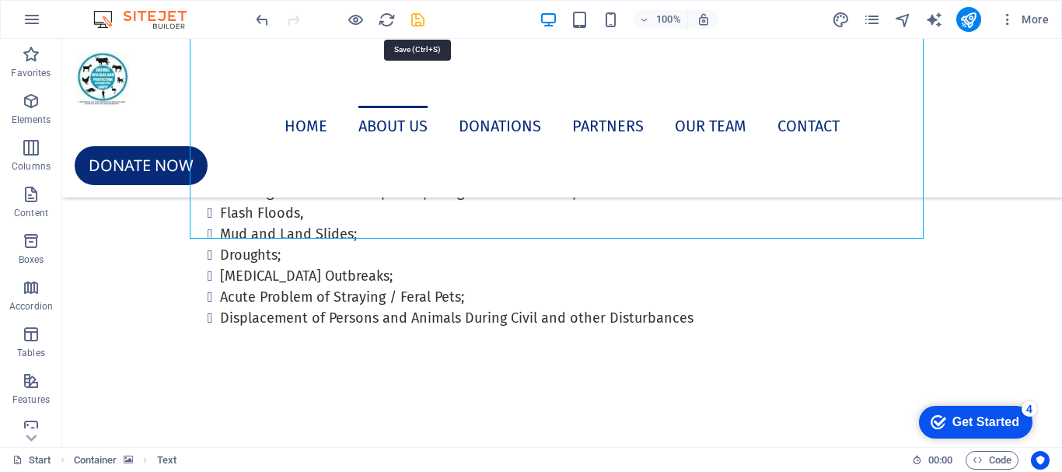
click at [418, 17] on icon "save" at bounding box center [418, 20] width 18 height 18
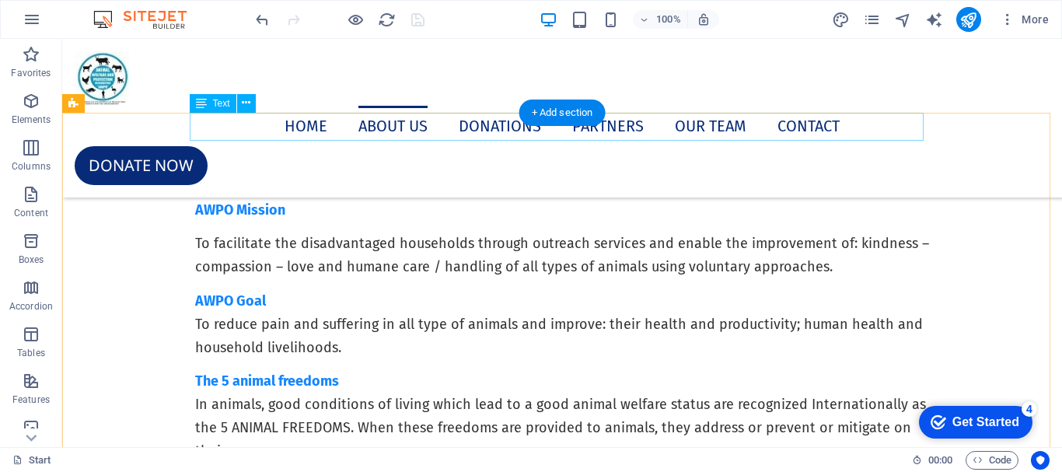
scroll to position [1832, 0]
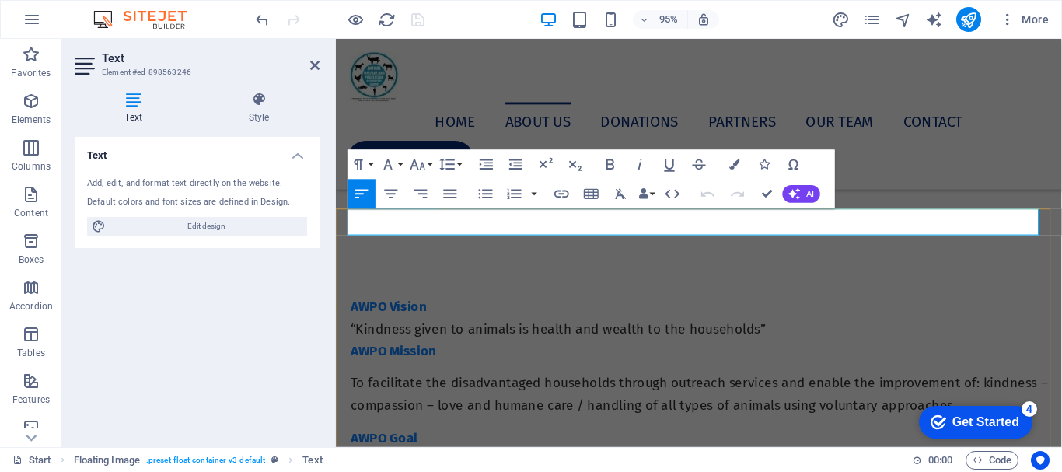
drag, startPoint x: 543, startPoint y: 232, endPoint x: 351, endPoint y: 226, distance: 192.1
click at [401, 160] on button "Font Family" at bounding box center [391, 165] width 28 height 30
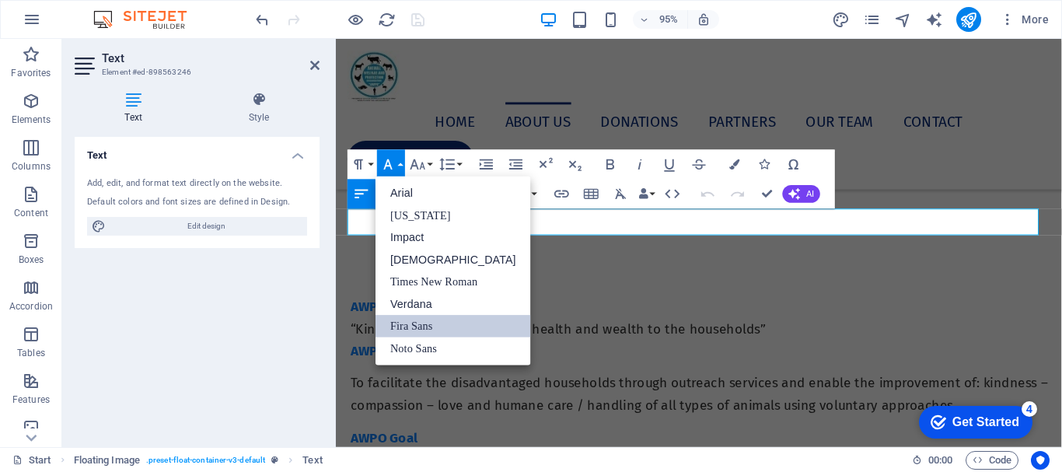
scroll to position [0, 0]
click at [424, 160] on icon "button" at bounding box center [418, 164] width 18 height 18
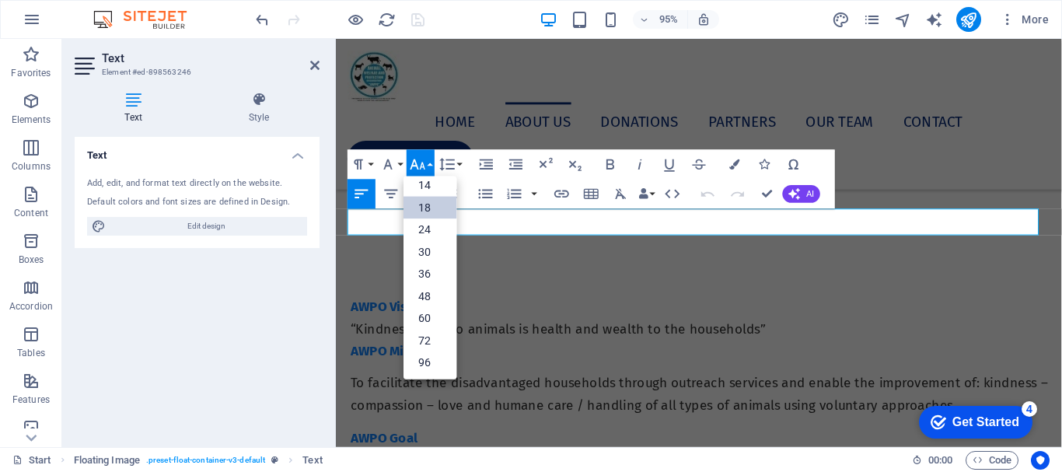
scroll to position [125, 0]
click at [427, 181] on link "14" at bounding box center [429, 185] width 53 height 23
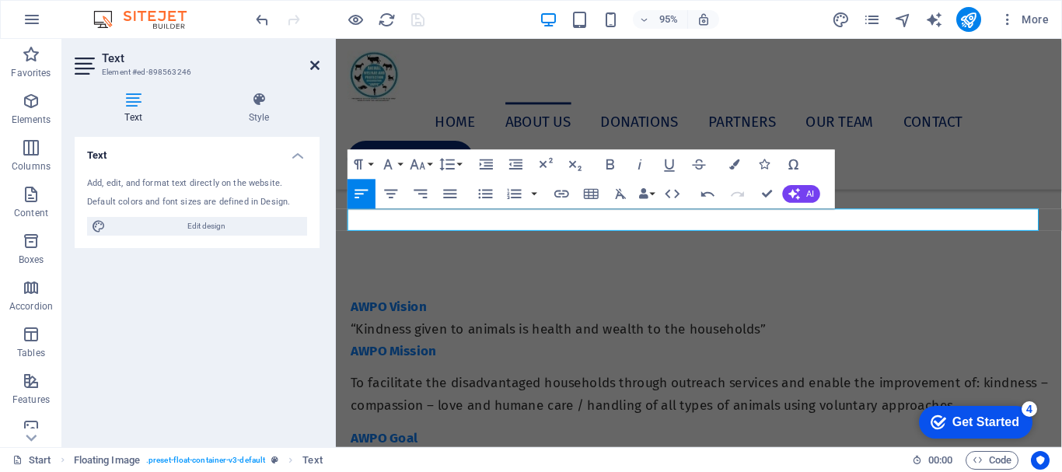
click at [318, 62] on icon at bounding box center [314, 65] width 9 height 12
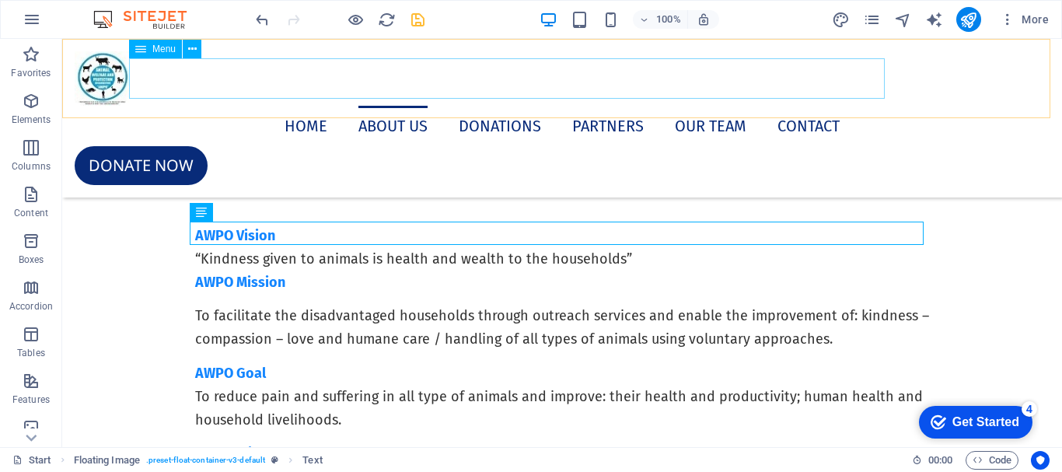
scroll to position [1832, 0]
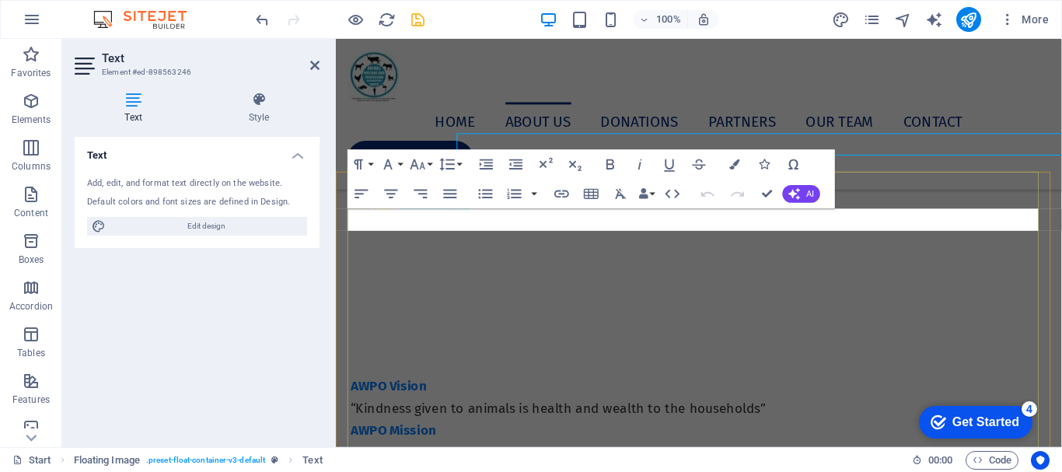
scroll to position [1915, 0]
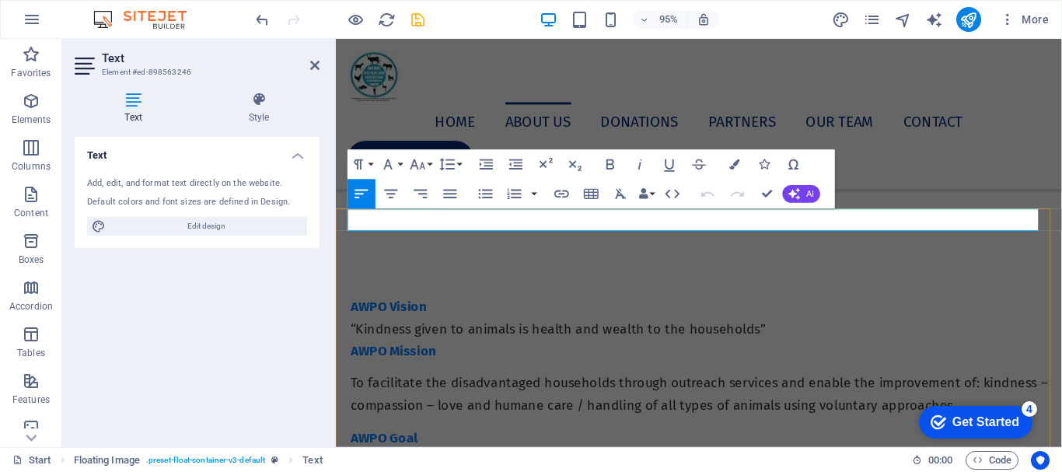
drag, startPoint x: 508, startPoint y: 230, endPoint x: 358, endPoint y: 222, distance: 150.2
click at [431, 166] on button "Font Size" at bounding box center [421, 165] width 28 height 30
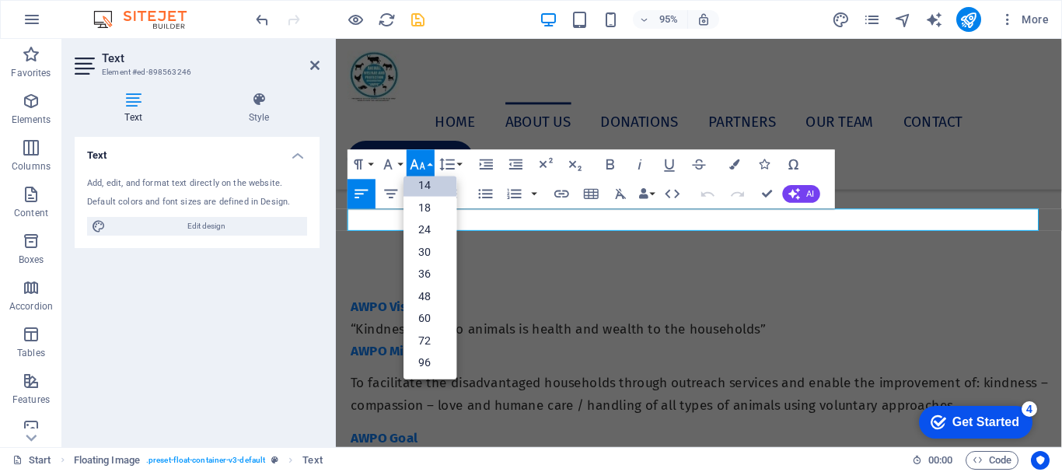
scroll to position [125, 0]
click at [430, 209] on link "18" at bounding box center [429, 208] width 53 height 23
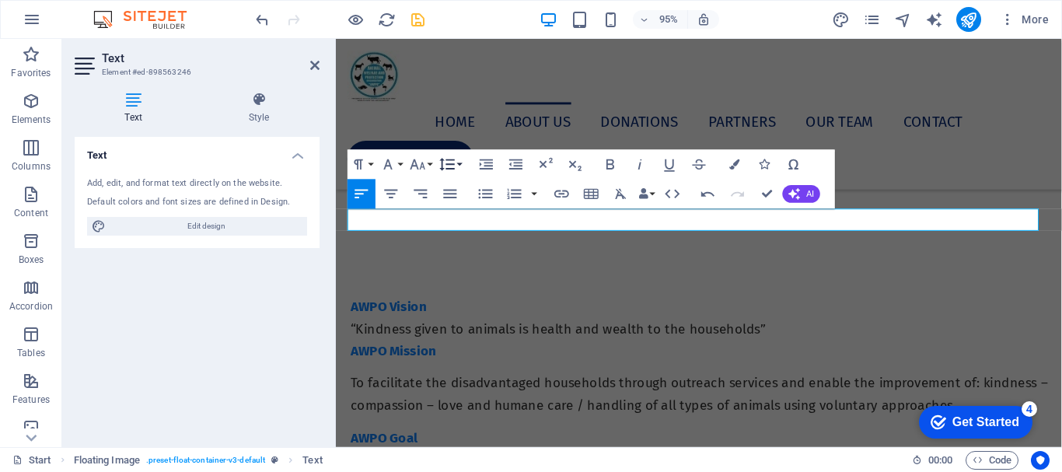
click at [461, 162] on button "Line Height" at bounding box center [450, 165] width 28 height 30
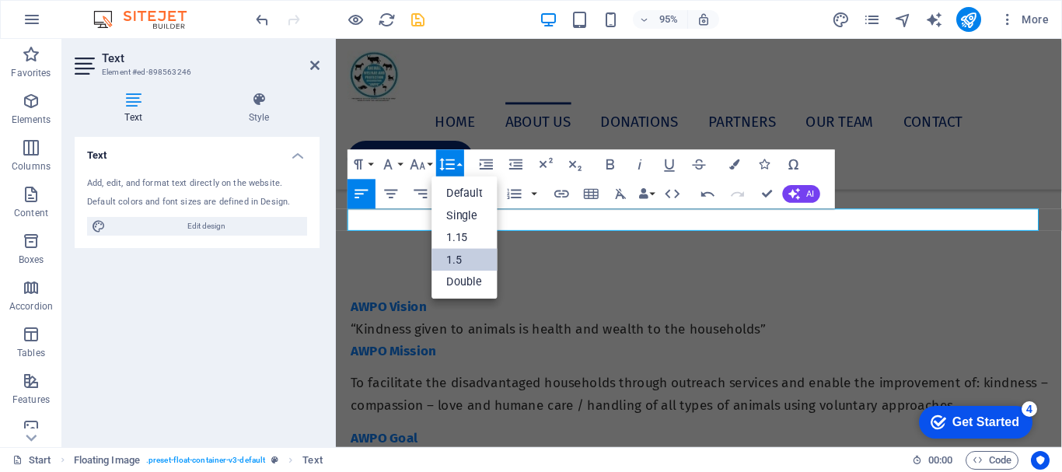
scroll to position [0, 0]
click at [461, 239] on link "1.15" at bounding box center [465, 238] width 66 height 23
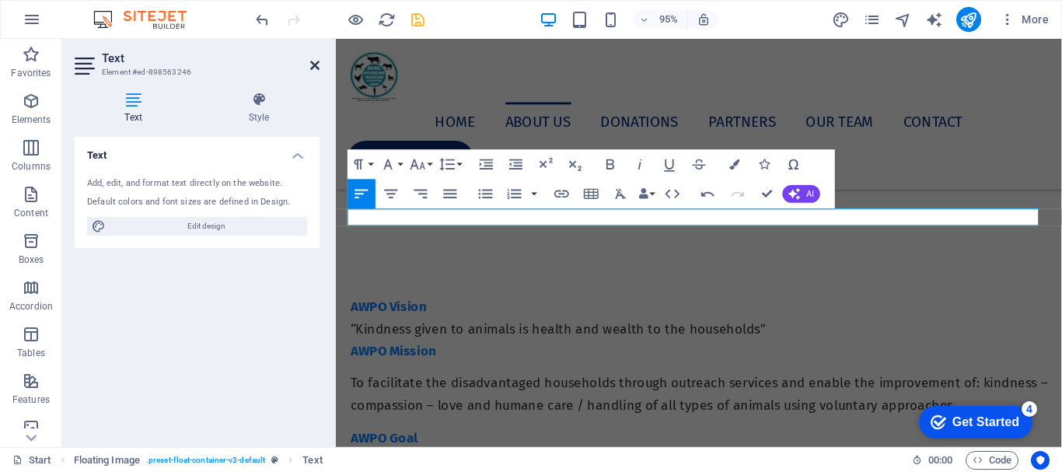
click at [310, 65] on icon at bounding box center [314, 65] width 9 height 12
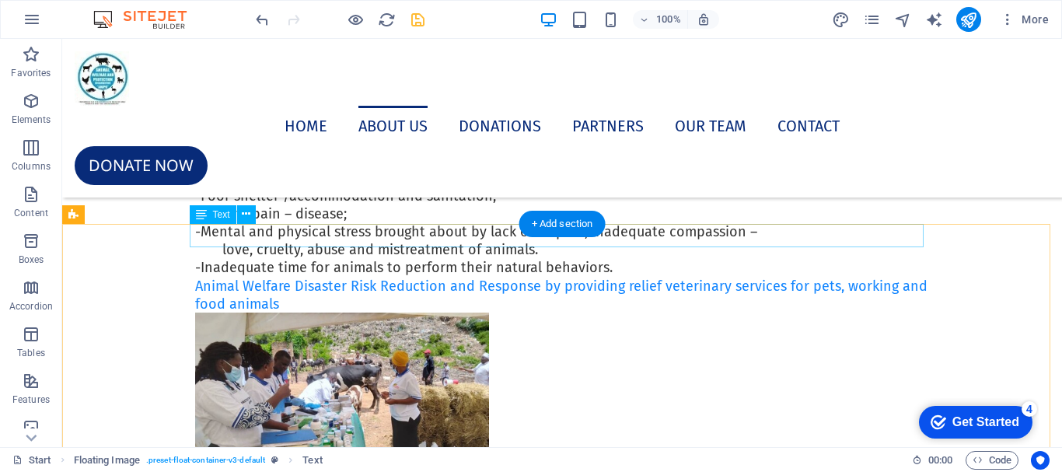
scroll to position [2298, 0]
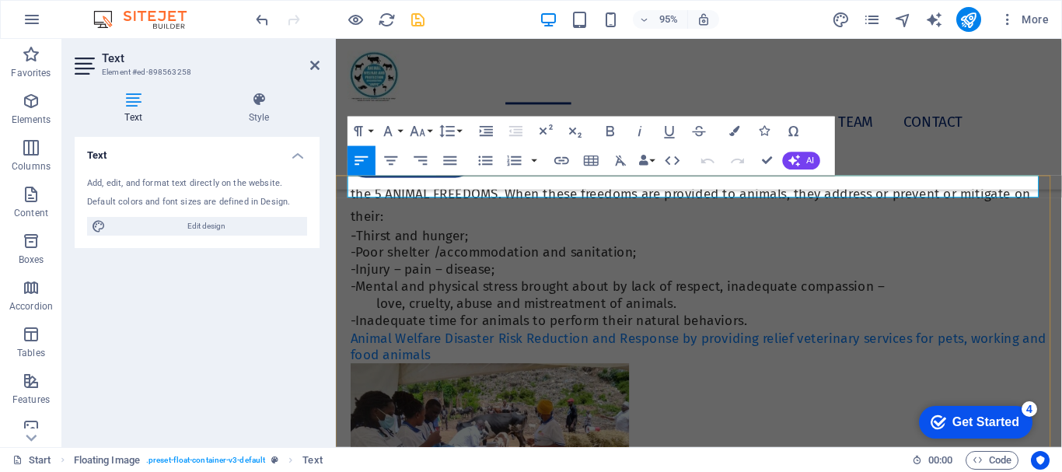
scroll to position [2378, 0]
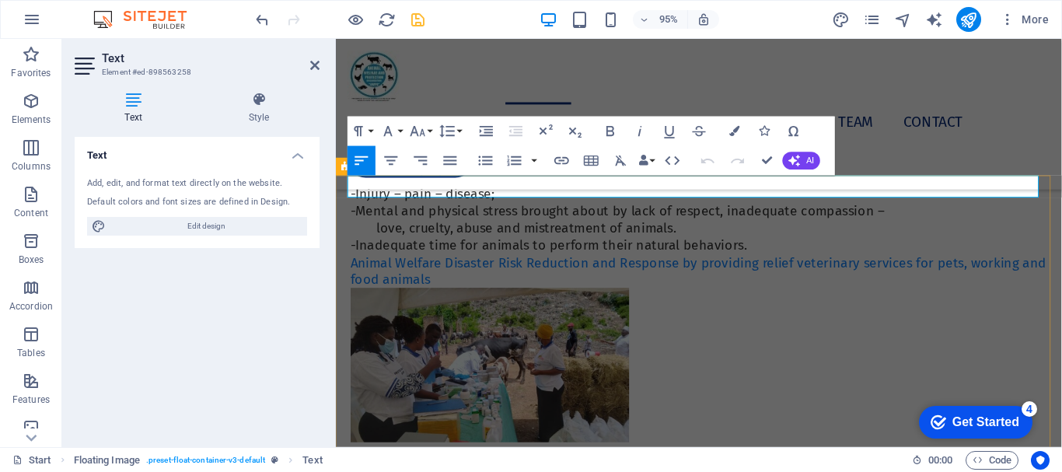
drag, startPoint x: 599, startPoint y: 196, endPoint x: 340, endPoint y: 190, distance: 258.9
click at [434, 131] on button "Font Size" at bounding box center [421, 131] width 28 height 30
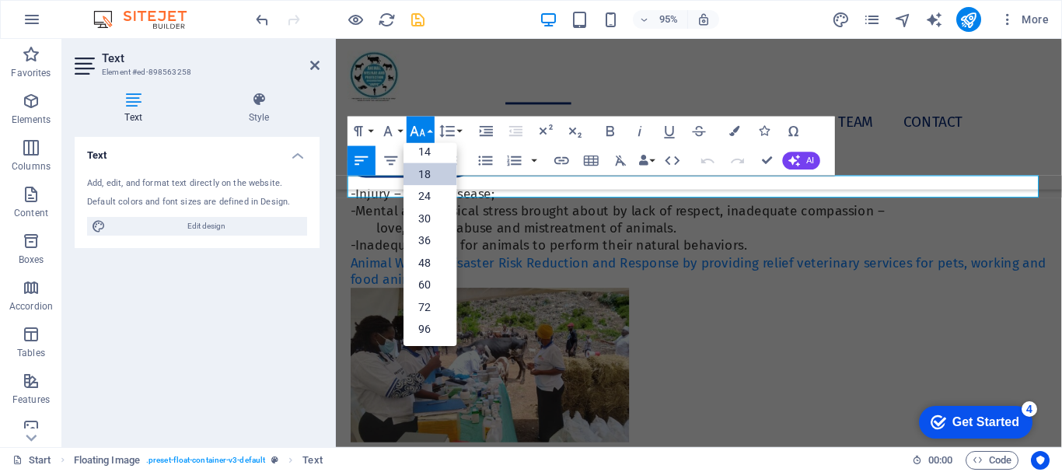
scroll to position [125, 0]
click at [460, 131] on button "Line Height" at bounding box center [450, 131] width 28 height 30
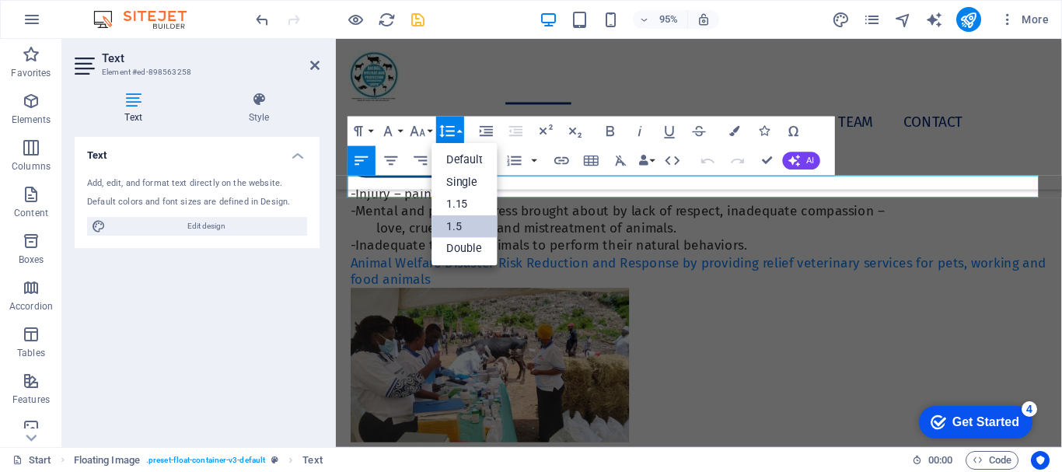
scroll to position [0, 0]
click at [451, 202] on link "1.15" at bounding box center [465, 204] width 66 height 23
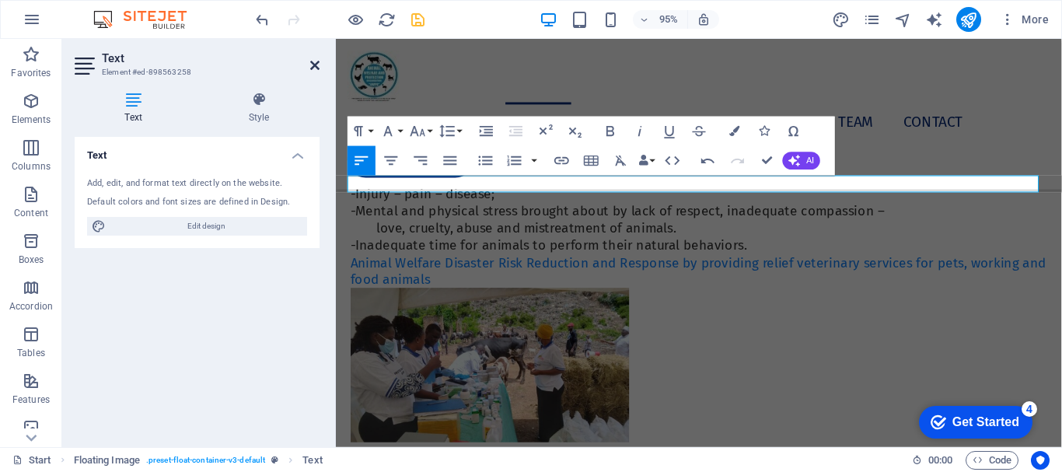
click at [316, 68] on icon at bounding box center [314, 65] width 9 height 12
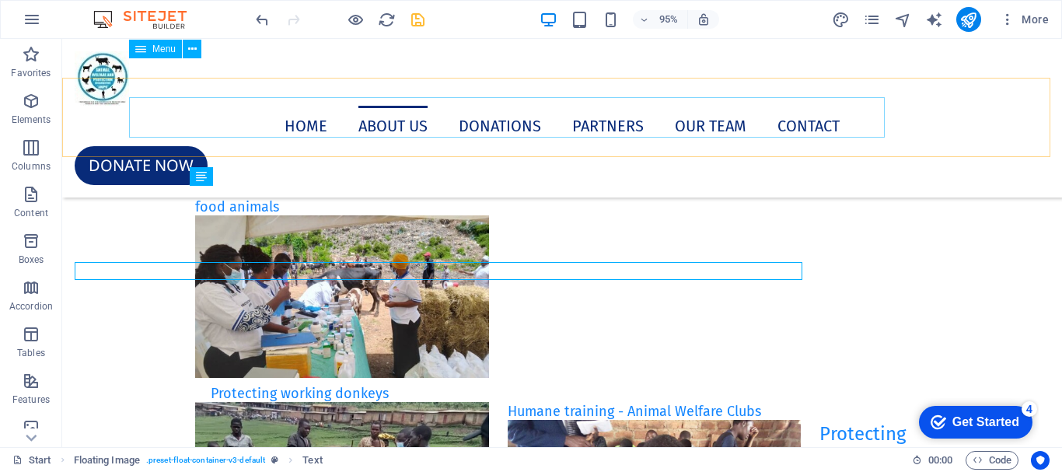
scroll to position [2298, 0]
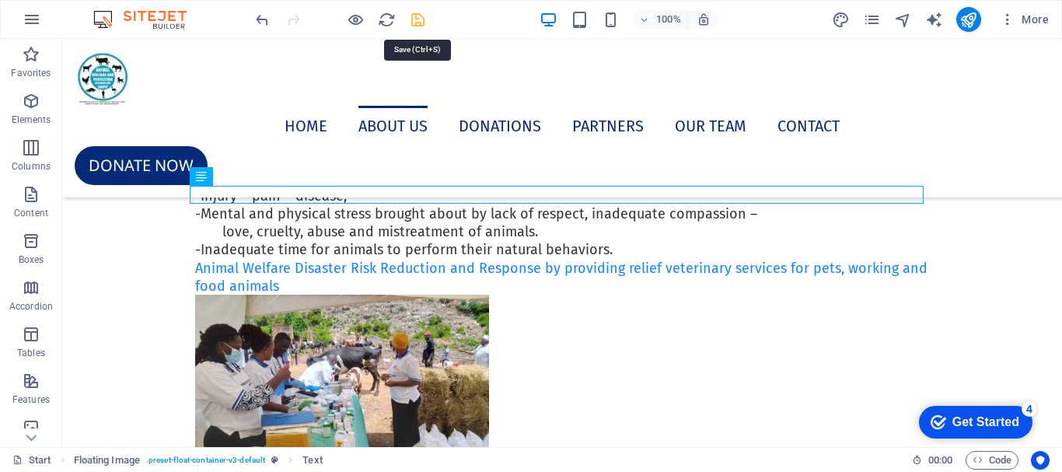
click at [416, 22] on icon "save" at bounding box center [418, 20] width 18 height 18
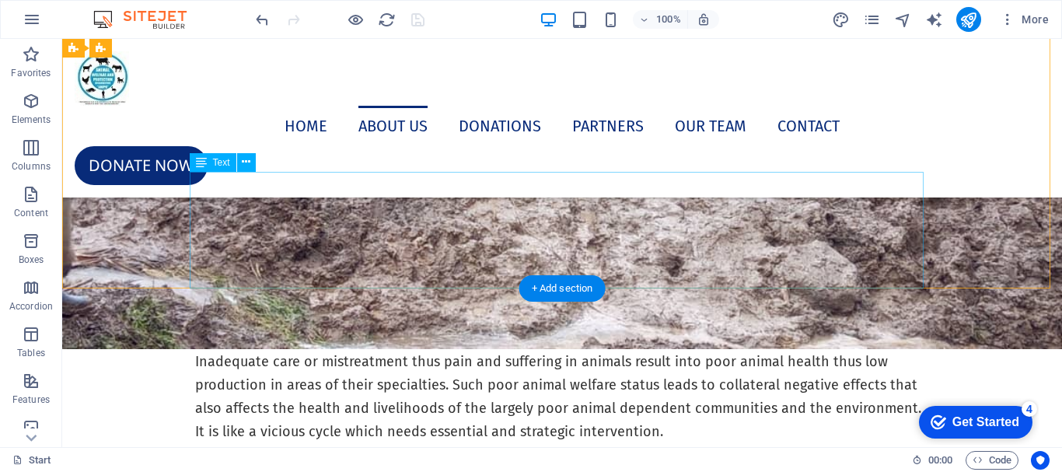
scroll to position [3931, 0]
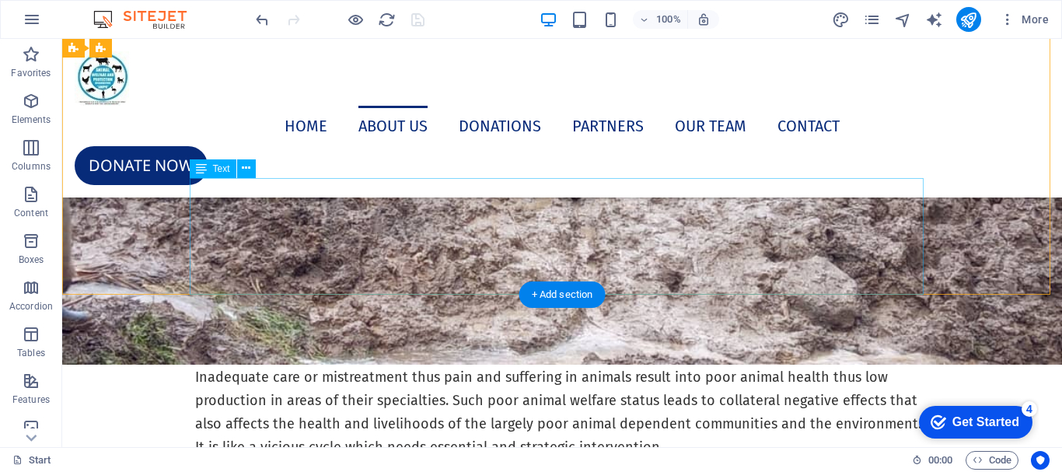
drag, startPoint x: 333, startPoint y: 264, endPoint x: 396, endPoint y: 302, distance: 72.9
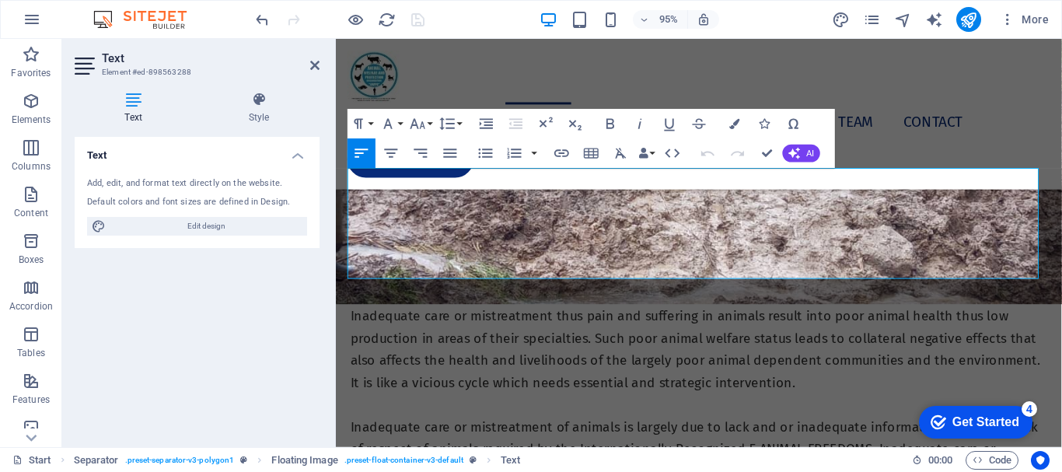
scroll to position [3998, 0]
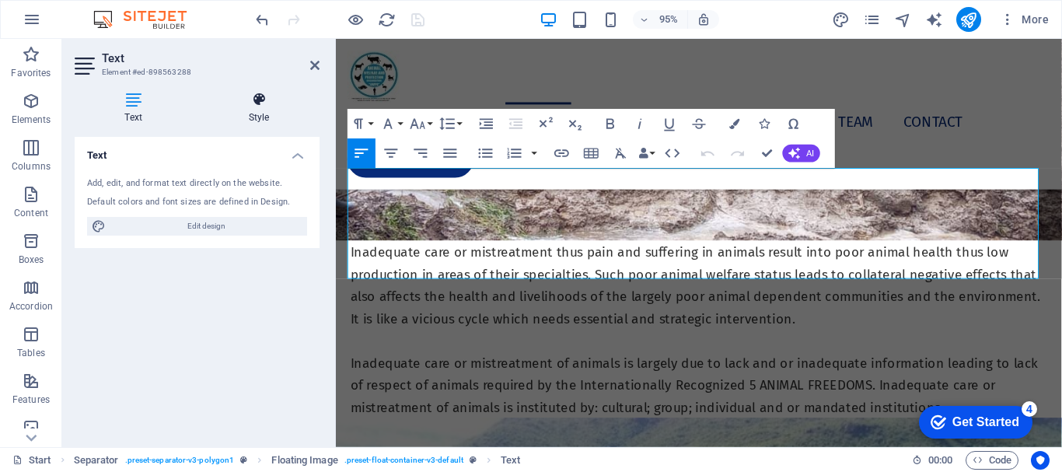
click at [267, 120] on h4 "Style" at bounding box center [258, 108] width 121 height 33
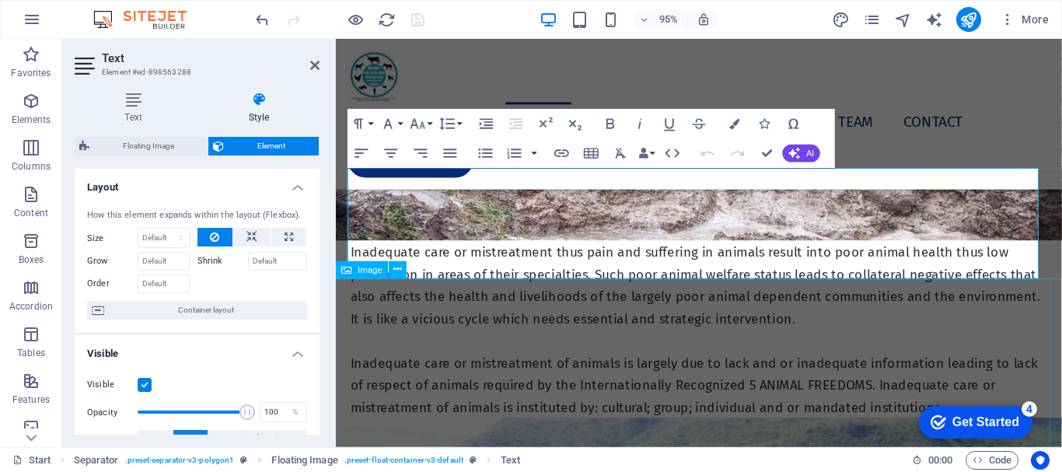
click at [407, 250] on figure at bounding box center [718, 35] width 764 height 429
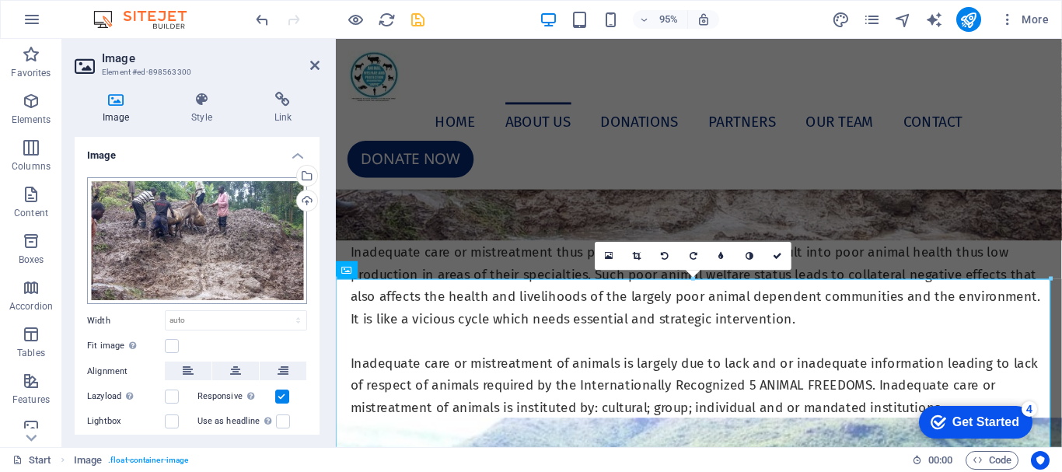
scroll to position [113, 0]
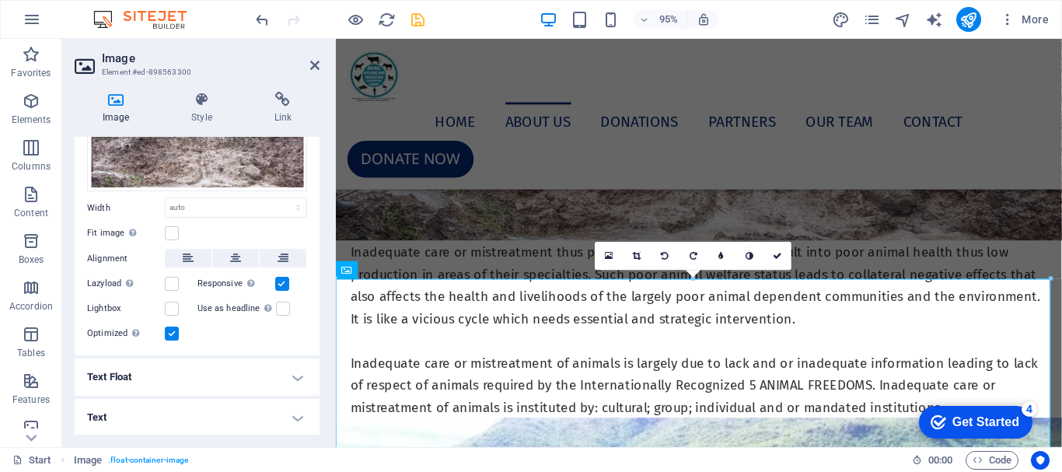
click at [173, 333] on label at bounding box center [172, 333] width 14 height 14
click at [0, 0] on input "Optimized Images are compressed to improve page speed." at bounding box center [0, 0] width 0 height 0
click at [173, 333] on label at bounding box center [172, 333] width 14 height 14
click at [0, 0] on input "Optimized Images are compressed to improve page speed." at bounding box center [0, 0] width 0 height 0
click at [281, 281] on label at bounding box center [282, 284] width 14 height 14
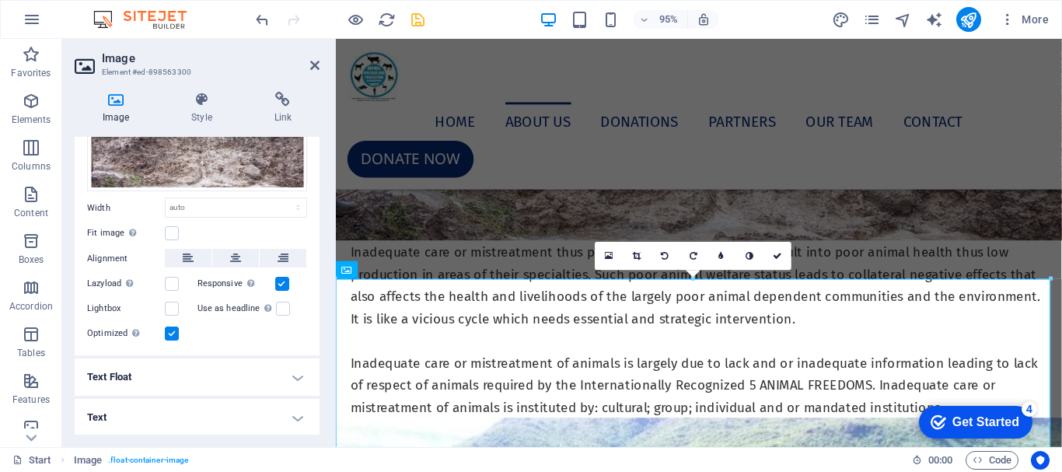
click at [0, 0] on input "Responsive Automatically load retina image and smartphone optimized sizes." at bounding box center [0, 0] width 0 height 0
click at [281, 281] on label at bounding box center [282, 284] width 14 height 14
click at [0, 0] on input "Responsive Automatically load retina image and smartphone optimized sizes." at bounding box center [0, 0] width 0 height 0
click at [317, 66] on icon at bounding box center [314, 65] width 9 height 12
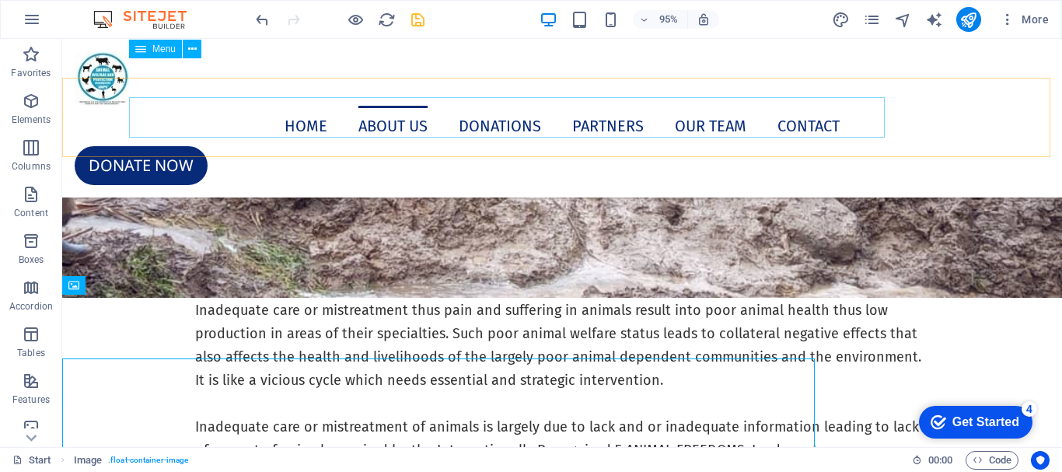
scroll to position [3931, 0]
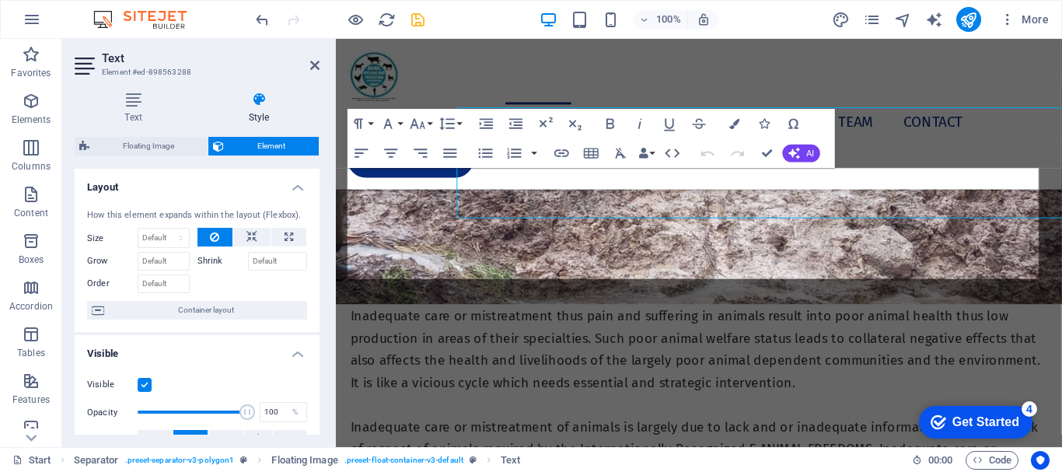
scroll to position [3998, 0]
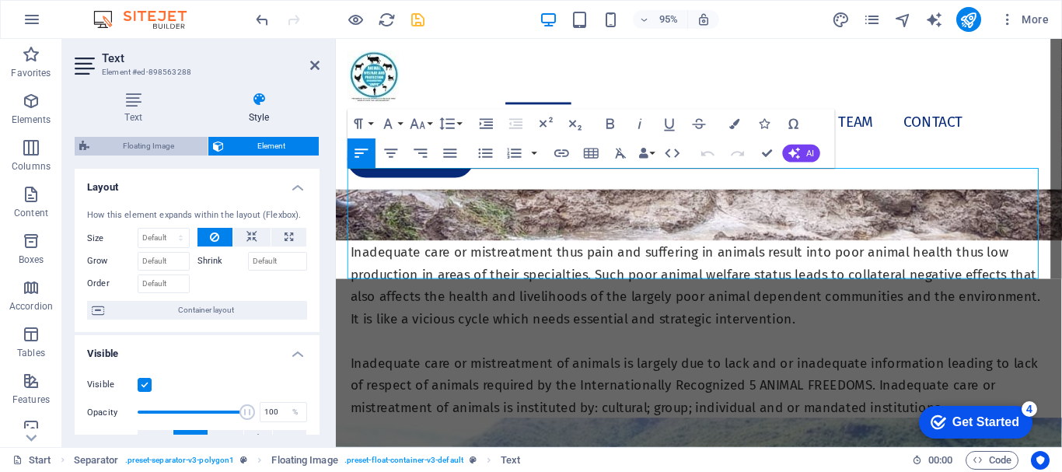
click at [139, 140] on span "Floating Image" at bounding box center [148, 146] width 109 height 19
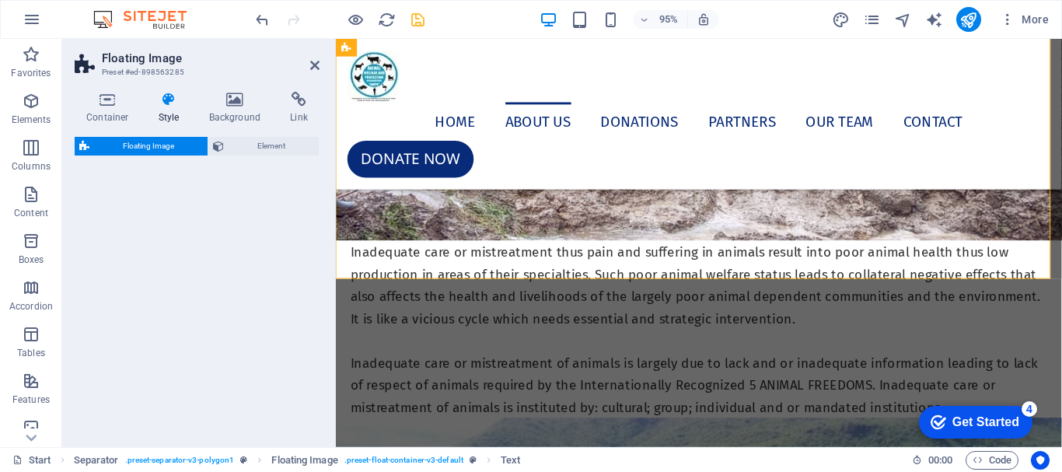
select select "%"
select select "rem"
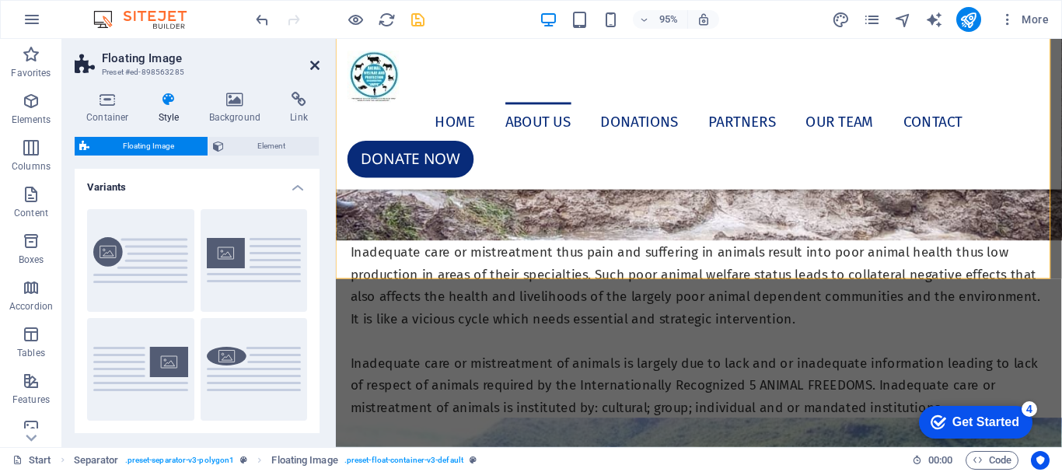
click at [311, 60] on icon at bounding box center [314, 65] width 9 height 12
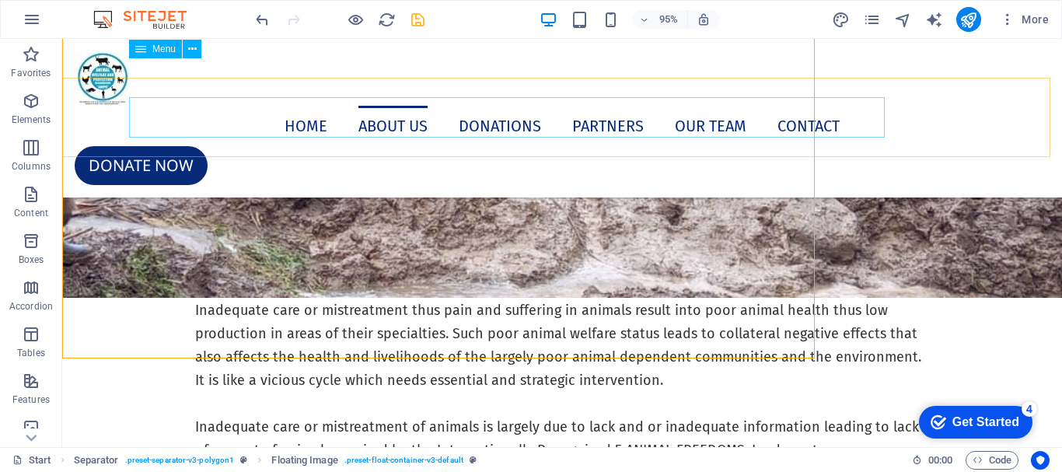
scroll to position [3931, 0]
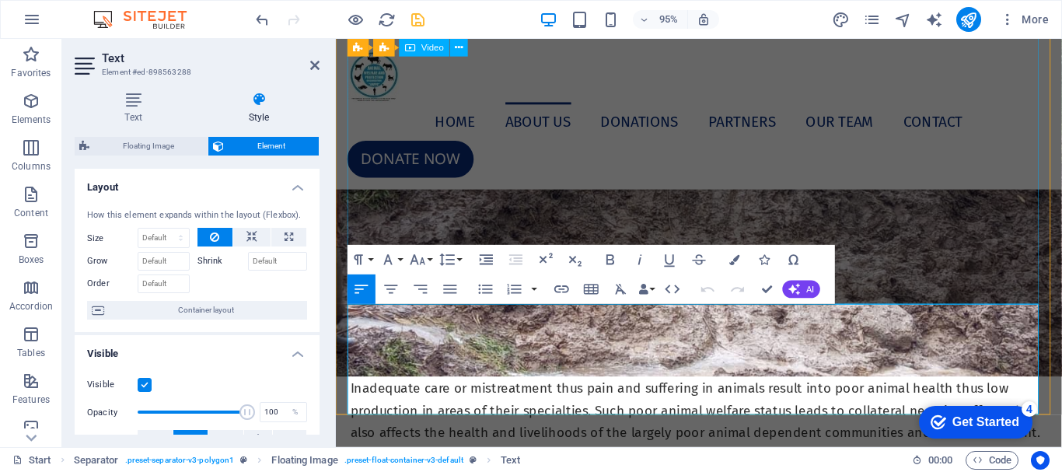
scroll to position [3842, 0]
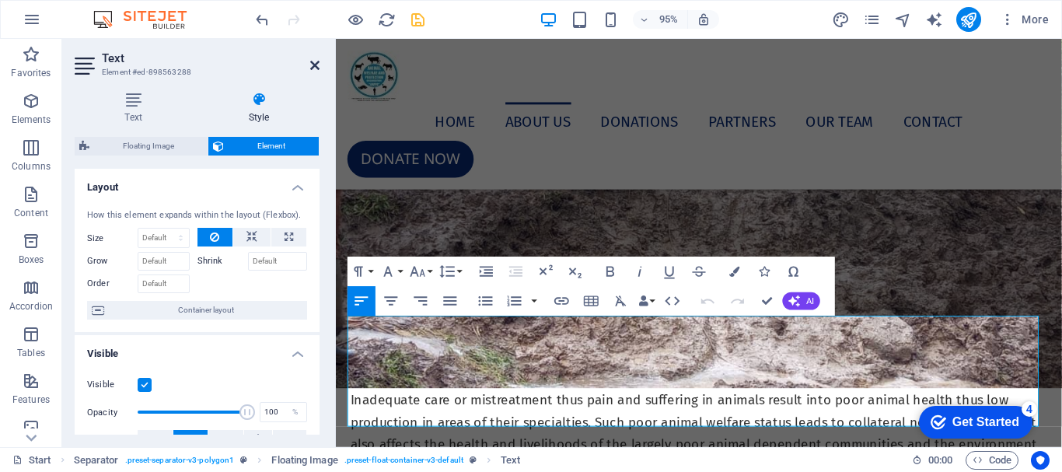
click at [312, 63] on icon at bounding box center [314, 65] width 9 height 12
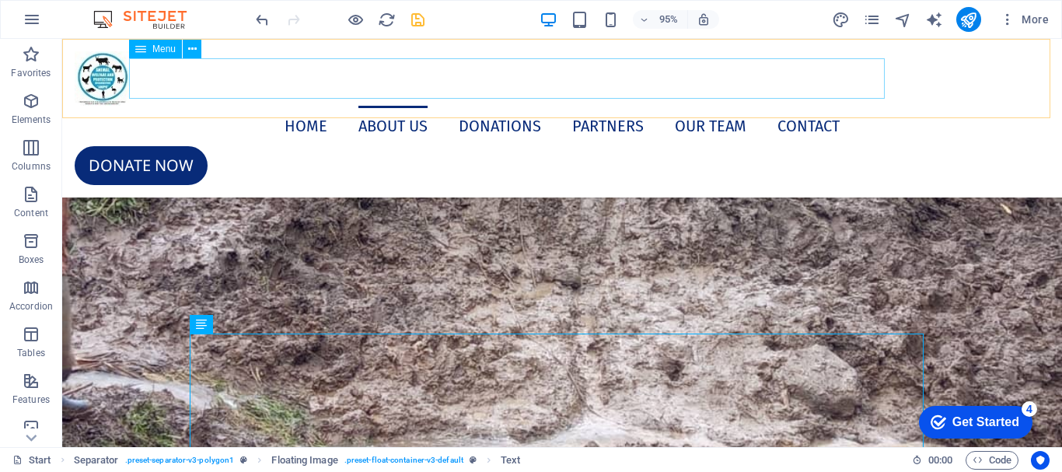
scroll to position [3775, 0]
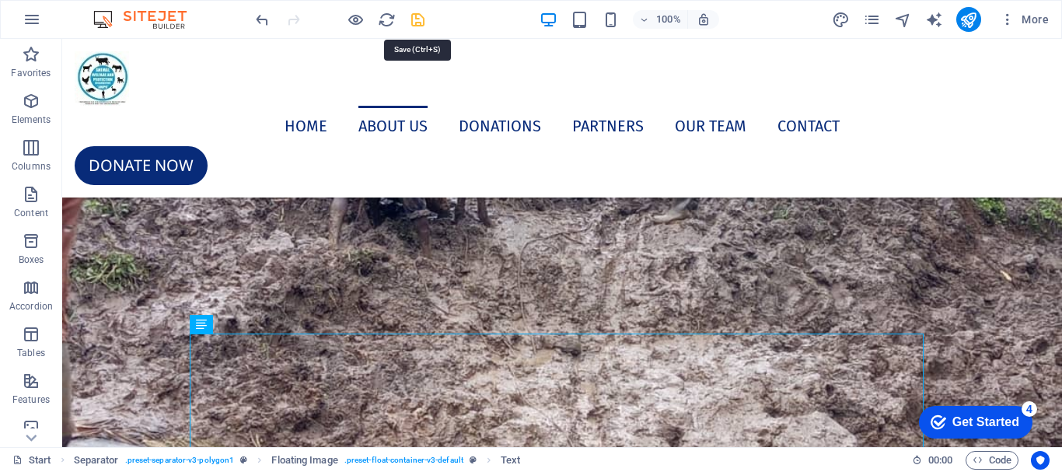
click at [417, 20] on icon "save" at bounding box center [418, 20] width 18 height 18
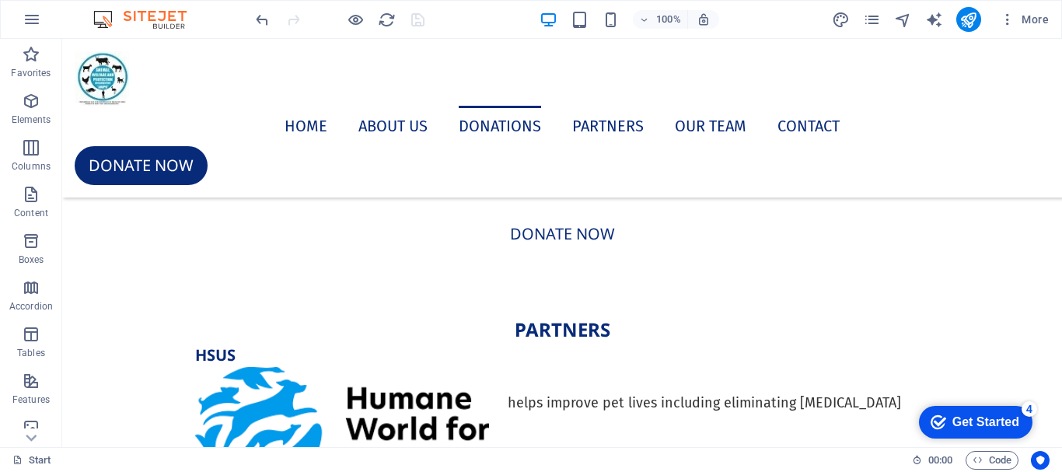
scroll to position [7039, 0]
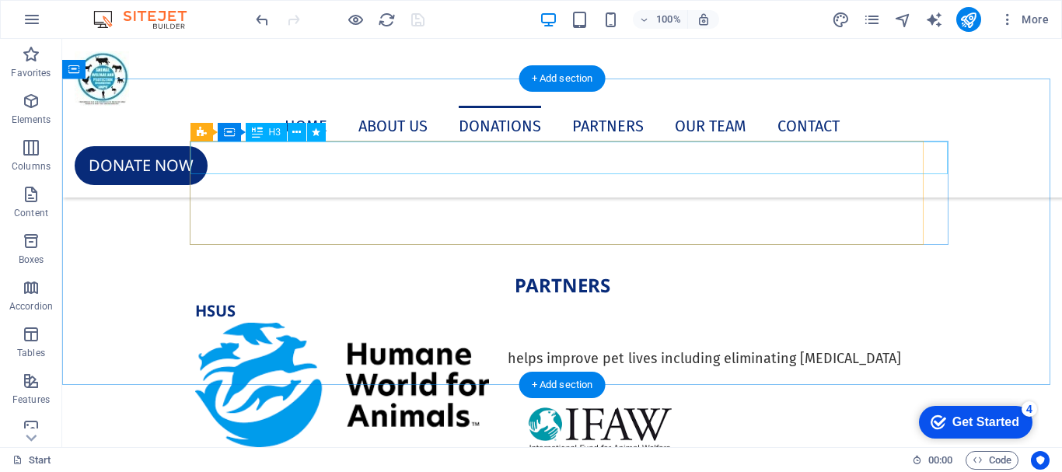
click at [443, 61] on div "Every donation helps!" at bounding box center [562, 44] width 732 height 33
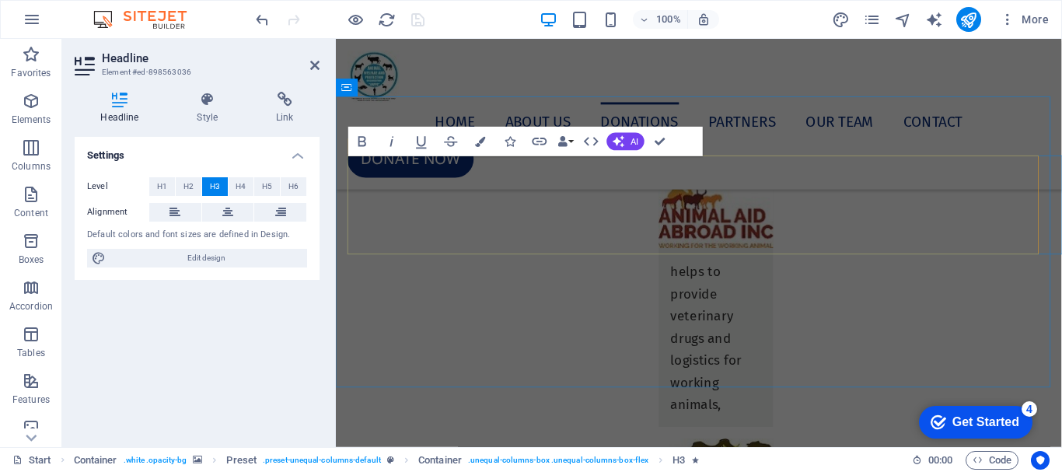
scroll to position [6559, 0]
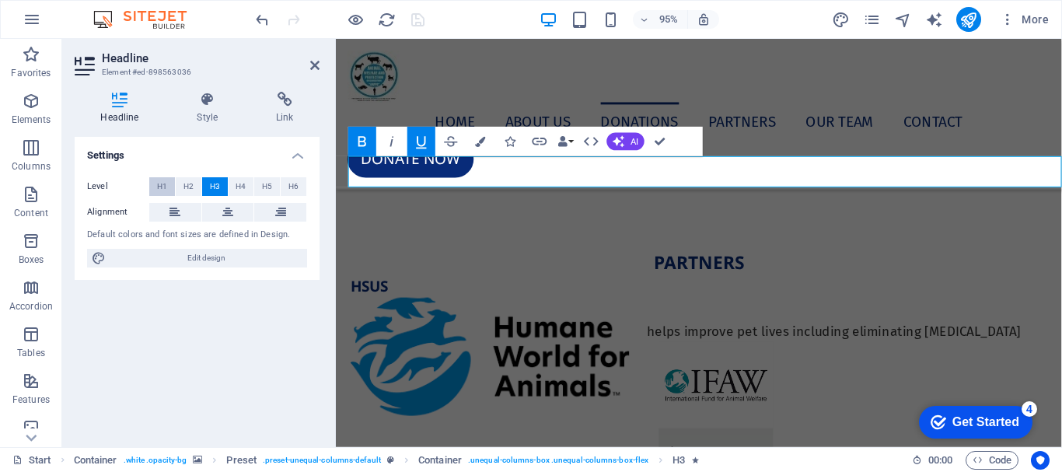
click at [160, 184] on span "H1" at bounding box center [162, 186] width 10 height 19
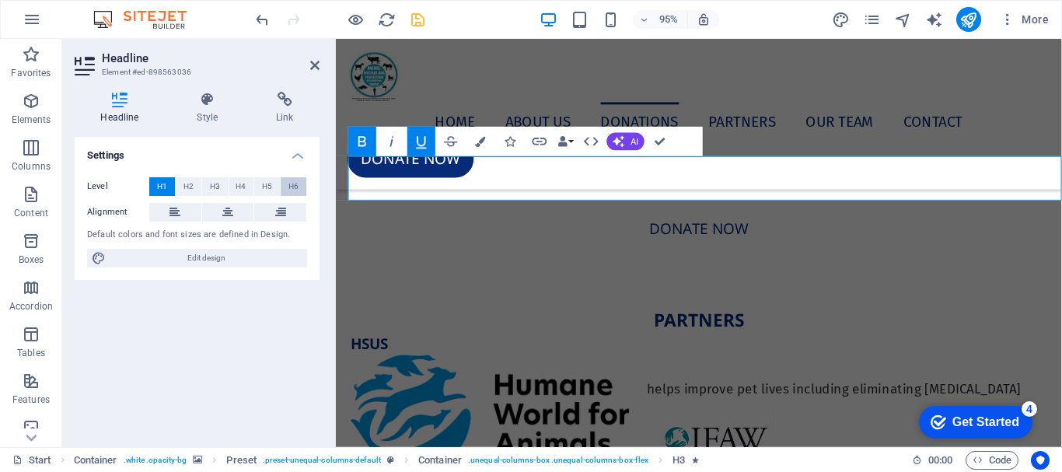
click at [295, 183] on span "H6" at bounding box center [293, 186] width 10 height 19
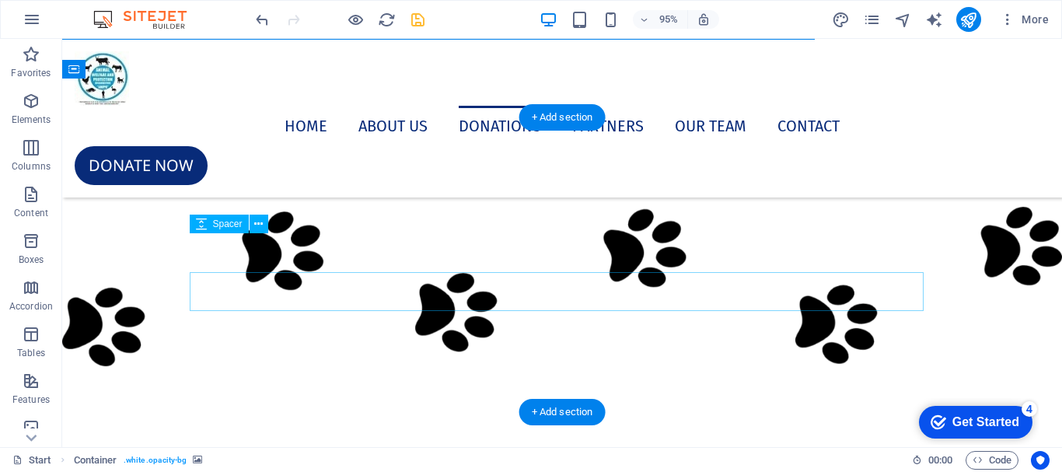
scroll to position [7039, 0]
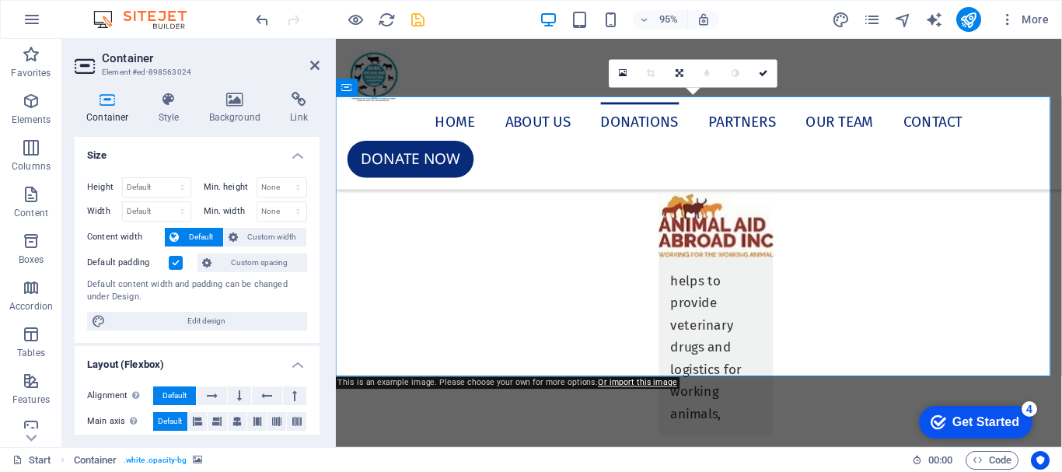
scroll to position [6559, 0]
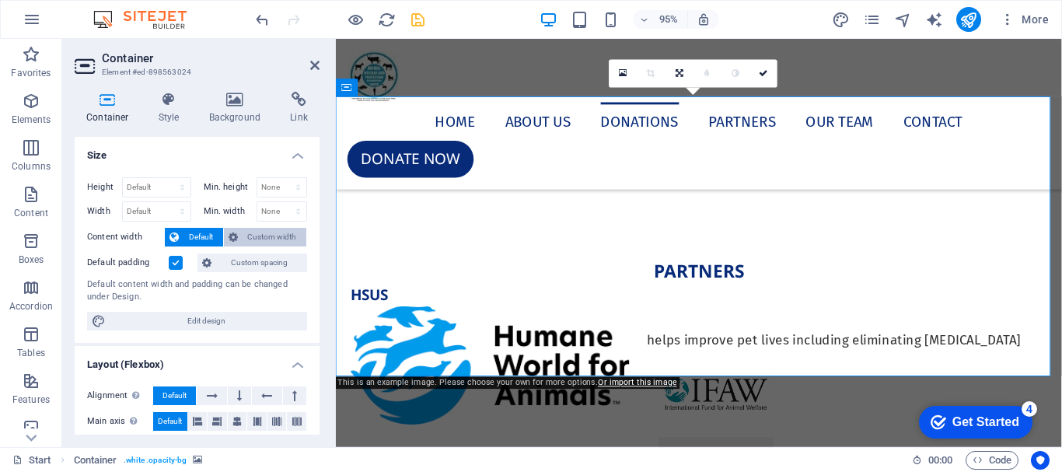
click at [251, 238] on span "Custom width" at bounding box center [273, 237] width 60 height 19
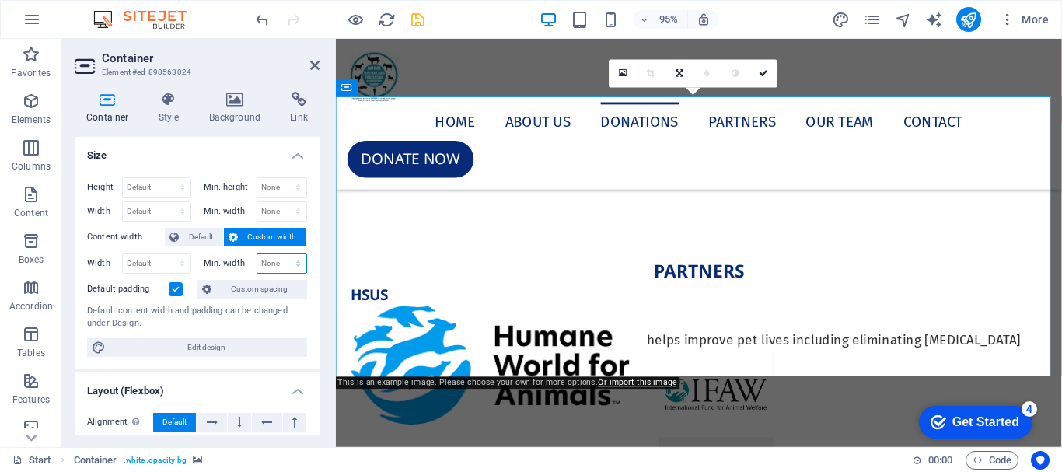
click at [288, 267] on select "None px rem % vh vw" at bounding box center [282, 263] width 50 height 19
select select "px"
click at [281, 254] on select "None px rem % vh vw" at bounding box center [282, 263] width 50 height 19
type input "34"
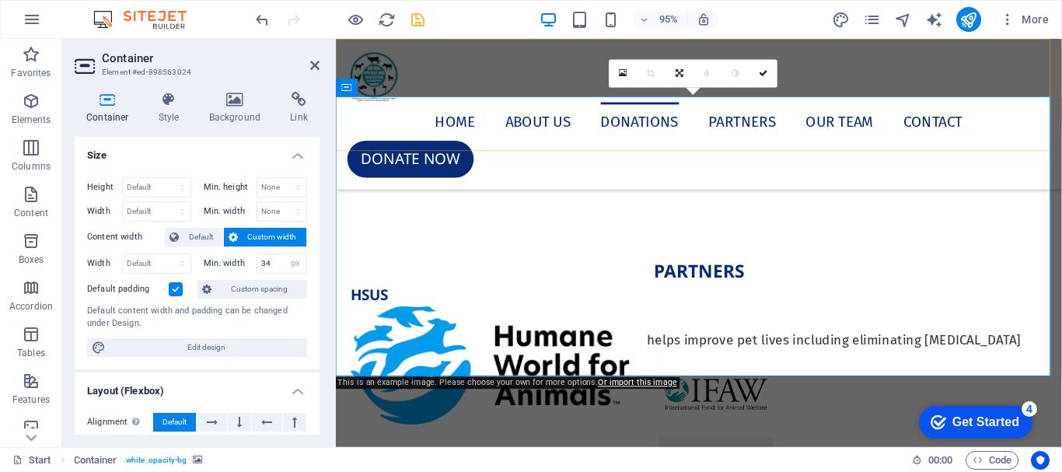
click at [645, 143] on div "Home About us Donations PARTNERS Our Team Contact Donate now" at bounding box center [718, 118] width 764 height 159
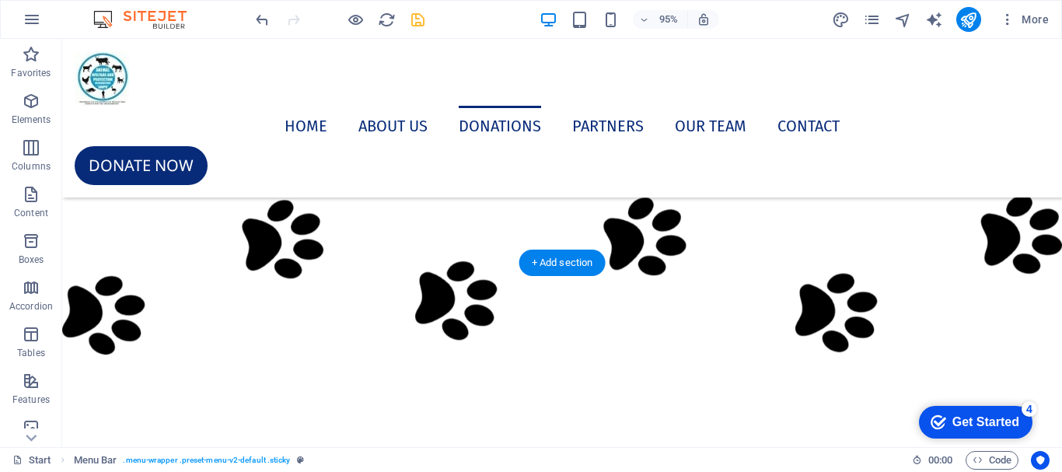
scroll to position [7039, 0]
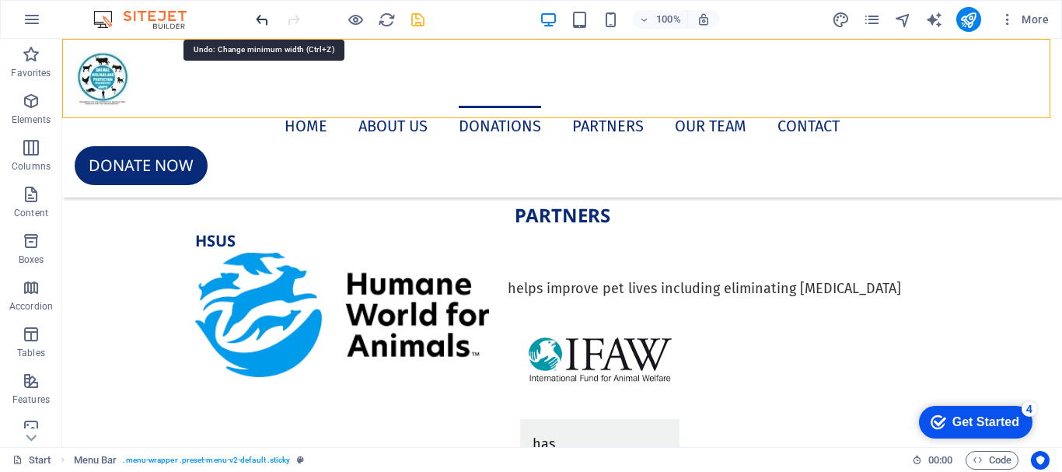
click at [264, 19] on icon "undo" at bounding box center [262, 20] width 18 height 18
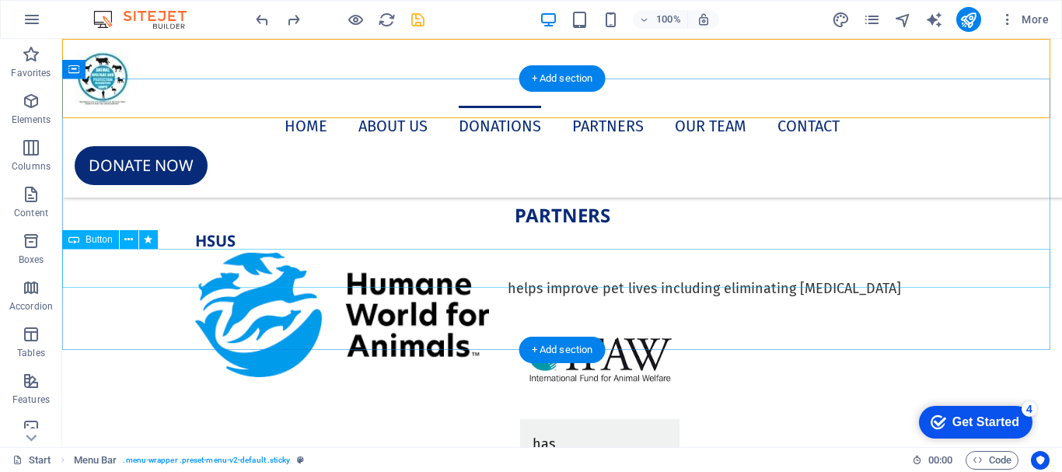
drag, startPoint x: 391, startPoint y: 274, endPoint x: 453, endPoint y: 309, distance: 71.3
click at [391, 139] on div "Donate now" at bounding box center [562, 119] width 1000 height 39
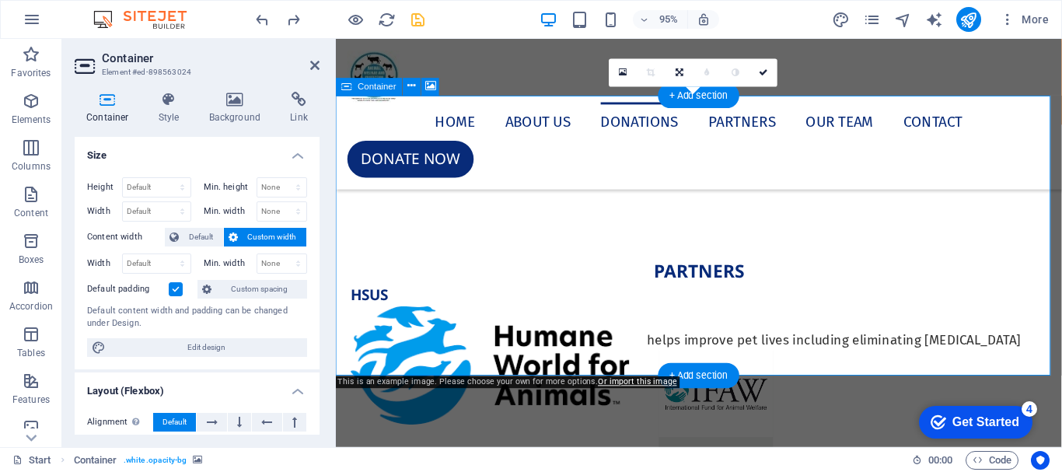
scroll to position [6637, 0]
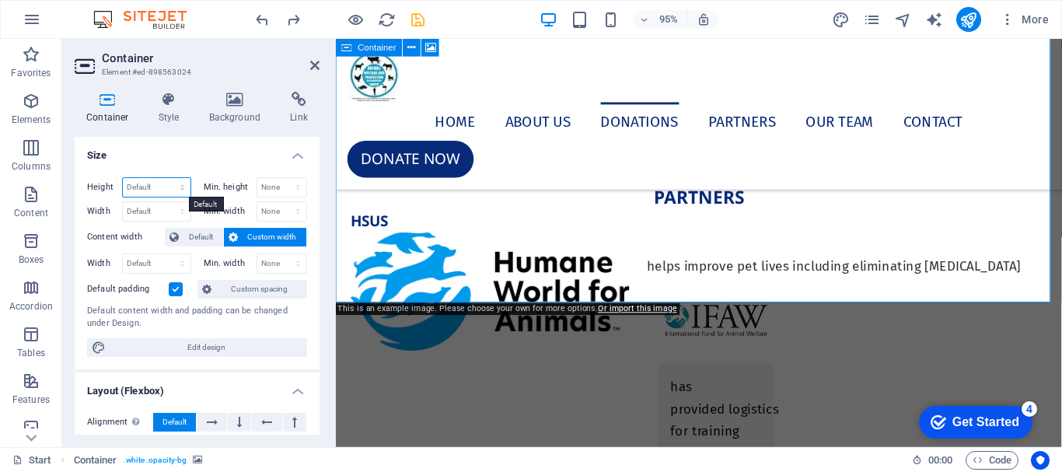
click at [174, 188] on select "Default px rem % vh vw" at bounding box center [157, 187] width 68 height 19
click at [232, 188] on label "Min. height" at bounding box center [230, 187] width 53 height 9
click at [264, 189] on select "None px rem % vh vw" at bounding box center [282, 187] width 50 height 19
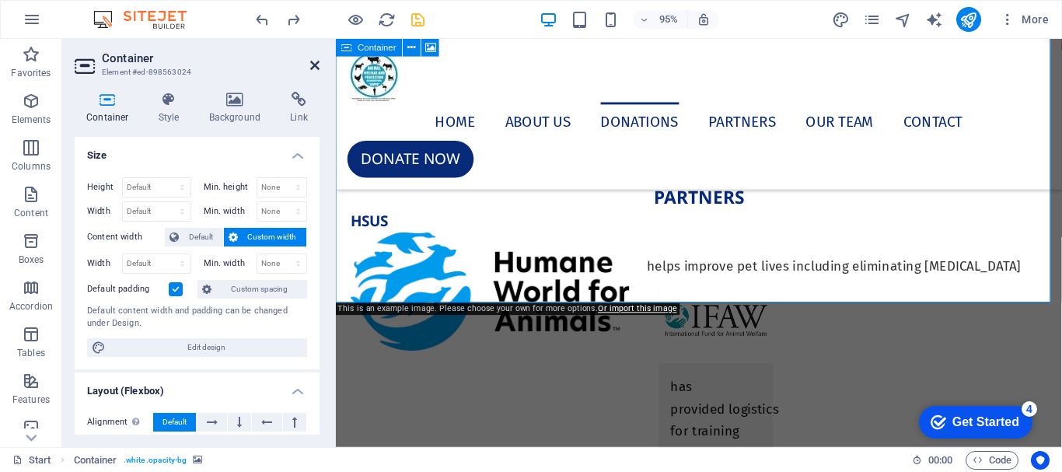
click at [315, 63] on icon at bounding box center [314, 65] width 9 height 12
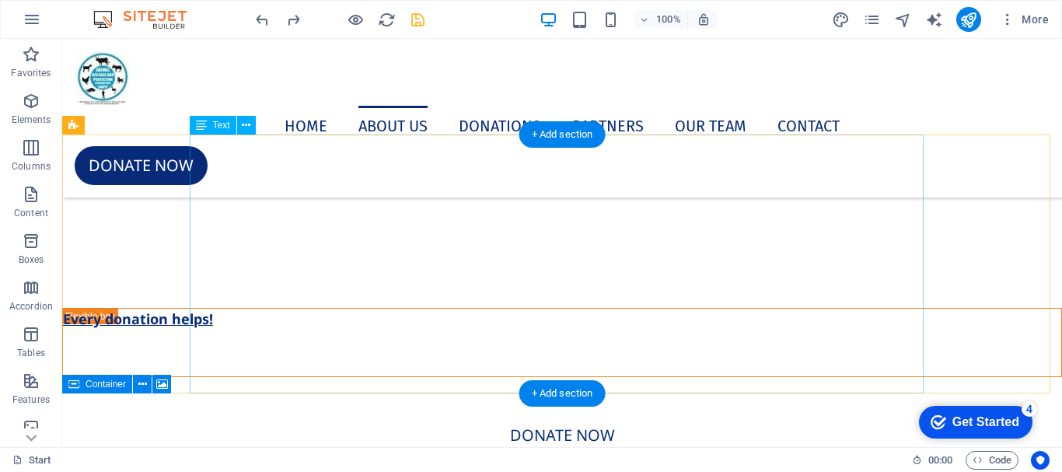
scroll to position [6801, 0]
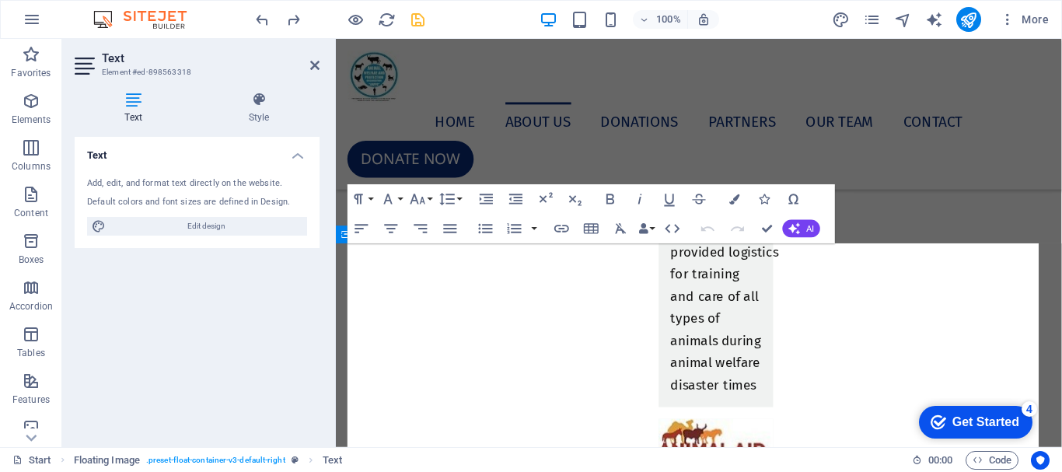
scroll to position [6124, 0]
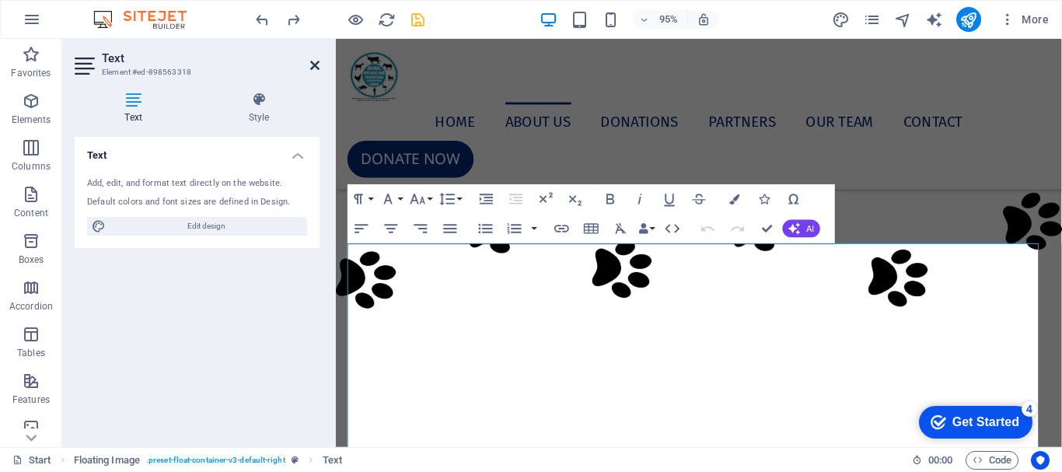
click at [310, 64] on icon at bounding box center [314, 65] width 9 height 12
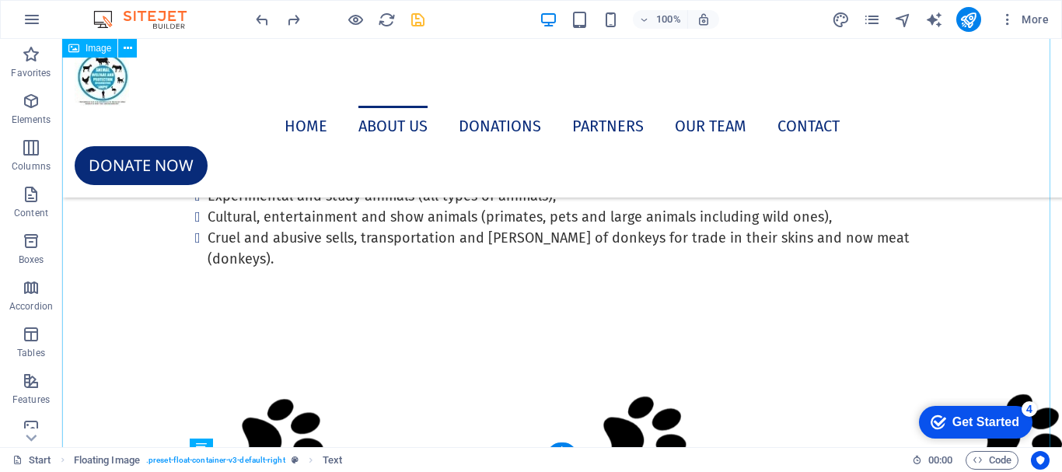
scroll to position [6195, 0]
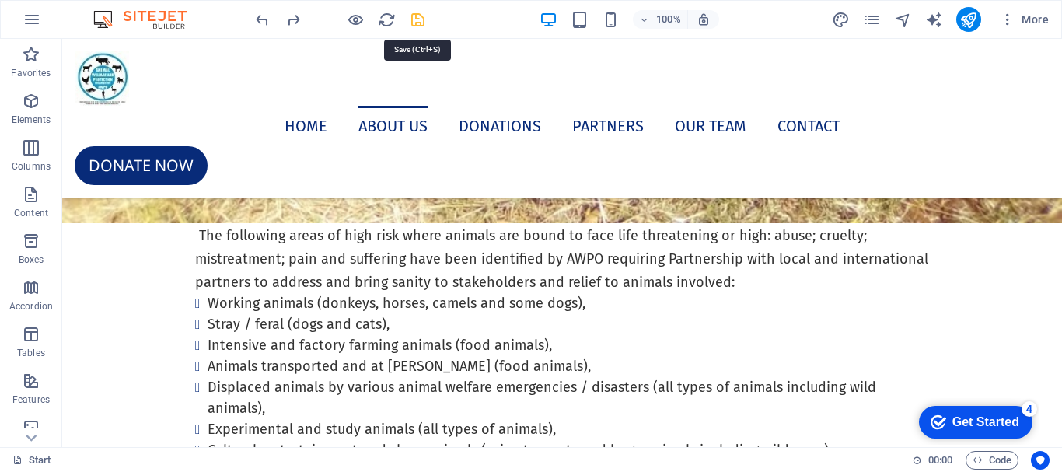
click at [421, 21] on icon "save" at bounding box center [418, 20] width 18 height 18
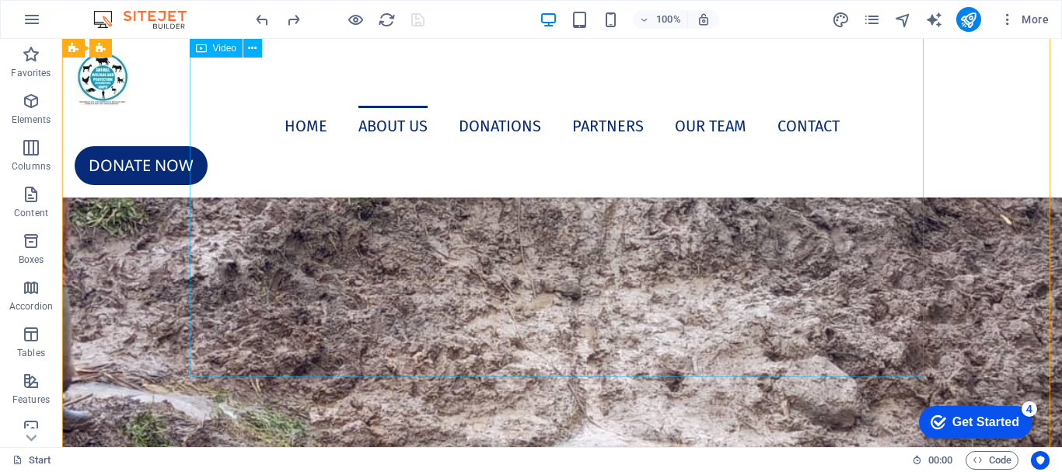
scroll to position [3863, 0]
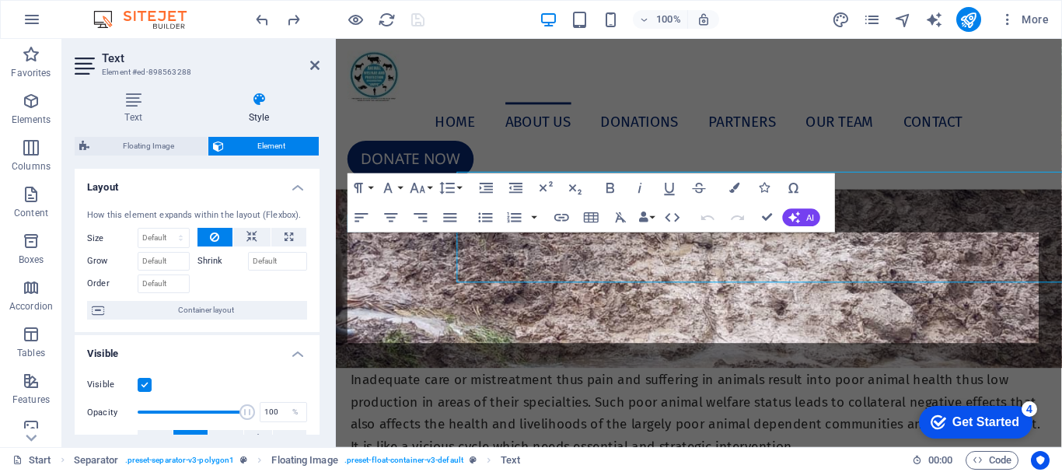
scroll to position [3930, 0]
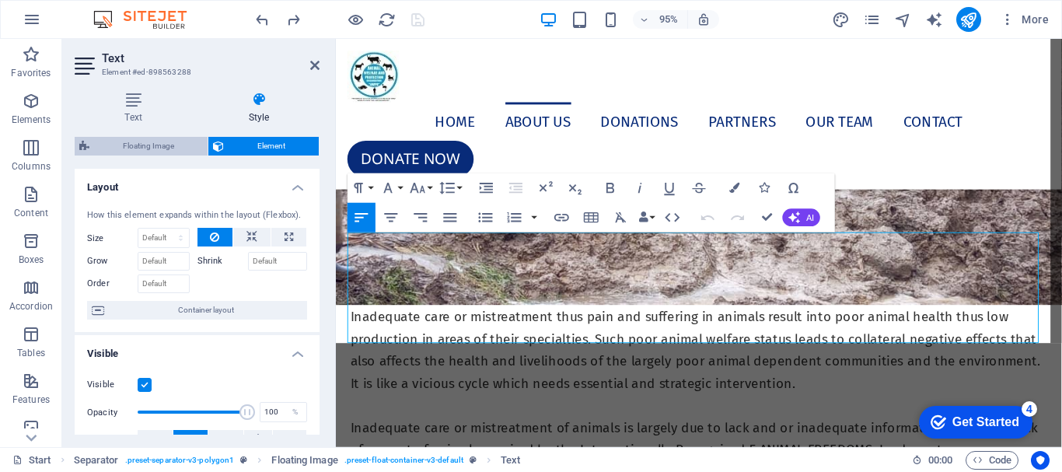
click at [164, 152] on span "Floating Image" at bounding box center [148, 146] width 109 height 19
select select "%"
select select "rem"
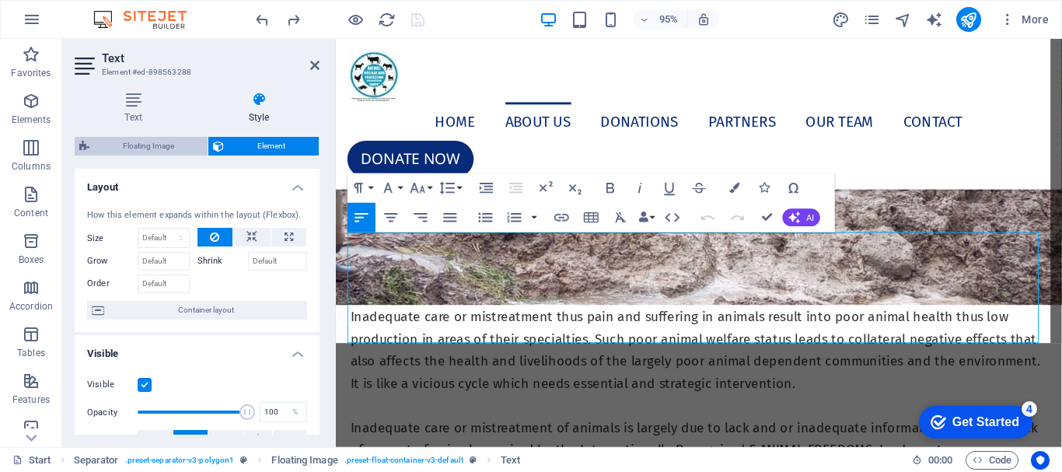
select select "rem"
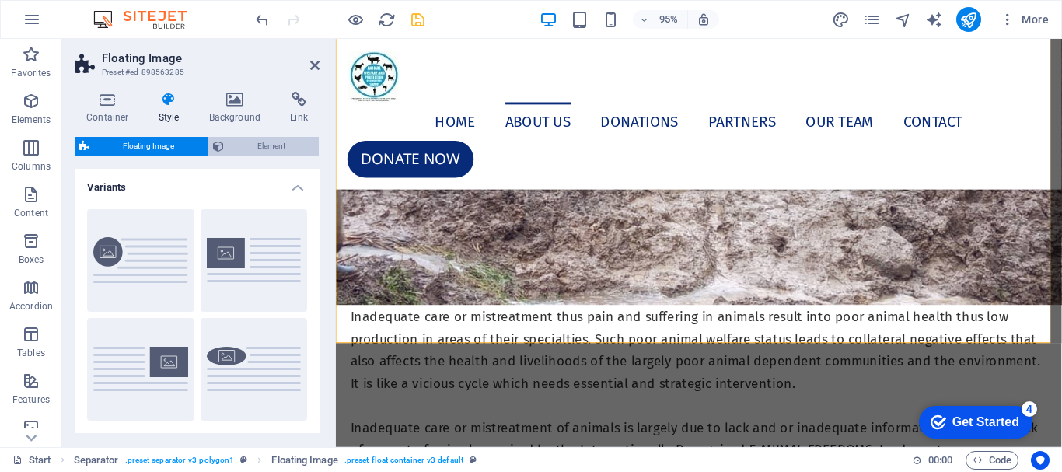
click at [272, 147] on span "Element" at bounding box center [272, 146] width 86 height 19
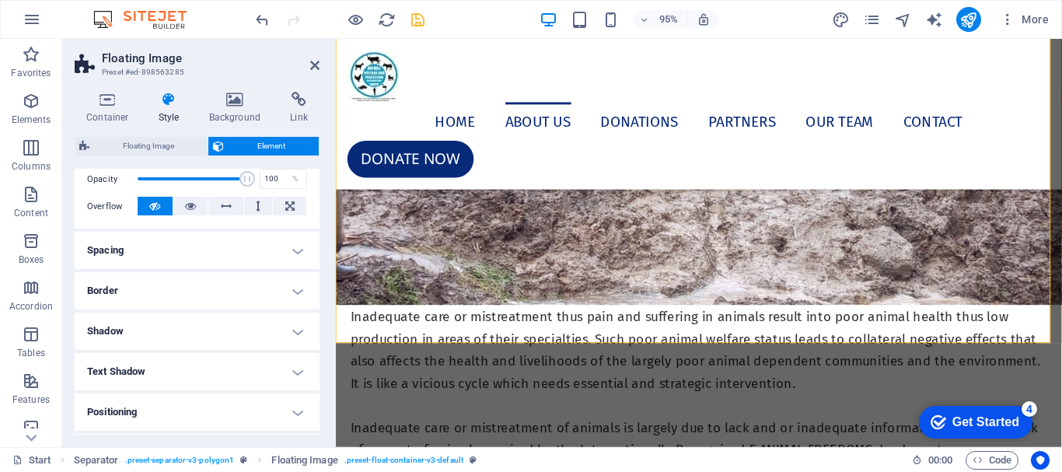
scroll to position [311, 0]
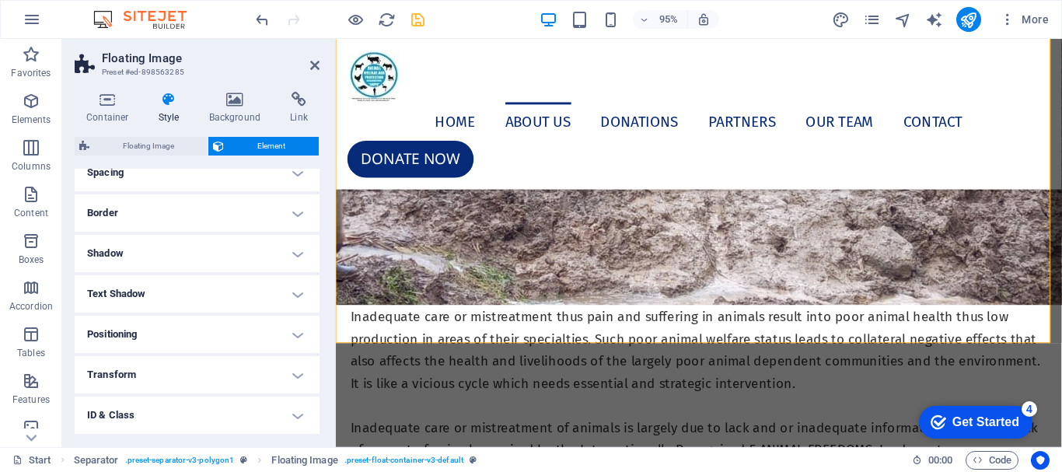
click at [276, 296] on h4 "Text Shadow" at bounding box center [197, 293] width 245 height 37
click at [281, 365] on h4 "Positioning" at bounding box center [197, 369] width 245 height 37
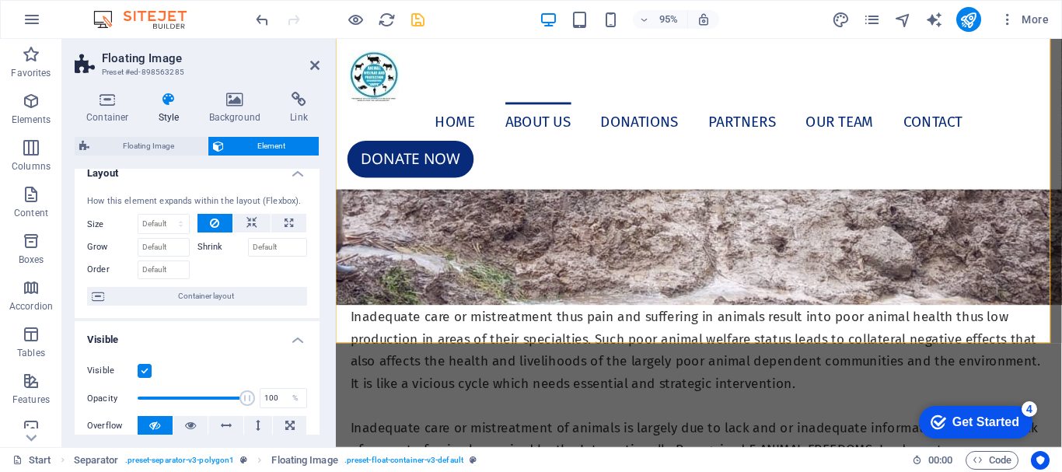
scroll to position [0, 0]
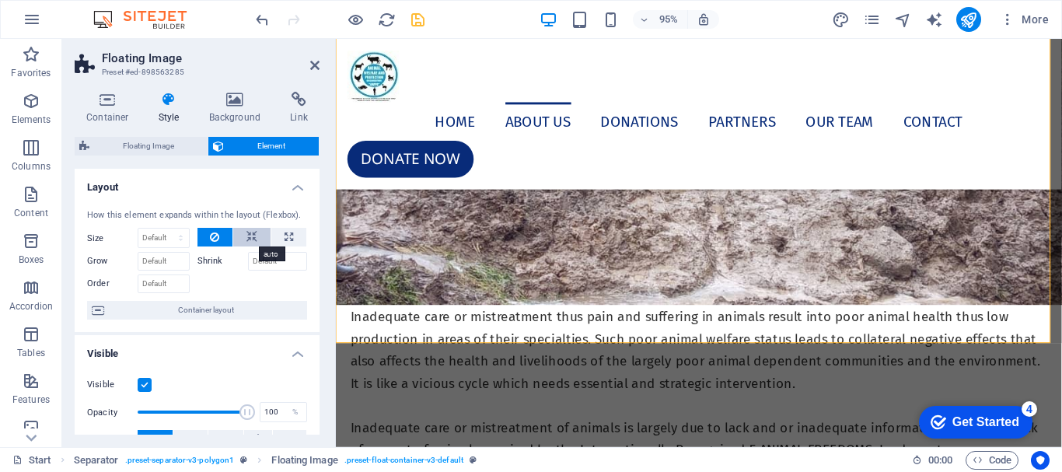
click at [255, 234] on button at bounding box center [251, 237] width 37 height 19
click at [315, 66] on icon at bounding box center [314, 65] width 9 height 12
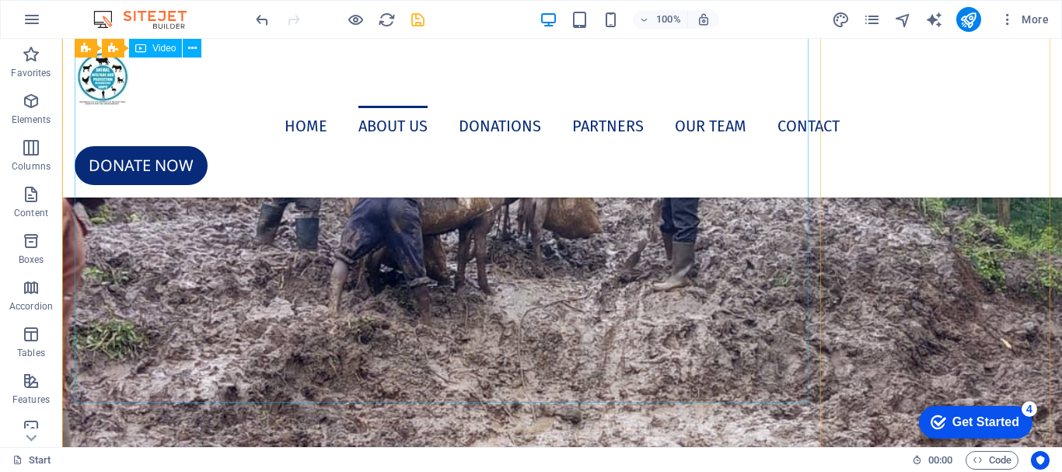
scroll to position [3552, 0]
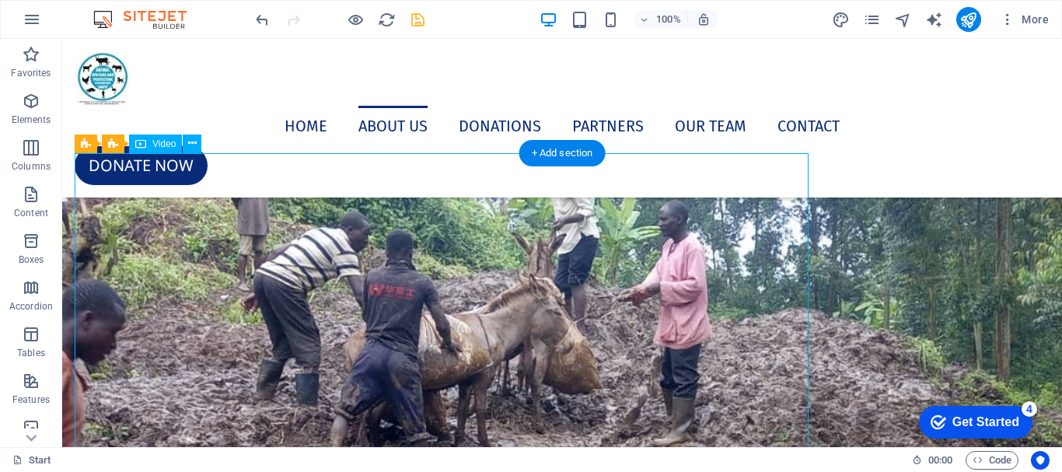
select select "%"
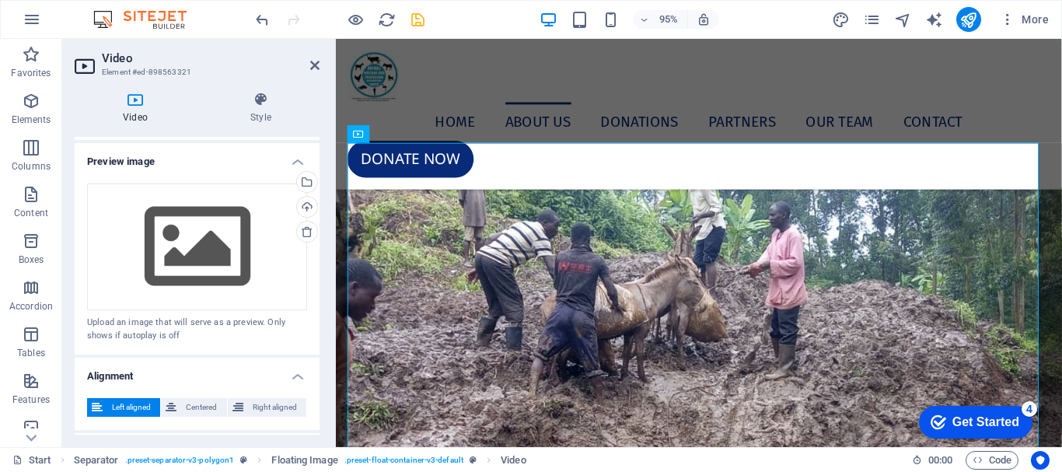
scroll to position [311, 0]
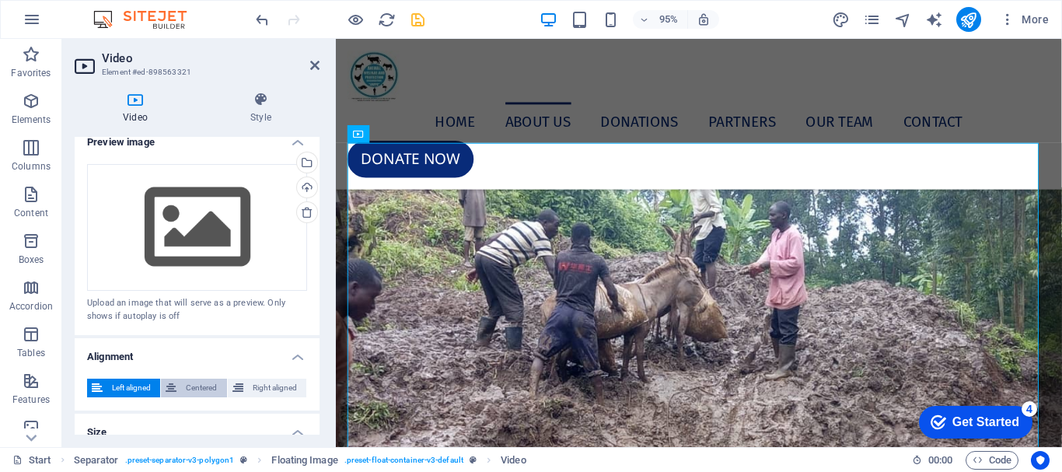
click at [194, 382] on span "Centered" at bounding box center [201, 388] width 40 height 19
click at [314, 60] on icon at bounding box center [314, 65] width 9 height 12
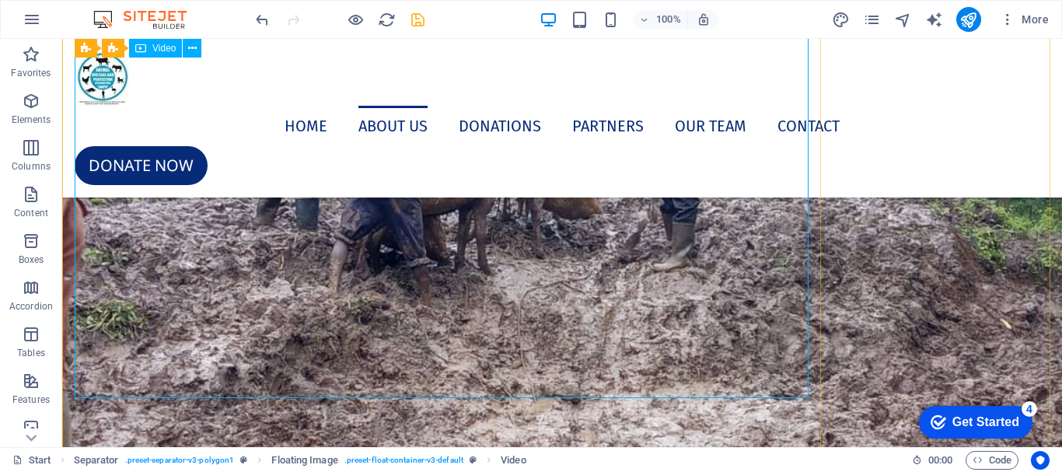
scroll to position [3708, 0]
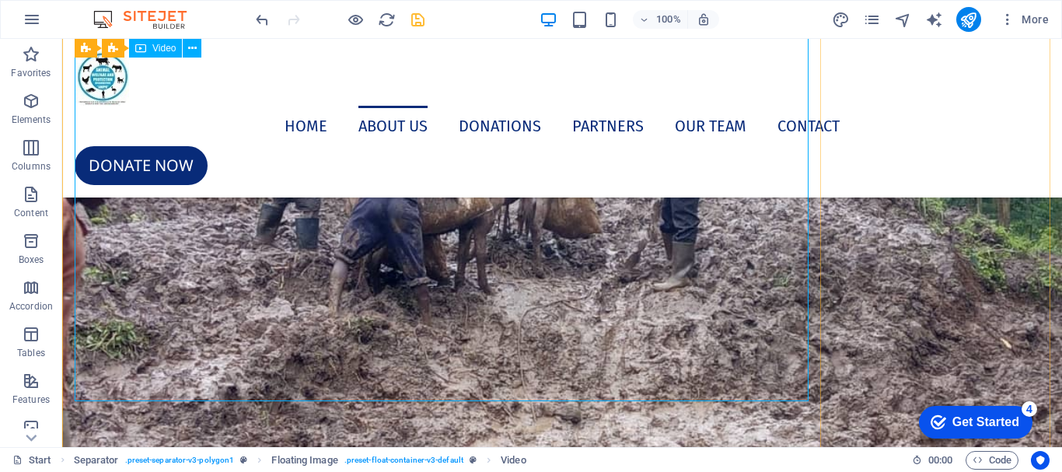
select select "%"
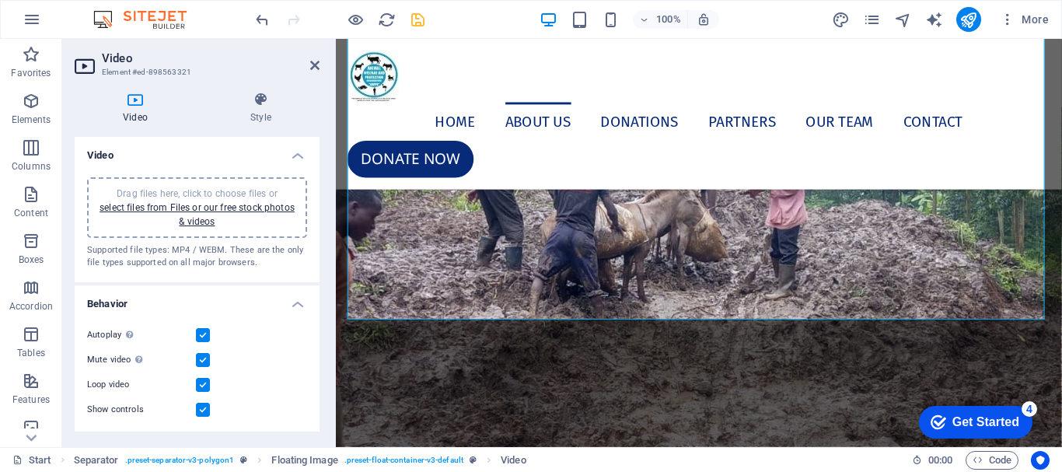
scroll to position [3775, 0]
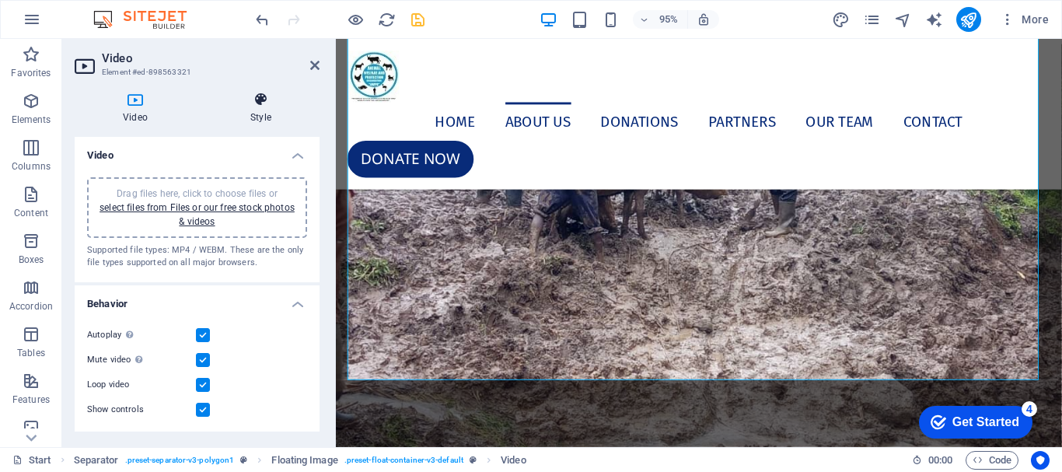
click at [256, 118] on h4 "Style" at bounding box center [260, 108] width 117 height 33
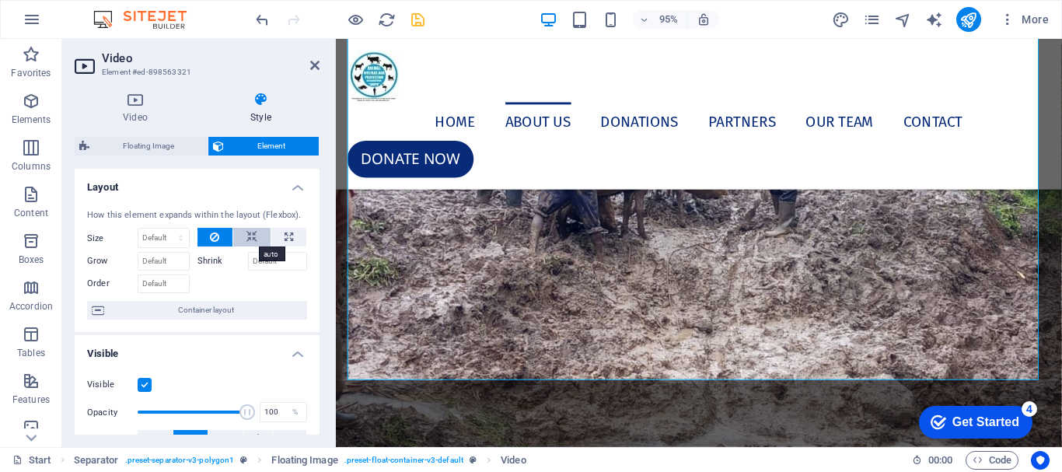
click at [258, 239] on button at bounding box center [251, 237] width 37 height 19
click at [286, 231] on icon at bounding box center [288, 237] width 9 height 19
type input "100"
select select "%"
click at [217, 237] on icon at bounding box center [214, 237] width 9 height 19
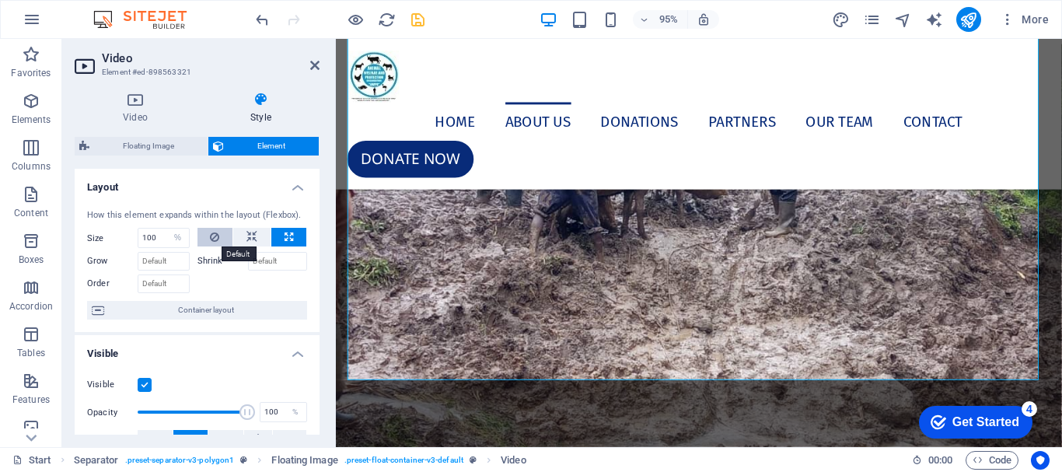
select select "DISABLED_OPTION_VALUE"
click at [316, 69] on icon at bounding box center [314, 65] width 9 height 12
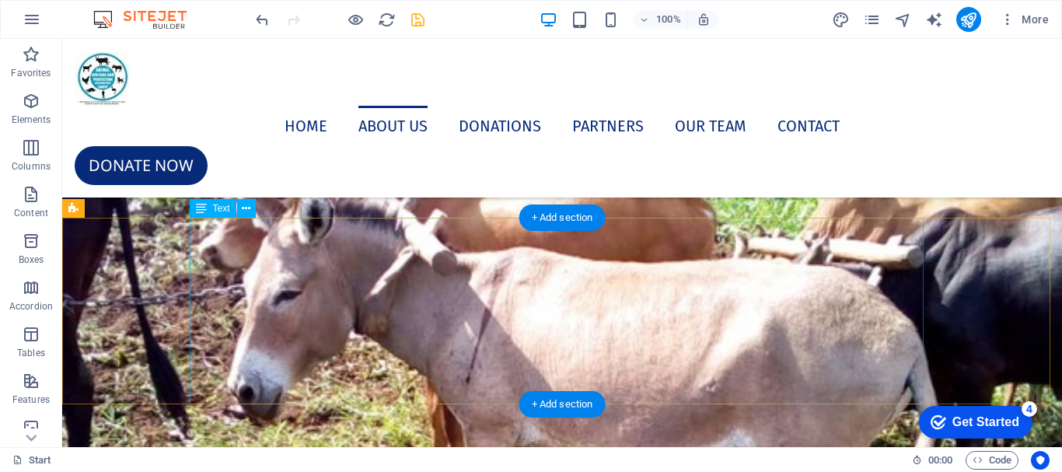
scroll to position [4563, 0]
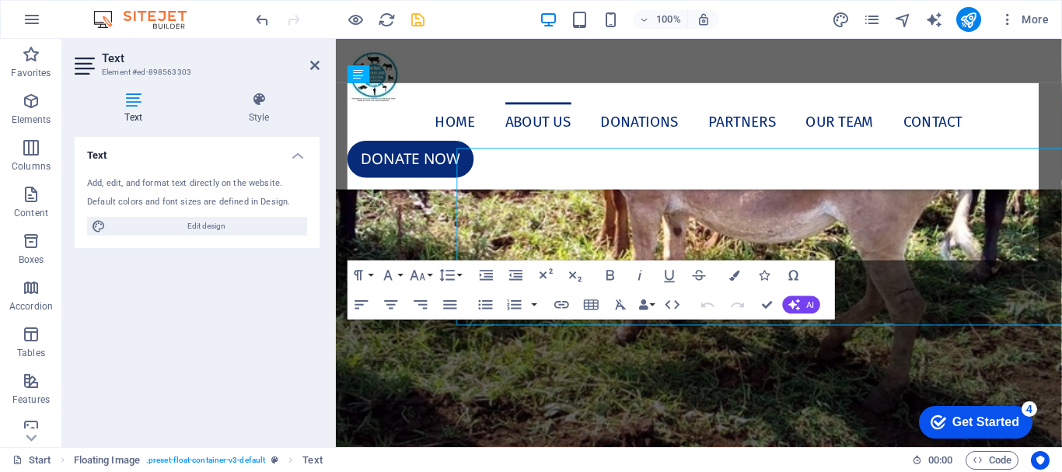
scroll to position [4626, 0]
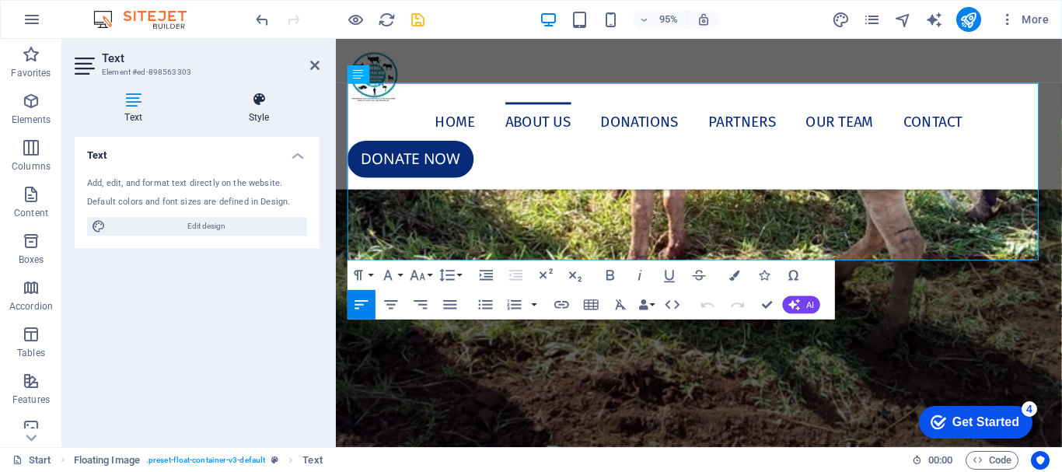
click at [264, 120] on h4 "Style" at bounding box center [258, 108] width 121 height 33
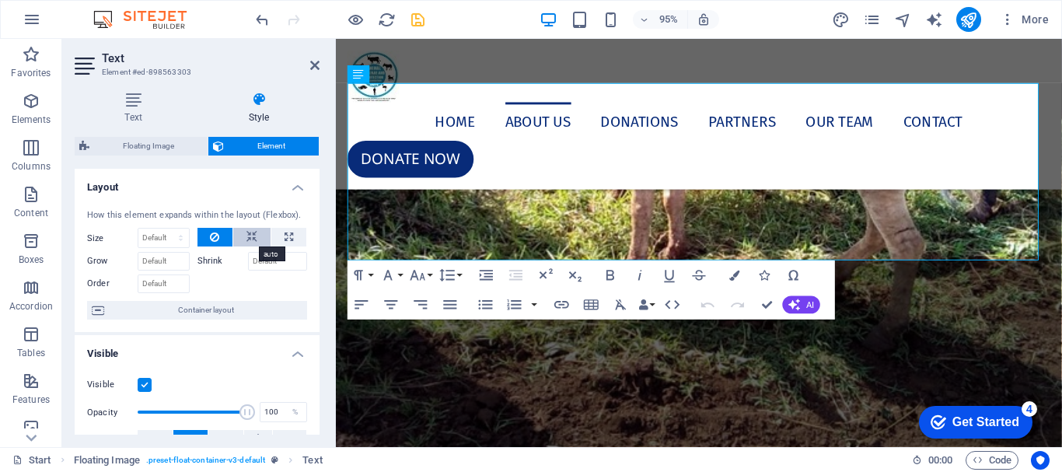
click at [247, 241] on icon at bounding box center [251, 237] width 11 height 19
click at [315, 65] on icon at bounding box center [314, 65] width 9 height 12
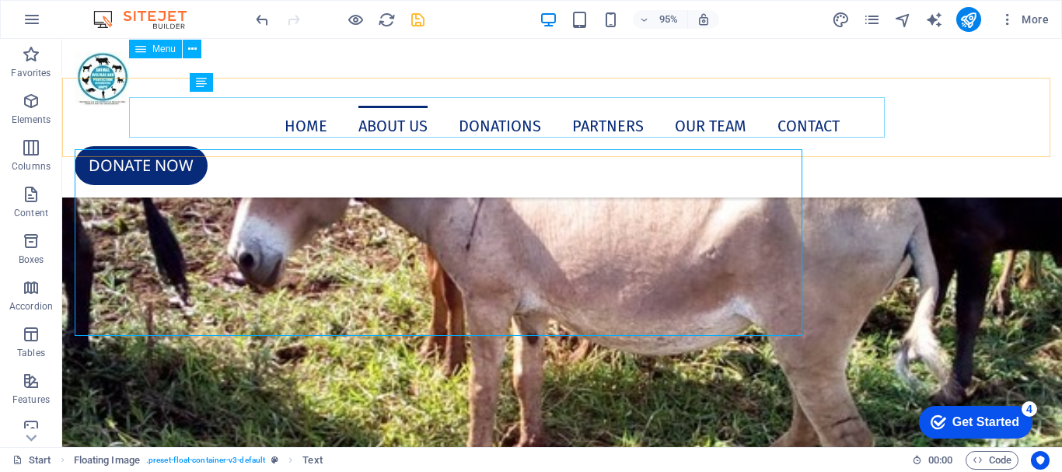
scroll to position [4563, 0]
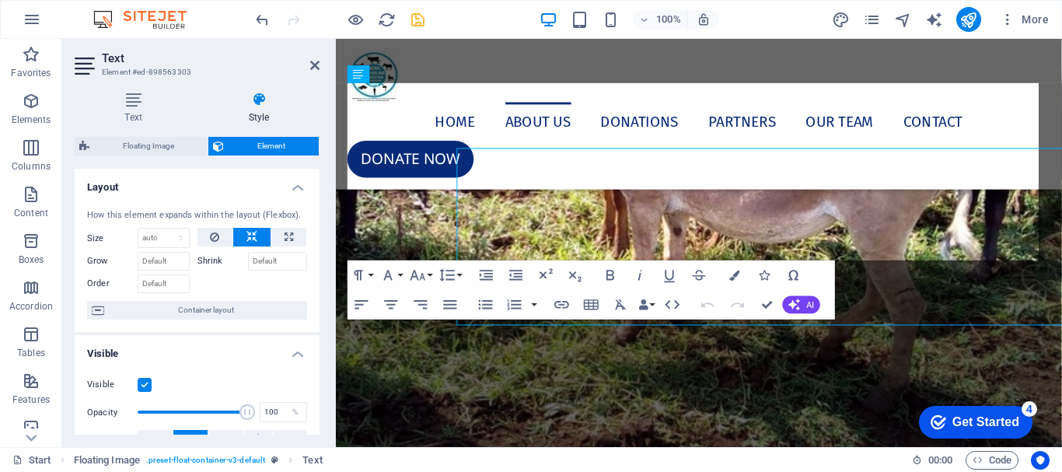
scroll to position [4626, 0]
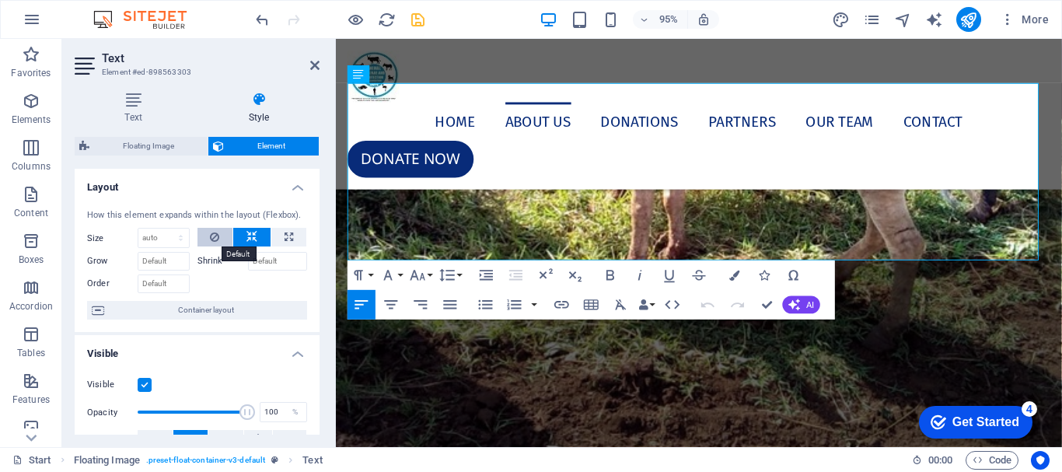
click at [204, 235] on button at bounding box center [215, 237] width 36 height 19
click at [288, 233] on icon at bounding box center [288, 237] width 9 height 19
type input "100"
select select "%"
click at [313, 66] on icon at bounding box center [314, 65] width 9 height 12
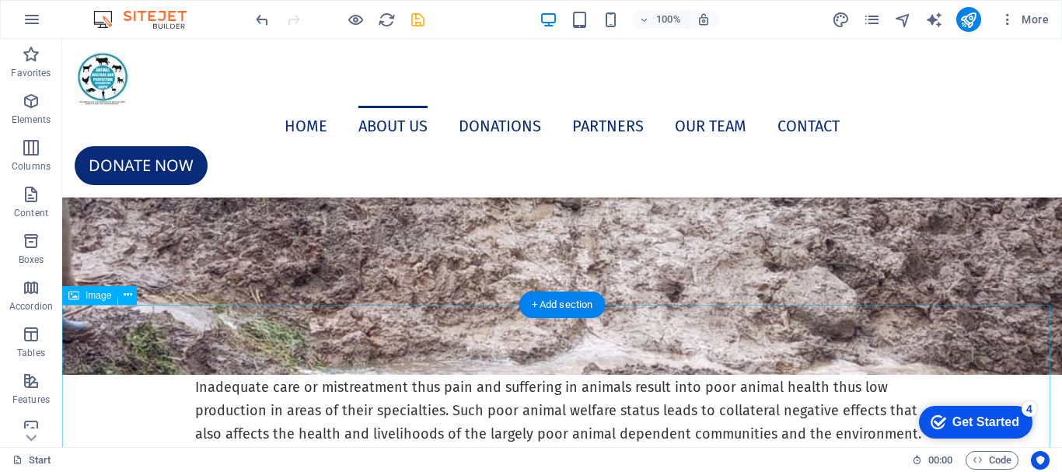
scroll to position [3941, 0]
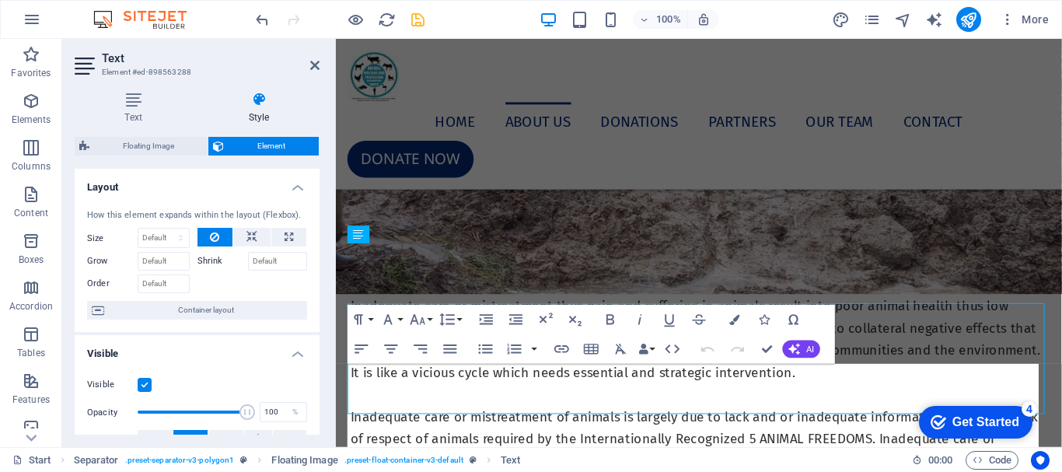
scroll to position [3792, 0]
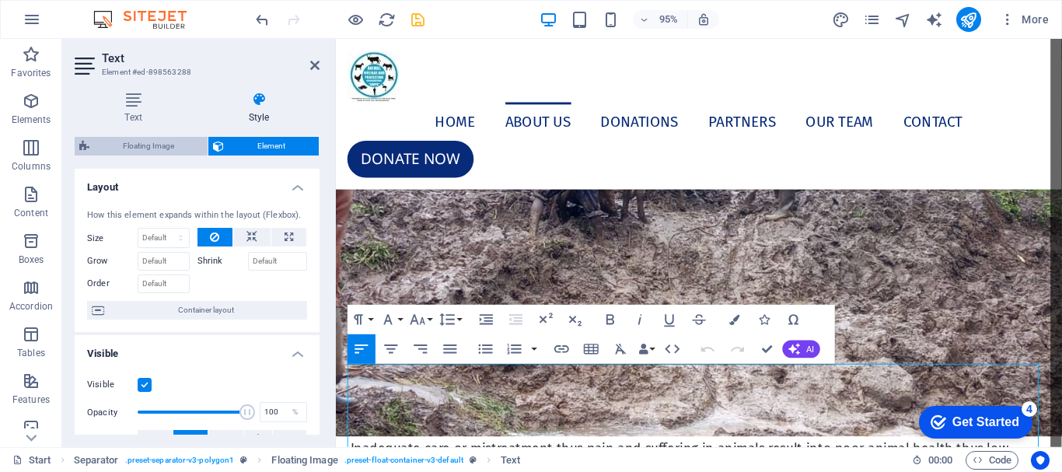
click at [155, 145] on span "Floating Image" at bounding box center [148, 146] width 109 height 19
select select "%"
select select "rem"
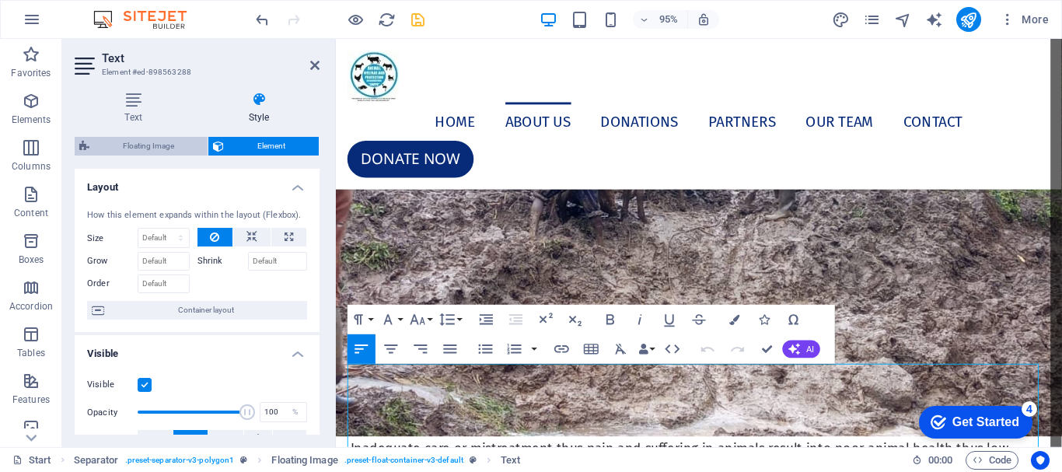
select select "rem"
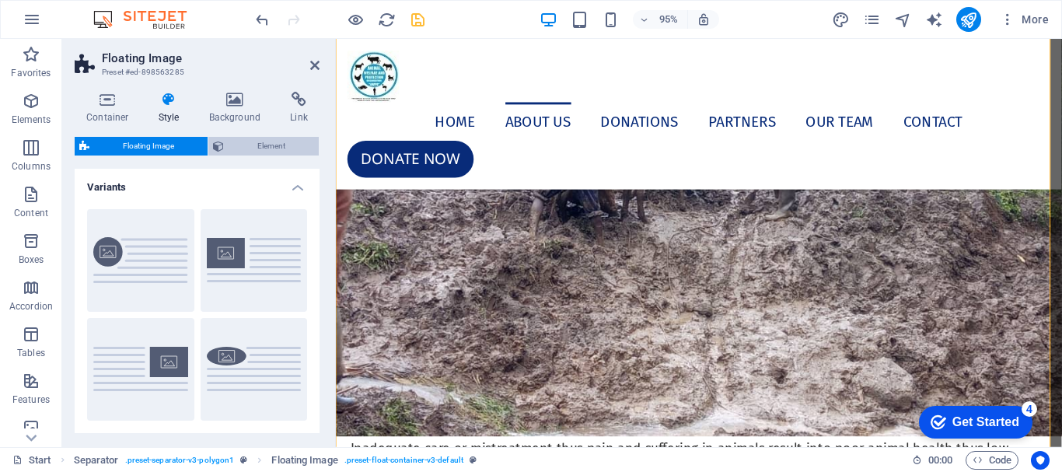
click at [263, 144] on span "Element" at bounding box center [272, 146] width 86 height 19
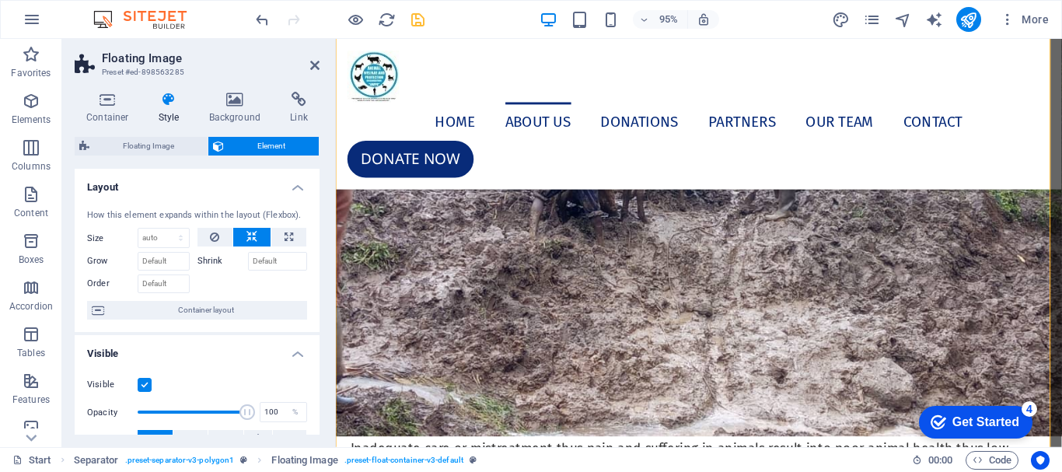
click at [151, 97] on icon at bounding box center [169, 100] width 44 height 16
click at [163, 101] on icon at bounding box center [169, 100] width 44 height 16
click at [291, 233] on button at bounding box center [288, 237] width 35 height 19
type input "100"
select select "%"
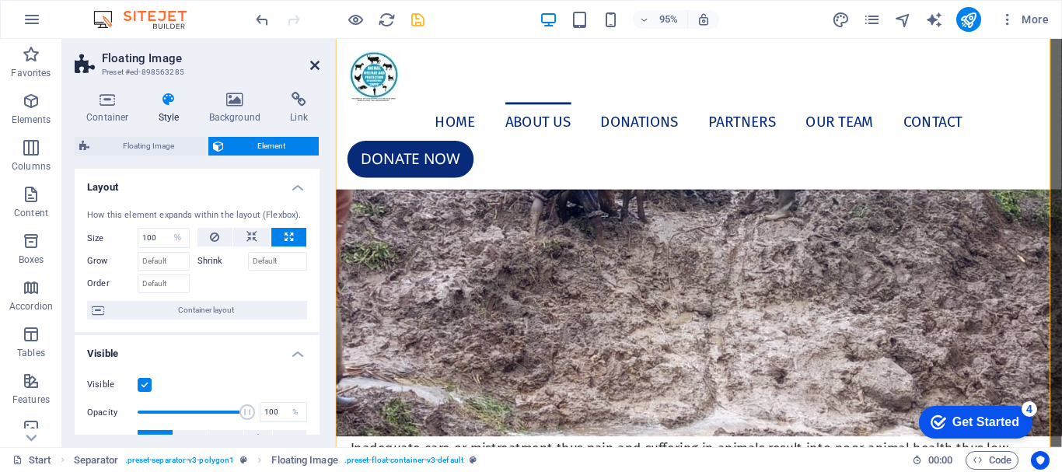
click at [312, 63] on icon at bounding box center [314, 65] width 9 height 12
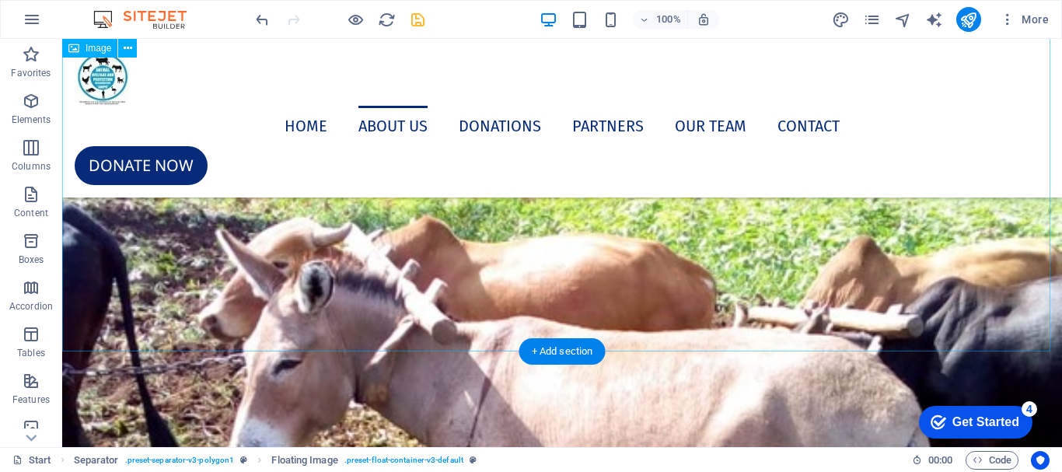
scroll to position [4580, 0]
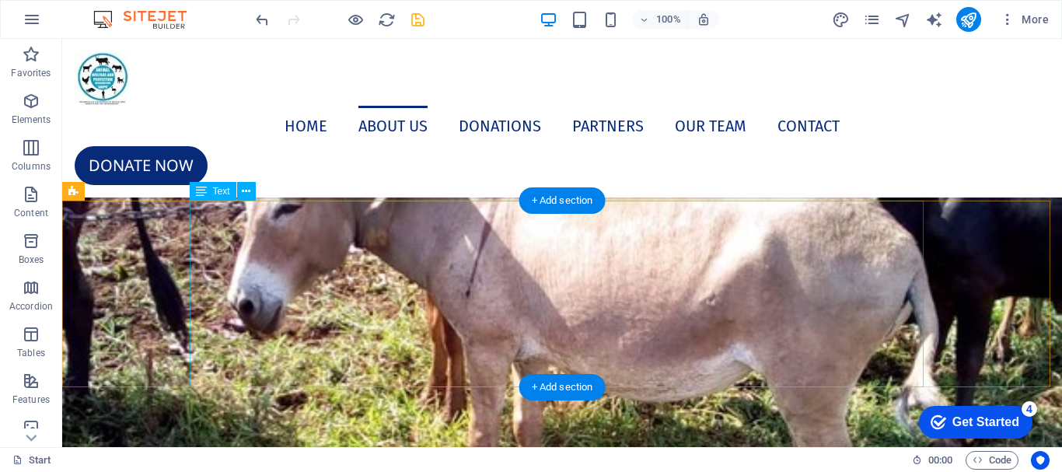
select select "%"
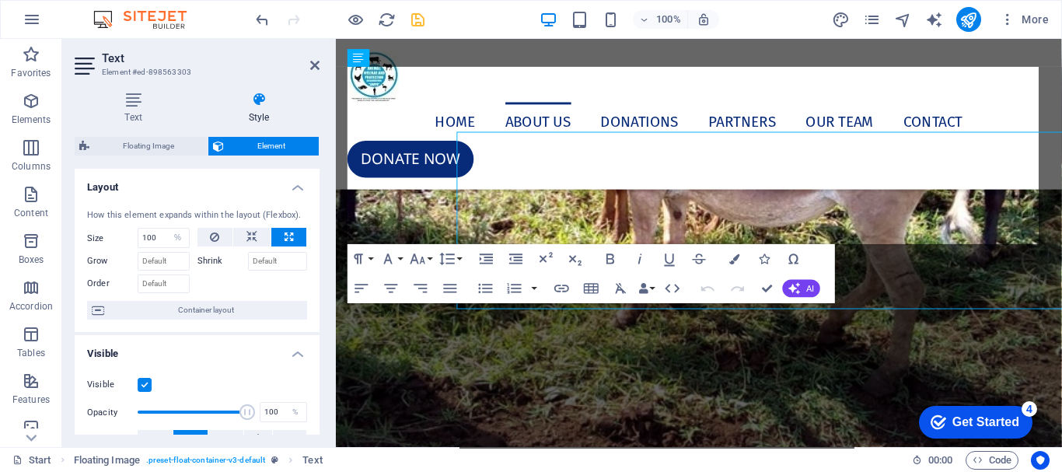
scroll to position [4644, 0]
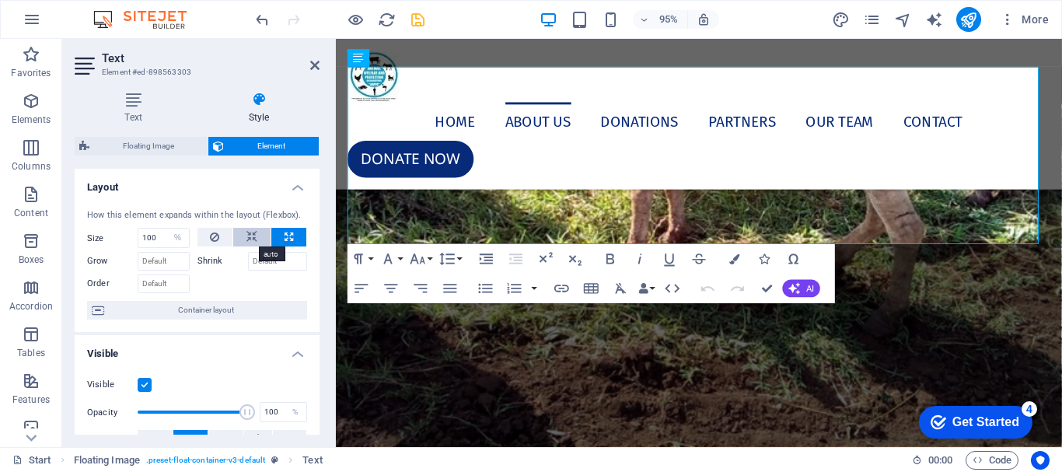
click at [249, 239] on icon at bounding box center [251, 237] width 11 height 19
select select "DISABLED_OPTION_VALUE"
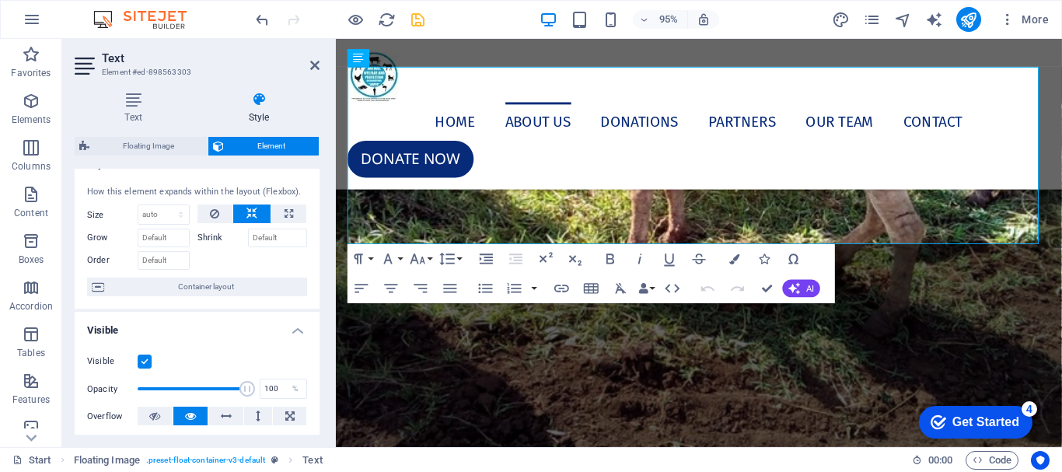
scroll to position [0, 0]
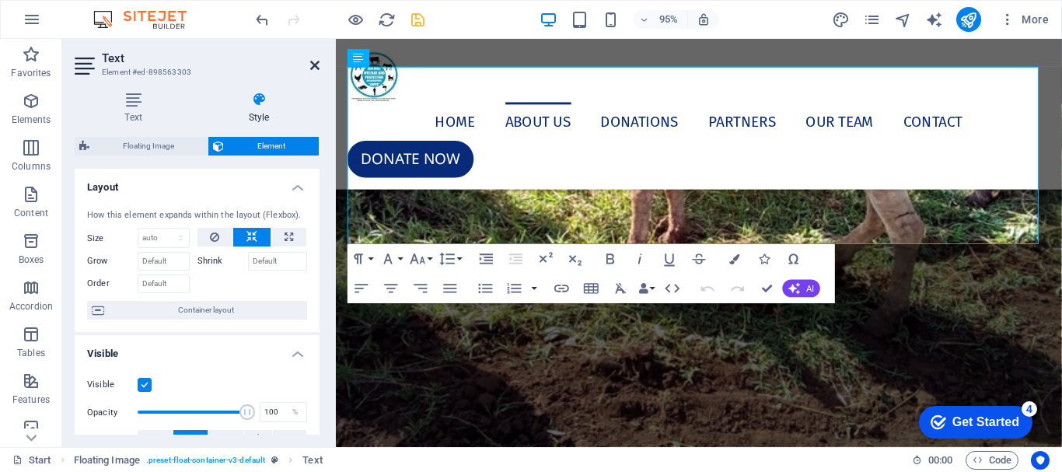
click at [311, 64] on icon at bounding box center [314, 65] width 9 height 12
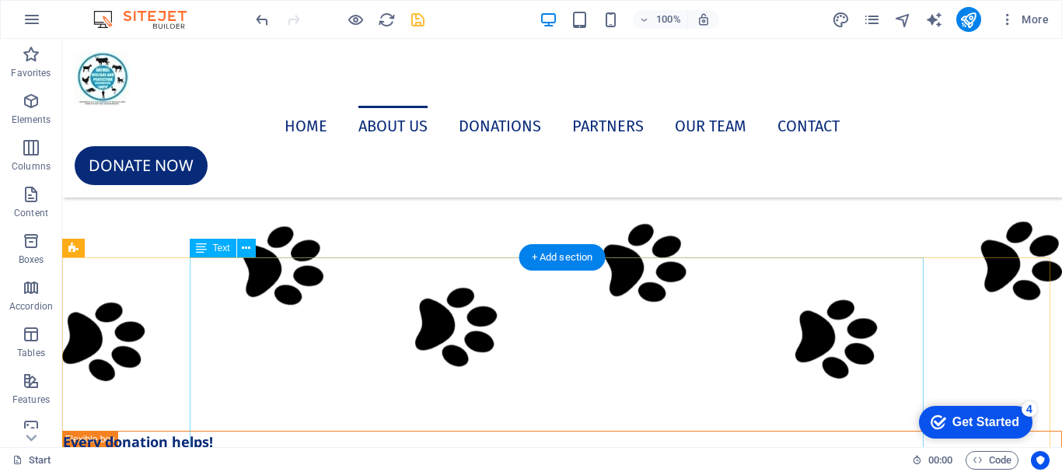
scroll to position [6679, 0]
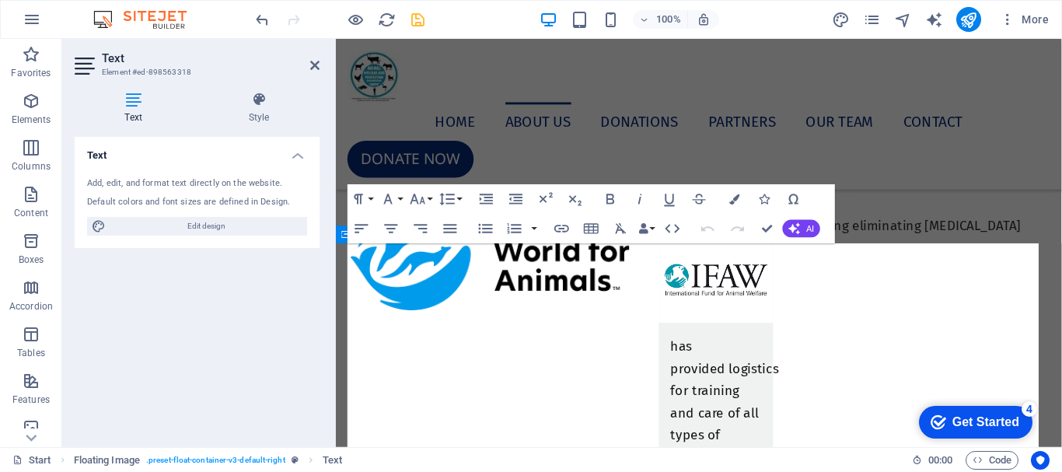
scroll to position [6124, 0]
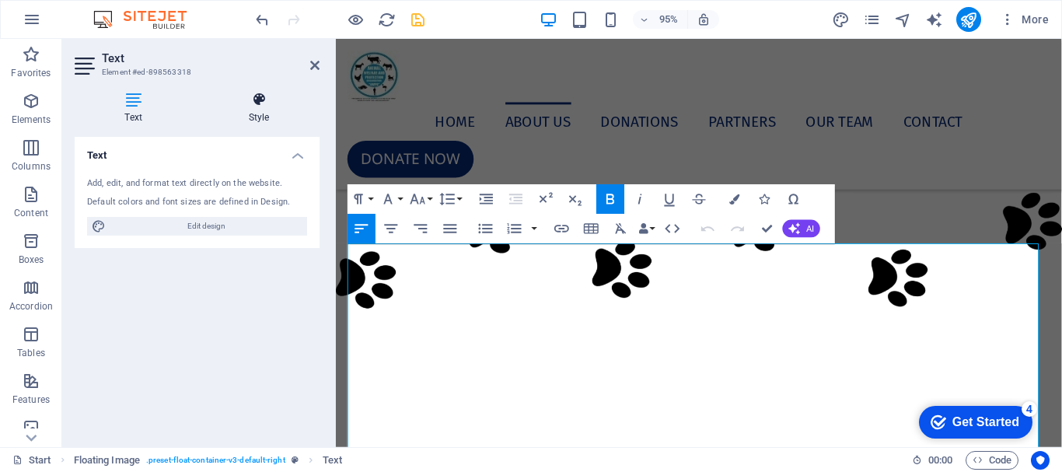
click at [267, 106] on icon at bounding box center [258, 100] width 121 height 16
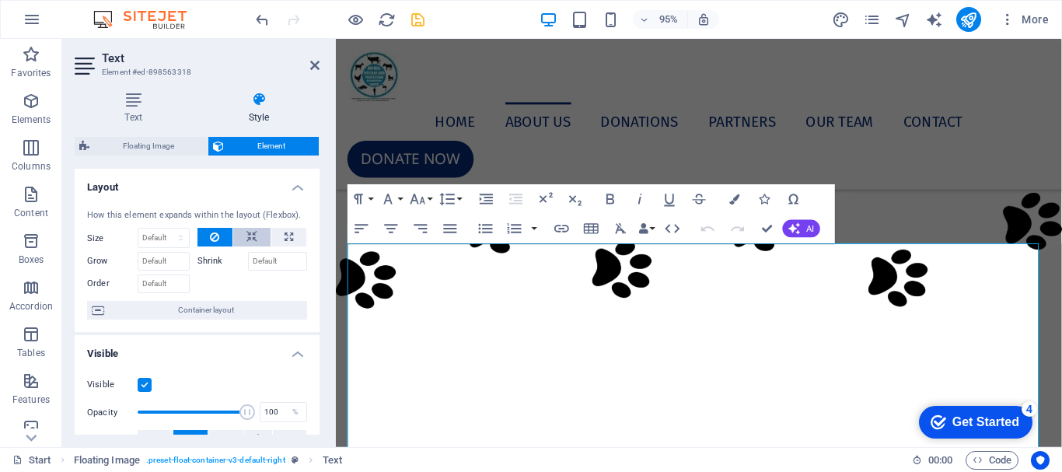
click at [246, 232] on icon at bounding box center [251, 237] width 11 height 19
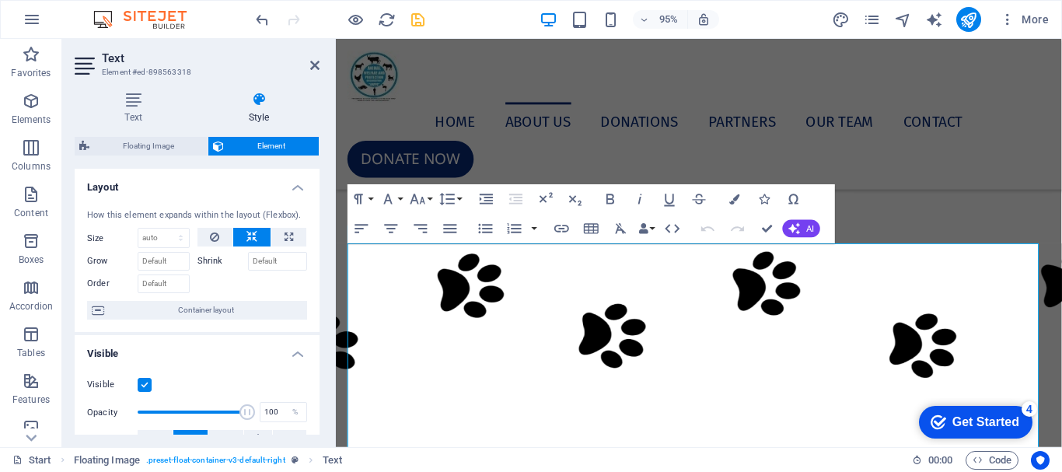
click at [319, 65] on aside "Text Element #ed-898563318 Text Style Text Add, edit, and format text directly …" at bounding box center [199, 243] width 274 height 408
click at [315, 65] on icon at bounding box center [314, 65] width 9 height 12
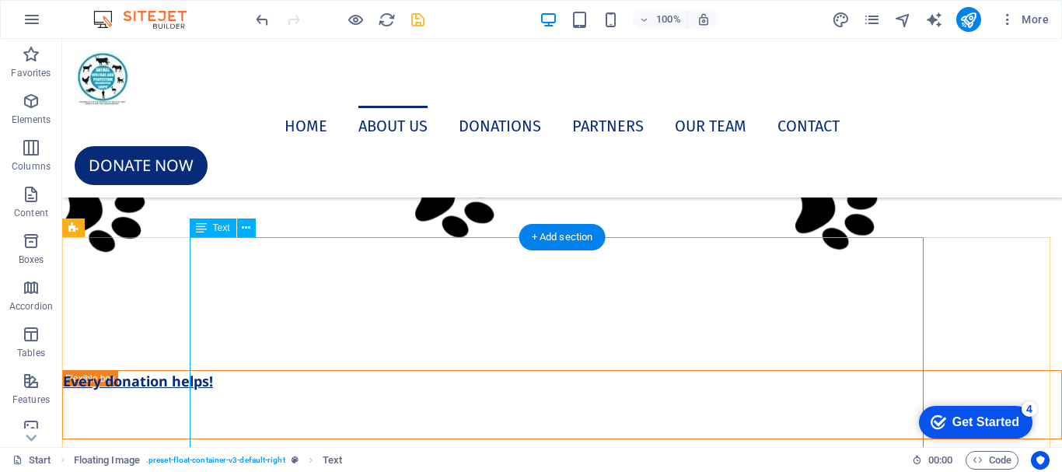
scroll to position [6584, 0]
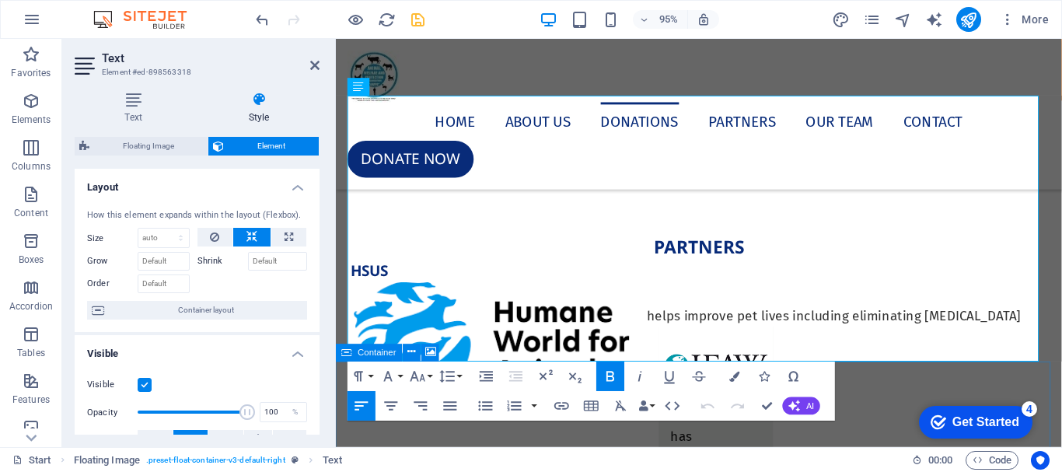
scroll to position [6280, 0]
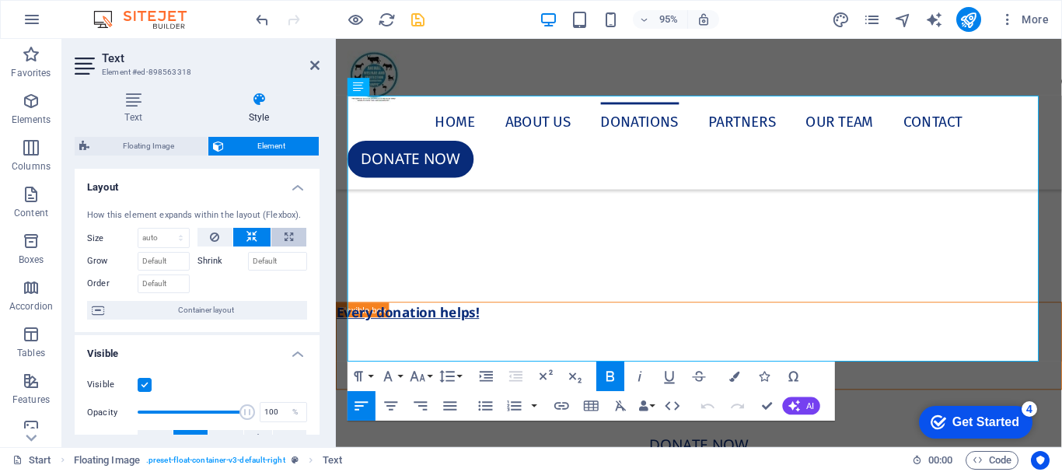
click at [284, 238] on icon at bounding box center [288, 237] width 9 height 19
type input "100"
select select "%"
click at [310, 64] on icon at bounding box center [314, 65] width 9 height 12
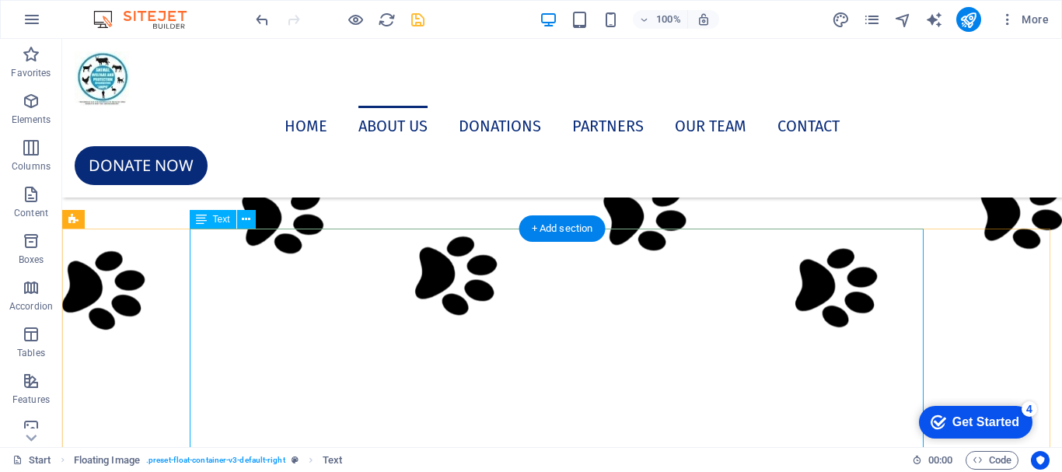
scroll to position [6739, 0]
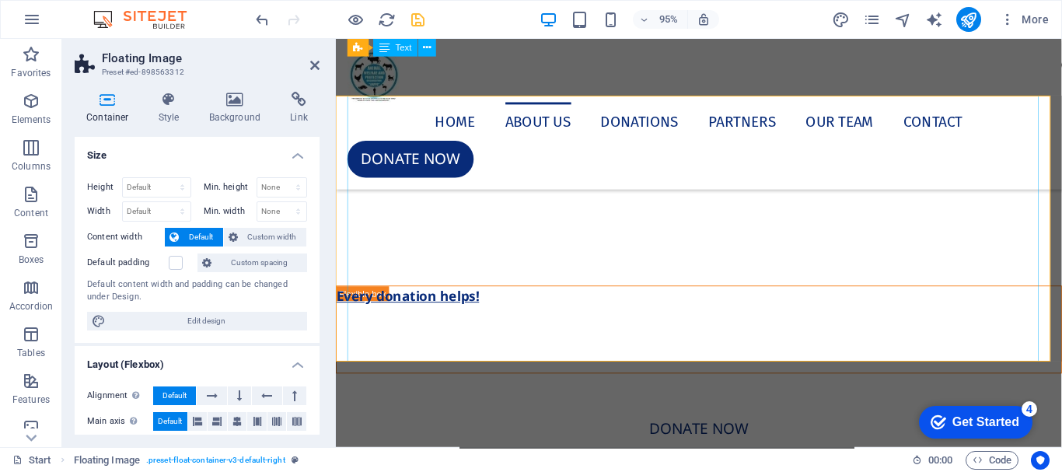
scroll to position [6280, 0]
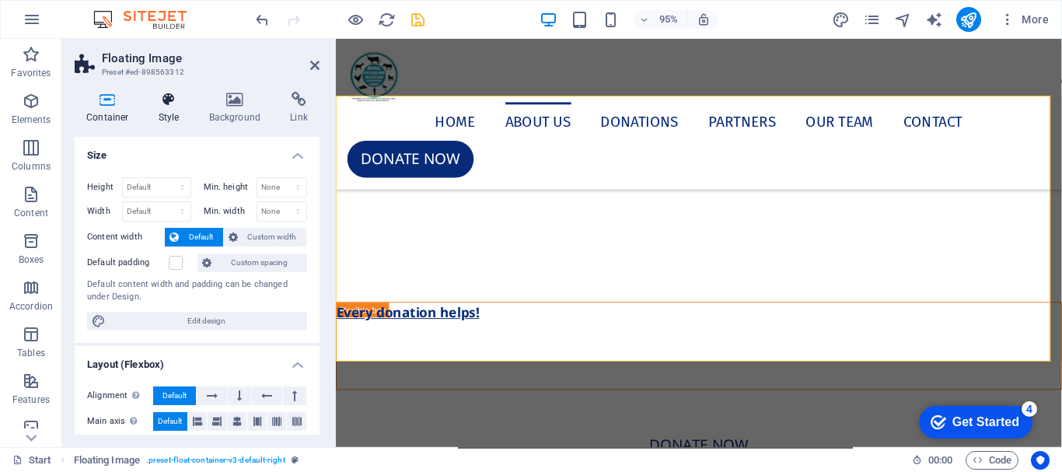
click at [166, 111] on h4 "Style" at bounding box center [172, 108] width 51 height 33
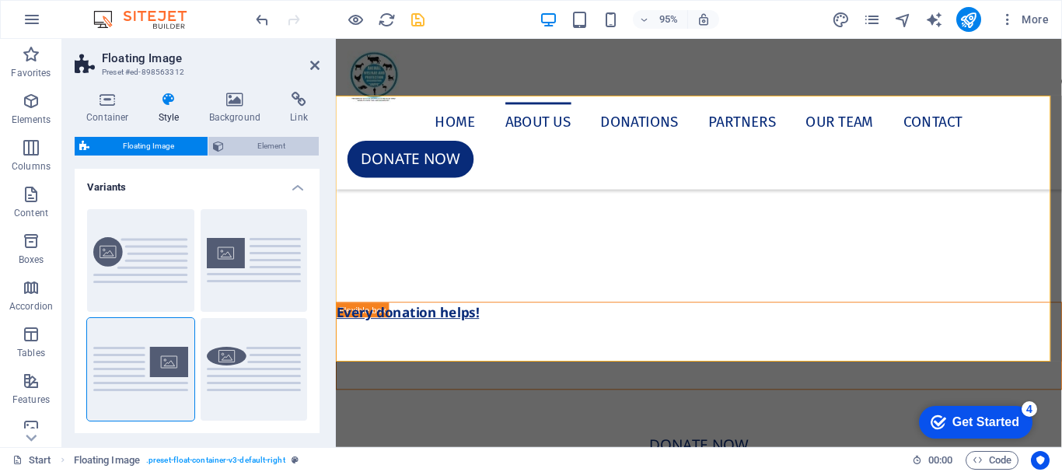
click at [253, 146] on span "Element" at bounding box center [272, 146] width 86 height 19
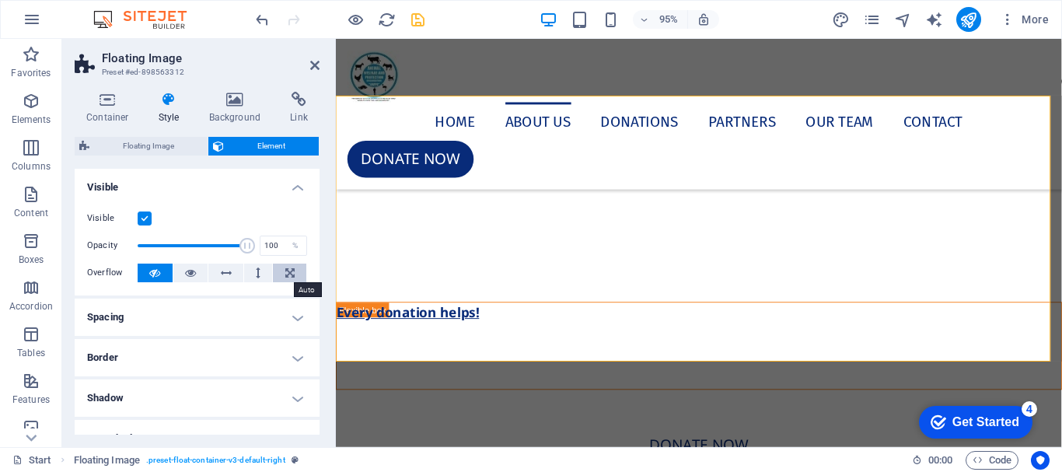
click at [292, 270] on button at bounding box center [289, 273] width 33 height 19
click at [317, 68] on icon at bounding box center [314, 65] width 9 height 12
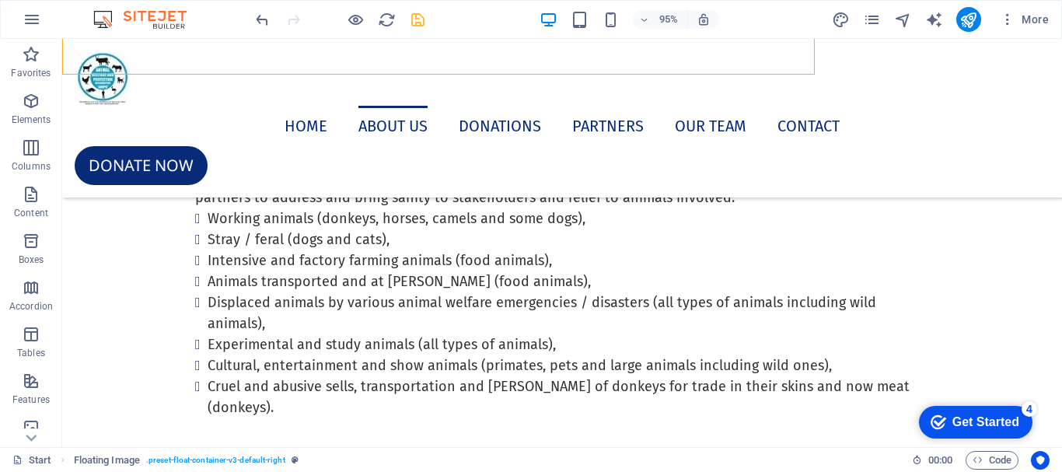
scroll to position [6584, 0]
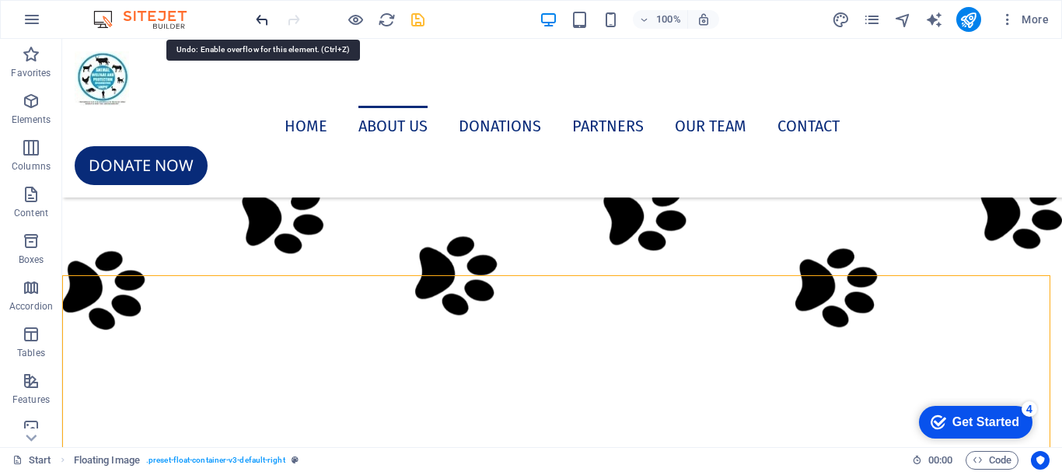
click at [265, 23] on icon "undo" at bounding box center [262, 20] width 18 height 18
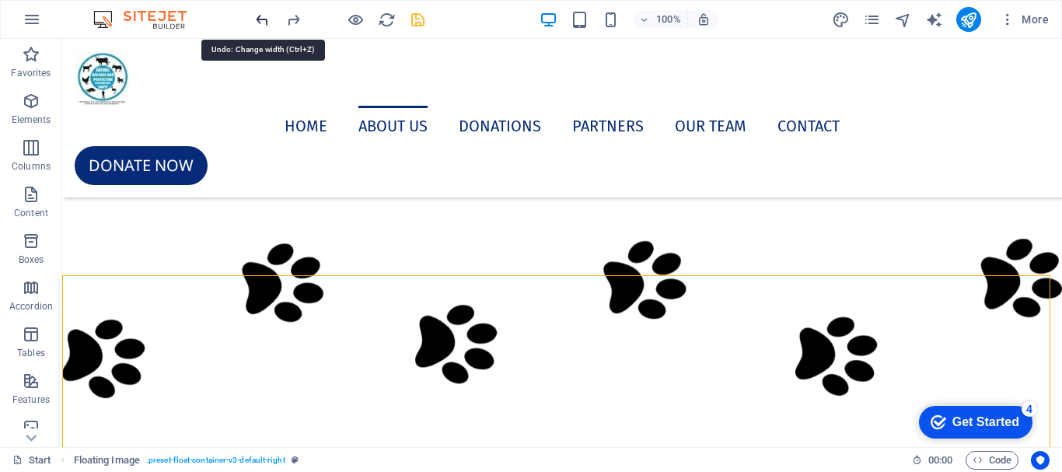
click at [265, 23] on icon "undo" at bounding box center [262, 20] width 18 height 18
click at [261, 20] on icon "undo" at bounding box center [262, 20] width 18 height 18
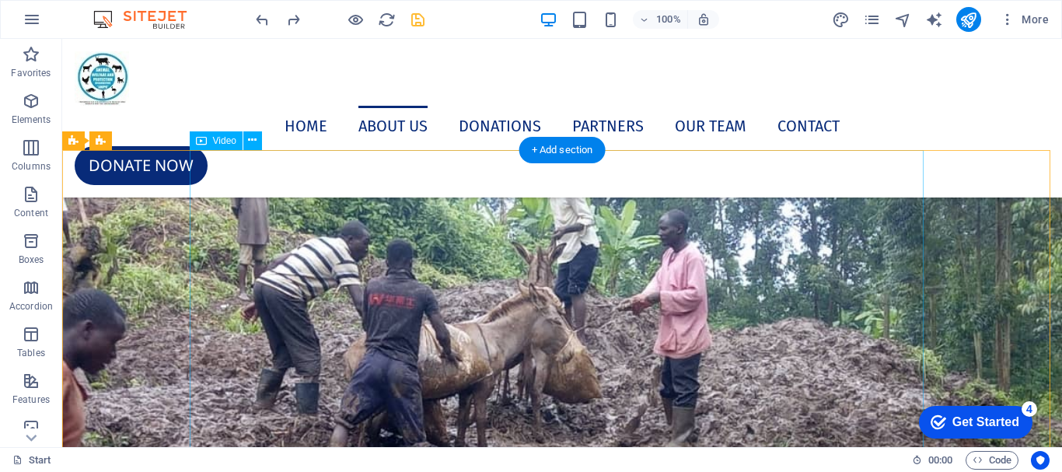
scroll to position [3621, 0]
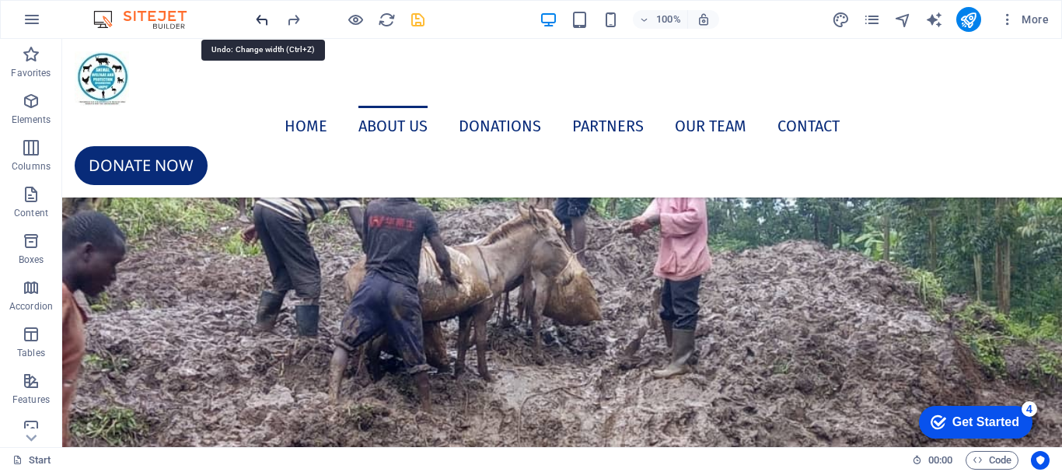
click at [262, 19] on icon "undo" at bounding box center [262, 20] width 18 height 18
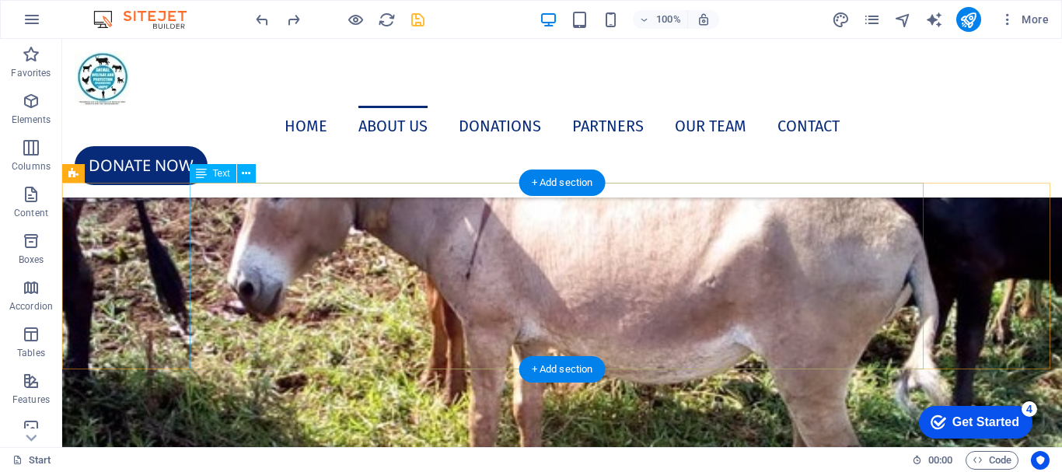
scroll to position [4631, 0]
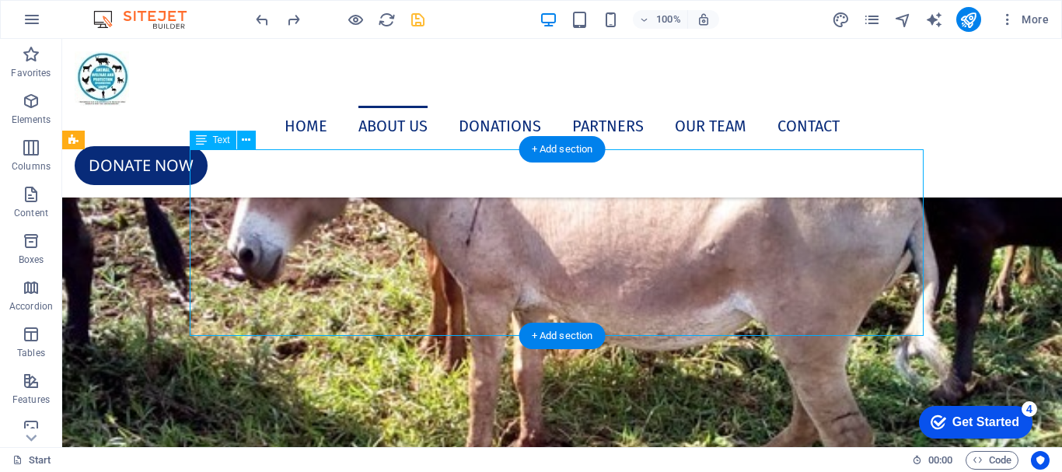
select select "%"
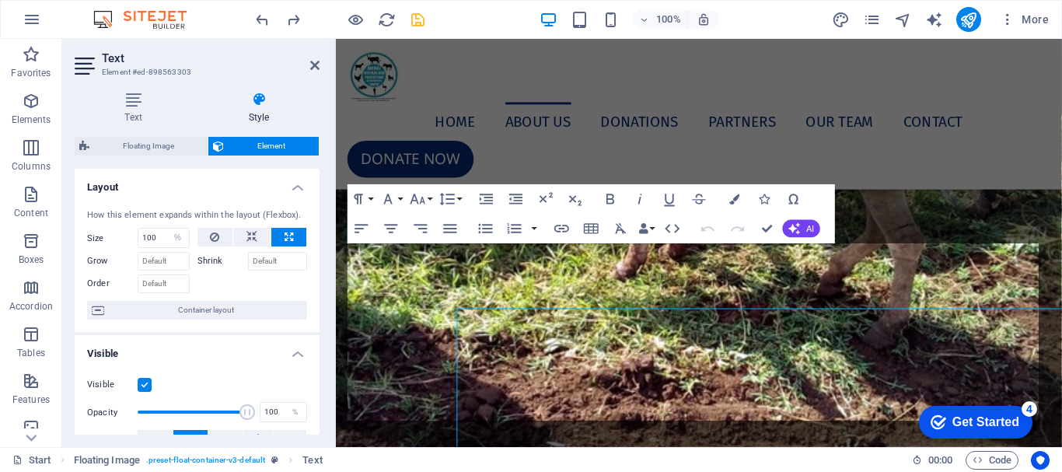
scroll to position [4458, 0]
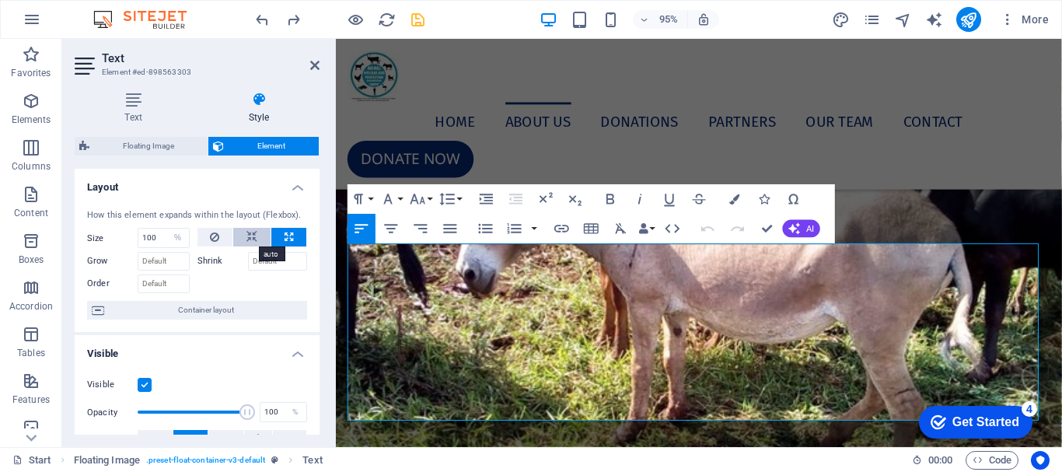
click at [250, 240] on icon at bounding box center [251, 237] width 11 height 19
select select "DISABLED_OPTION_VALUE"
click at [319, 70] on icon at bounding box center [314, 65] width 9 height 12
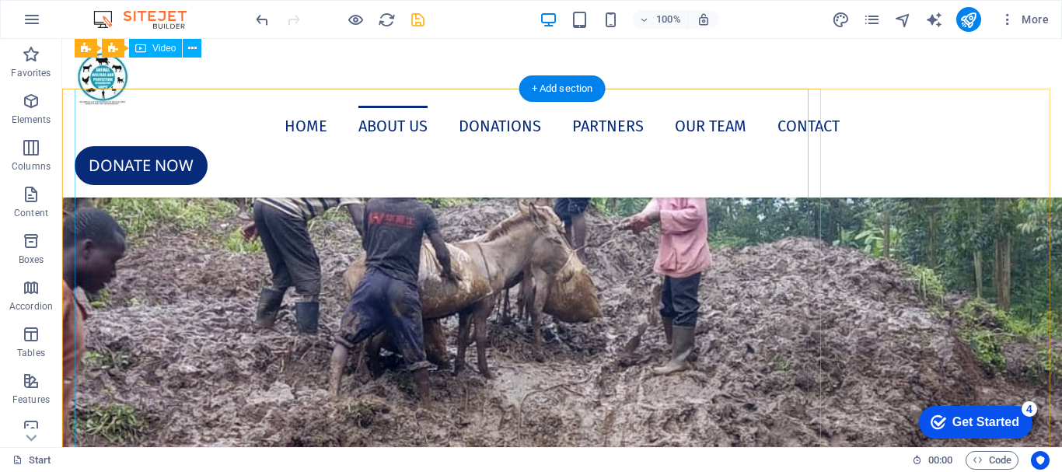
scroll to position [3617, 0]
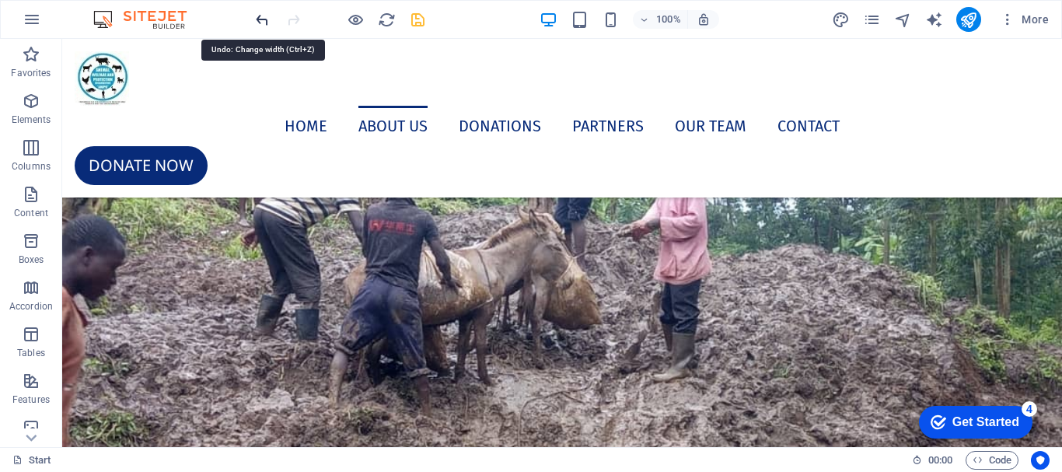
click at [260, 16] on icon "undo" at bounding box center [262, 20] width 18 height 18
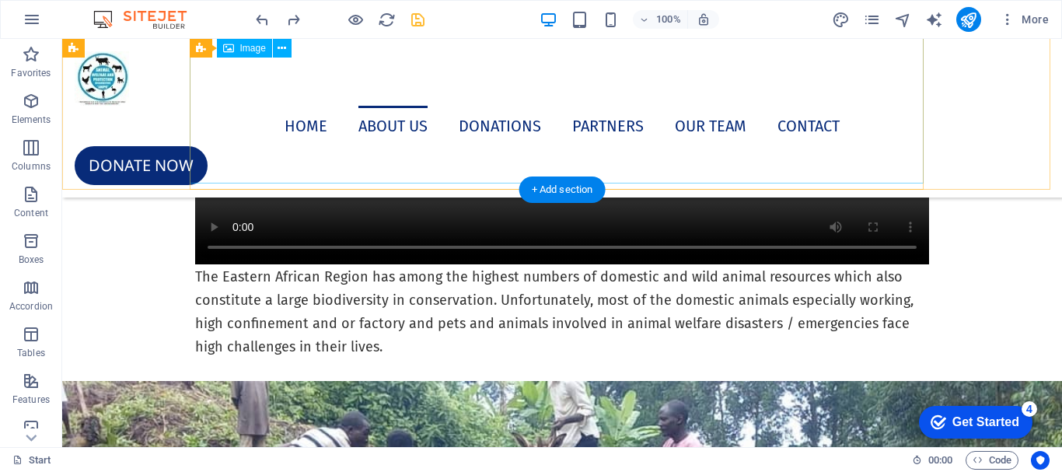
scroll to position [3310, 0]
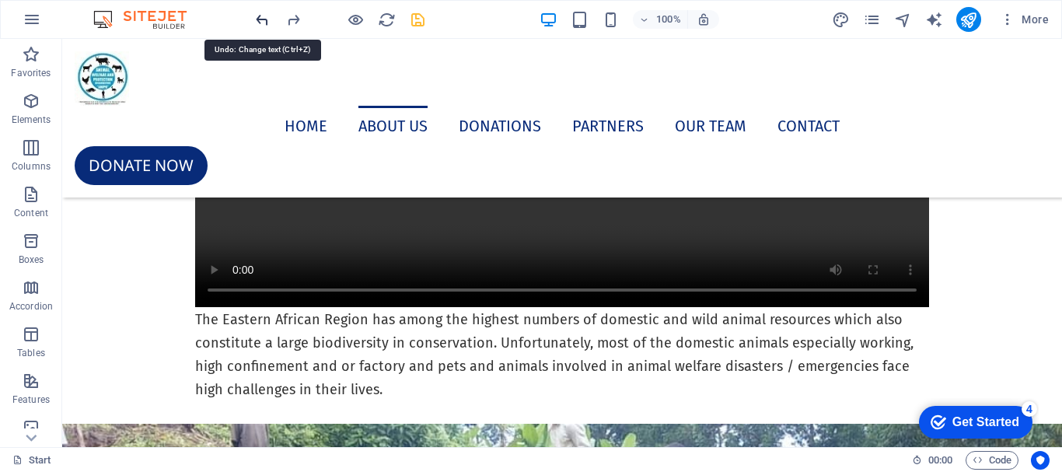
click at [264, 23] on icon "undo" at bounding box center [262, 20] width 18 height 18
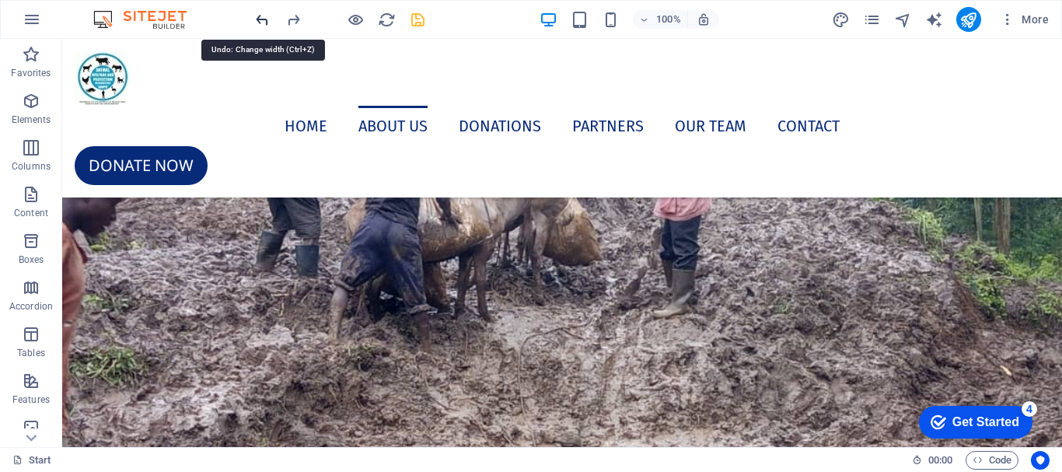
scroll to position [3924, 0]
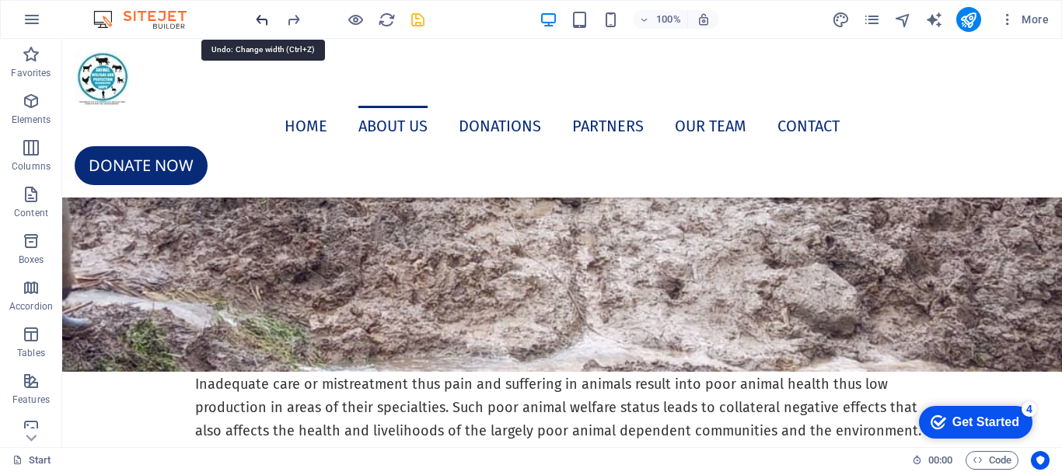
click at [261, 16] on icon "undo" at bounding box center [262, 20] width 18 height 18
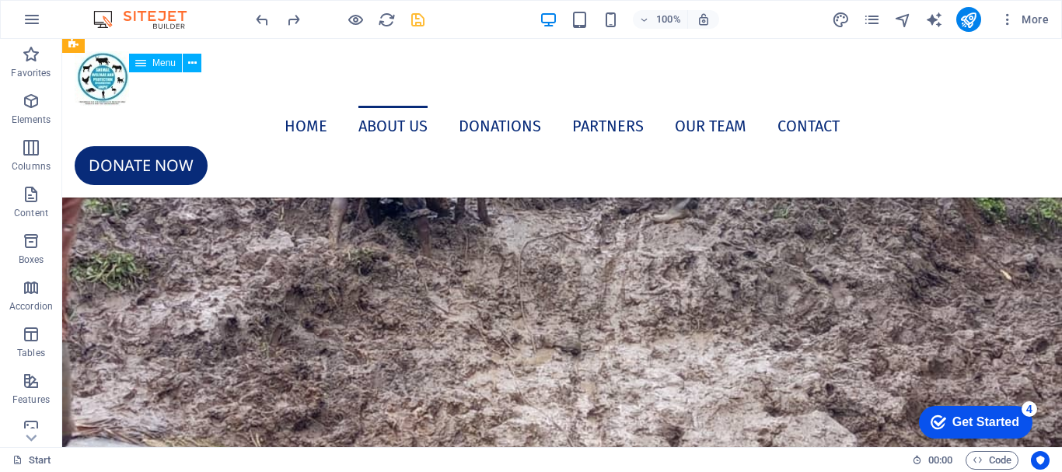
scroll to position [3698, 0]
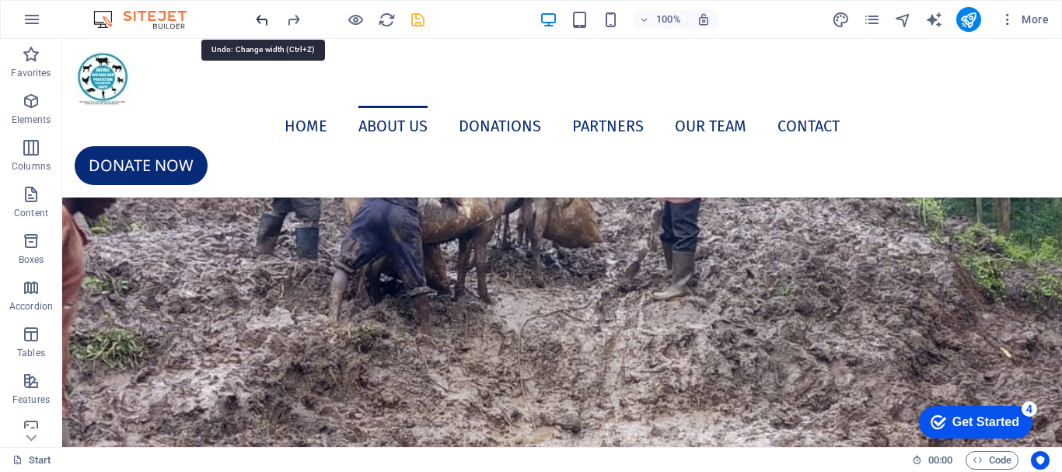
click at [263, 16] on icon "undo" at bounding box center [262, 20] width 18 height 18
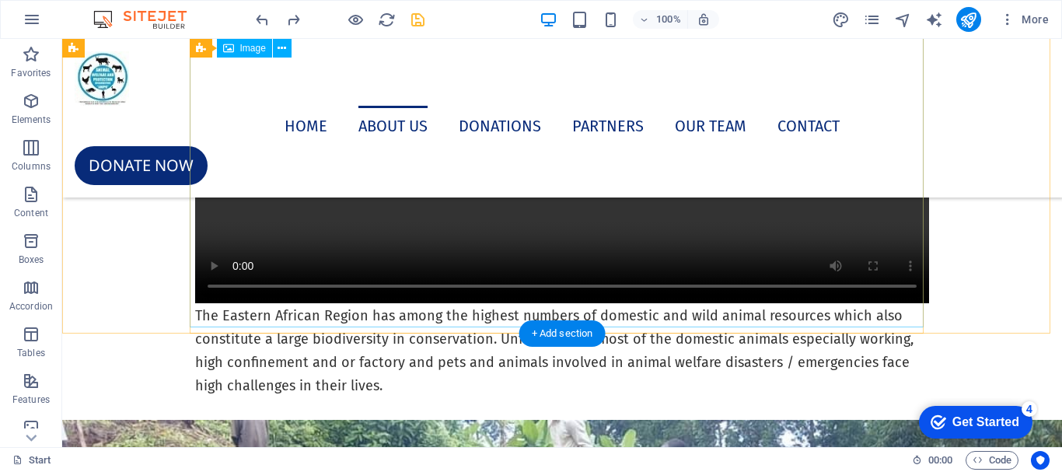
scroll to position [3310, 0]
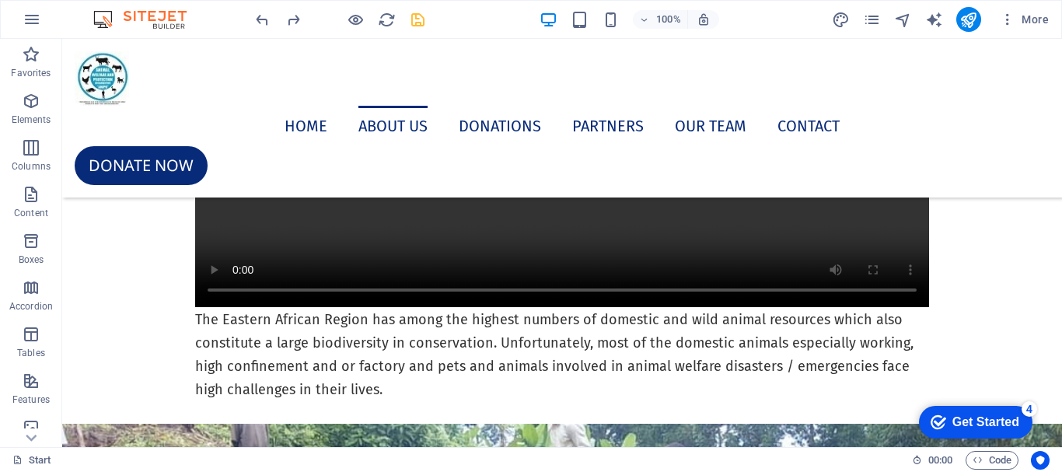
click at [247, 14] on div "100% More" at bounding box center [531, 19] width 1060 height 37
click at [261, 21] on icon "undo" at bounding box center [262, 20] width 18 height 18
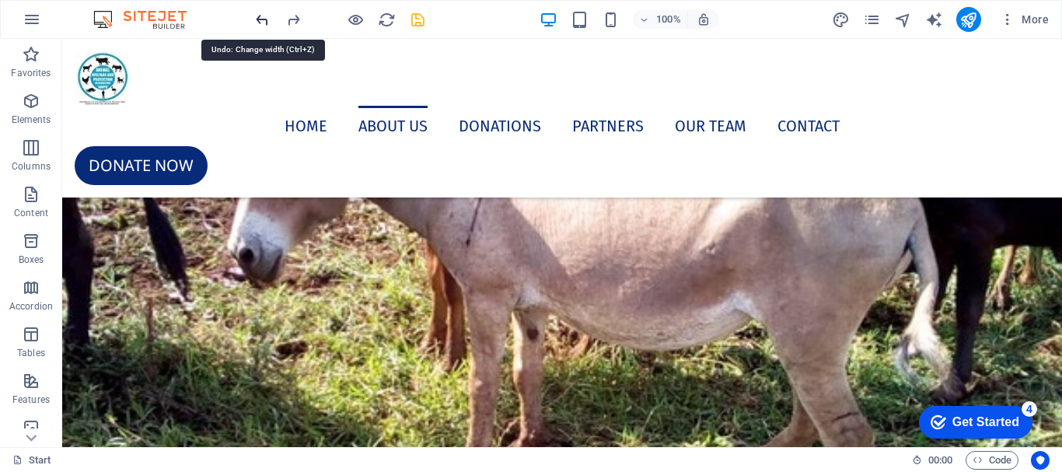
click at [261, 21] on icon "undo" at bounding box center [262, 20] width 18 height 18
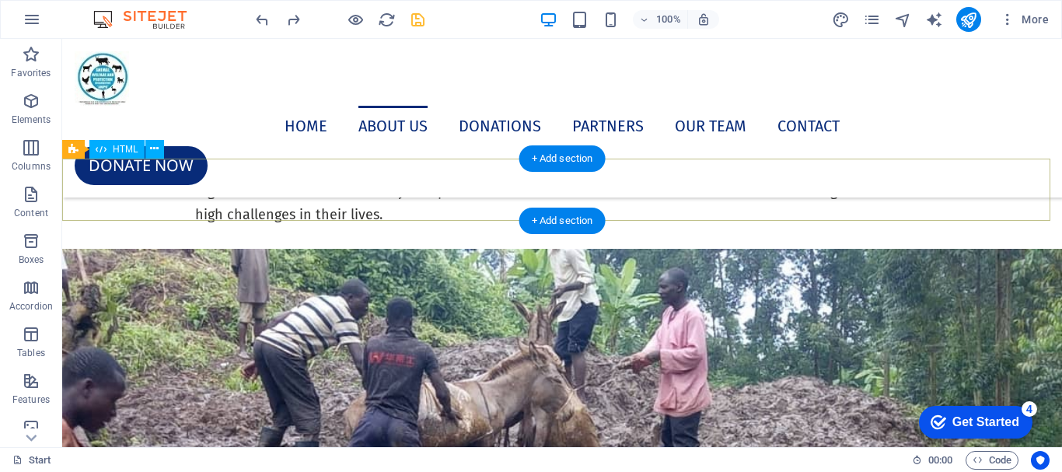
scroll to position [3431, 0]
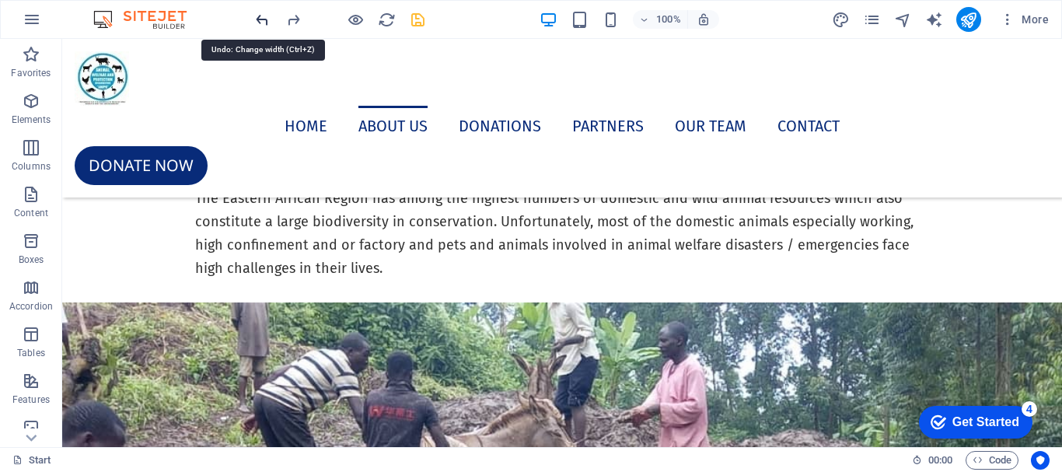
click at [265, 16] on icon "undo" at bounding box center [262, 20] width 18 height 18
click at [264, 16] on icon "undo" at bounding box center [262, 20] width 18 height 18
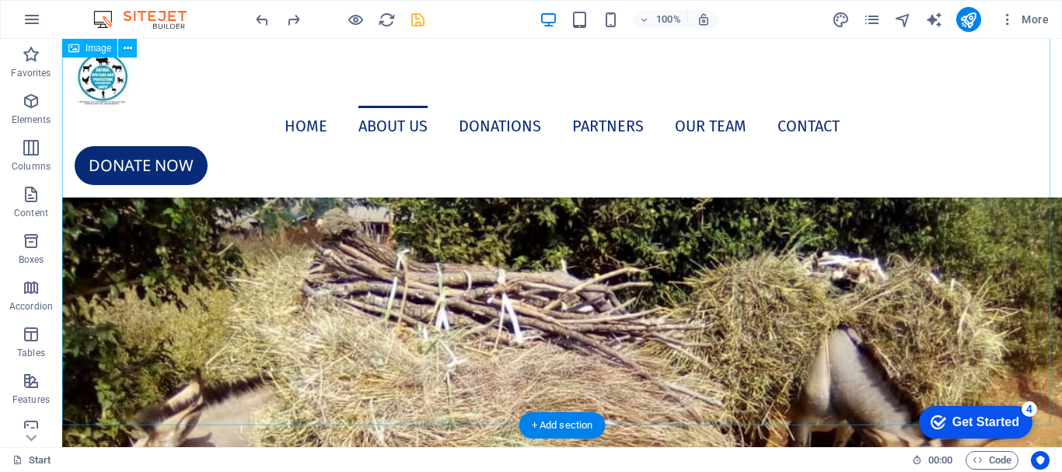
scroll to position [5530, 0]
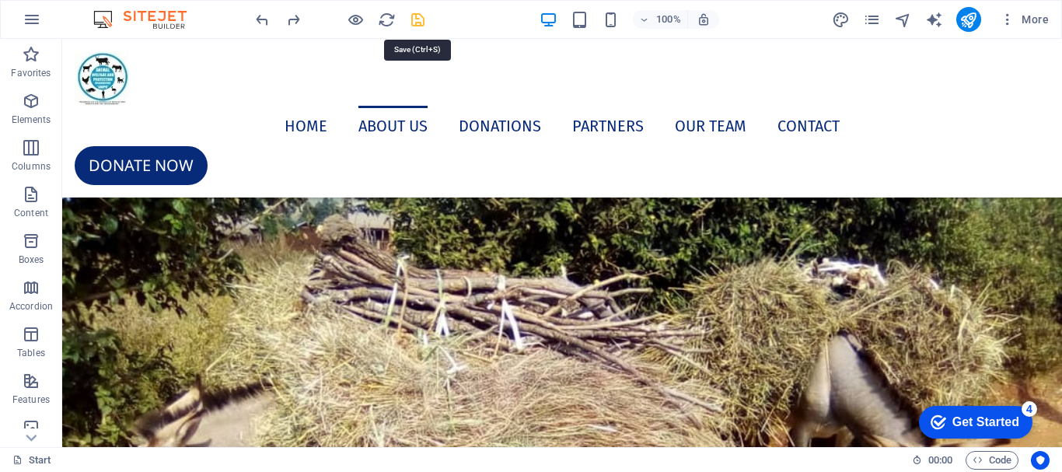
click at [424, 18] on icon "save" at bounding box center [418, 20] width 18 height 18
click at [971, 24] on icon "publish" at bounding box center [968, 20] width 18 height 18
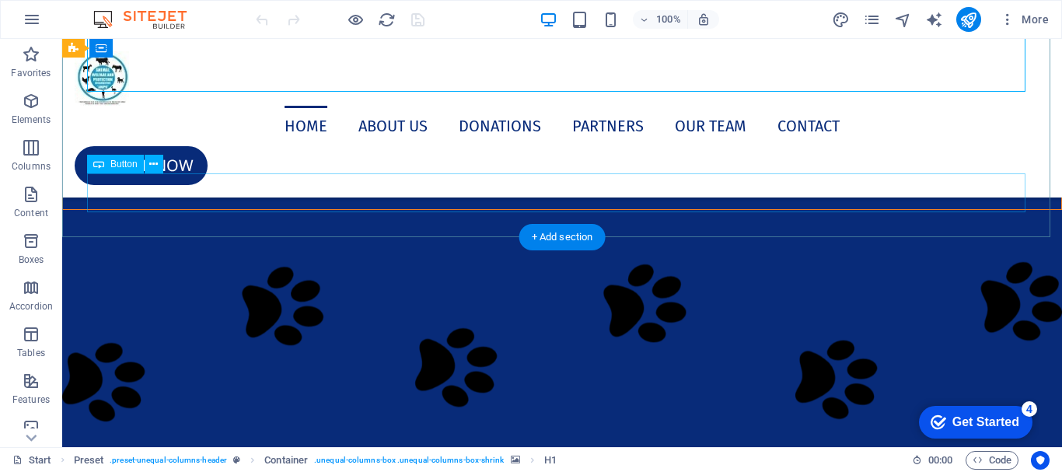
scroll to position [389, 0]
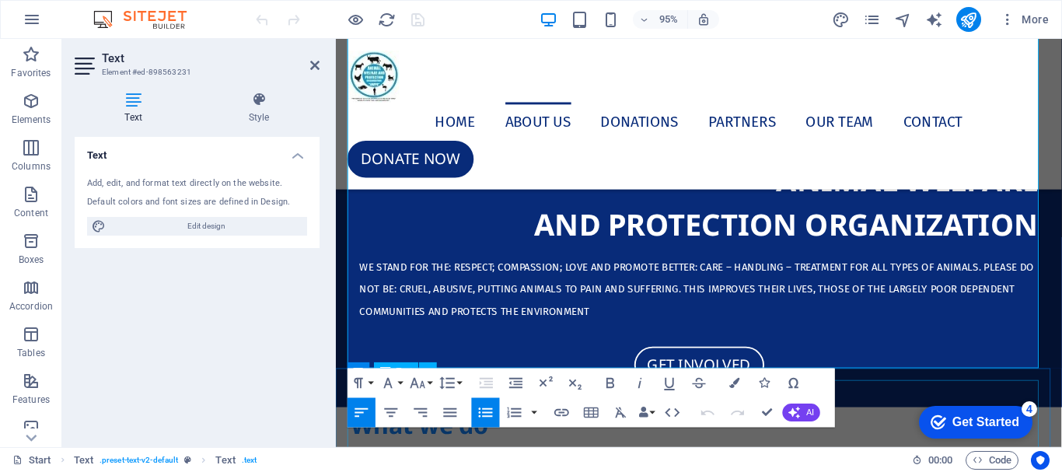
scroll to position [871, 0]
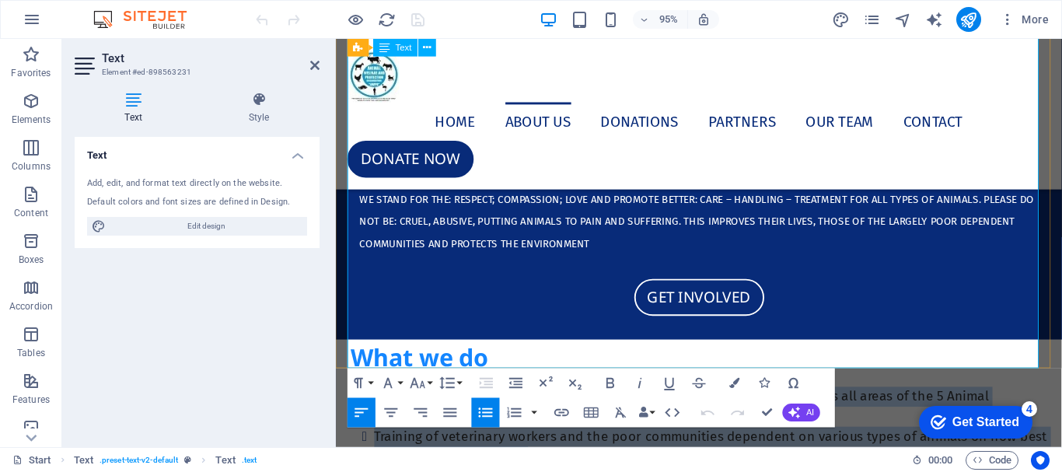
drag, startPoint x: 373, startPoint y: 296, endPoint x: 877, endPoint y: 380, distance: 510.6
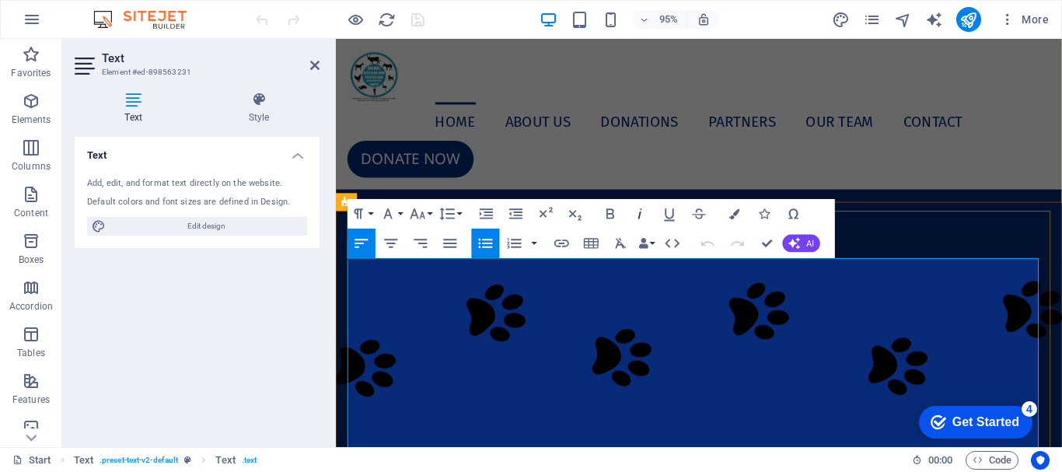
scroll to position [405, 0]
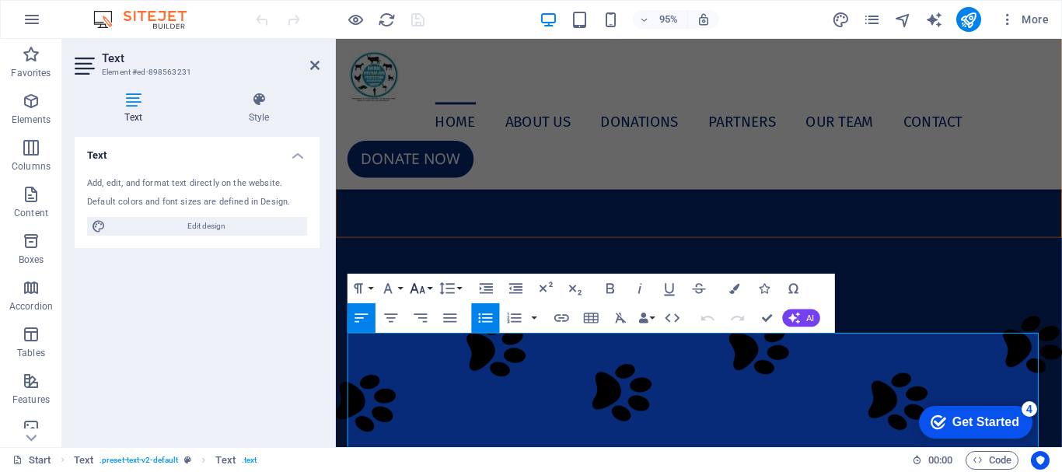
click at [431, 289] on button "Font Size" at bounding box center [421, 289] width 28 height 30
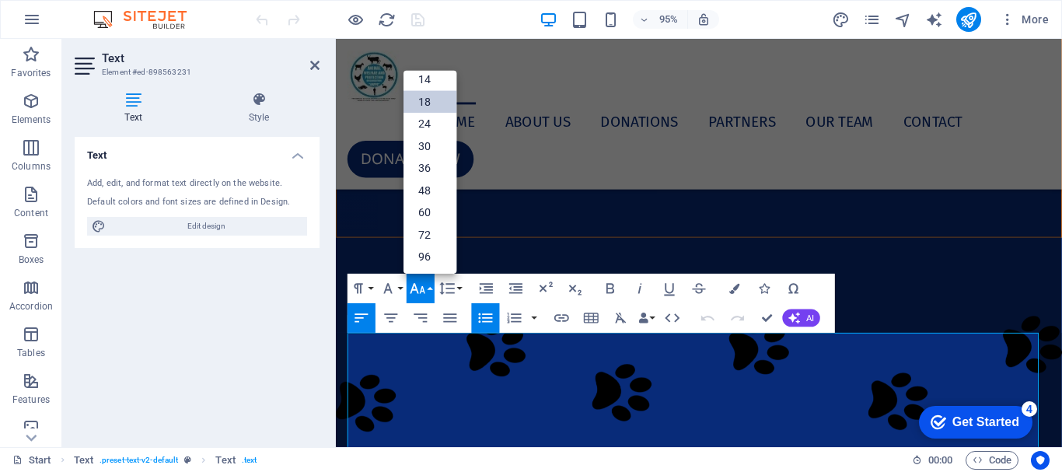
scroll to position [125, 0]
click at [421, 104] on link "18" at bounding box center [429, 102] width 53 height 23
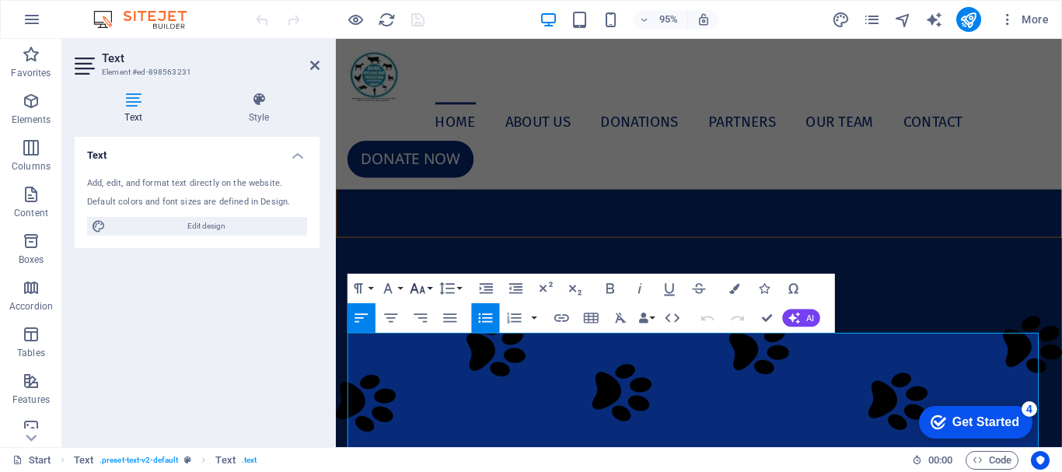
click at [431, 289] on button "Font Size" at bounding box center [421, 289] width 28 height 30
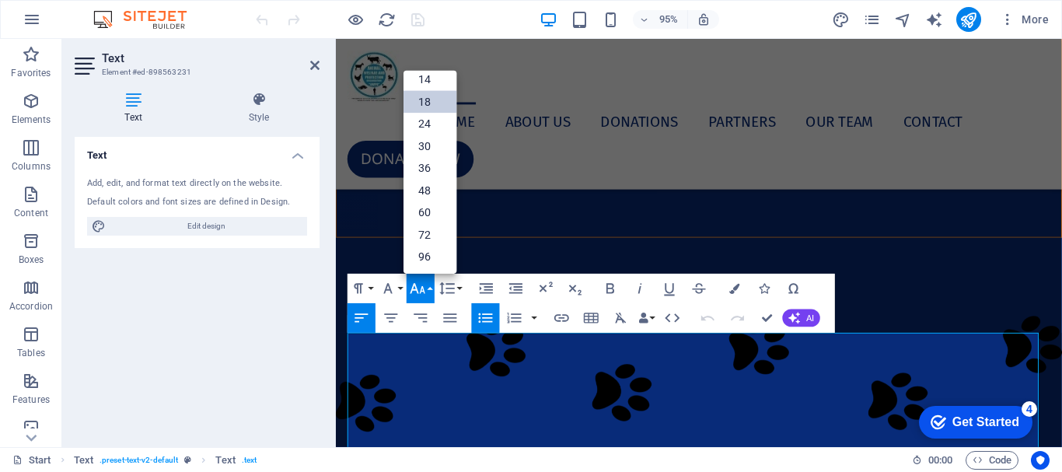
click at [439, 96] on link "18" at bounding box center [429, 102] width 53 height 23
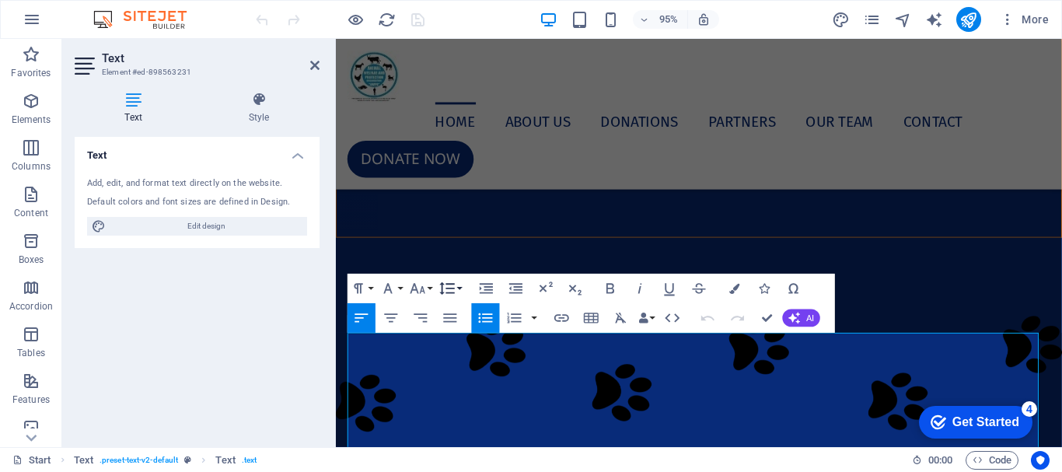
click at [459, 281] on button "Line Height" at bounding box center [450, 289] width 28 height 30
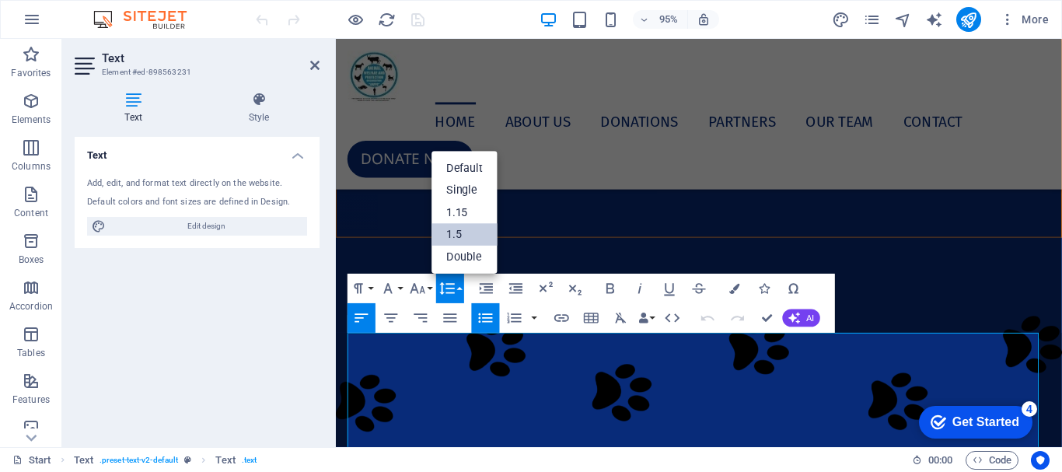
scroll to position [0, 0]
click at [456, 233] on link "1.5" at bounding box center [465, 235] width 66 height 23
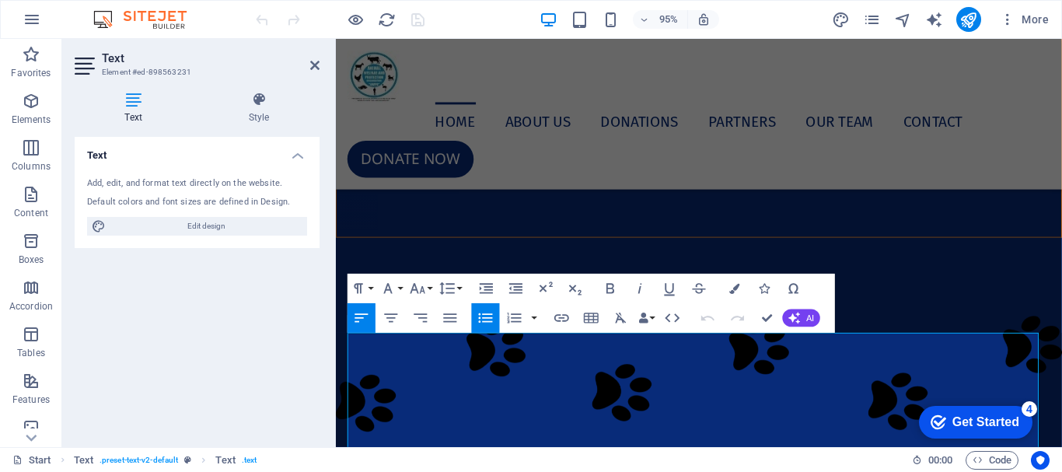
click at [319, 65] on aside "Text Element #ed-898563231 Text Style Text Add, edit, and format text directly …" at bounding box center [199, 243] width 274 height 408
drag, startPoint x: 314, startPoint y: 63, endPoint x: 252, endPoint y: 26, distance: 72.5
click at [314, 63] on icon at bounding box center [314, 65] width 9 height 12
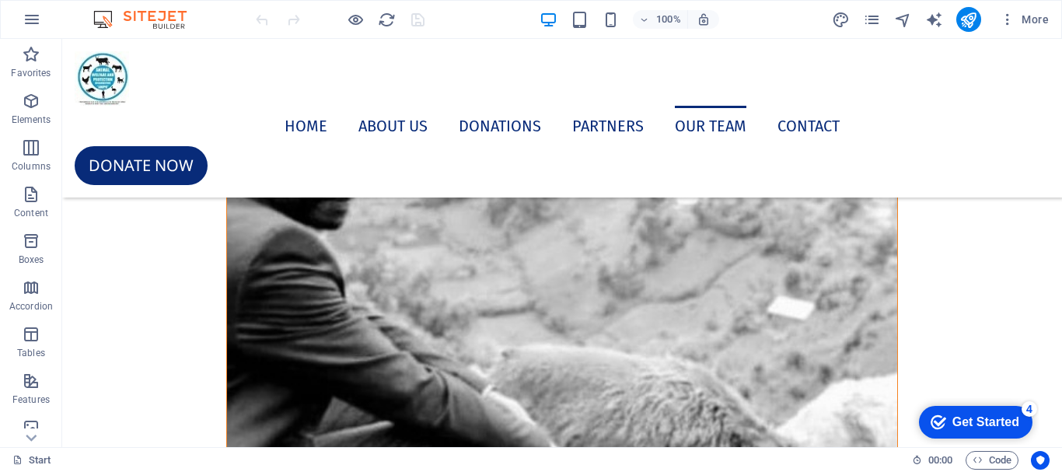
scroll to position [10335, 0]
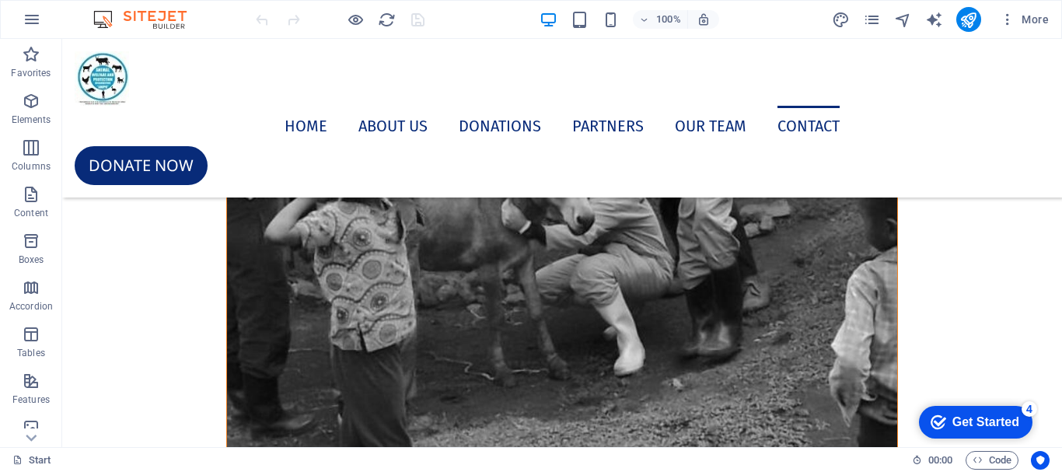
drag, startPoint x: 1054, startPoint y: 280, endPoint x: 1049, endPoint y: 495, distance: 215.4
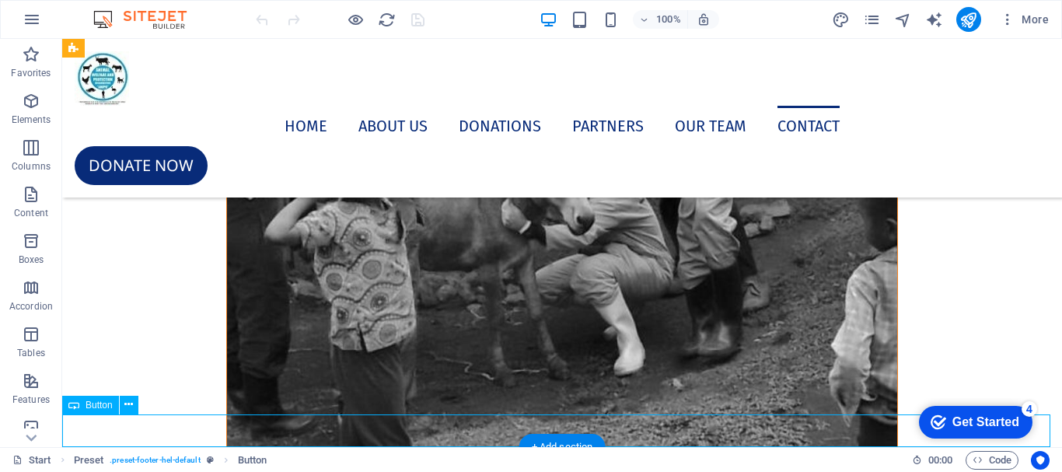
select select "px"
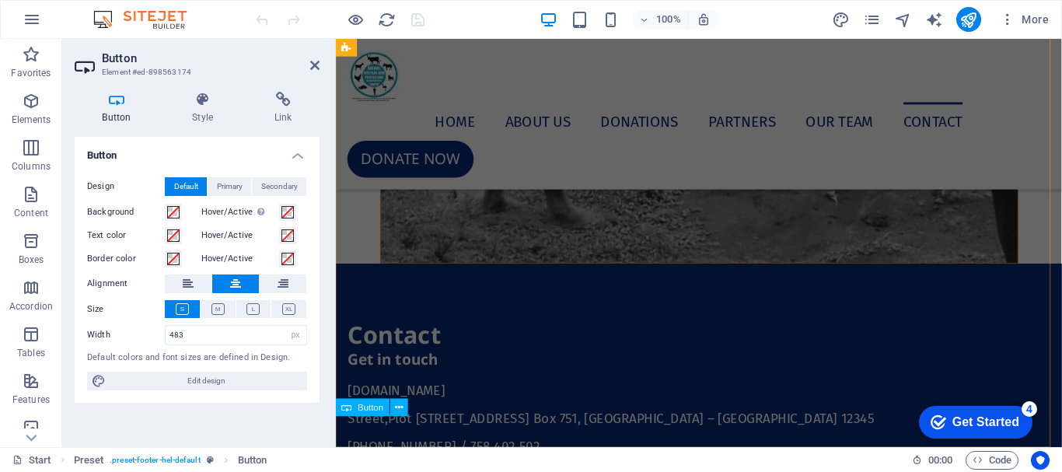
scroll to position [9855, 0]
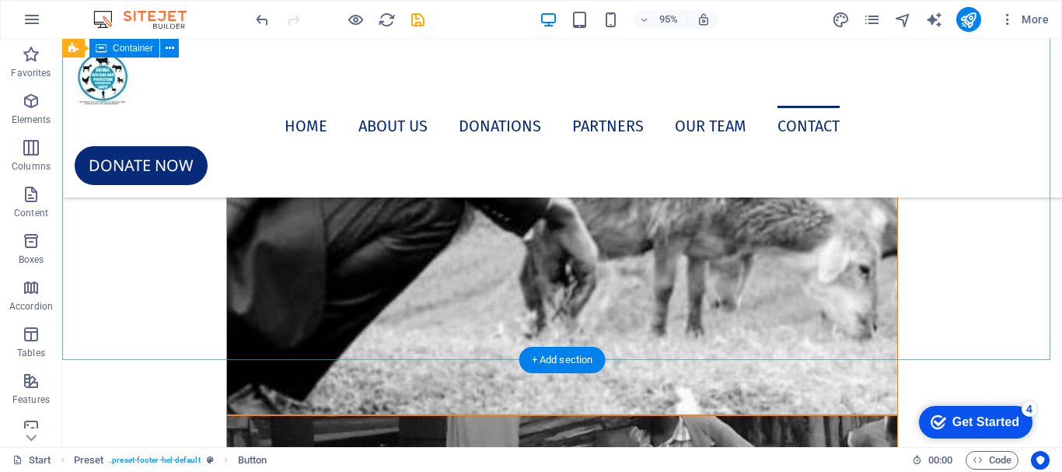
scroll to position [10302, 0]
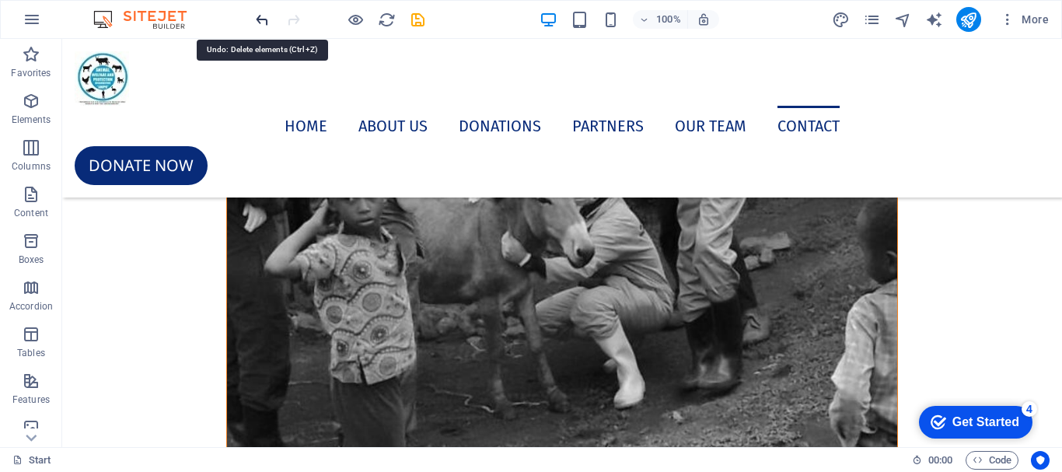
click at [259, 21] on icon "undo" at bounding box center [262, 20] width 18 height 18
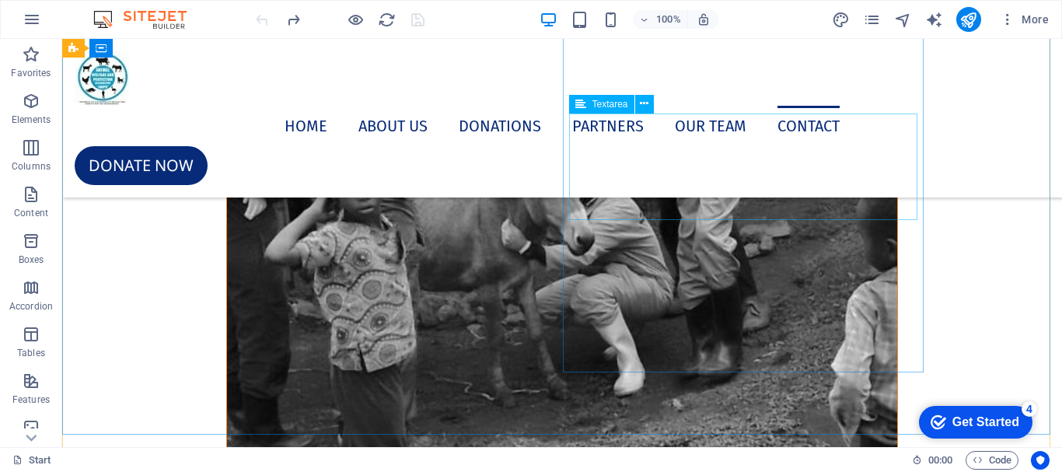
scroll to position [10335, 0]
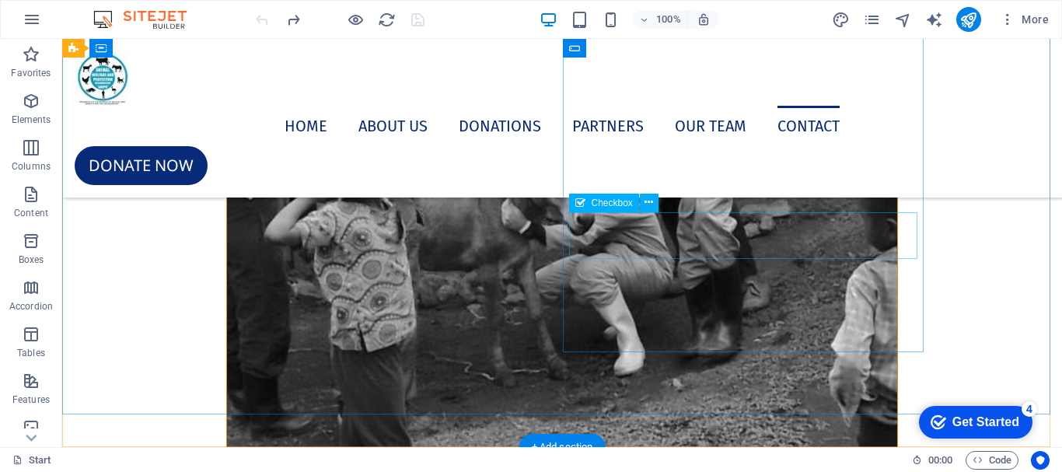
click div "I have read and understand the privacy policy."
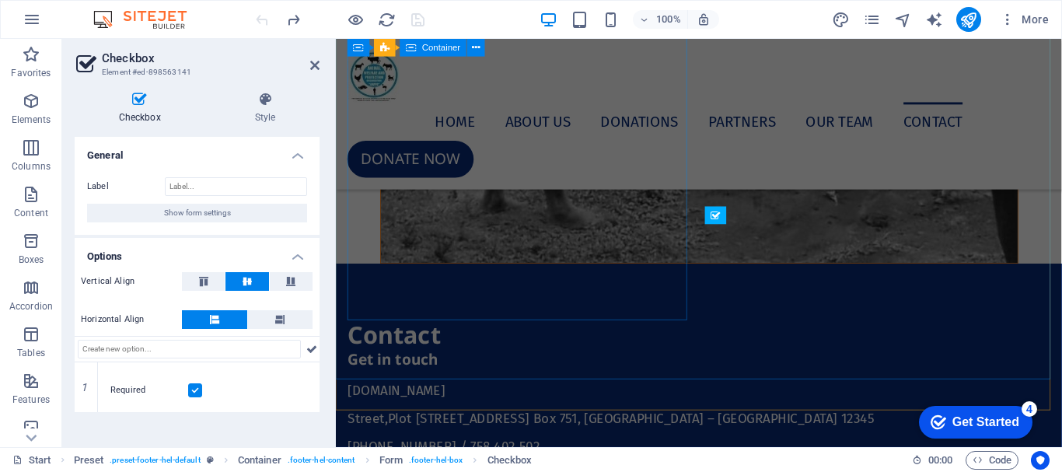
scroll to position [9855, 0]
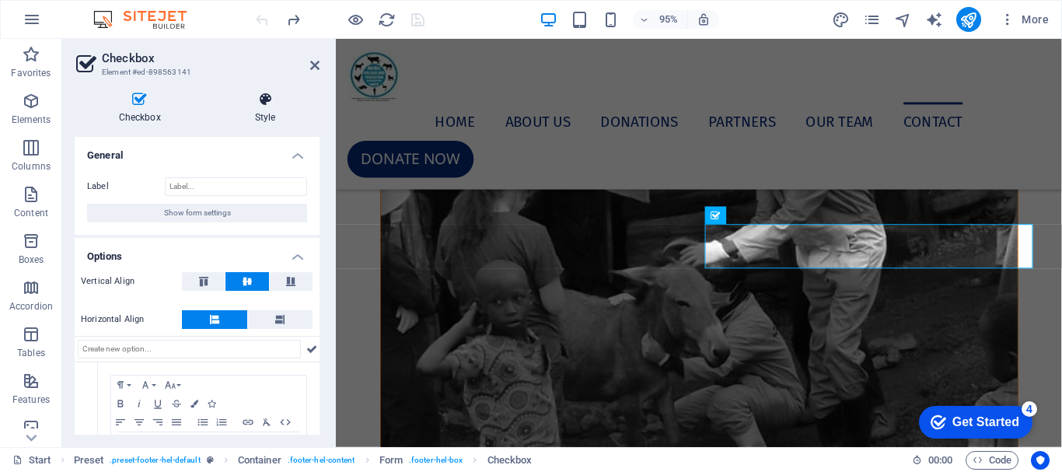
click at [260, 107] on h4 "Style" at bounding box center [265, 108] width 109 height 33
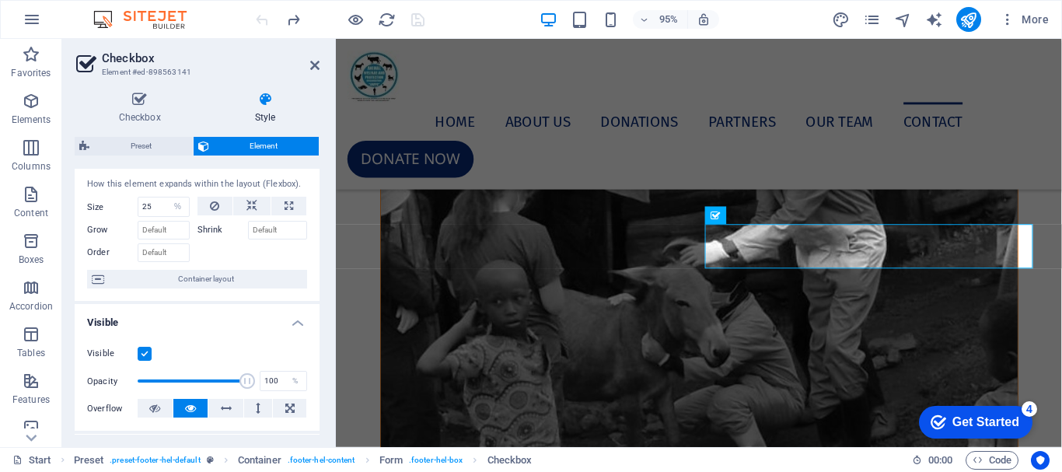
scroll to position [0, 0]
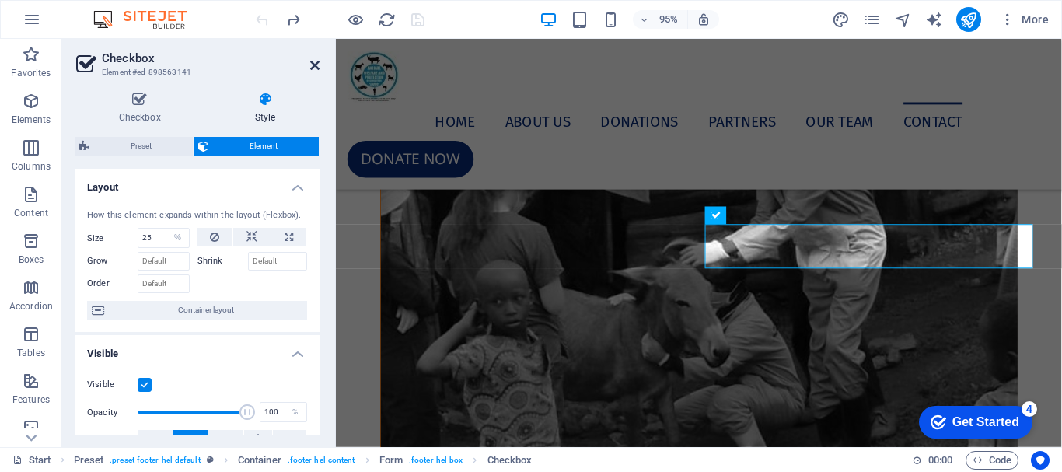
click at [313, 65] on icon at bounding box center [314, 65] width 9 height 12
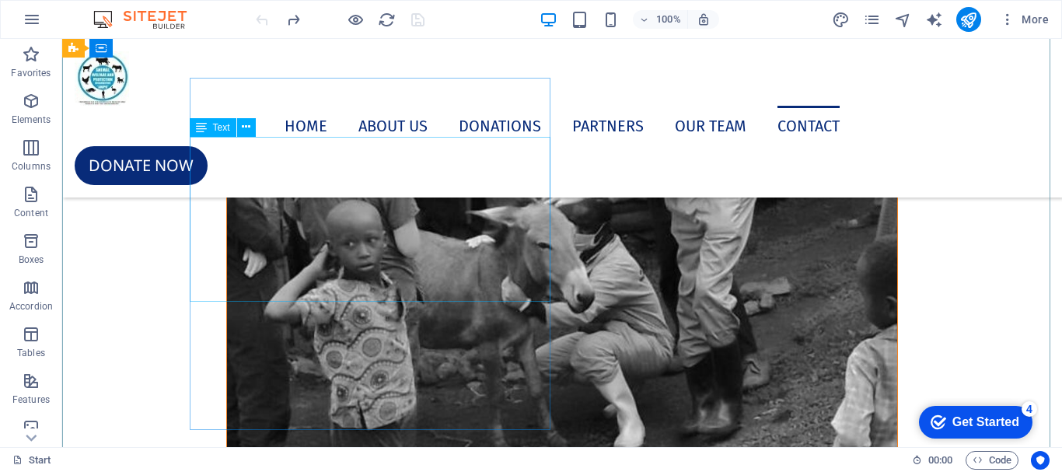
scroll to position [10179, 0]
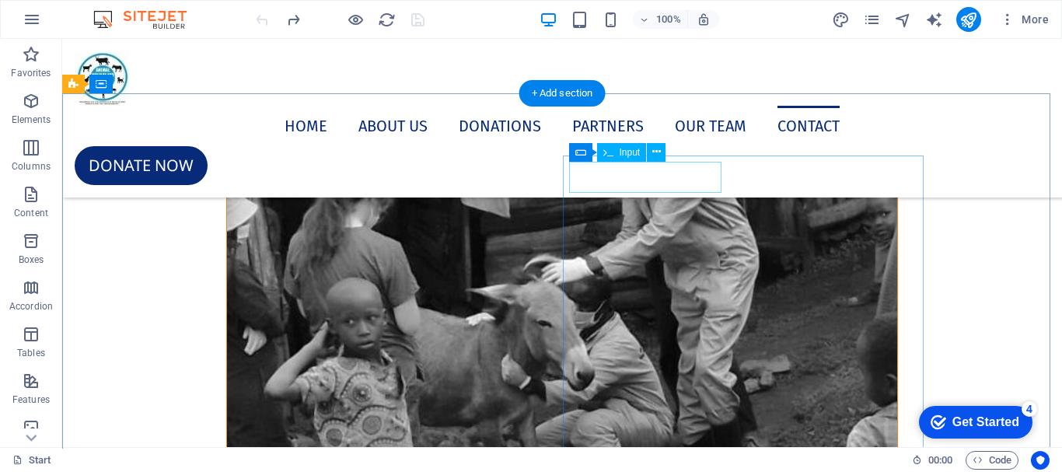
click div
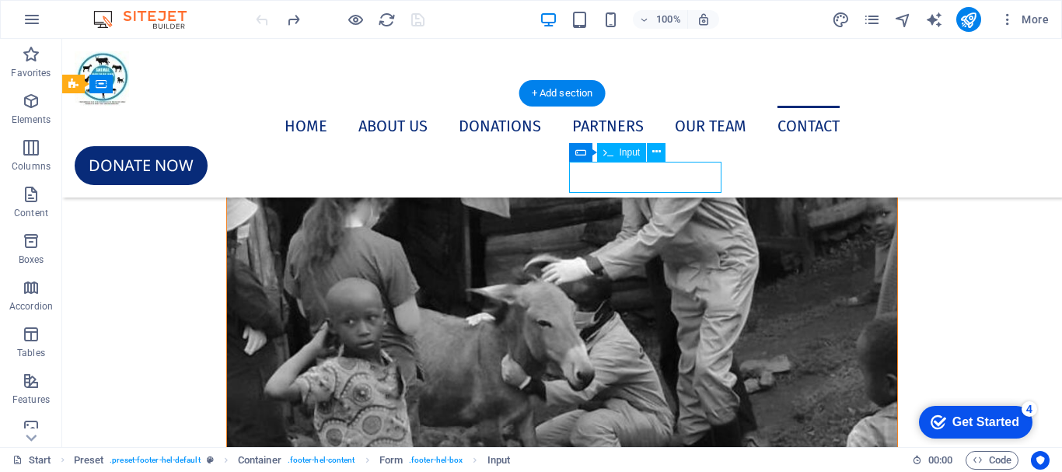
click div
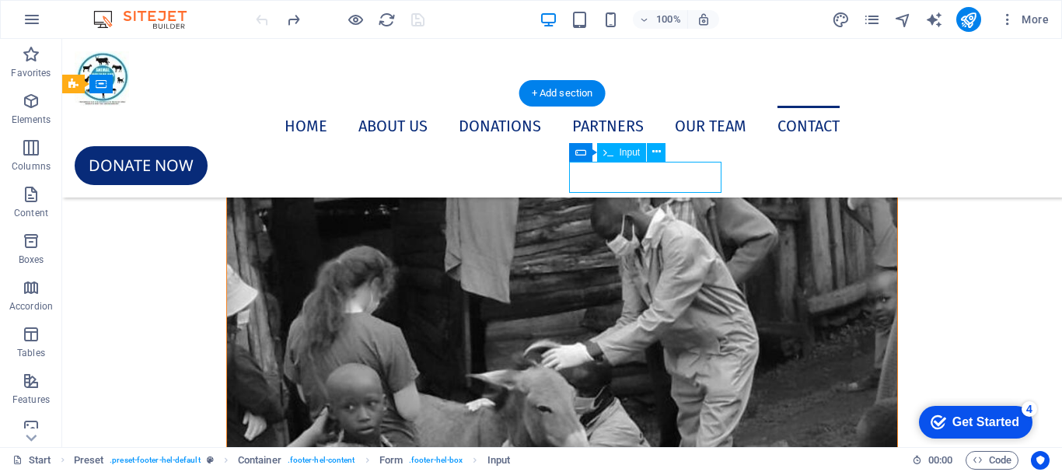
scroll to position [9727, 0]
